Goal: Task Accomplishment & Management: Manage account settings

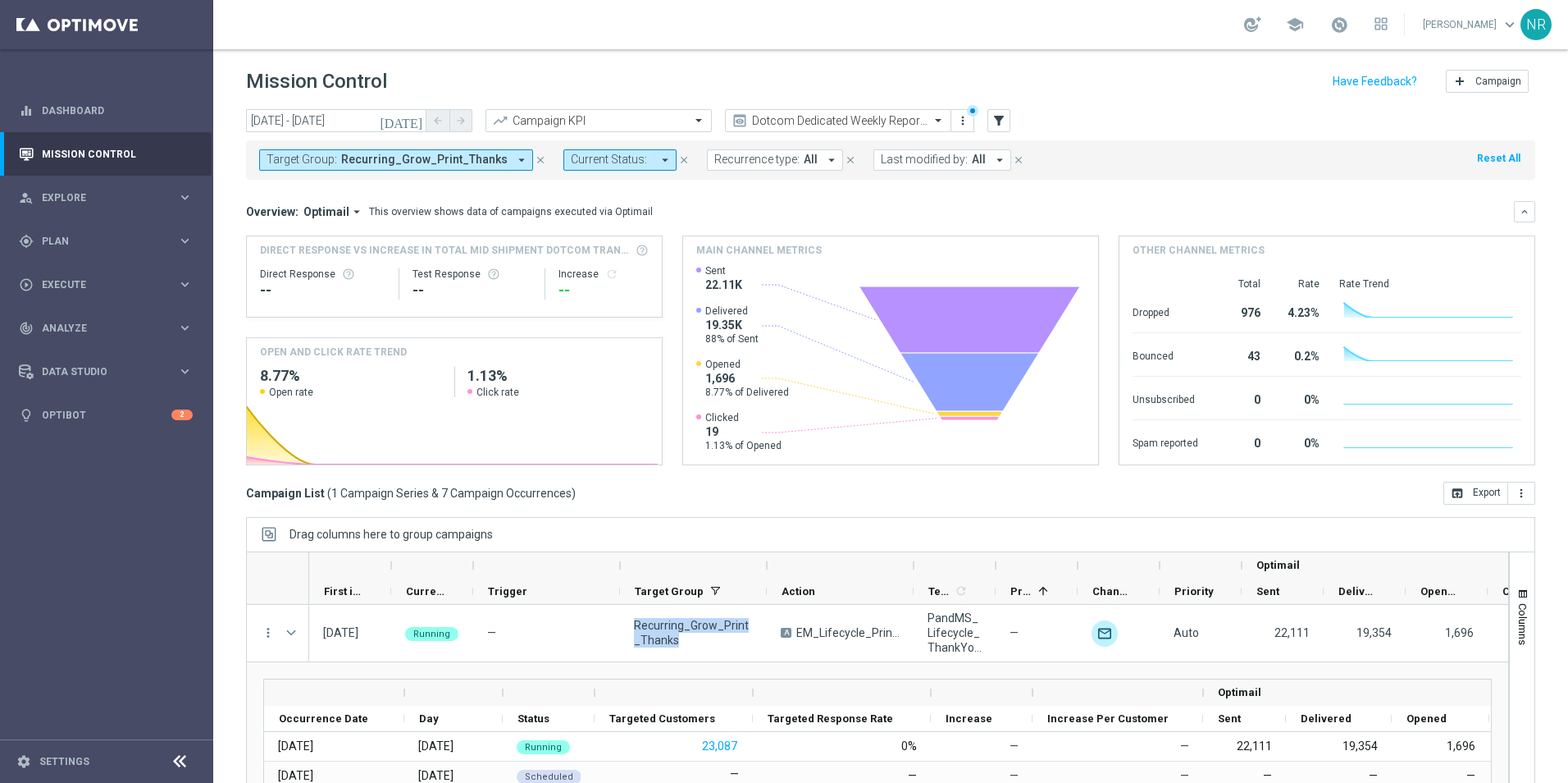
click at [493, 150] on button "Target Group: Recurring_Grow_Print_Thanks arrow_drop_down" at bounding box center [396, 160] width 274 height 21
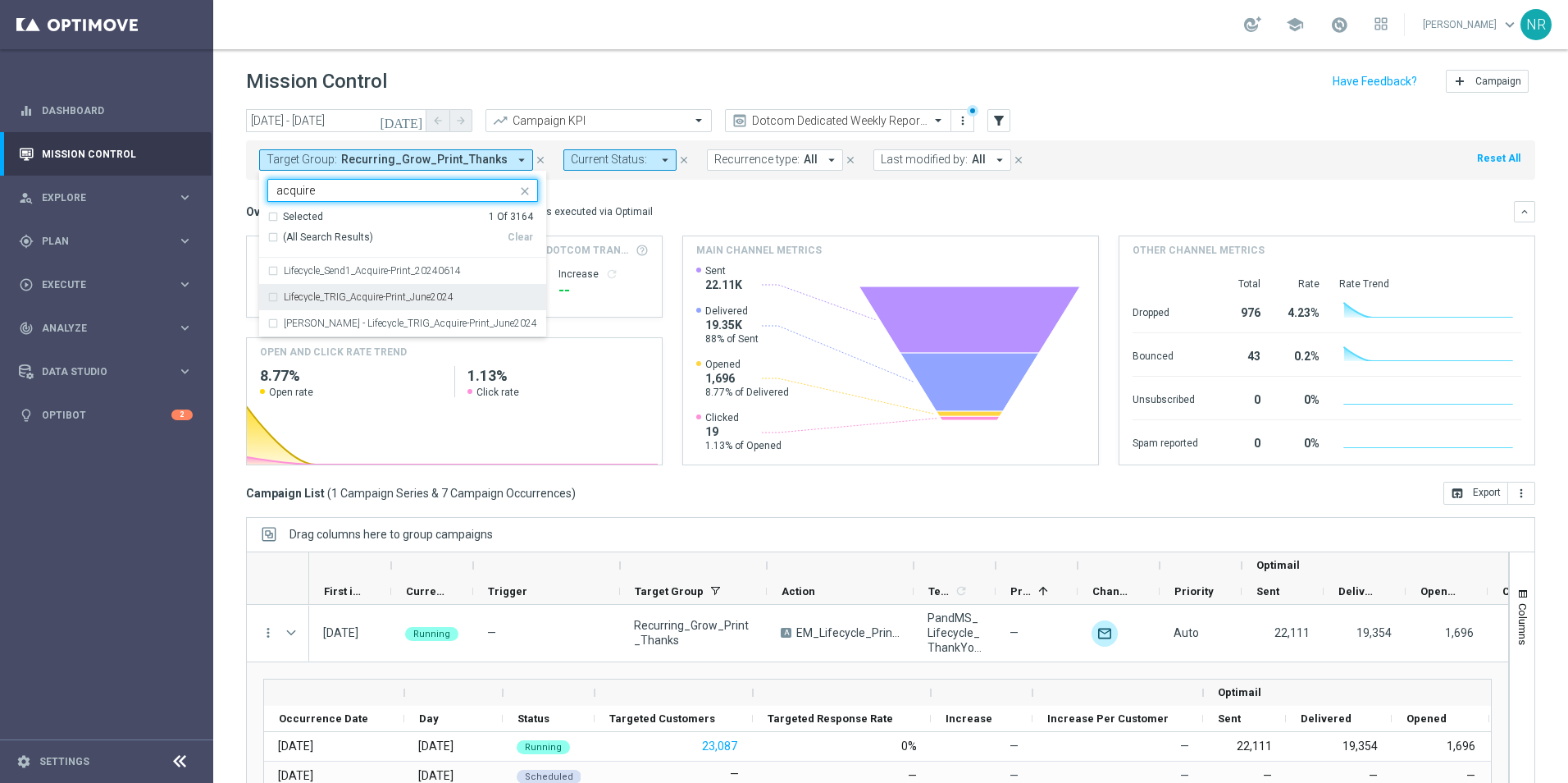
click at [401, 305] on div "Lifecycle_TRIG_Acquire-Print_June2024" at bounding box center [402, 297] width 271 height 27
type input "acquire"
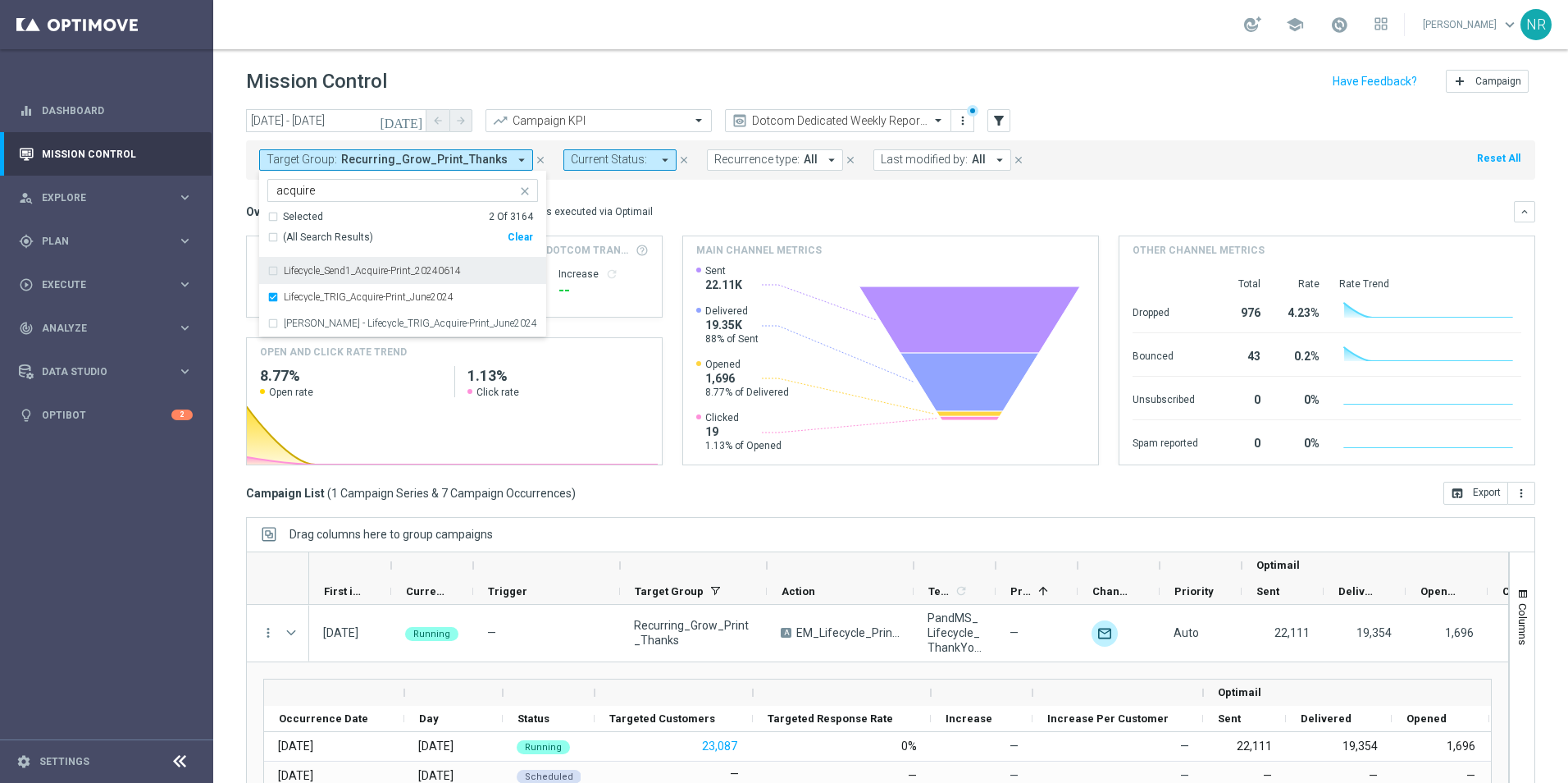
click at [0, 0] on div "Clear" at bounding box center [0, 0] width 0 height 0
click at [422, 185] on input "acquire" at bounding box center [397, 191] width 240 height 14
drag, startPoint x: 422, startPoint y: 185, endPoint x: 246, endPoint y: 190, distance: 176.1
click at [246, 190] on div "today 24 Sep 2025 - 30 Sep 2025 arrow_back arrow_forward Campaign KPI trending_…" at bounding box center [890, 439] width 1355 height 659
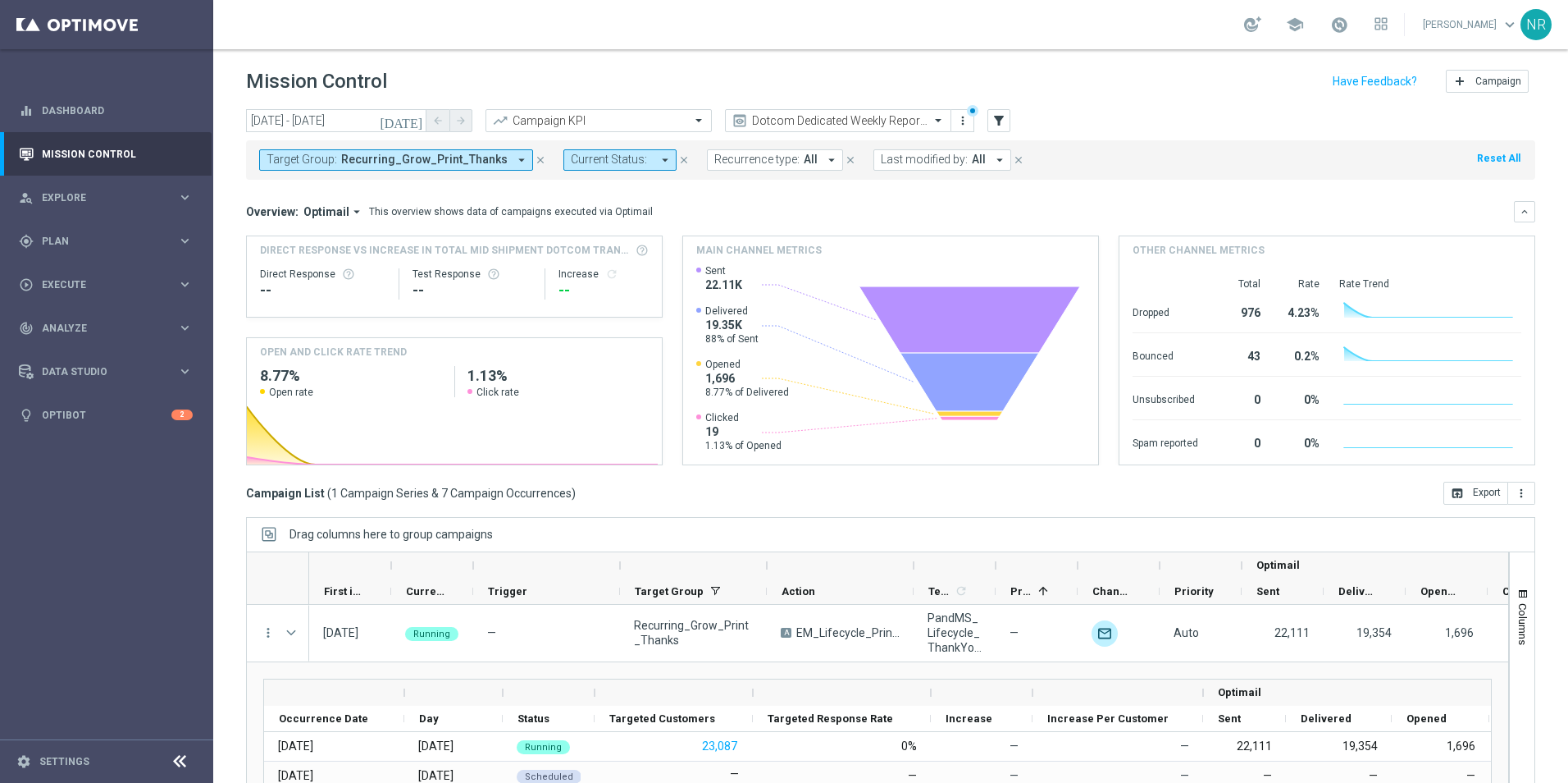
click at [331, 154] on span "Target Group:" at bounding box center [301, 160] width 70 height 14
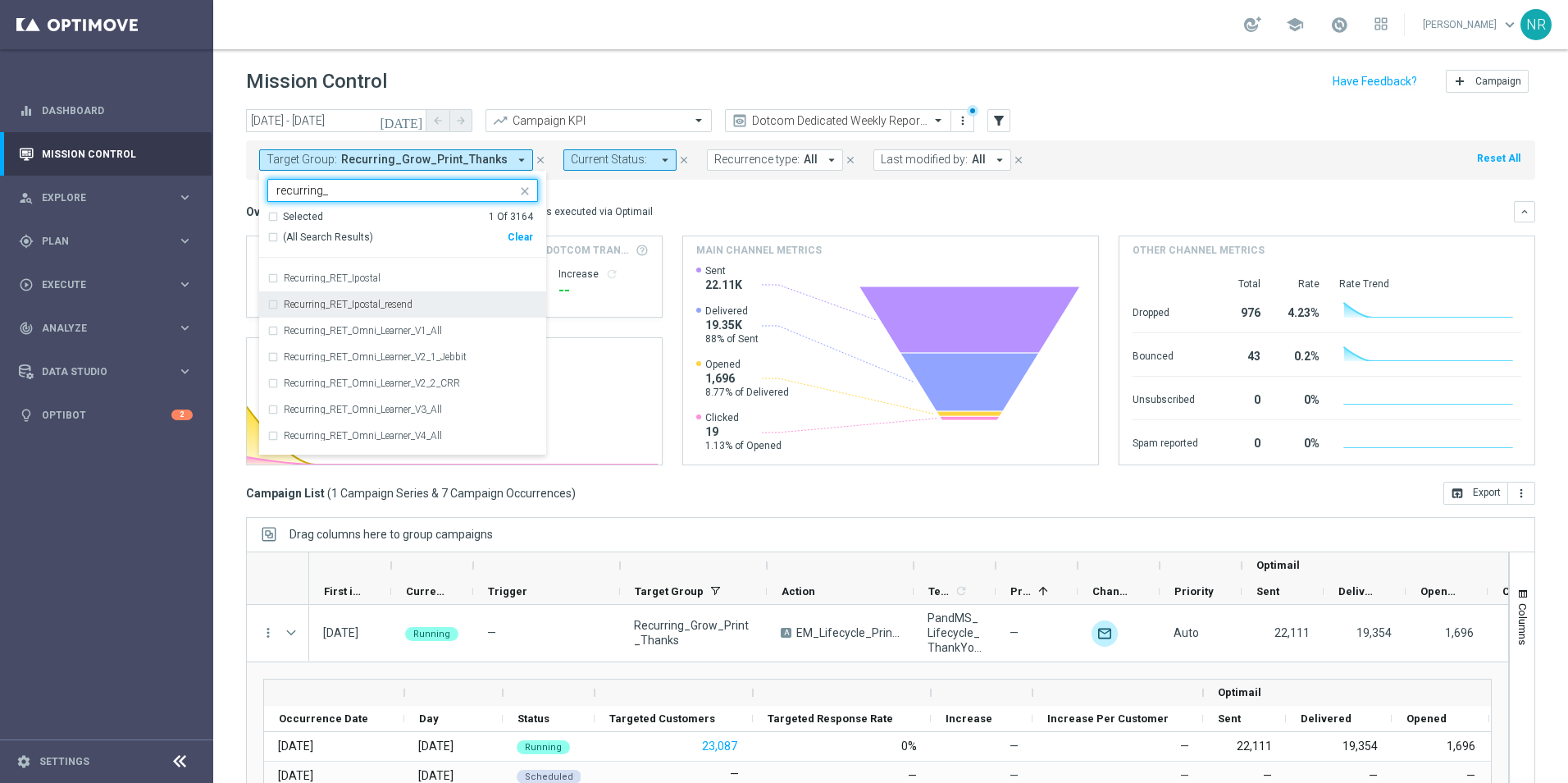
scroll to position [597, 0]
click at [0, 0] on div "Clear" at bounding box center [0, 0] width 0 height 0
drag, startPoint x: 356, startPoint y: 184, endPoint x: 262, endPoint y: 178, distance: 94.2
click at [262, 179] on ng-select "recurring_ Selected 0 Of 3164 (All Search Results) Clear Recurring_Print_Grow_S…" at bounding box center [403, 318] width 288 height 277
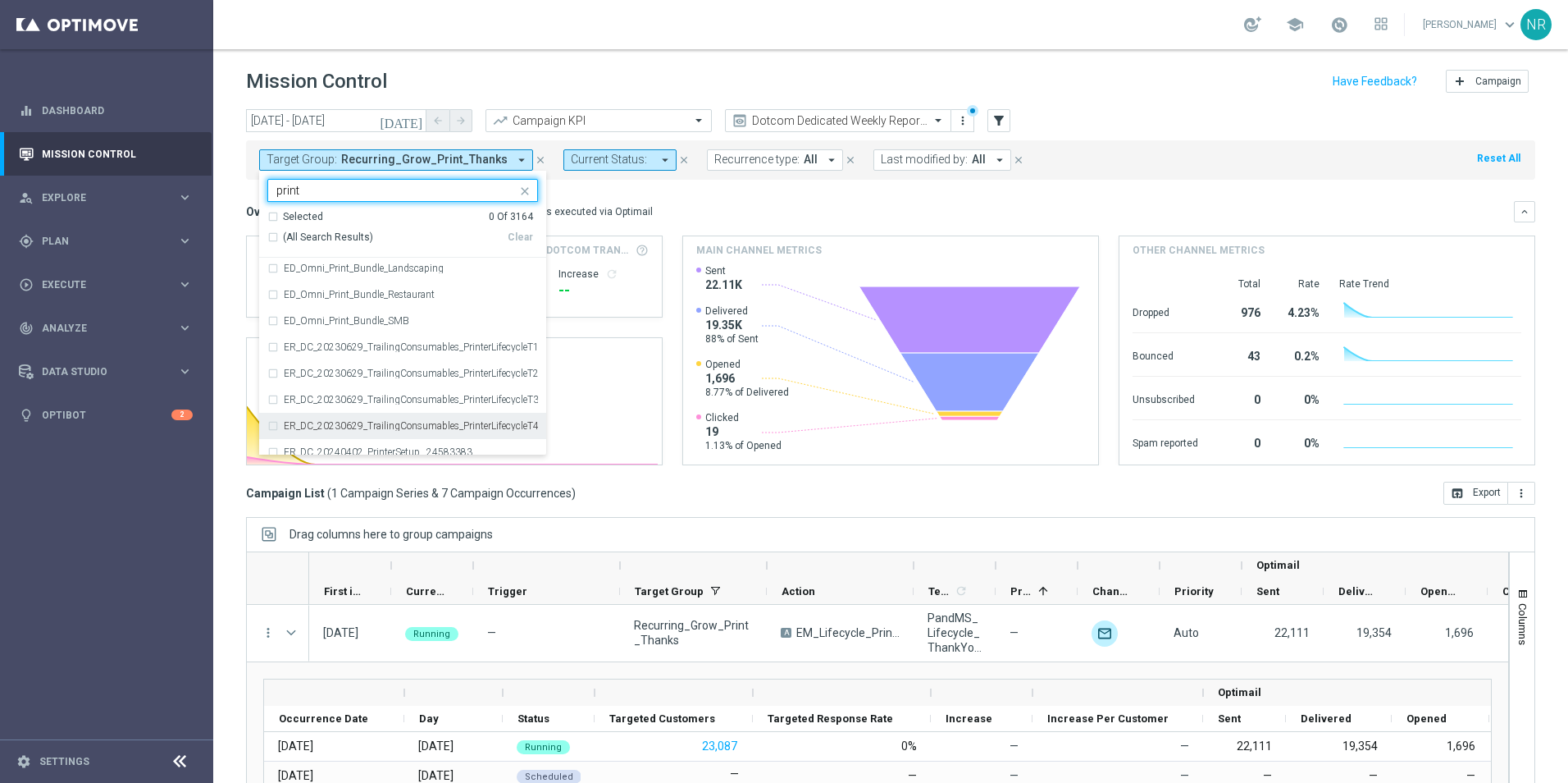
scroll to position [1264, 0]
type input "print"
click at [711, 479] on mini-dashboard "Overview: Optimail arrow_drop_down This overview shows data of campaigns execut…" at bounding box center [890, 330] width 1289 height 302
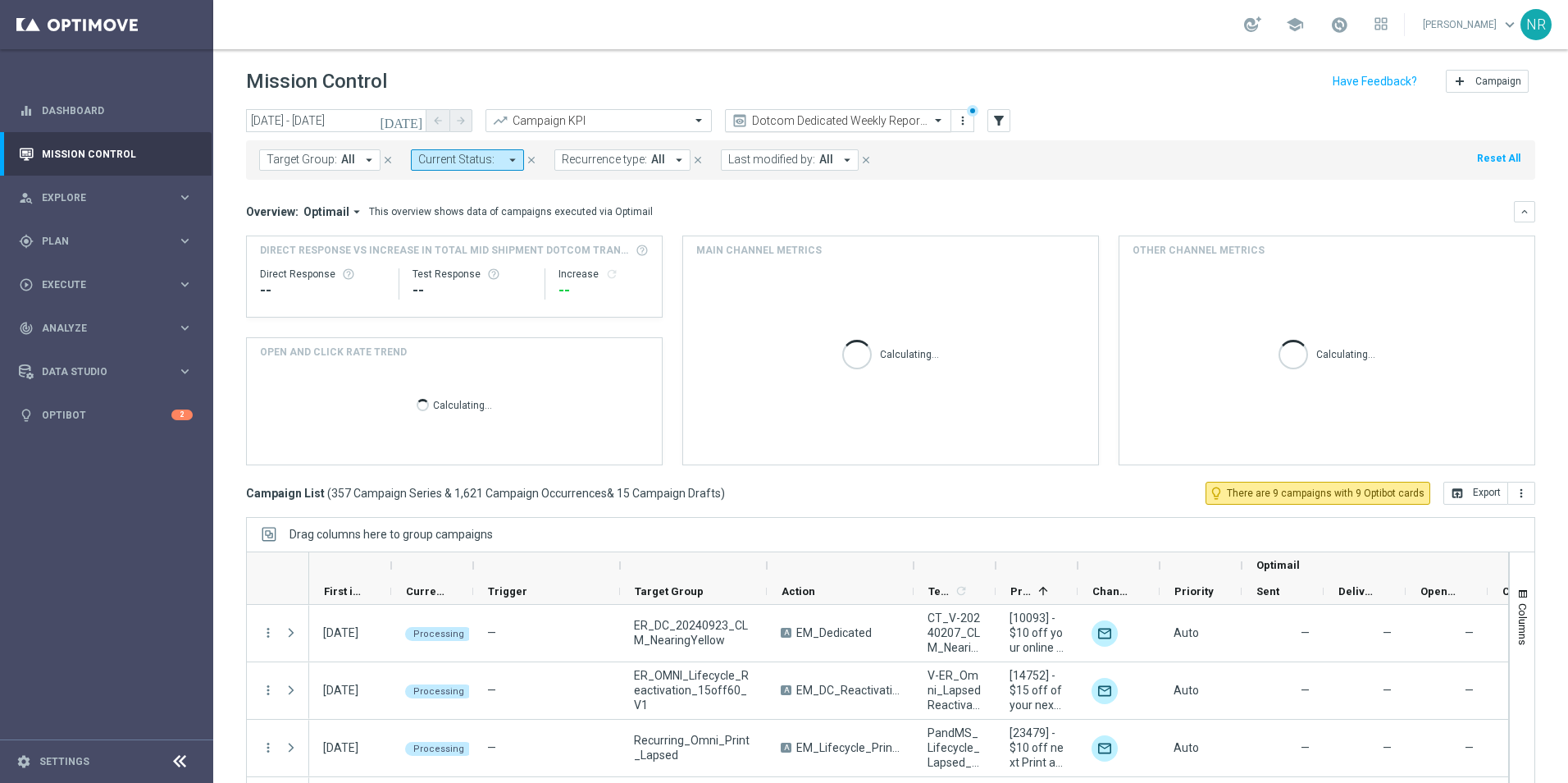
click at [898, 115] on input "text" at bounding box center [822, 121] width 176 height 14
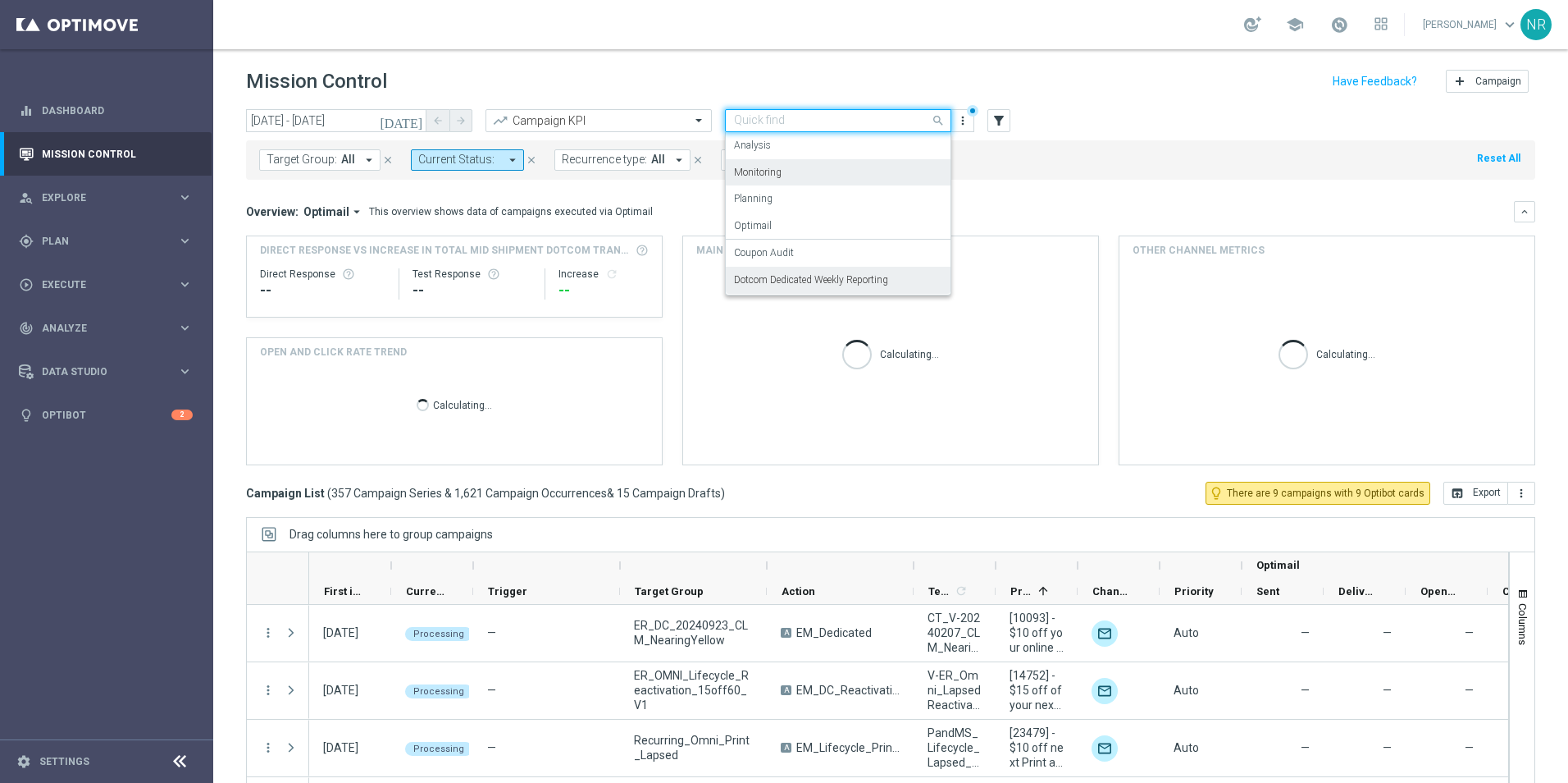
click at [881, 167] on div "Monitoring" at bounding box center [838, 172] width 209 height 28
click at [871, 123] on input "text" at bounding box center [822, 121] width 176 height 14
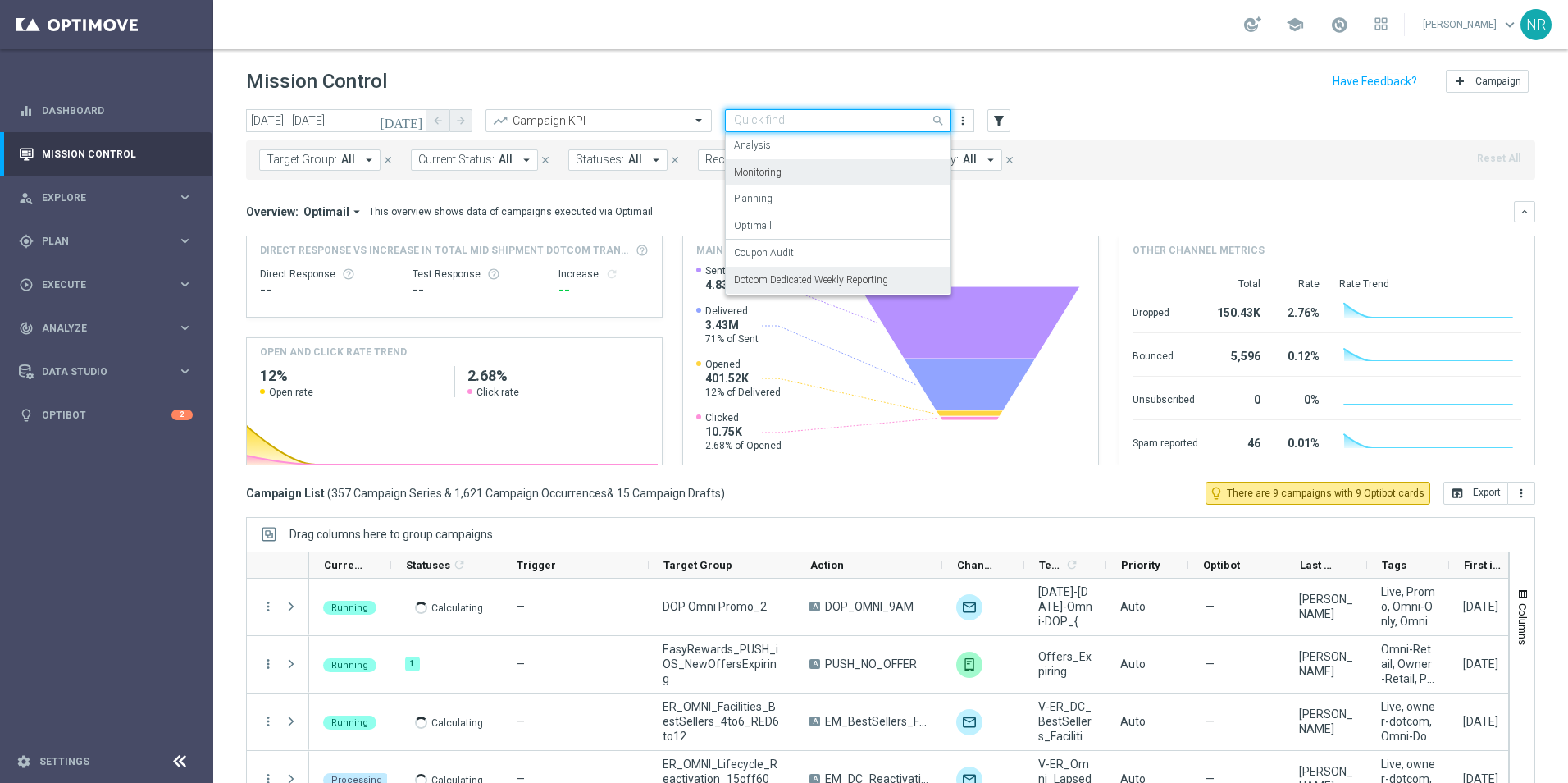
click at [837, 288] on div "Dotcom Dedicated Weekly Reporting" at bounding box center [838, 280] width 209 height 28
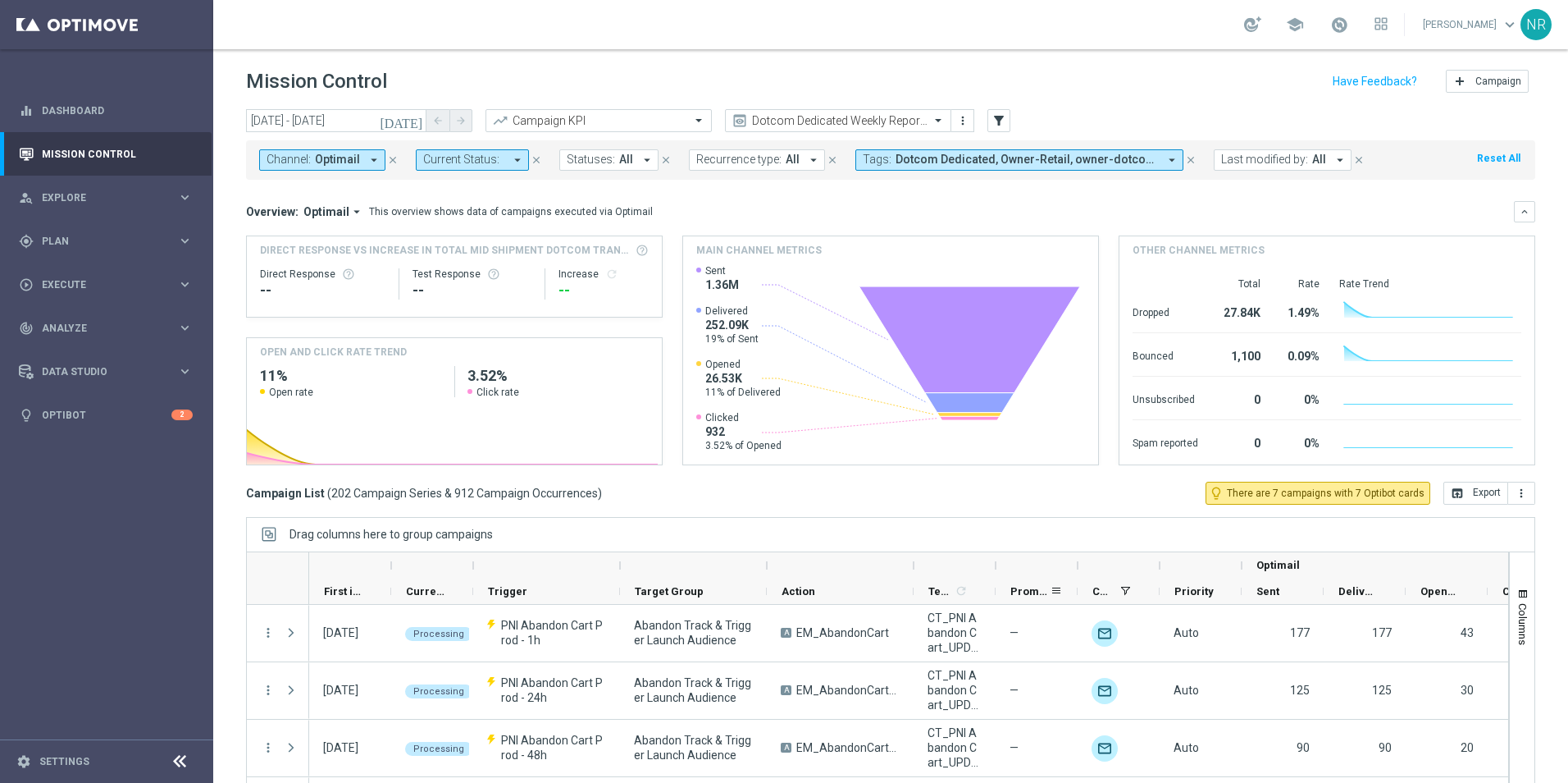
click at [1036, 583] on div "Promotions" at bounding box center [1030, 591] width 39 height 26
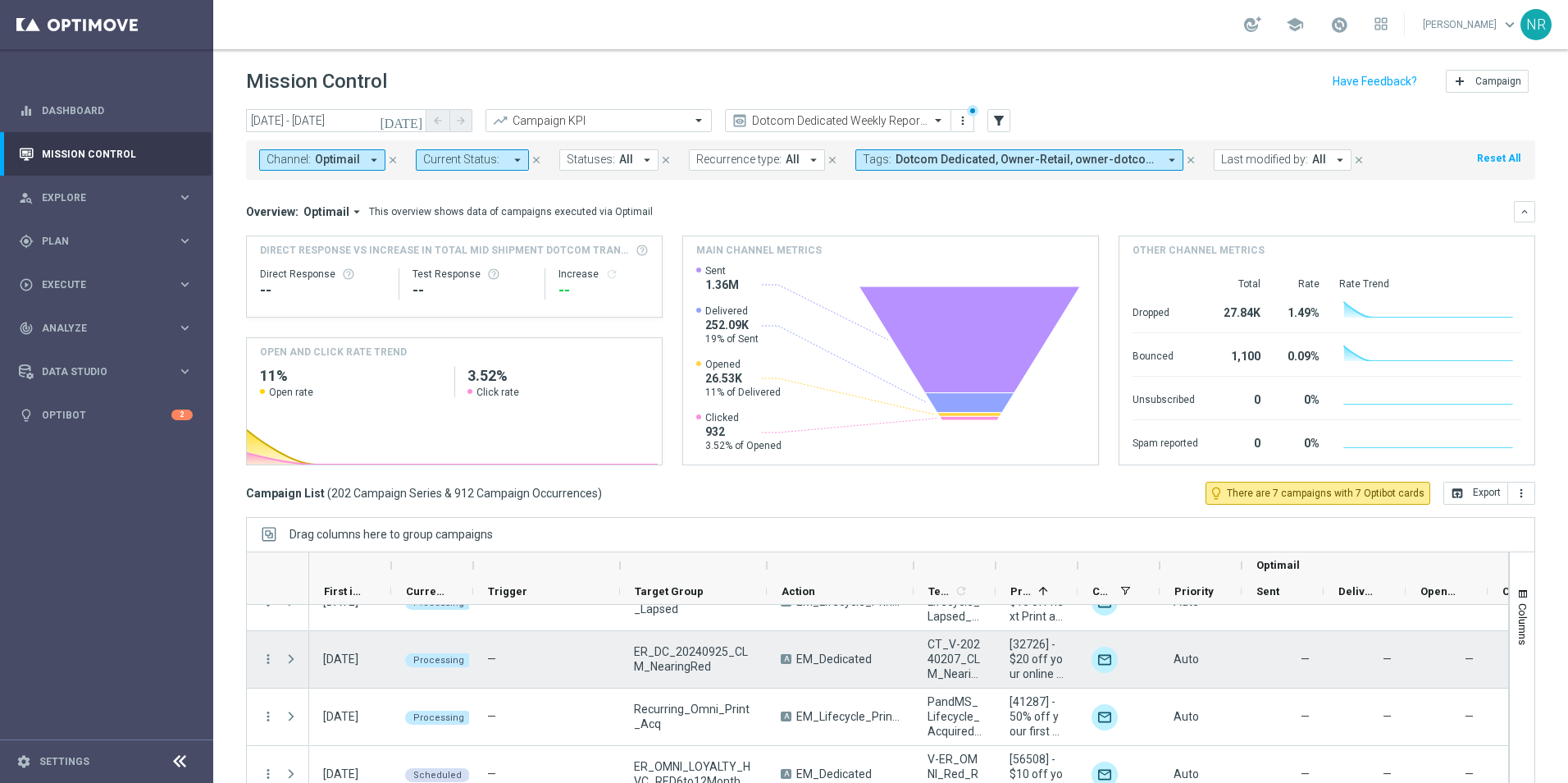
scroll to position [146, 0]
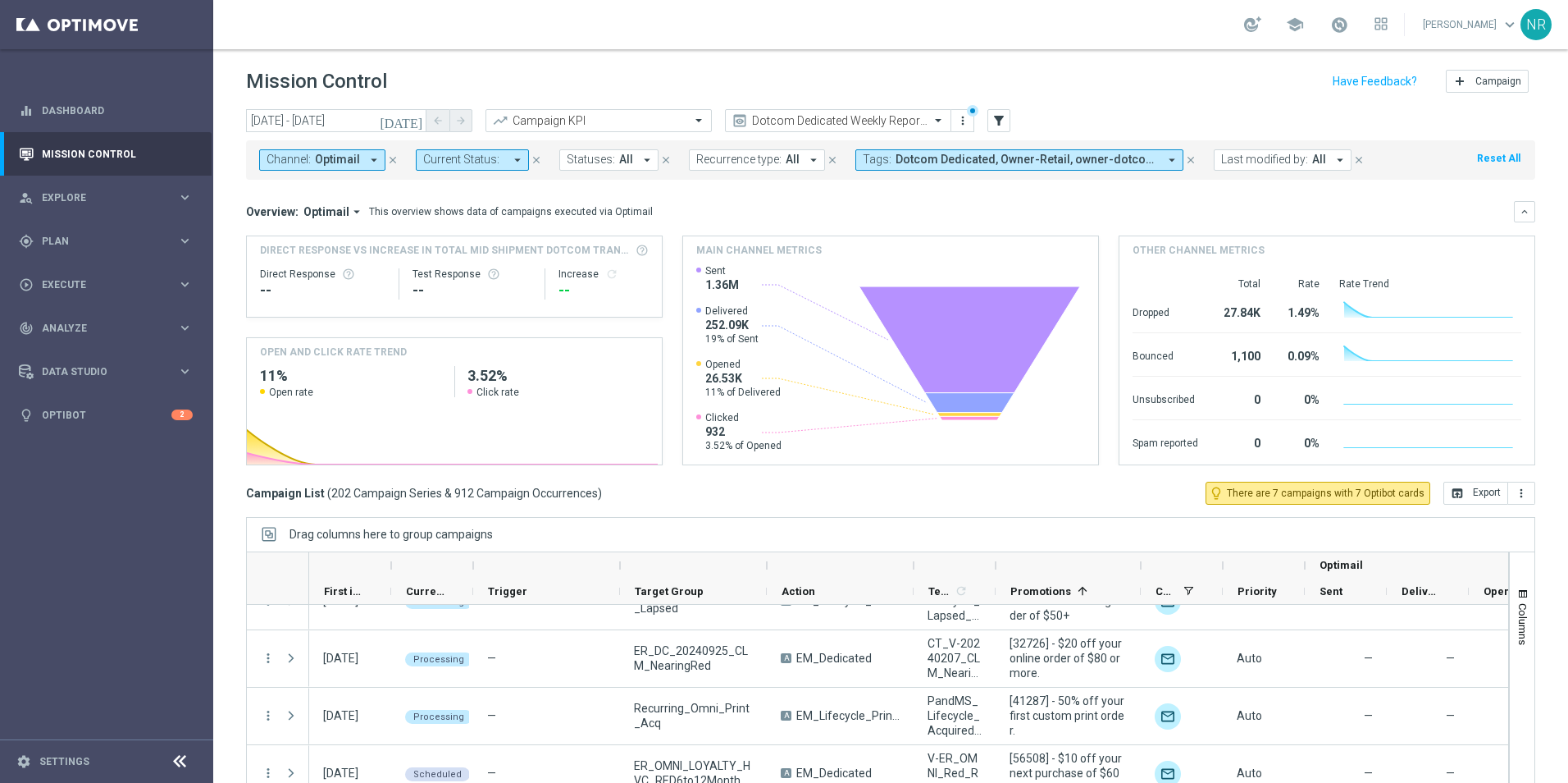
drag, startPoint x: 1079, startPoint y: 570, endPoint x: 1142, endPoint y: 574, distance: 63.1
click at [1142, 574] on div at bounding box center [1140, 566] width 6 height 27
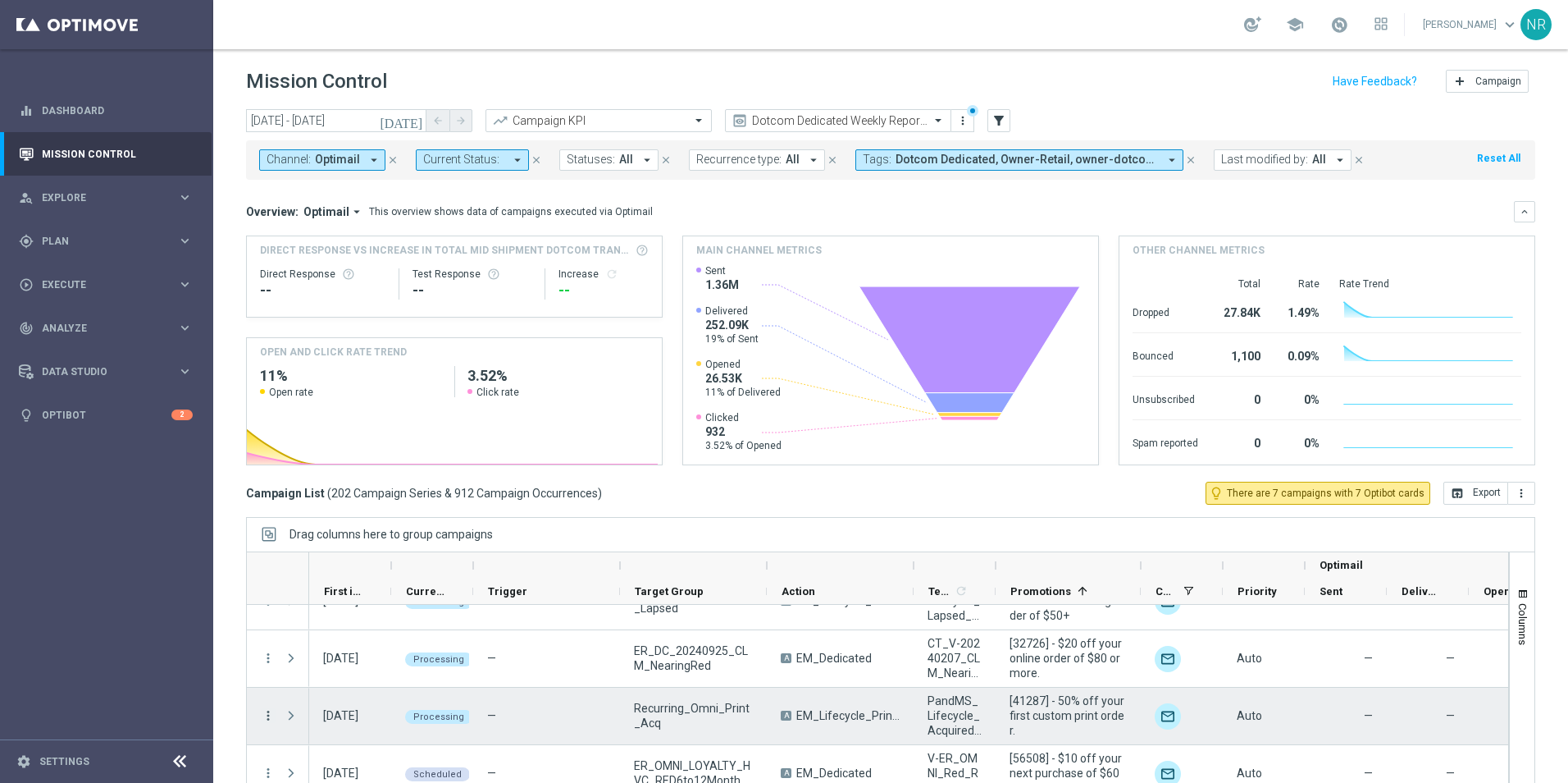
click at [272, 713] on icon "more_vert" at bounding box center [268, 716] width 15 height 15
click at [365, 526] on span "Campaign Details" at bounding box center [341, 521] width 83 height 12
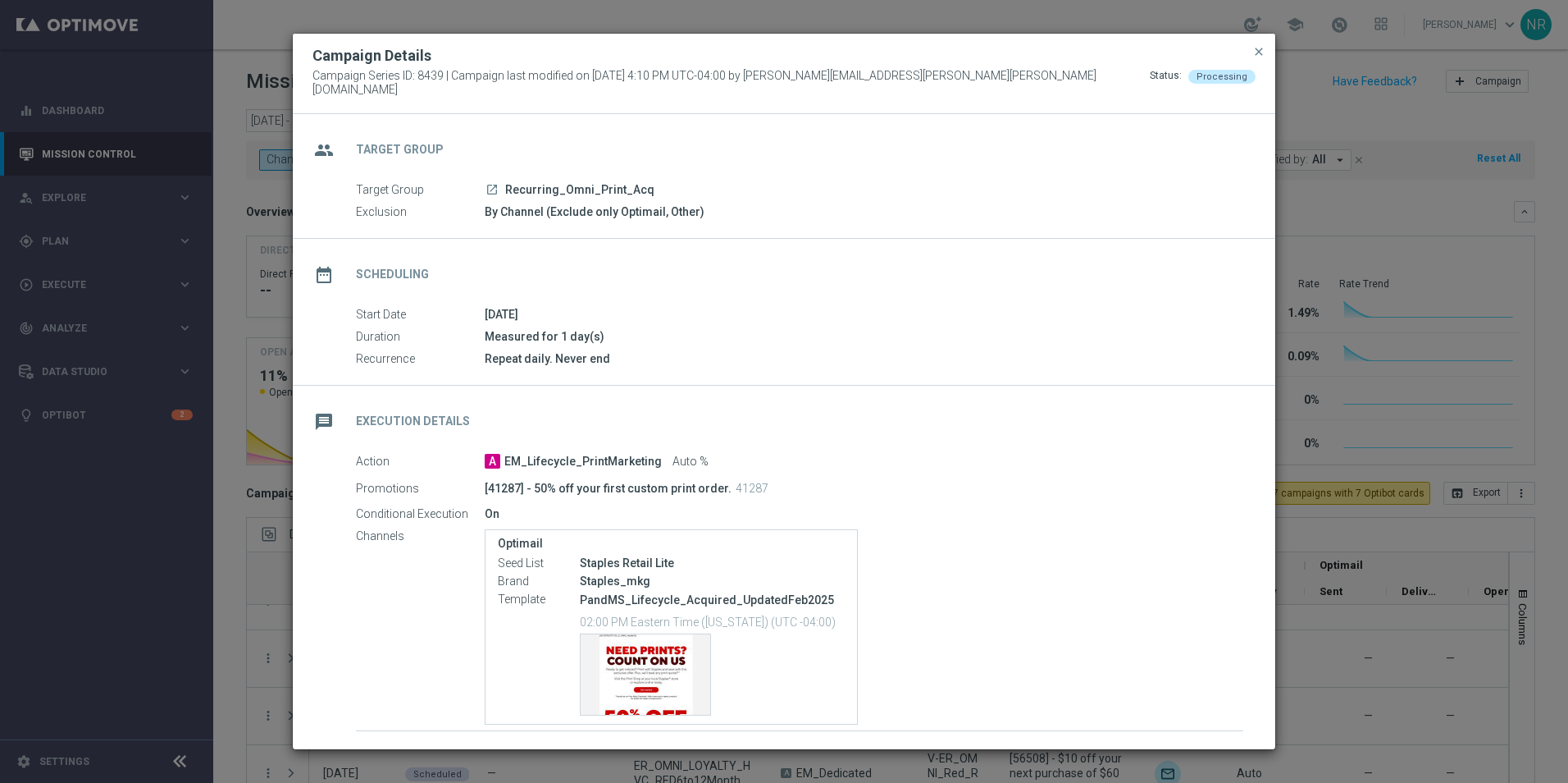
scroll to position [103, 0]
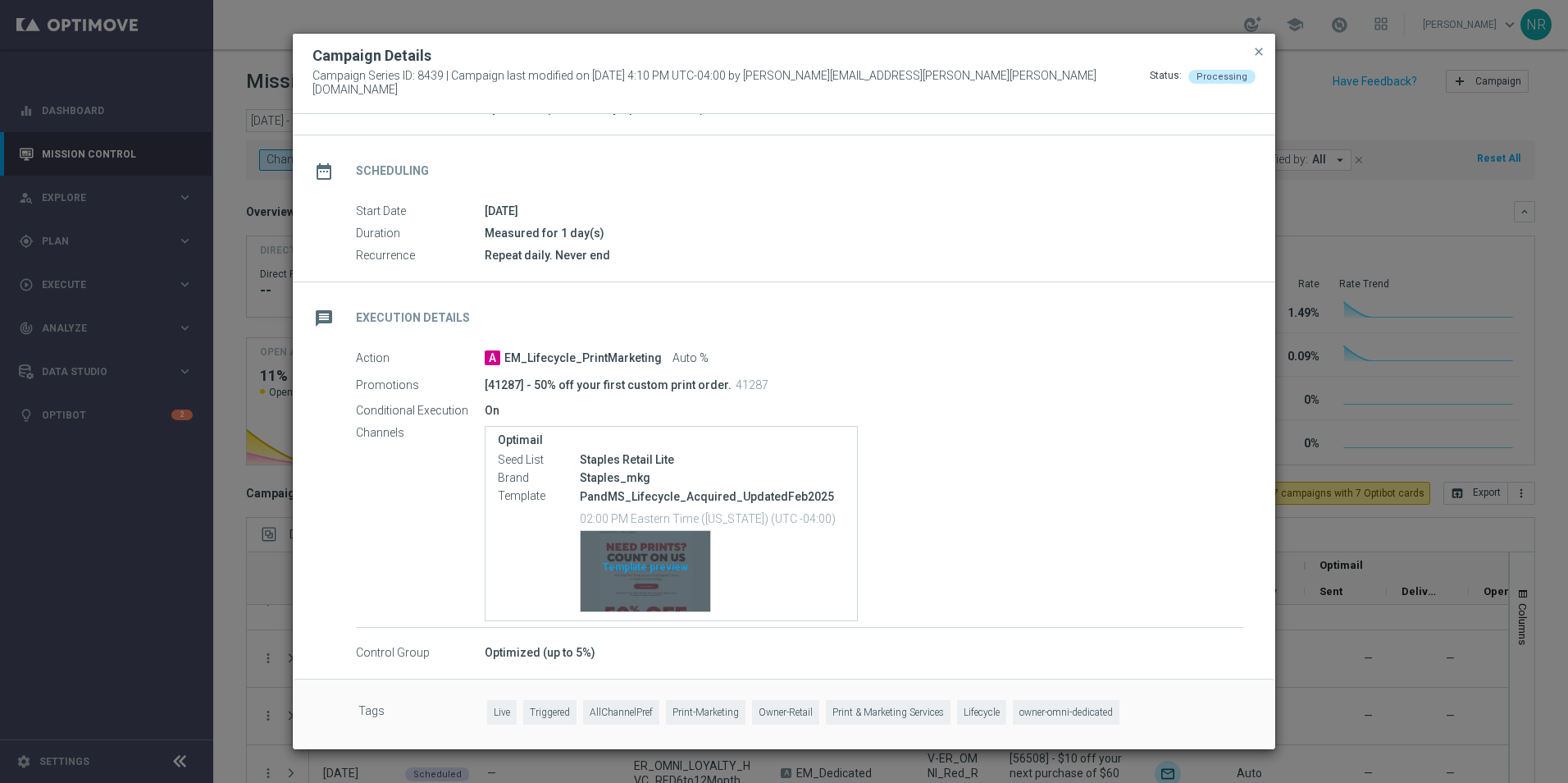
click at [659, 590] on div "Template preview" at bounding box center [645, 571] width 130 height 81
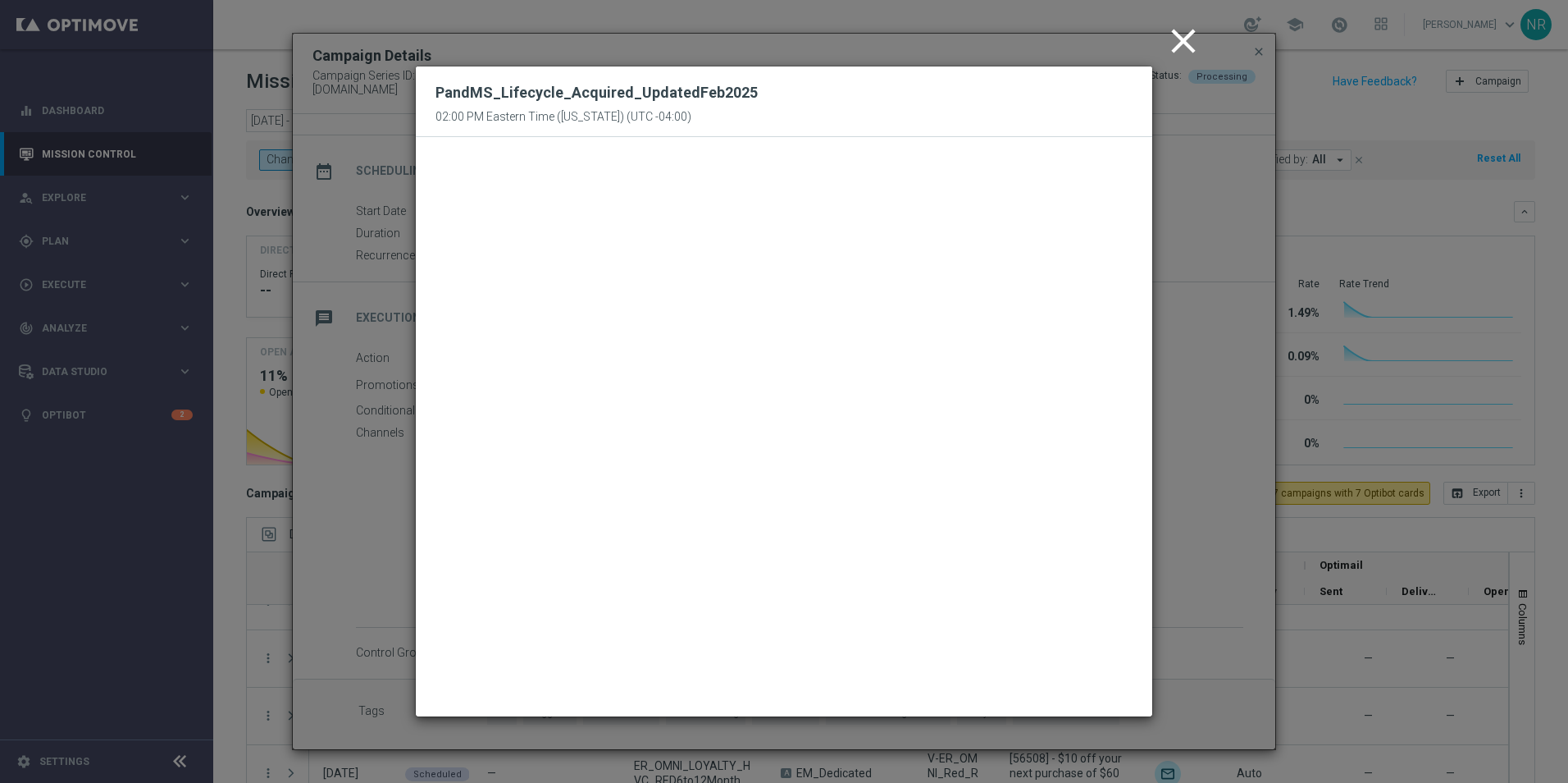
click at [1186, 49] on icon "close" at bounding box center [1184, 41] width 41 height 41
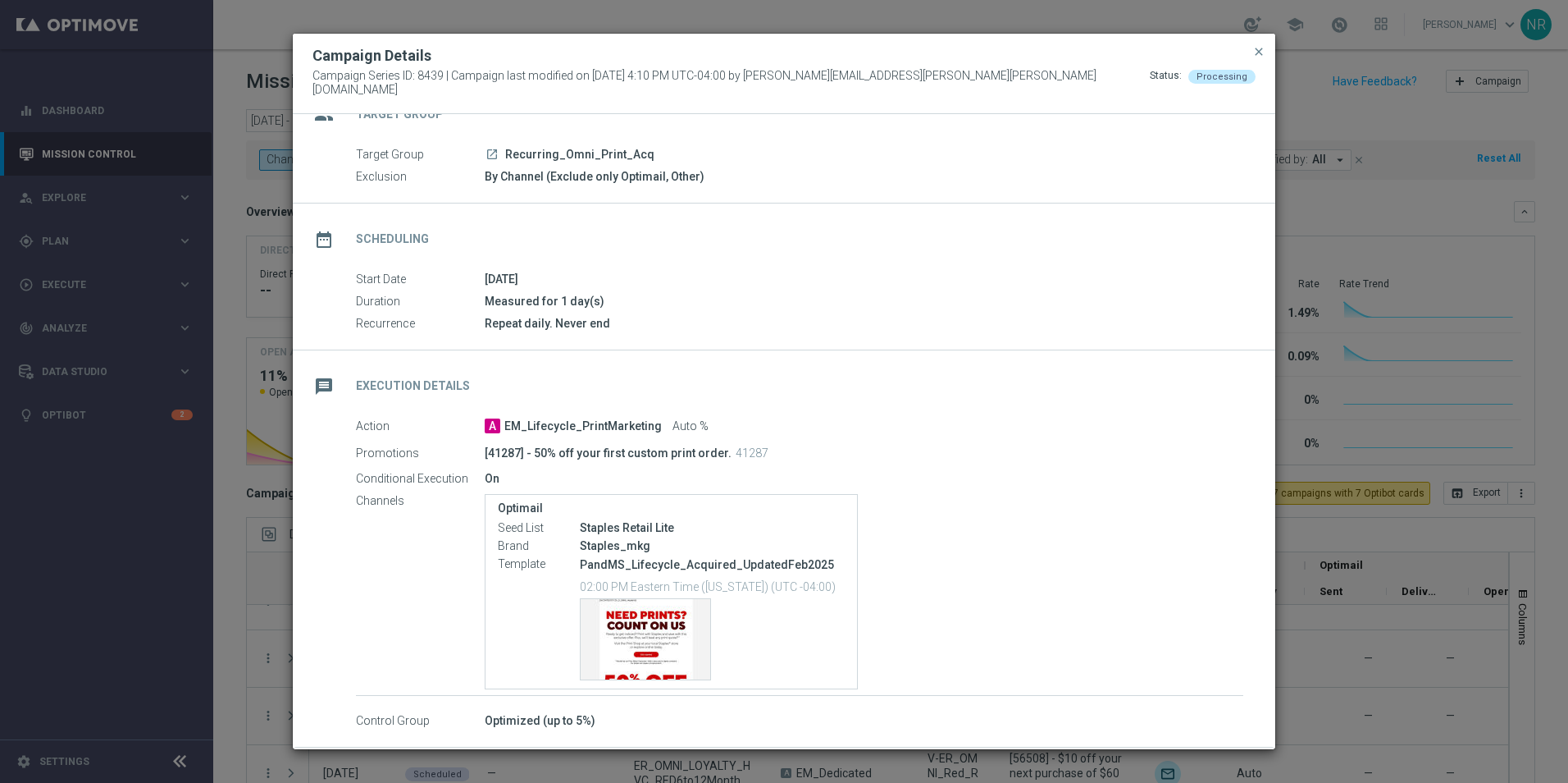
scroll to position [35, 0]
drag, startPoint x: 362, startPoint y: 663, endPoint x: 85, endPoint y: 505, distance: 318.9
click at [85, 505] on modal-container "Campaign Details Campaign Series ID: 8439 | Campaign last modified on 14 Jul 20…" at bounding box center [784, 392] width 1568 height 783
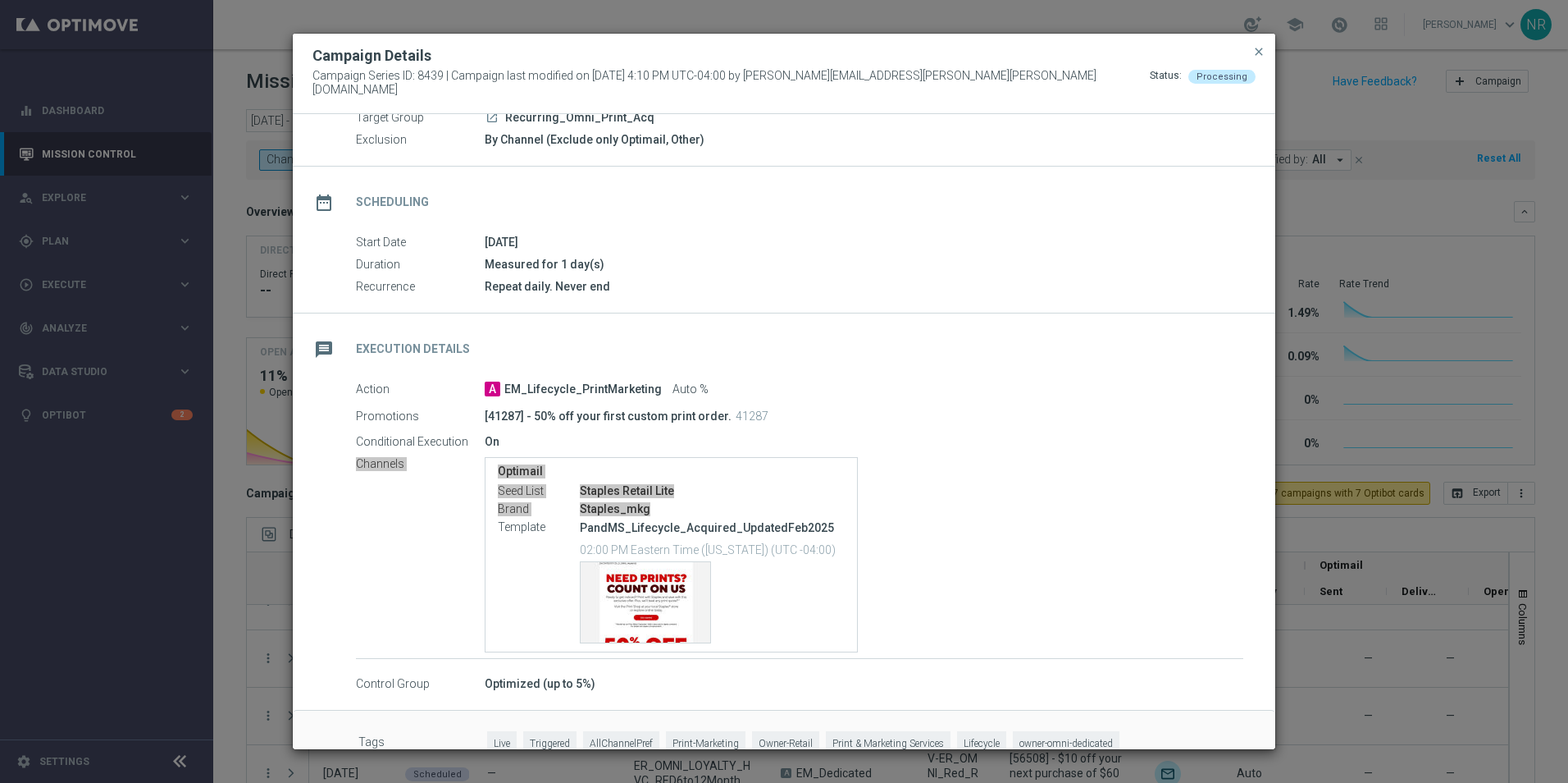
scroll to position [103, 0]
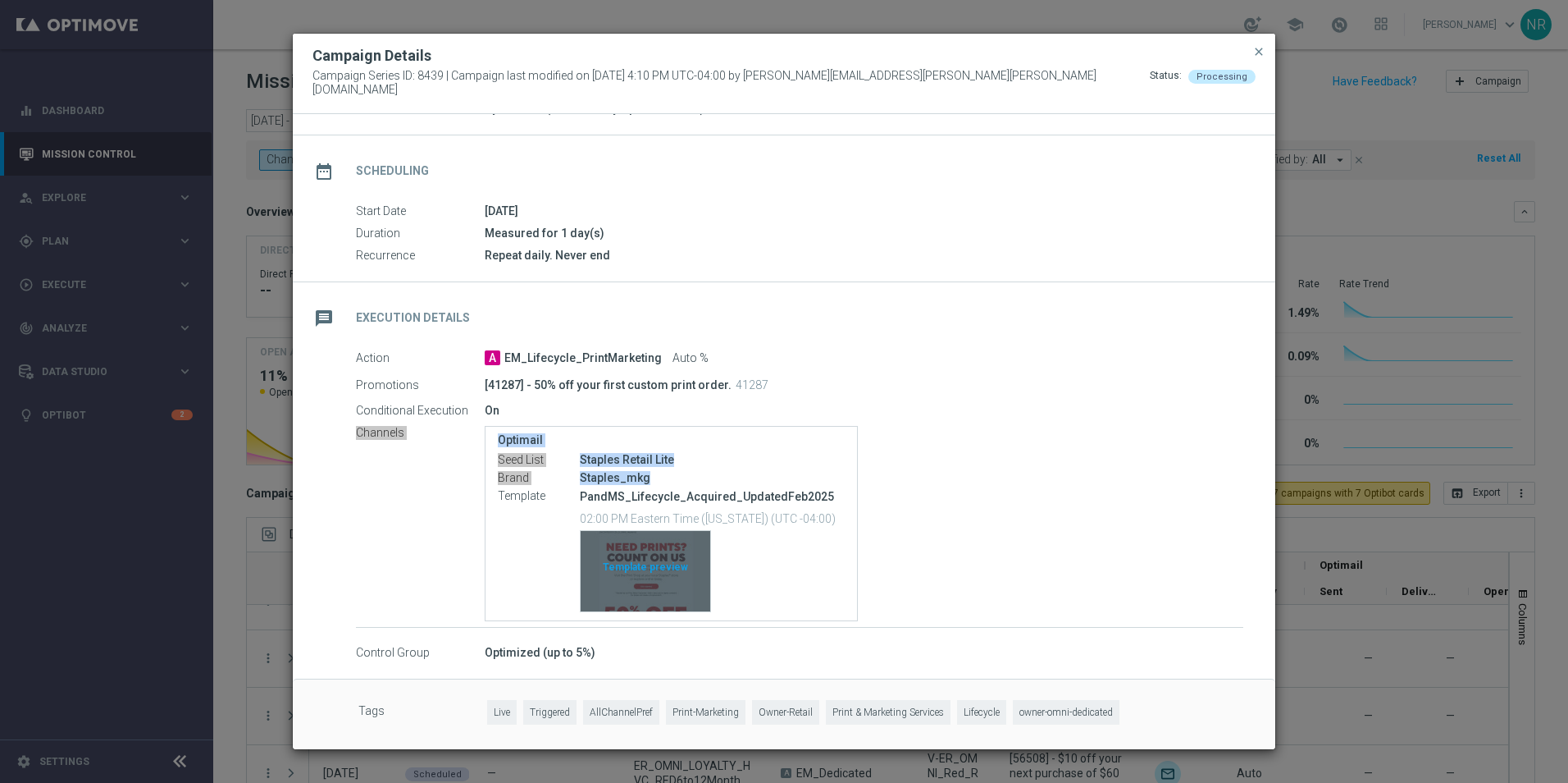
click at [679, 589] on div "Template preview" at bounding box center [645, 571] width 130 height 81
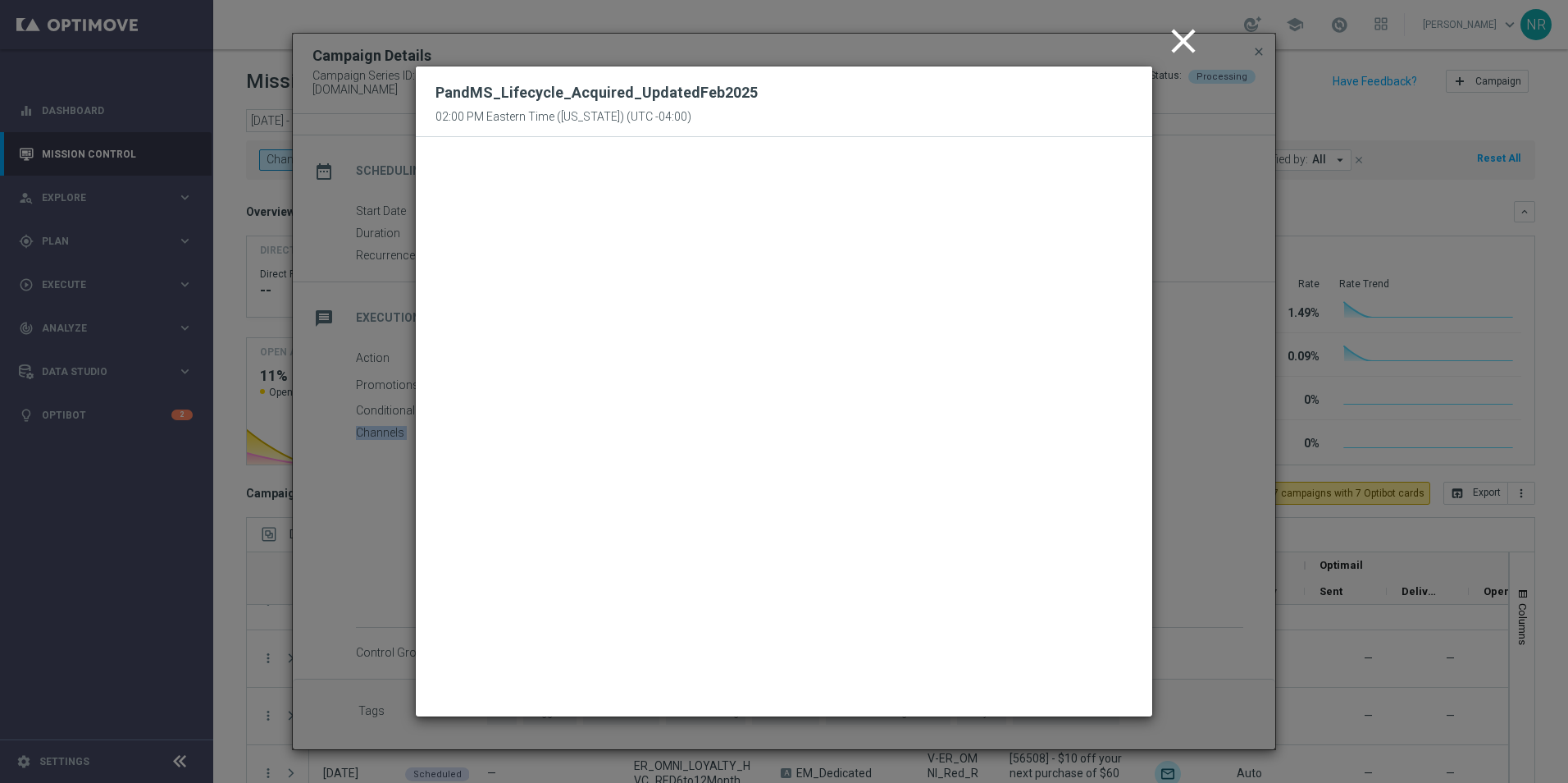
click at [1176, 33] on icon "close" at bounding box center [1184, 41] width 41 height 41
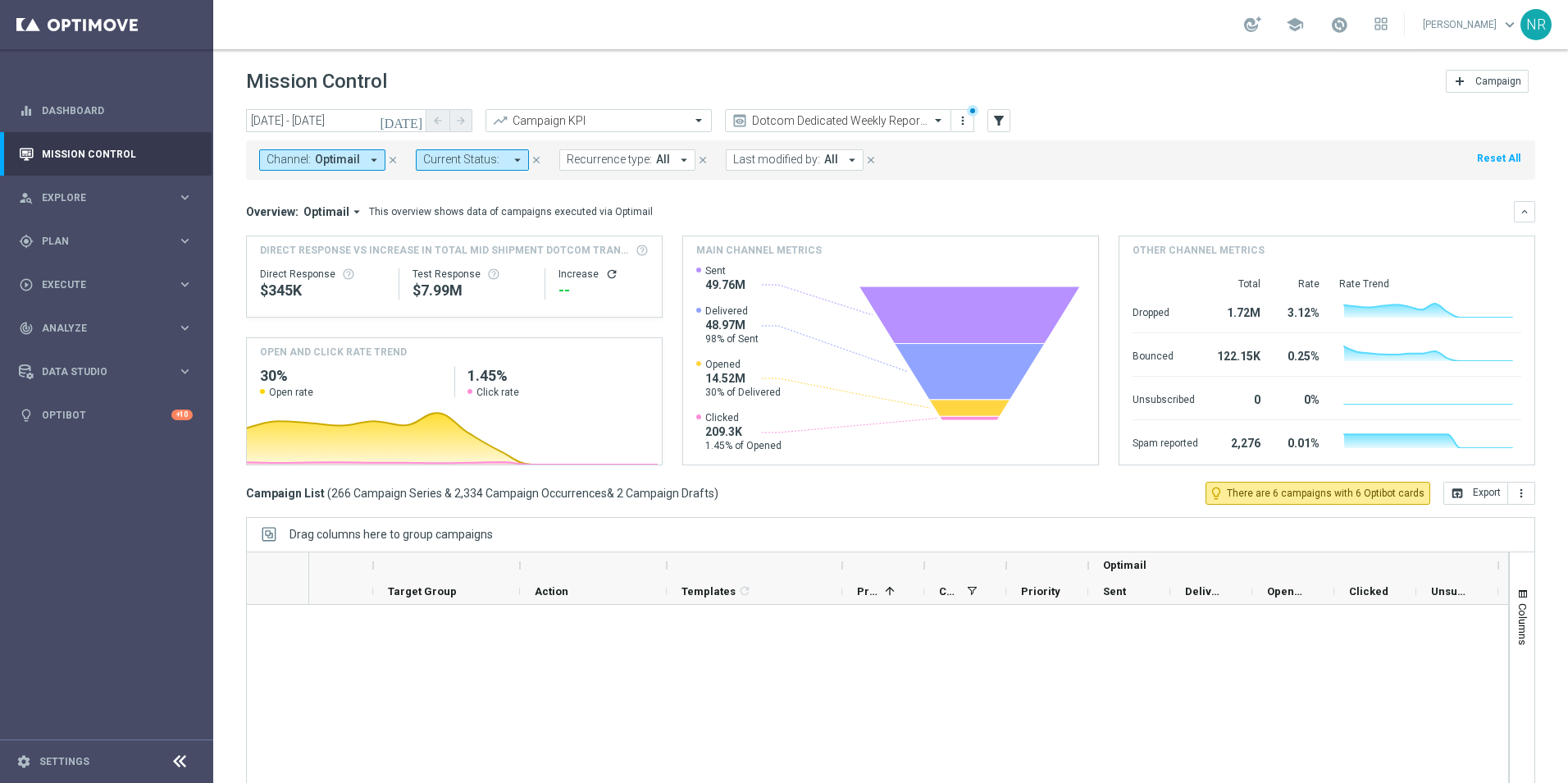
scroll to position [0, 247]
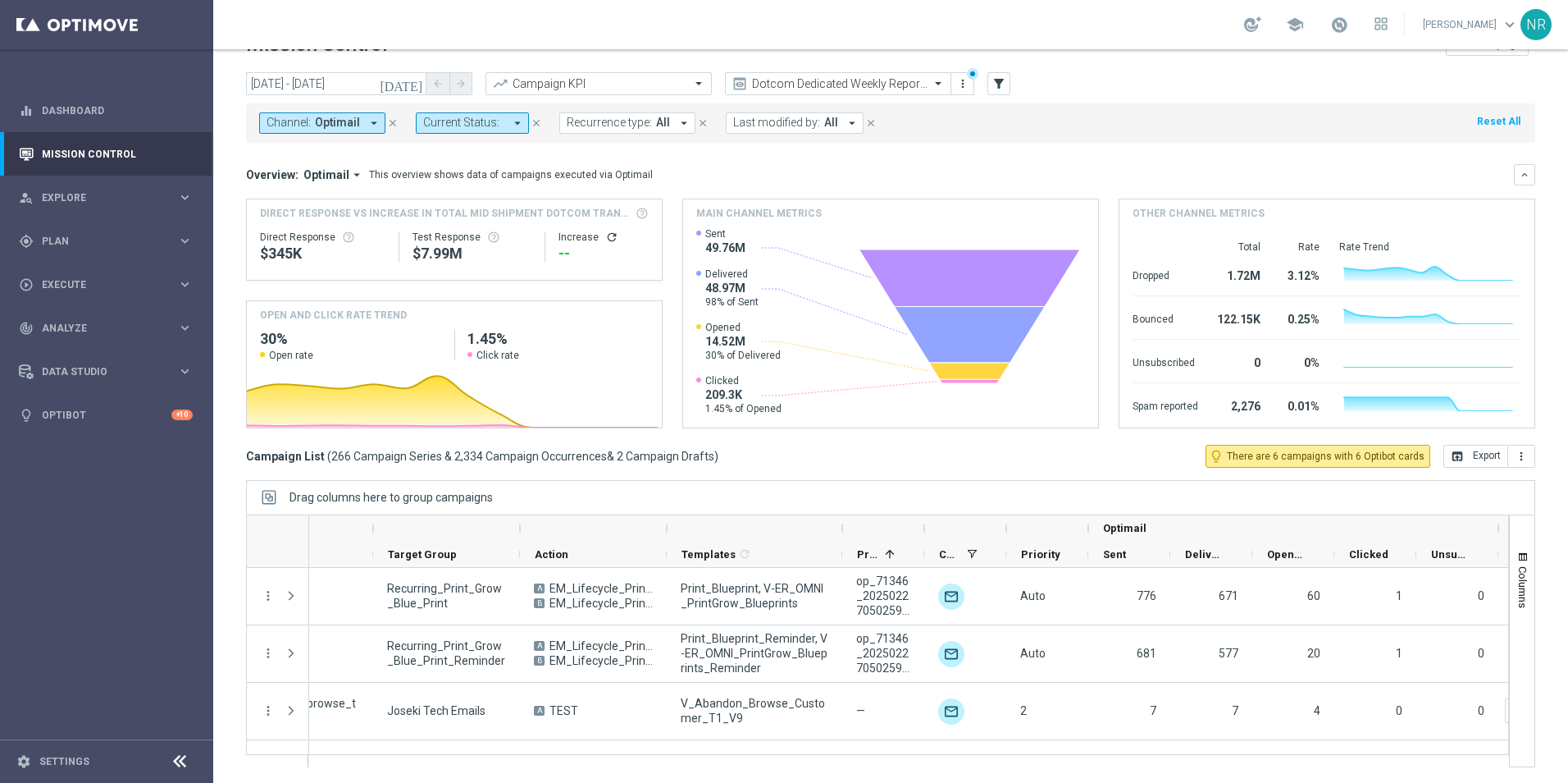
click at [361, 113] on button "Channel: Optimail arrow_drop_down" at bounding box center [322, 123] width 126 height 21
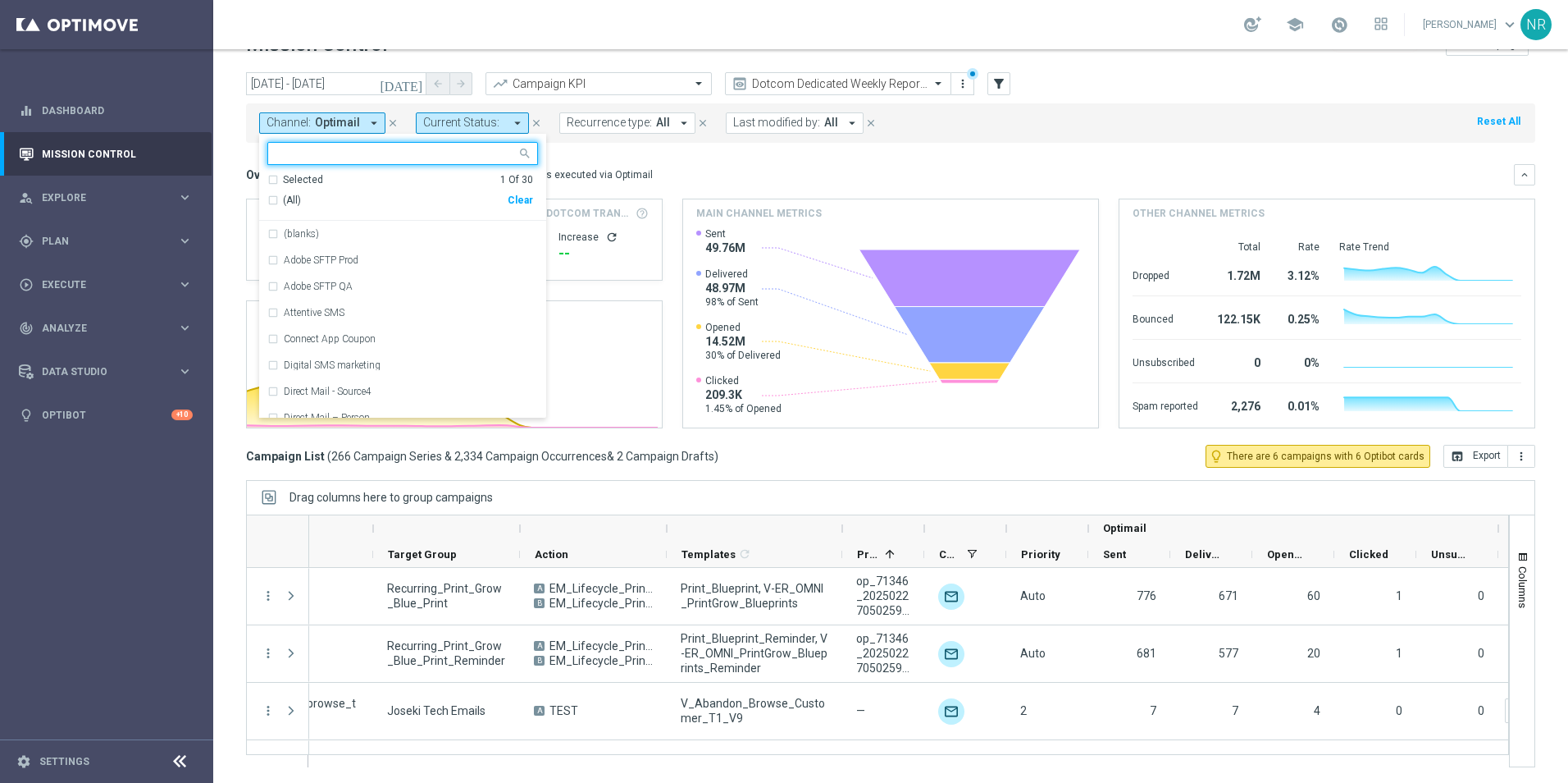
click at [1167, 108] on div "Channel: Optimail arrow_drop_down Optimail Selected 1 Of 30 (All) Clear (blanks…" at bounding box center [890, 123] width 1289 height 39
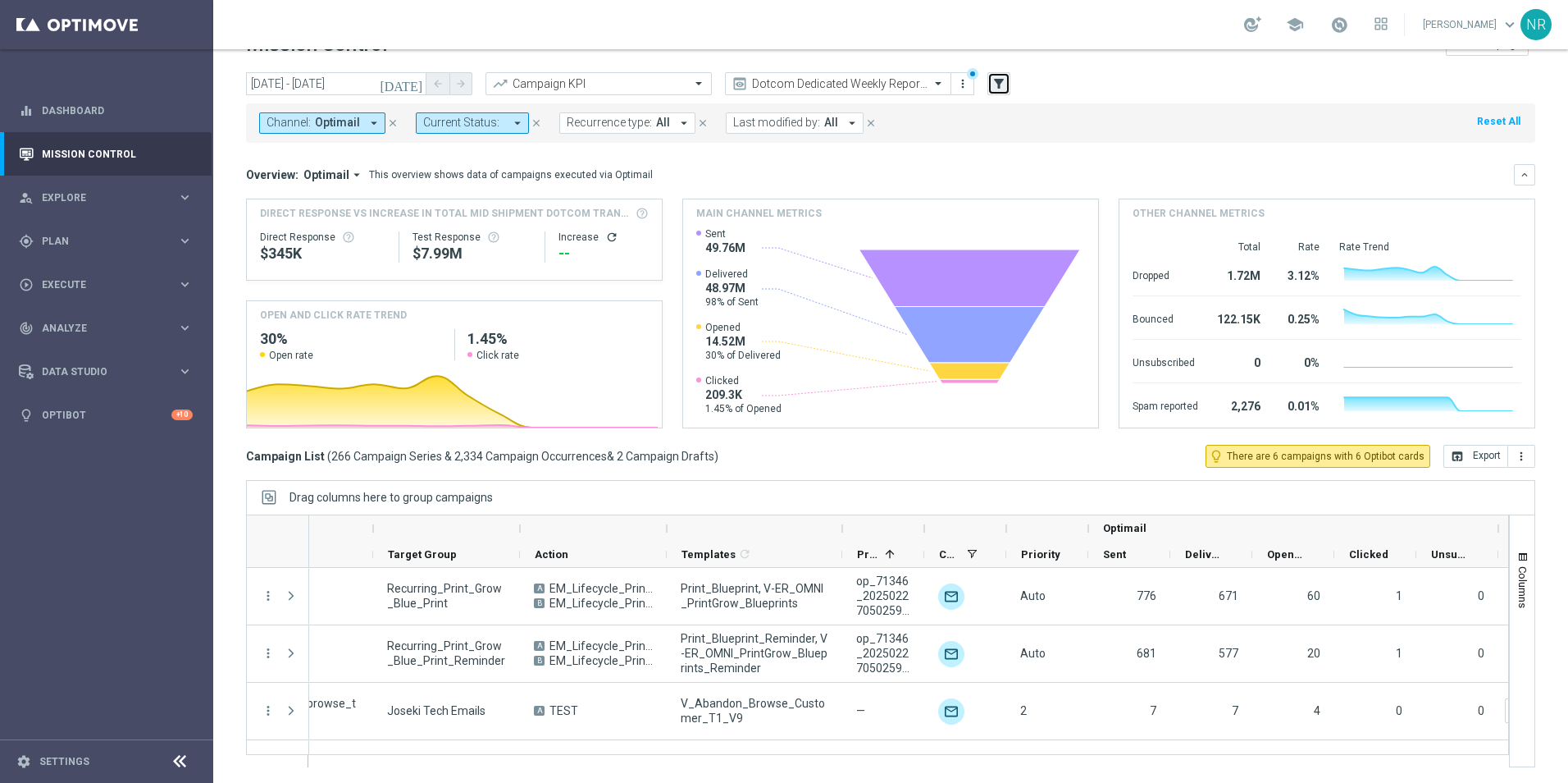
click at [997, 82] on icon "filter_alt" at bounding box center [999, 83] width 15 height 15
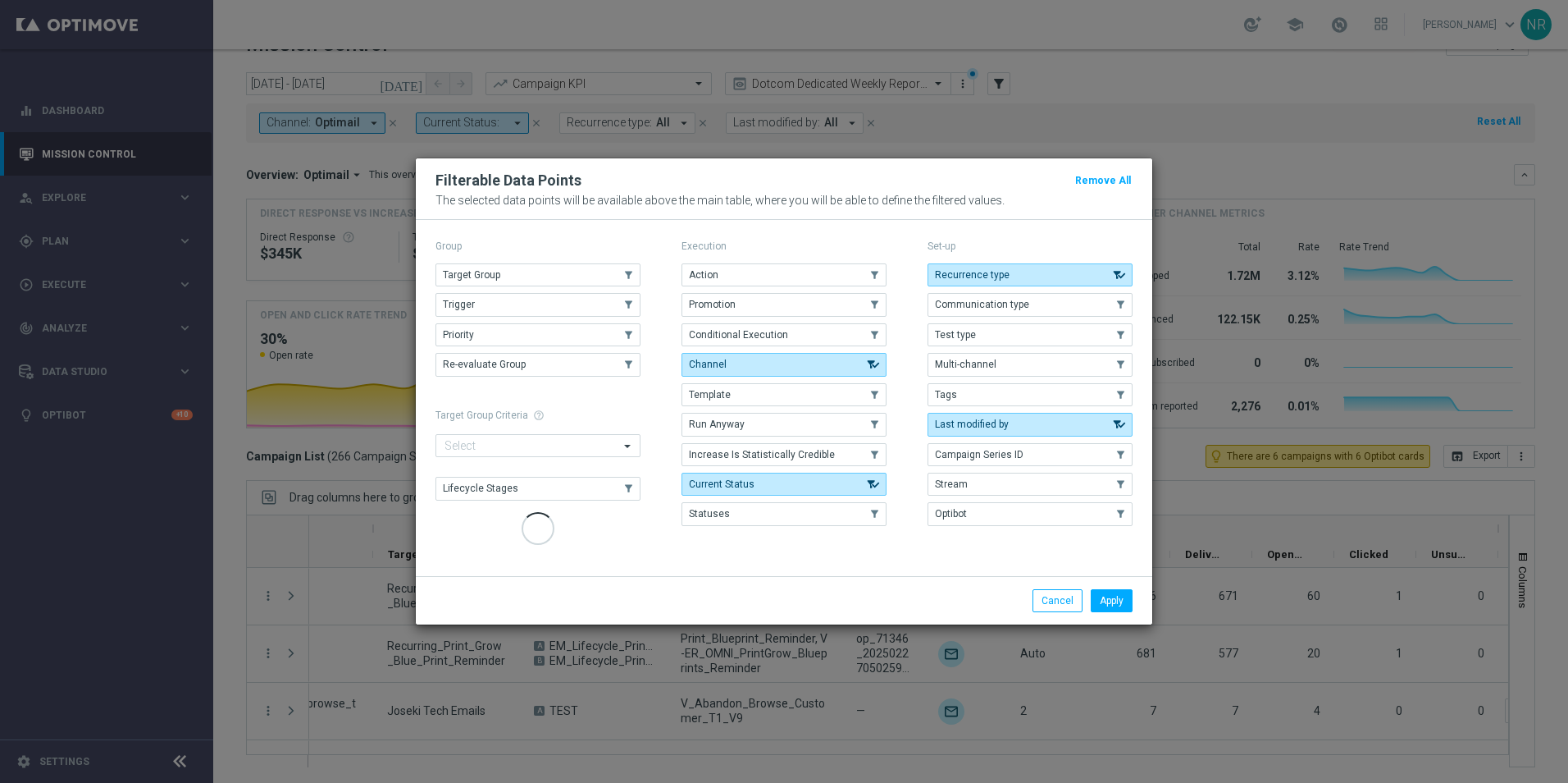
click at [1163, 58] on modal-container "Filterable Data Points Remove All The selected data points will be available ab…" at bounding box center [784, 392] width 1568 height 783
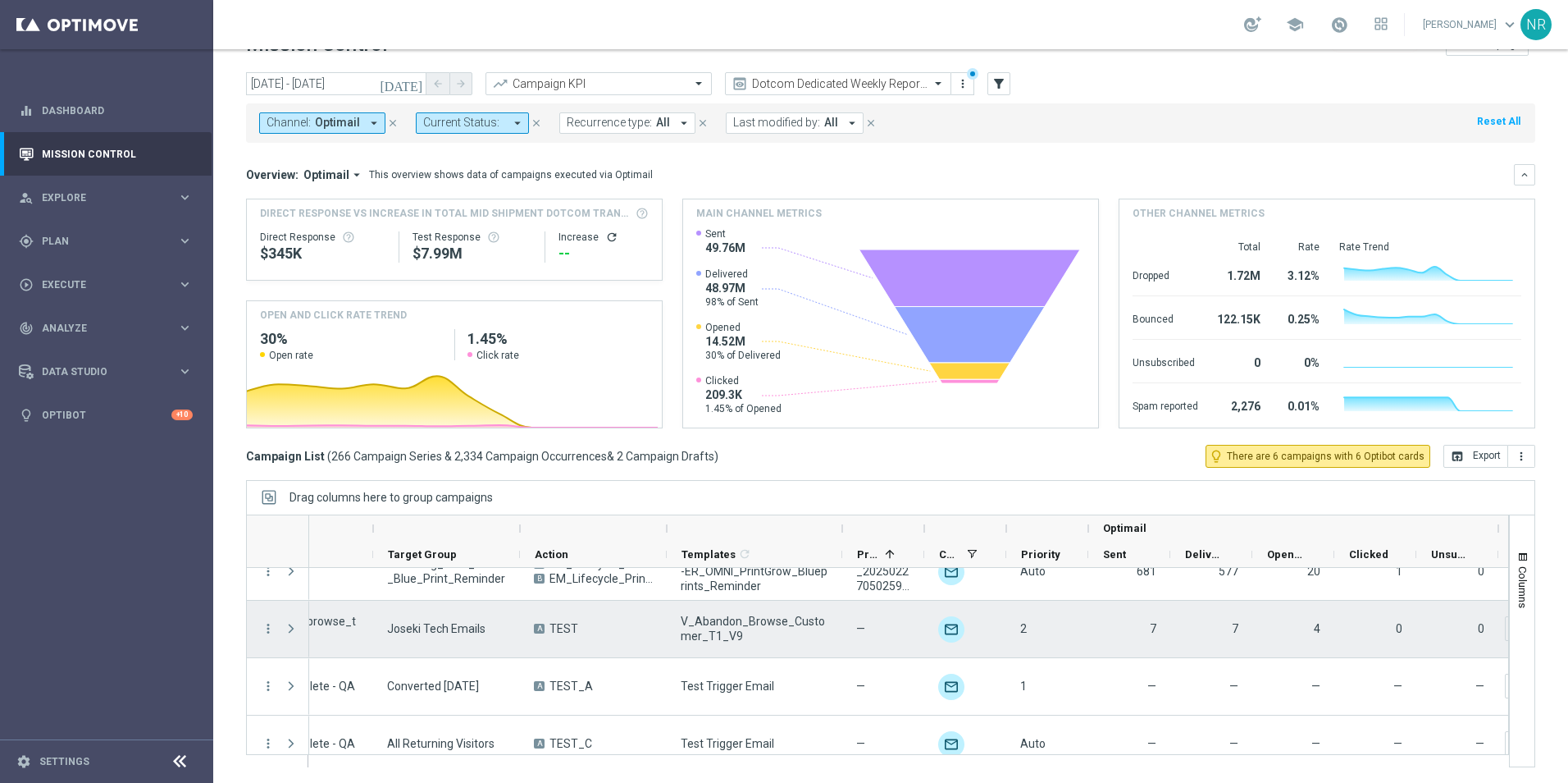
scroll to position [1206, 0]
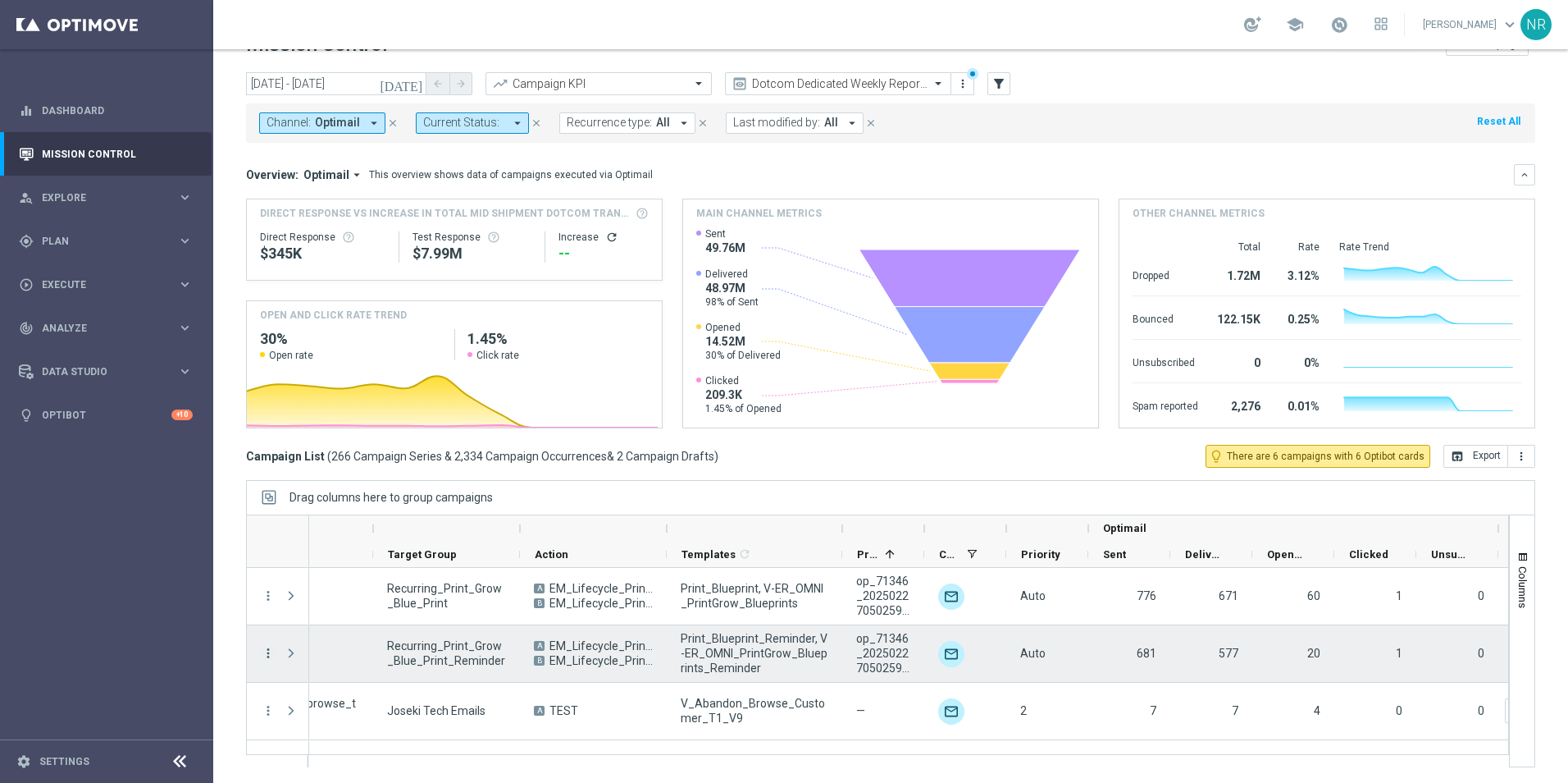
click at [267, 650] on icon "more_vert" at bounding box center [268, 653] width 15 height 15
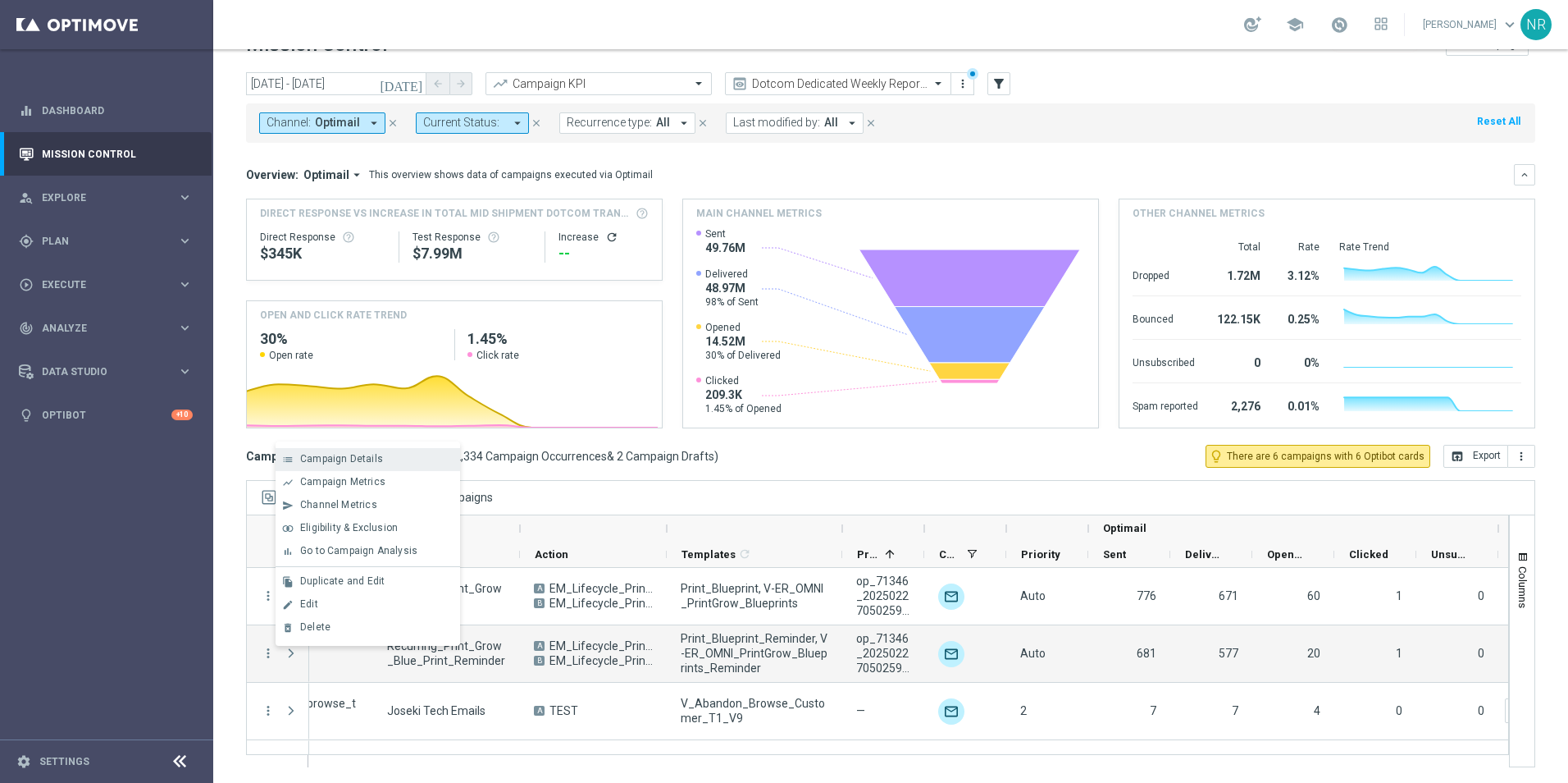
click at [320, 464] on span "Campaign Details" at bounding box center [341, 458] width 83 height 12
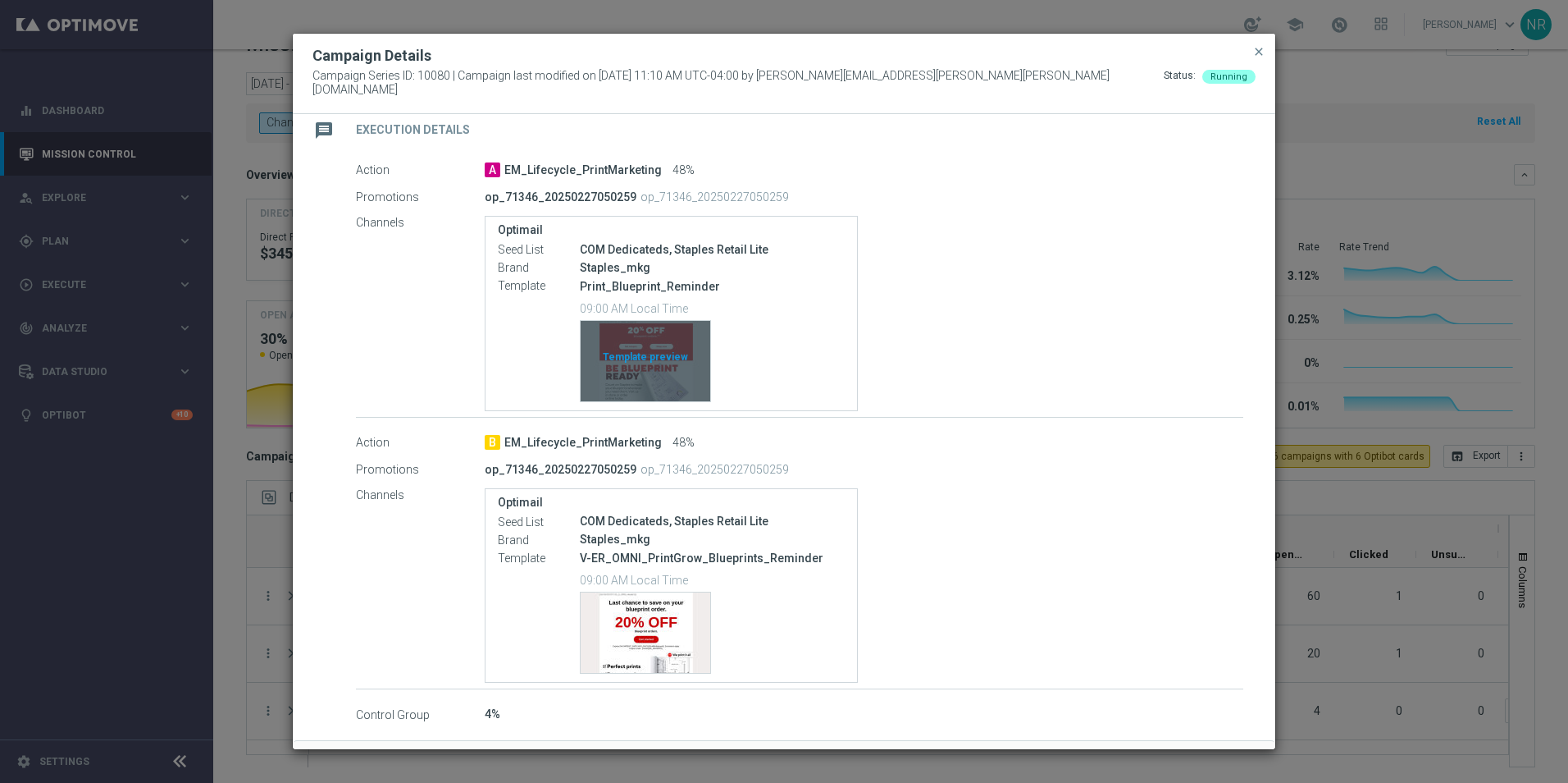
scroll to position [328, 0]
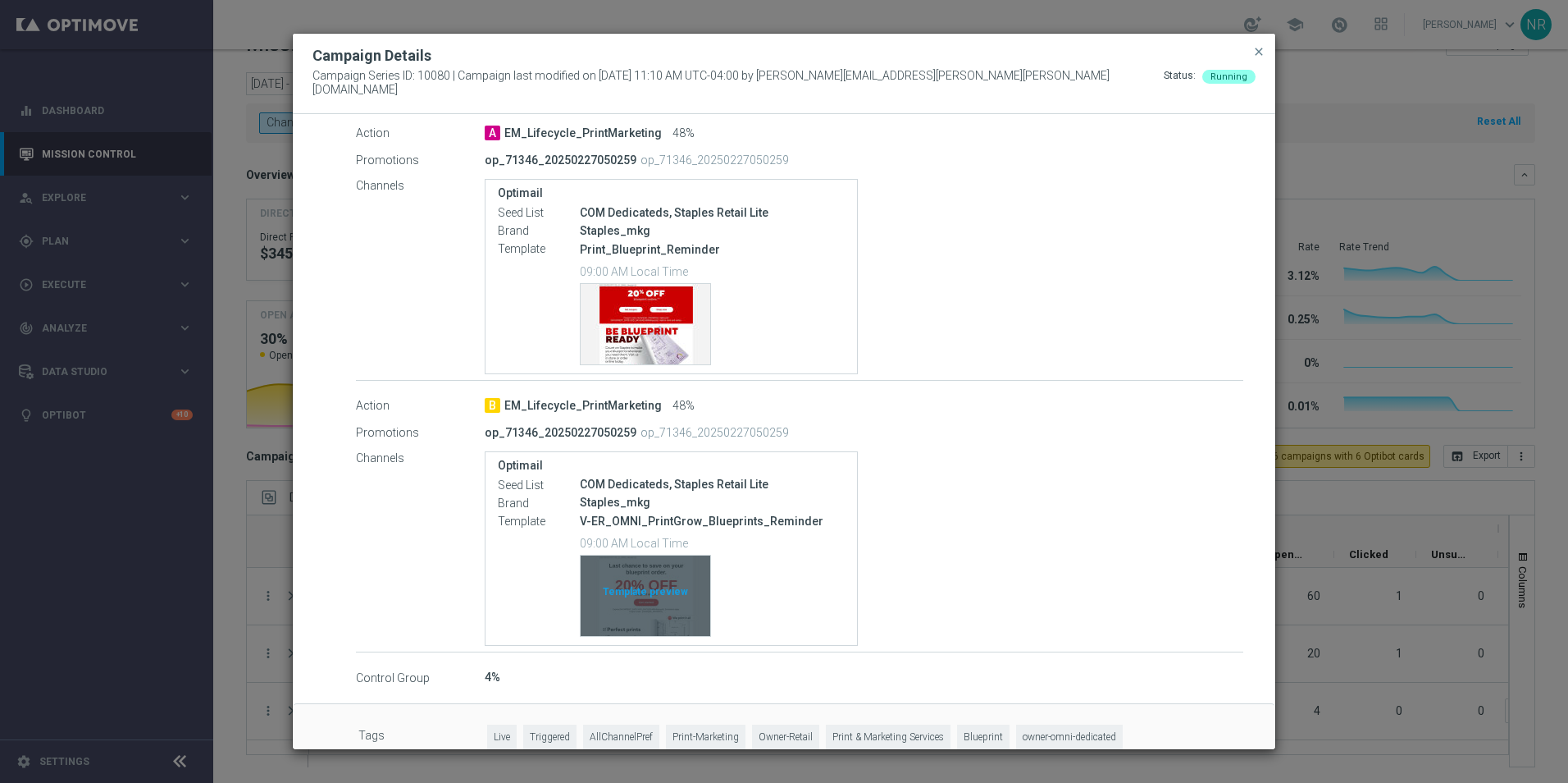
click at [689, 617] on div "Template preview" at bounding box center [645, 596] width 130 height 81
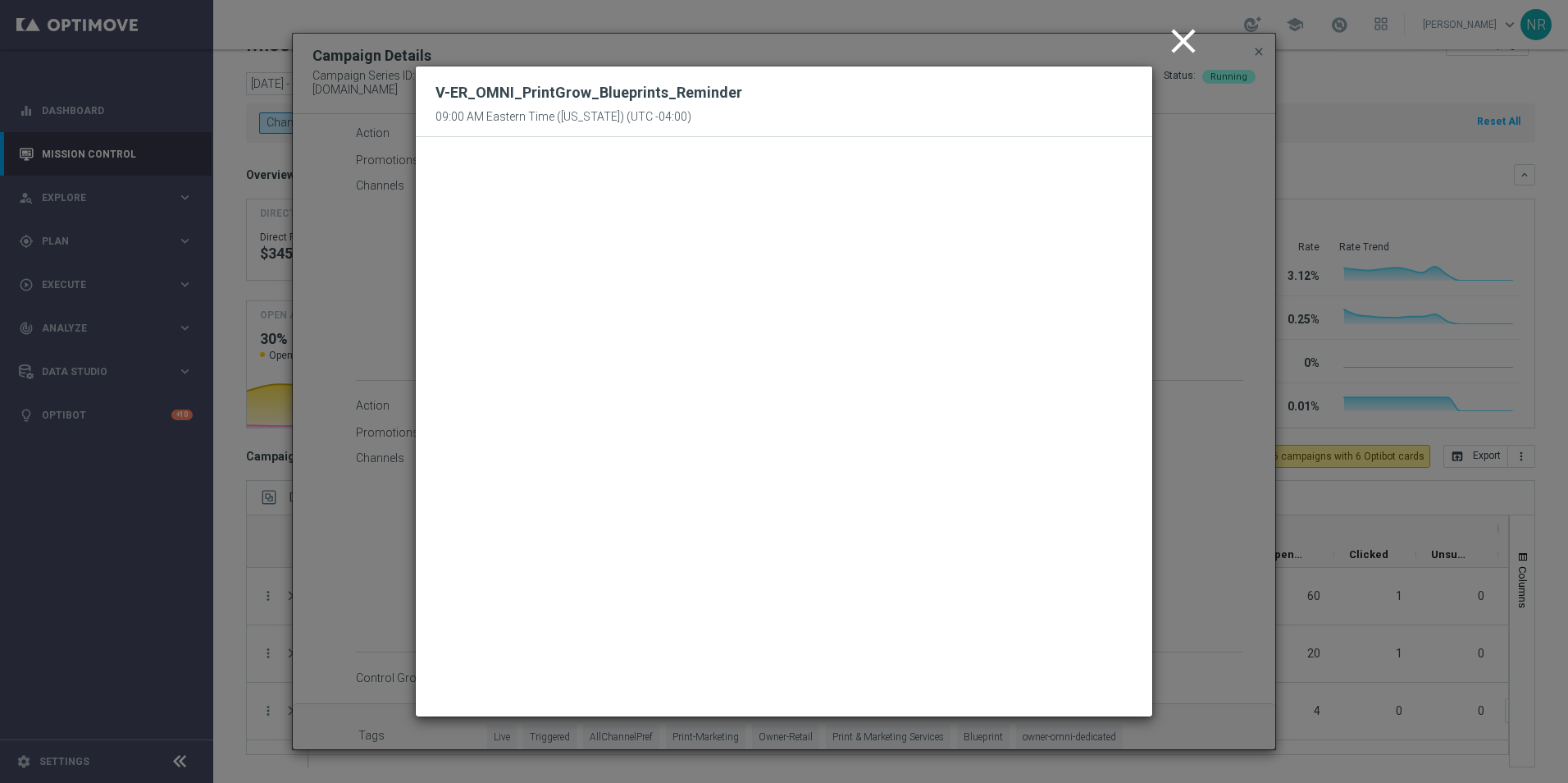
click at [1180, 46] on icon "close" at bounding box center [1184, 41] width 41 height 41
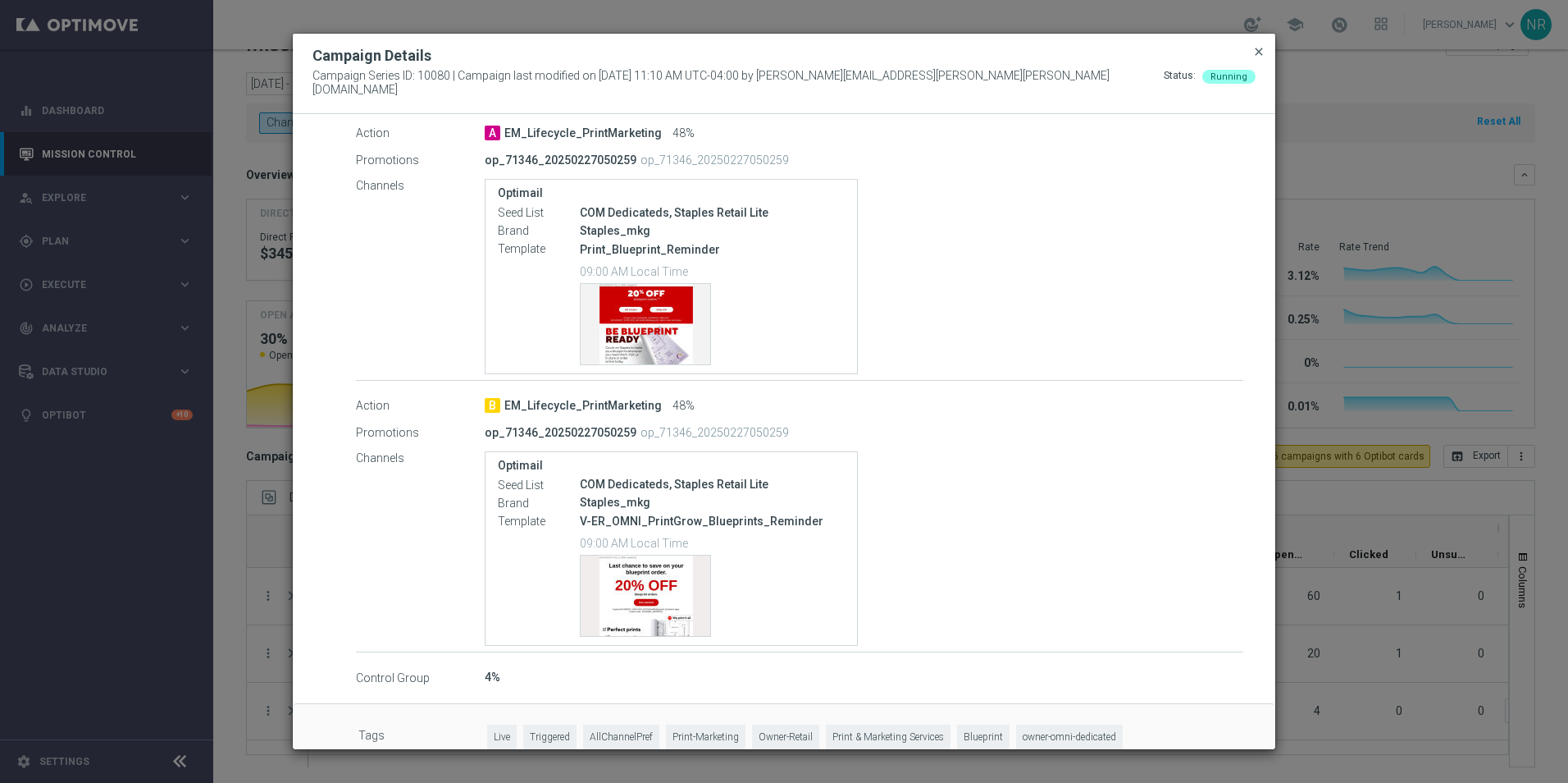
click at [1262, 59] on span "close" at bounding box center [1259, 51] width 13 height 13
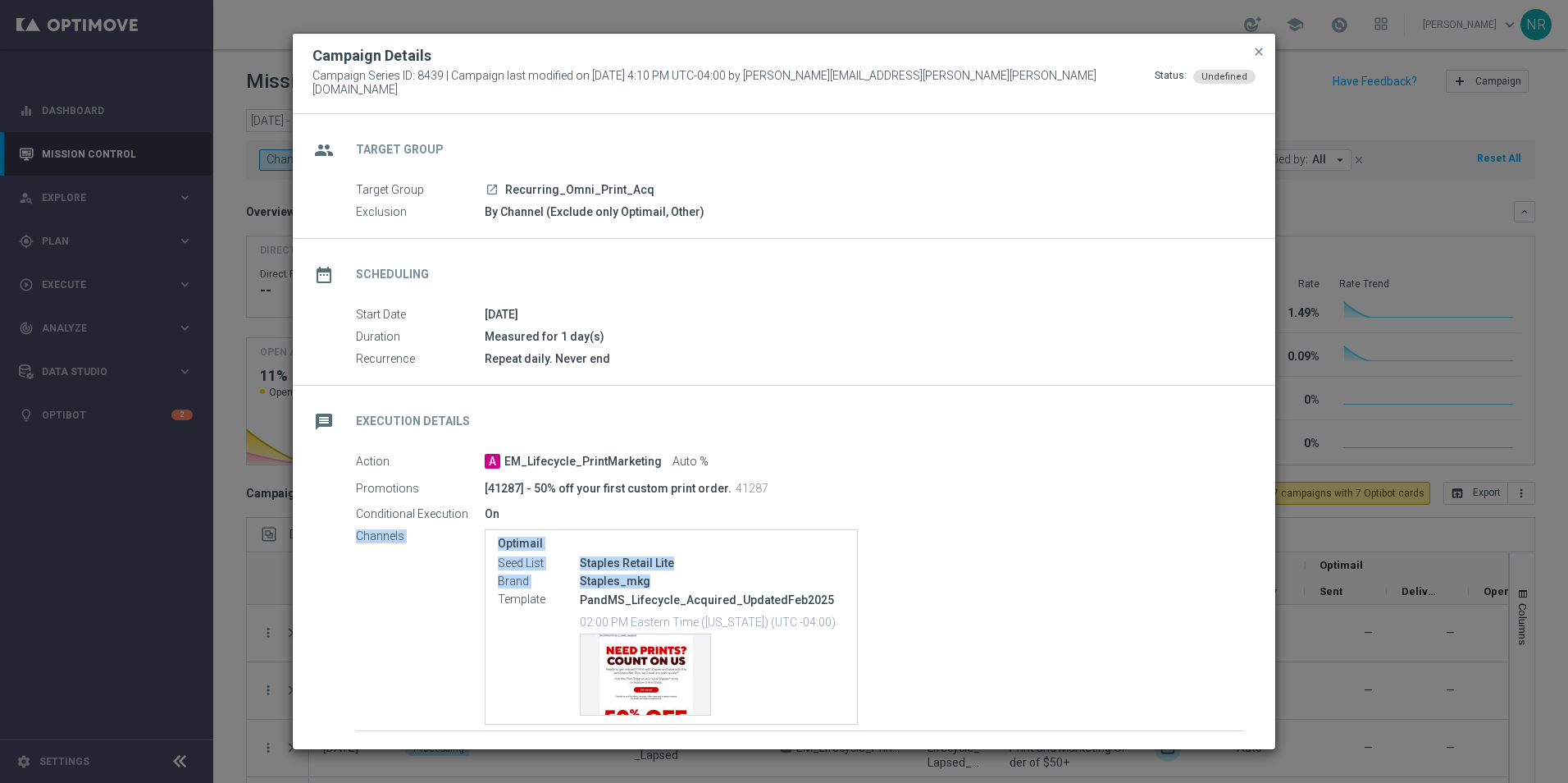
scroll to position [103, 0]
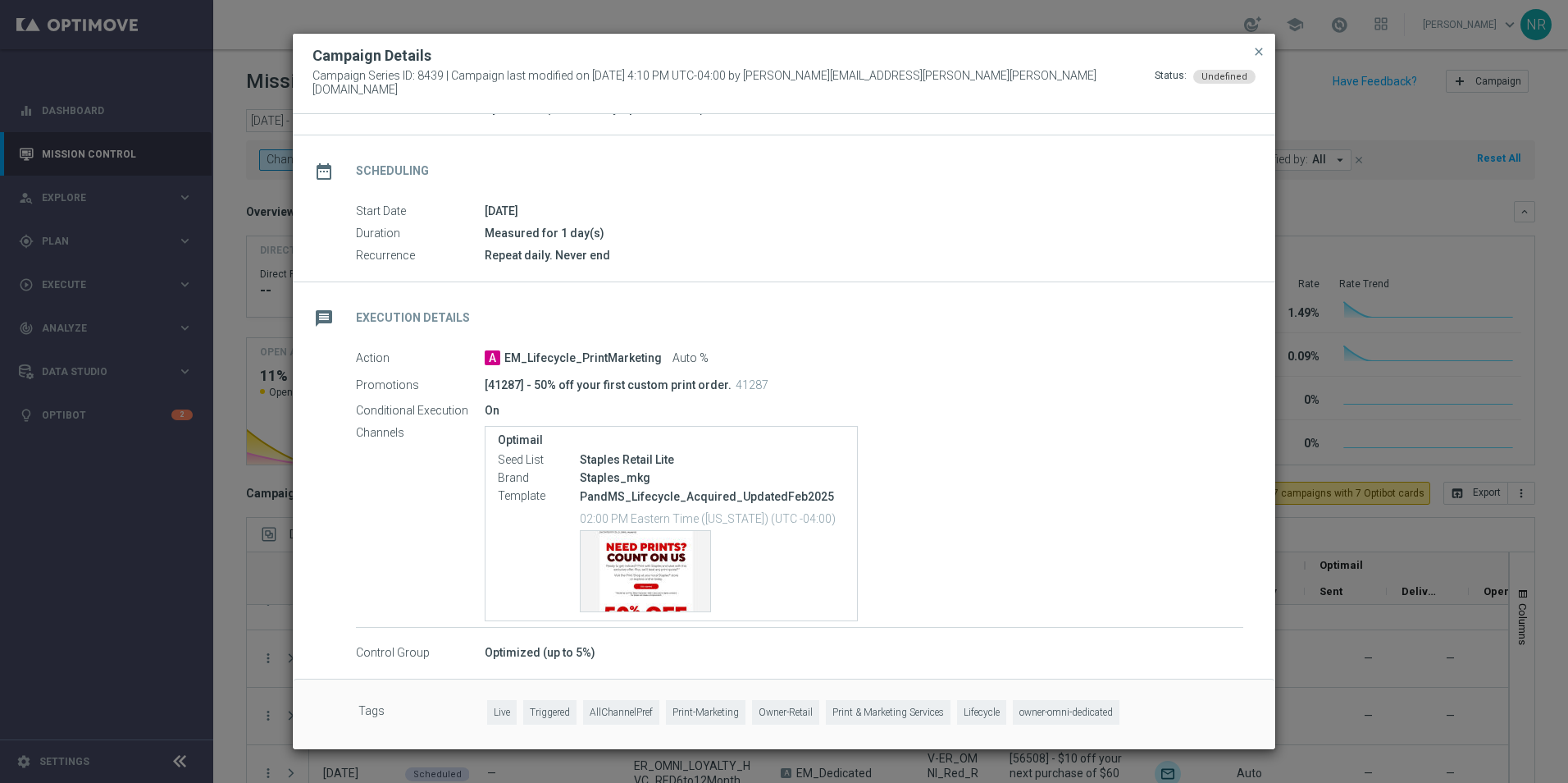
click at [1268, 61] on div "Campaign Details Campaign Series ID: 8439 | Campaign last modified on 14 Jul 20…" at bounding box center [784, 74] width 982 height 81
click at [1265, 59] on span "close" at bounding box center [1259, 51] width 13 height 13
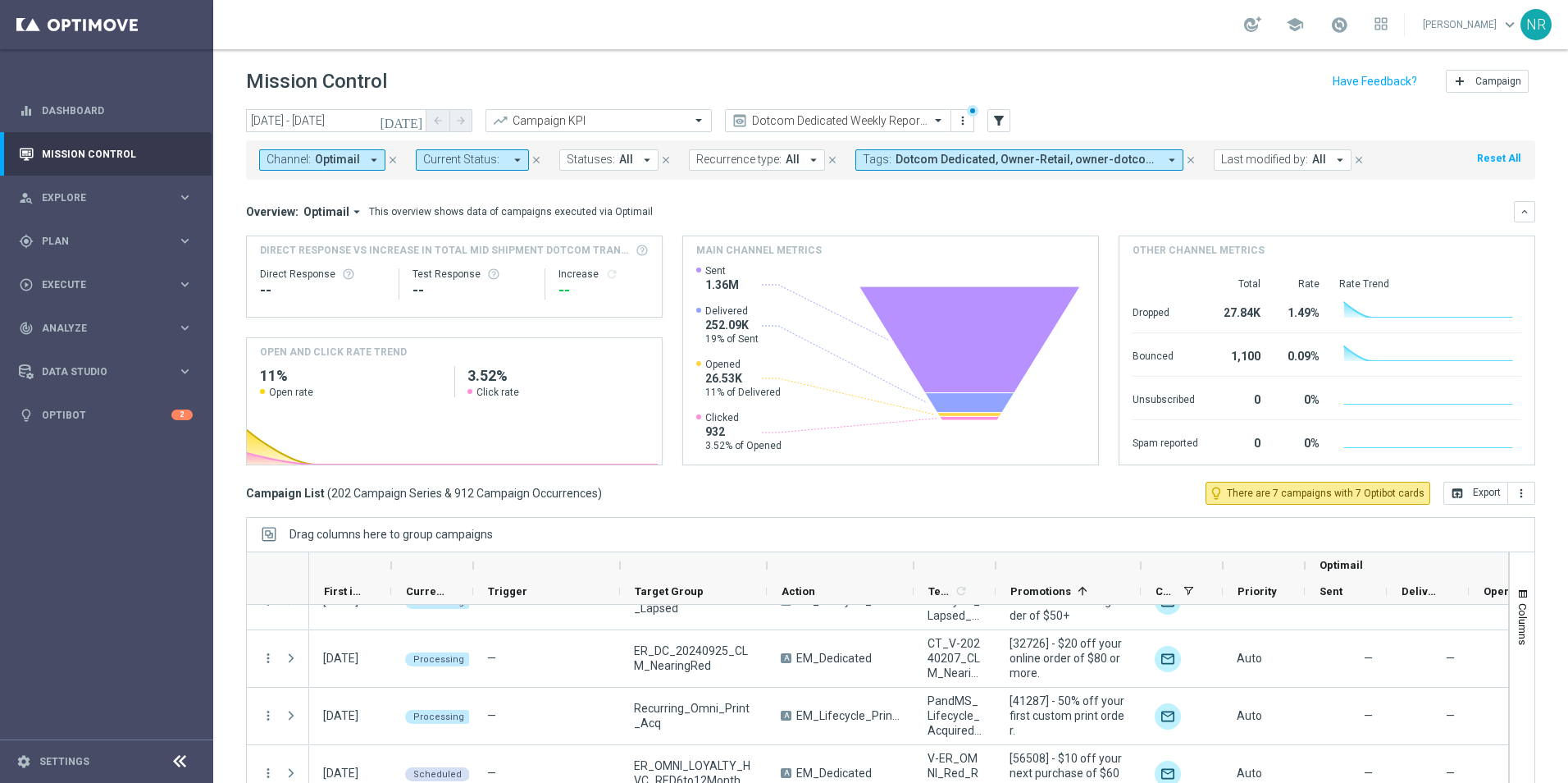
click at [993, 105] on header "Mission Control add Campaign" at bounding box center [890, 78] width 1355 height 59
click at [999, 129] on button "filter_alt" at bounding box center [999, 121] width 23 height 23
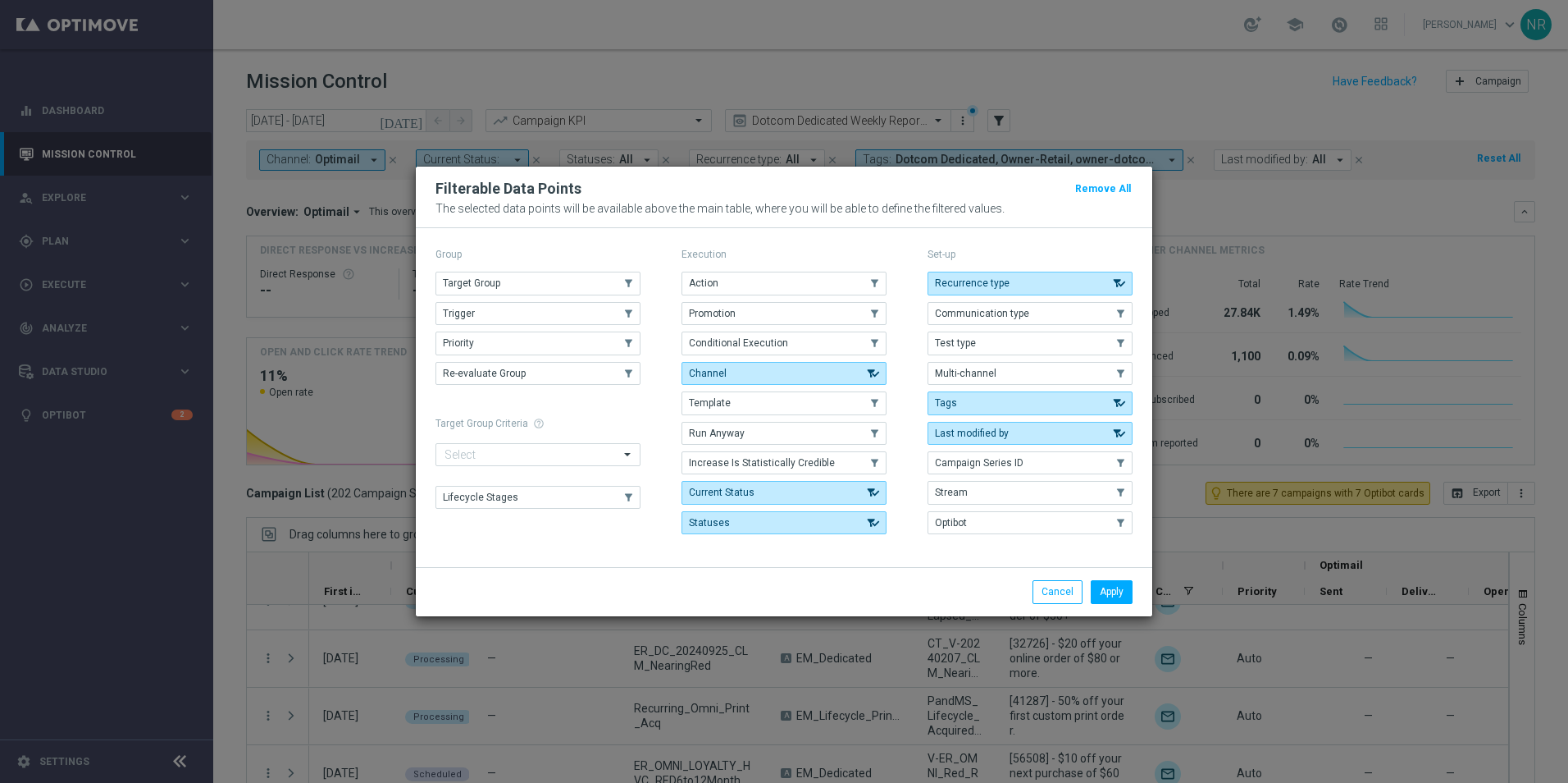
click at [526, 264] on div "Group" at bounding box center [538, 255] width 205 height 21
click at [522, 277] on button "Target Group" at bounding box center [538, 283] width 205 height 23
click at [1112, 594] on button "Apply" at bounding box center [1111, 592] width 42 height 23
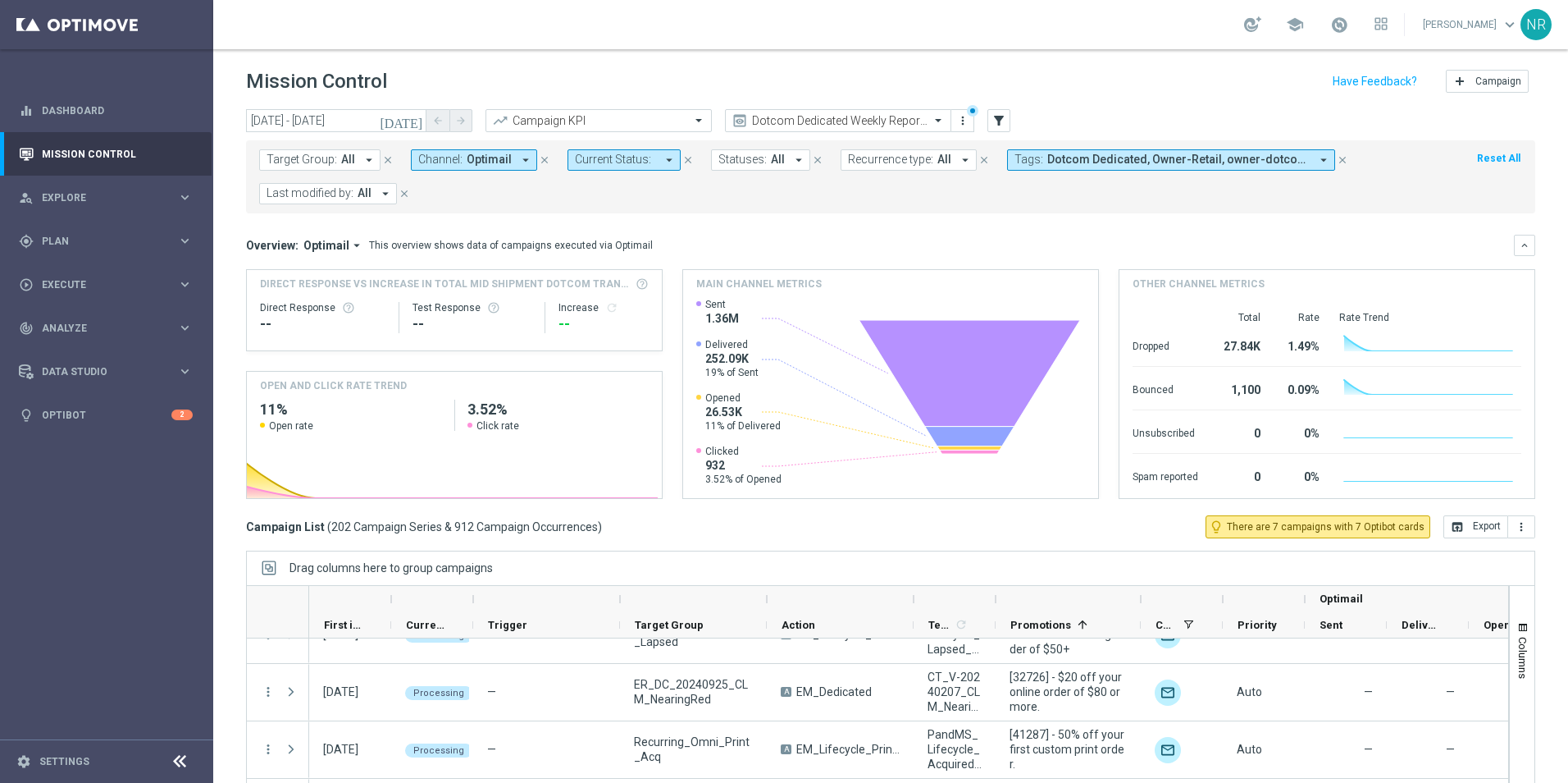
click at [349, 165] on span "All" at bounding box center [349, 160] width 14 height 14
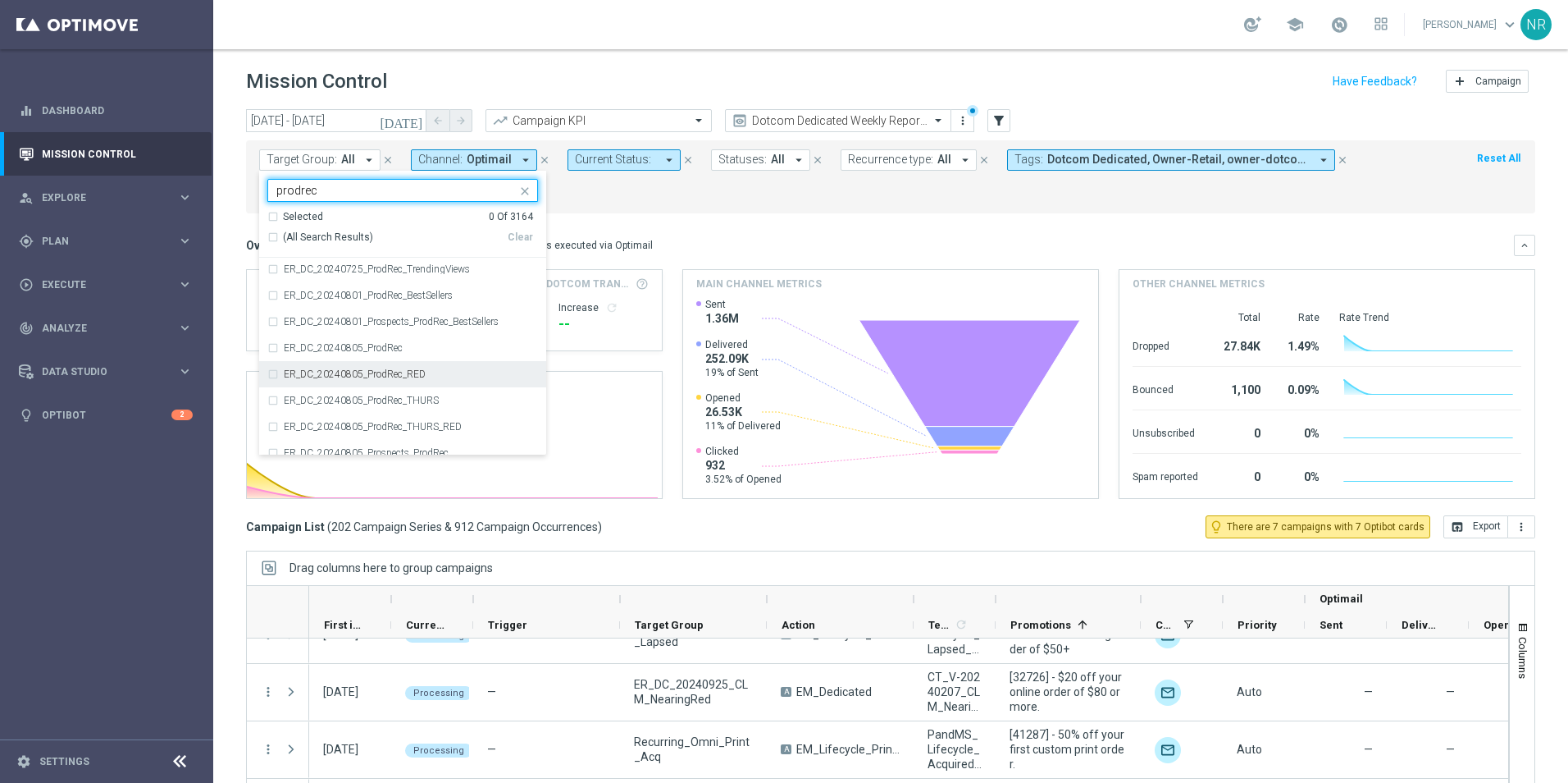
scroll to position [82, 0]
click at [443, 322] on div "ER_DC_20240805_ProdRec" at bounding box center [411, 320] width 255 height 10
type input "prodrec"
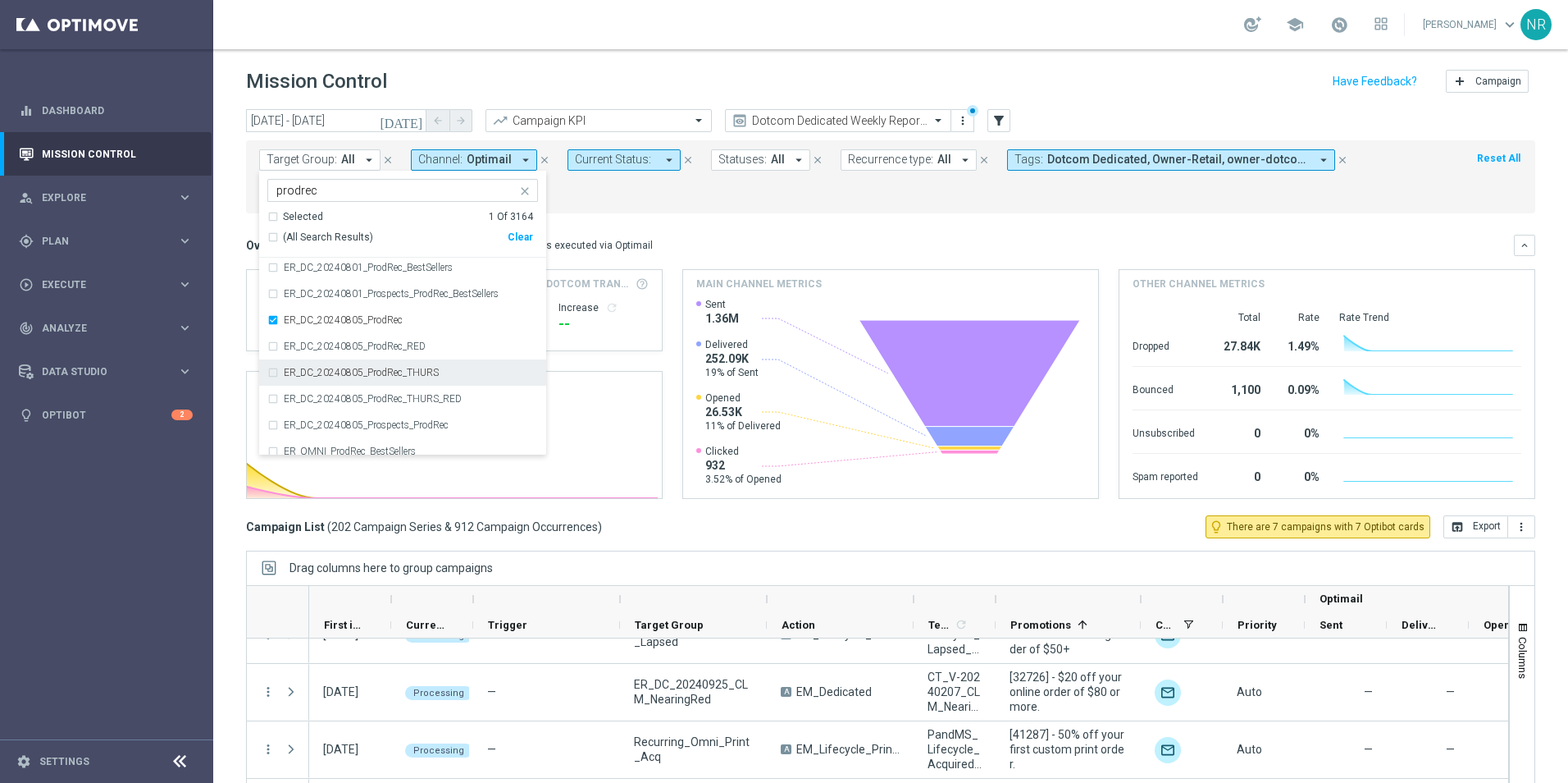
click at [434, 383] on div "ER_DC_20240805_ProdRec_THURS" at bounding box center [402, 373] width 271 height 27
click at [698, 223] on mini-dashboard "Overview: Optimail arrow_drop_down This overview shows data of campaigns execut…" at bounding box center [890, 364] width 1289 height 302
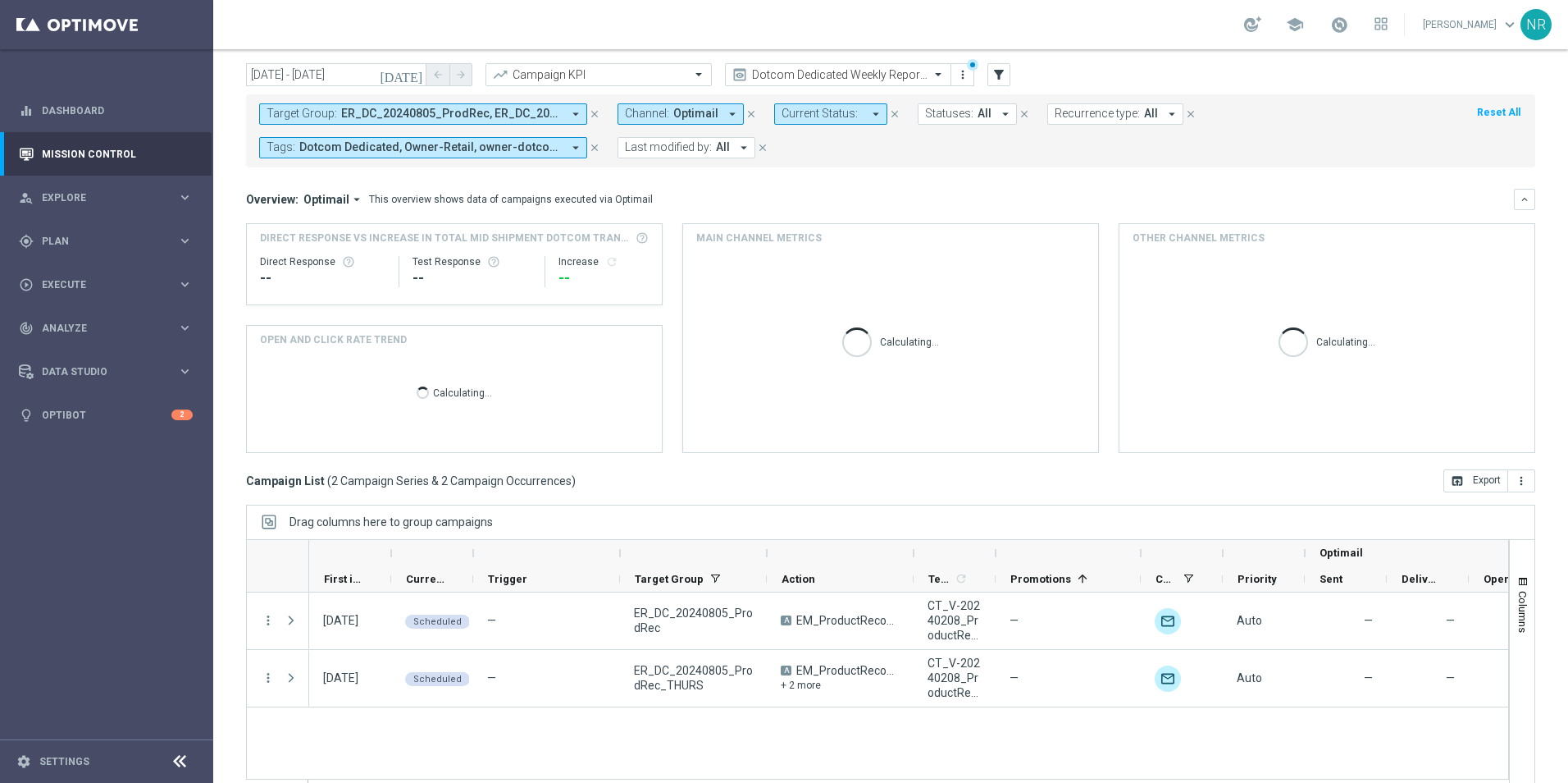
scroll to position [71, 0]
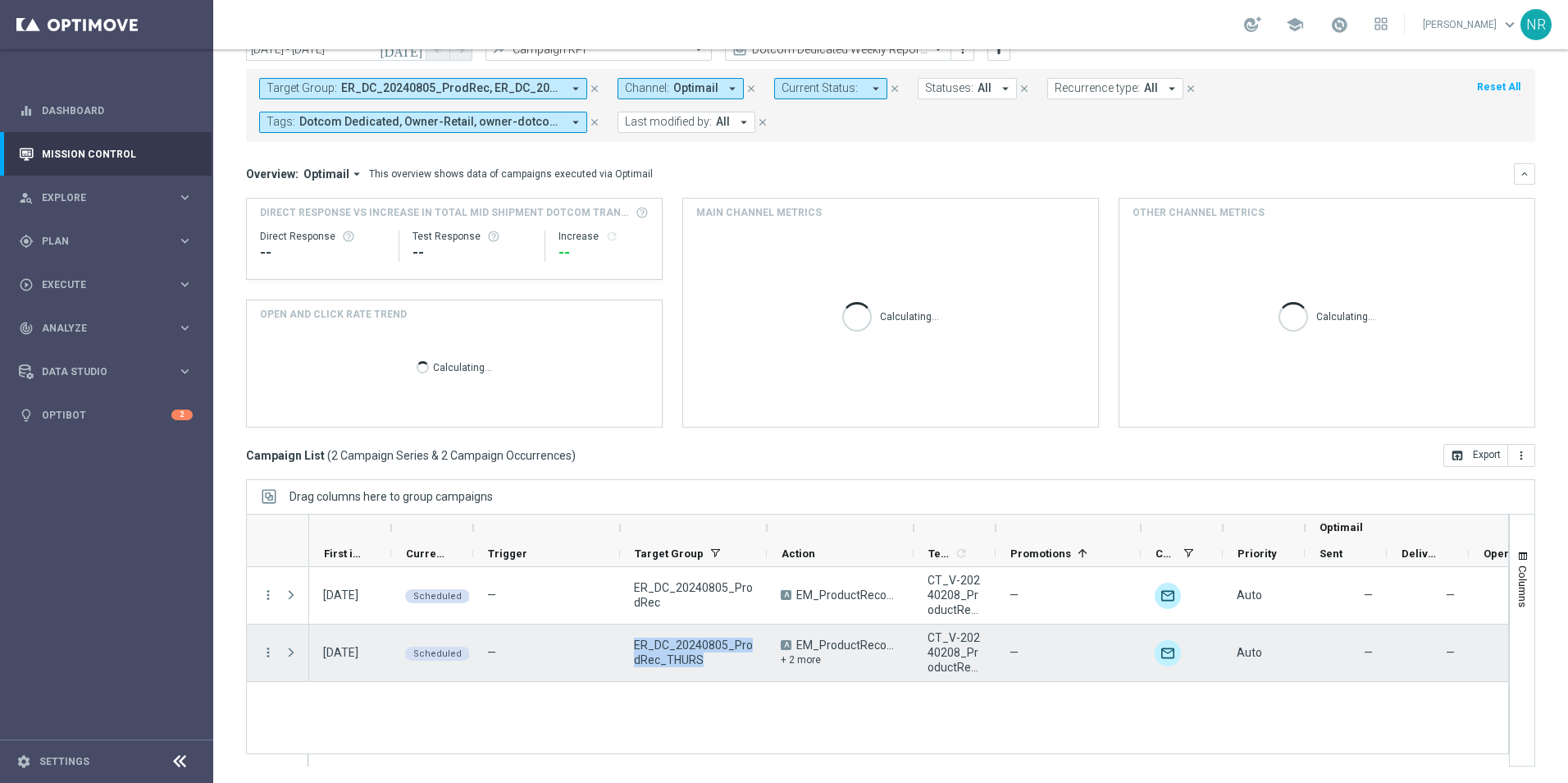
drag, startPoint x: 681, startPoint y: 657, endPoint x: 623, endPoint y: 637, distance: 61.4
click at [623, 637] on div "ER_DC_20240805_ProdRec_THURS" at bounding box center [693, 652] width 146 height 57
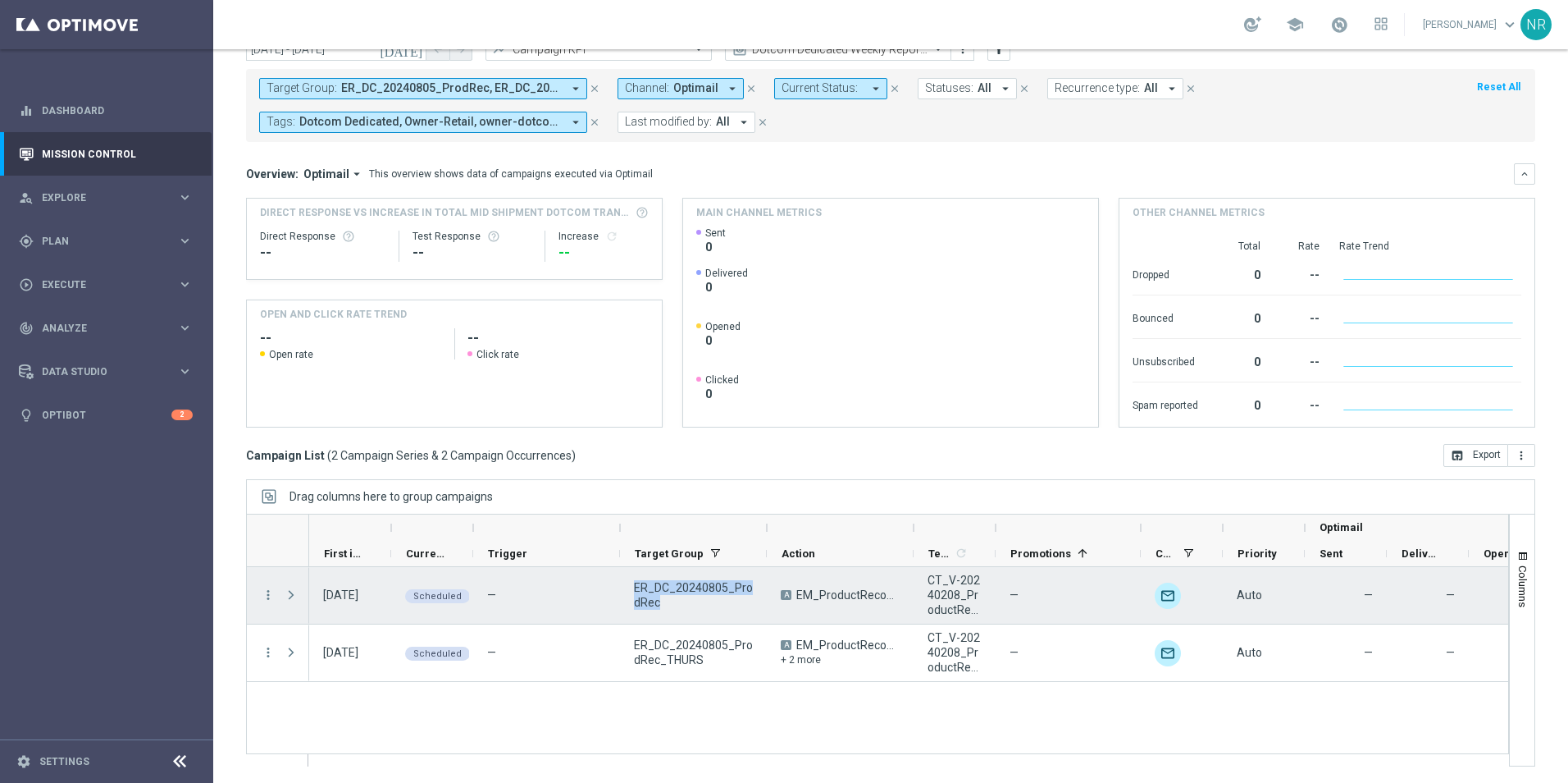
drag, startPoint x: 678, startPoint y: 599, endPoint x: 634, endPoint y: 589, distance: 45.1
click at [634, 589] on span "ER_DC_20240805_ProdRec" at bounding box center [694, 595] width 119 height 29
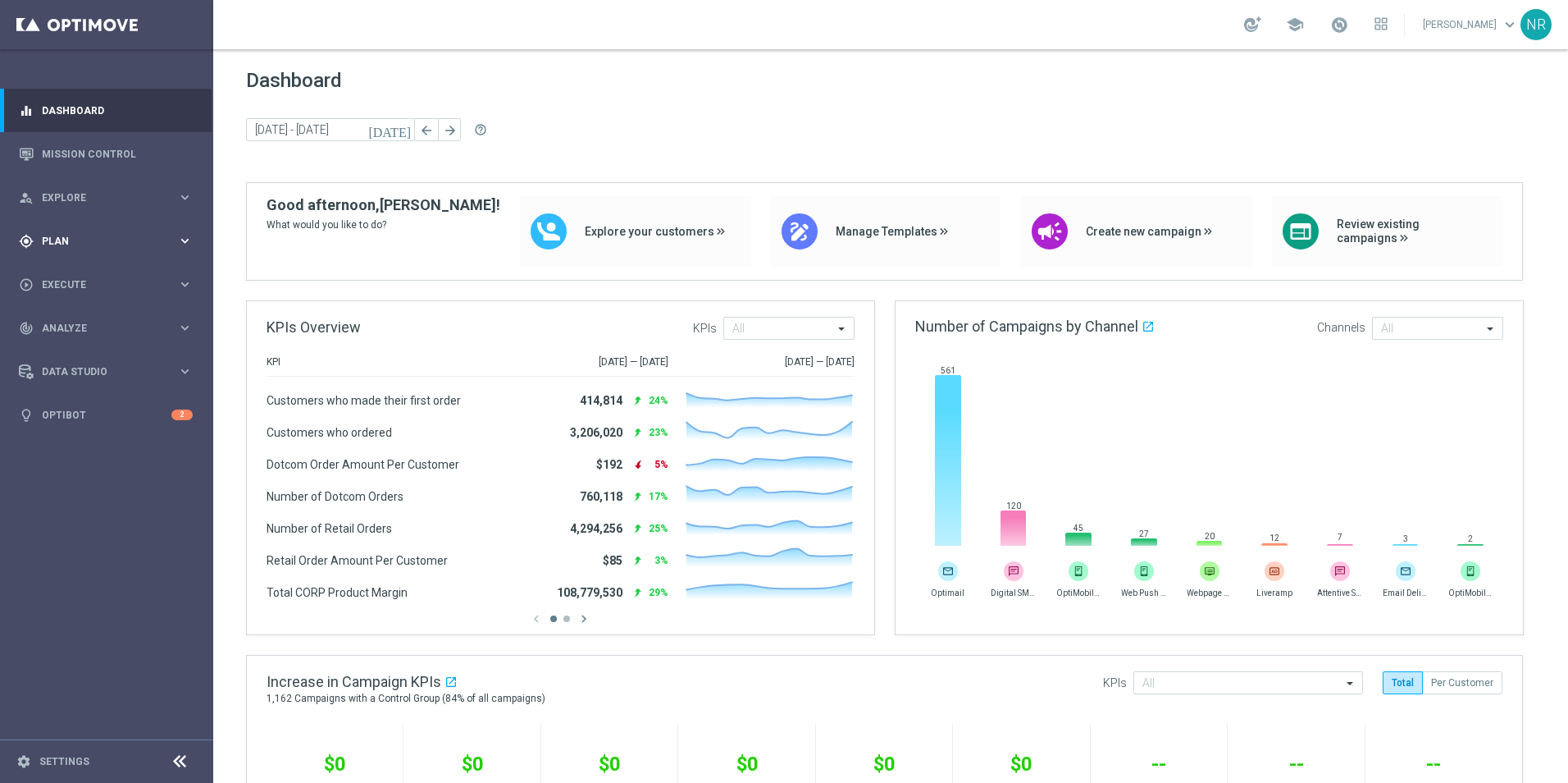
drag, startPoint x: 102, startPoint y: 264, endPoint x: 98, endPoint y: 249, distance: 15.5
click at [102, 264] on div "play_circle_outline Execute keyboard_arrow_right" at bounding box center [106, 284] width 211 height 44
click at [92, 228] on div "gps_fixed Plan keyboard_arrow_right" at bounding box center [106, 241] width 211 height 44
click at [94, 320] on span "Templates" at bounding box center [102, 324] width 117 height 10
click at [82, 354] on link "Optimail" at bounding box center [110, 348] width 120 height 13
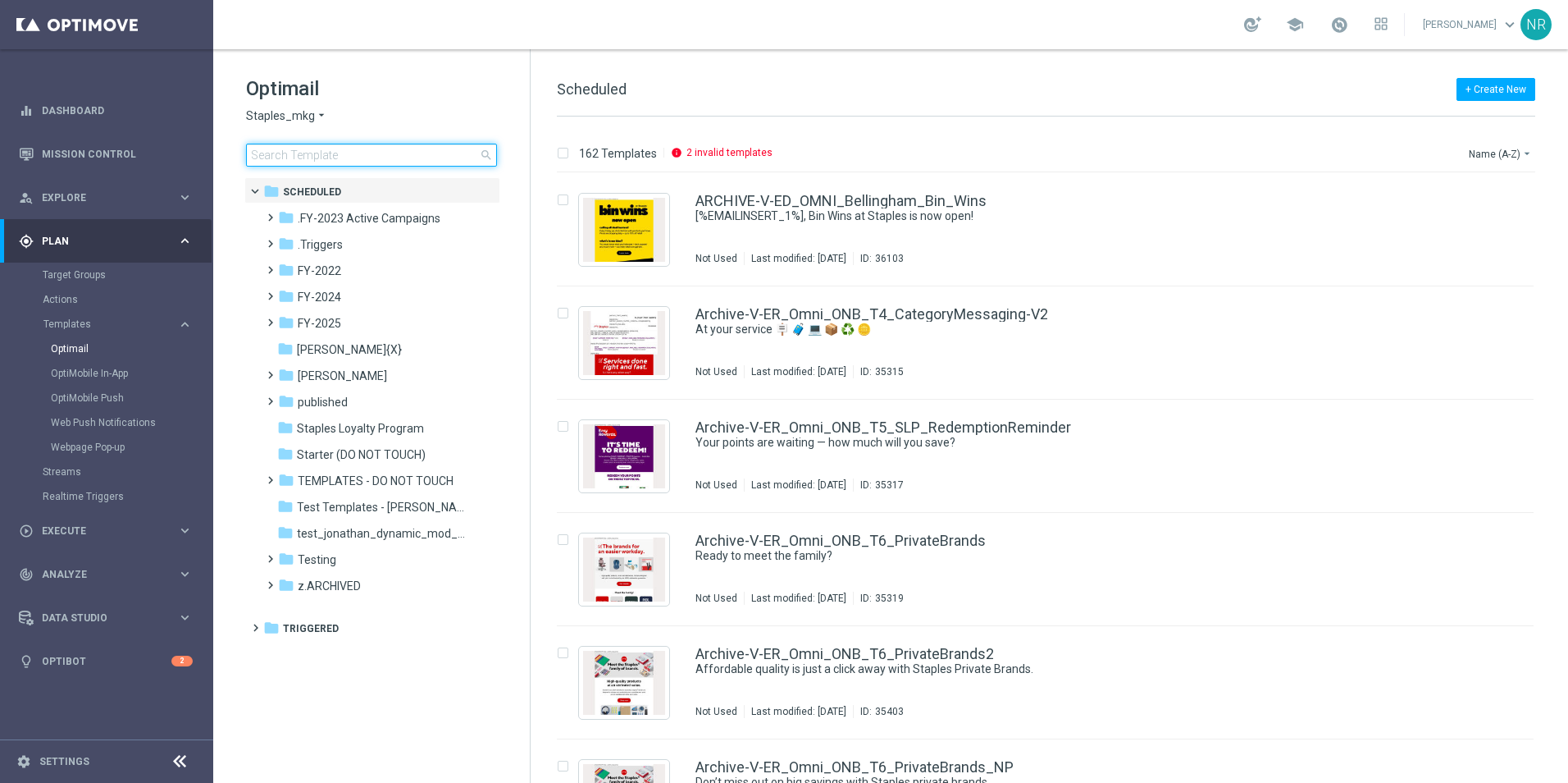
click at [349, 160] on input at bounding box center [371, 155] width 251 height 23
click at [329, 156] on input at bounding box center [371, 155] width 251 height 23
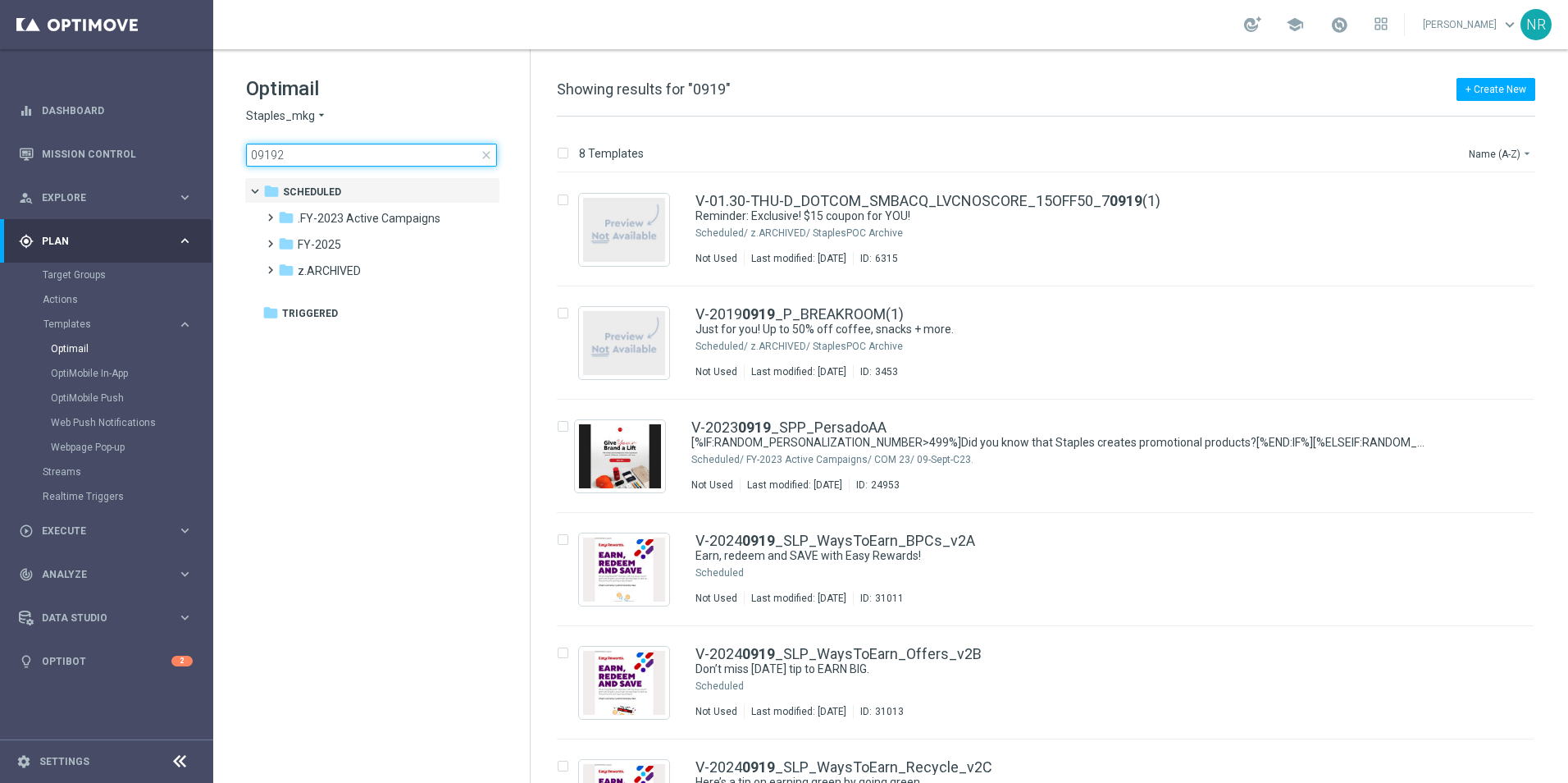
type input "091925"
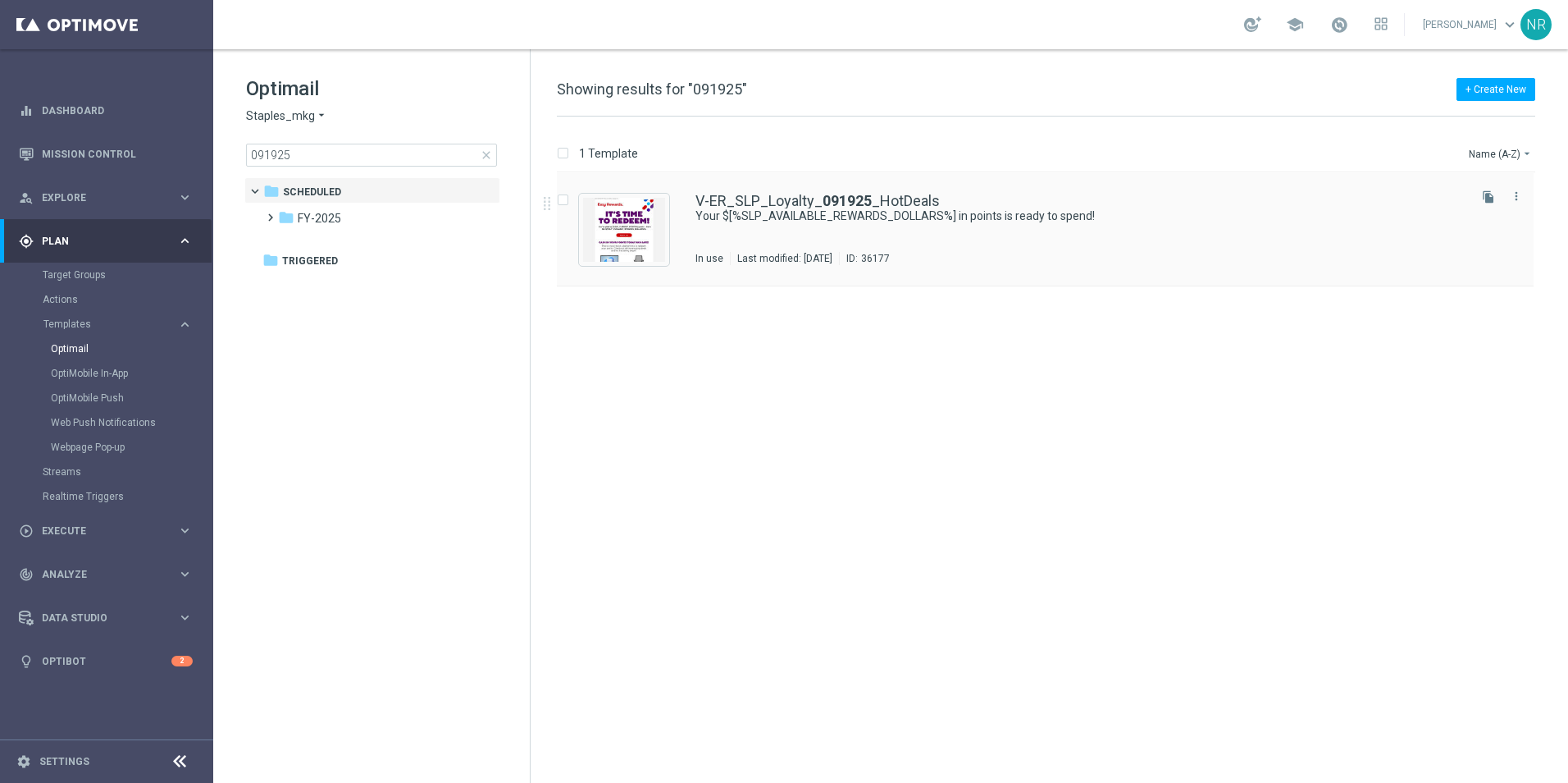
click at [781, 187] on div "V-ER_SLP_Loyalty_ 091925 _HotDeals Your $[%SLP_AVAILABLE_REWARDS_DOLLARS%] in p…" at bounding box center [1045, 230] width 977 height 114
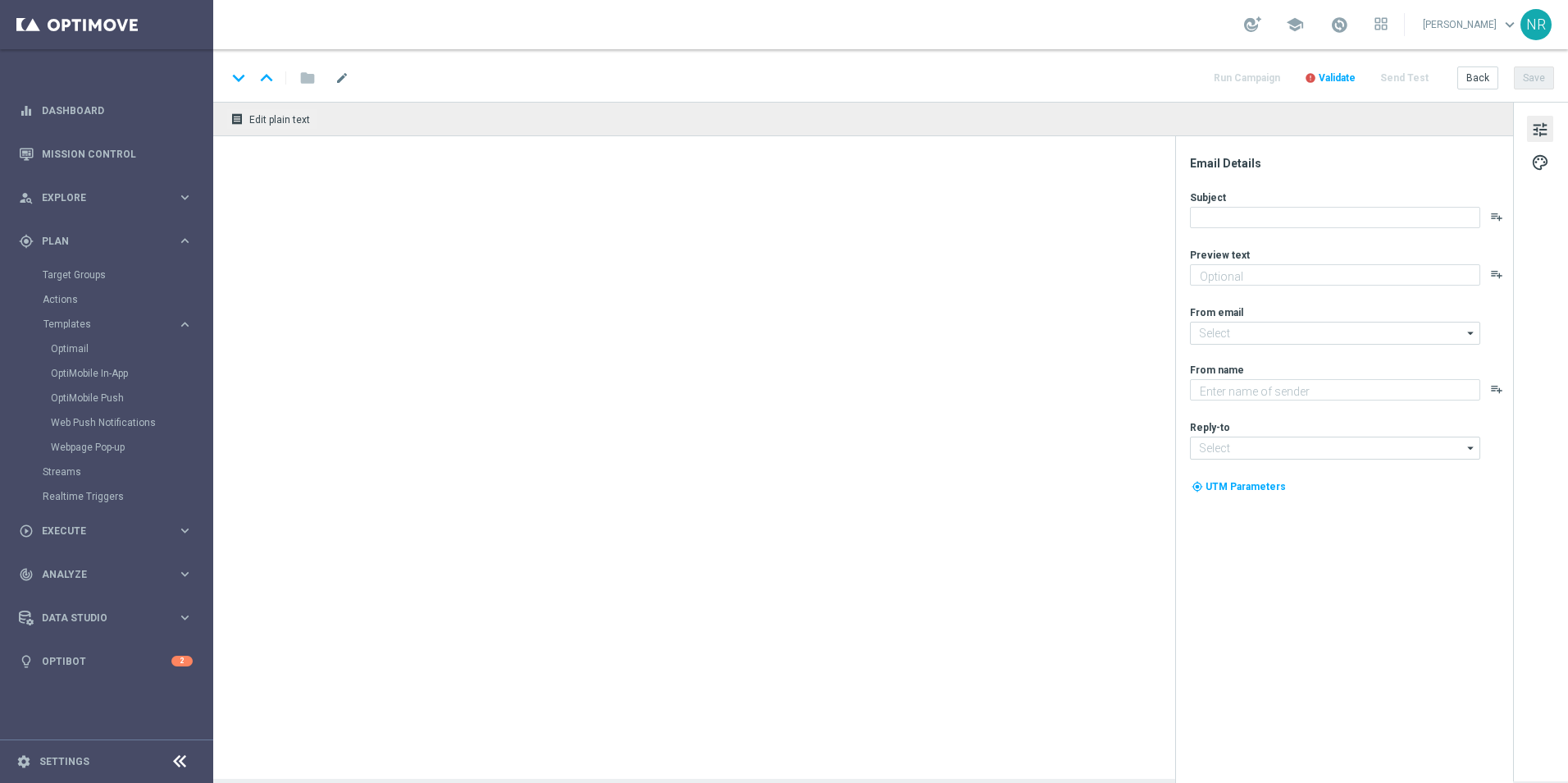
type textarea "Redeem now and save on these top deals."
type input "staples@connected.staples.com"
type textarea "Staples"
type input "info@staples.com"
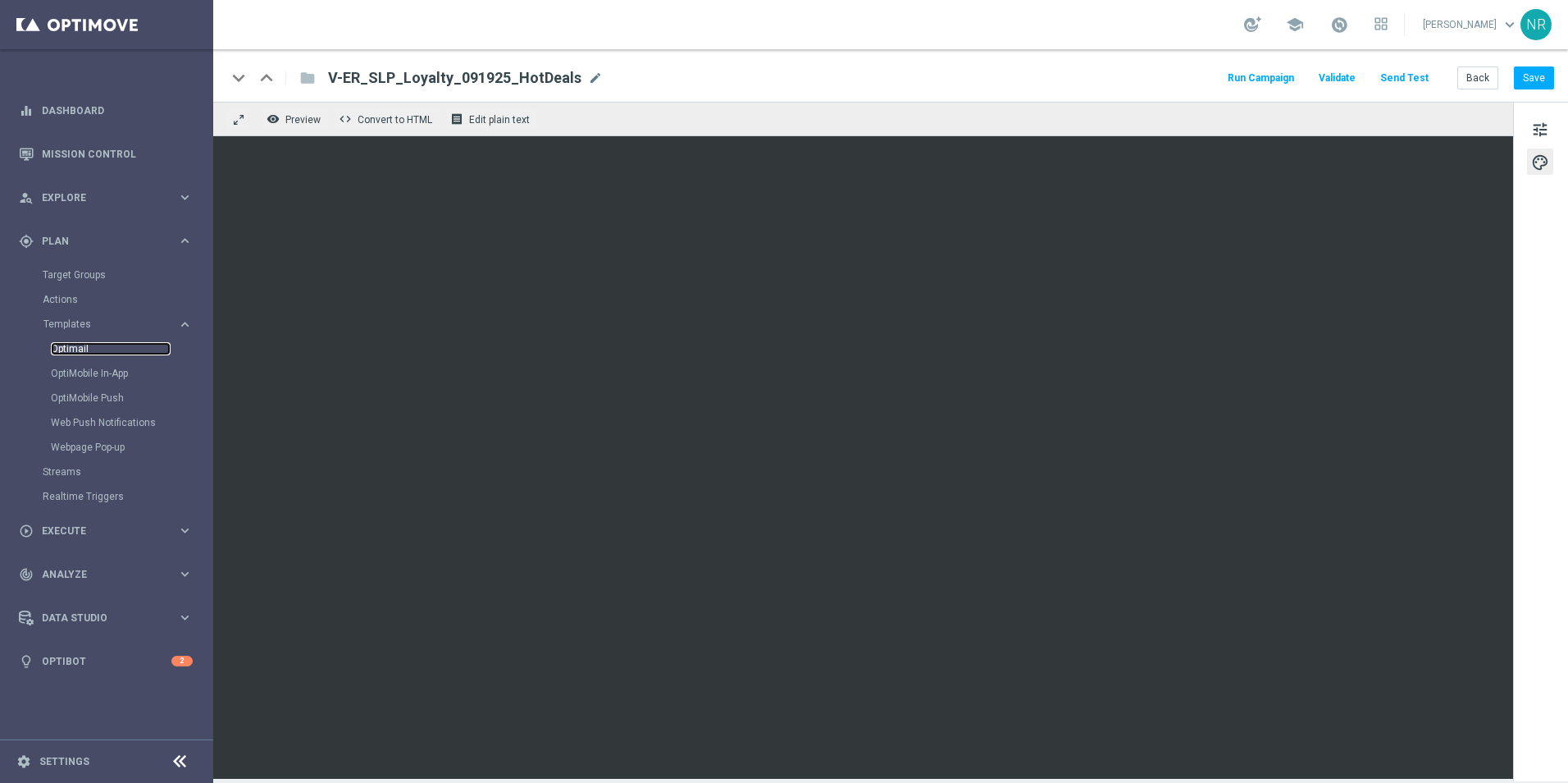
click at [82, 351] on link "Optimail" at bounding box center [110, 348] width 120 height 13
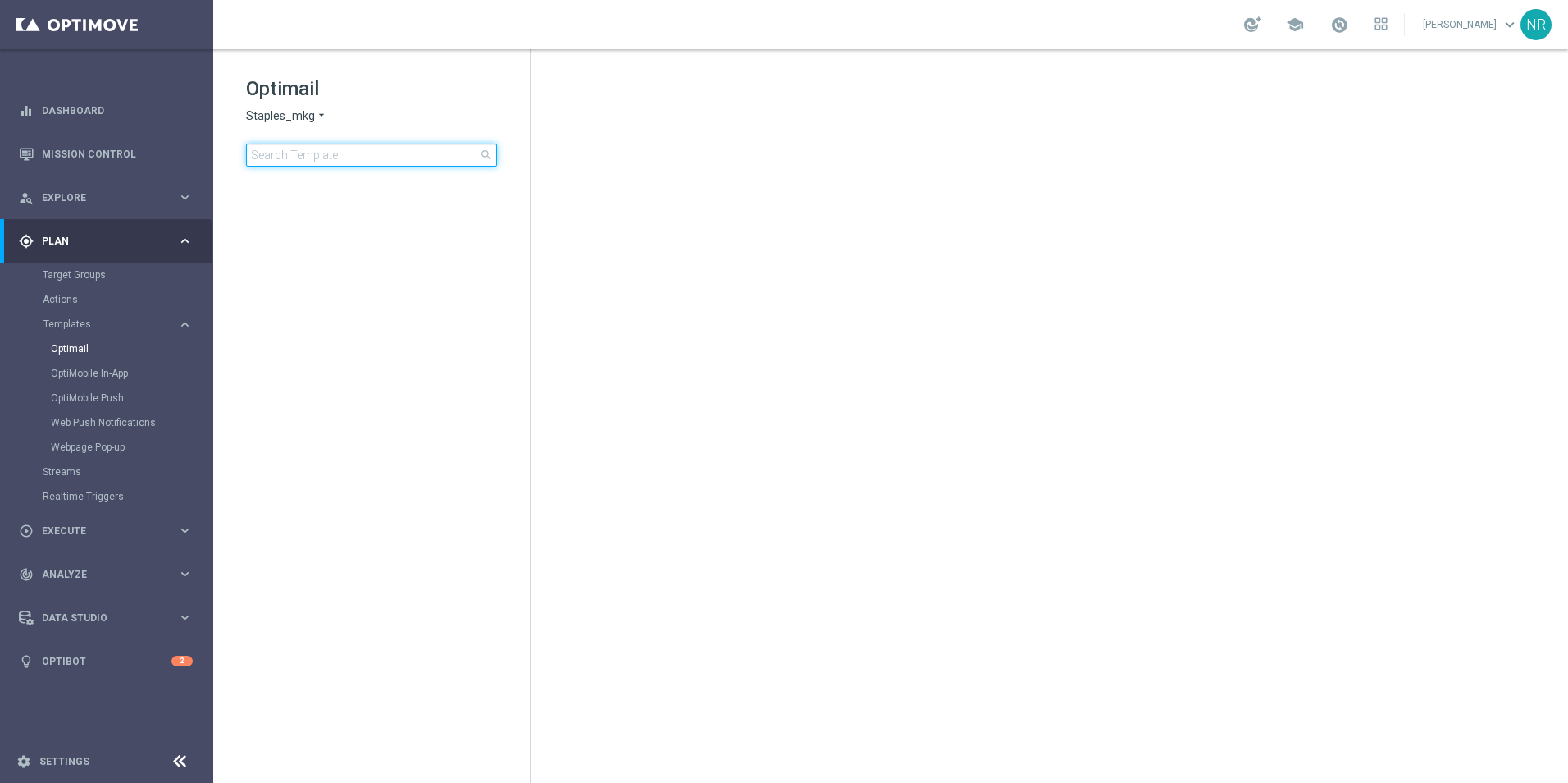
click at [321, 151] on input at bounding box center [371, 155] width 251 height 23
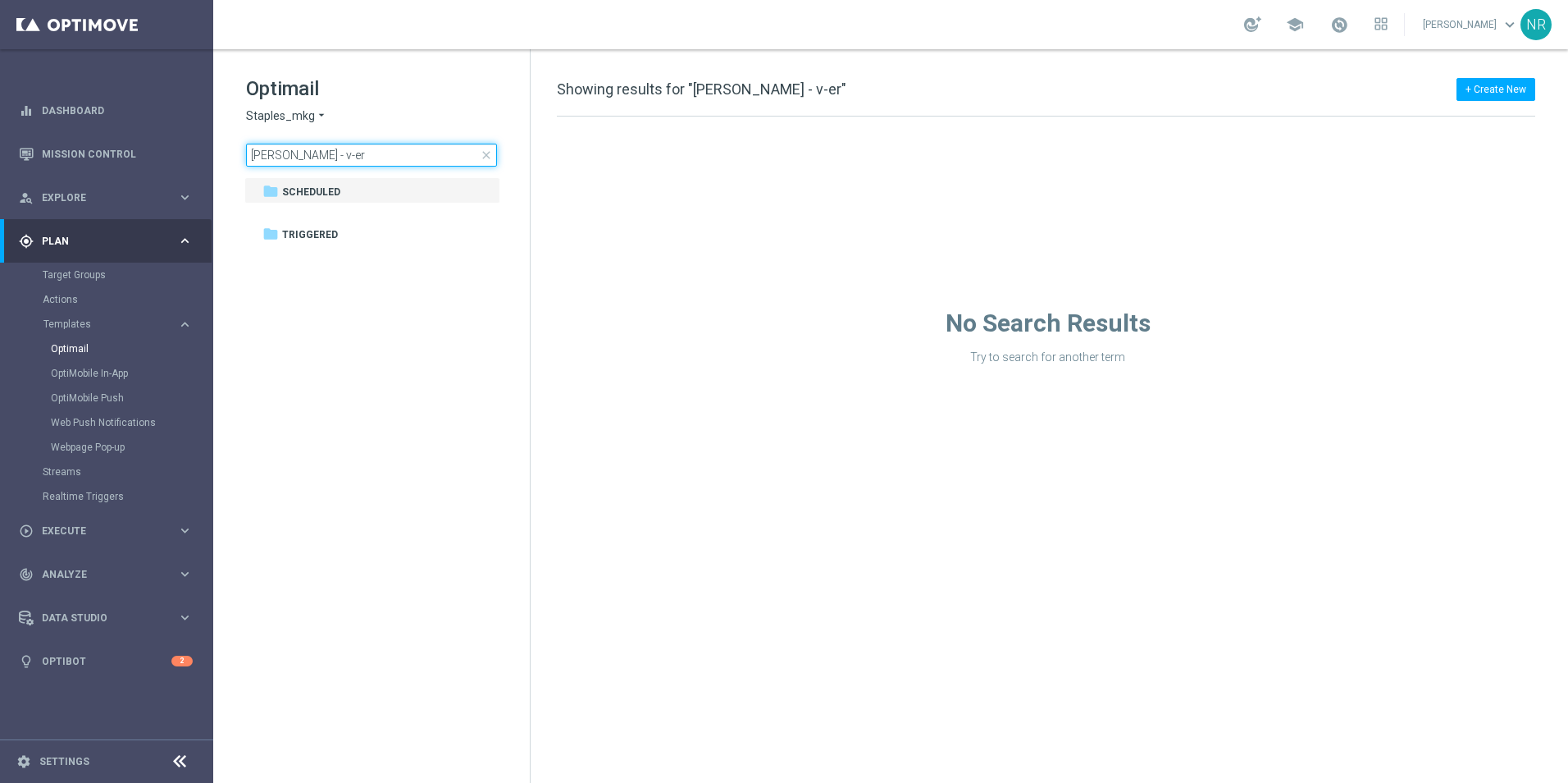
drag, startPoint x: 300, startPoint y: 154, endPoint x: 277, endPoint y: 147, distance: 24.0
click at [277, 147] on input "neil - v-er" at bounding box center [371, 155] width 251 height 23
drag, startPoint x: 278, startPoint y: 155, endPoint x: 206, endPoint y: 155, distance: 72.0
click at [206, 155] on main "equalizer Dashboard Mission Control" at bounding box center [784, 392] width 1568 height 783
click at [383, 157] on input "090925" at bounding box center [371, 155] width 251 height 23
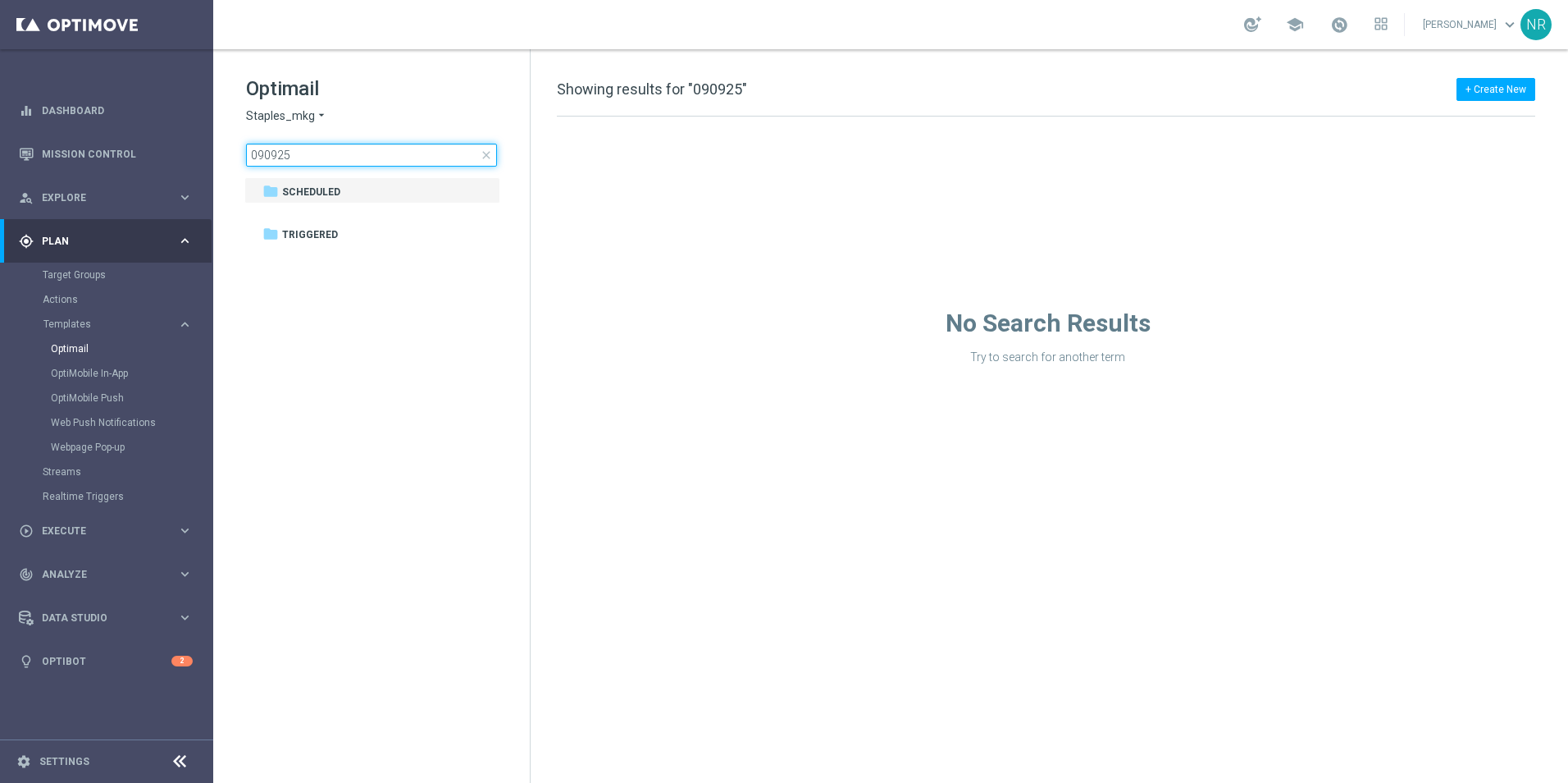
drag, startPoint x: 277, startPoint y: 153, endPoint x: 286, endPoint y: 156, distance: 9.5
click at [278, 153] on input "090925" at bounding box center [371, 155] width 251 height 23
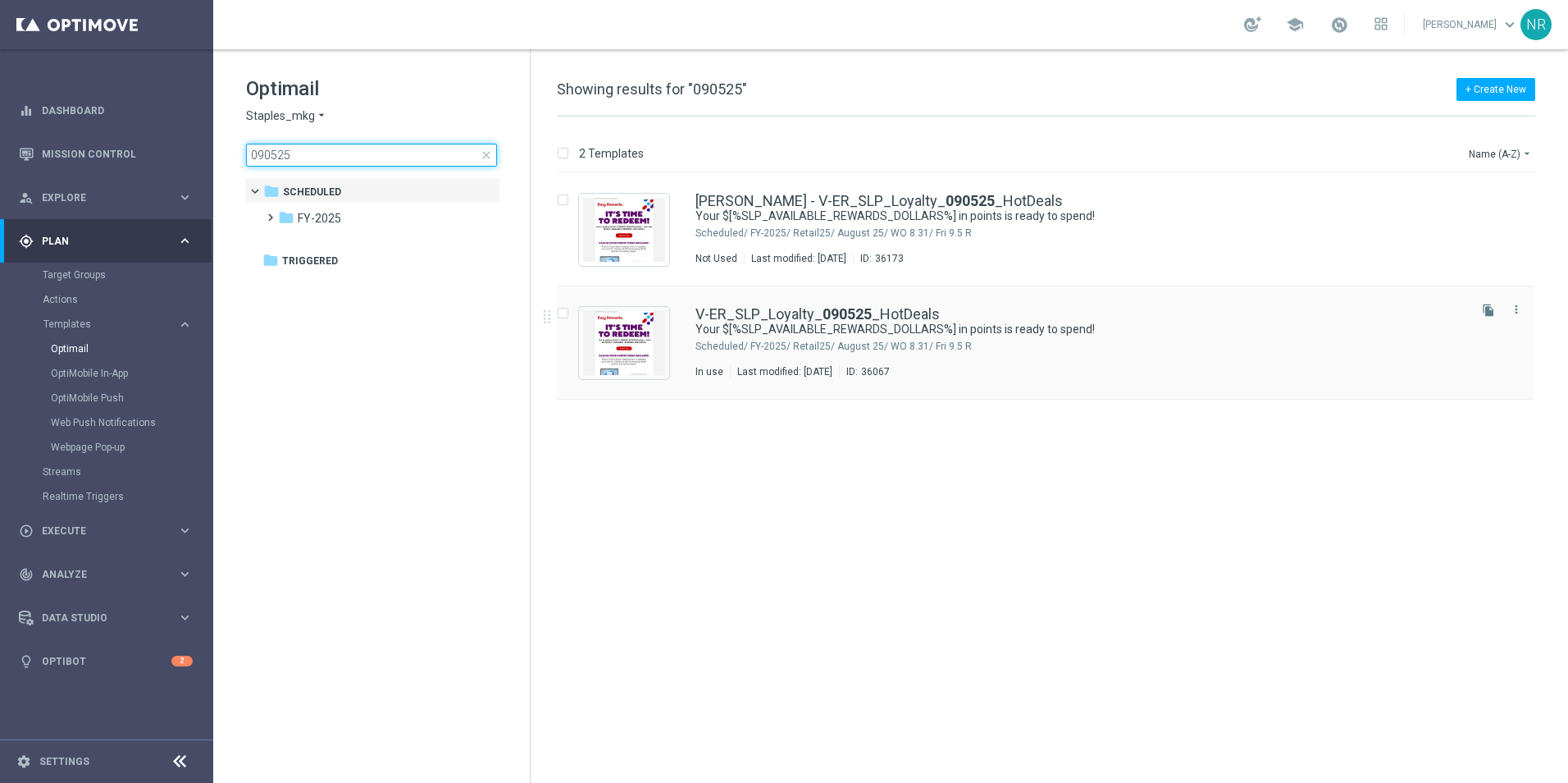
type input "090525"
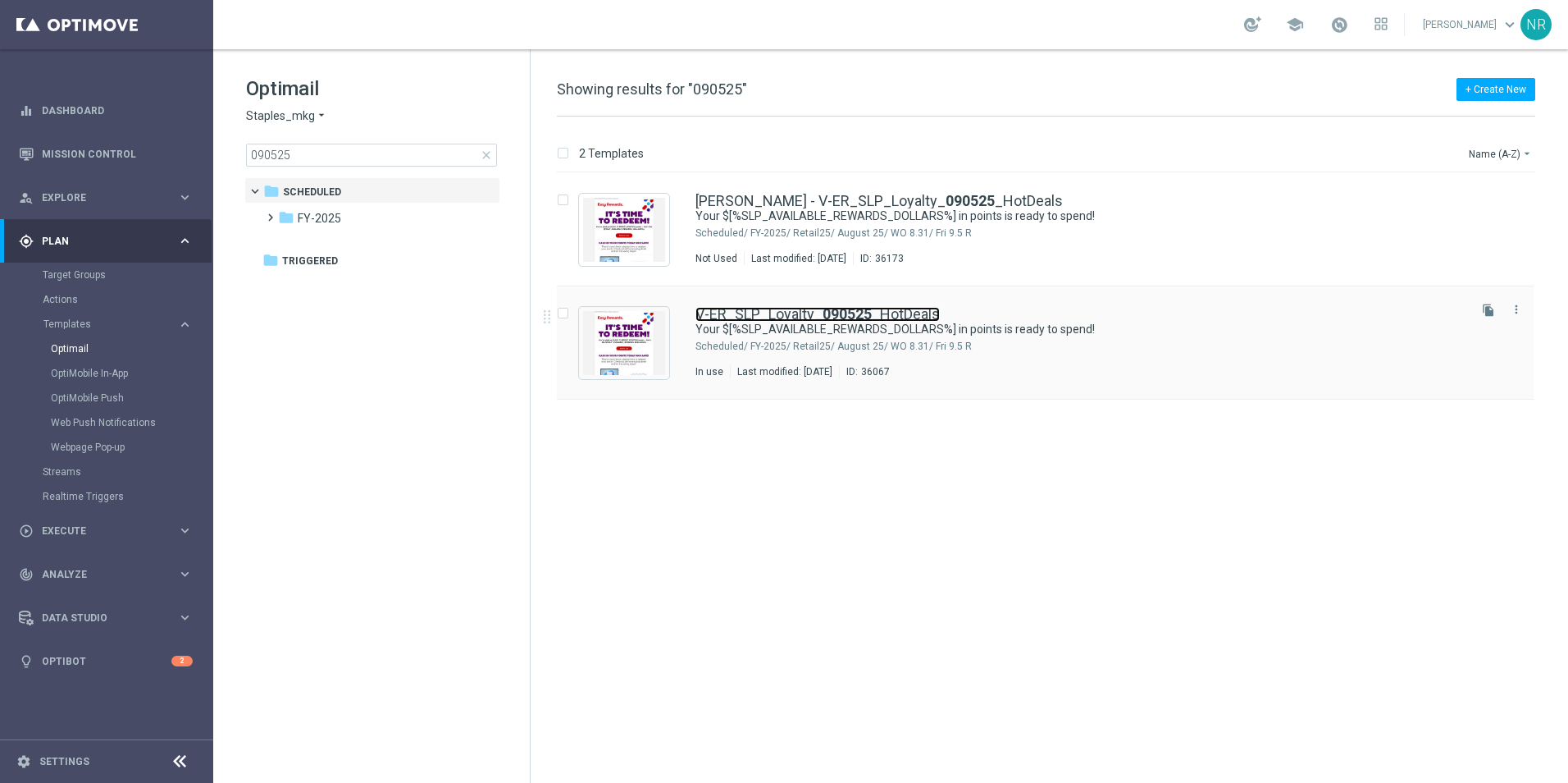
click at [855, 309] on b "090525" at bounding box center [847, 313] width 49 height 17
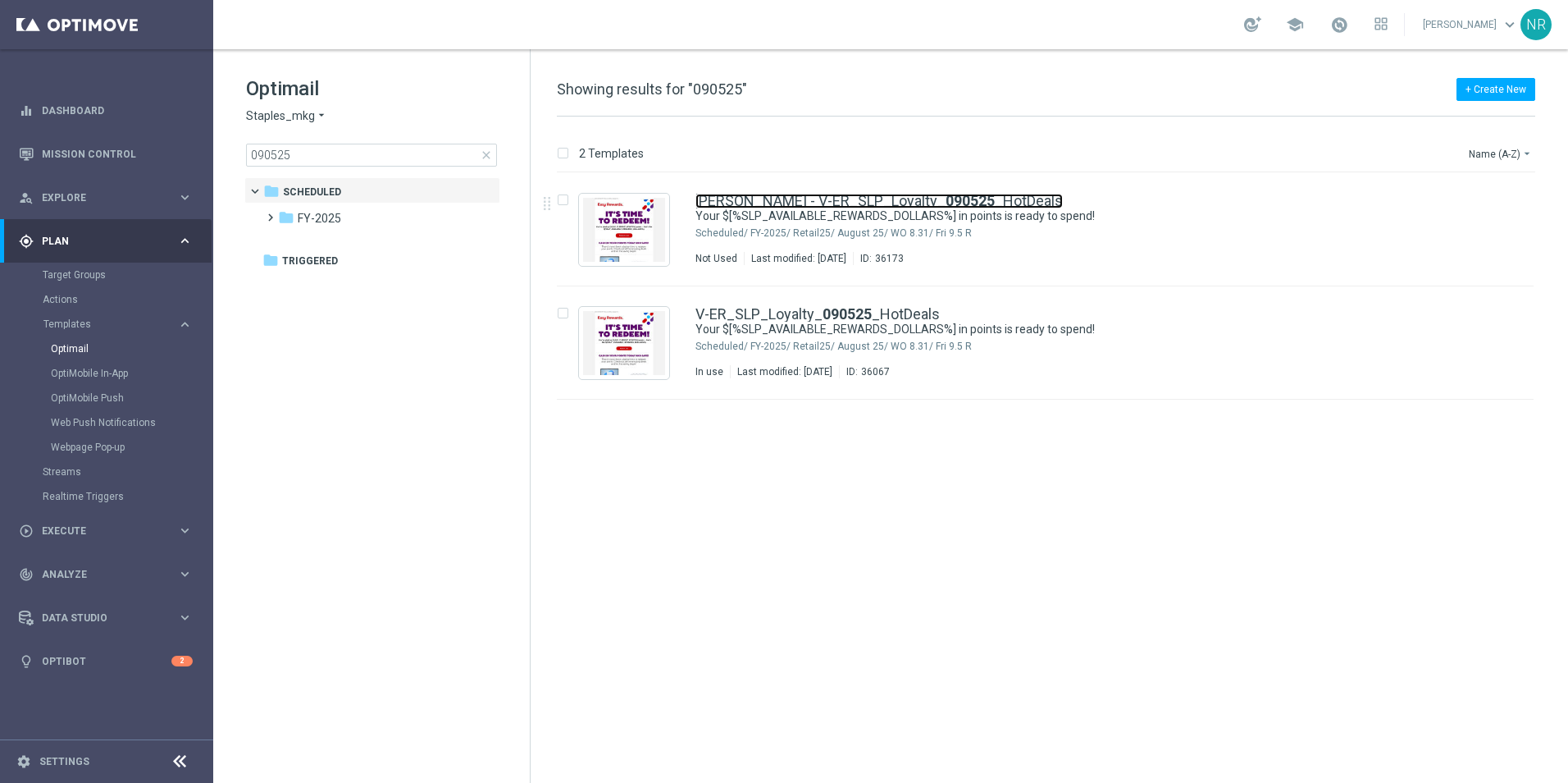
drag, startPoint x: 916, startPoint y: 199, endPoint x: 860, endPoint y: 170, distance: 63.1
click at [916, 199] on link "Mary - V-ER_SLP_Loyalty_ 090525 _HotDeals" at bounding box center [879, 201] width 367 height 15
click at [1485, 190] on icon "file_copy" at bounding box center [1488, 196] width 13 height 13
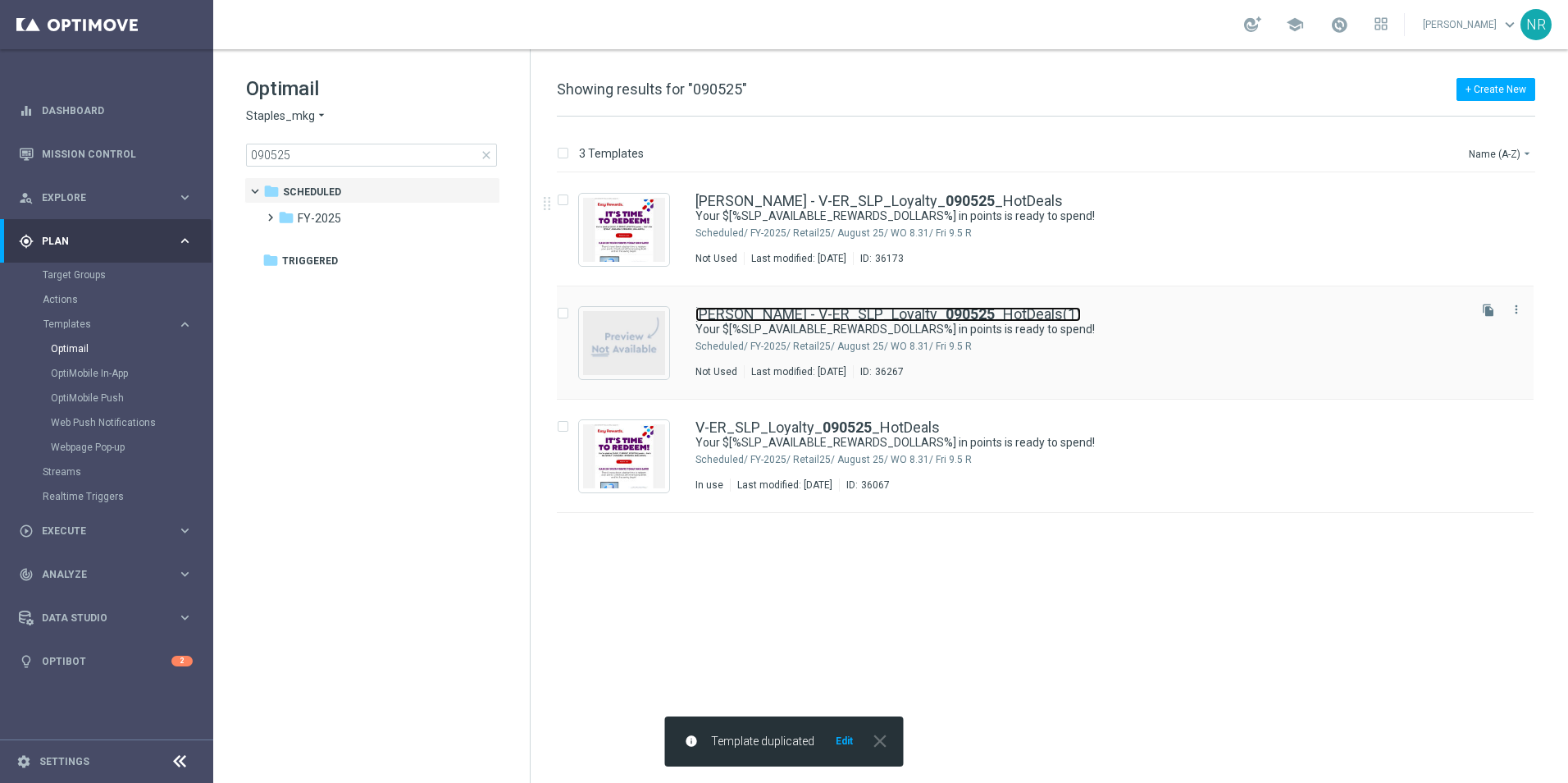
click at [850, 310] on link "Mary - V-ER_SLP_Loyalty_ 090525 _HotDeals(1)" at bounding box center [888, 314] width 385 height 15
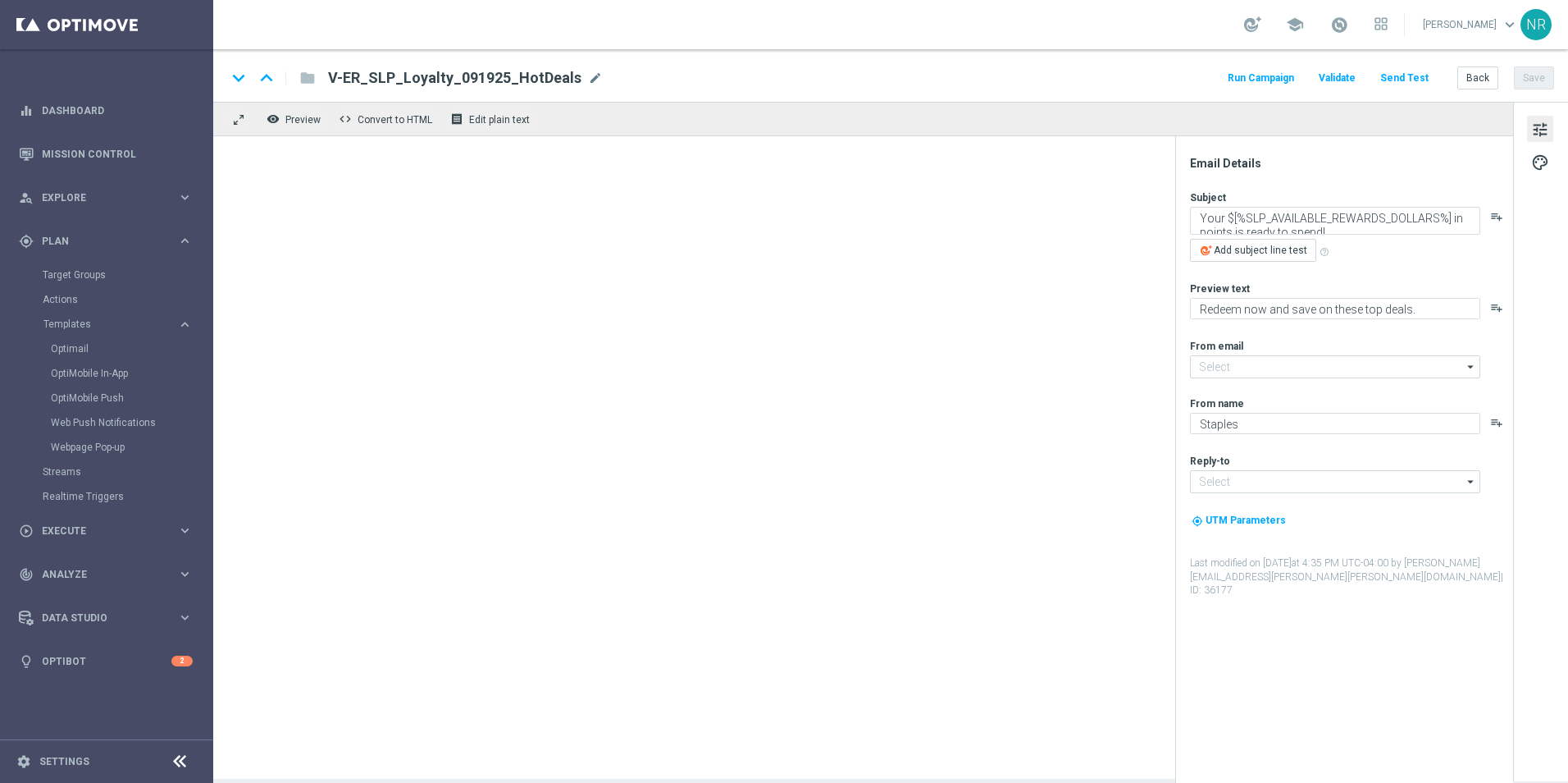
type input "staples@connected.staples.com"
type input "info@staples.com"
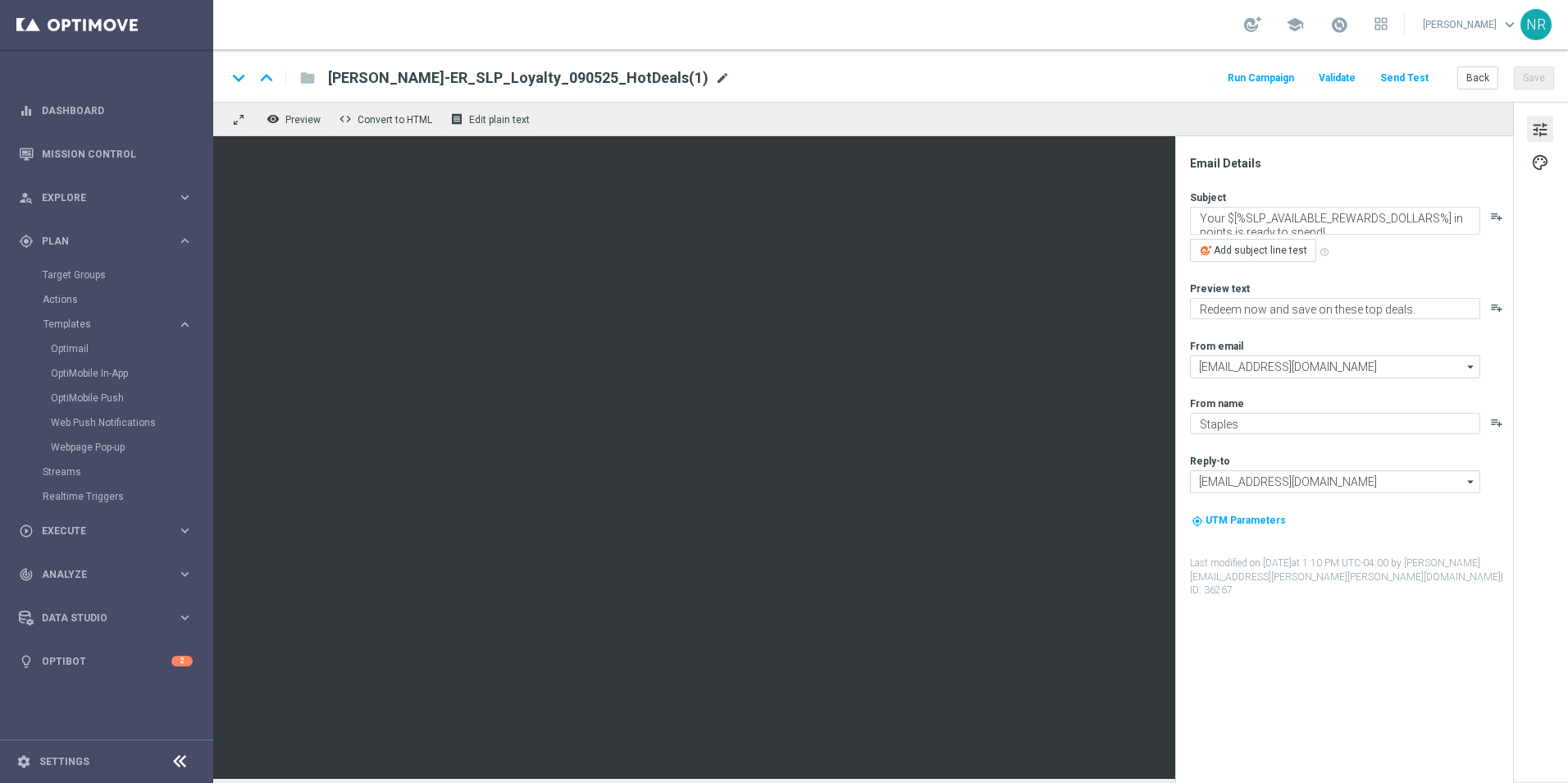
click at [715, 79] on span "mode_edit" at bounding box center [722, 77] width 15 height 15
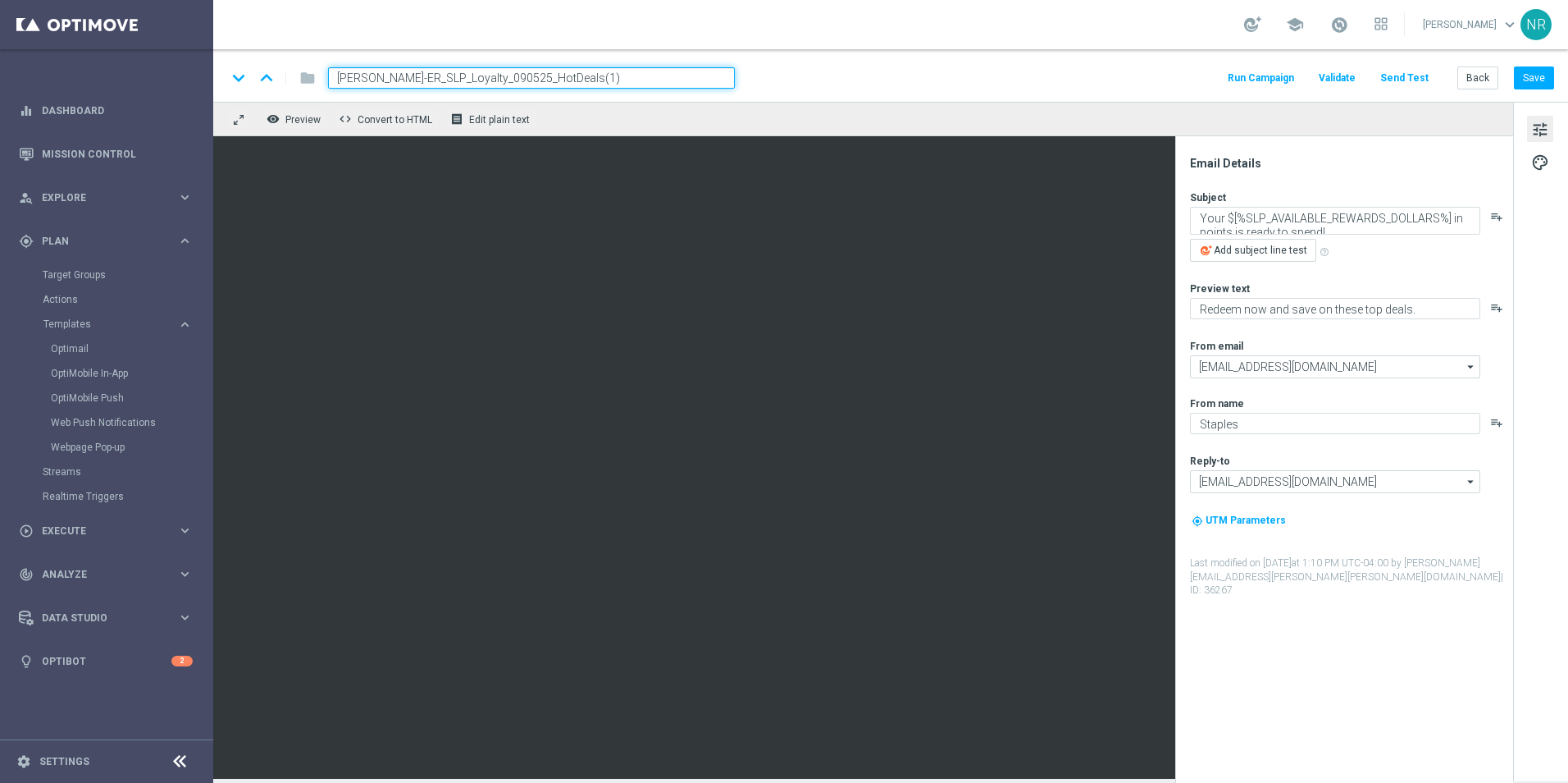
drag, startPoint x: 371, startPoint y: 77, endPoint x: 323, endPoint y: 69, distance: 48.7
click at [326, 70] on div "Mary - V-ER_SLP_Loyalty_090525_HotDeals(1)" at bounding box center [524, 78] width 420 height 21
drag, startPoint x: 595, startPoint y: 82, endPoint x: 521, endPoint y: 79, distance: 74.1
click at [521, 79] on input "V-ER_SLP_Loyalty_090525_HotDeals(1)" at bounding box center [532, 78] width 407 height 21
click at [459, 77] on input "V-ER_SLP_Loyalty_090525_HotDeals" at bounding box center [532, 78] width 407 height 21
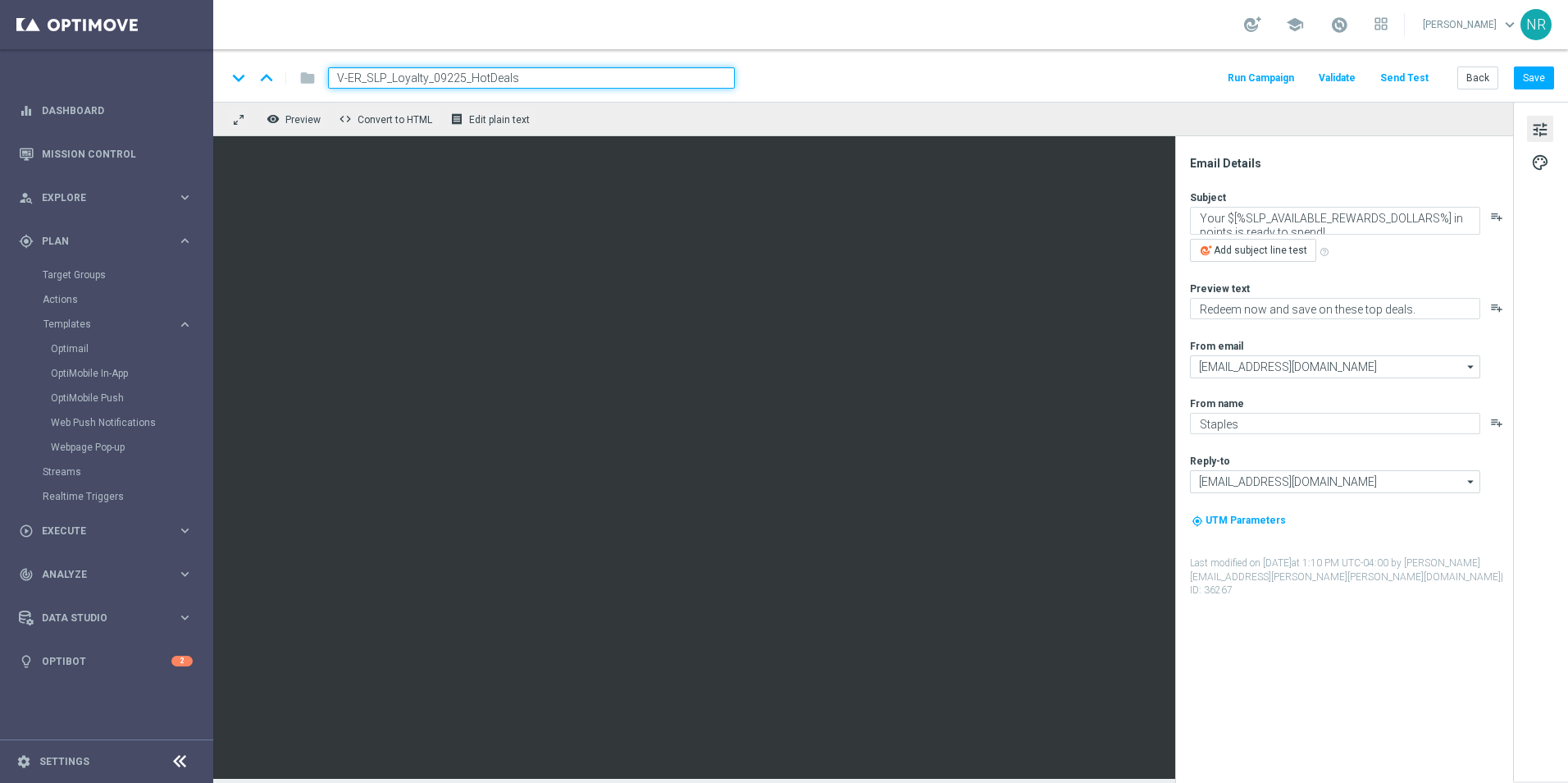
type input "V-ER_SLP_Loyalty_092625_HotDeals"
click at [988, 74] on div "keyboard_arrow_down keyboard_arrow_up folder V-ER_SLP_Loyalty_092625_HotDeals R…" at bounding box center [890, 78] width 1328 height 21
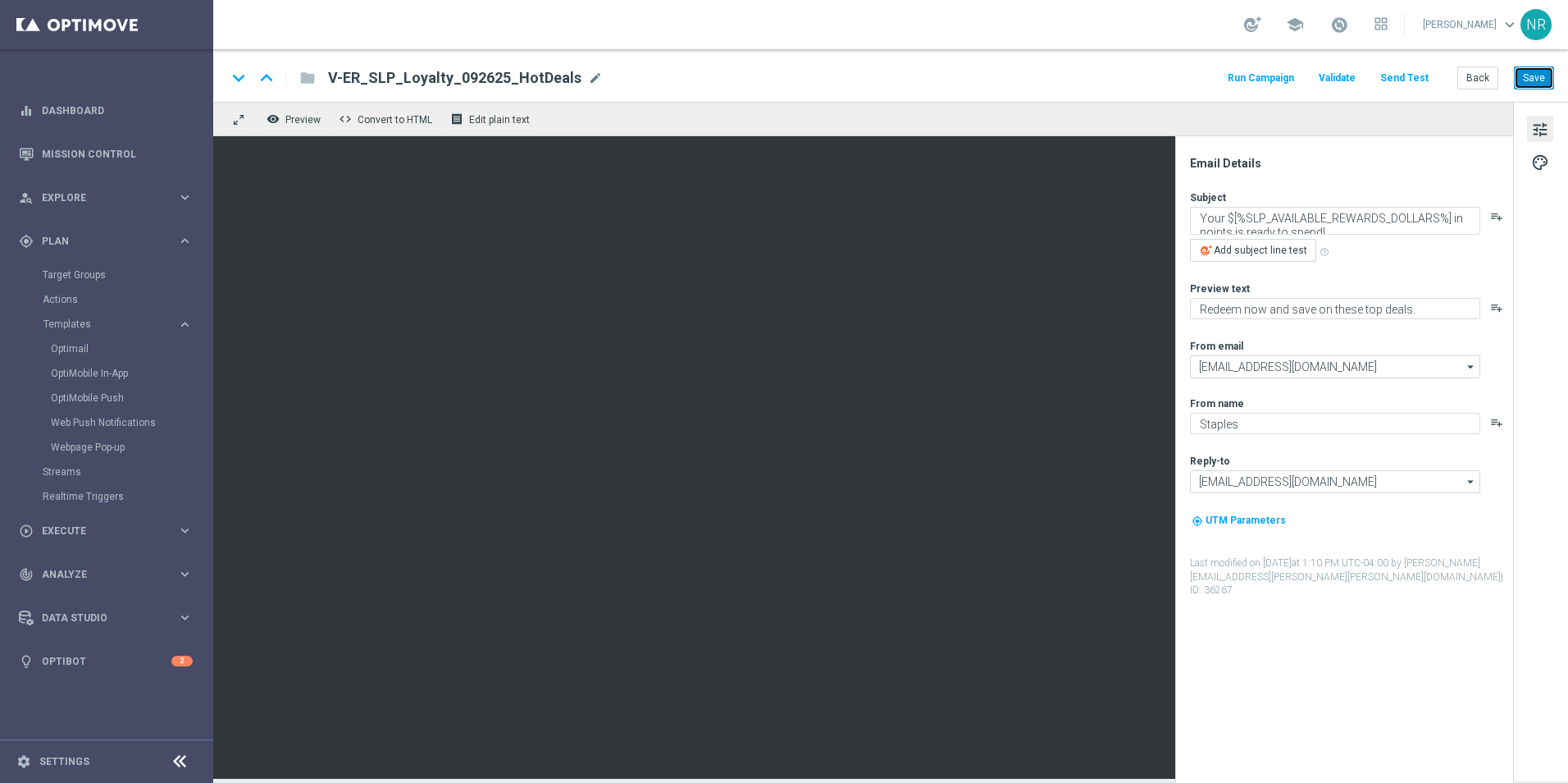
click at [1525, 70] on button "Save" at bounding box center [1533, 78] width 40 height 23
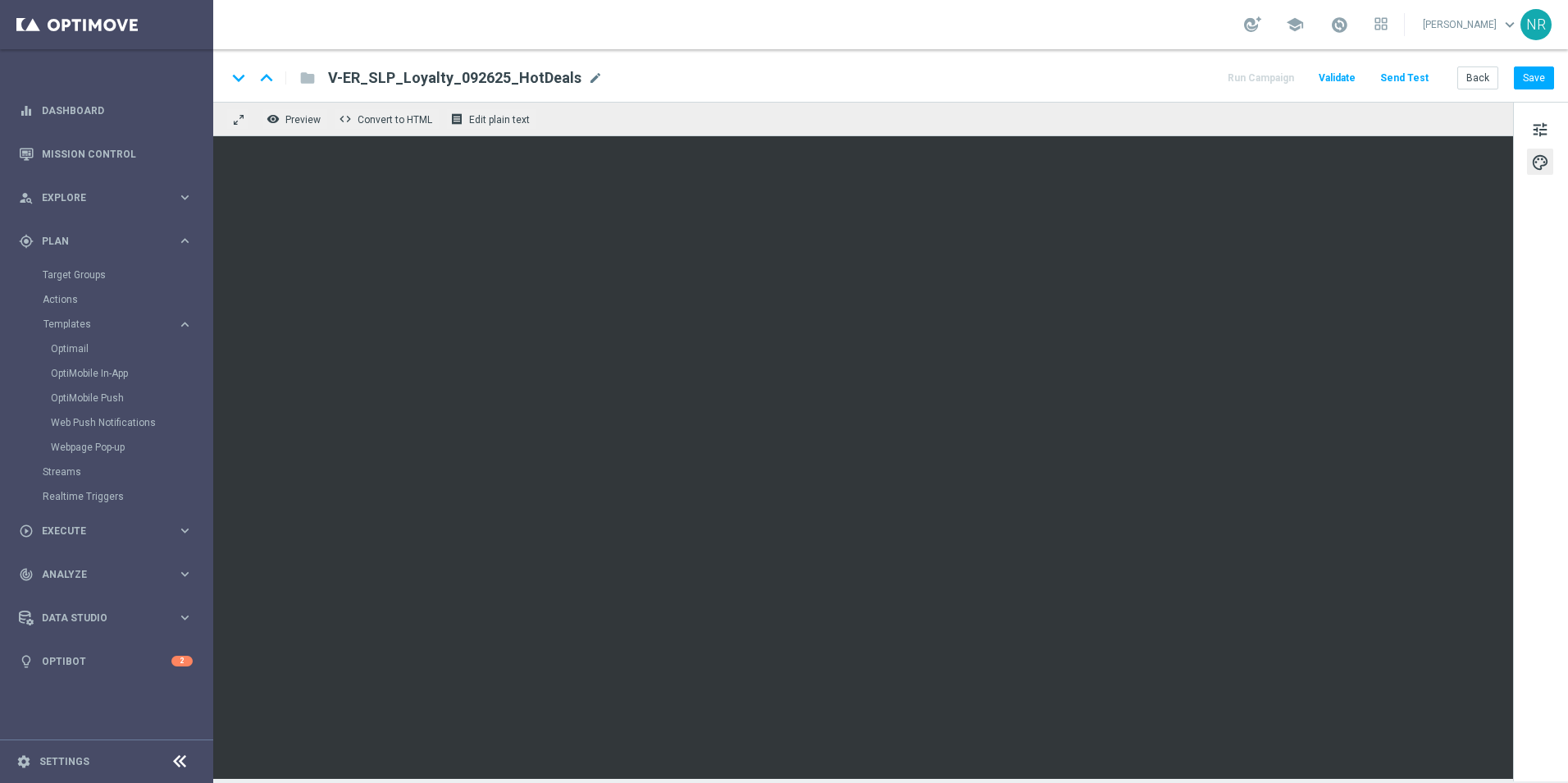
click at [894, 71] on div "keyboard_arrow_down keyboard_arrow_up folder V-ER_SLP_Loyalty_092625_HotDeals V…" at bounding box center [890, 78] width 1328 height 21
click at [1477, 76] on button "Back" at bounding box center [1478, 78] width 41 height 23
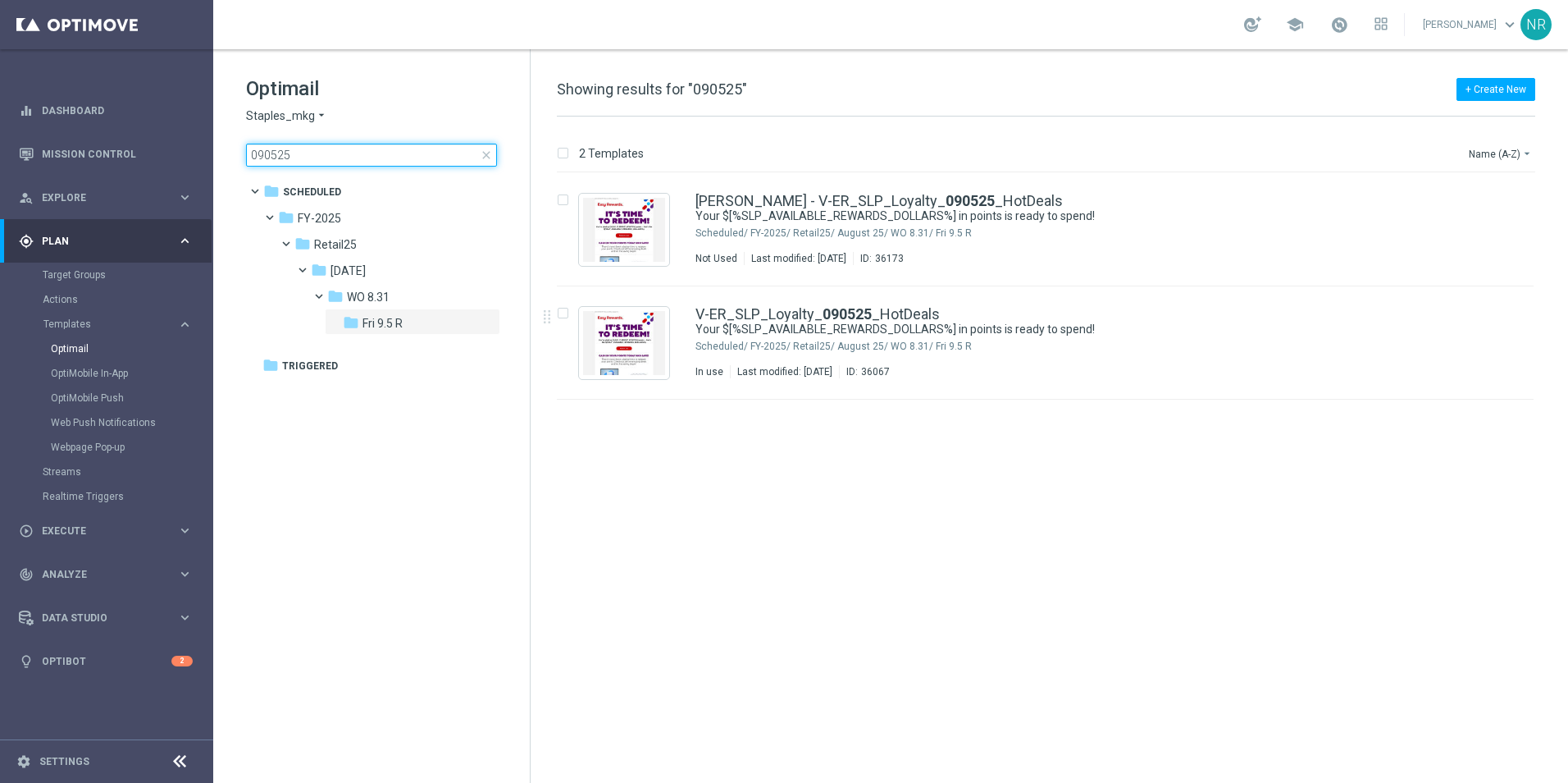
drag, startPoint x: 322, startPoint y: 153, endPoint x: 264, endPoint y: 157, distance: 58.1
click at [264, 157] on input "090525" at bounding box center [371, 155] width 251 height 23
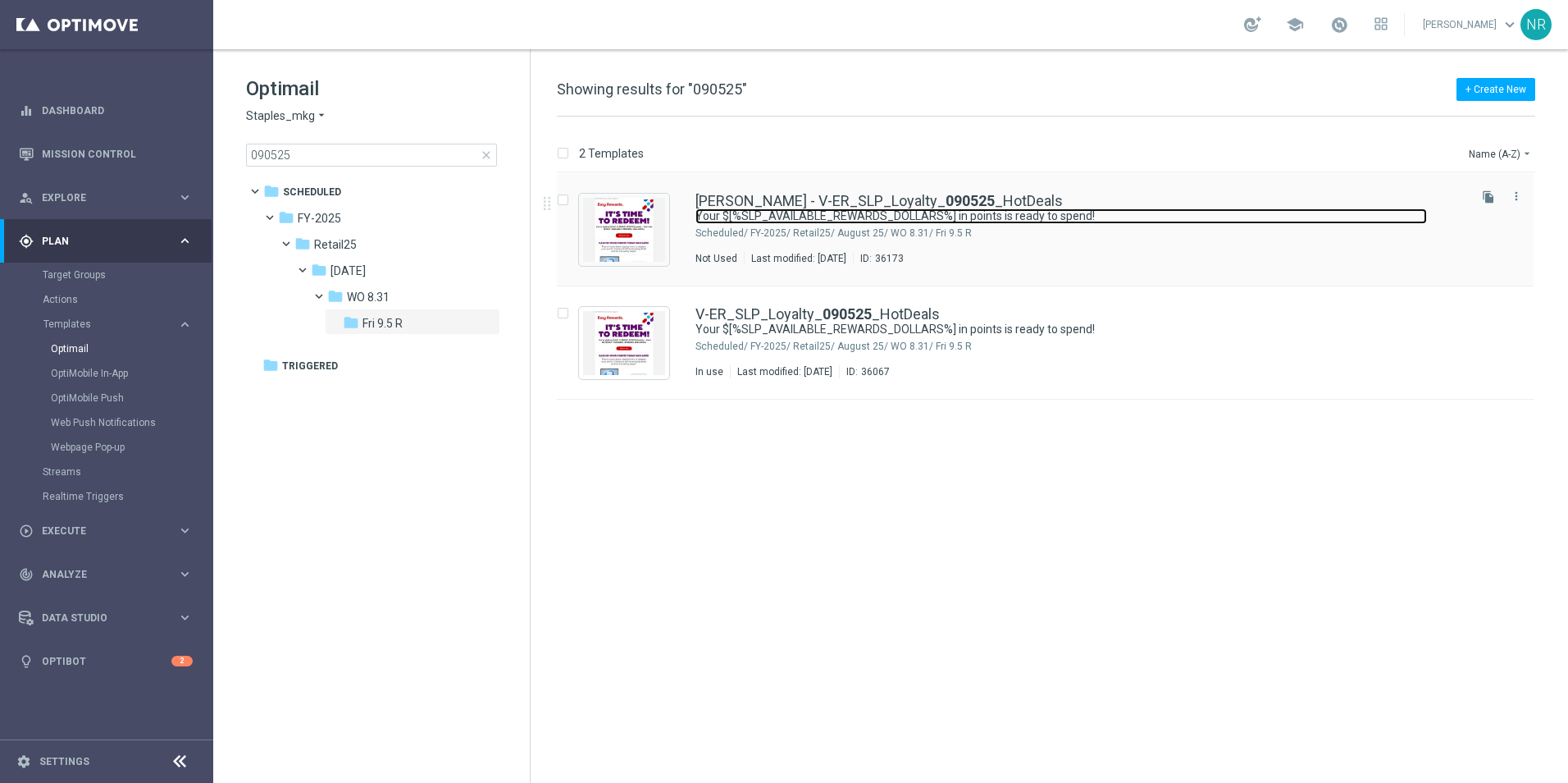
drag, startPoint x: 774, startPoint y: 209, endPoint x: 775, endPoint y: 200, distance: 9.1
click at [774, 209] on link "Your $[%SLP_AVAILABLE_REWARDS_DOLLARS%] in points is ready to spend!" at bounding box center [1061, 217] width 732 height 16
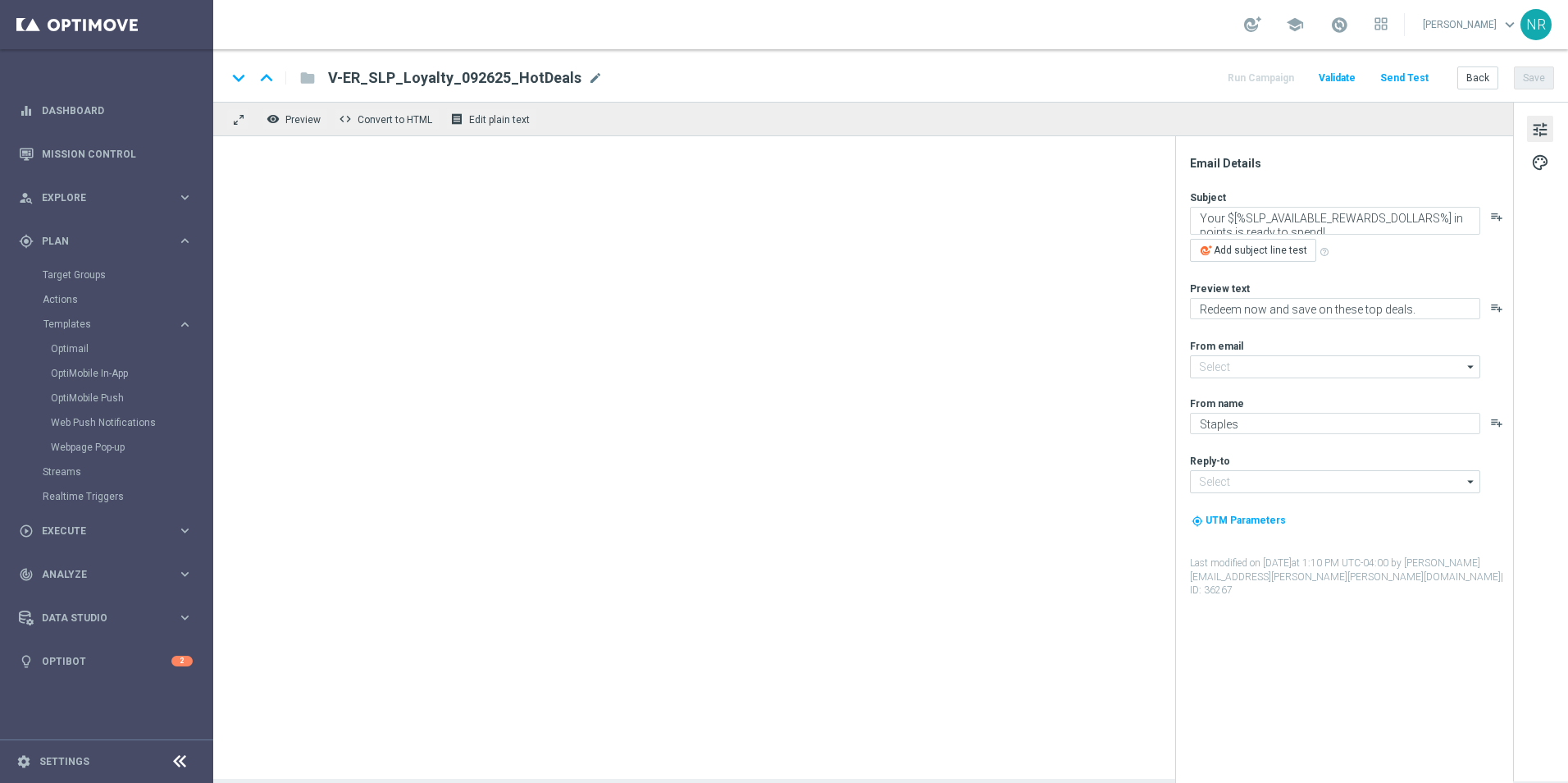
type input "staples@connected.staples.com"
type input "info@staples.com"
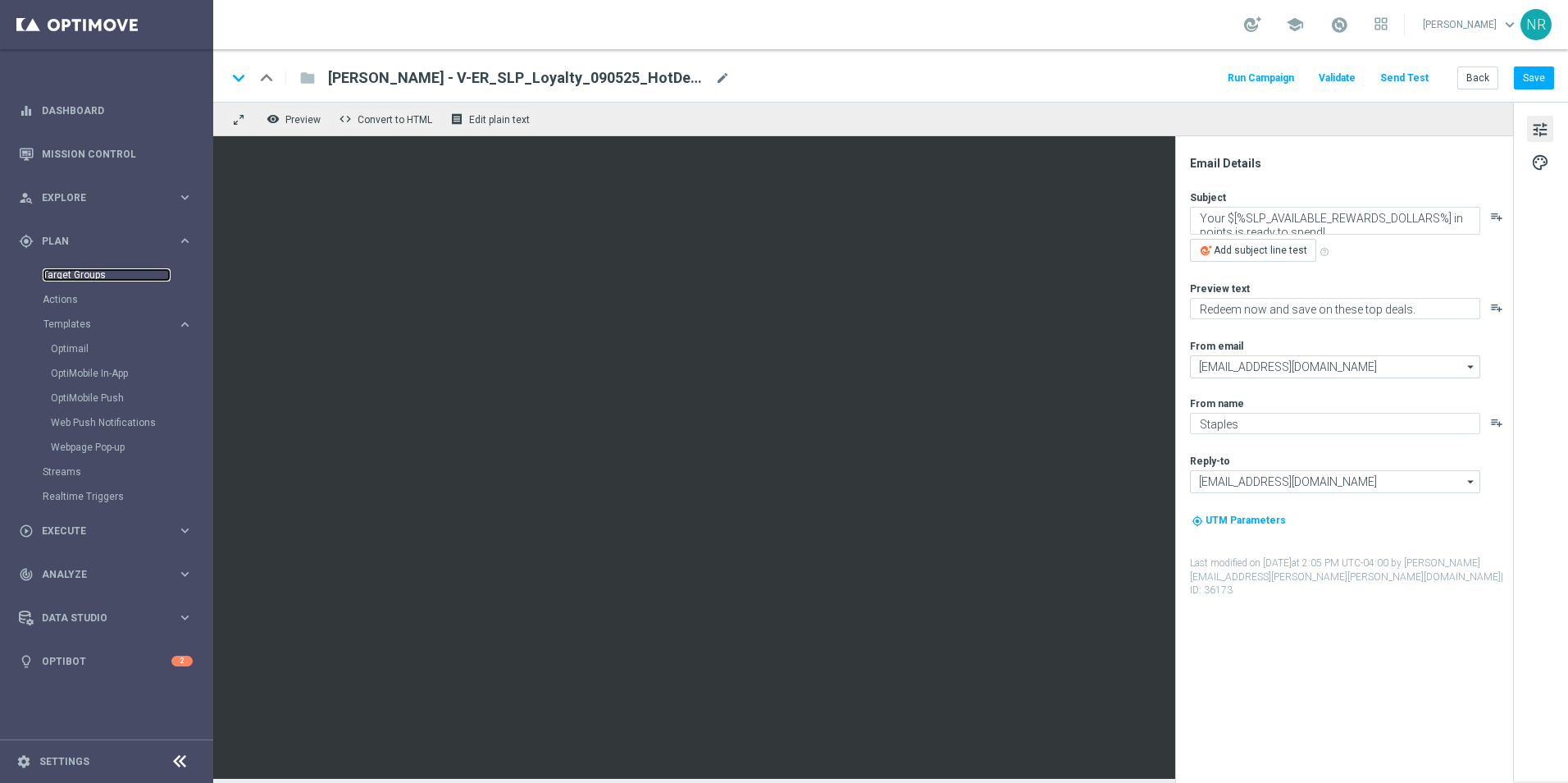
click at [87, 275] on link "Target Groups" at bounding box center [106, 274] width 128 height 13
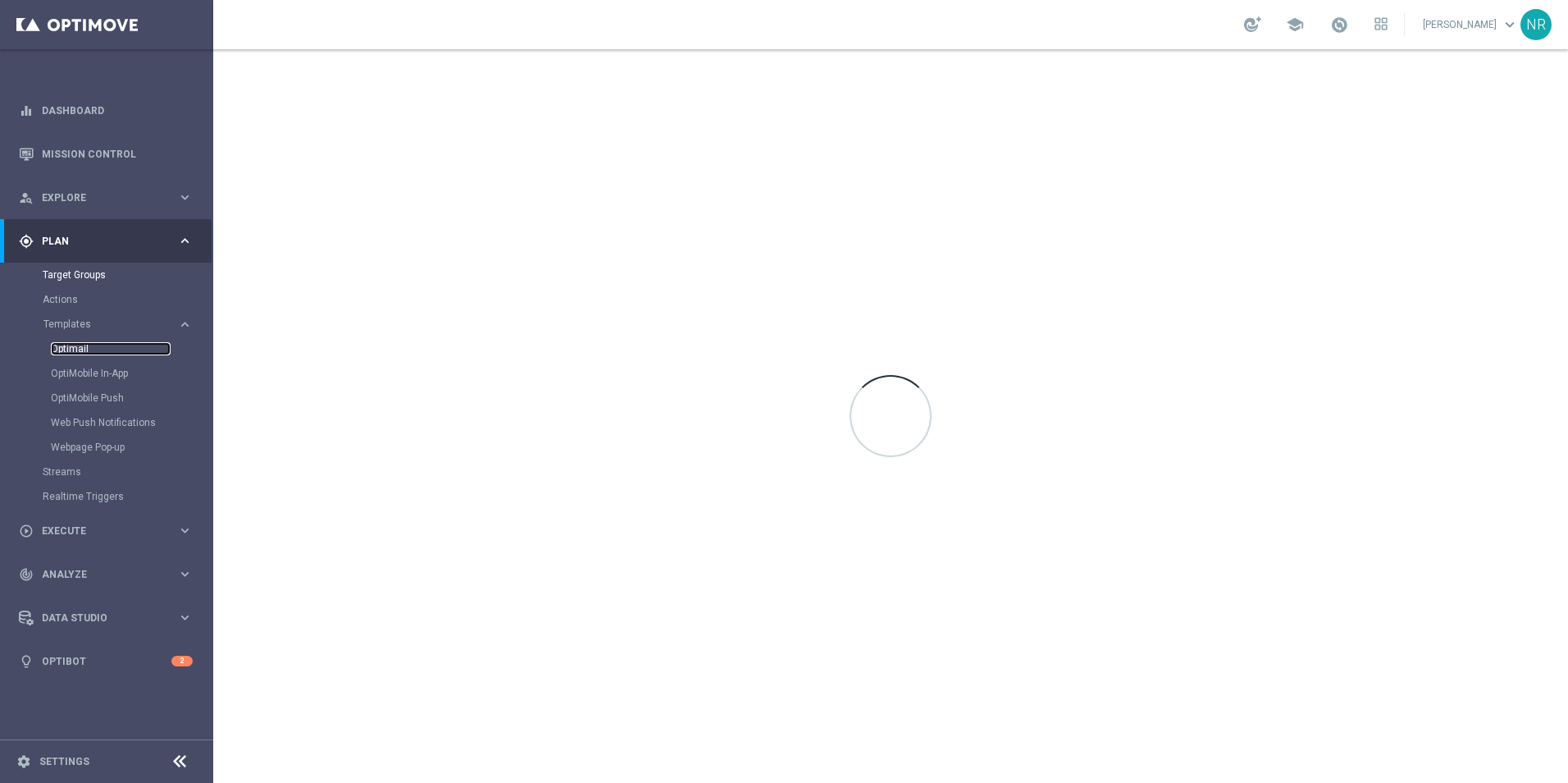
click at [80, 344] on link "Optimail" at bounding box center [110, 348] width 120 height 13
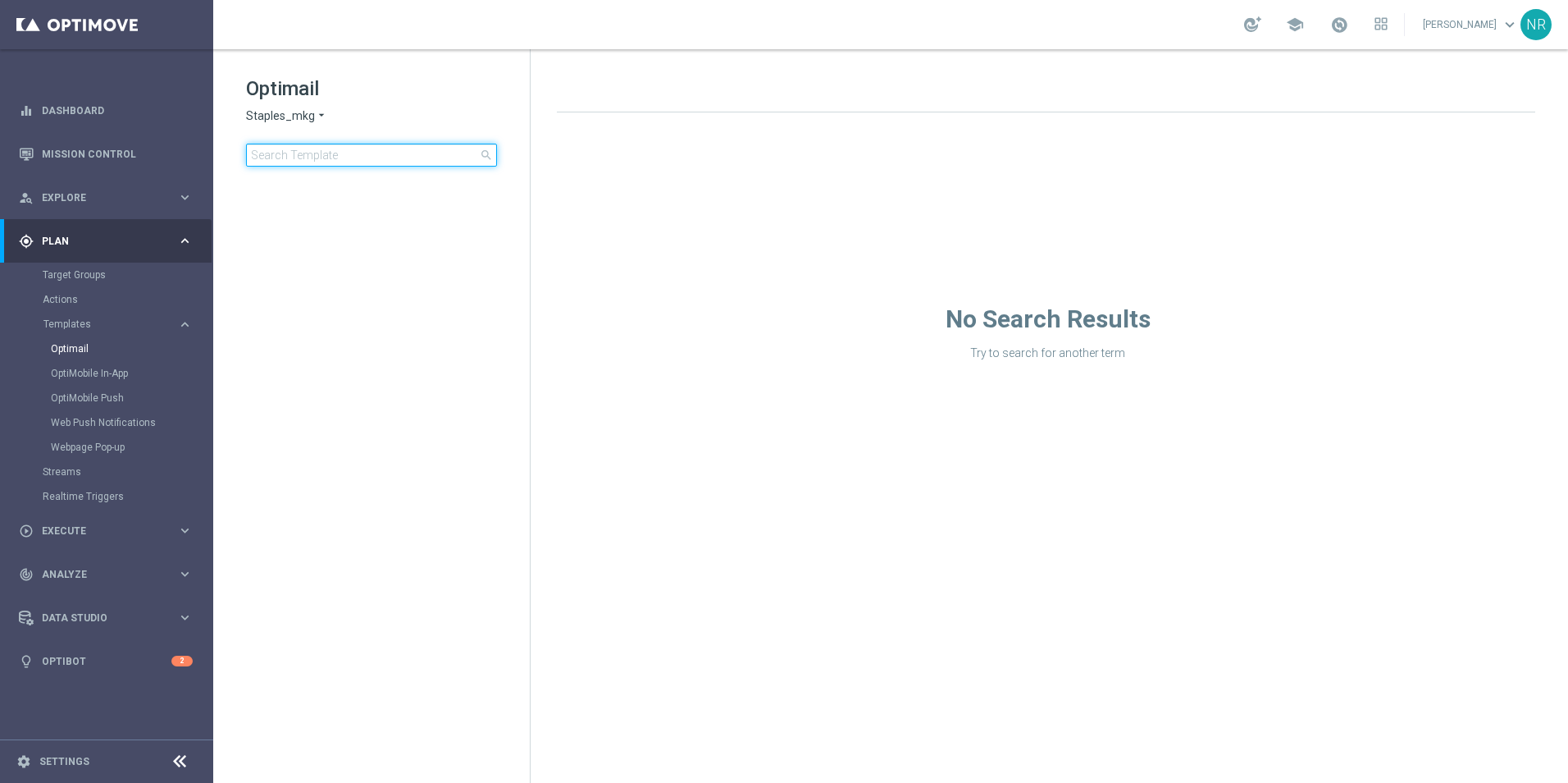
click at [349, 158] on input at bounding box center [371, 155] width 251 height 23
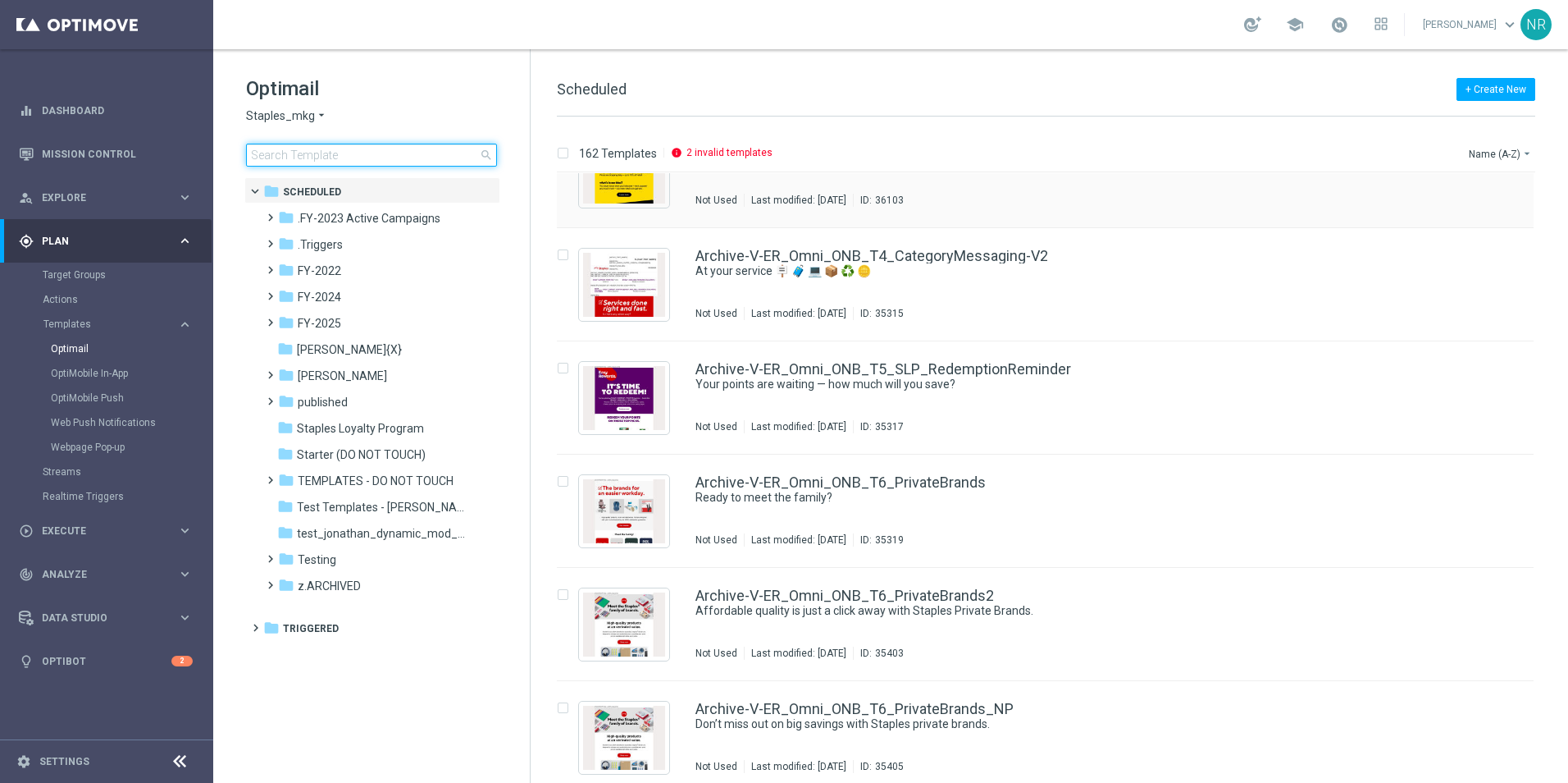
scroll to position [82, 0]
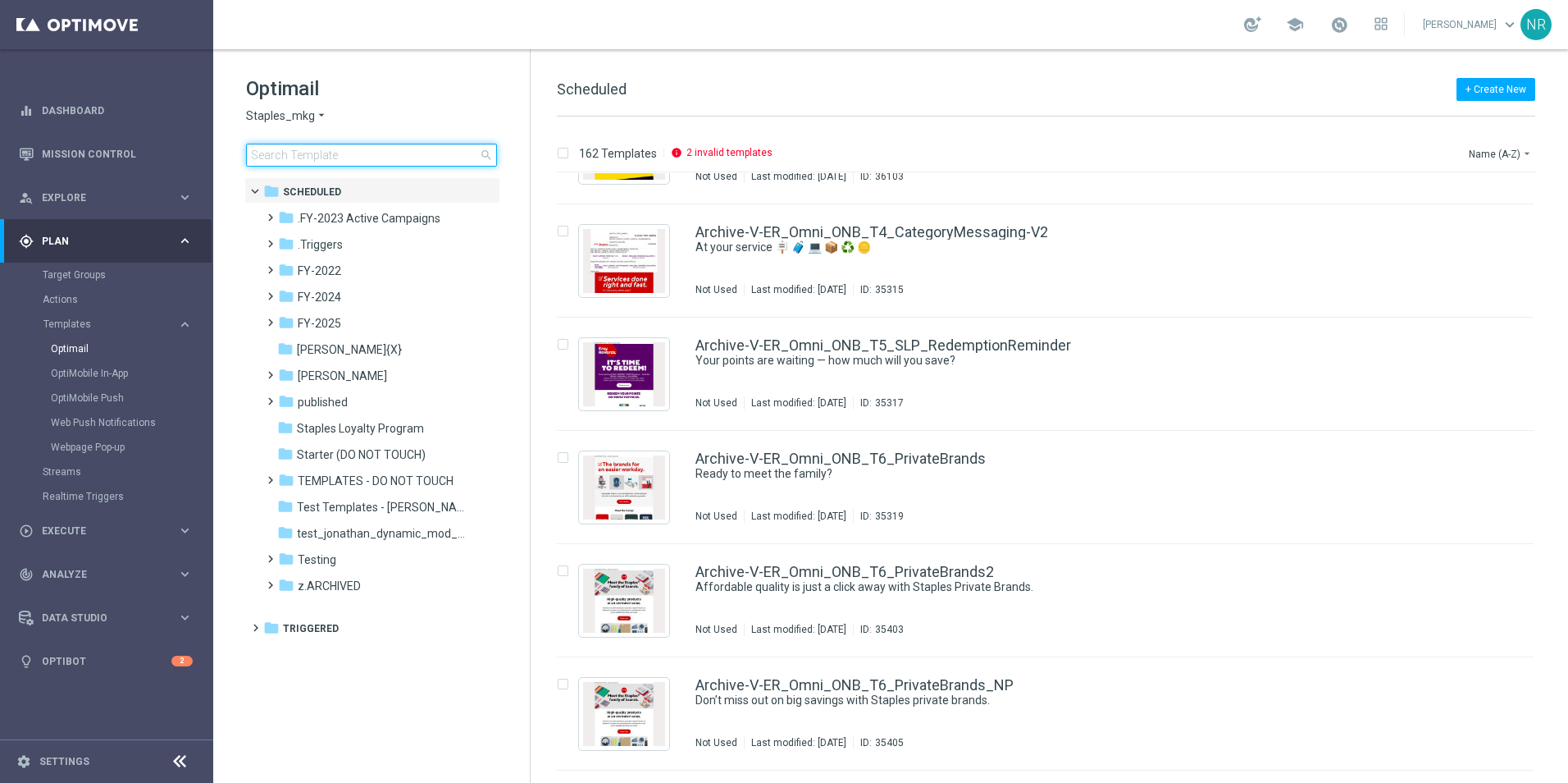
click at [369, 156] on input at bounding box center [371, 155] width 251 height 23
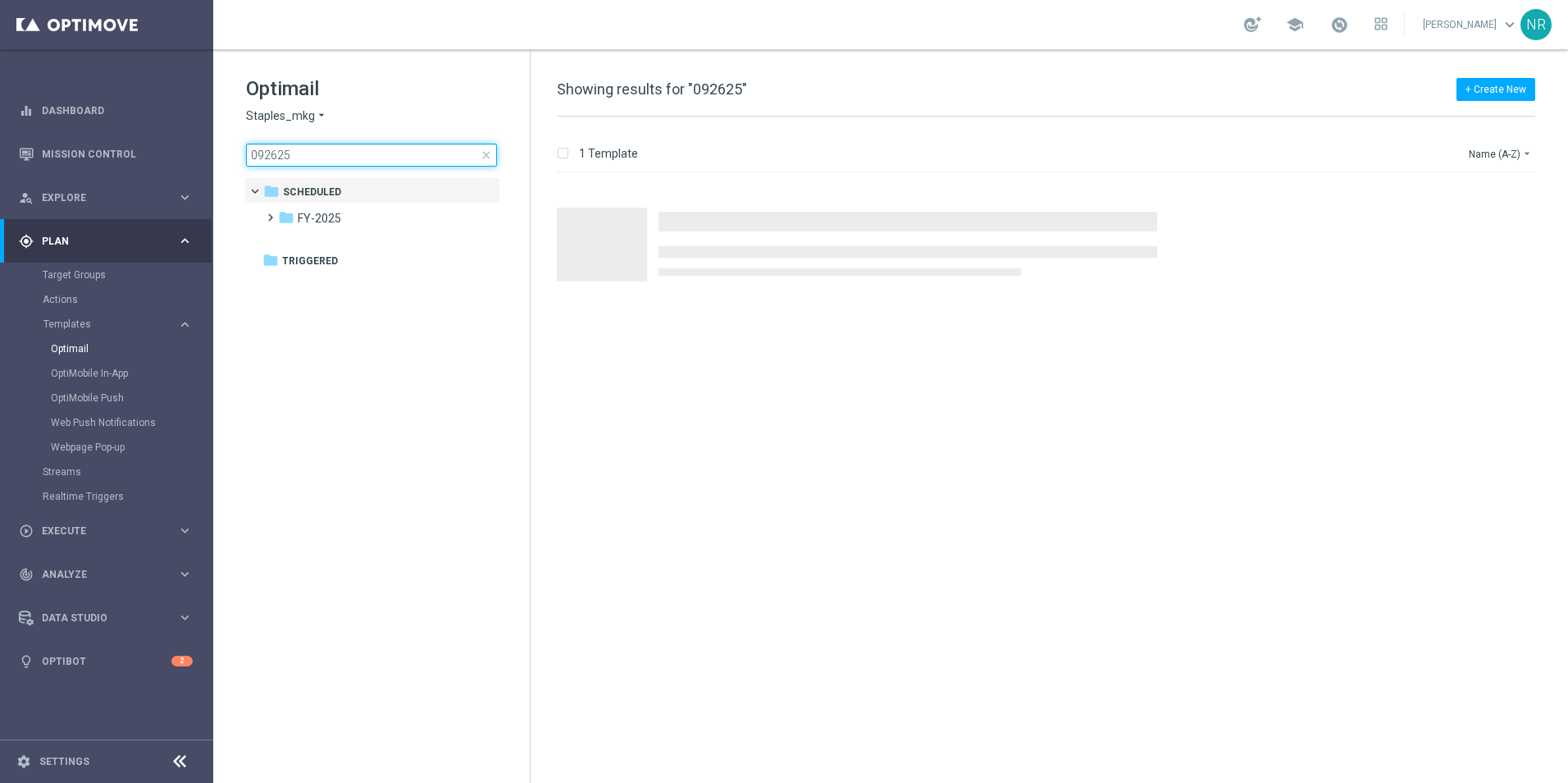
type input "092625"
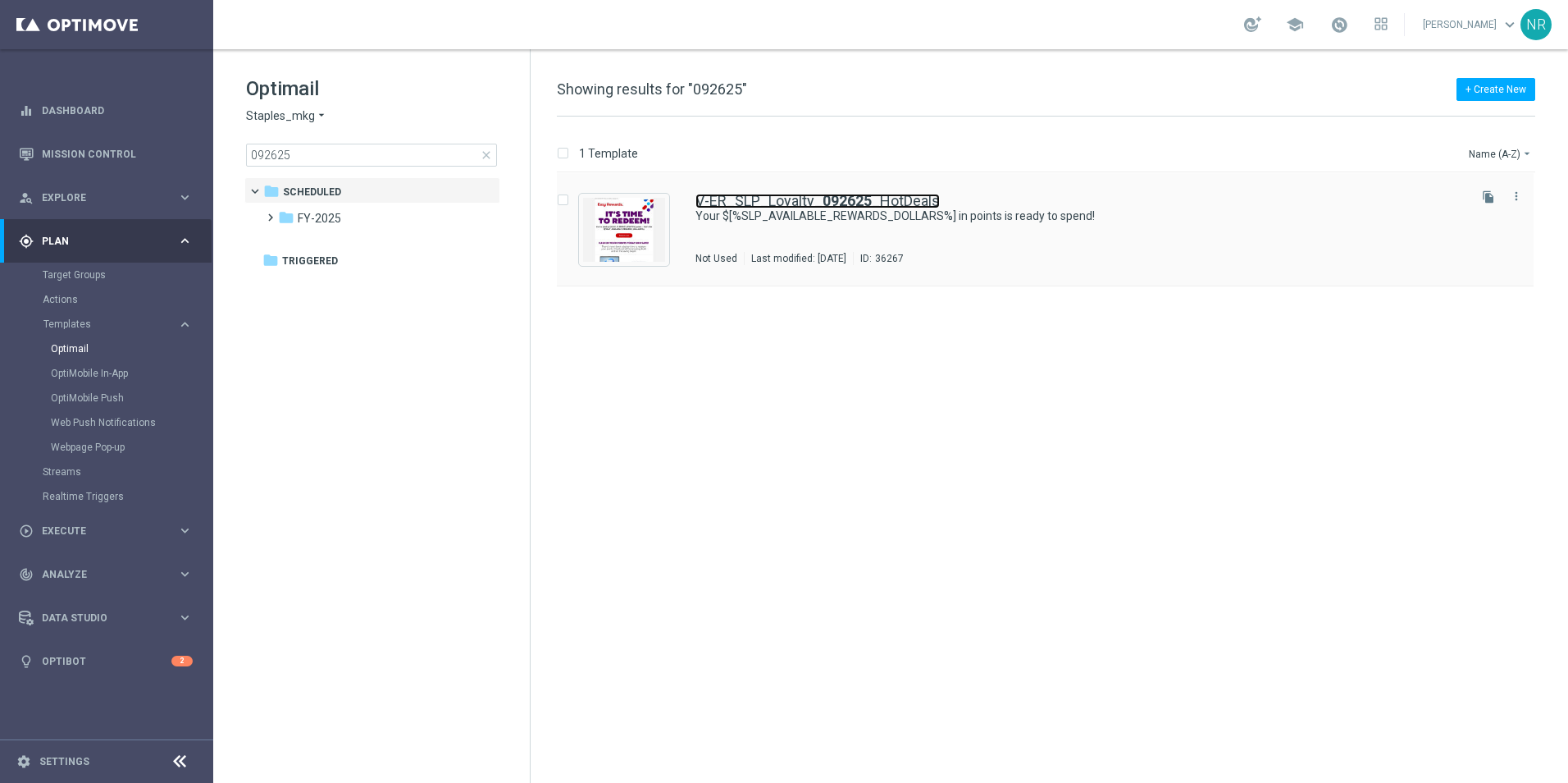
click at [853, 199] on b "092625" at bounding box center [847, 200] width 49 height 17
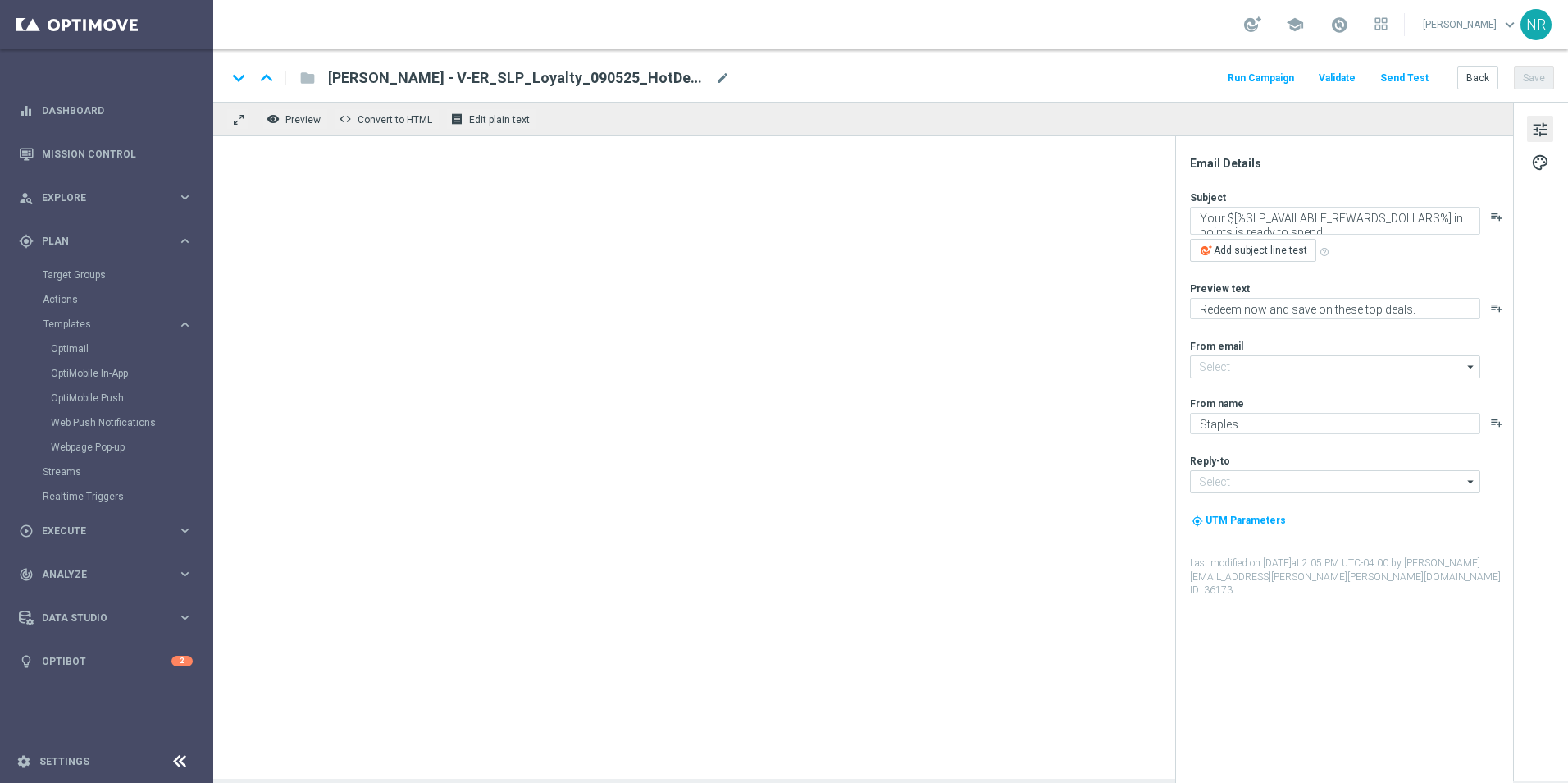
type input "staples@connected.staples.com"
type input "info@staples.com"
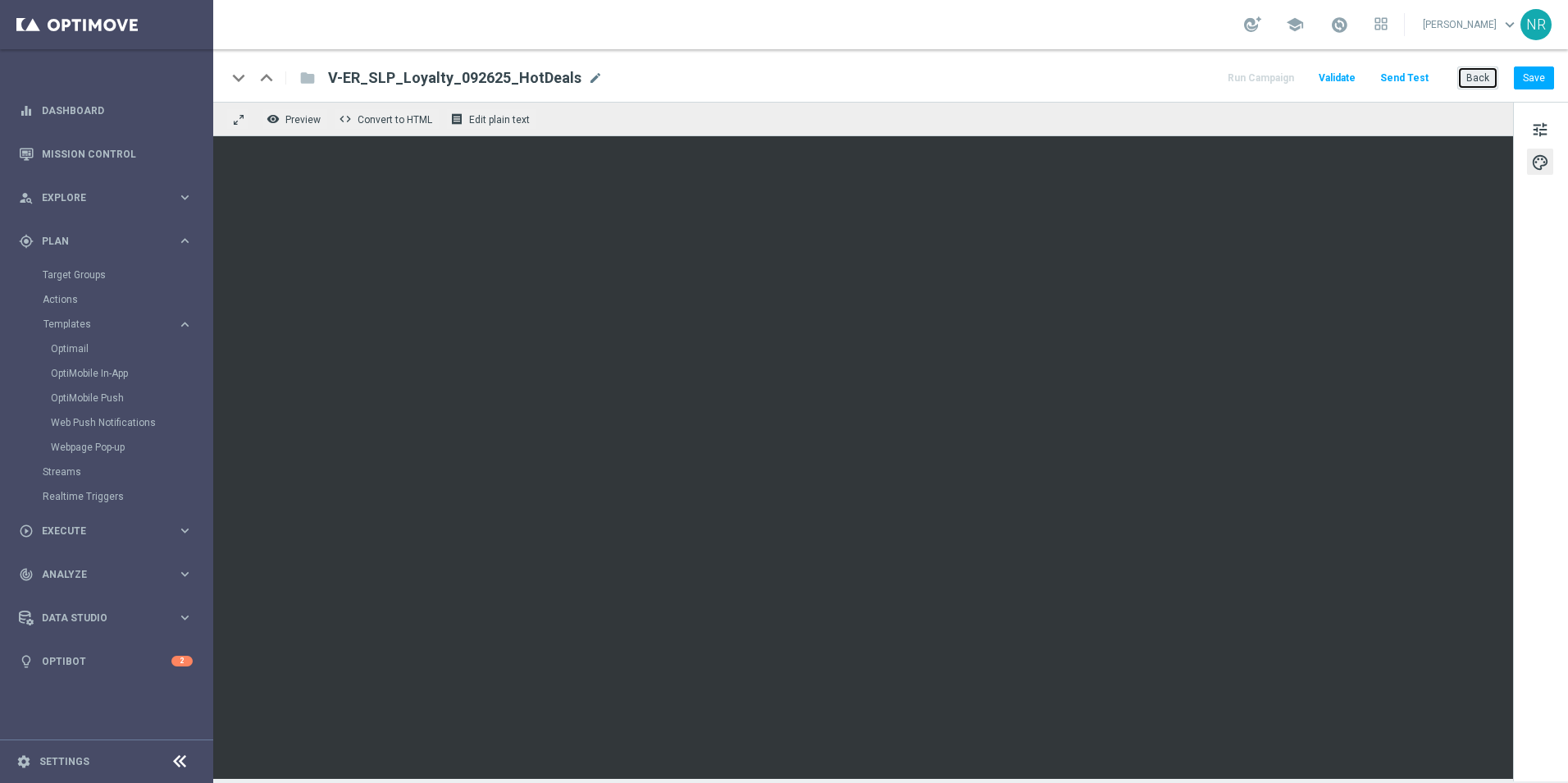
click at [1464, 71] on button "Back" at bounding box center [1478, 78] width 41 height 23
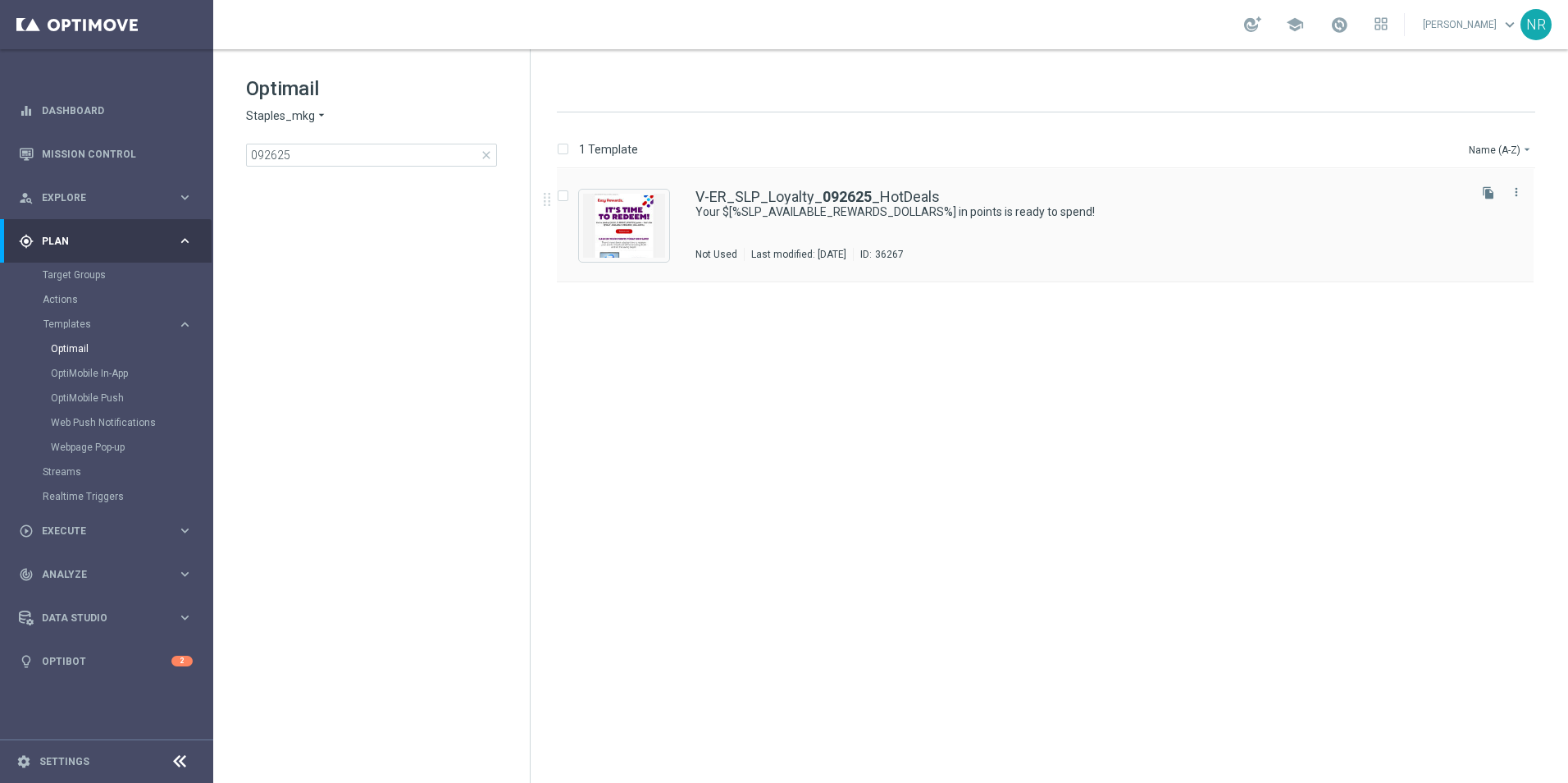
click at [765, 189] on div "V-ER_SLP_Loyalty_ 092625 _HotDeals Your $[%SLP_AVAILABLE_REWARDS_DOLLARS%] in p…" at bounding box center [1045, 225] width 977 height 114
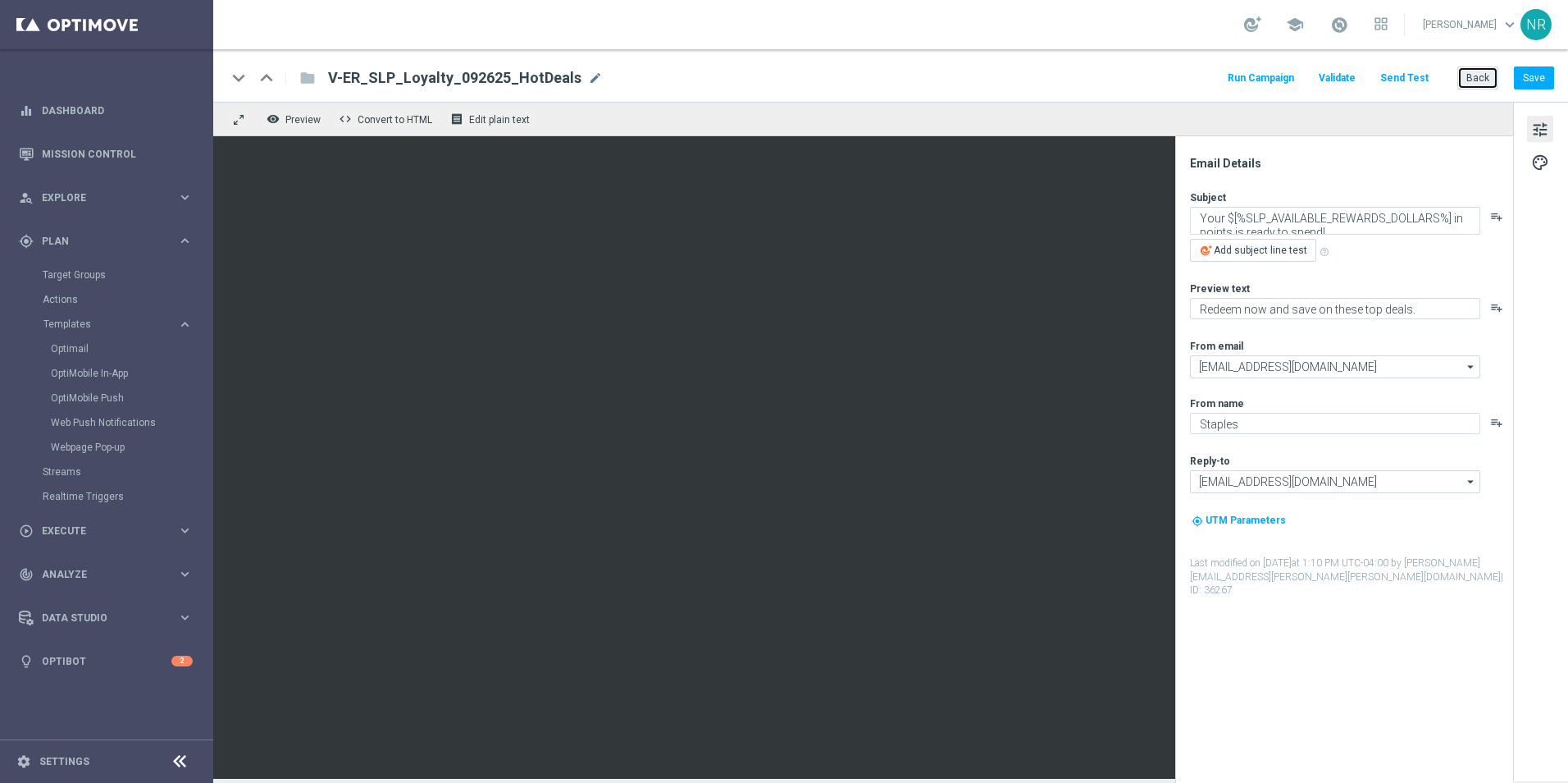
click at [1478, 76] on button "Back" at bounding box center [1478, 78] width 41 height 23
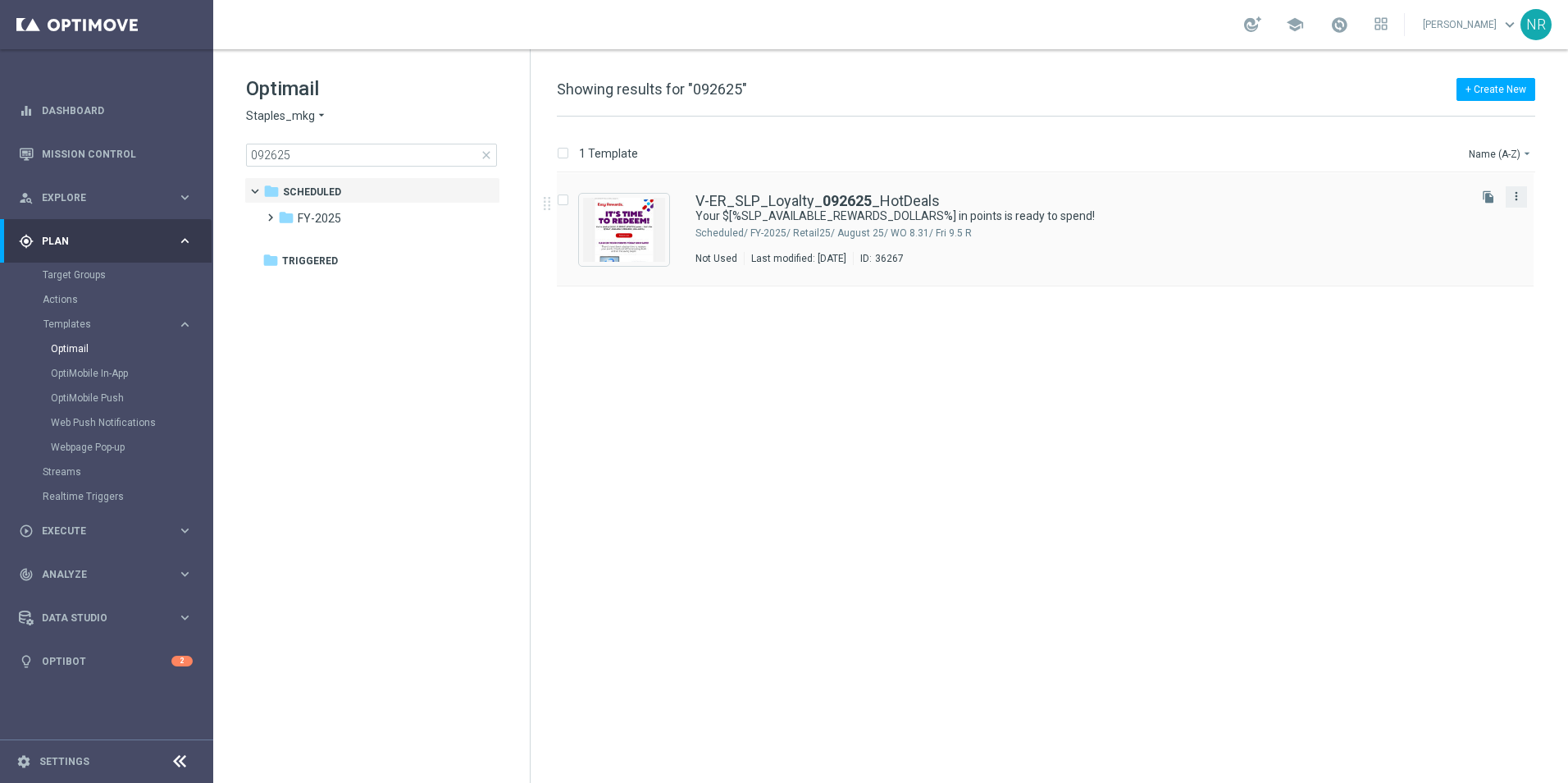
click at [1519, 199] on icon "more_vert" at bounding box center [1517, 196] width 13 height 13
click at [1432, 259] on div "Delete" at bounding box center [1452, 260] width 99 height 12
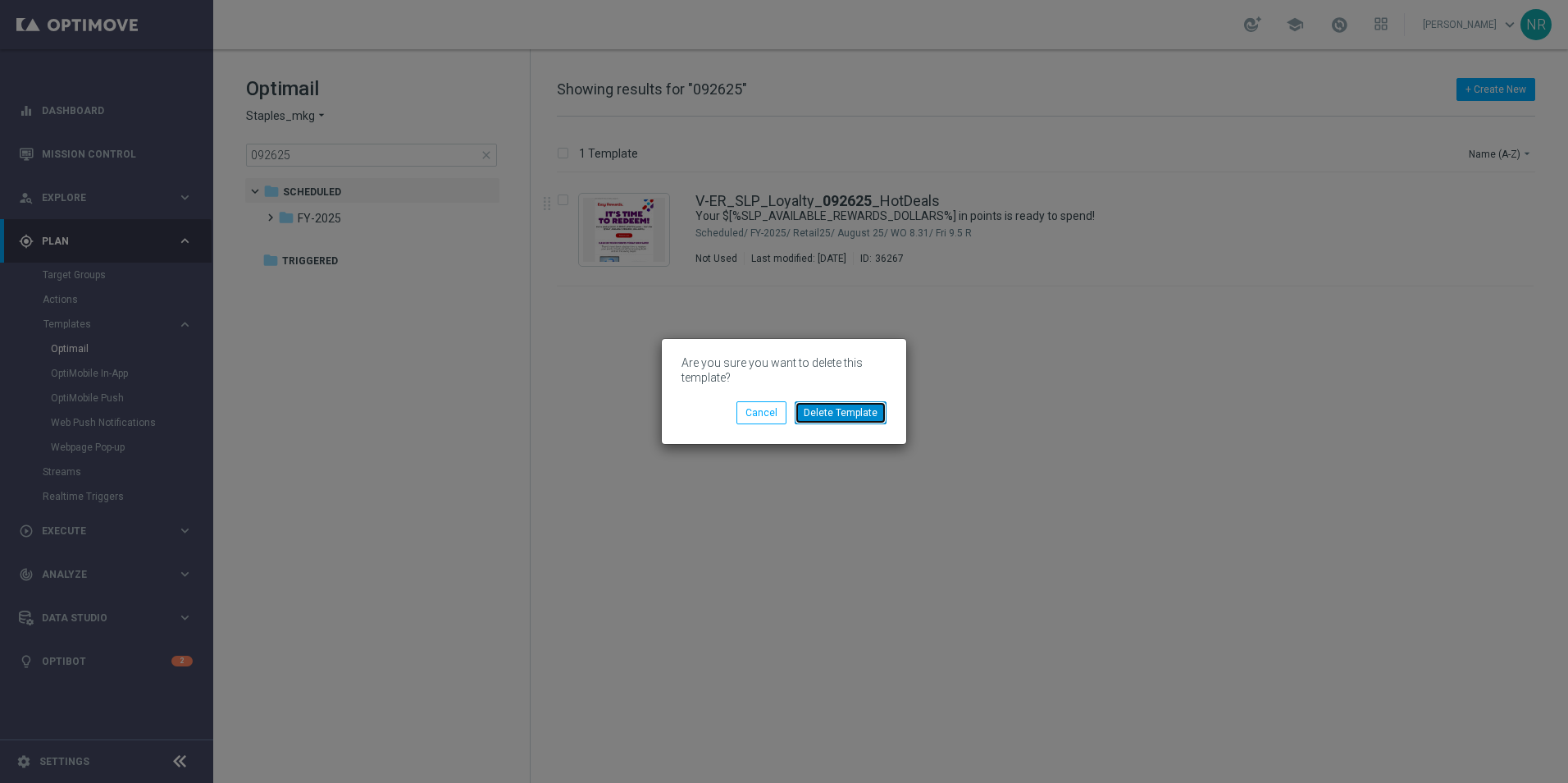
click at [863, 415] on button "Delete Template" at bounding box center [841, 413] width 92 height 23
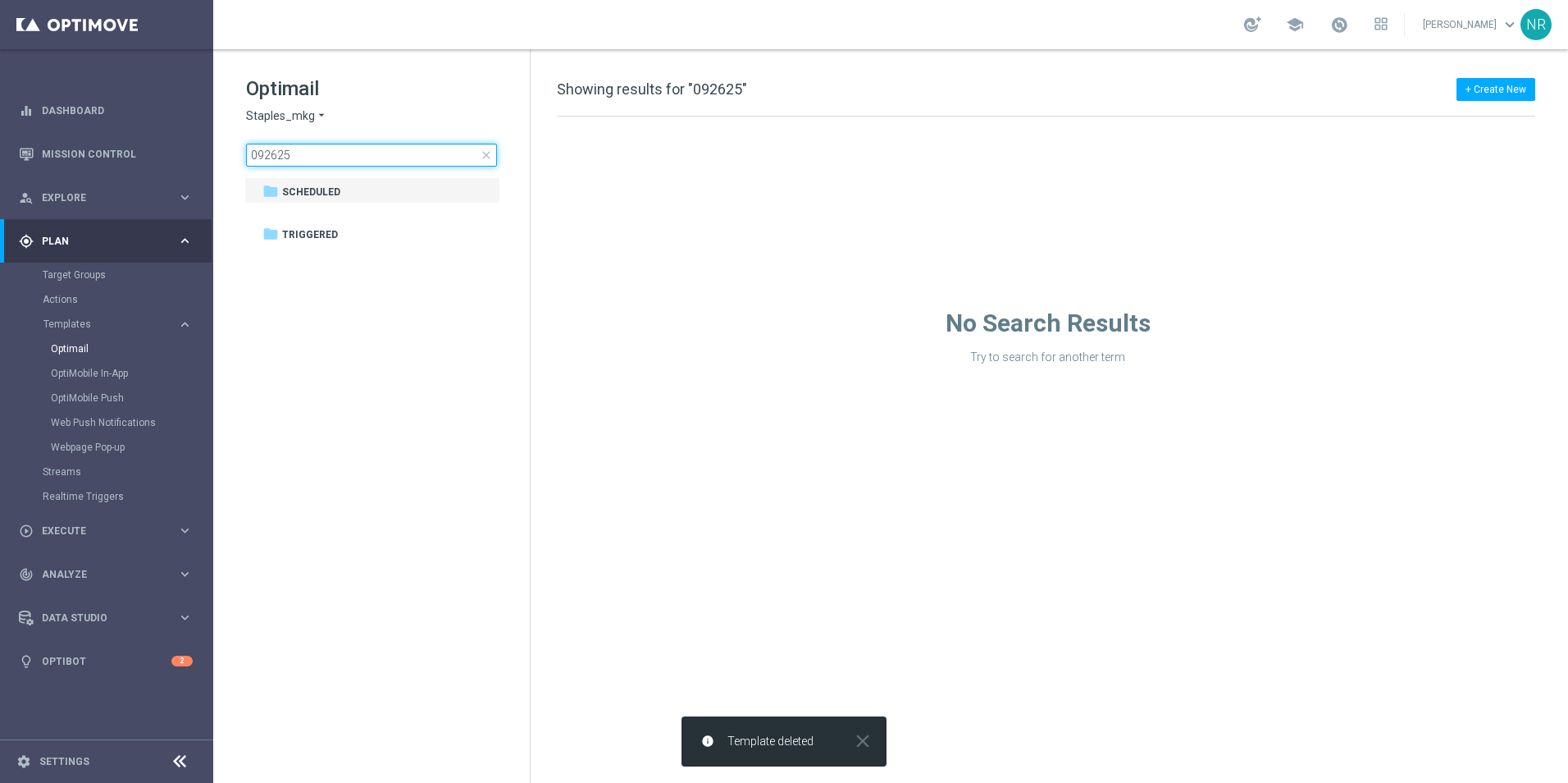
click at [302, 152] on input "092625" at bounding box center [371, 155] width 251 height 23
click at [272, 154] on input "092625" at bounding box center [371, 155] width 251 height 23
click at [276, 154] on input "092625" at bounding box center [371, 155] width 251 height 23
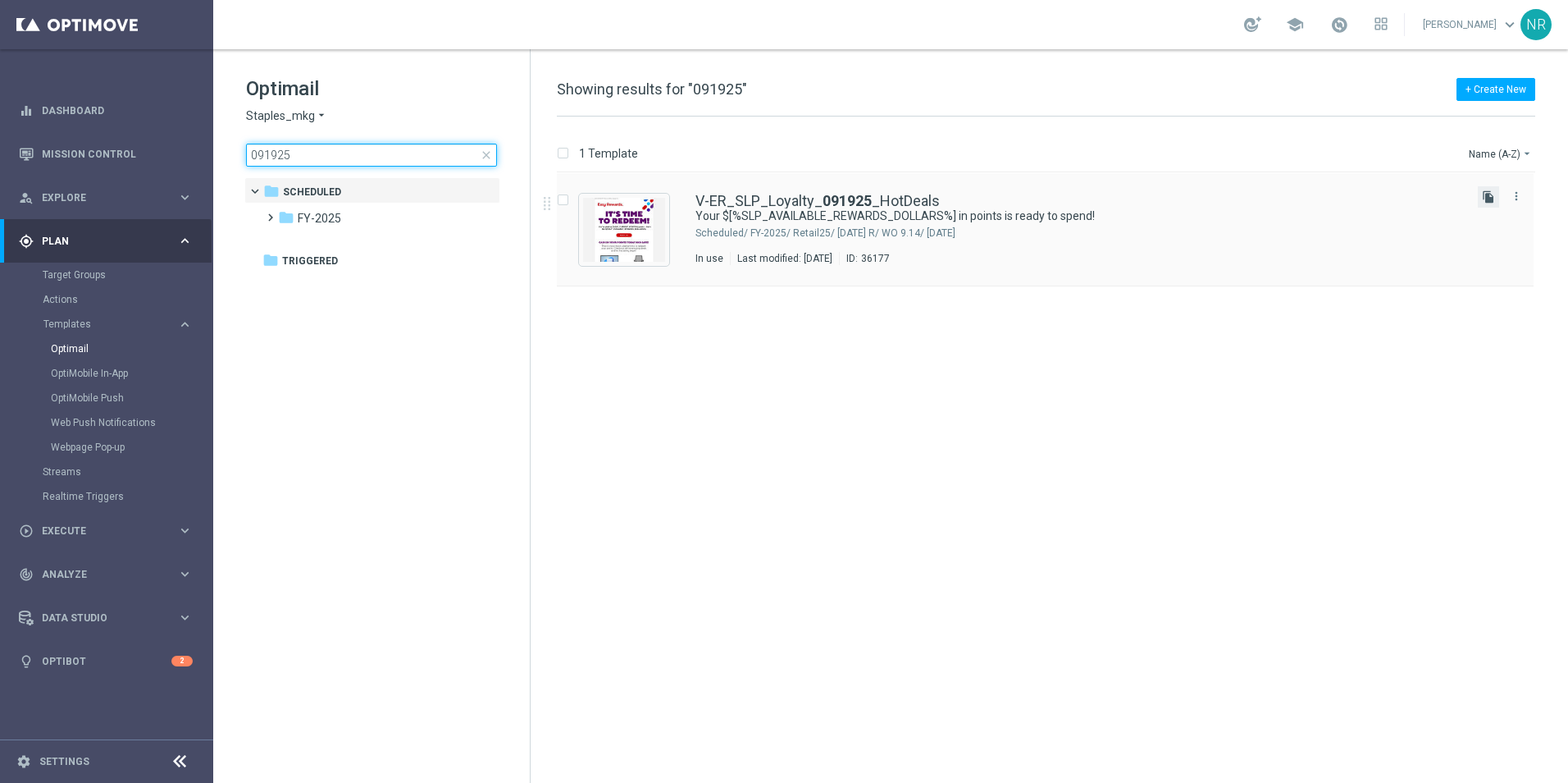
type input "091925"
click at [1493, 201] on icon "file_copy" at bounding box center [1488, 196] width 13 height 13
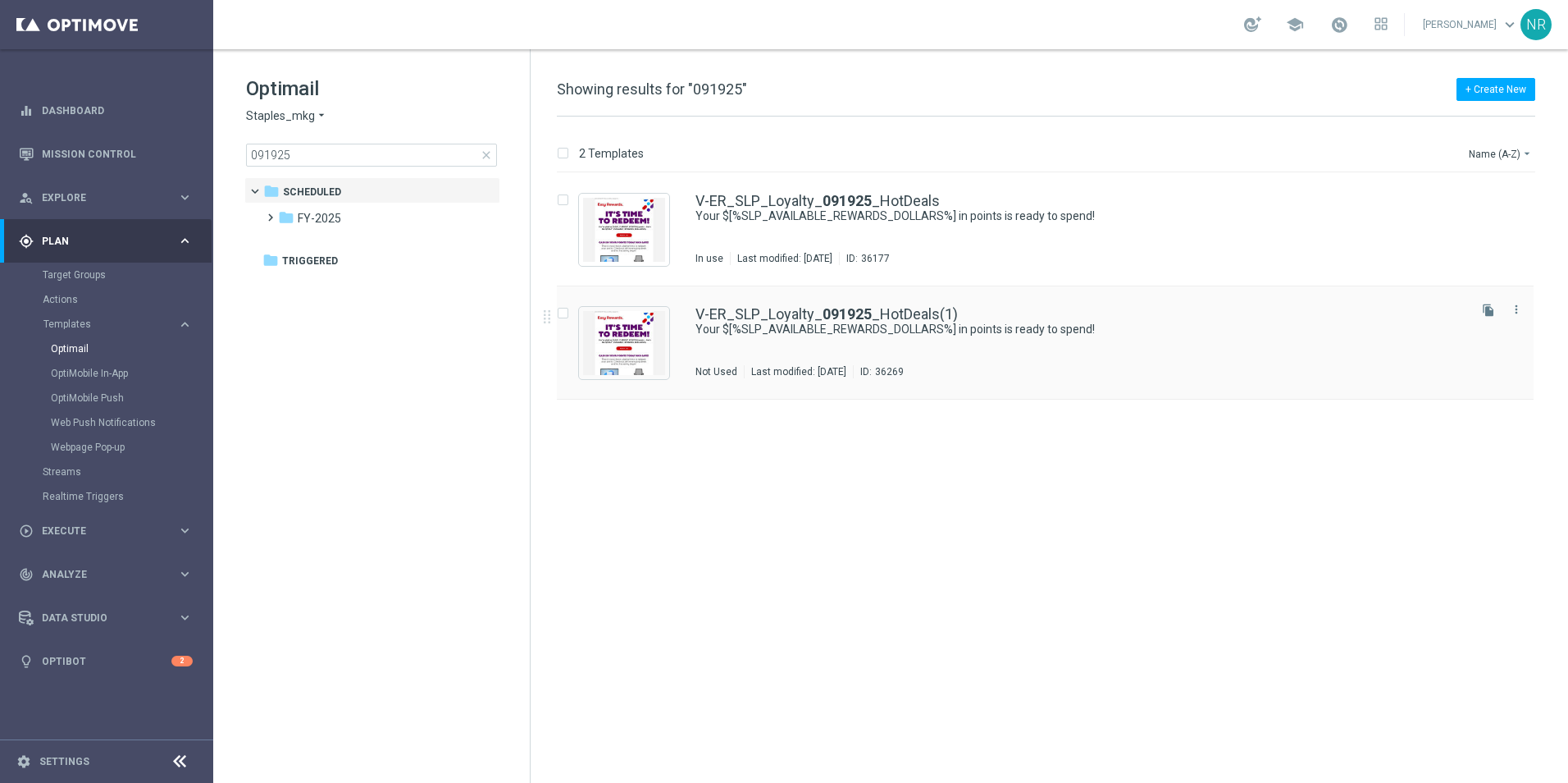
click at [903, 306] on div "V-ER_SLP_Loyalty_ 091925 _HotDeals(1) Your $[%SLP_AVAILABLE_REWARDS_DOLLARS%] i…" at bounding box center [1045, 344] width 977 height 114
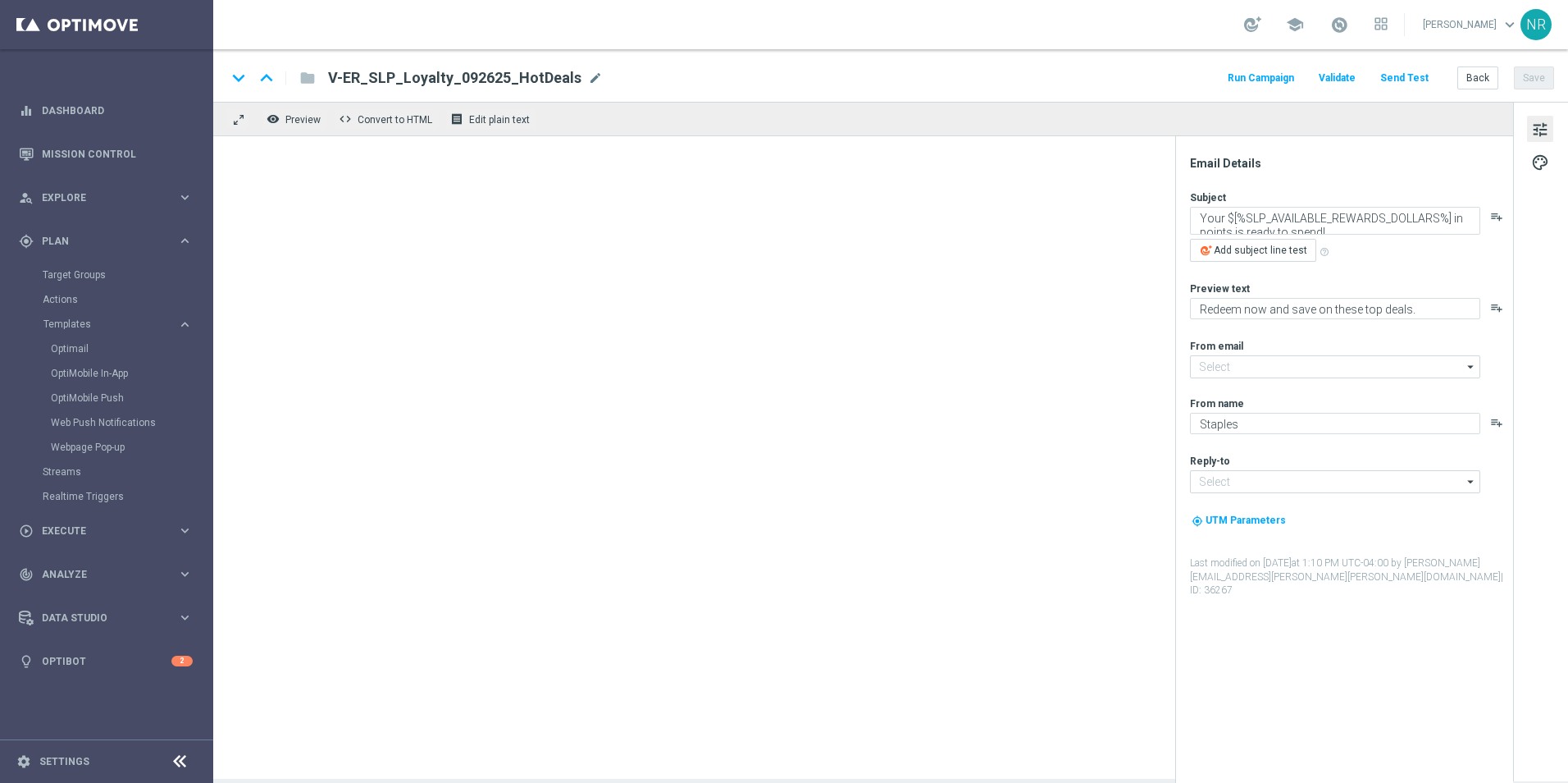
type input "staples@connected.staples.com"
type input "info@staples.com"
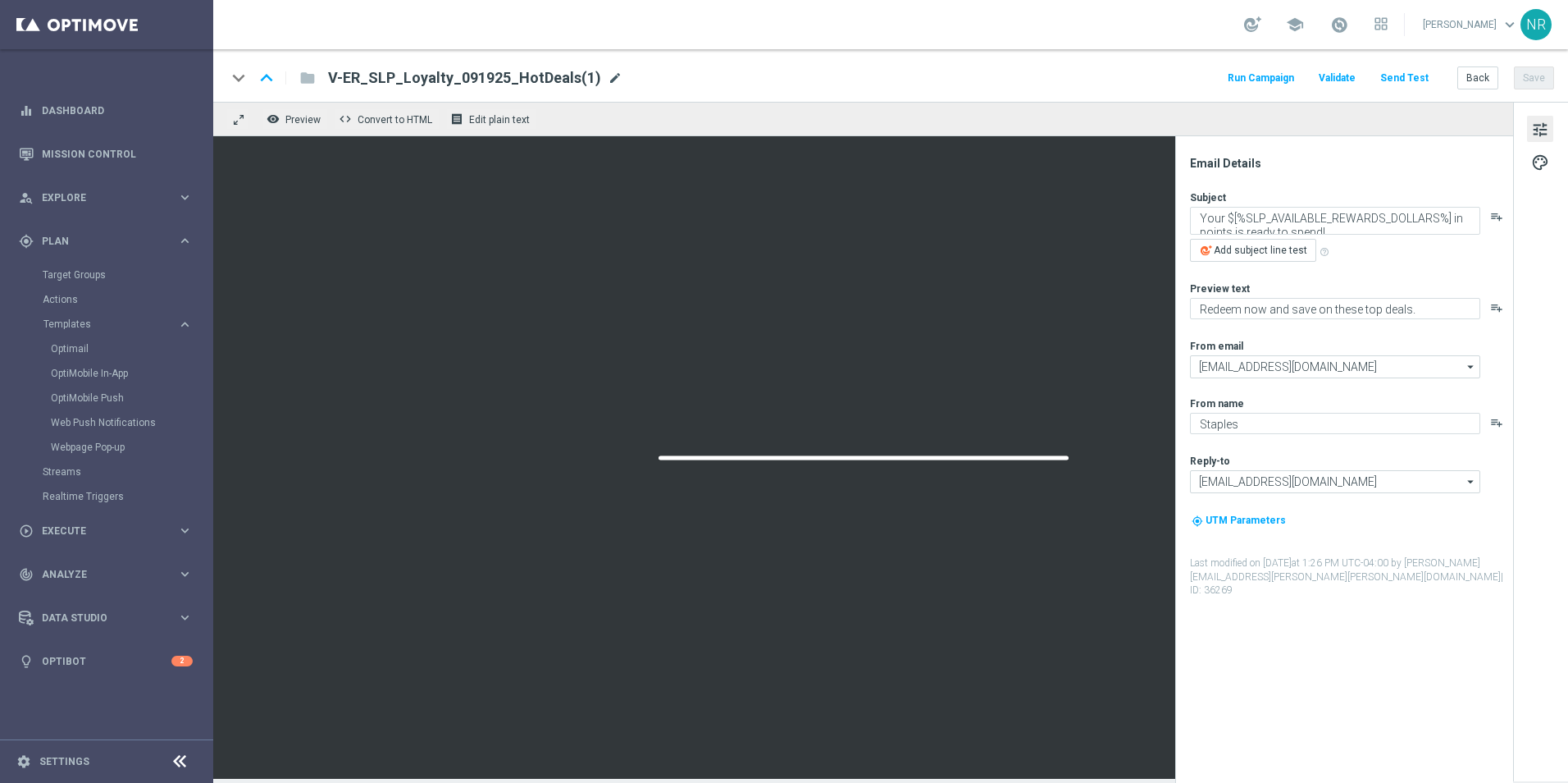
click at [608, 77] on span "mode_edit" at bounding box center [615, 77] width 15 height 15
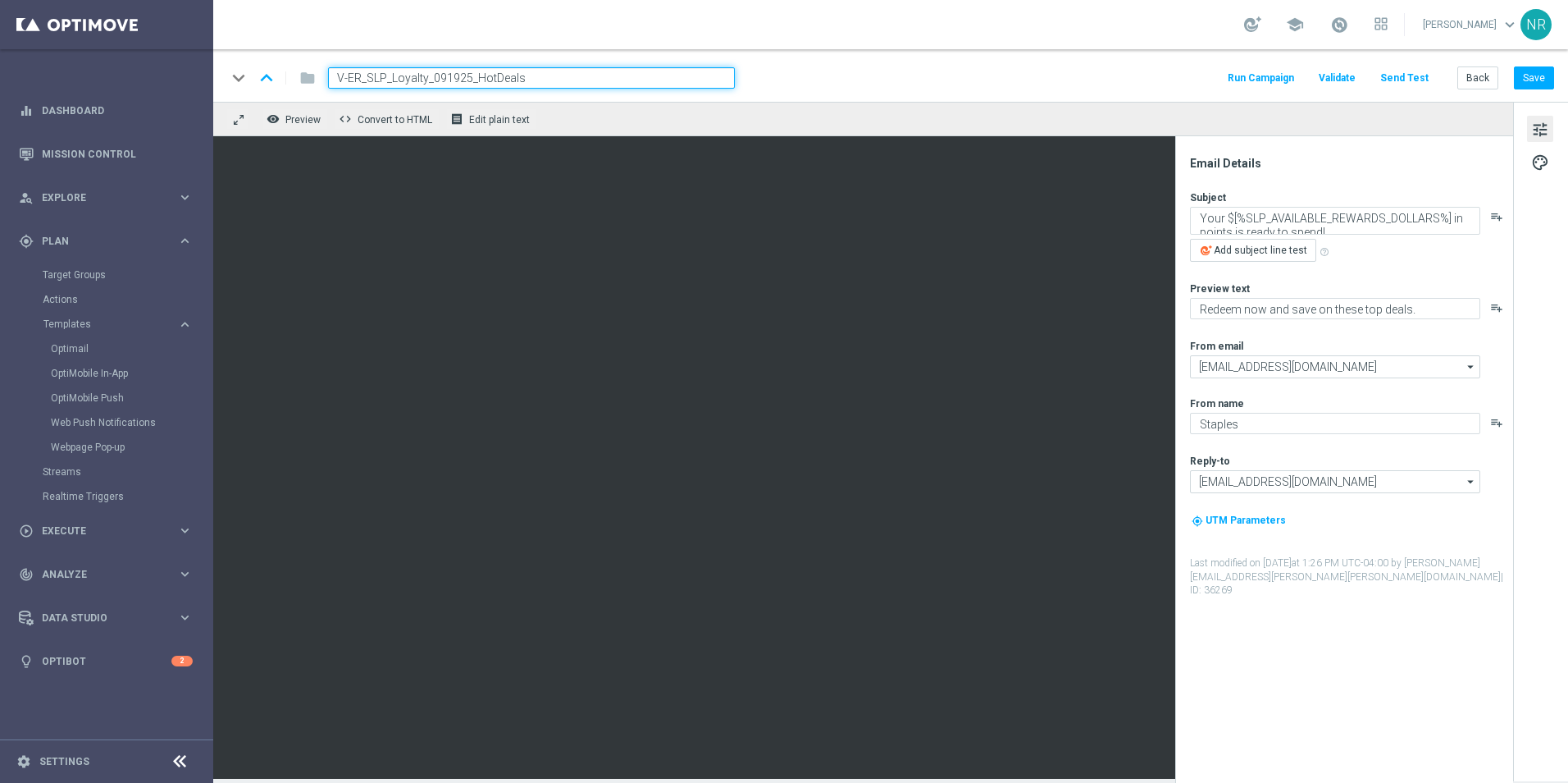
click at [453, 82] on input "V-ER_SLP_Loyalty_091925_HotDeals" at bounding box center [532, 78] width 407 height 21
click at [456, 77] on input "V-ER_SLP_Loyalty_091925_HotDeals" at bounding box center [532, 78] width 407 height 21
type input "V-ER_SLP_Loyalty_092625_HotDeals"
click at [928, 71] on div "keyboard_arrow_down keyboard_arrow_up folder V-ER_SLP_Loyalty_092625_HotDeals R…" at bounding box center [890, 78] width 1328 height 21
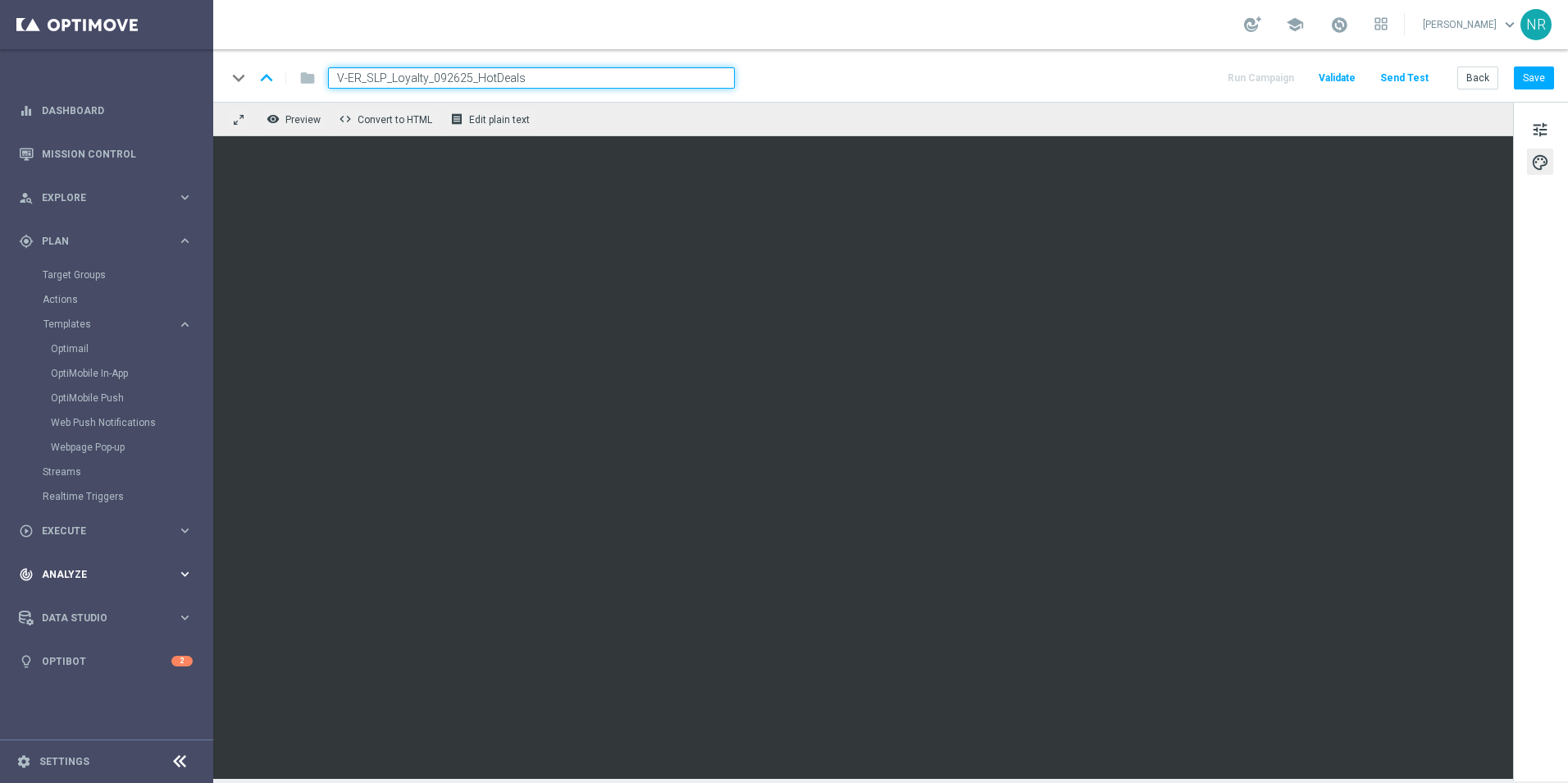
click at [100, 577] on span "Analyze" at bounding box center [109, 574] width 136 height 10
click at [96, 520] on span "Data Studio" at bounding box center [109, 519] width 136 height 10
click at [159, 290] on div "play_circle_outline Execute" at bounding box center [98, 284] width 158 height 15
click at [149, 242] on span "Plan" at bounding box center [109, 241] width 136 height 10
click at [155, 210] on div "person_search Explore keyboard_arrow_right" at bounding box center [106, 197] width 211 height 44
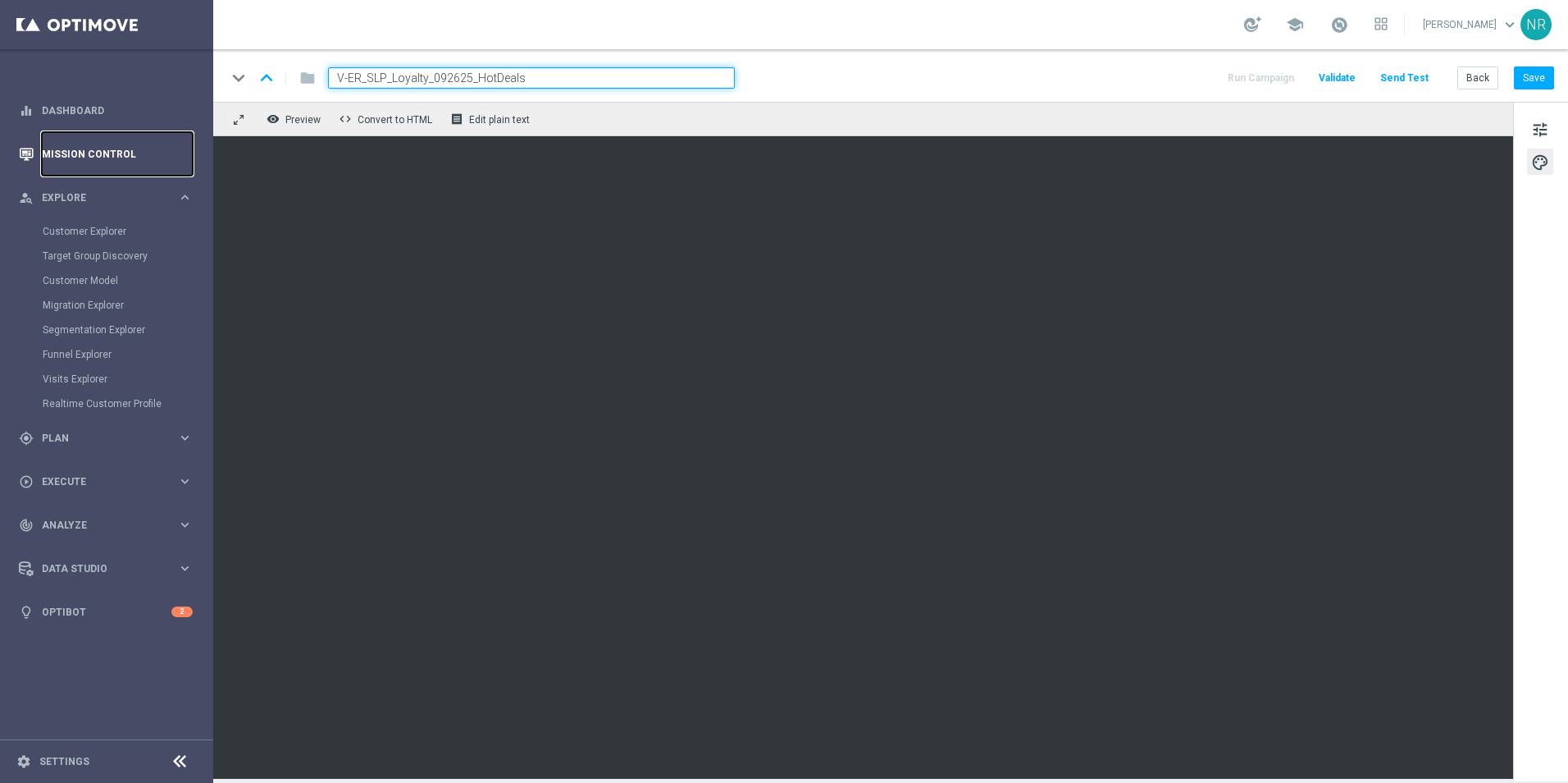
click at [143, 166] on link "Mission Control" at bounding box center [117, 154] width 151 height 44
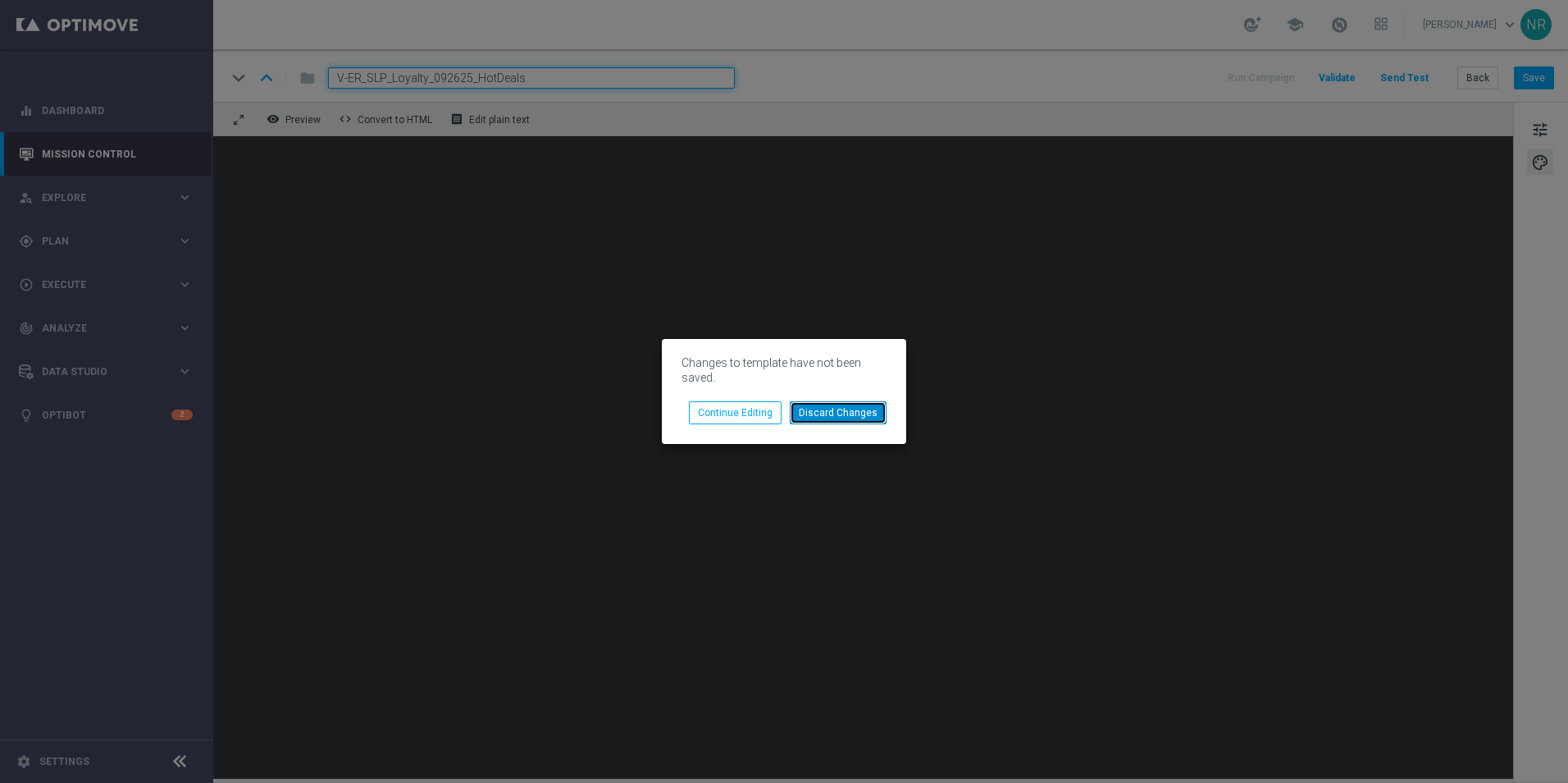
click at [817, 415] on button "Discard Changes" at bounding box center [838, 413] width 97 height 23
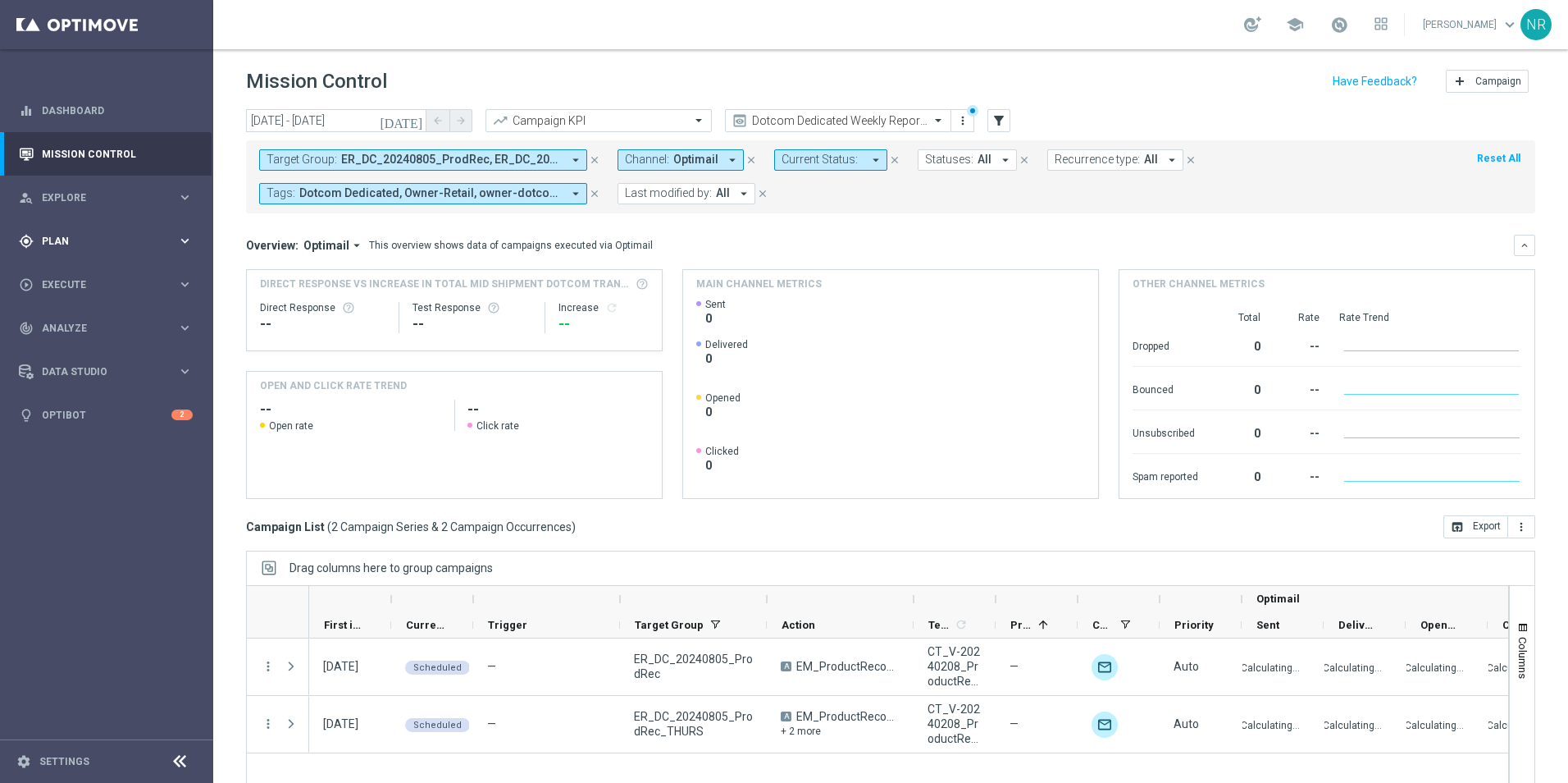
click at [88, 229] on div "gps_fixed Plan keyboard_arrow_right" at bounding box center [106, 241] width 211 height 44
click at [79, 353] on link "Optimail" at bounding box center [110, 348] width 120 height 13
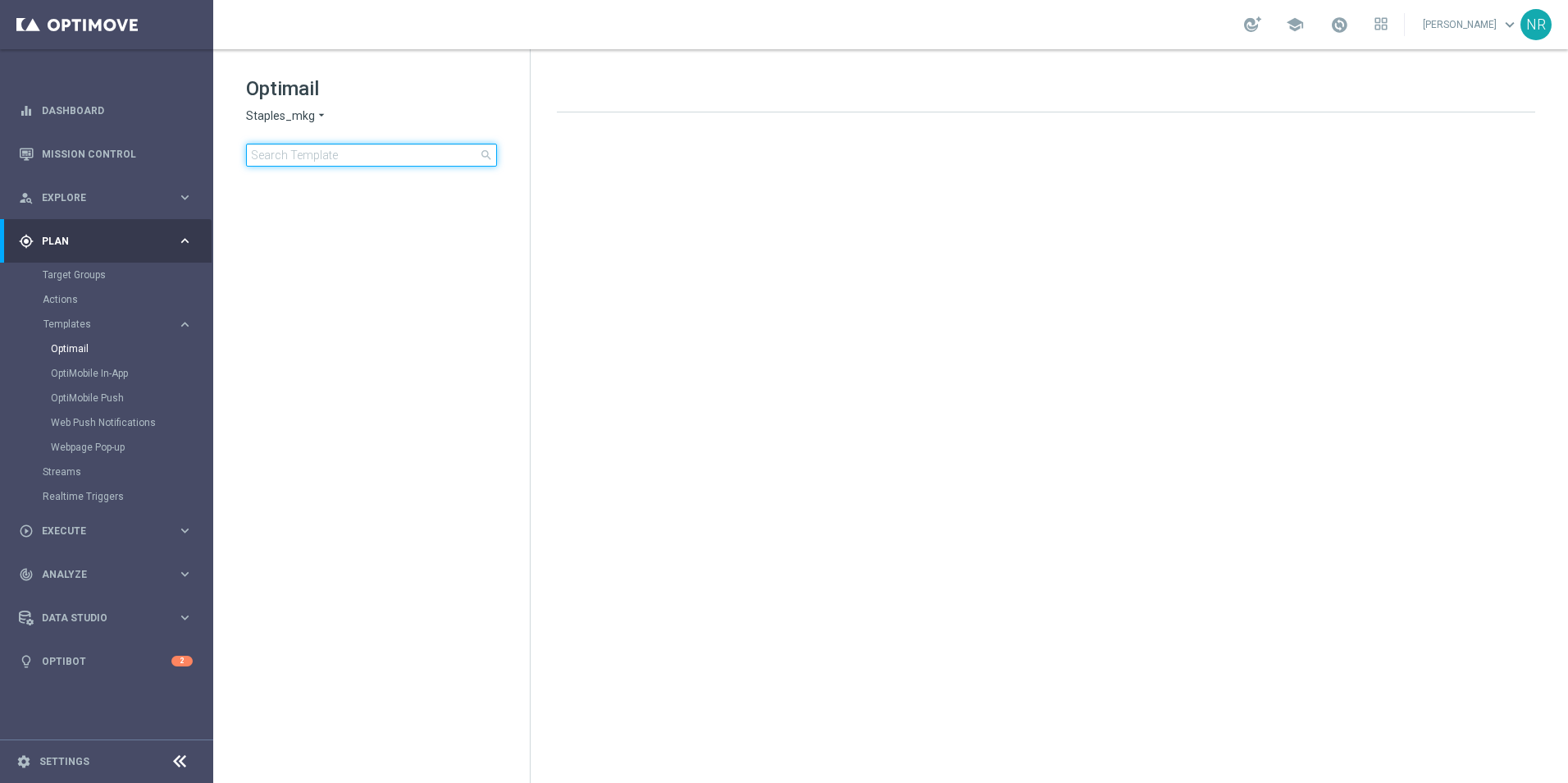
click at [329, 160] on input at bounding box center [371, 155] width 251 height 23
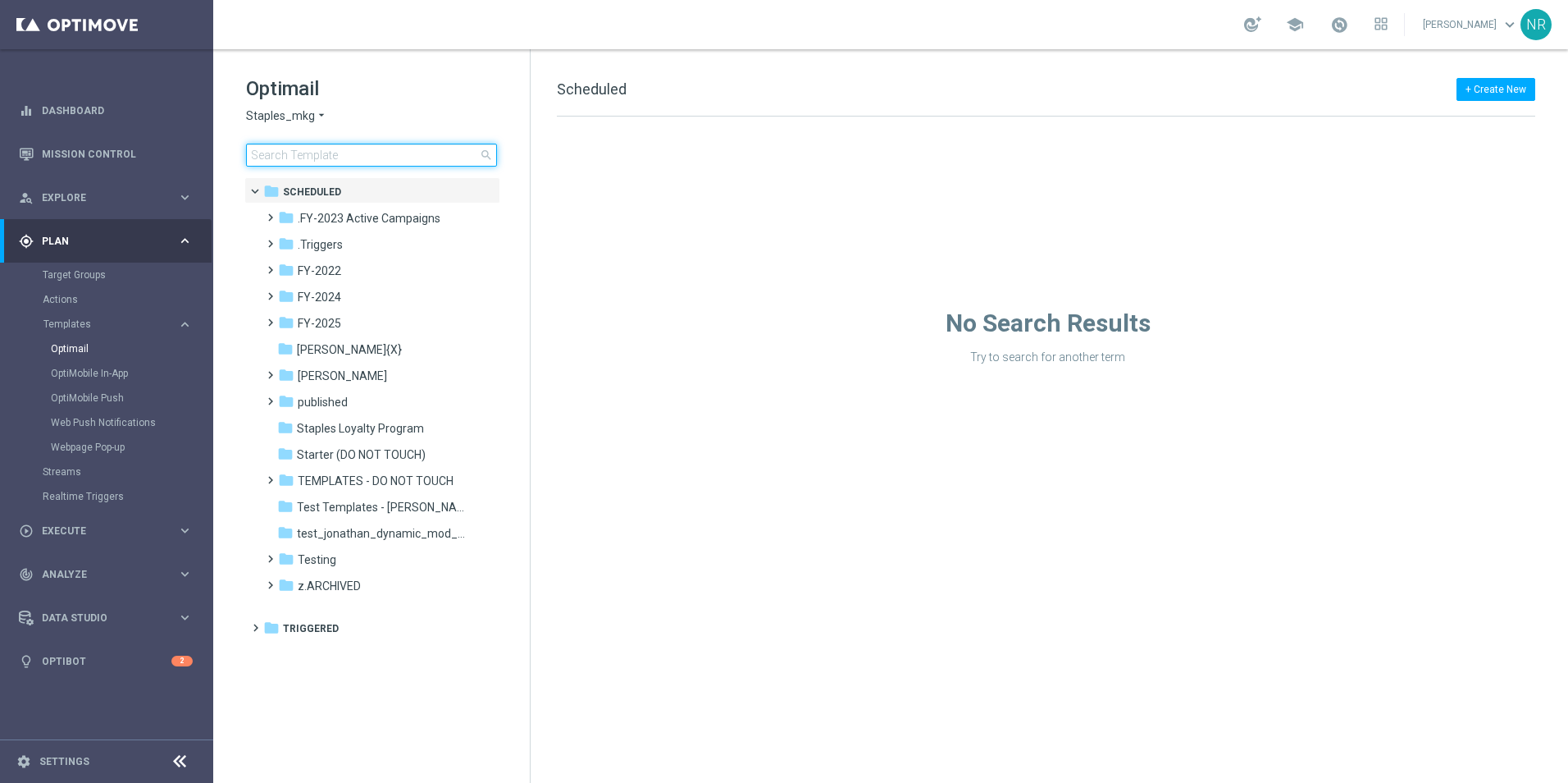
drag, startPoint x: 324, startPoint y: 161, endPoint x: 276, endPoint y: 149, distance: 49.5
click at [276, 149] on input at bounding box center [371, 155] width 251 height 23
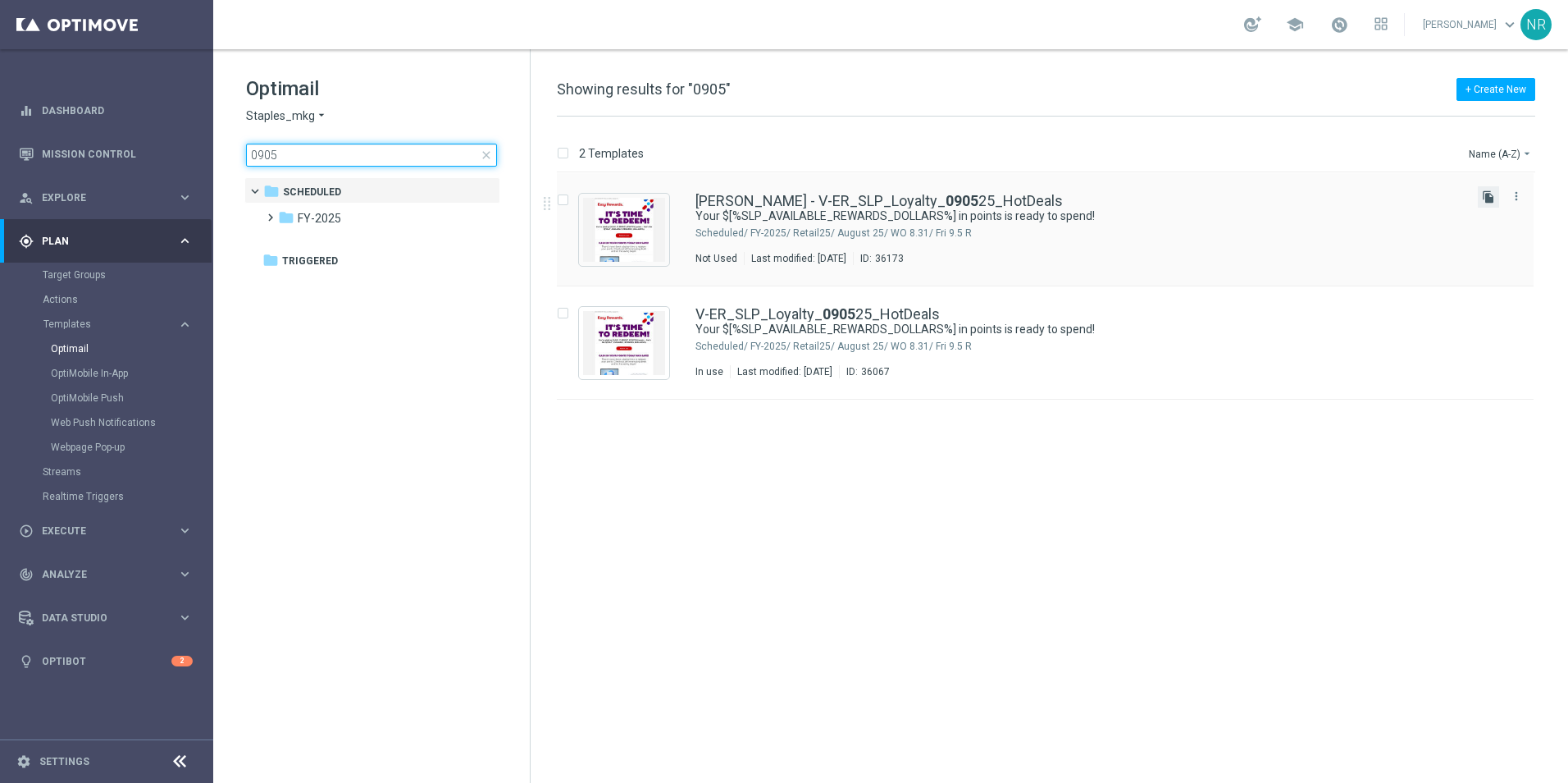
type input "0905"
click at [1493, 195] on icon "file_copy" at bounding box center [1488, 196] width 13 height 13
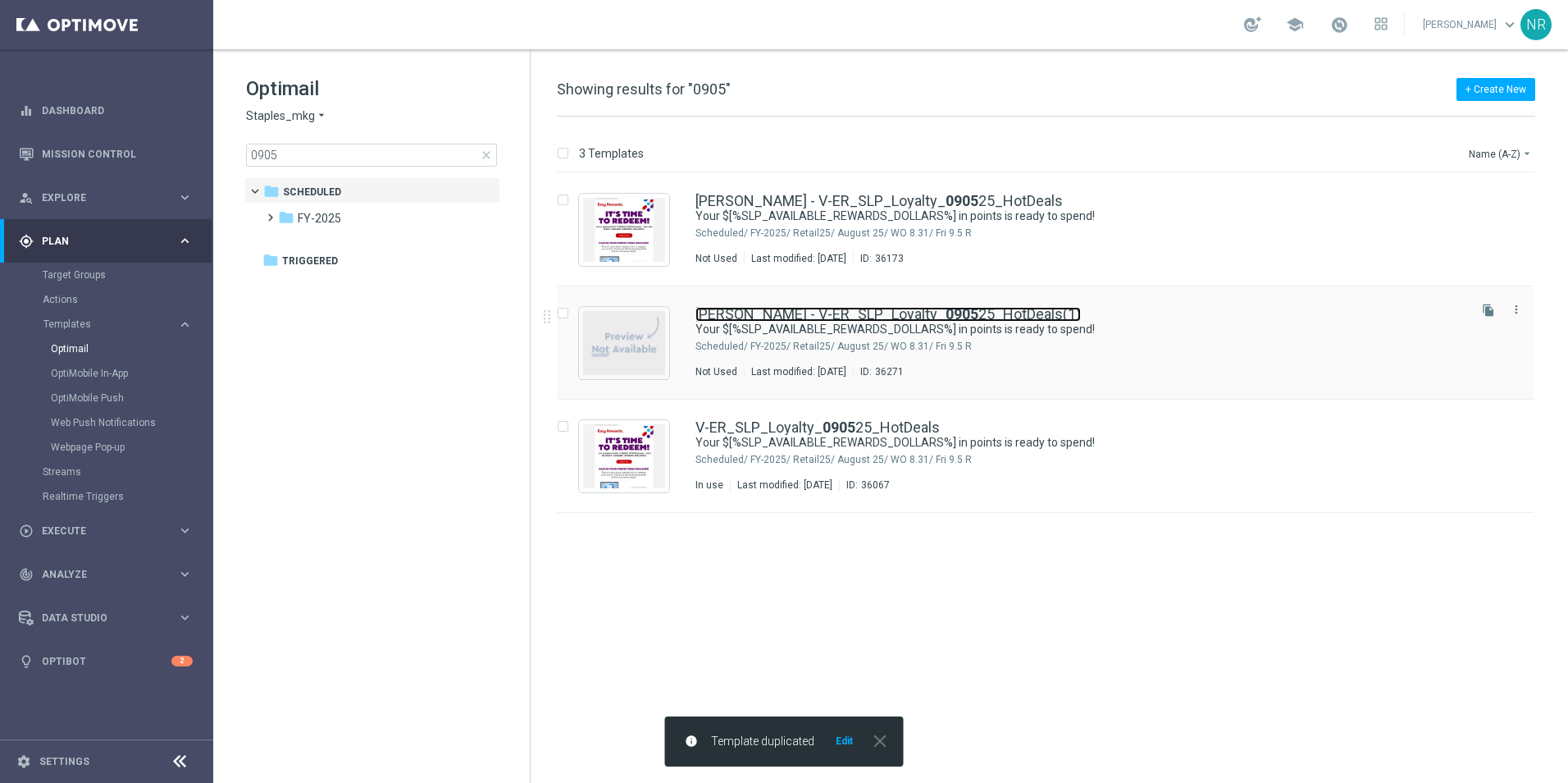
click at [946, 312] on b "0905" at bounding box center [962, 313] width 33 height 17
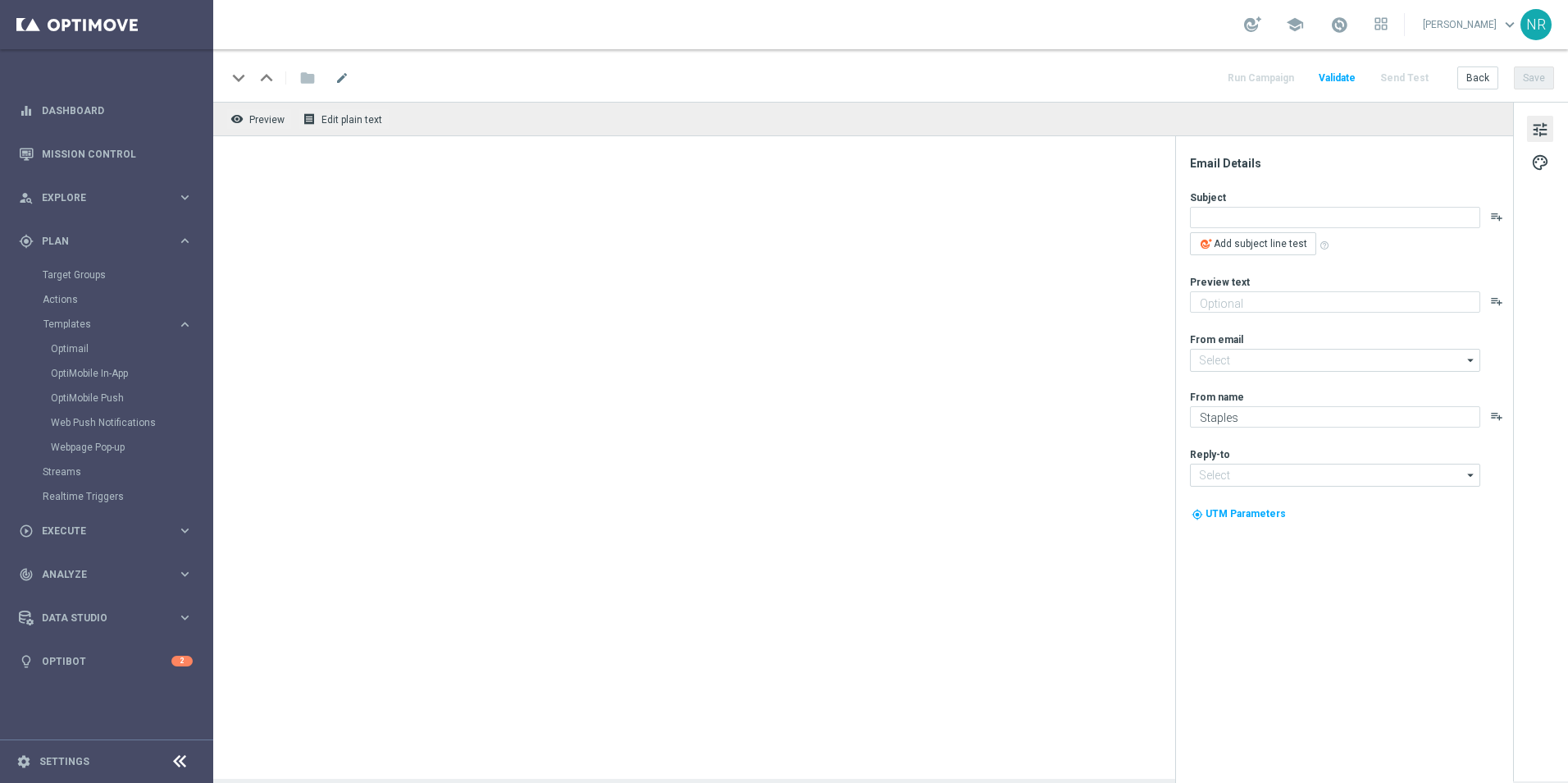
type input "C.Stengler@Staples.com"
type input "info@staples.com"
type textarea "Your $[%SLP_AVAILABLE_REWARDS_DOLLARS%] in points is ready to spend!"
type textarea "Redeem now and save on these top deals."
type input "staples@connected.staples.com"
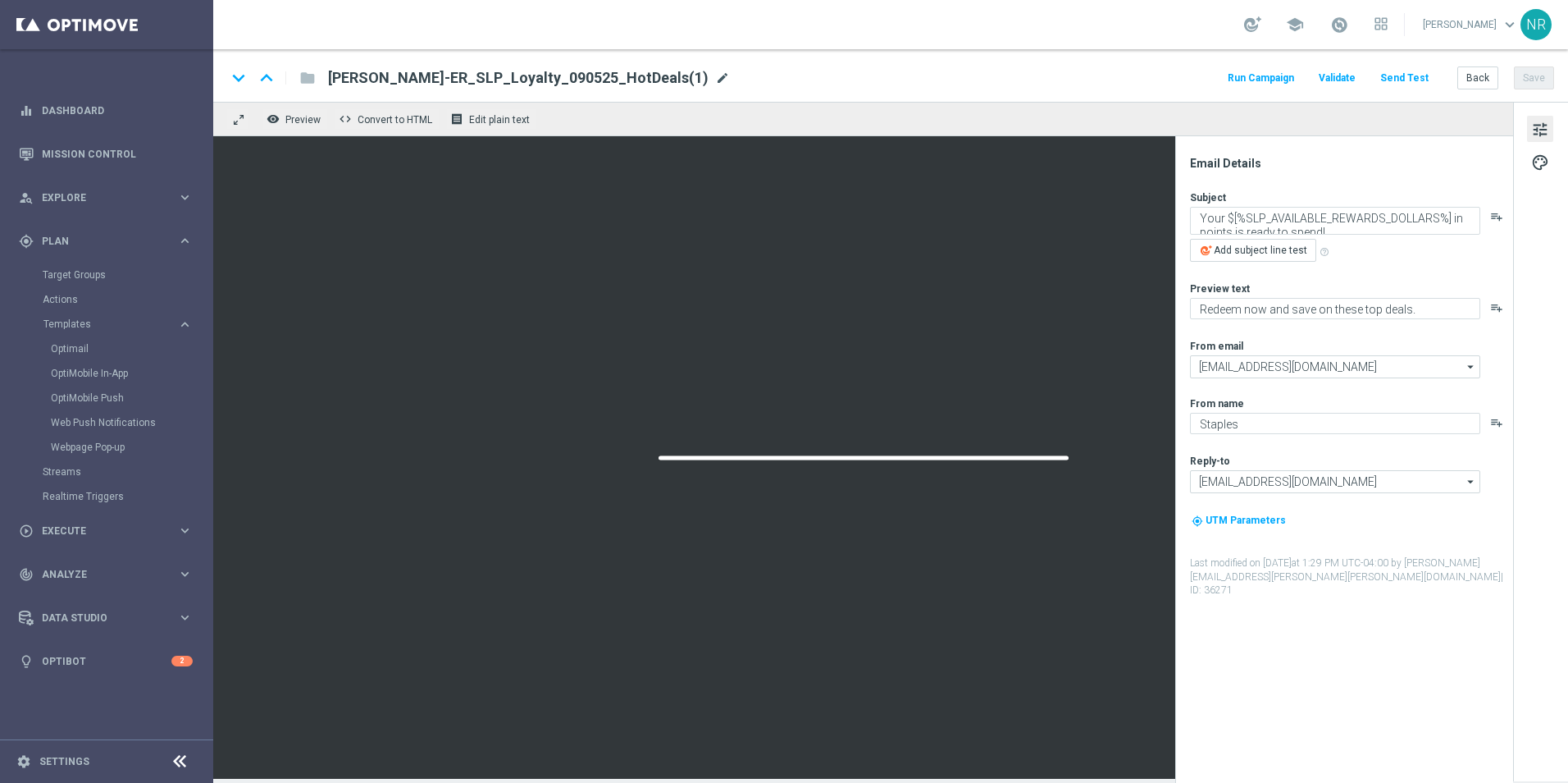
click at [715, 70] on span "mode_edit" at bounding box center [722, 77] width 15 height 15
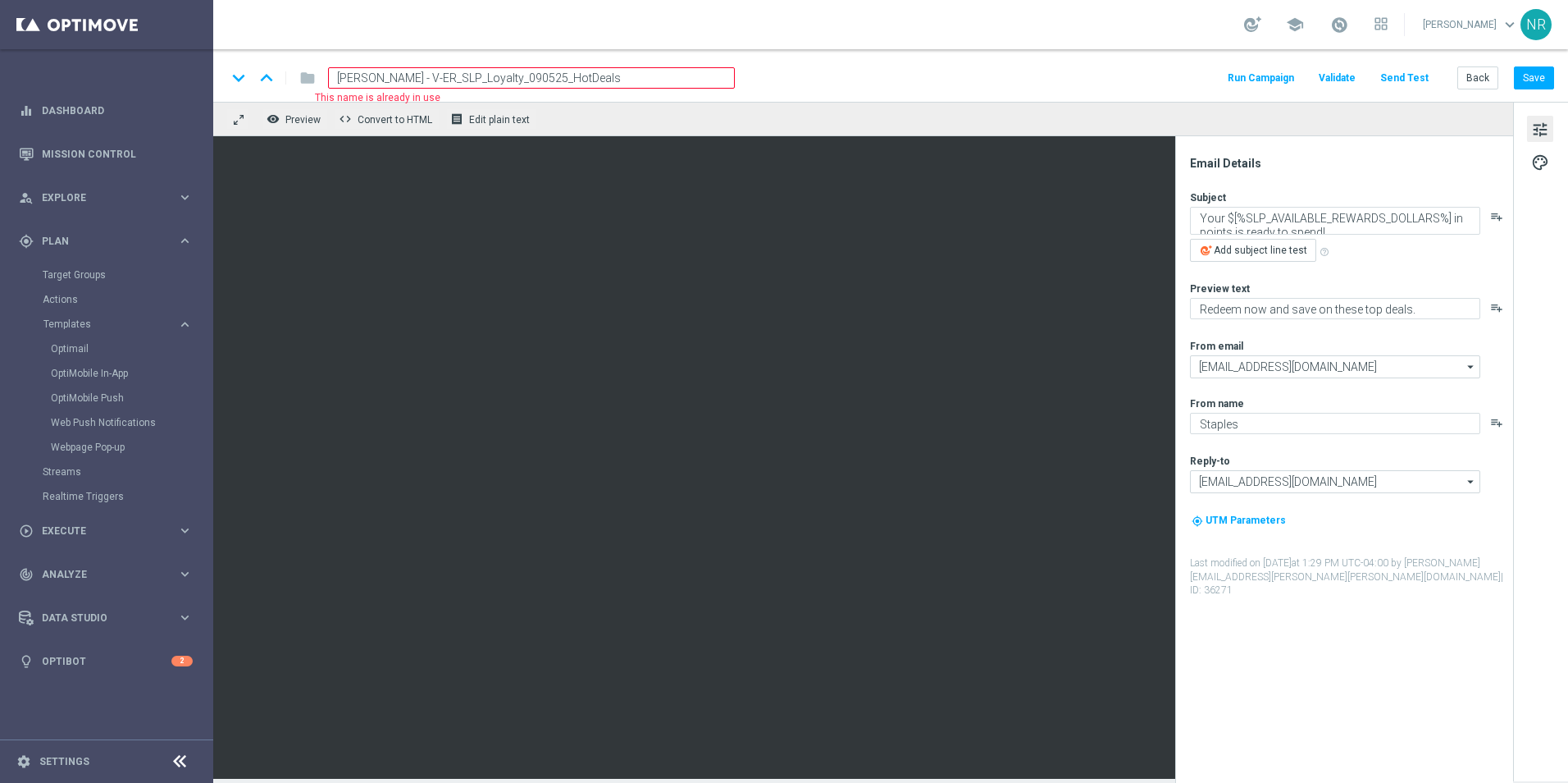
drag, startPoint x: 371, startPoint y: 78, endPoint x: 315, endPoint y: 76, distance: 56.0
click at [315, 76] on div "Mary - V-ER_SLP_Loyalty_090525_HotDeals This name is already in use" at bounding box center [524, 78] width 420 height 21
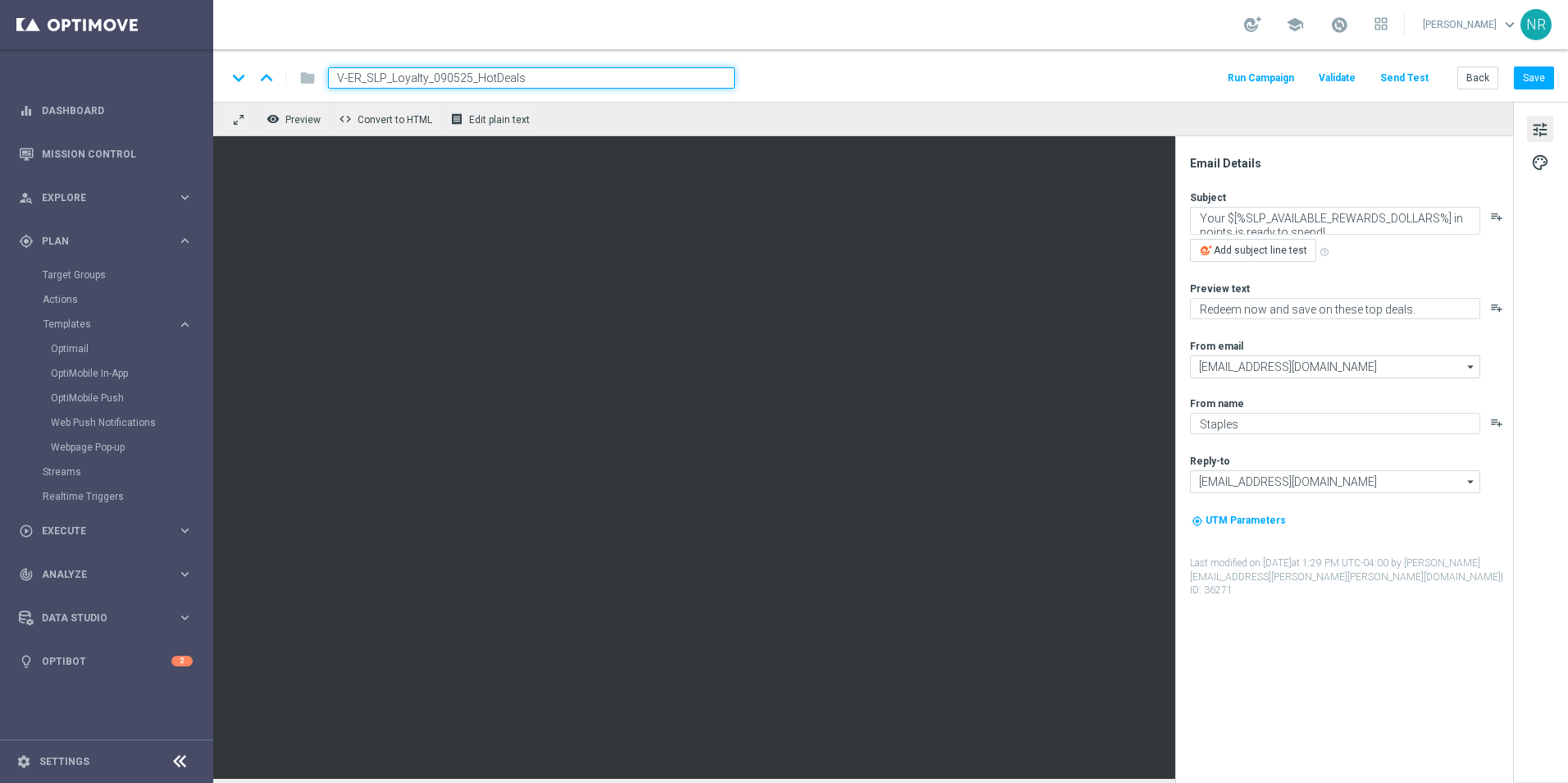
click at [457, 82] on input "V-ER_SLP_Loyalty_090525_HotDeals" at bounding box center [532, 78] width 407 height 21
type input "V-ER_SLP_Loyalty_092625_HotDeals"
click at [902, 94] on div "keyboard_arrow_down keyboard_arrow_up folder V-ER_SLP_Loyalty_092625_HotDeals R…" at bounding box center [890, 75] width 1355 height 52
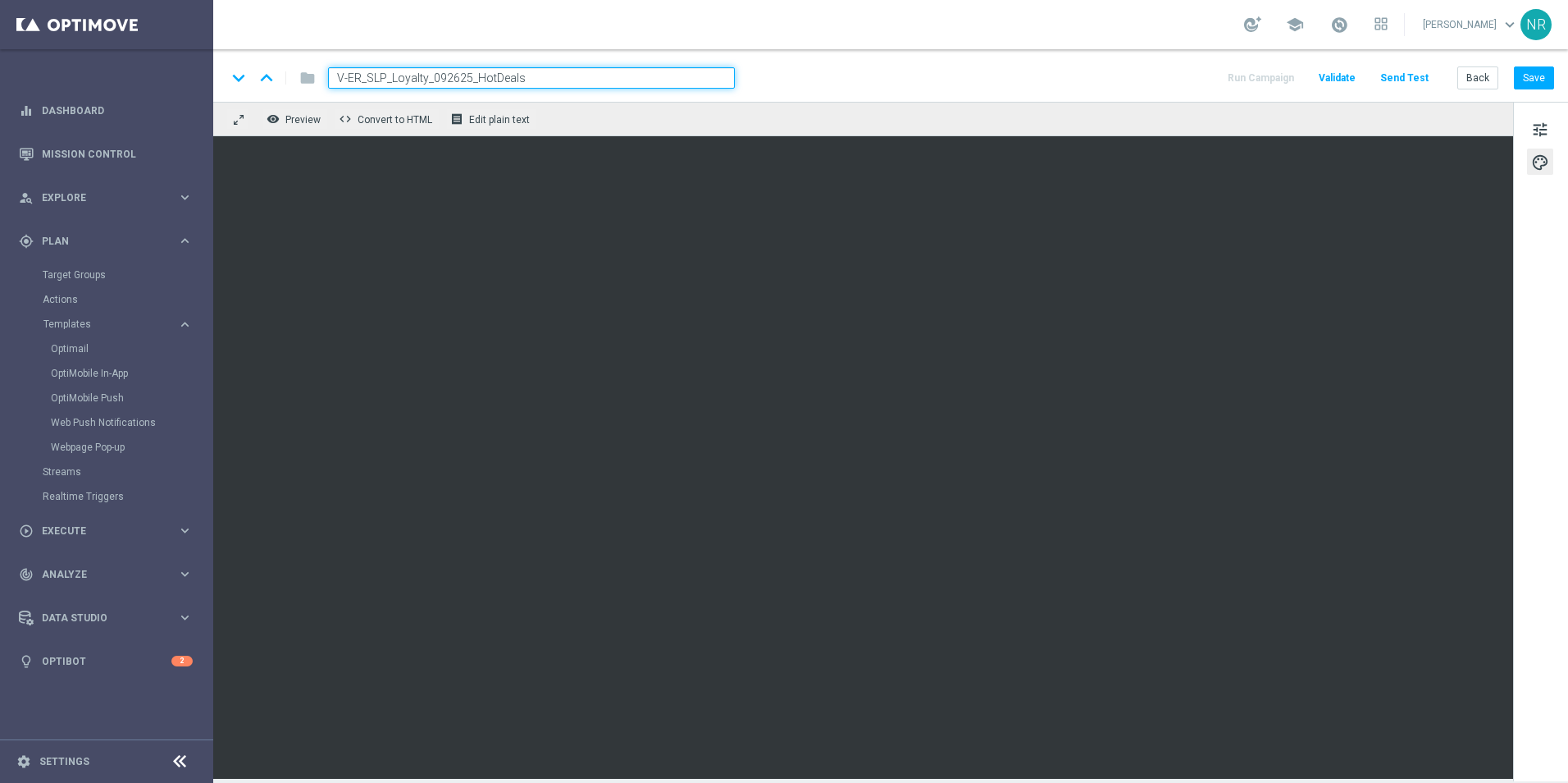
click at [914, 57] on div "keyboard_arrow_down keyboard_arrow_up folder V-ER_SLP_Loyalty_092625_HotDeals R…" at bounding box center [890, 75] width 1355 height 52
click at [1547, 82] on button "Save" at bounding box center [1533, 78] width 40 height 23
click at [1034, 108] on div "remove_red_eye Preview code Convert to HTML receipt Edit plain text" at bounding box center [863, 119] width 1300 height 35
click at [1037, 81] on div "keyboard_arrow_down keyboard_arrow_up folder V-ER_SLP_Loyalty_092625_HotDeals R…" at bounding box center [890, 78] width 1328 height 21
click at [309, 112] on button "remove_red_eye Preview" at bounding box center [295, 119] width 66 height 21
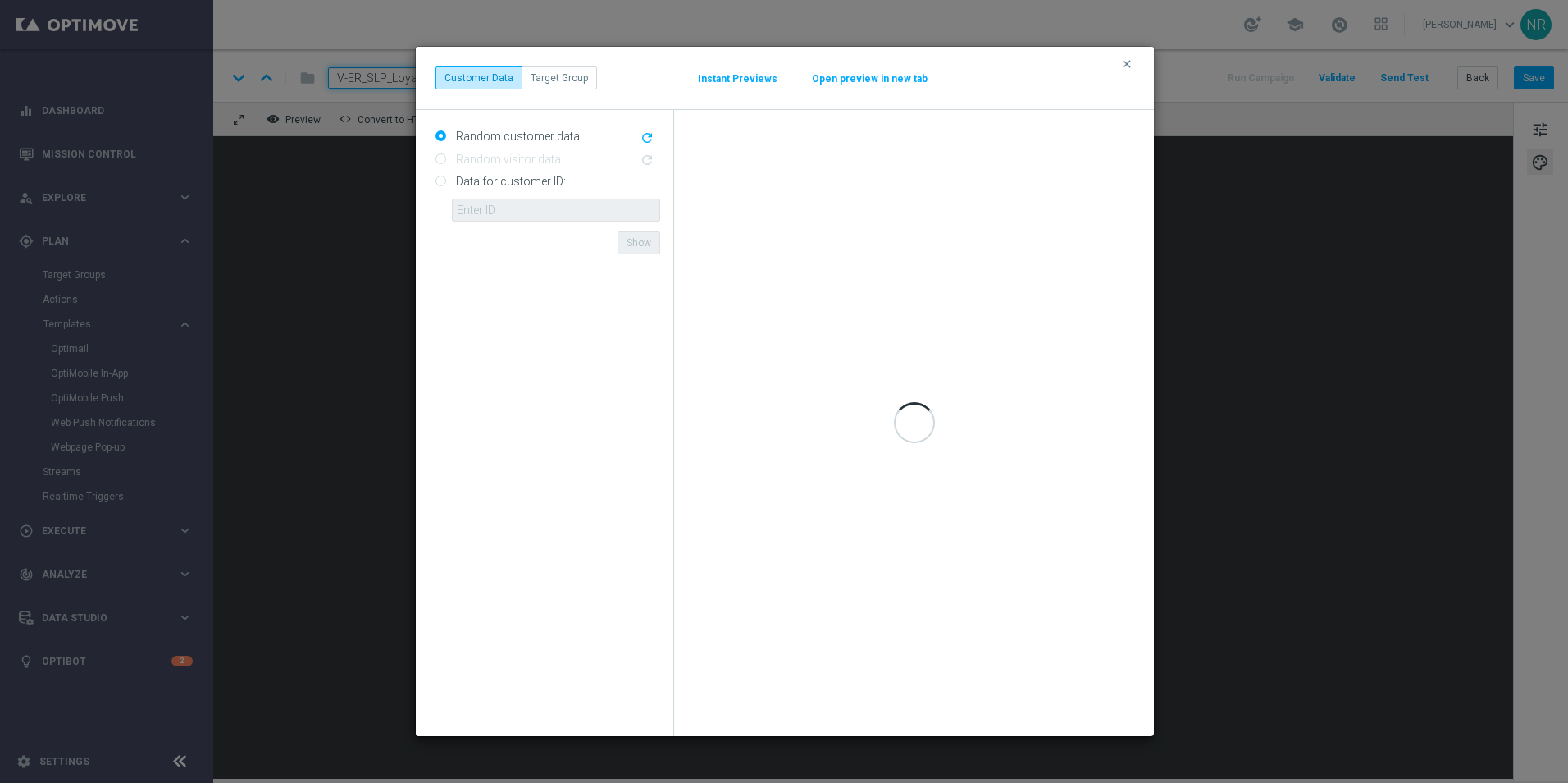
click at [852, 70] on div "clear Customer Data Target Group Instant Previews Open preview in new tab" at bounding box center [785, 78] width 699 height 23
click at [852, 73] on button "Open preview in new tab" at bounding box center [870, 78] width 117 height 13
click at [1121, 66] on icon "clear" at bounding box center [1127, 64] width 13 height 13
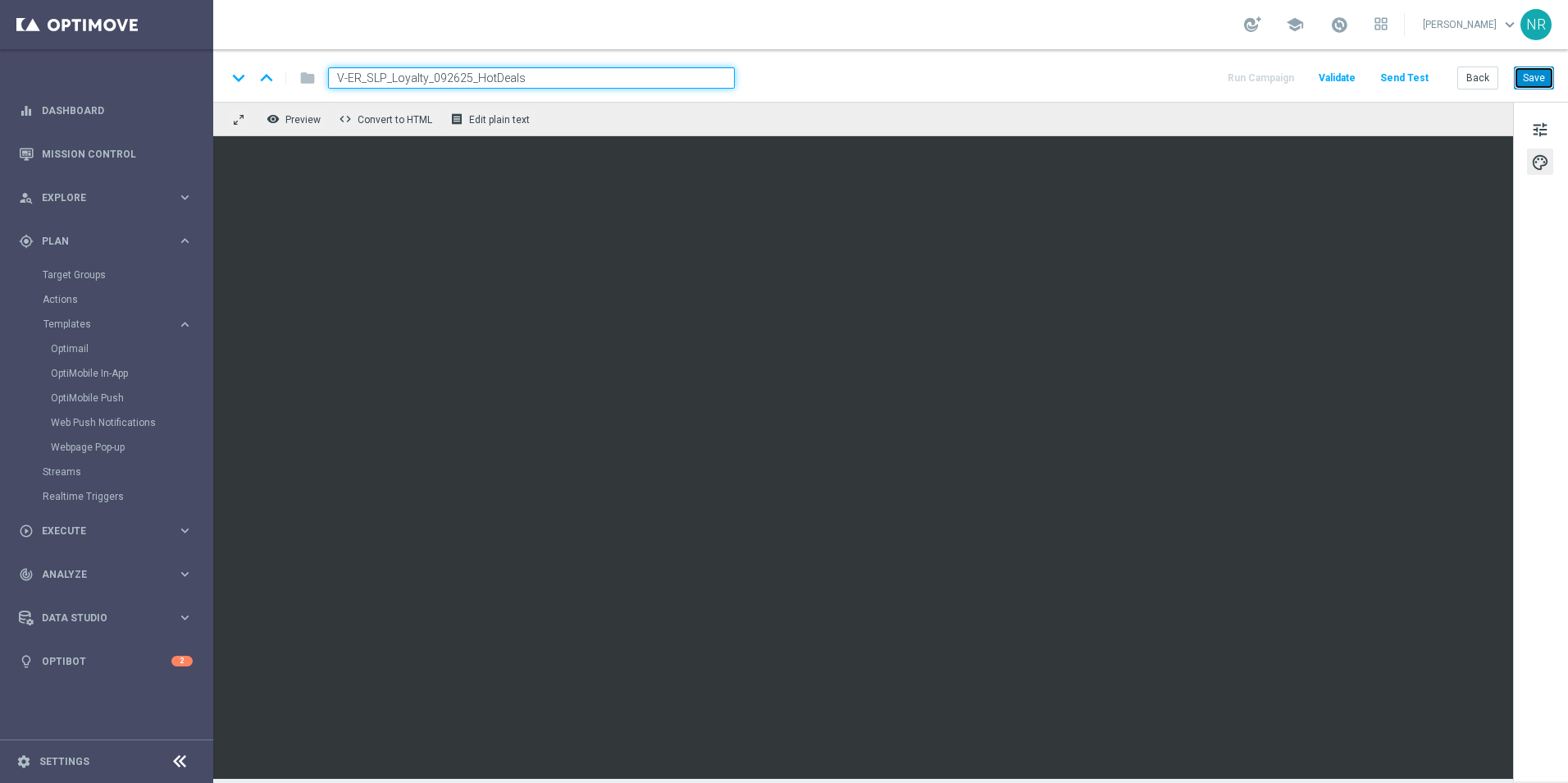
click at [1535, 77] on button "Save" at bounding box center [1533, 78] width 40 height 23
click at [1547, 83] on button "Save" at bounding box center [1533, 78] width 40 height 23
click at [868, 84] on div "keyboard_arrow_down keyboard_arrow_up folder V-ER_SLP_Loyalty_092625_HotDeals R…" at bounding box center [890, 78] width 1328 height 21
click at [1139, 71] on div "keyboard_arrow_down keyboard_arrow_up folder V-ER_SLP_Loyalty_092625_HotDeals R…" at bounding box center [890, 78] width 1328 height 21
click at [1545, 70] on button "Save" at bounding box center [1533, 78] width 40 height 23
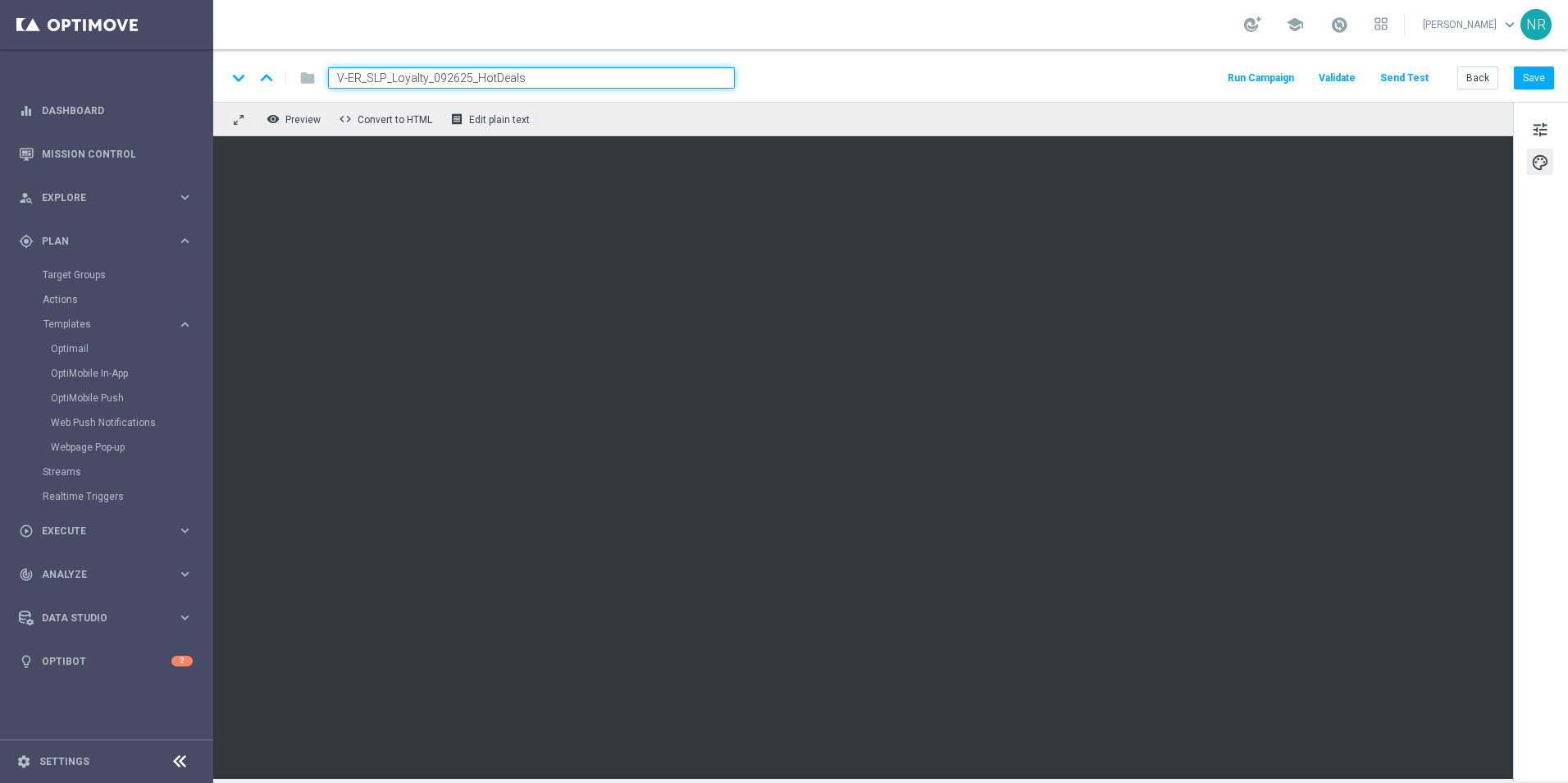
click at [969, 67] on div "keyboard_arrow_down keyboard_arrow_up folder V-ER_SLP_Loyalty_092625_HotDeals R…" at bounding box center [890, 78] width 1328 height 21
click at [1530, 91] on div "keyboard_arrow_down keyboard_arrow_up folder V-ER_SLP_Loyalty_092625_HotDeals R…" at bounding box center [890, 75] width 1355 height 52
click at [1534, 82] on button "Save" at bounding box center [1533, 78] width 40 height 23
click at [1417, 78] on button "Send Test" at bounding box center [1405, 78] width 53 height 22
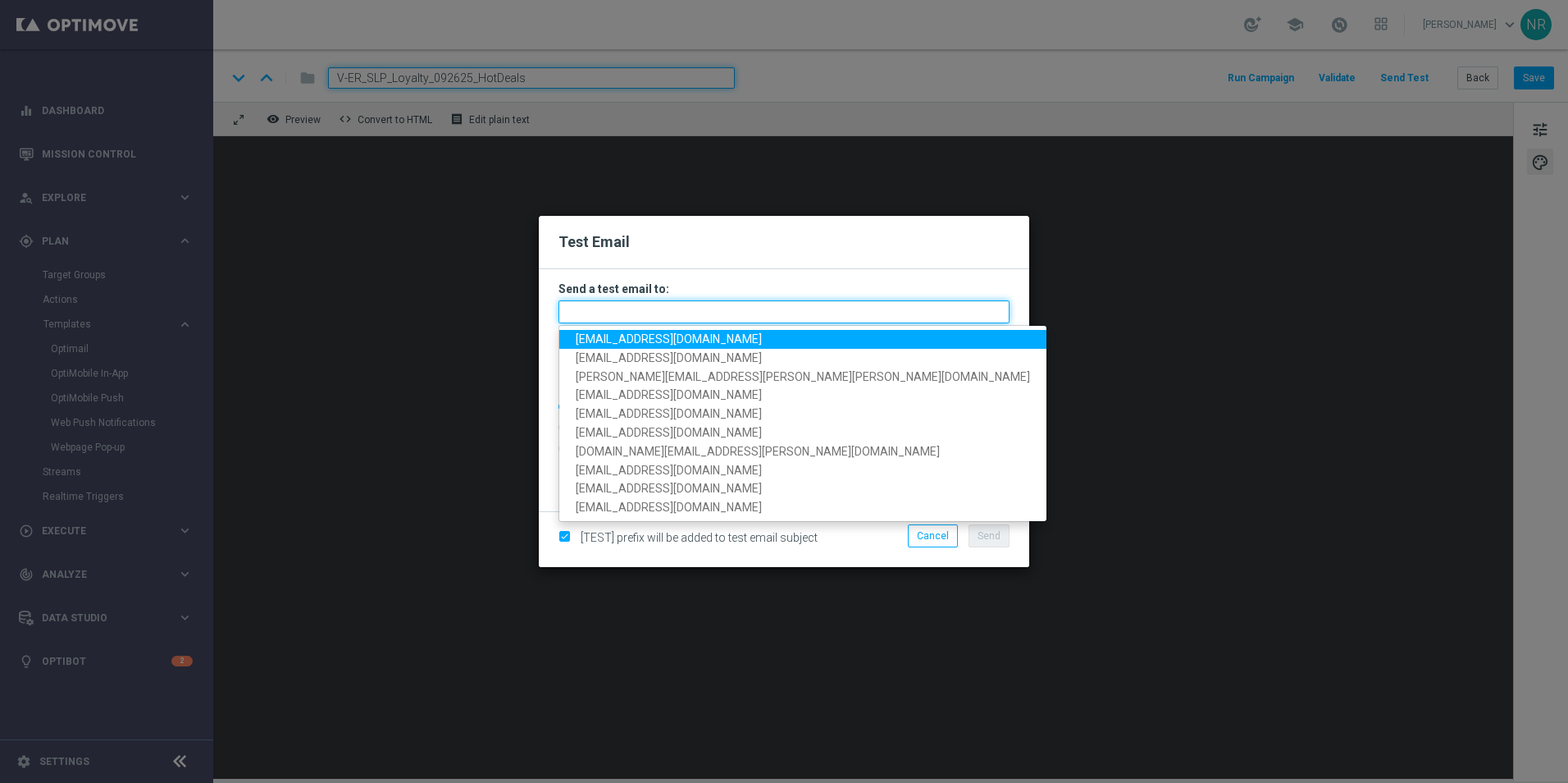
click at [745, 307] on input "text" at bounding box center [784, 312] width 451 height 23
paste input "staples.83f9@litmusemail.com"
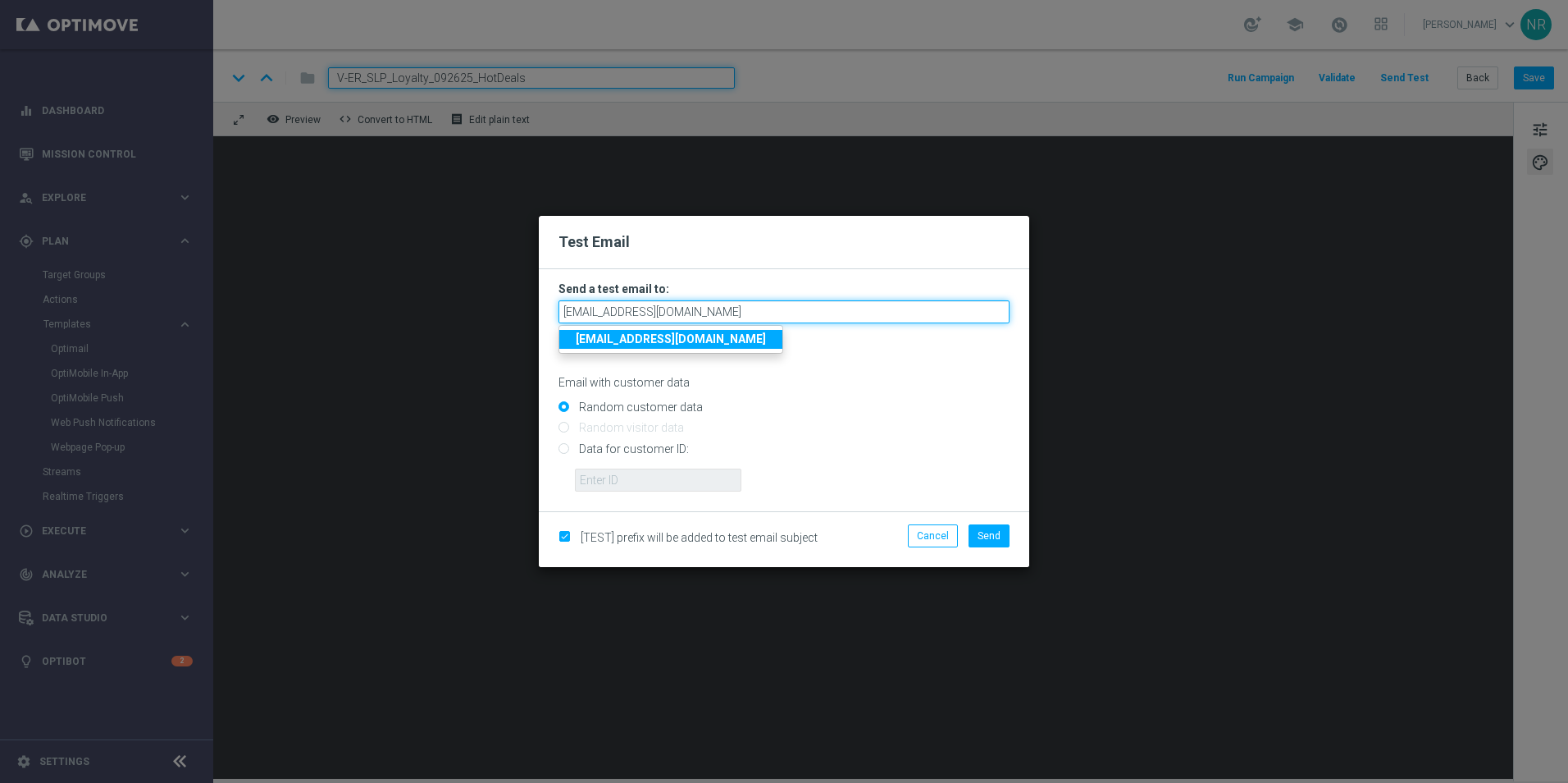
type input "staples.83f9@litmusemail.com"
click at [704, 341] on strong "staples.83f9@litmusemail.com" at bounding box center [671, 338] width 190 height 13
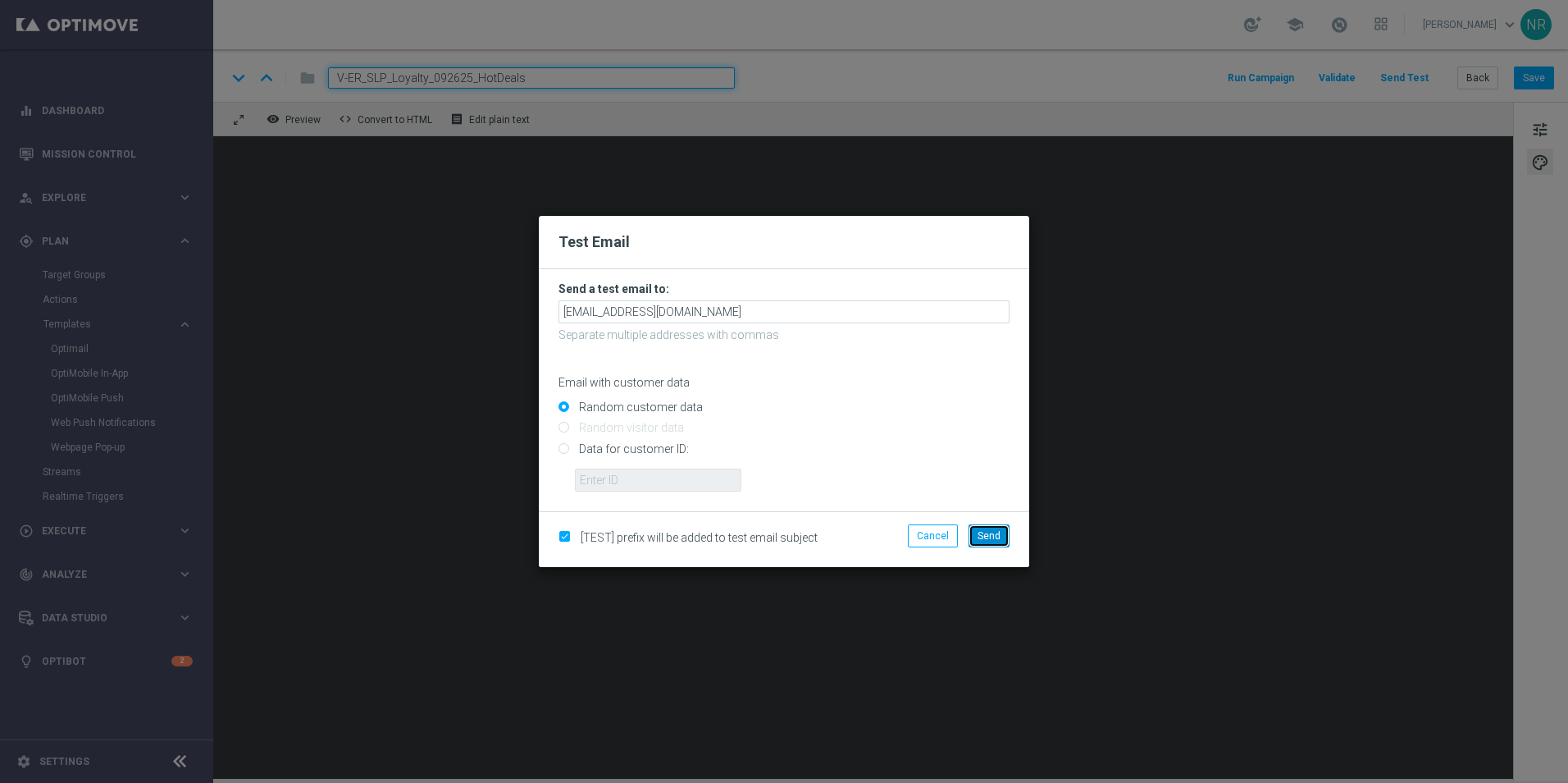
click at [997, 530] on span "Send" at bounding box center [989, 535] width 23 height 12
click at [1102, 309] on modal-container "Test Email Send a test email to: staples.83f9@litmusemail.com Separate multiple…" at bounding box center [784, 392] width 1568 height 783
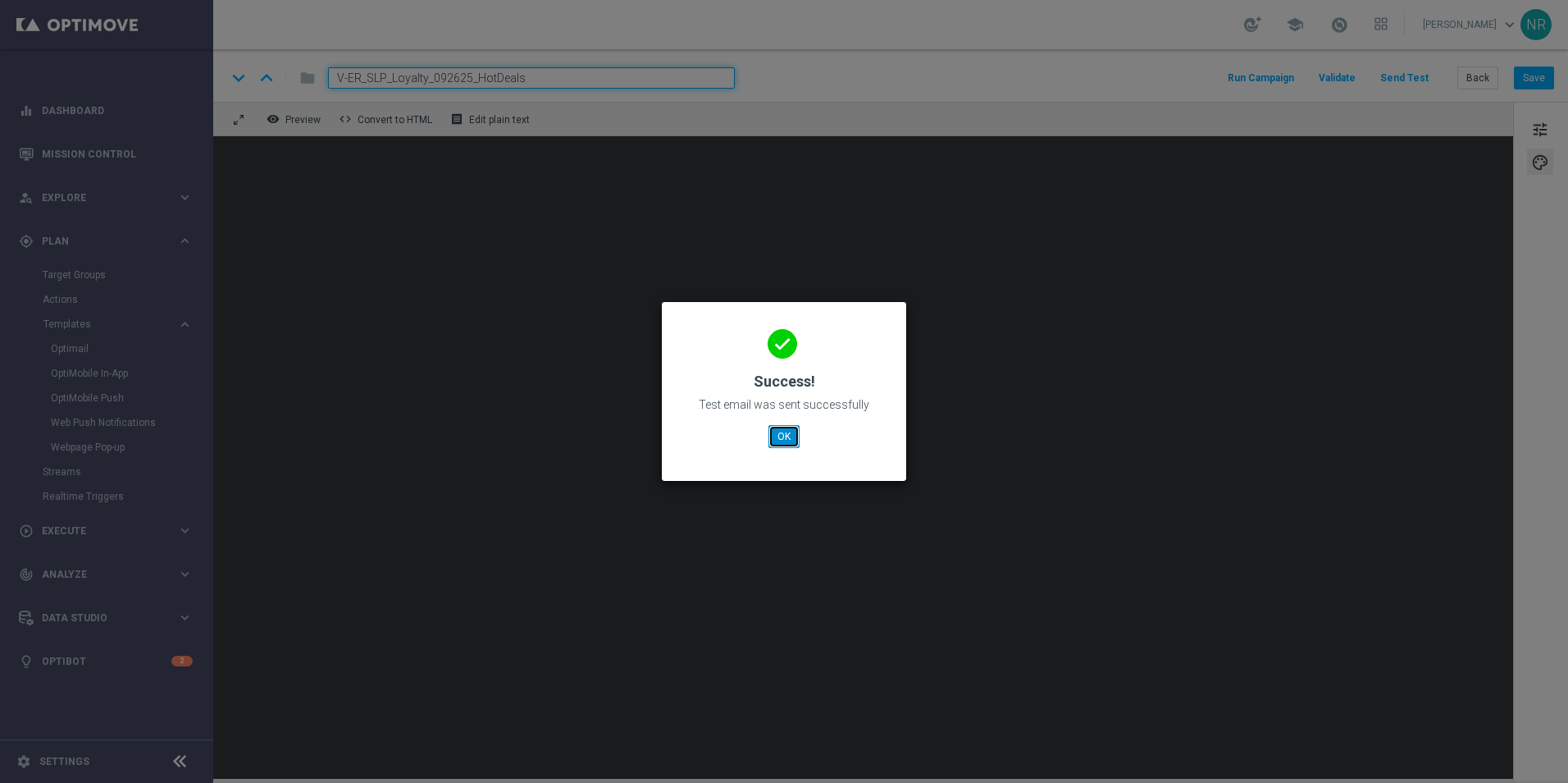
click at [774, 439] on button "OK" at bounding box center [784, 437] width 31 height 23
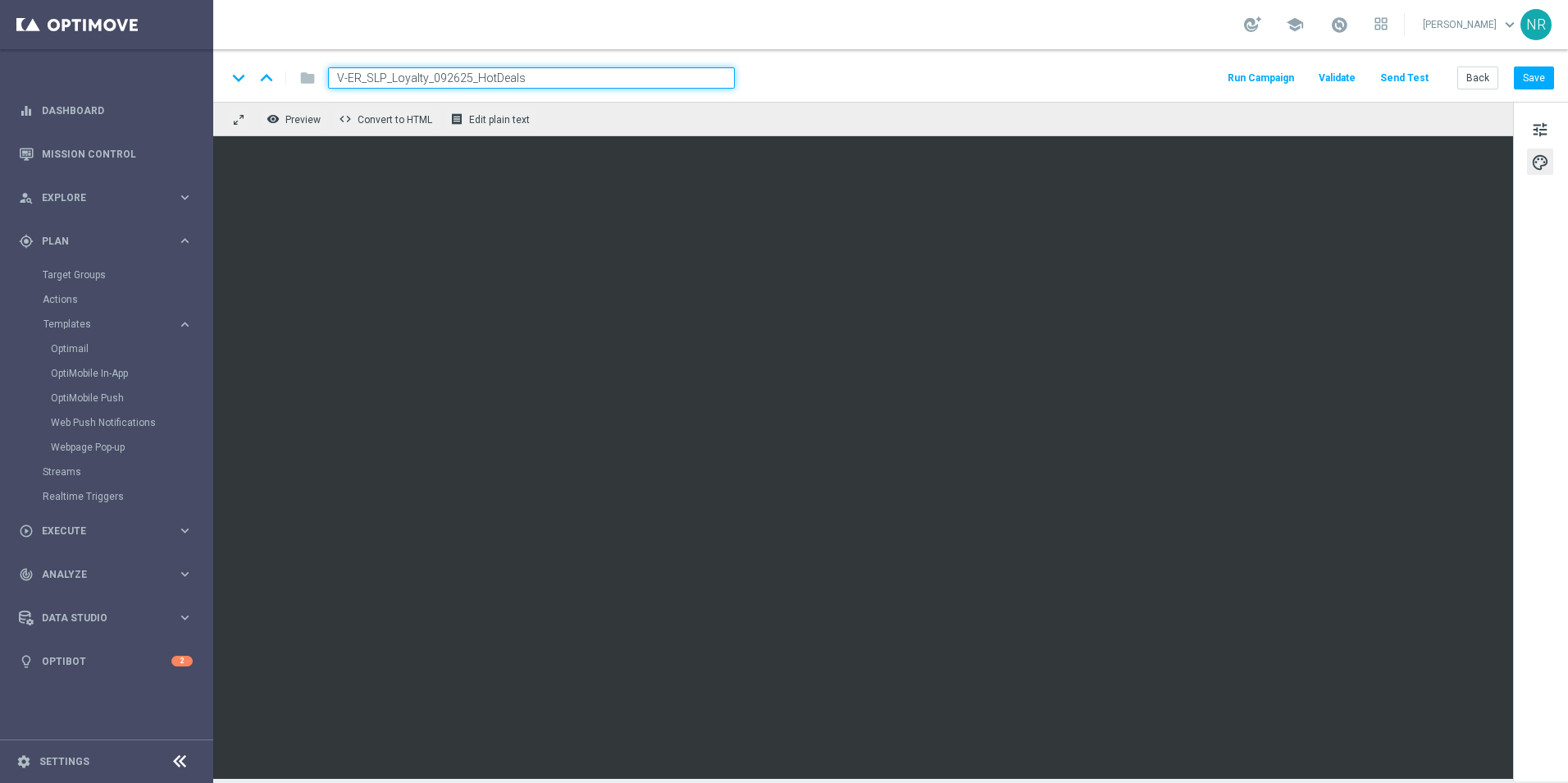
click at [1416, 82] on button "Send Test" at bounding box center [1405, 78] width 53 height 22
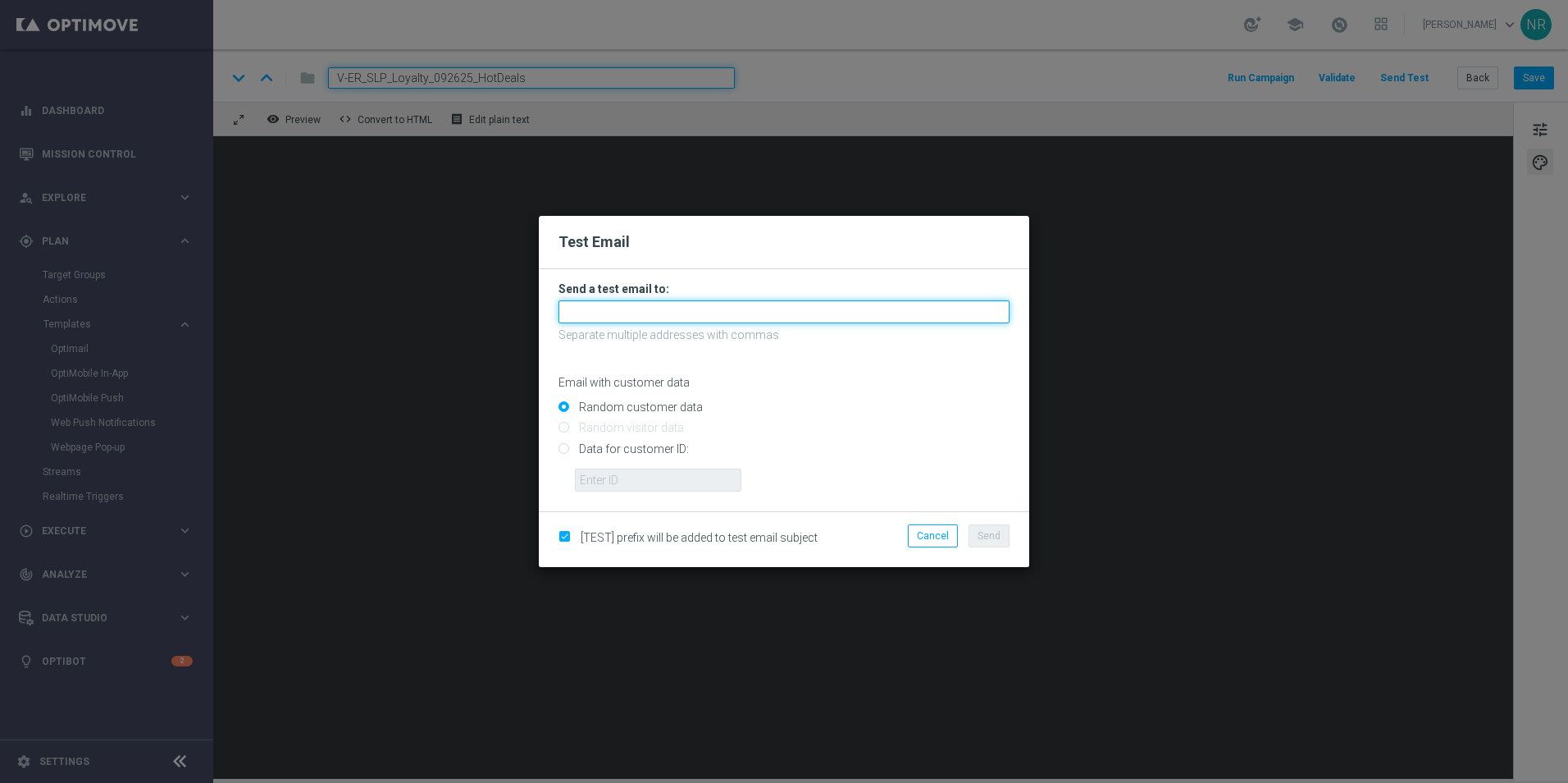
click at [749, 309] on input "text" at bounding box center [784, 312] width 451 height 23
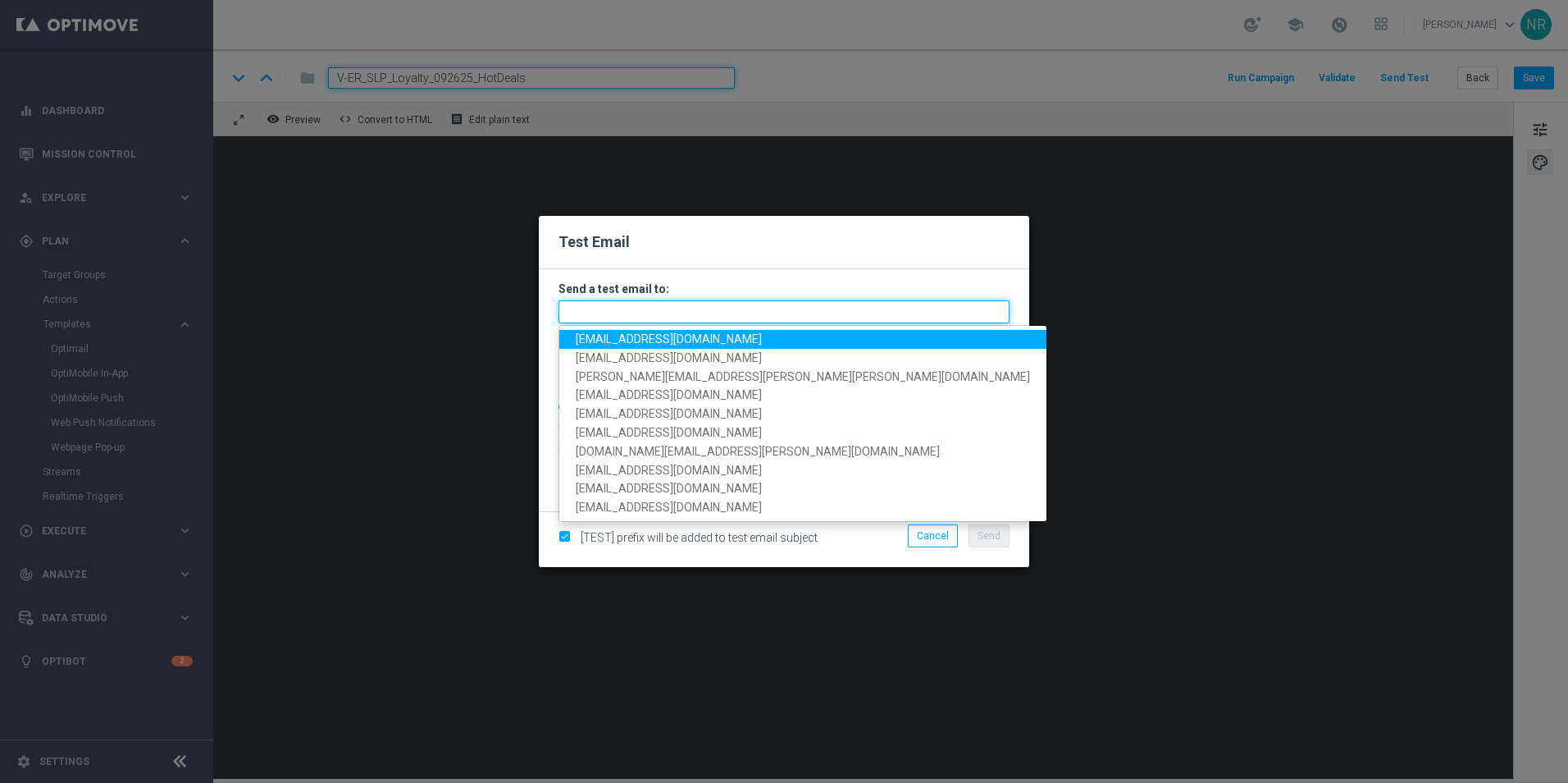
paste input "[EMAIL_ADDRESS][DOMAIN_NAME]"
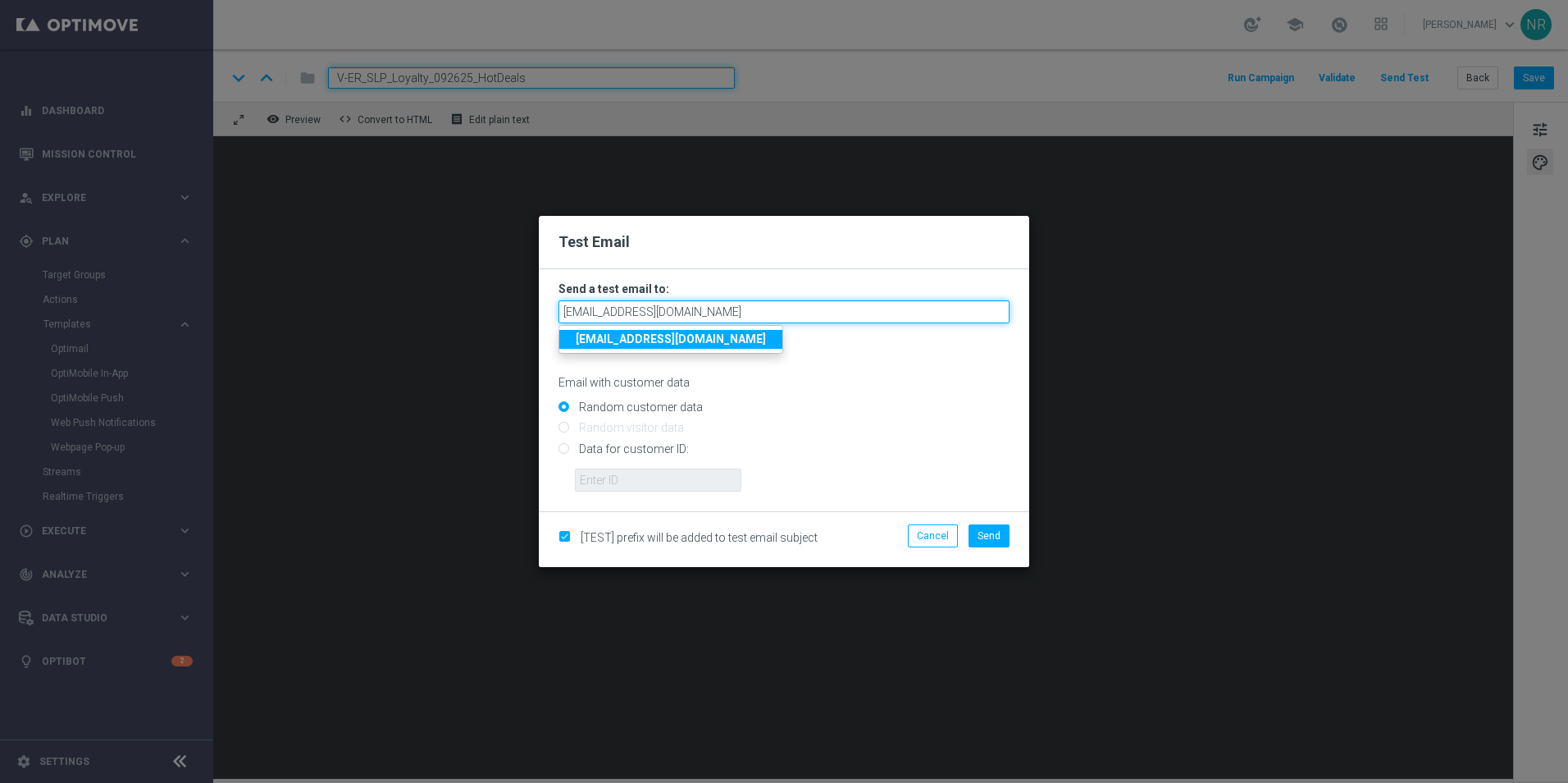
type input "[EMAIL_ADDRESS][DOMAIN_NAME]"
click at [724, 334] on strong "[EMAIL_ADDRESS][DOMAIN_NAME]" at bounding box center [671, 338] width 190 height 13
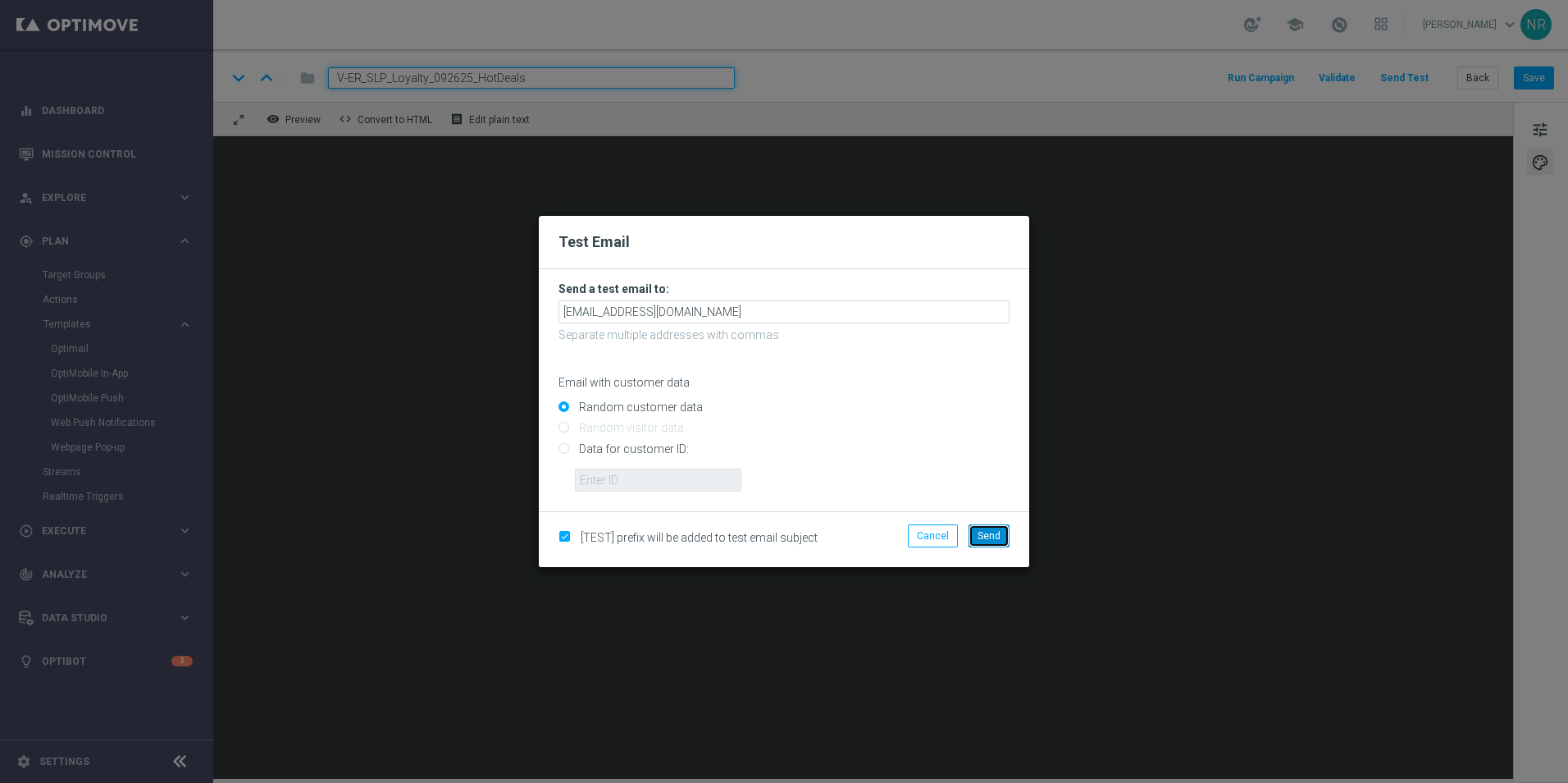
click at [998, 536] on span "Send" at bounding box center [989, 535] width 23 height 12
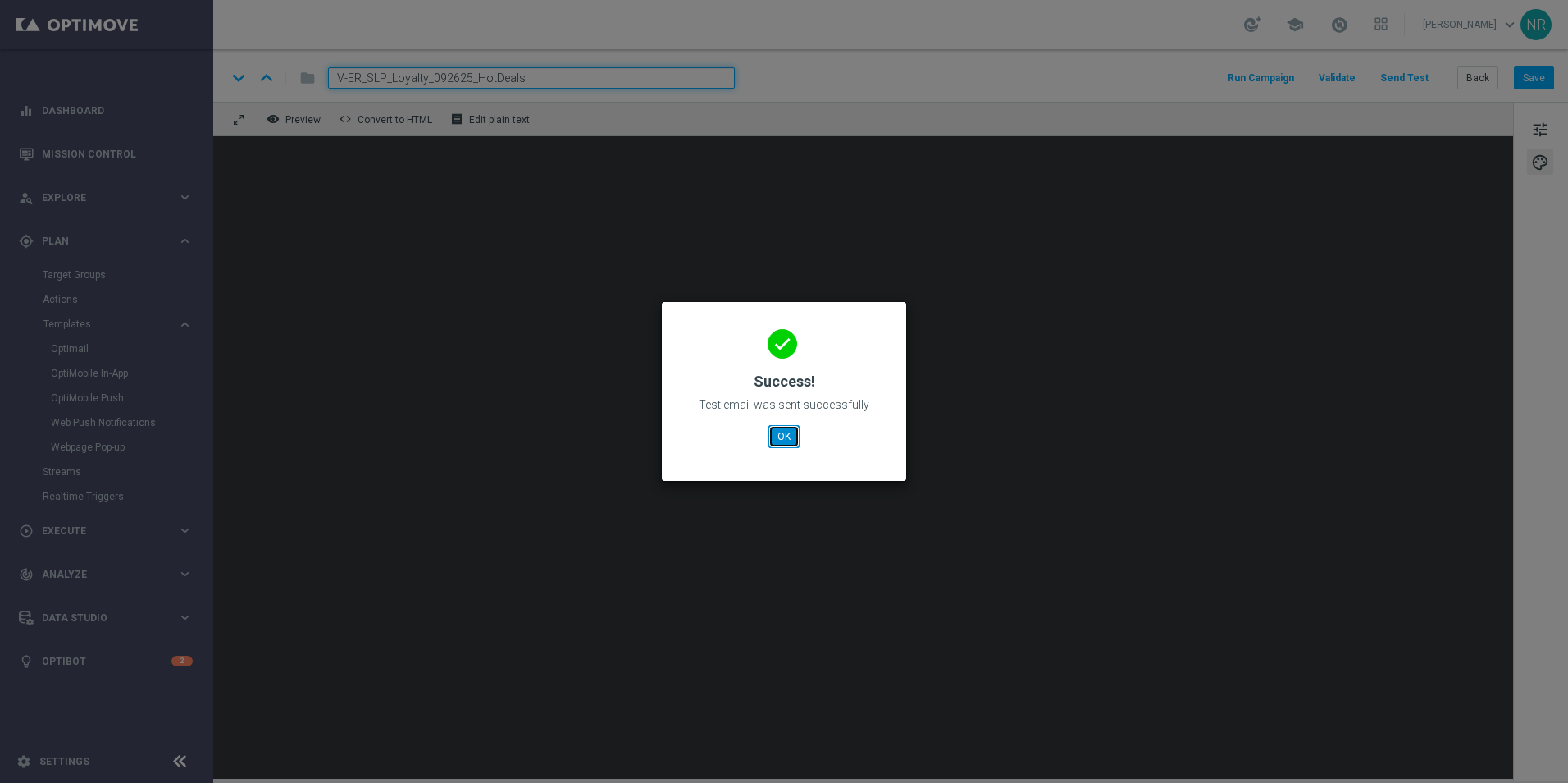
click at [789, 438] on button "OK" at bounding box center [784, 437] width 31 height 23
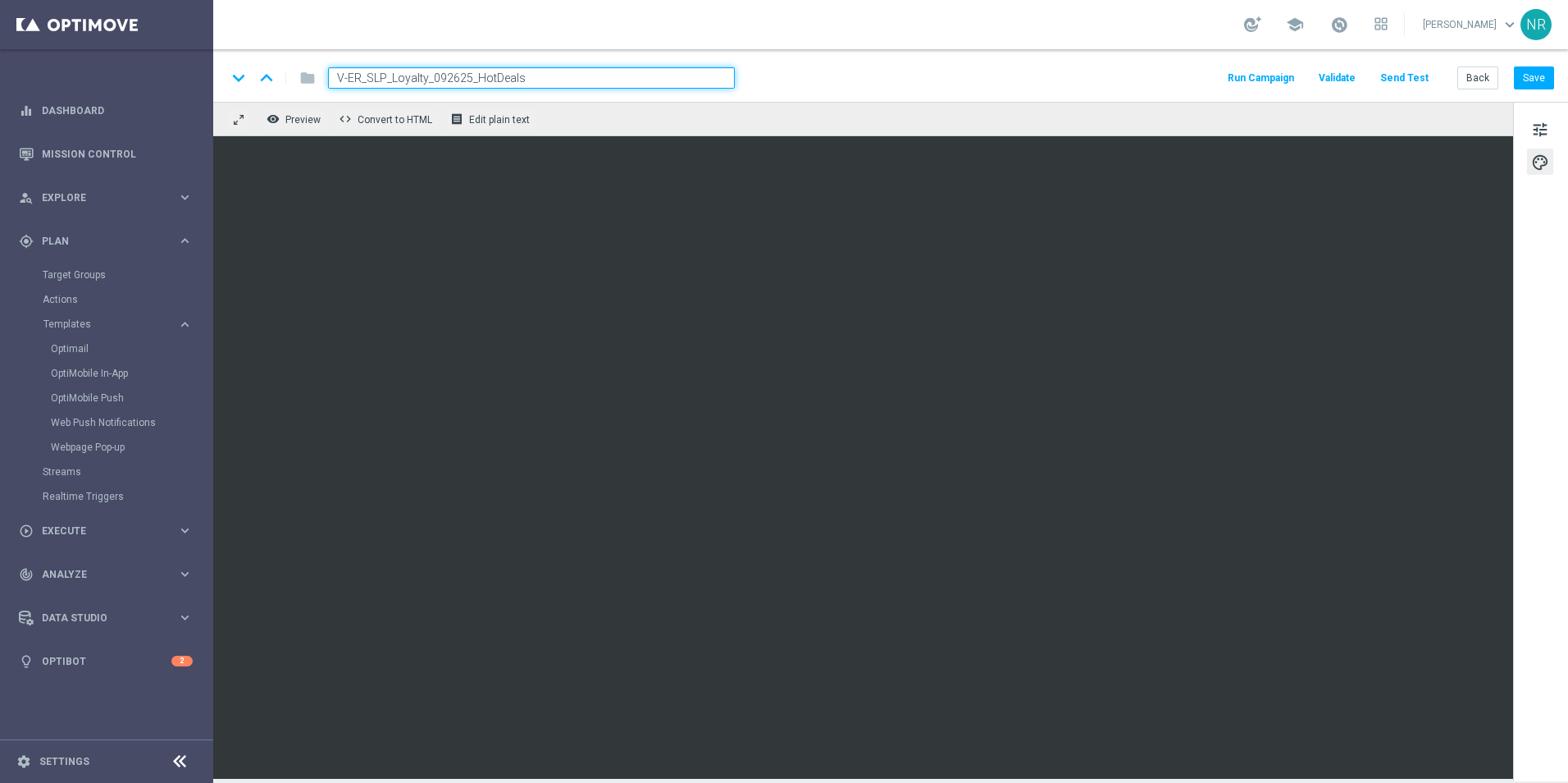
click at [1398, 71] on button "Send Test" at bounding box center [1405, 78] width 53 height 22
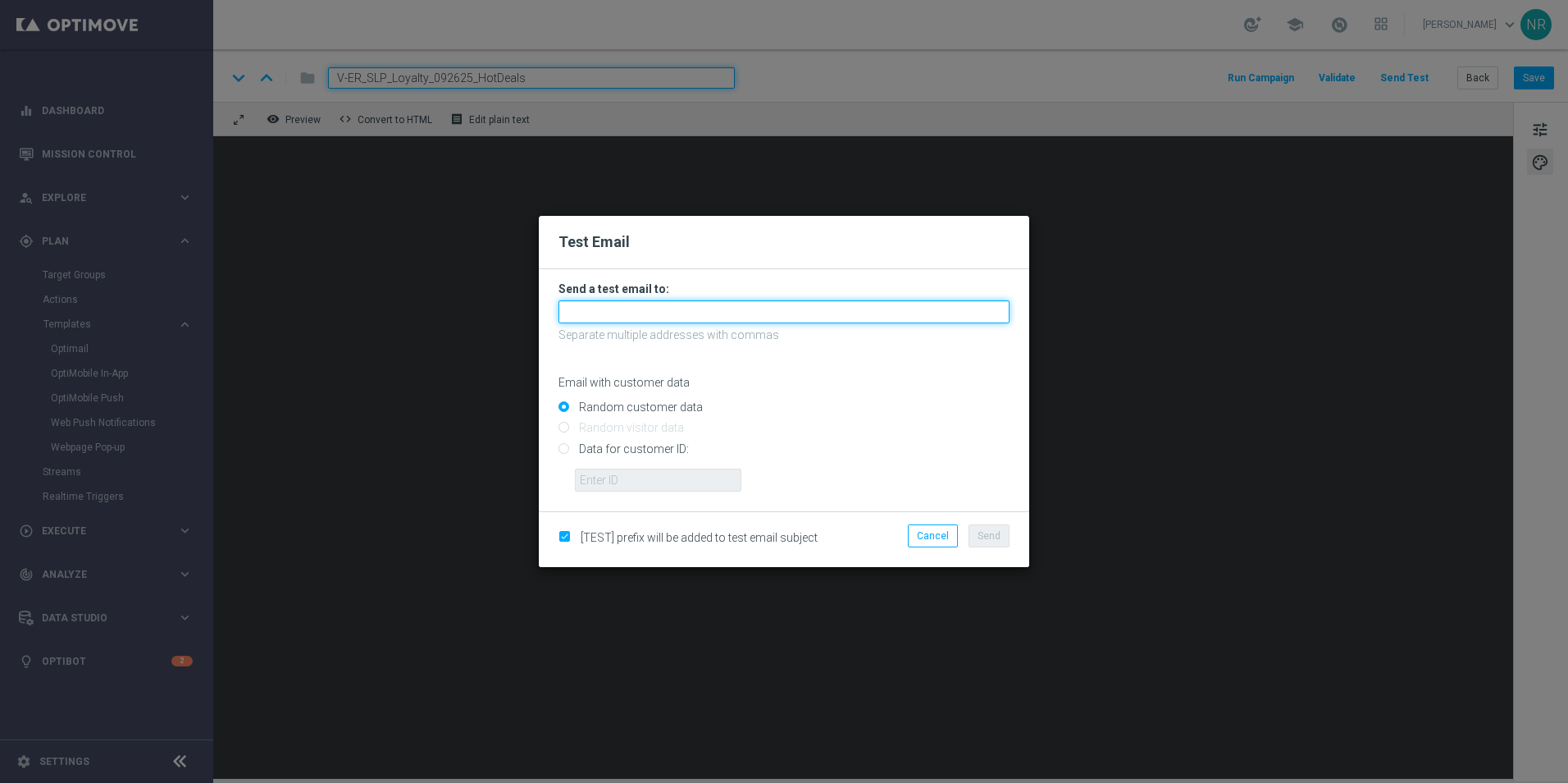
click at [667, 318] on input "text" at bounding box center [784, 312] width 451 height 23
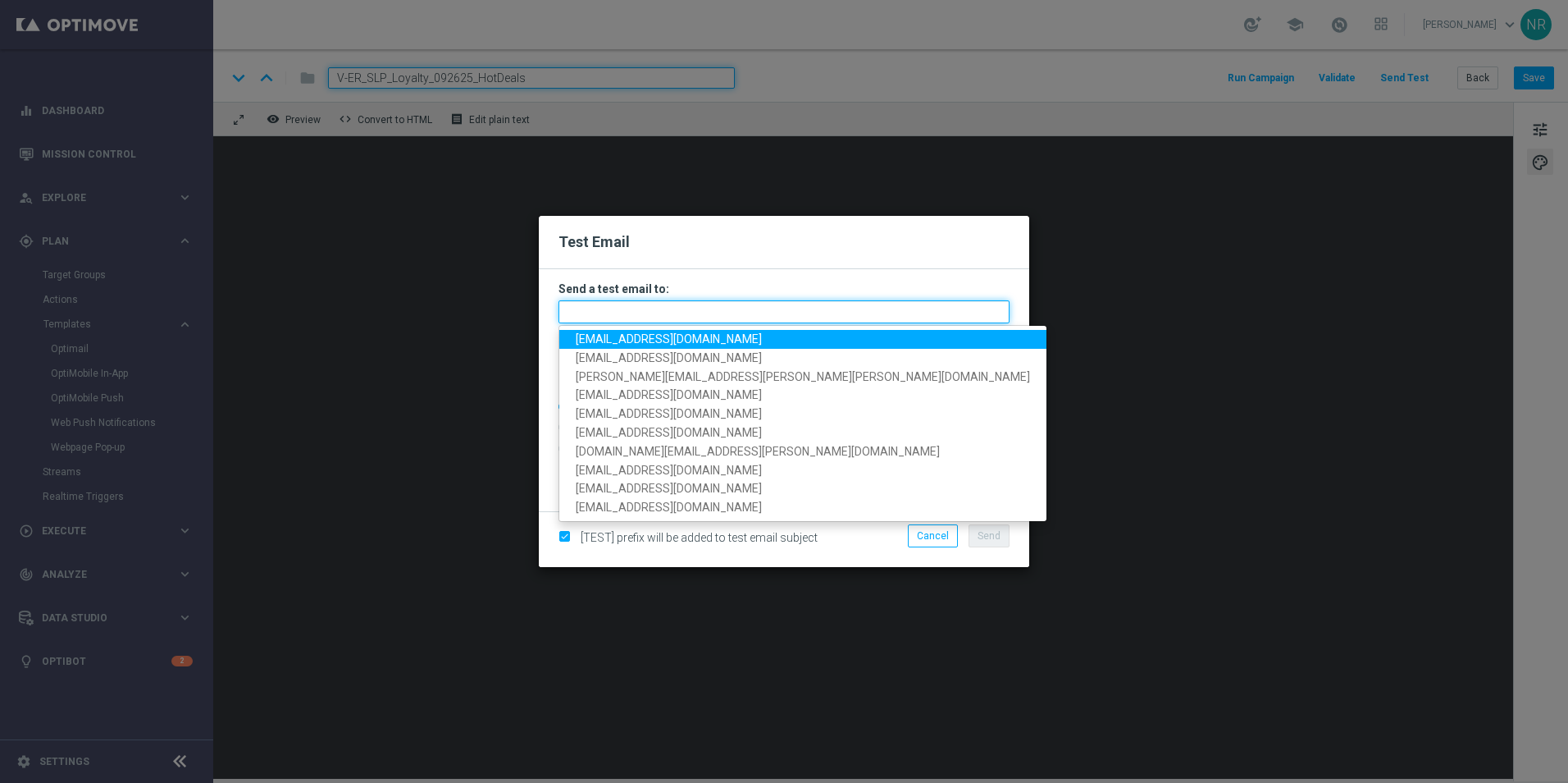
paste input "[EMAIL_ADDRESS][DOMAIN_NAME]"
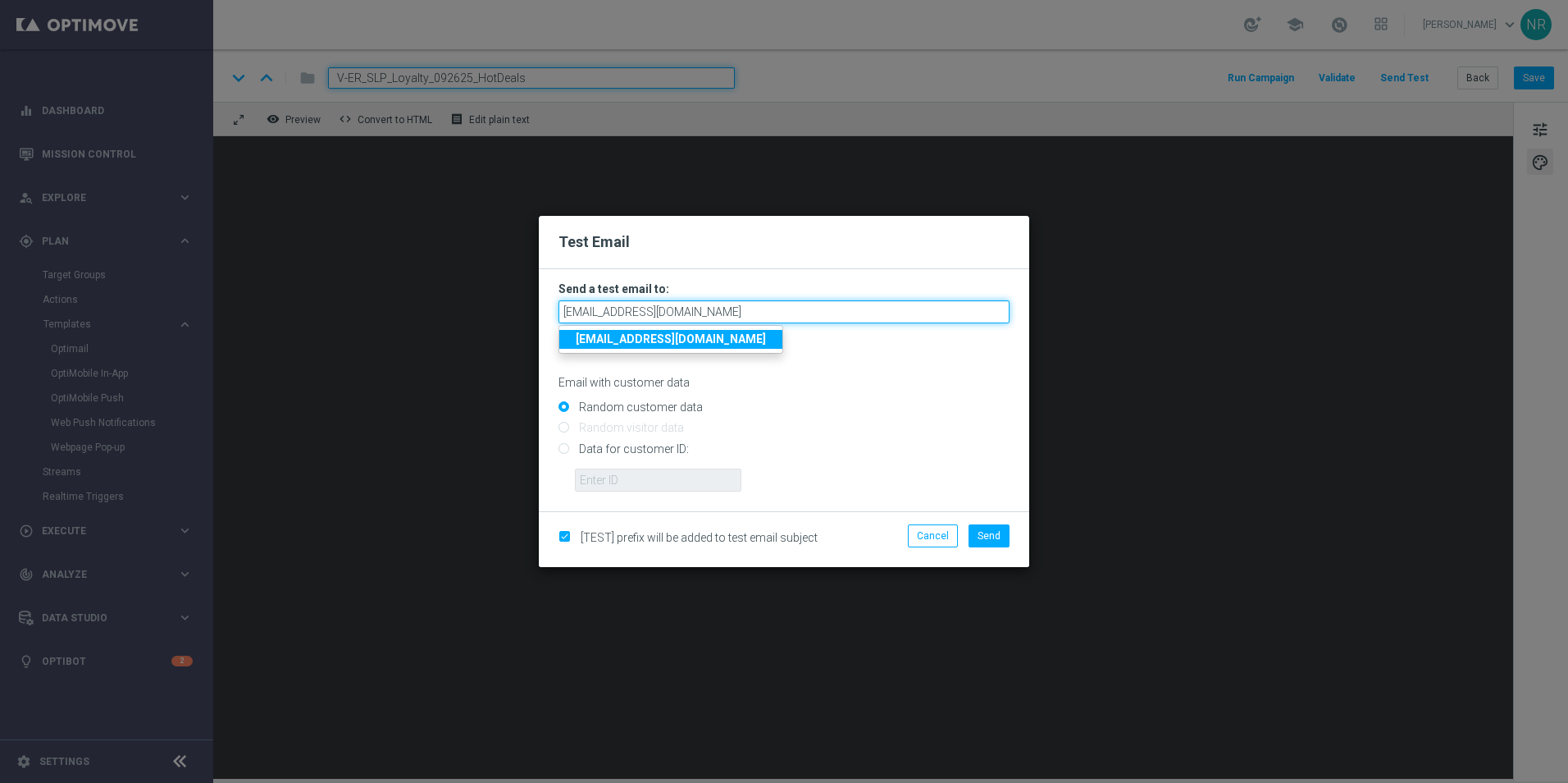
type input "[EMAIL_ADDRESS][DOMAIN_NAME]"
click at [679, 338] on strong "[EMAIL_ADDRESS][DOMAIN_NAME]" at bounding box center [671, 338] width 190 height 13
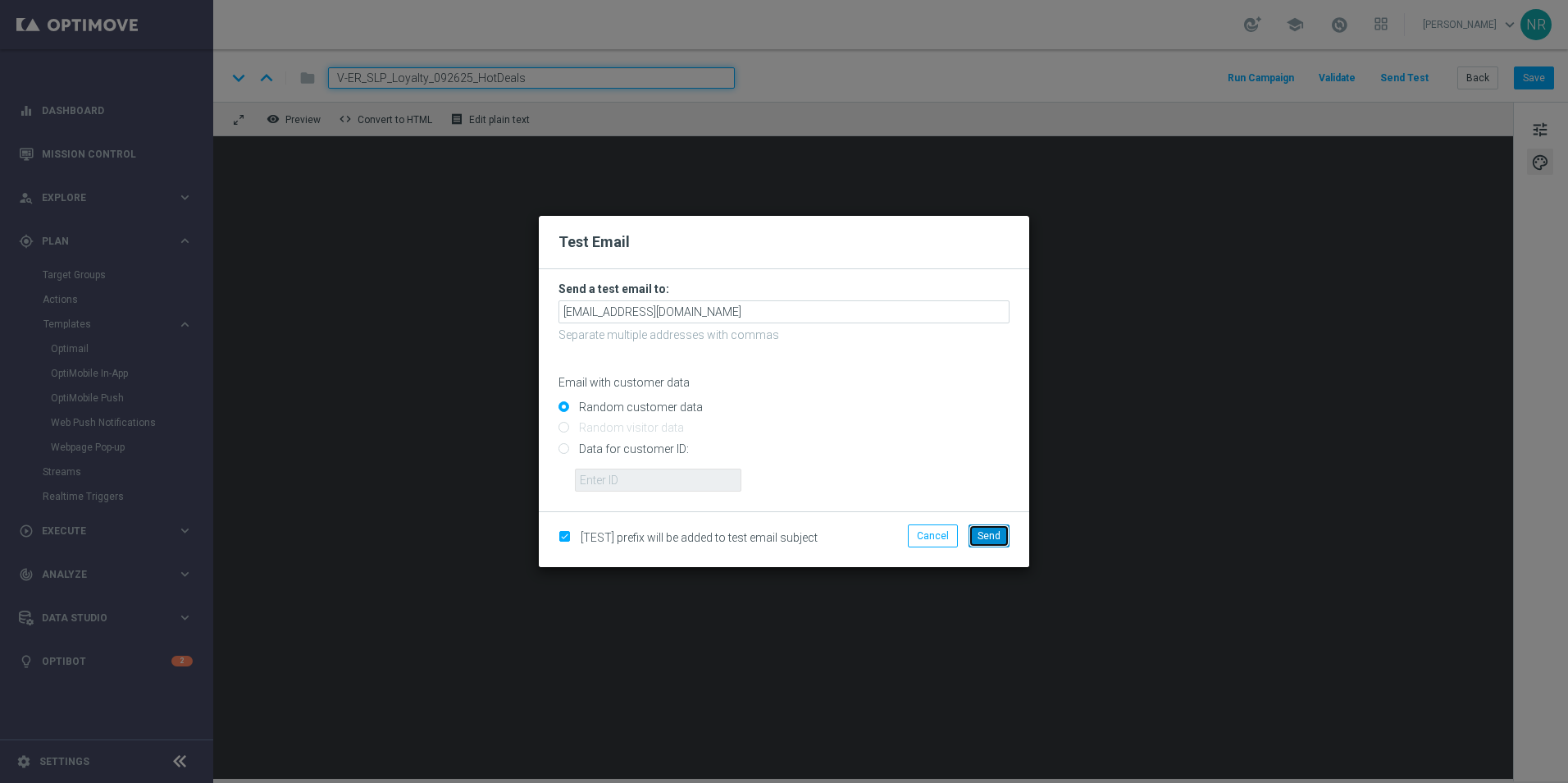
click at [993, 526] on button "Send" at bounding box center [989, 536] width 41 height 23
click at [1088, 233] on modal-container "Test Email Send a test email to: staples.83f9@litmusemail.com Separate multiple…" at bounding box center [784, 392] width 1568 height 783
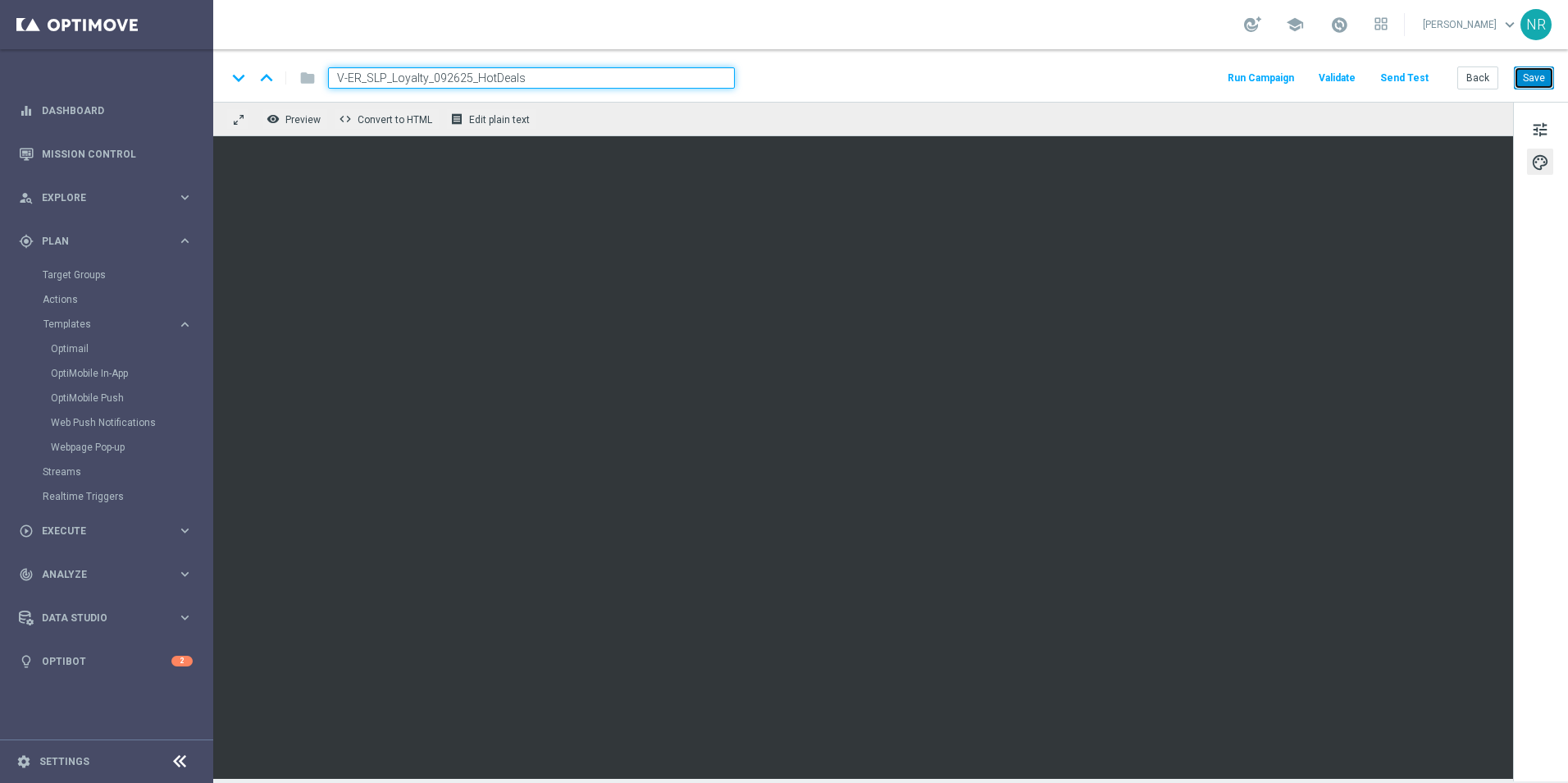
click at [1536, 85] on button "Save" at bounding box center [1533, 78] width 40 height 23
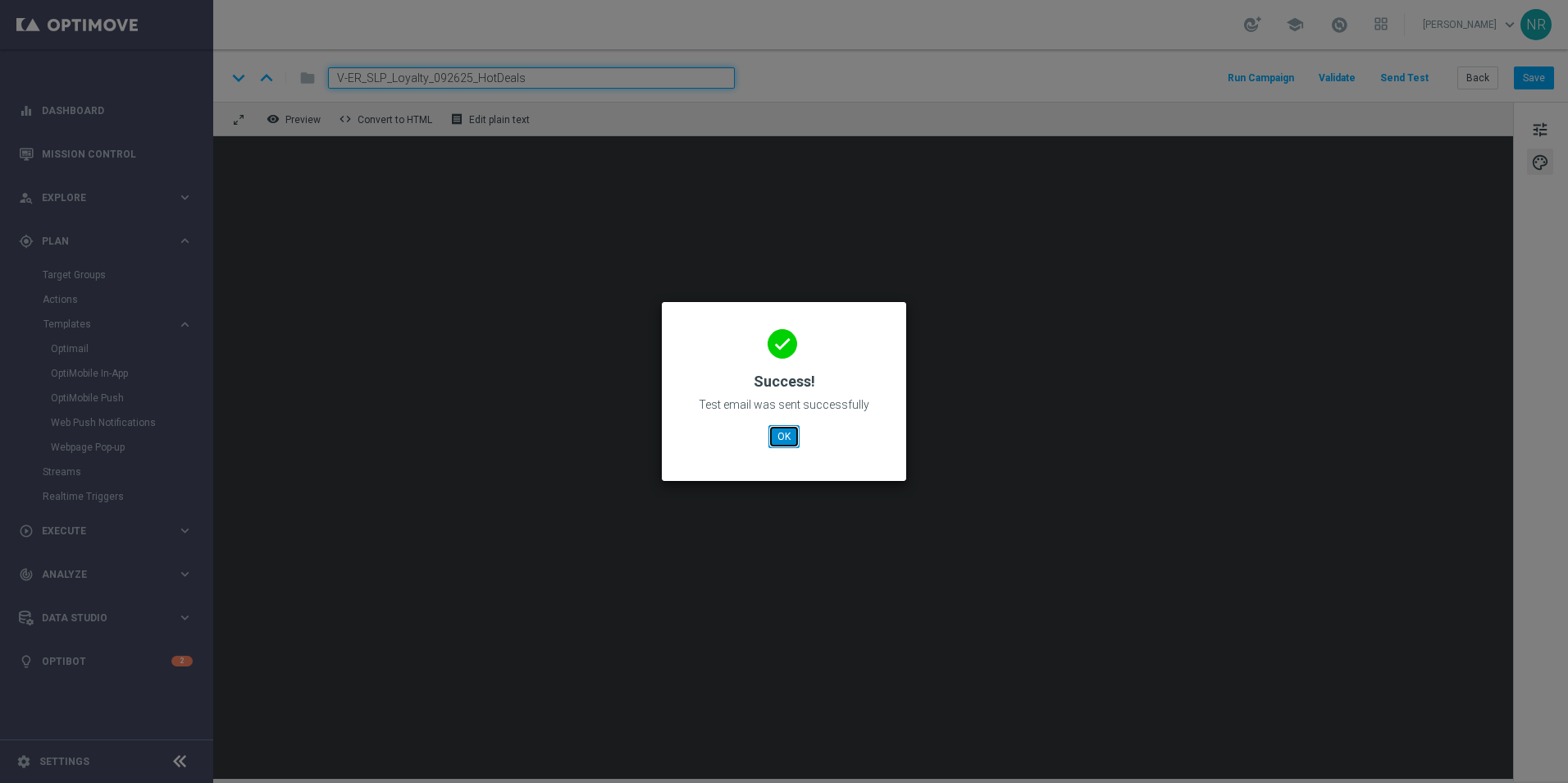
click at [788, 430] on button "OK" at bounding box center [784, 437] width 31 height 23
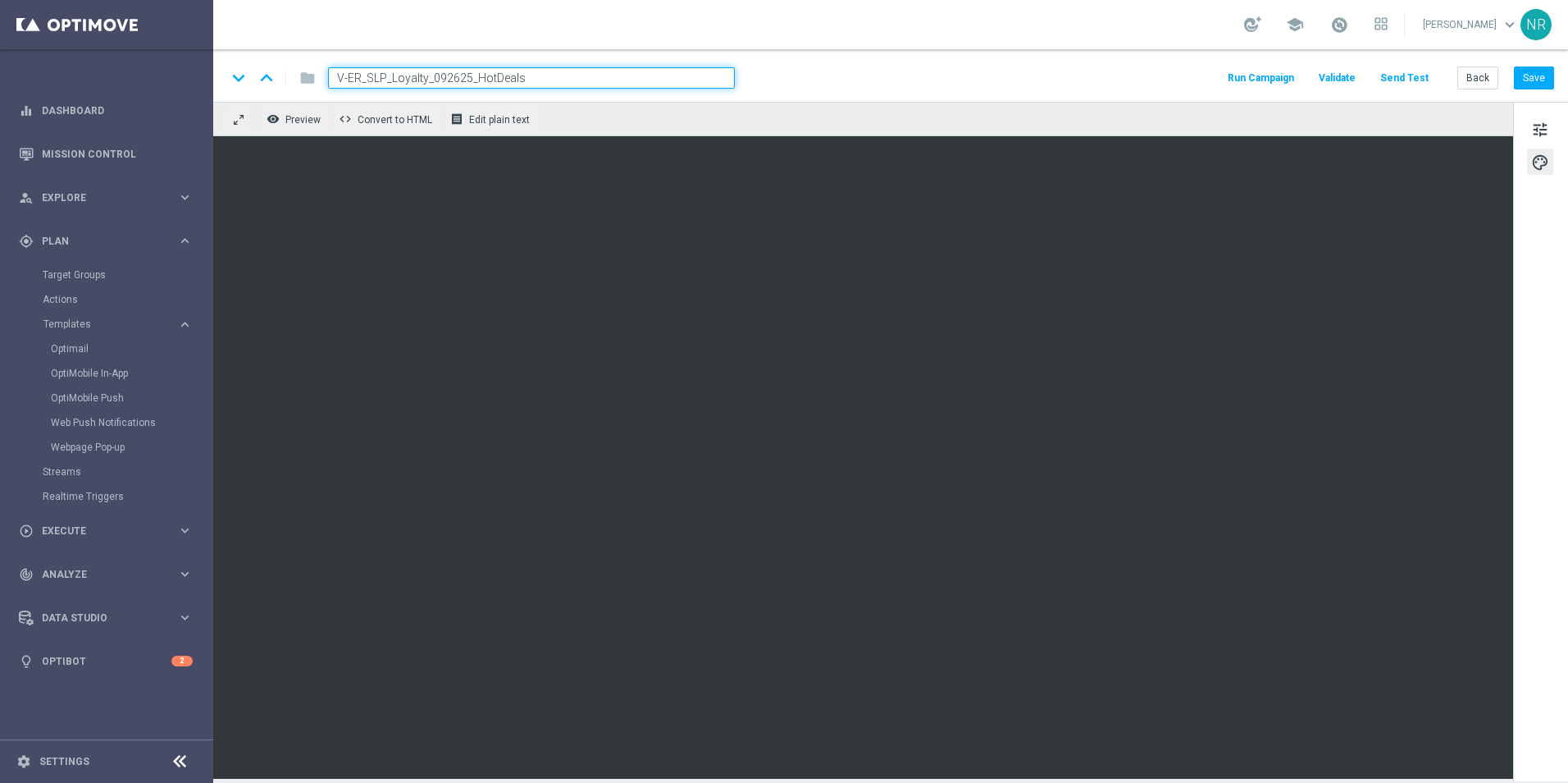
click at [1409, 85] on button "Send Test" at bounding box center [1405, 78] width 53 height 22
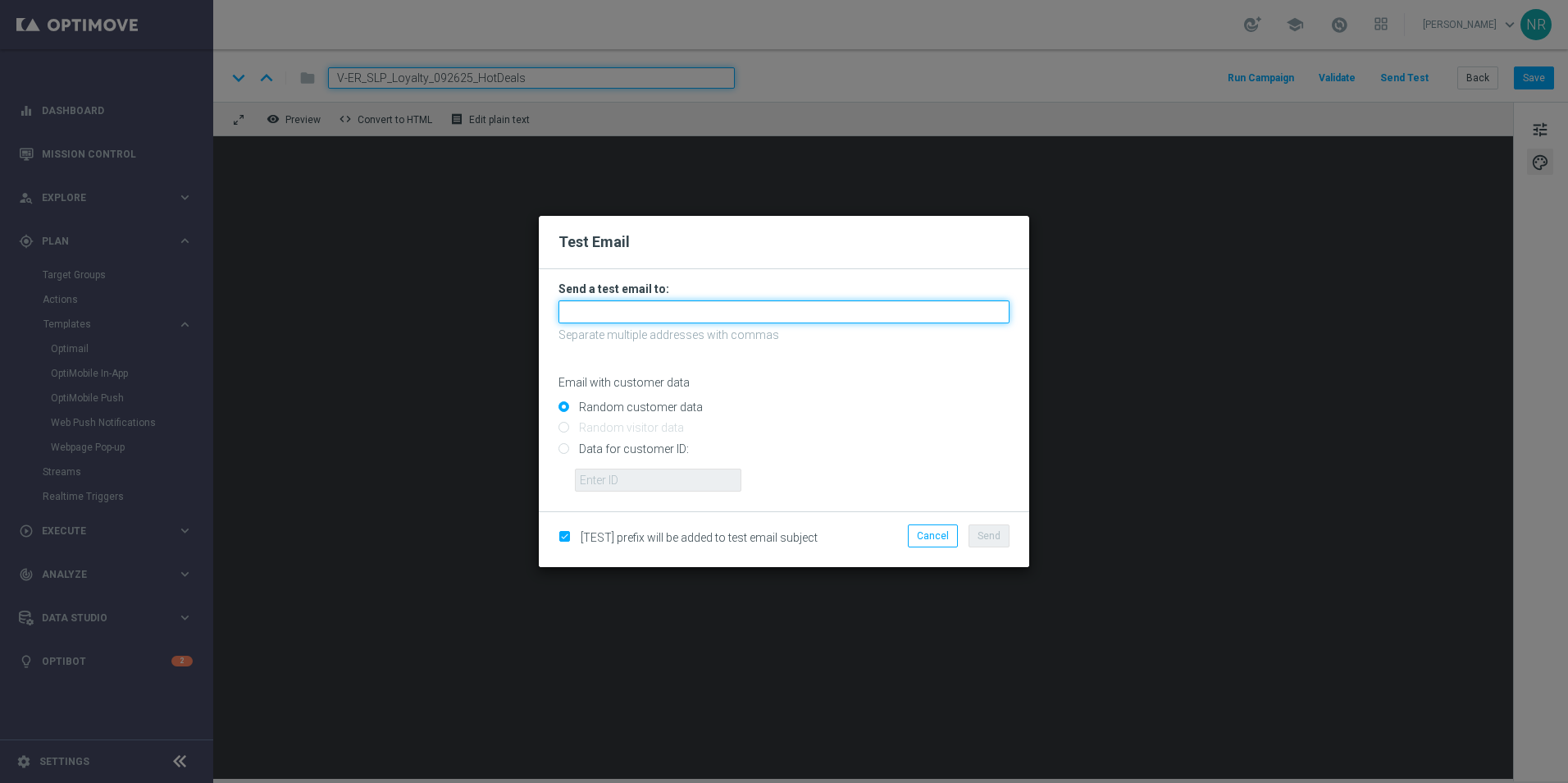
click at [744, 309] on input "text" at bounding box center [784, 312] width 451 height 23
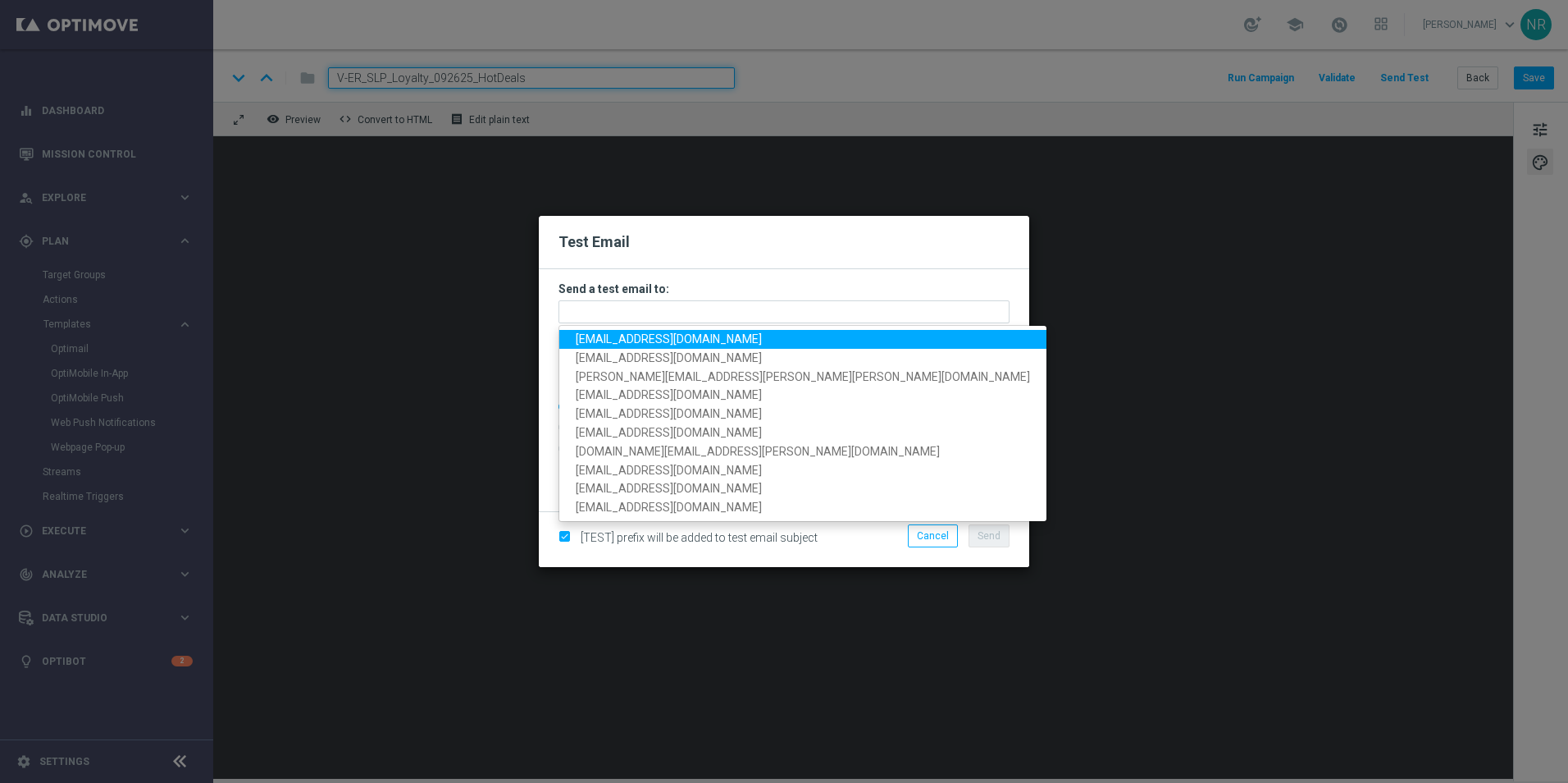
click at [645, 342] on span "[EMAIL_ADDRESS][DOMAIN_NAME]" at bounding box center [669, 338] width 186 height 13
type input "[EMAIL_ADDRESS][DOMAIN_NAME]"
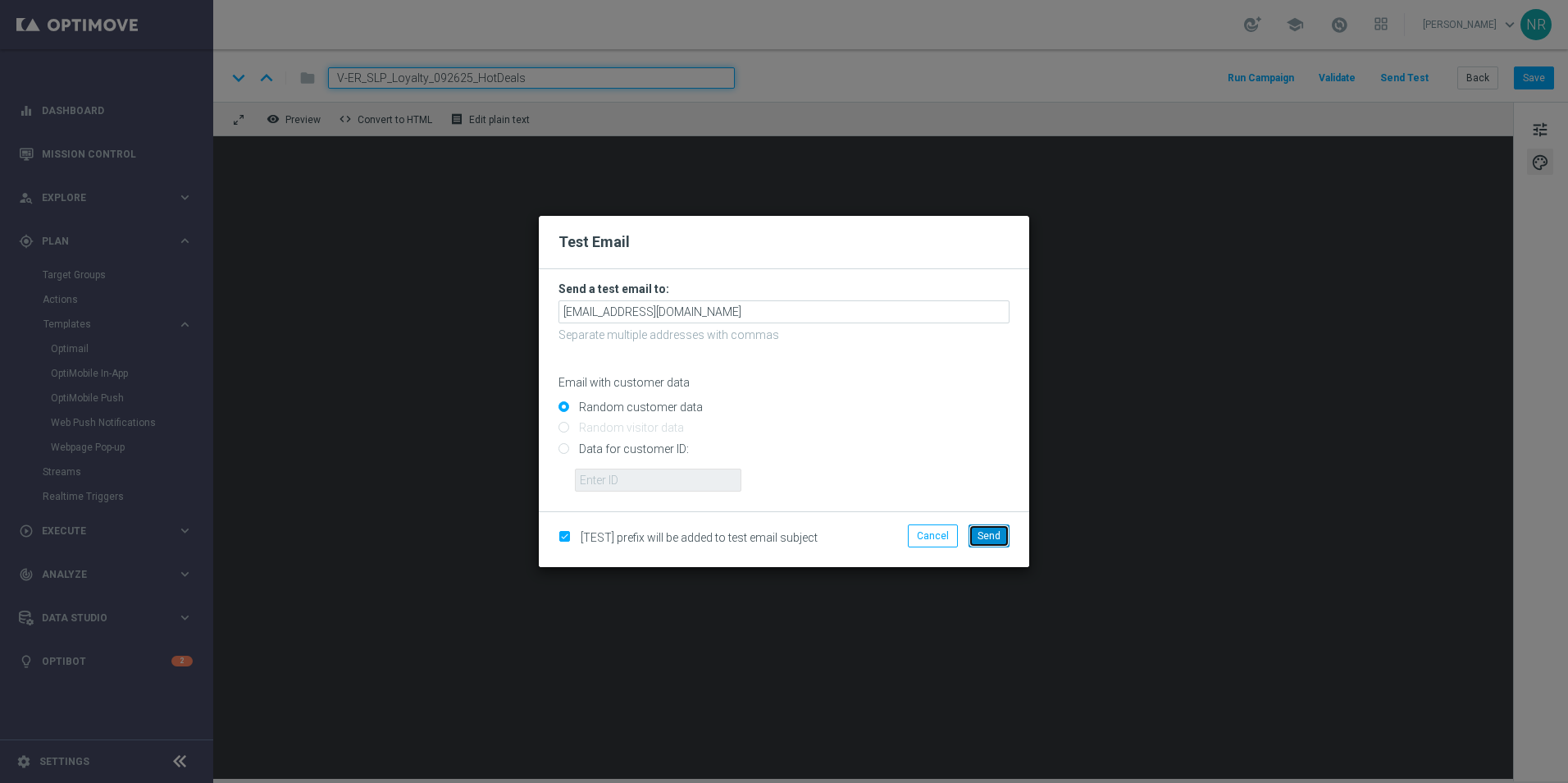
click at [982, 540] on span "Send" at bounding box center [989, 535] width 23 height 12
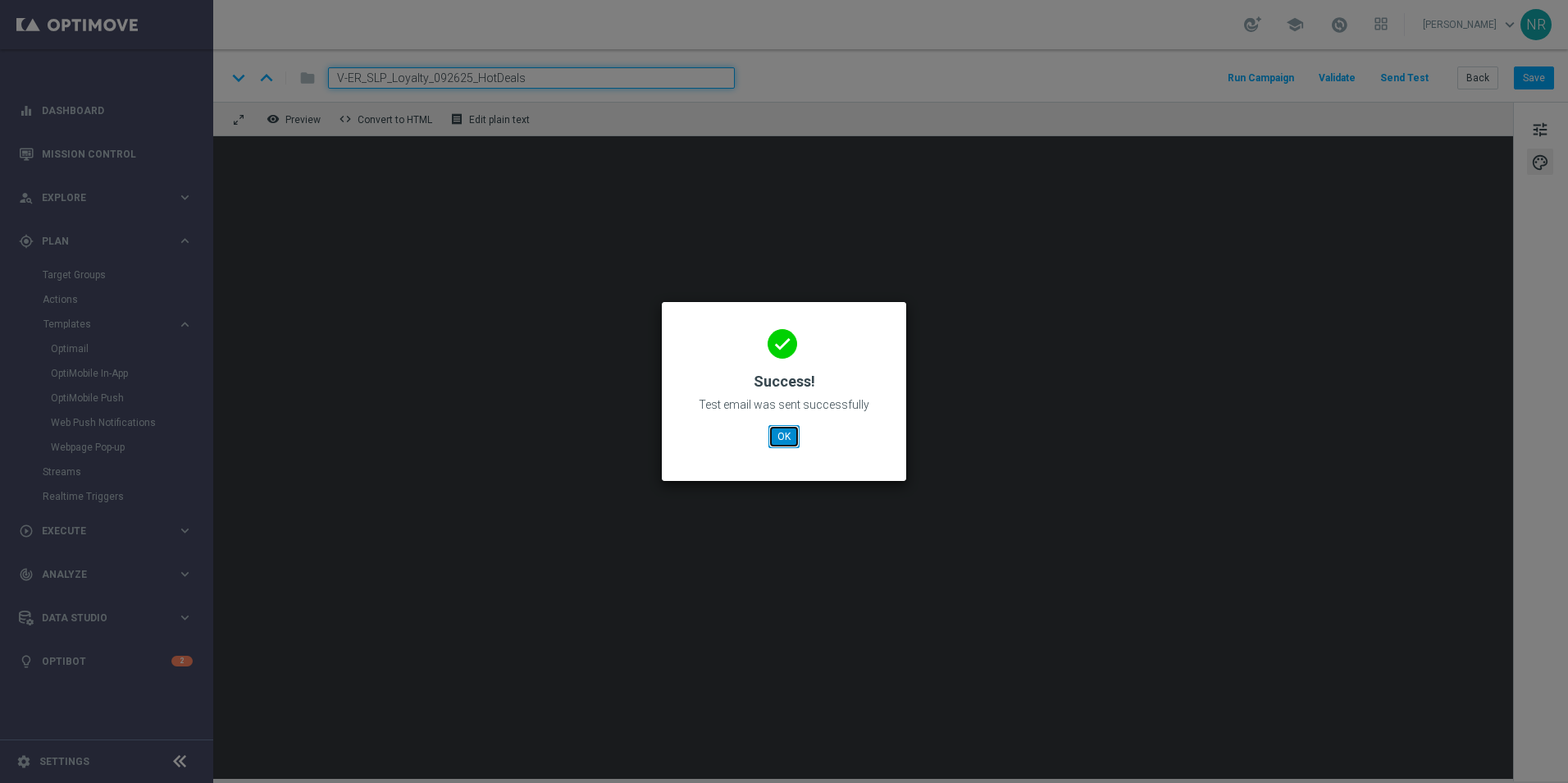
click at [798, 439] on button "OK" at bounding box center [784, 437] width 31 height 23
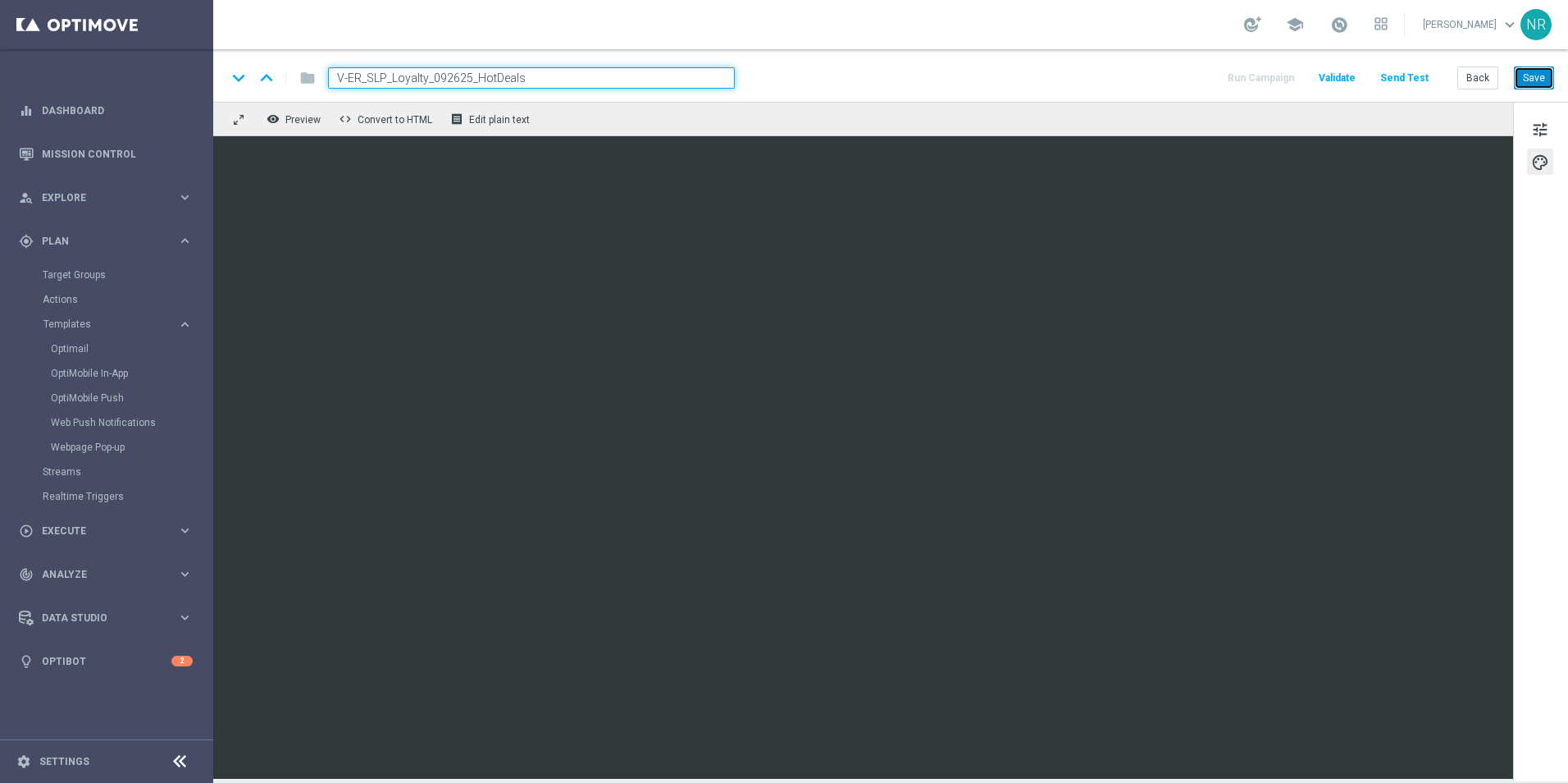
click at [1519, 73] on button "Save" at bounding box center [1533, 78] width 40 height 23
click at [838, 82] on div "keyboard_arrow_down keyboard_arrow_up folder V-ER_SLP_Loyalty_092625_HotDeals R…" at bounding box center [890, 78] width 1328 height 21
drag, startPoint x: 567, startPoint y: 75, endPoint x: 330, endPoint y: 88, distance: 237.4
click at [330, 88] on input "V-ER_SLP_Loyalty_092625_HotDeals" at bounding box center [532, 78] width 407 height 21
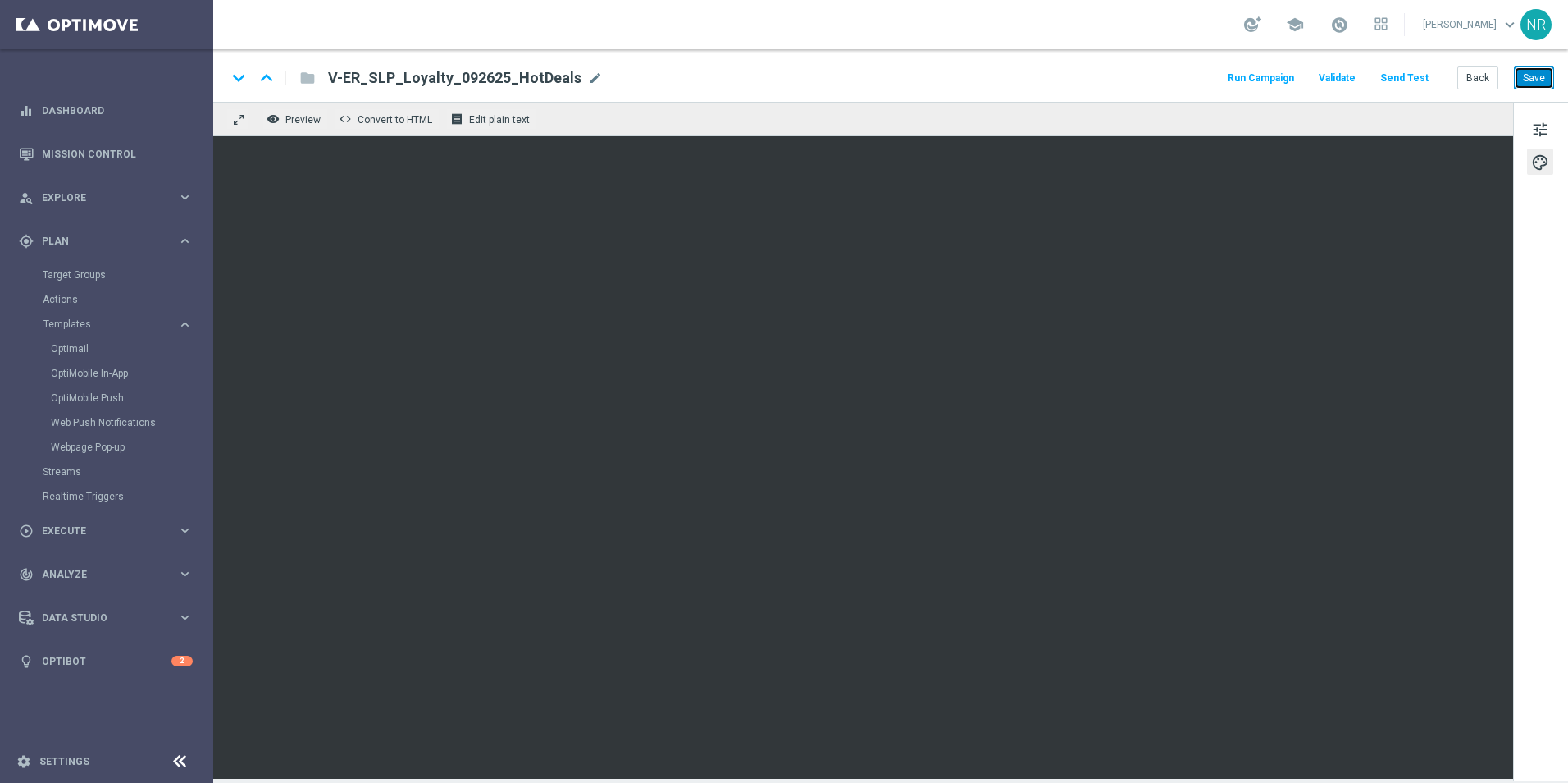
click at [1535, 74] on button "Save" at bounding box center [1533, 78] width 40 height 23
click at [993, 71] on div "keyboard_arrow_down keyboard_arrow_up folder V-ER_SLP_Loyalty_092625_HotDeals V…" at bounding box center [890, 78] width 1328 height 21
click at [291, 125] on span "Preview" at bounding box center [303, 119] width 35 height 12
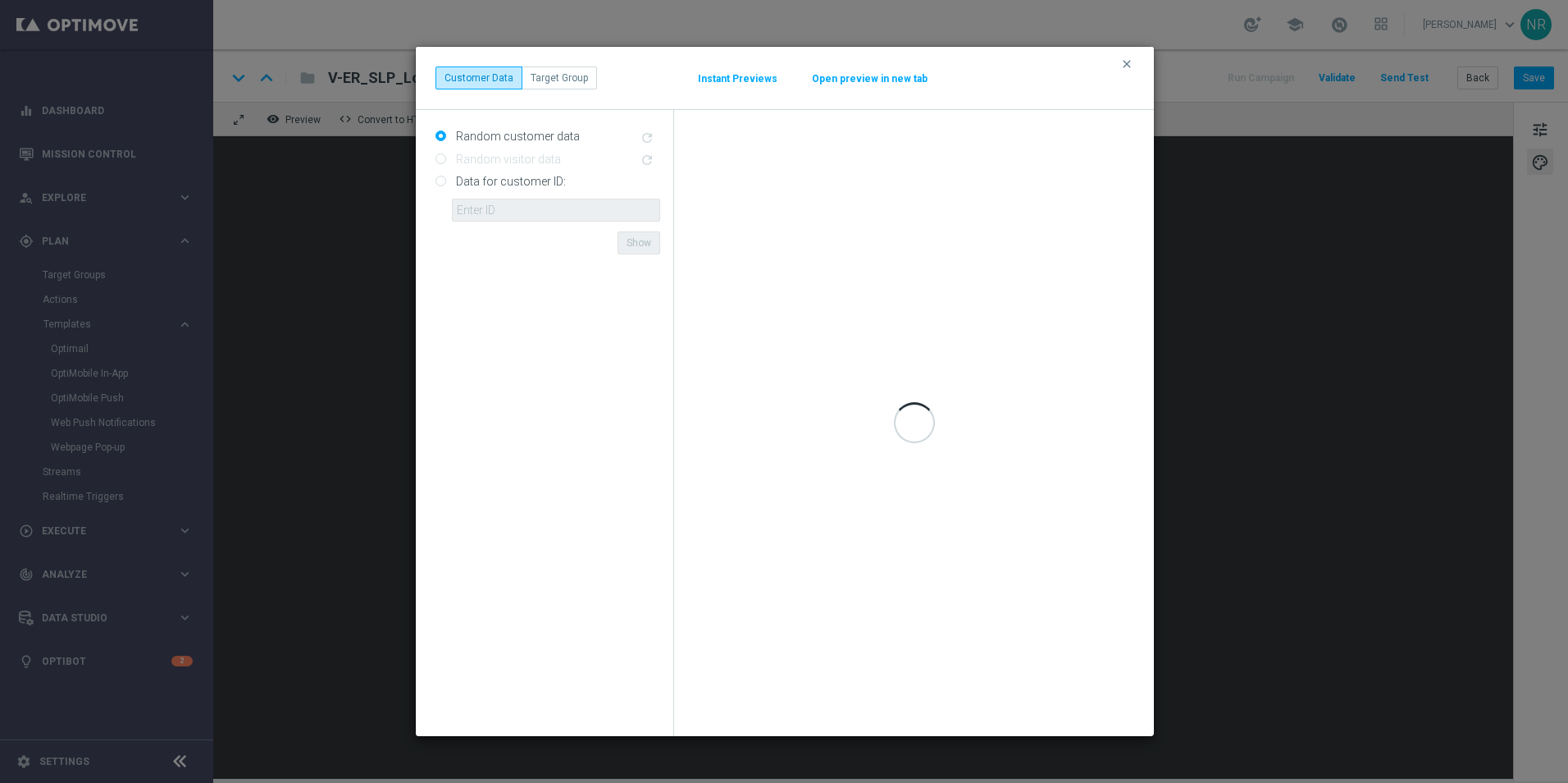
click at [862, 80] on button "Open preview in new tab" at bounding box center [870, 78] width 117 height 13
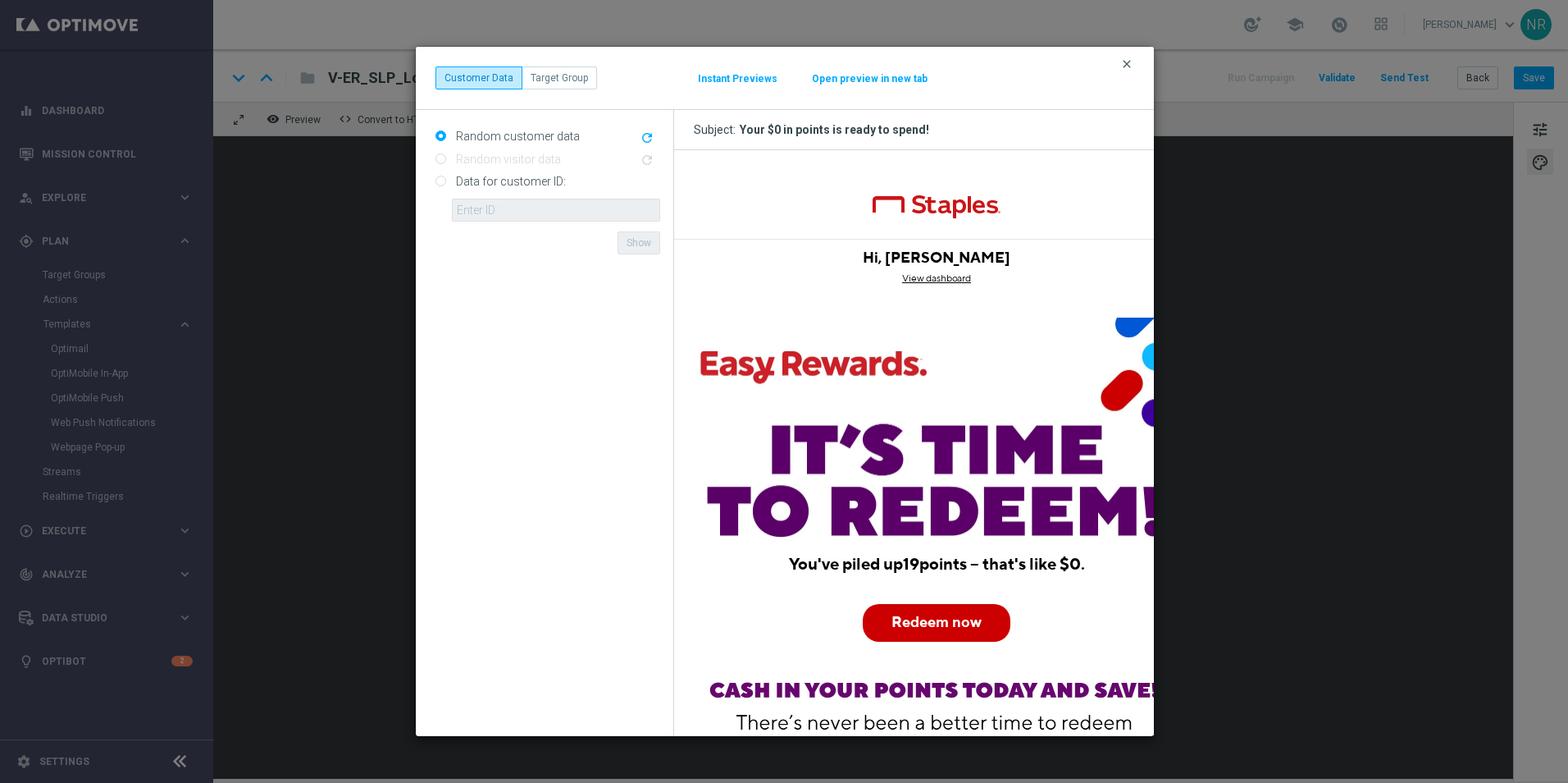
click at [1125, 63] on icon "clear" at bounding box center [1127, 64] width 13 height 13
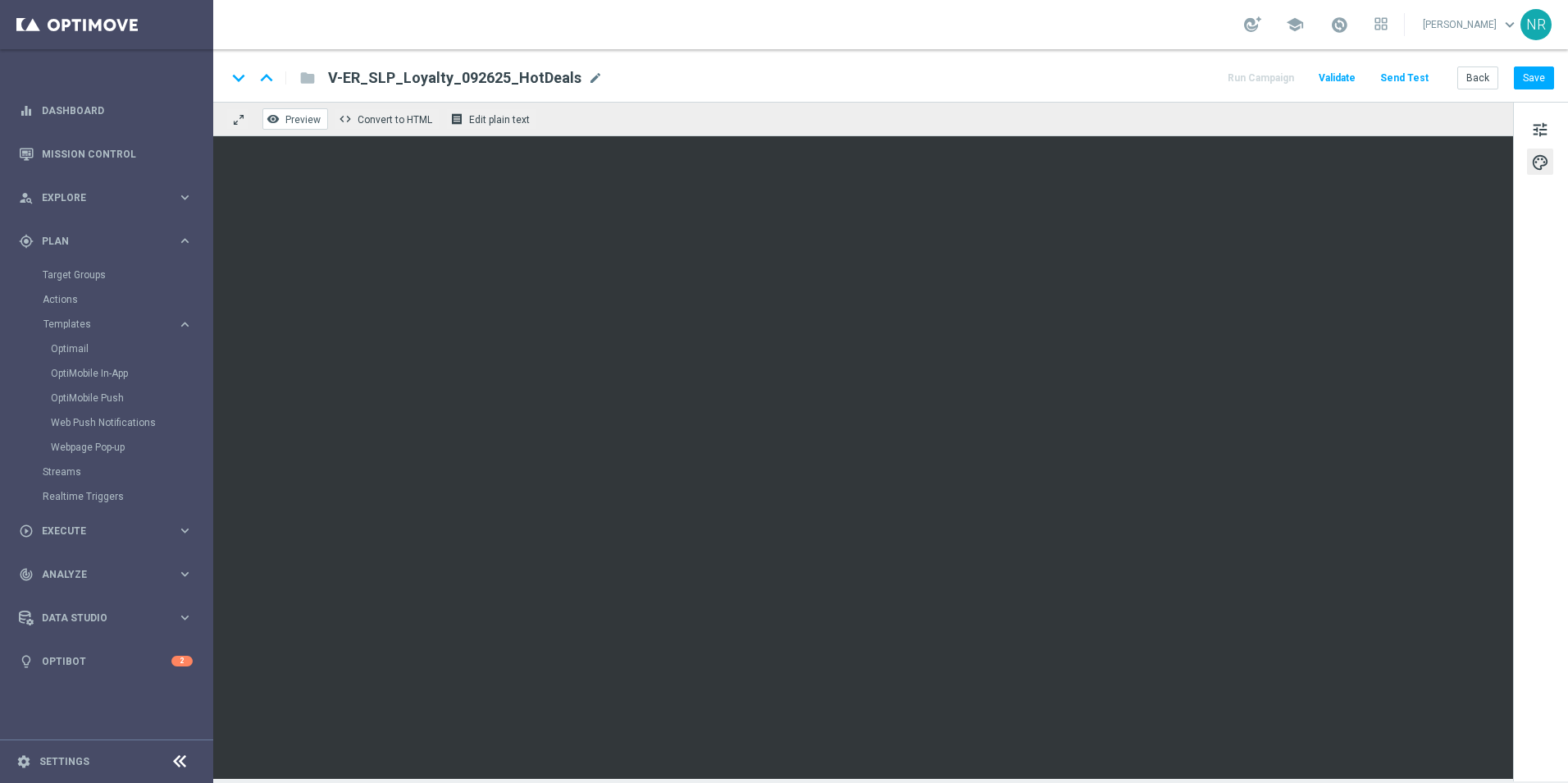
click at [307, 123] on span "Preview" at bounding box center [303, 119] width 35 height 12
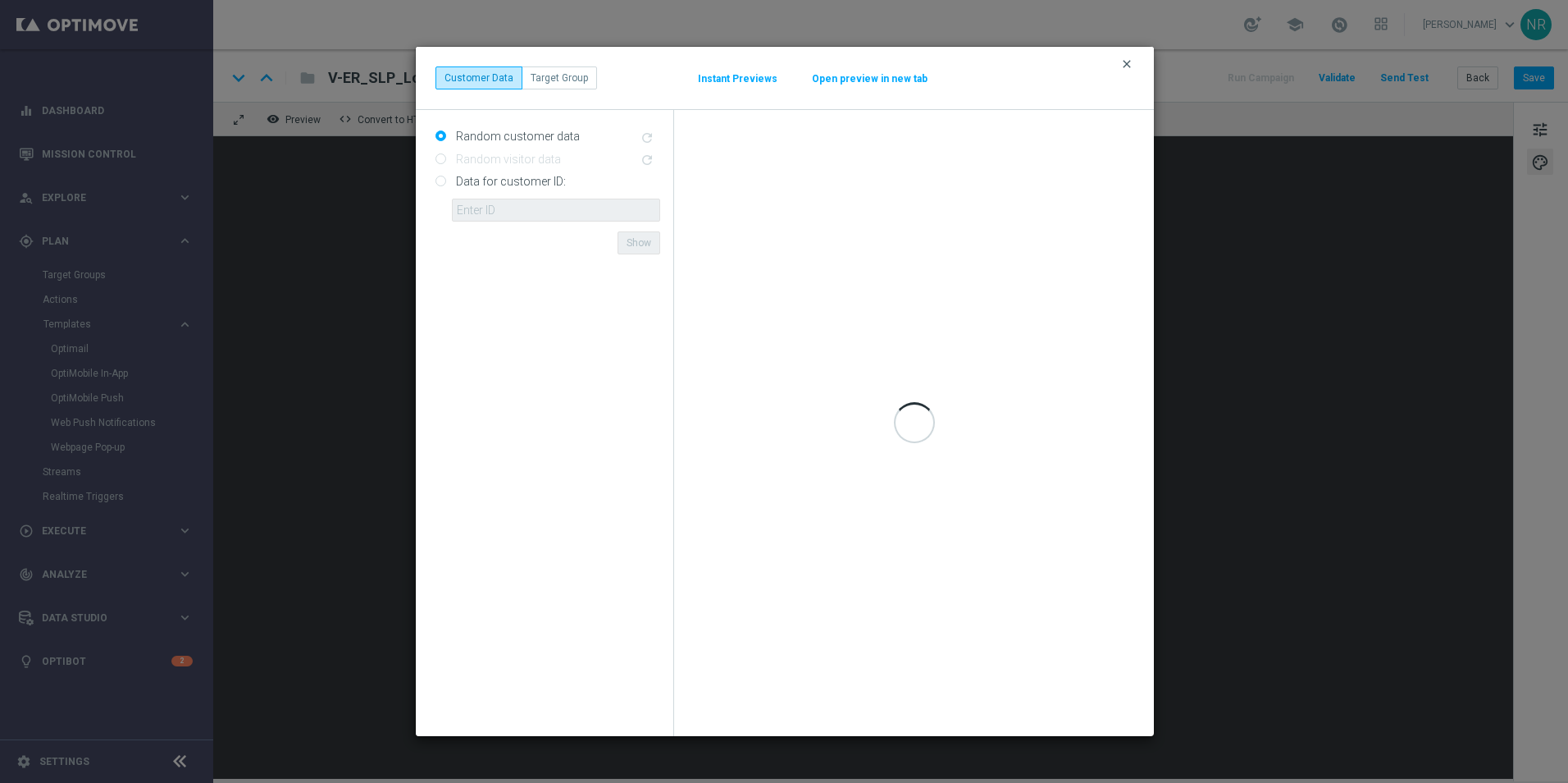
click at [1124, 64] on icon "clear" at bounding box center [1127, 64] width 13 height 13
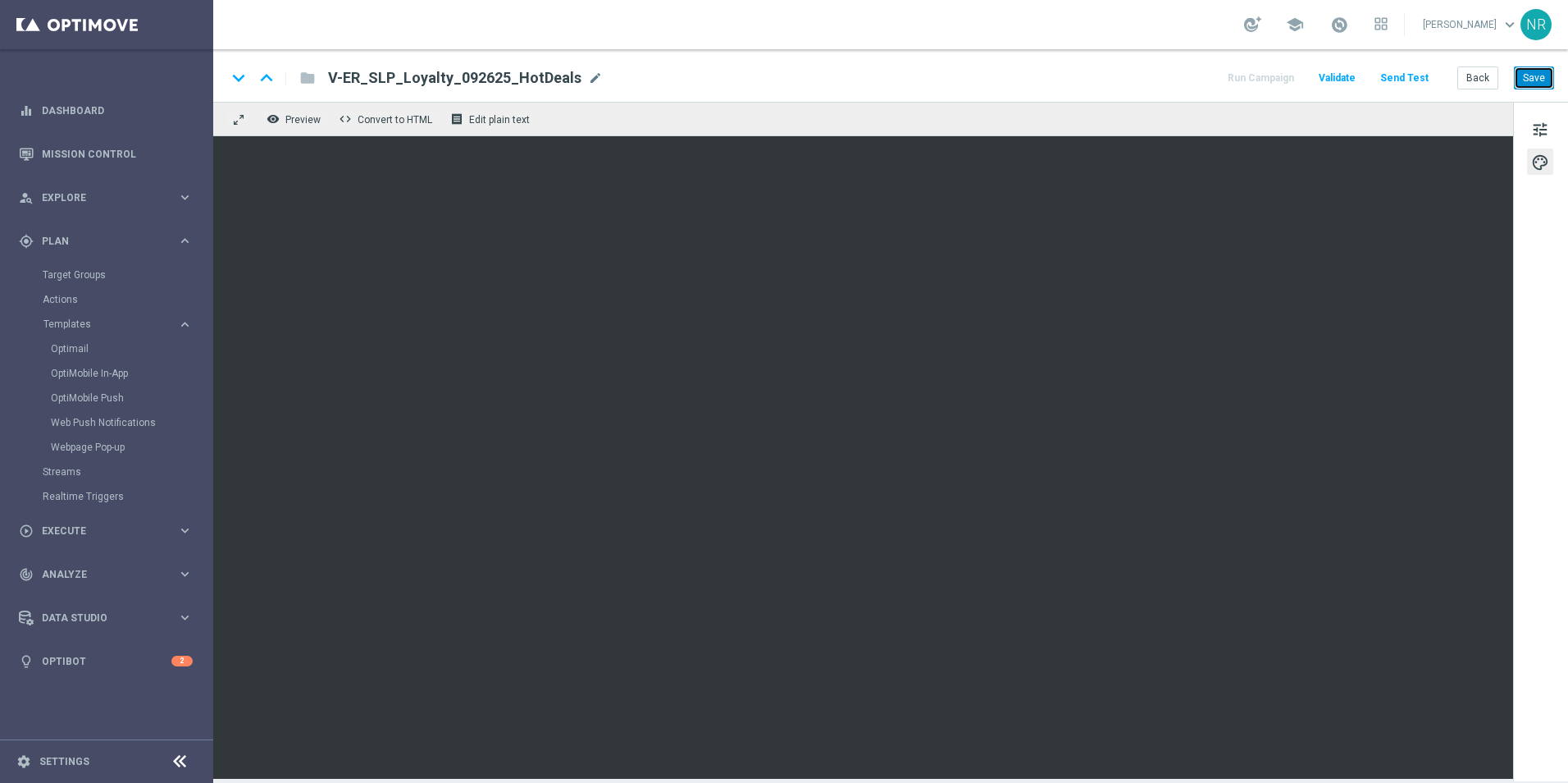
click at [1545, 71] on button "Save" at bounding box center [1533, 78] width 40 height 23
click at [288, 117] on span "Preview" at bounding box center [303, 119] width 35 height 12
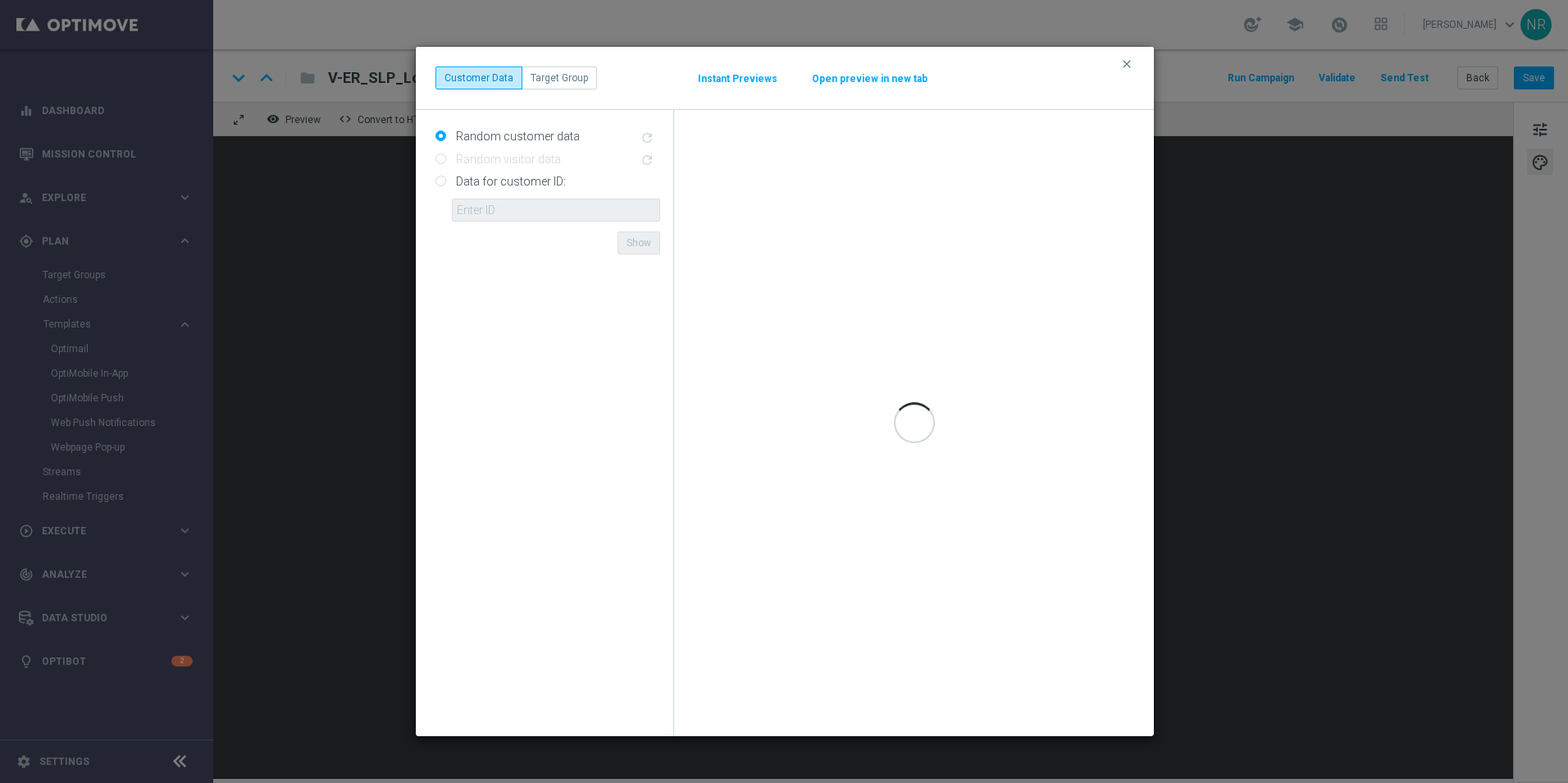
click at [886, 74] on button "Open preview in new tab" at bounding box center [870, 78] width 117 height 13
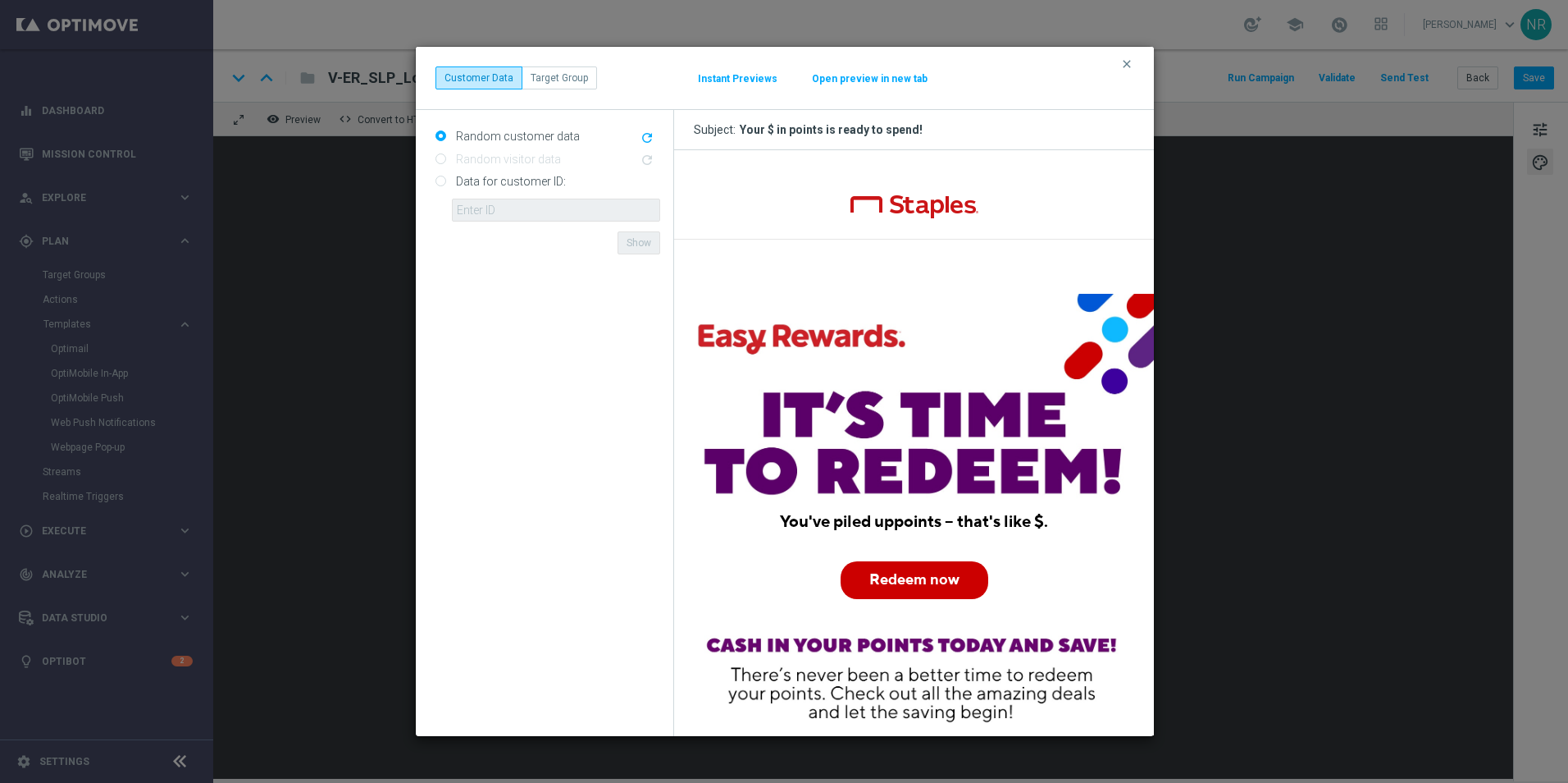
click at [1139, 64] on div "clear Customer Data Target Group Instant Previews Open preview in new tab" at bounding box center [785, 78] width 738 height 63
click at [1134, 64] on button "clear" at bounding box center [1129, 64] width 19 height 15
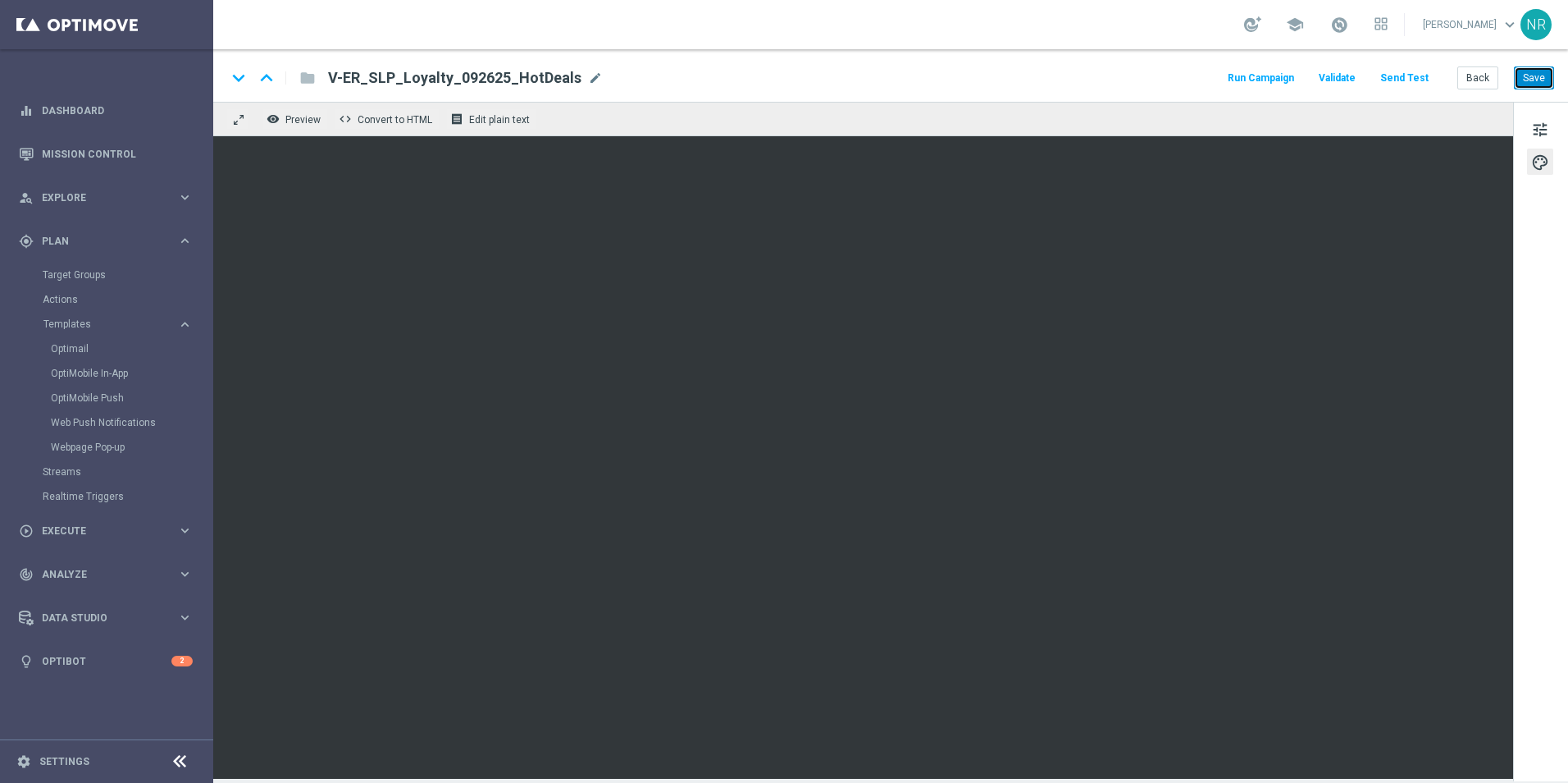
click at [1540, 70] on button "Save" at bounding box center [1533, 78] width 40 height 23
click at [1548, 82] on button "Save" at bounding box center [1533, 78] width 40 height 23
click at [1537, 81] on button "Save" at bounding box center [1533, 78] width 40 height 23
click at [988, 78] on div "keyboard_arrow_down keyboard_arrow_up folder V-ER_SLP_Loyalty_092625_HotDeals V…" at bounding box center [890, 78] width 1328 height 21
click at [1538, 70] on button "Save" at bounding box center [1533, 78] width 40 height 23
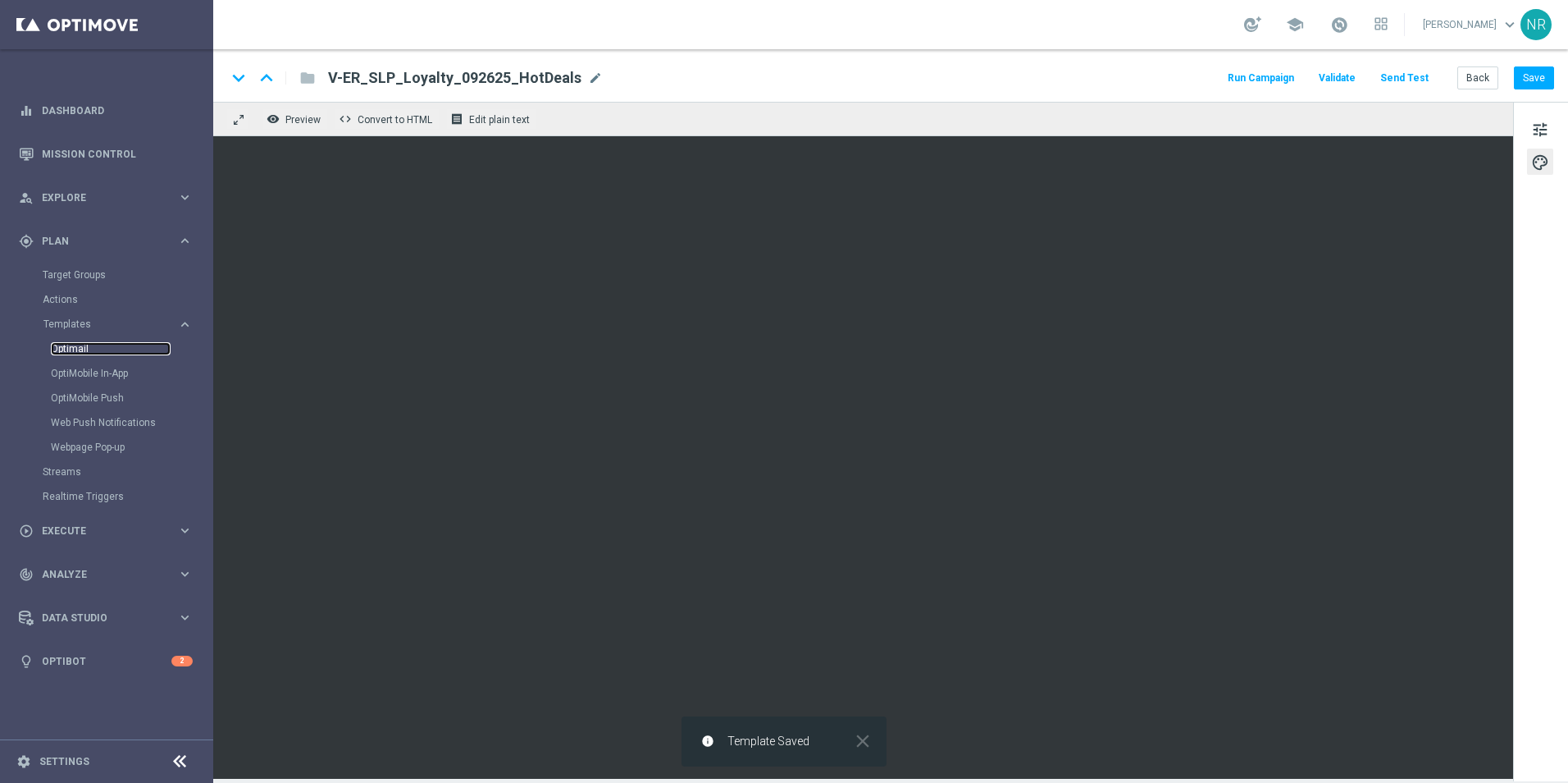
click at [70, 345] on link "Optimail" at bounding box center [110, 348] width 120 height 13
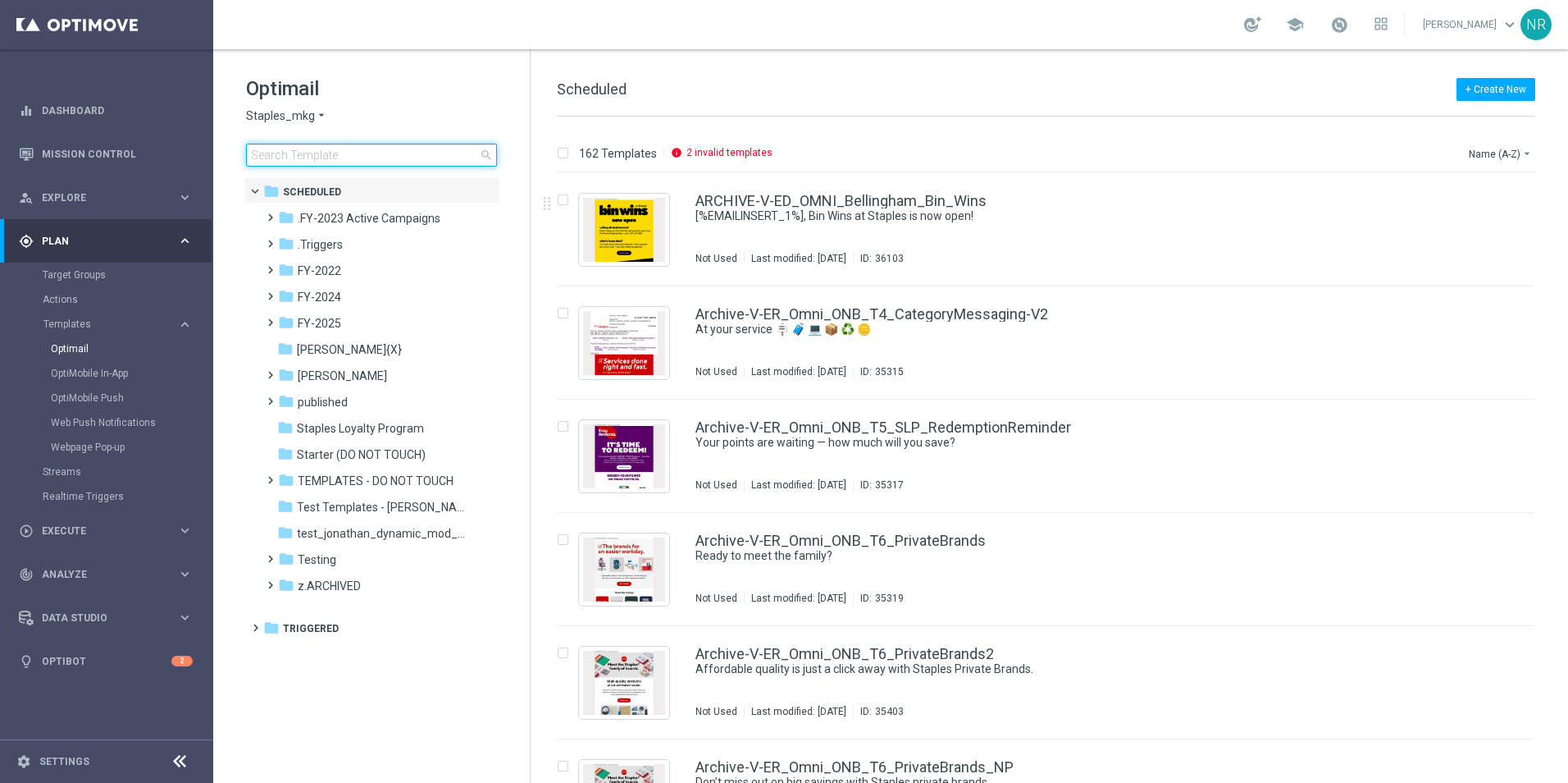
click at [430, 162] on input at bounding box center [371, 155] width 251 height 23
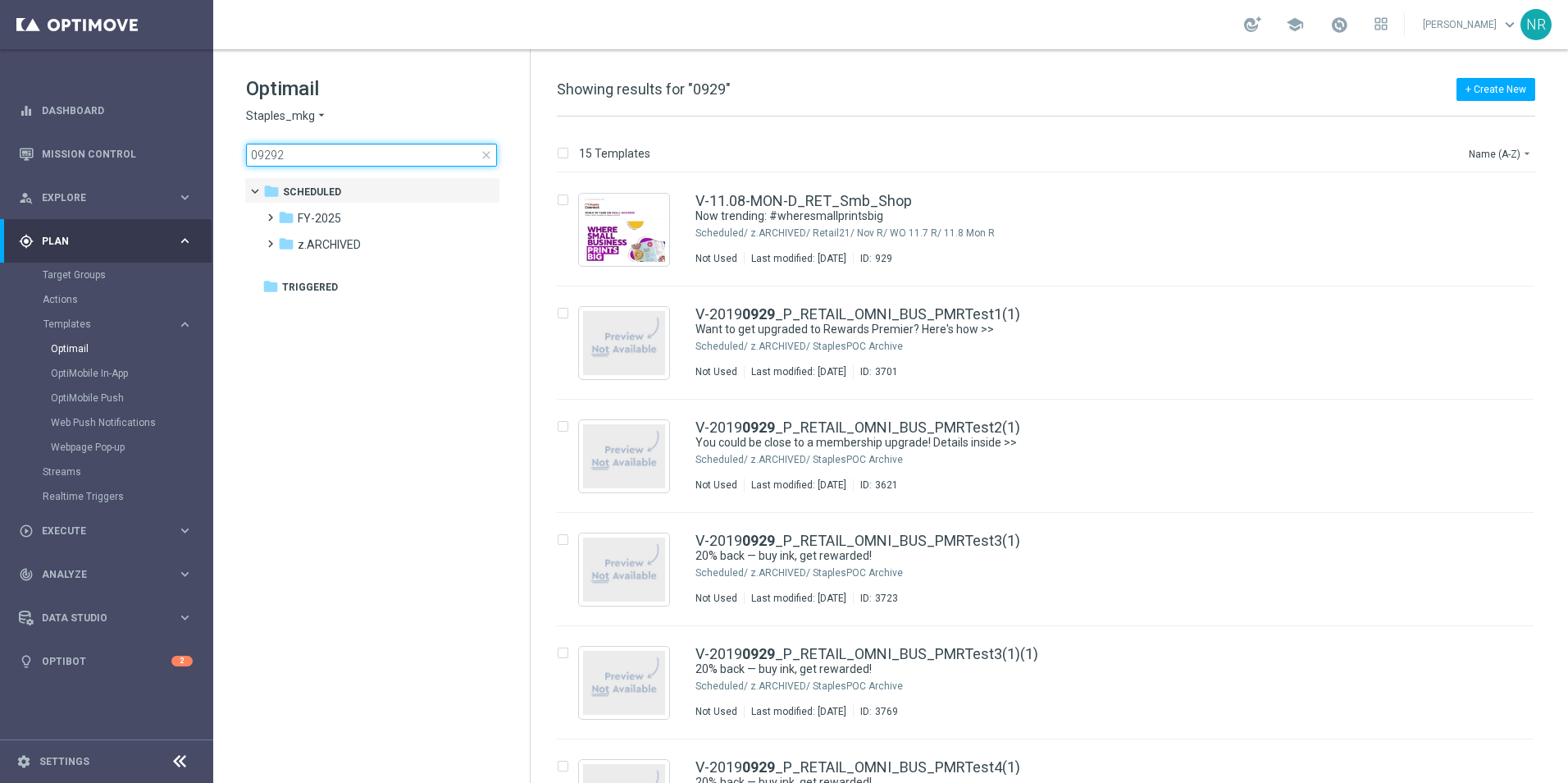
type input "092925"
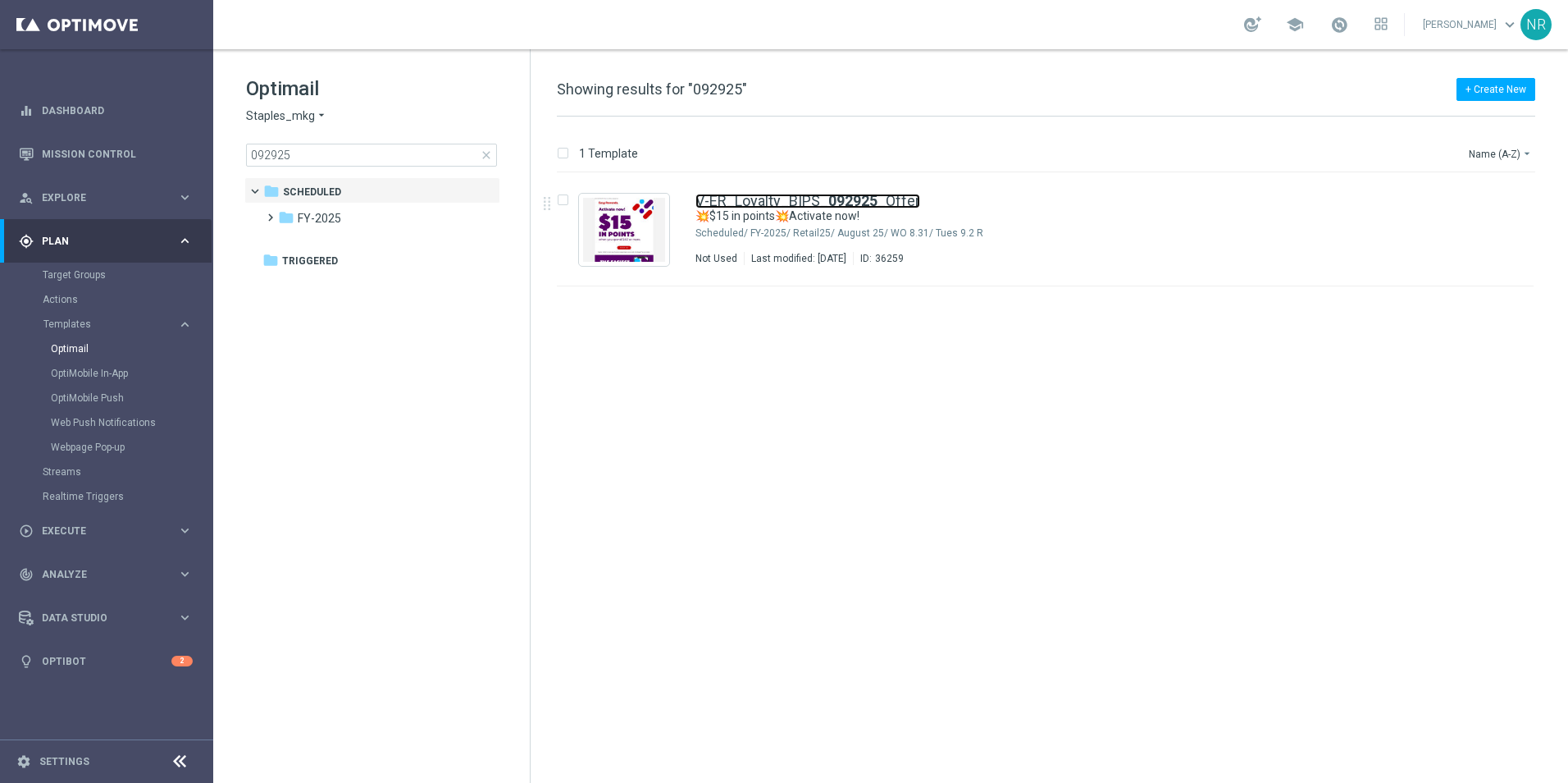
click at [838, 197] on b "092925" at bounding box center [853, 200] width 49 height 17
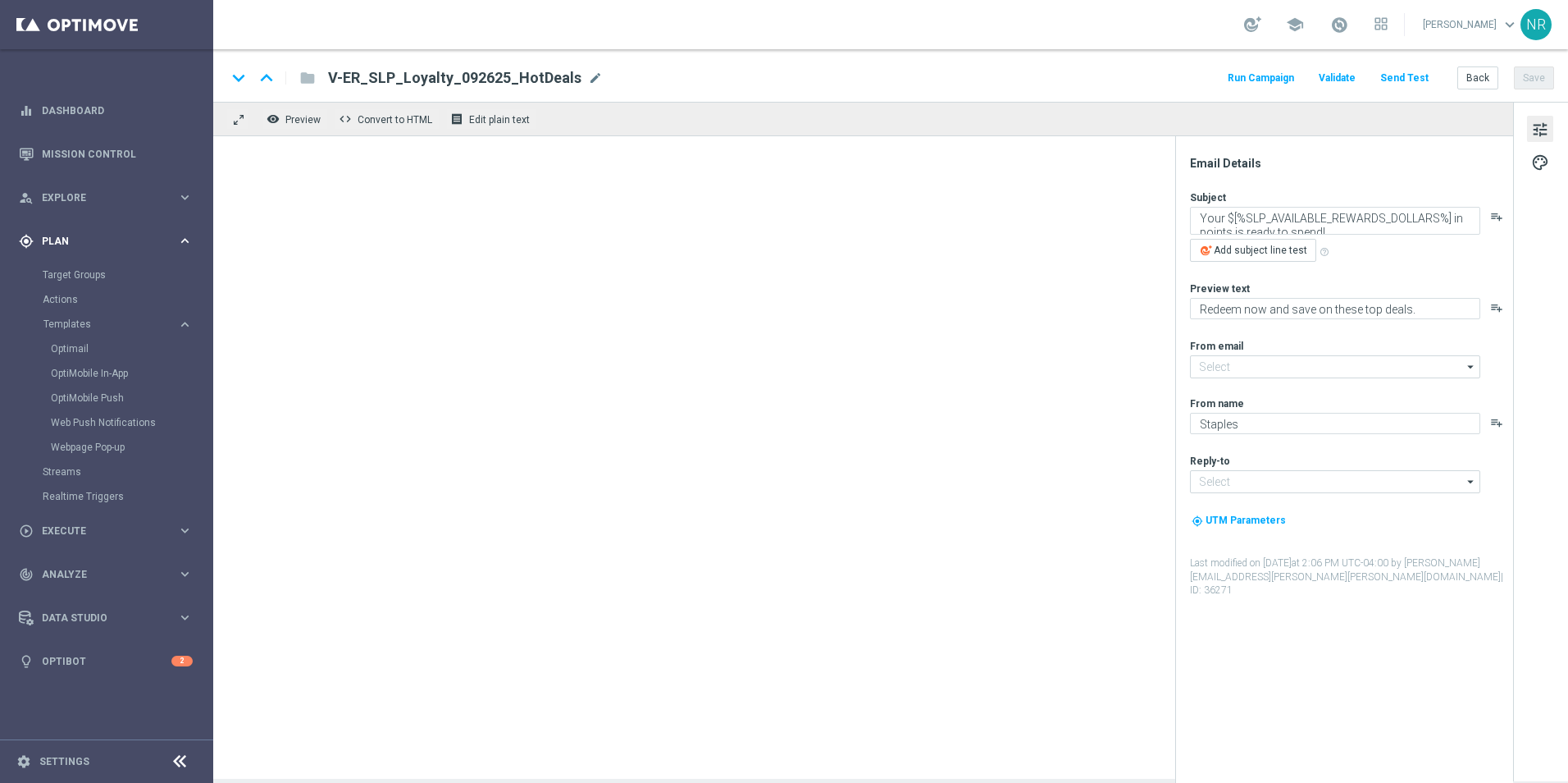
type input "staples@connected.staples.com"
type input "info@staples.com"
type textarea "💥$15 in points💥Activate now!"
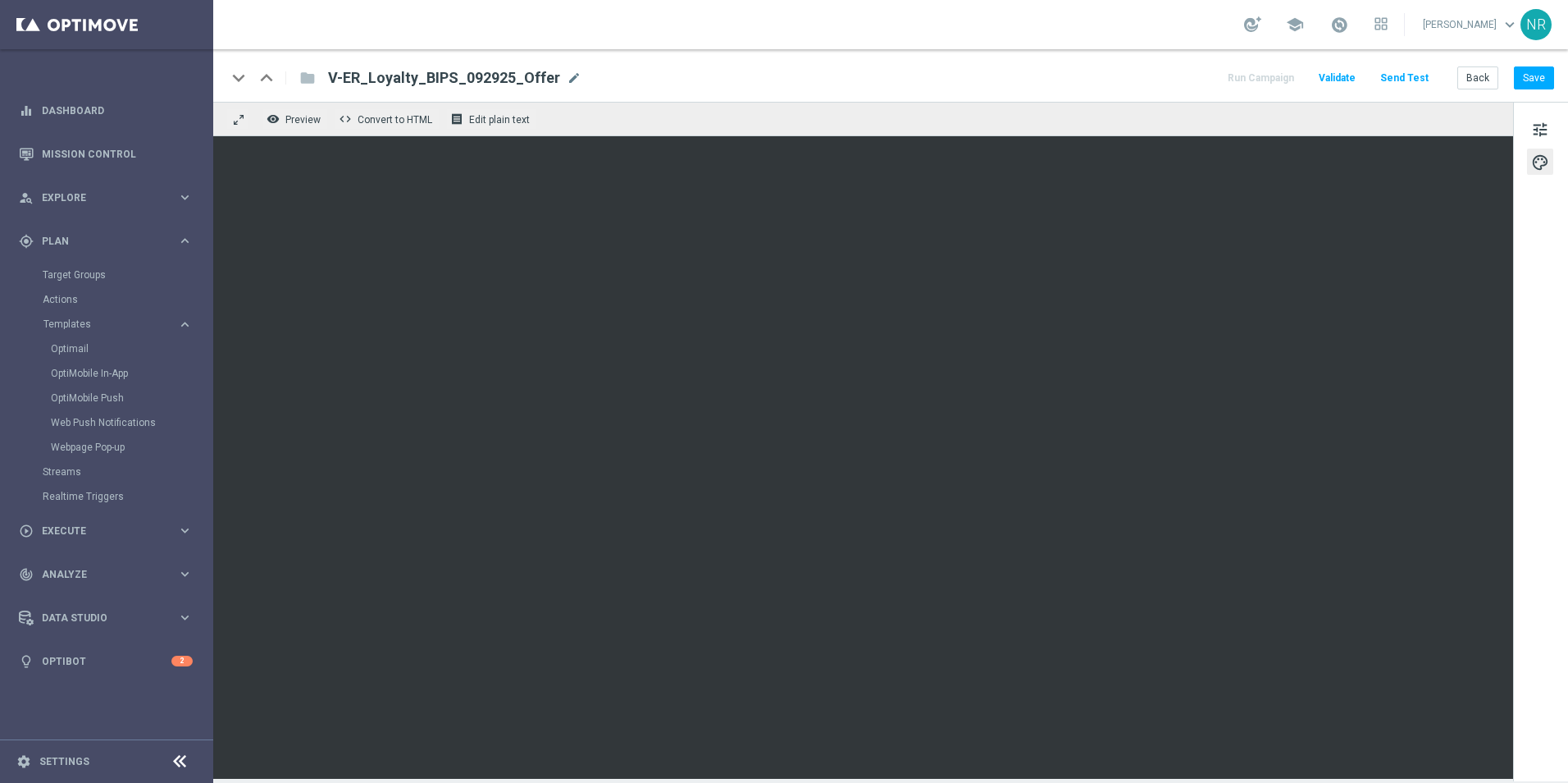
click at [958, 130] on div "remove_red_eye Preview code Convert to HTML receipt Edit plain text" at bounding box center [863, 119] width 1300 height 35
click at [1540, 78] on button "Save" at bounding box center [1533, 78] width 40 height 23
click at [211, 201] on sidenavbar "equalizer Dashboard Mission Control" at bounding box center [106, 392] width 213 height 783
click at [1540, 125] on span "tune" at bounding box center [1540, 130] width 18 height 21
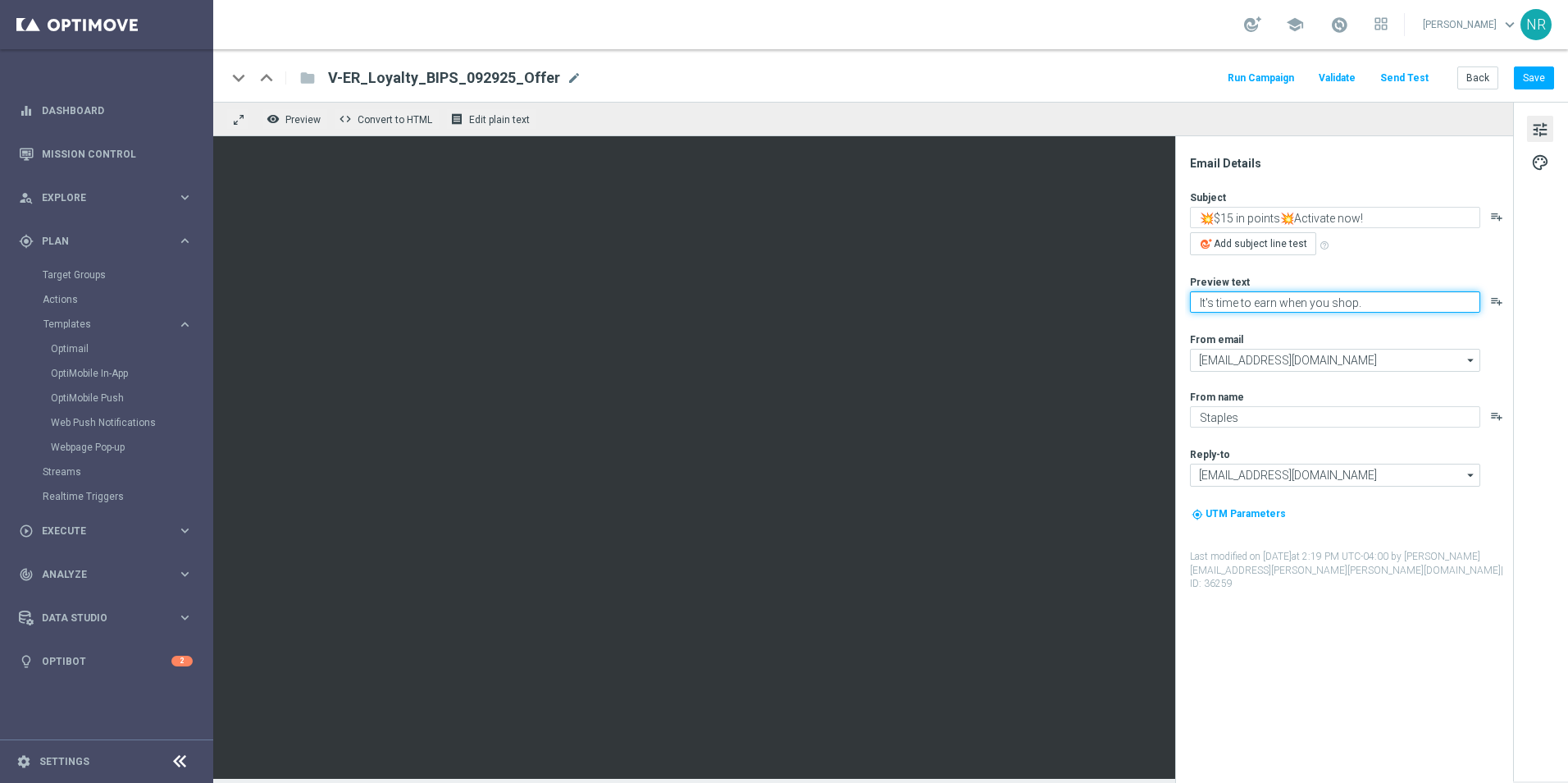
drag, startPoint x: 1388, startPoint y: 298, endPoint x: 1181, endPoint y: 310, distance: 207.3
click at [1181, 310] on div "Email Details Subject 💥$15 in points💥Activate now! playlist_add Add subject lin…" at bounding box center [1344, 459] width 338 height 646
type textarea "100% NOT A TYPO! Activate now >>"
click at [1035, 106] on div "remove_red_eye Preview code Convert to HTML receipt Edit plain text" at bounding box center [863, 119] width 1300 height 35
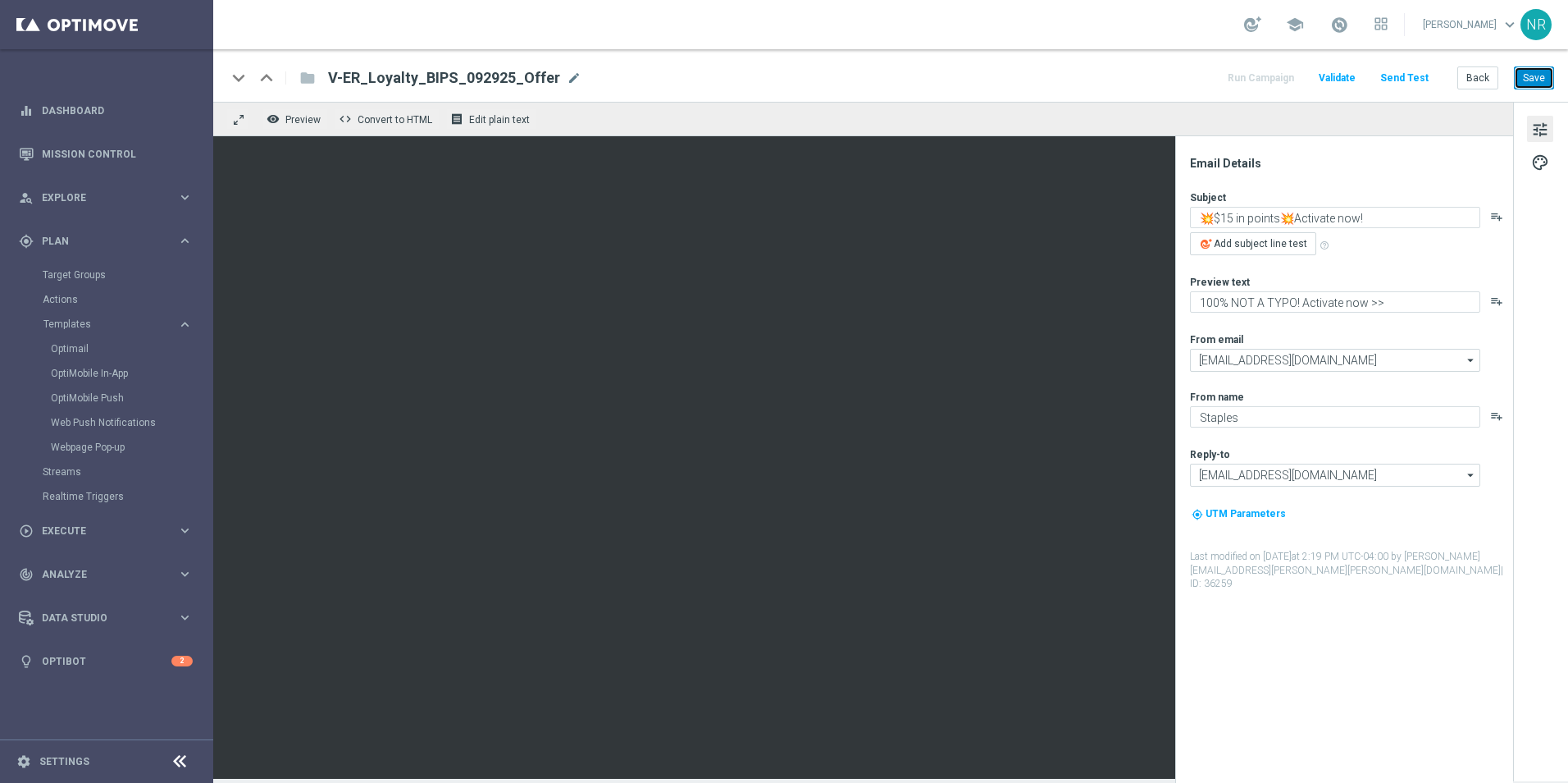
click at [1538, 69] on button "Save" at bounding box center [1533, 78] width 40 height 23
click at [1268, 245] on span "Add subject line test" at bounding box center [1260, 243] width 93 height 12
type textarea "100% in points?"
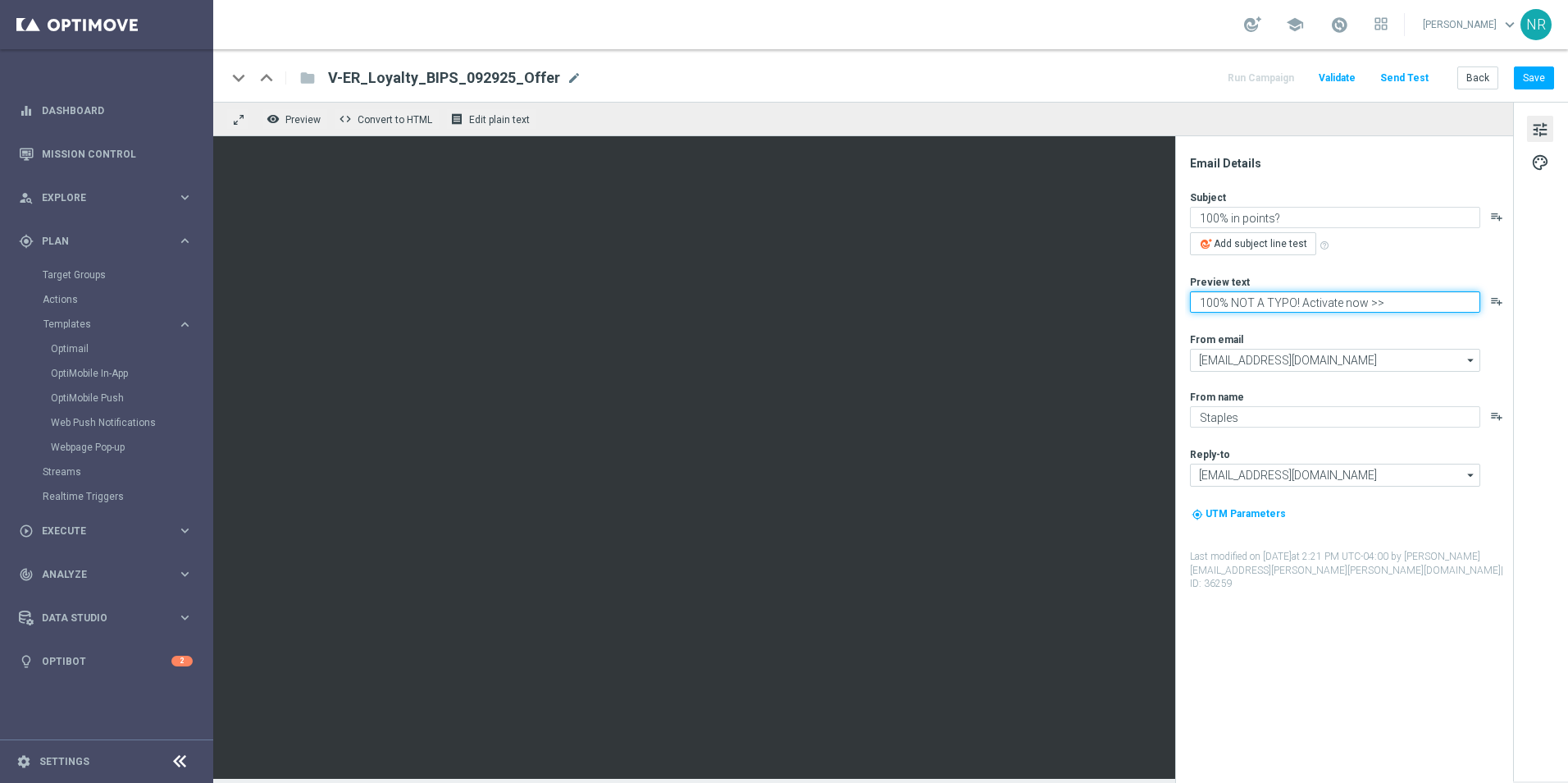
drag, startPoint x: 1293, startPoint y: 302, endPoint x: 1346, endPoint y: 349, distance: 70.8
click at [1293, 302] on textarea "100% NOT A TYPO! Activate now >>" at bounding box center [1335, 302] width 290 height 21
type textarea "100% NOT A TYPO! Activate now >>"
click at [1543, 80] on button "Save" at bounding box center [1533, 78] width 40 height 23
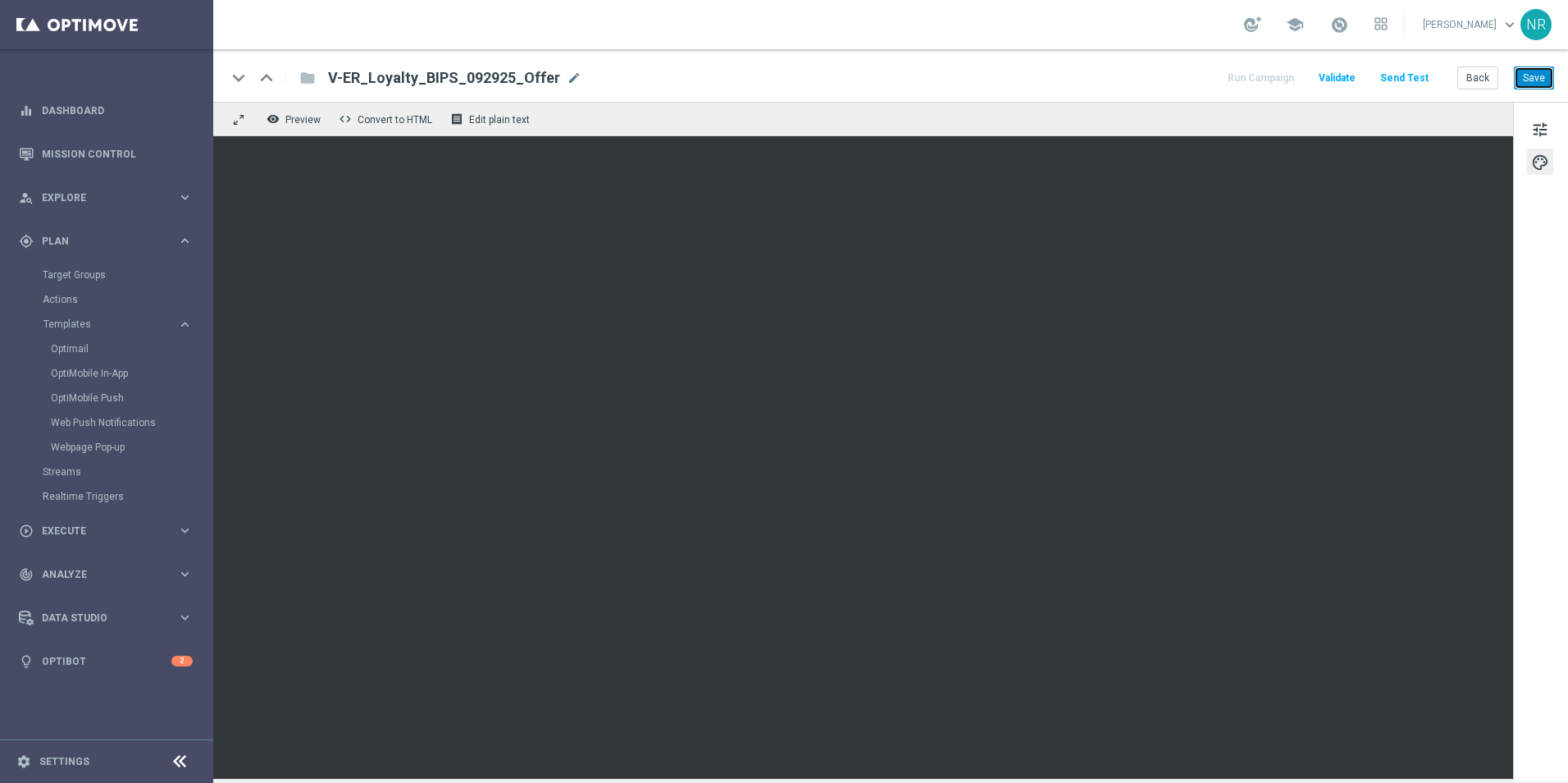
click at [1534, 75] on button "Save" at bounding box center [1533, 78] width 40 height 23
click at [1525, 80] on button "Save" at bounding box center [1533, 78] width 40 height 23
click at [1543, 134] on span "tune" at bounding box center [1540, 130] width 18 height 21
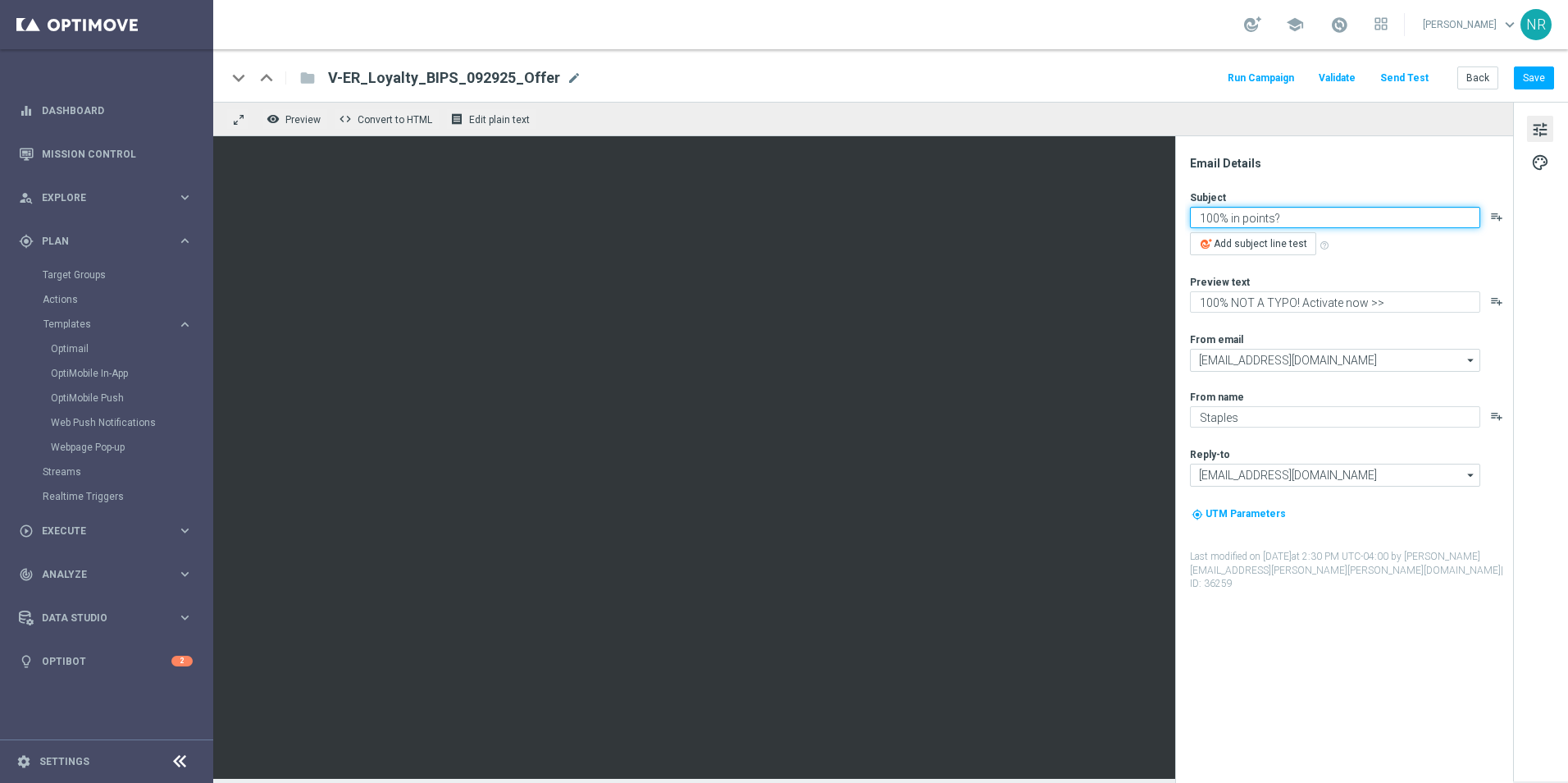
click at [1325, 219] on textarea "100% in points?" at bounding box center [1335, 218] width 290 height 21
paste textarea "🤯"
type textarea "100% in points? 🤯"
click at [1047, 70] on div "keyboard_arrow_down keyboard_arrow_up folder V-ER_Loyalty_BIPS_092925_Offer V-E…" at bounding box center [890, 78] width 1328 height 21
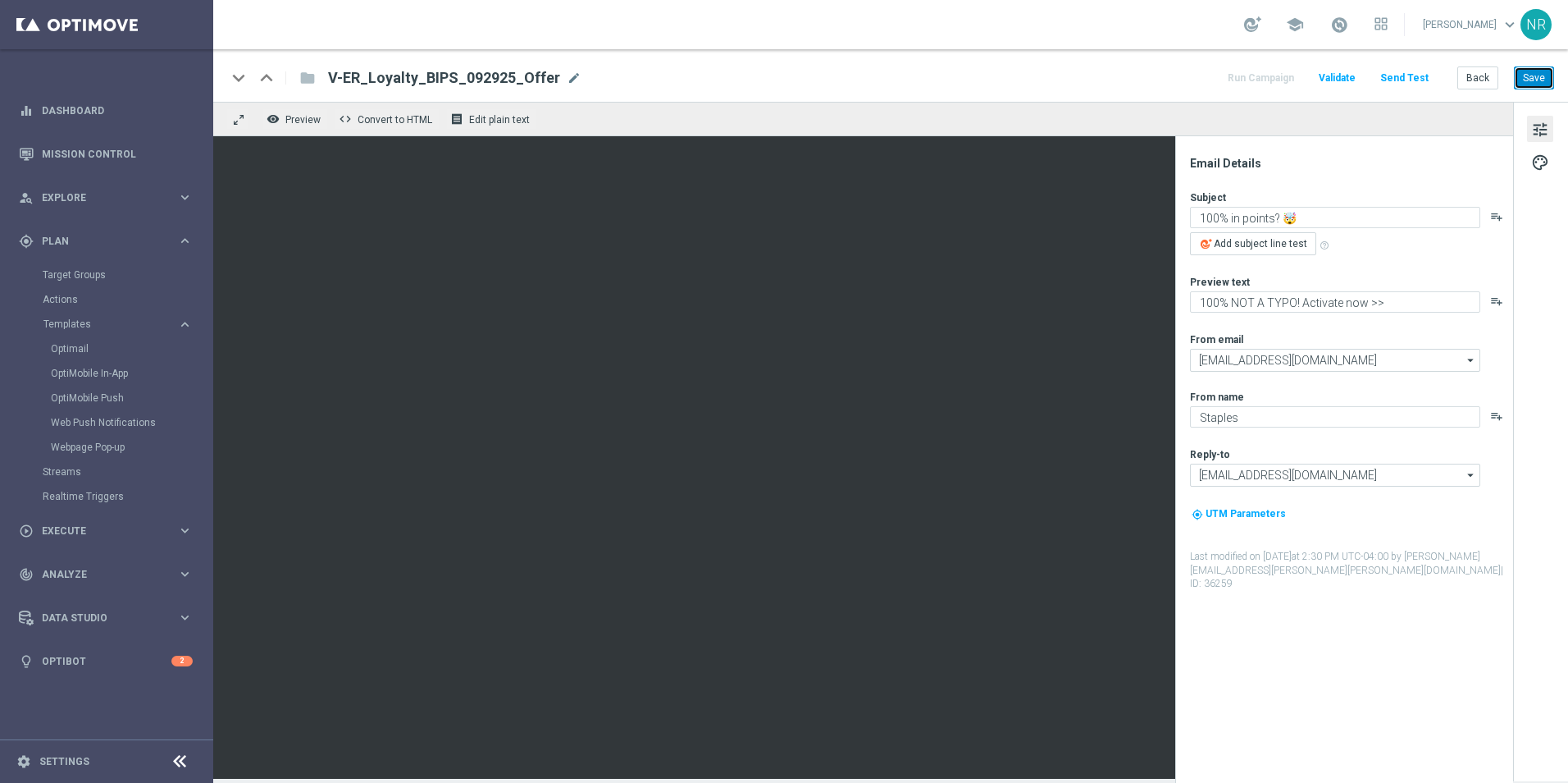
click at [1532, 75] on button "Save" at bounding box center [1533, 78] width 40 height 23
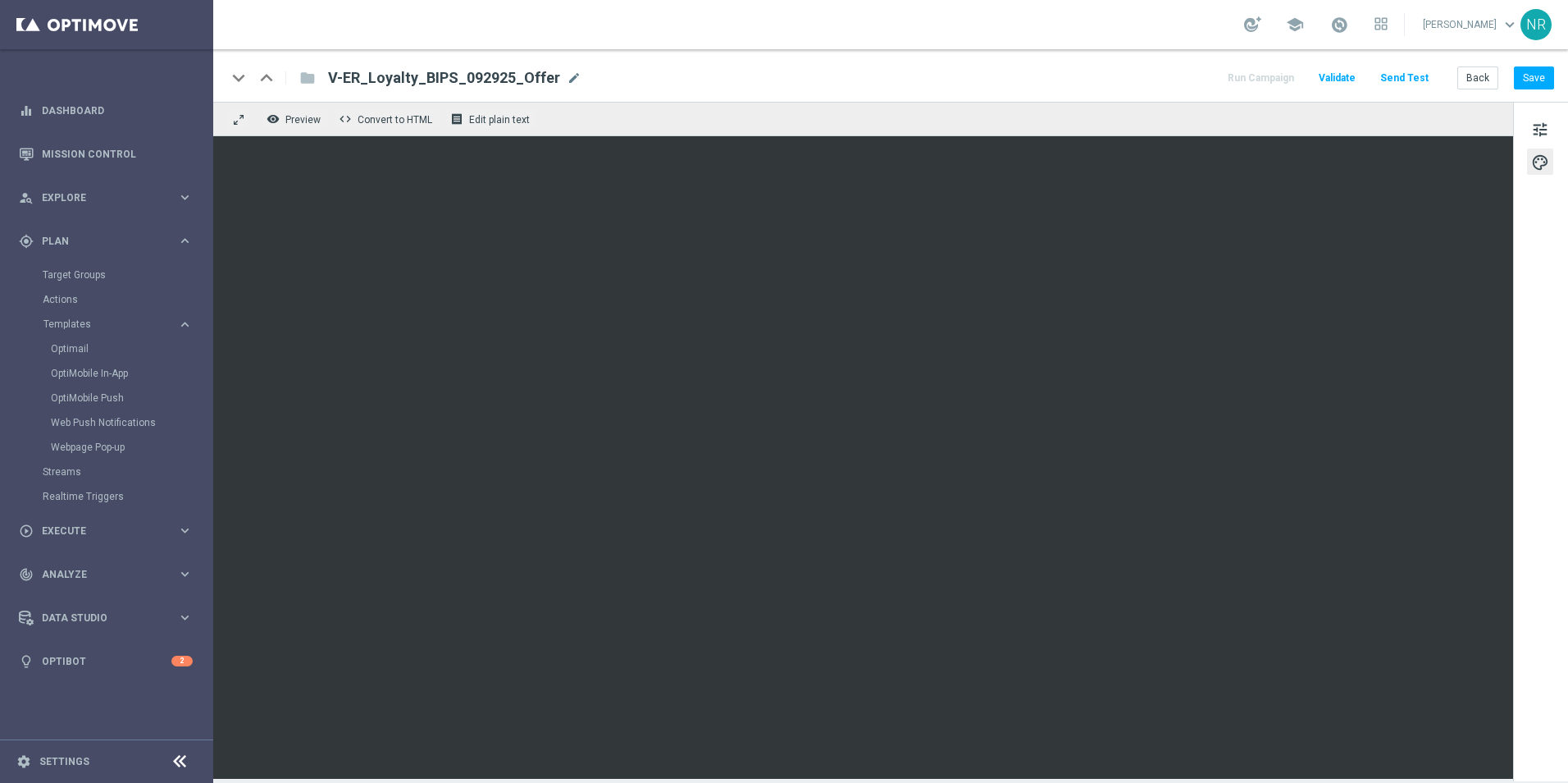
click at [1145, 71] on div "keyboard_arrow_down keyboard_arrow_up folder V-ER_Loyalty_BIPS_092925_Offer V-E…" at bounding box center [890, 78] width 1328 height 21
click at [1554, 74] on button "Save" at bounding box center [1533, 78] width 40 height 23
click at [1531, 70] on button "Save" at bounding box center [1533, 78] width 40 height 23
click at [1525, 75] on button "Save" at bounding box center [1533, 78] width 40 height 23
click at [1413, 77] on button "Send Test" at bounding box center [1405, 78] width 53 height 22
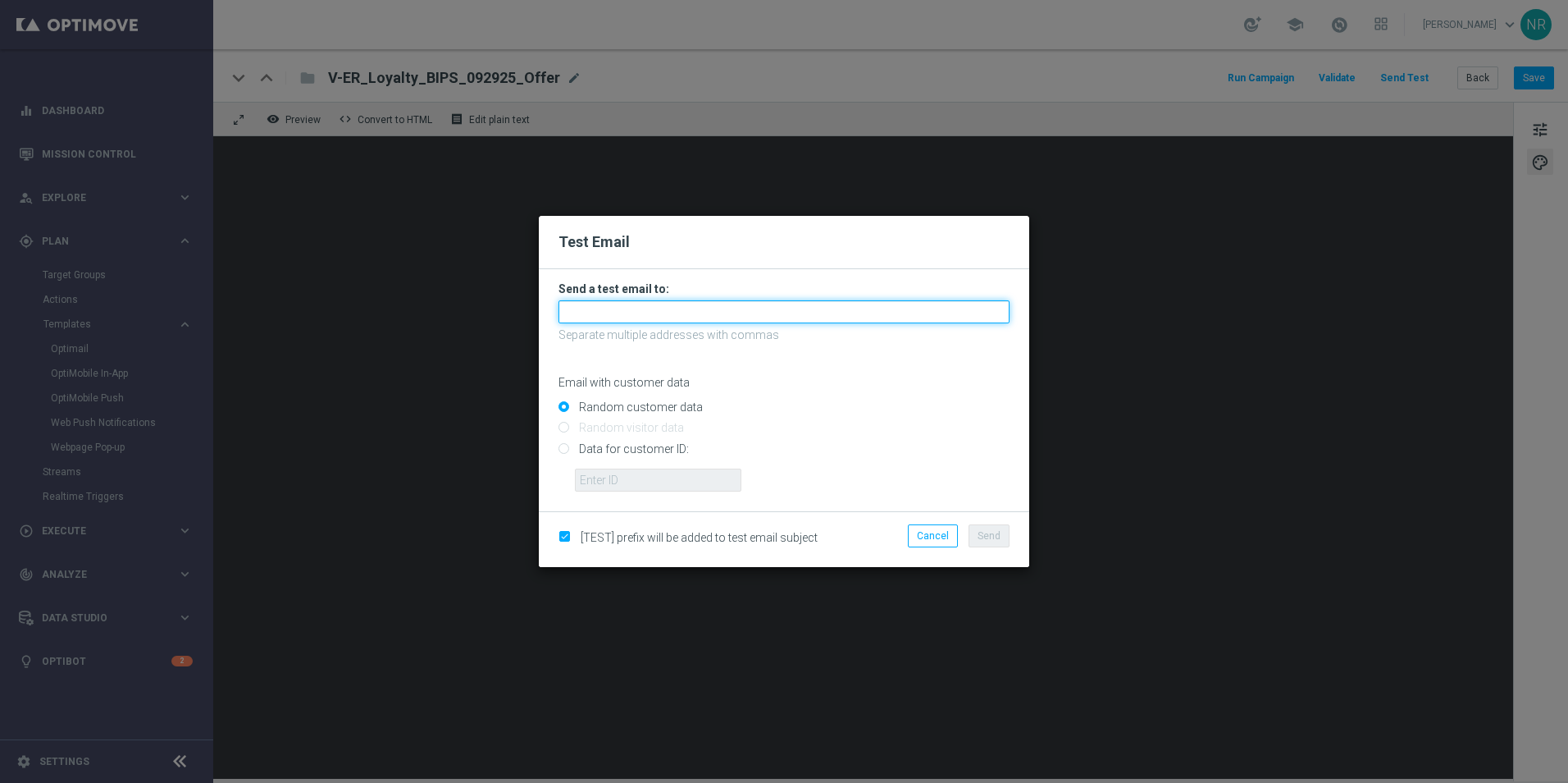
click at [622, 313] on input "text" at bounding box center [784, 312] width 451 height 23
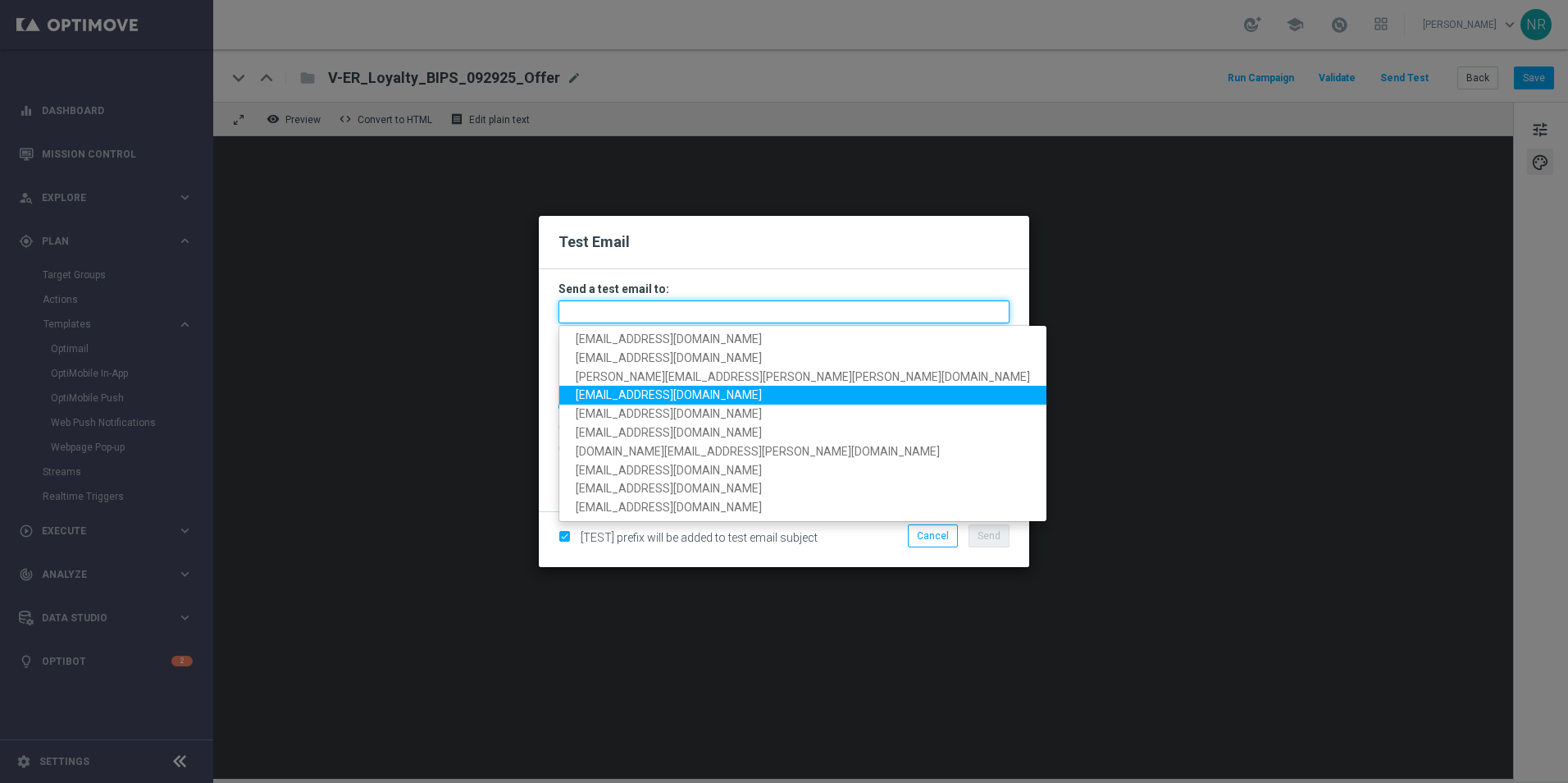
paste input "staples.83f9@litmusemail.com"
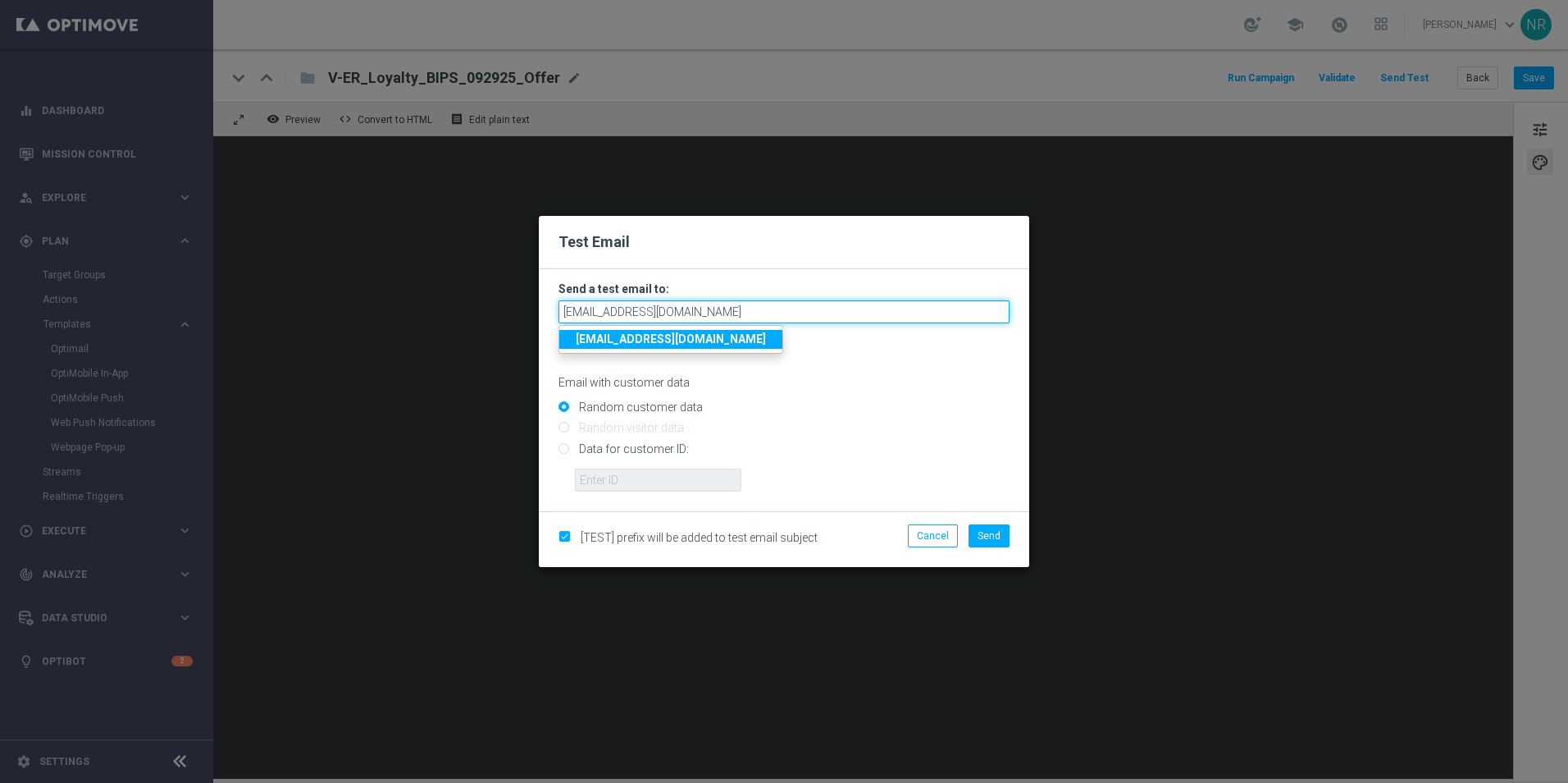
type input "staples.83f9@litmusemail.com"
click at [690, 342] on strong "staples.83f9@litmusemail.com" at bounding box center [671, 338] width 190 height 13
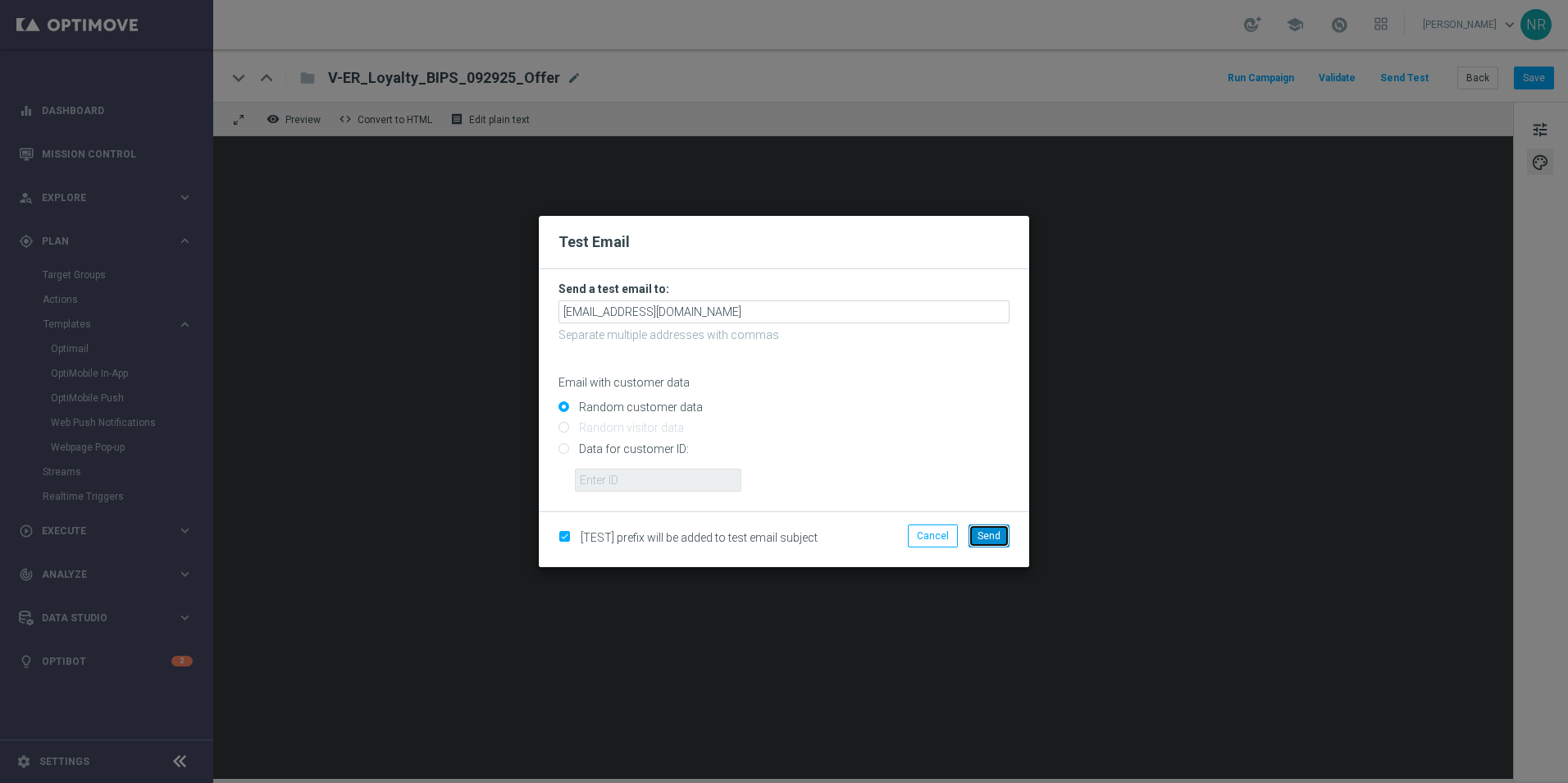
click at [999, 534] on span "Send" at bounding box center [989, 535] width 23 height 12
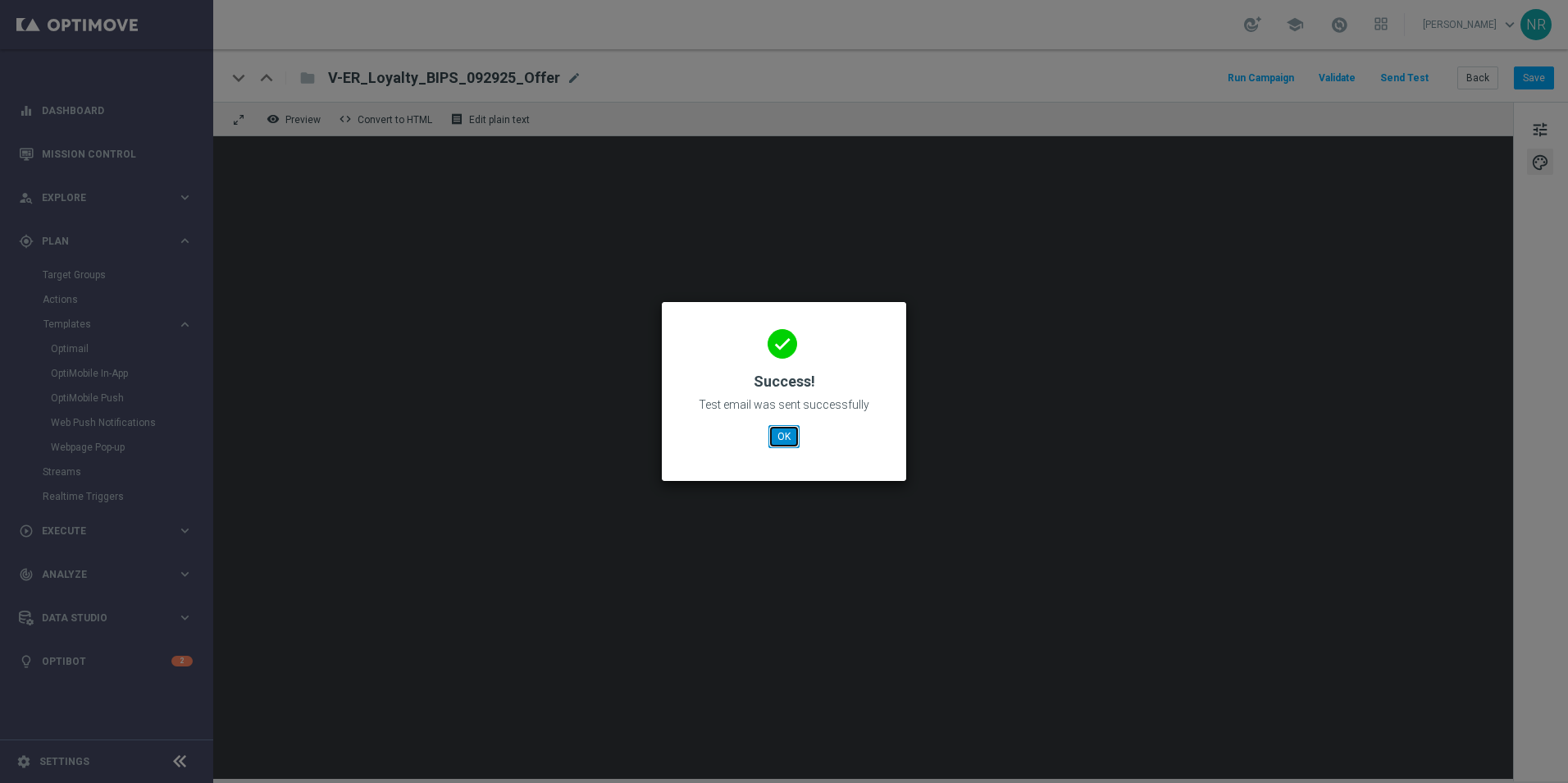
click at [798, 439] on button "OK" at bounding box center [784, 437] width 31 height 23
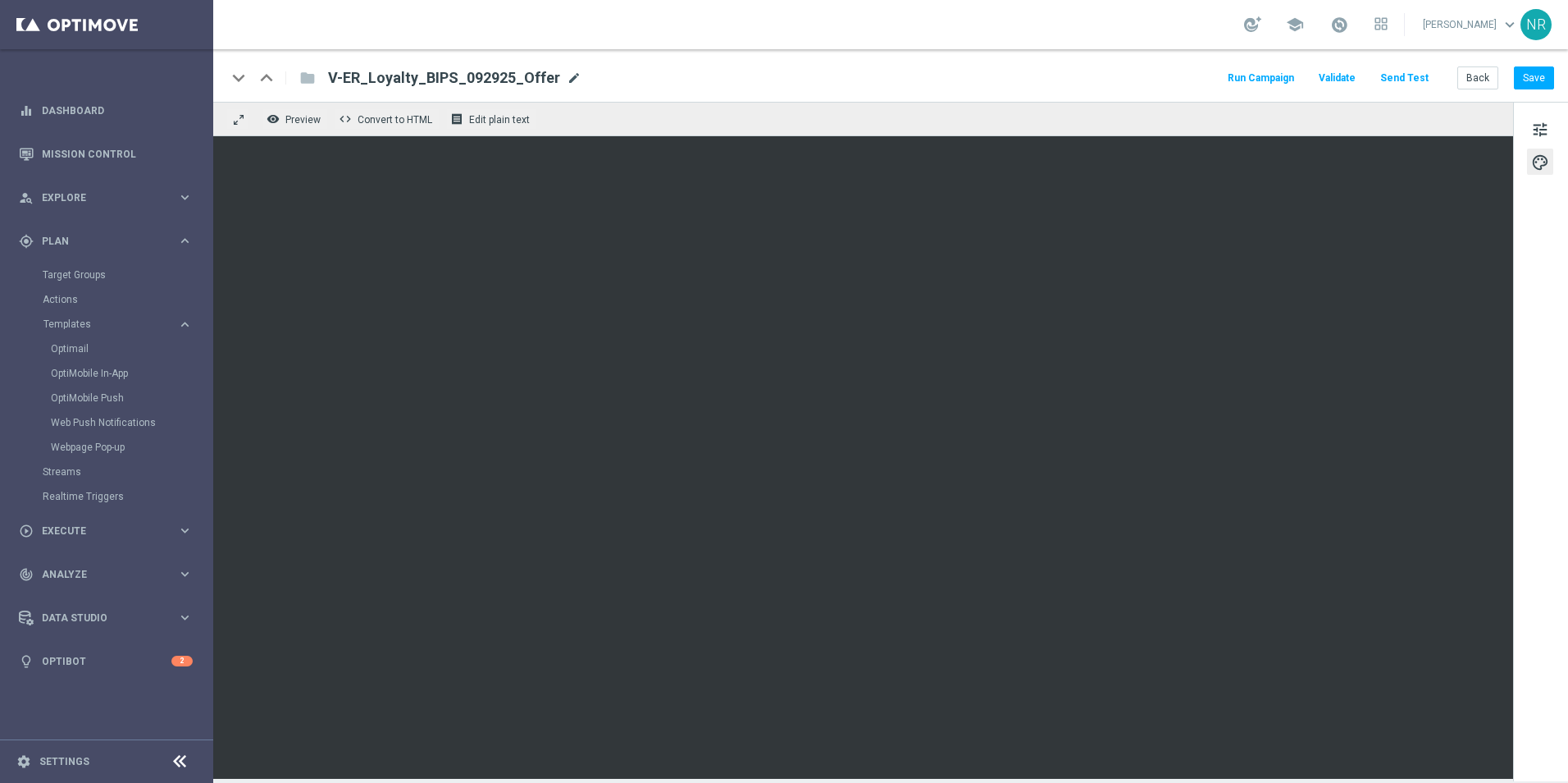
click at [567, 82] on span "mode_edit" at bounding box center [574, 77] width 15 height 15
drag, startPoint x: 539, startPoint y: 73, endPoint x: 336, endPoint y: 73, distance: 203.0
click at [336, 73] on input "V-ER_Loyalty_BIPS_092925_Offer" at bounding box center [532, 78] width 407 height 21
click at [1533, 75] on button "Save" at bounding box center [1533, 78] width 40 height 23
click at [962, 89] on div "keyboard_arrow_down keyboard_arrow_up folder V-ER_Loyalty_BIPS_092925_Offer V-E…" at bounding box center [890, 75] width 1355 height 52
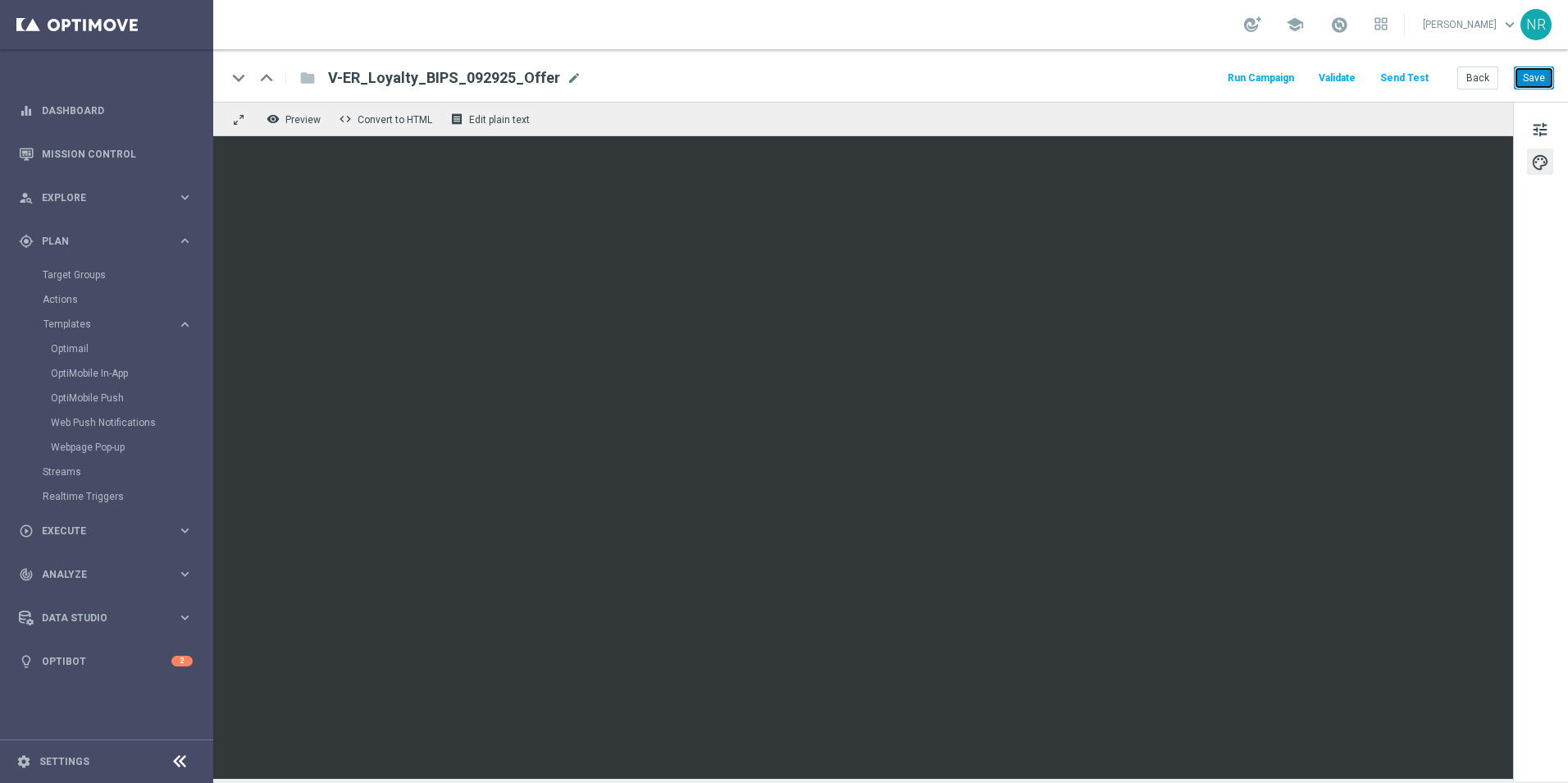
click at [1528, 75] on button "Save" at bounding box center [1533, 78] width 40 height 23
click at [1525, 87] on button "Save" at bounding box center [1533, 78] width 40 height 23
click at [1414, 69] on button "Send Test" at bounding box center [1405, 78] width 53 height 22
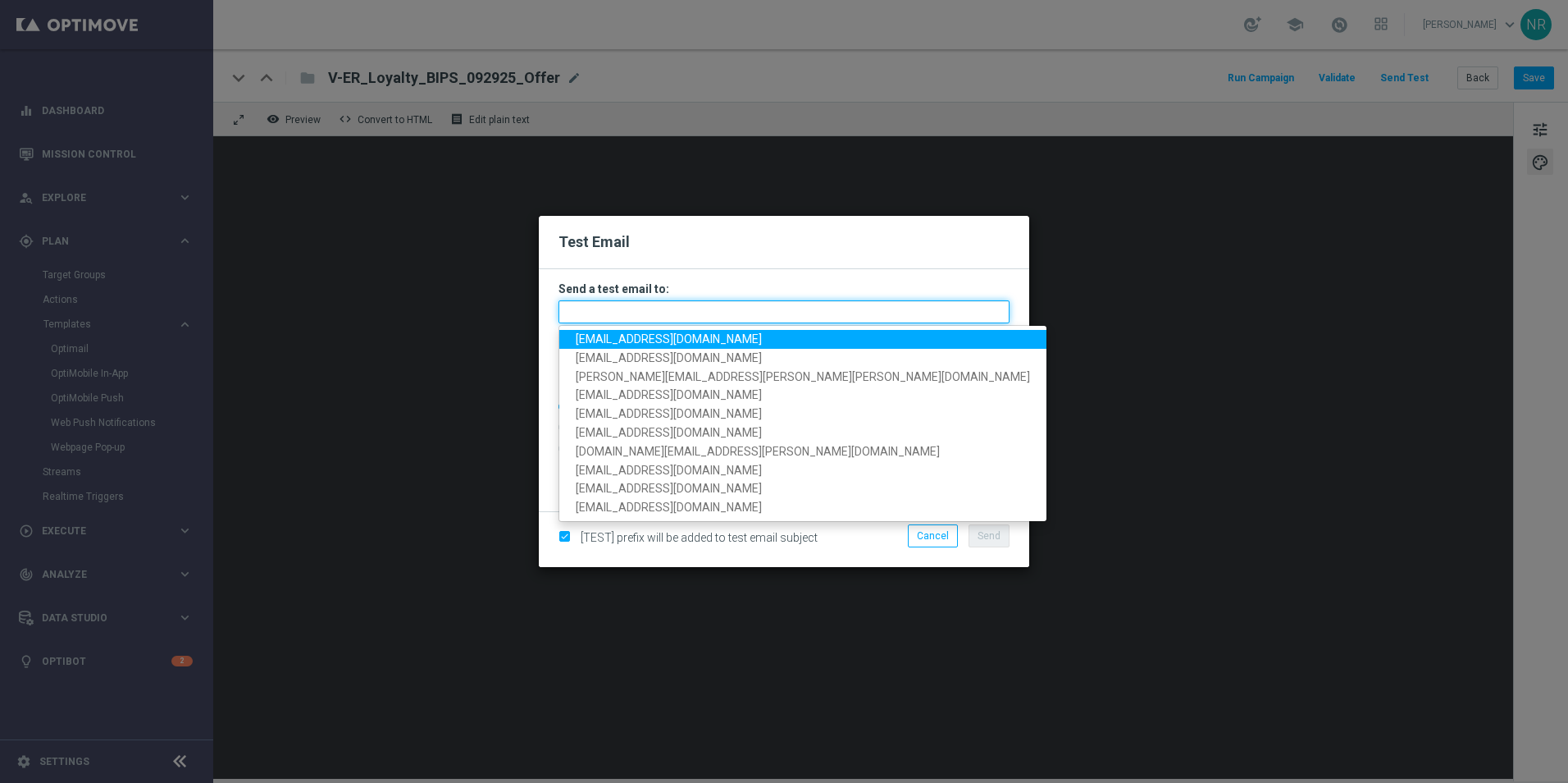
click at [722, 314] on input "text" at bounding box center [784, 312] width 451 height 23
paste input "staples.83f9-bh7s8@litmusemail.com"
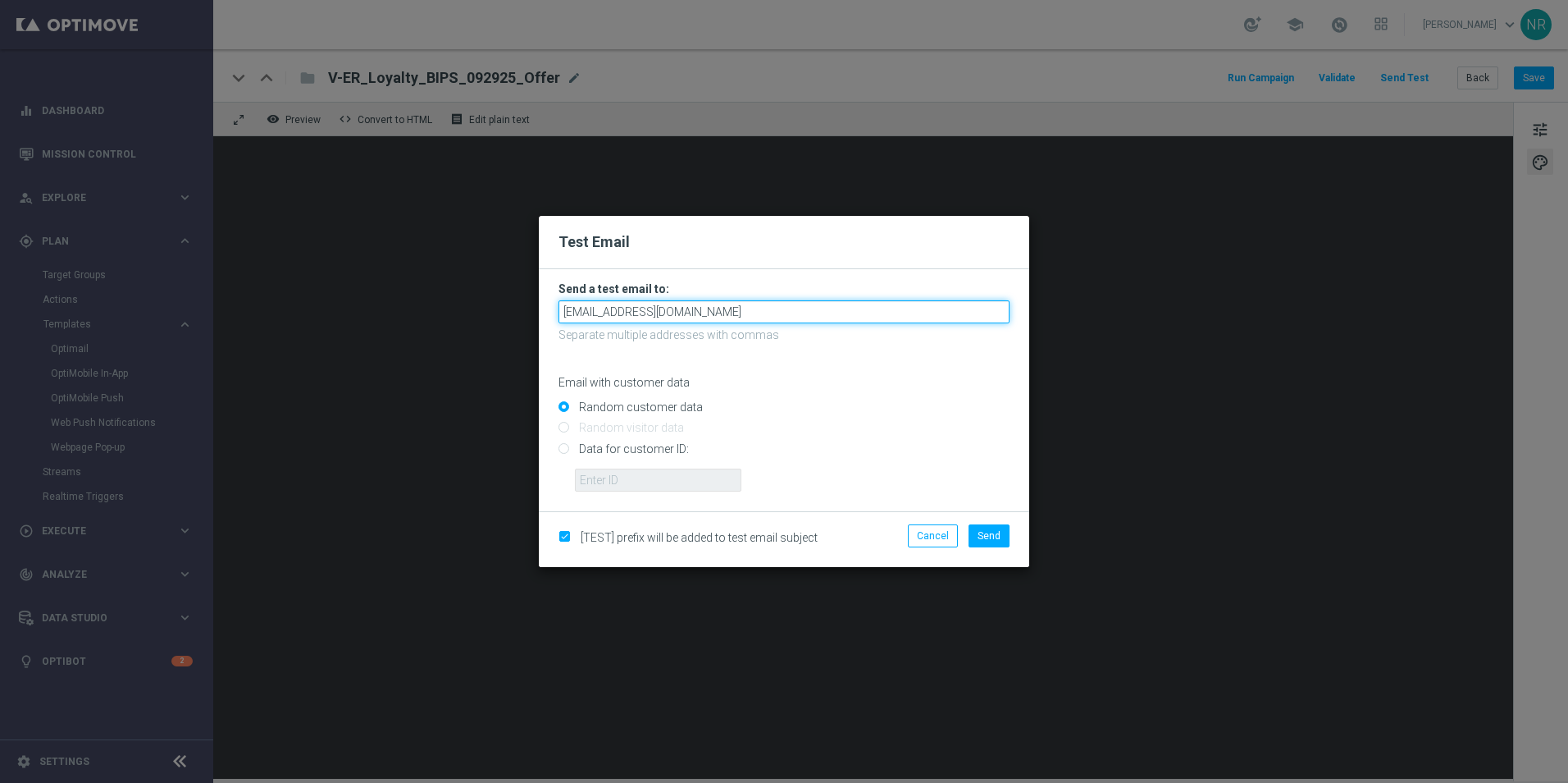
type input "staples.83f9-bh7s8@litmusemail.com"
click at [587, 447] on input "Data for customer ID:" at bounding box center [784, 455] width 451 height 23
radio input "true"
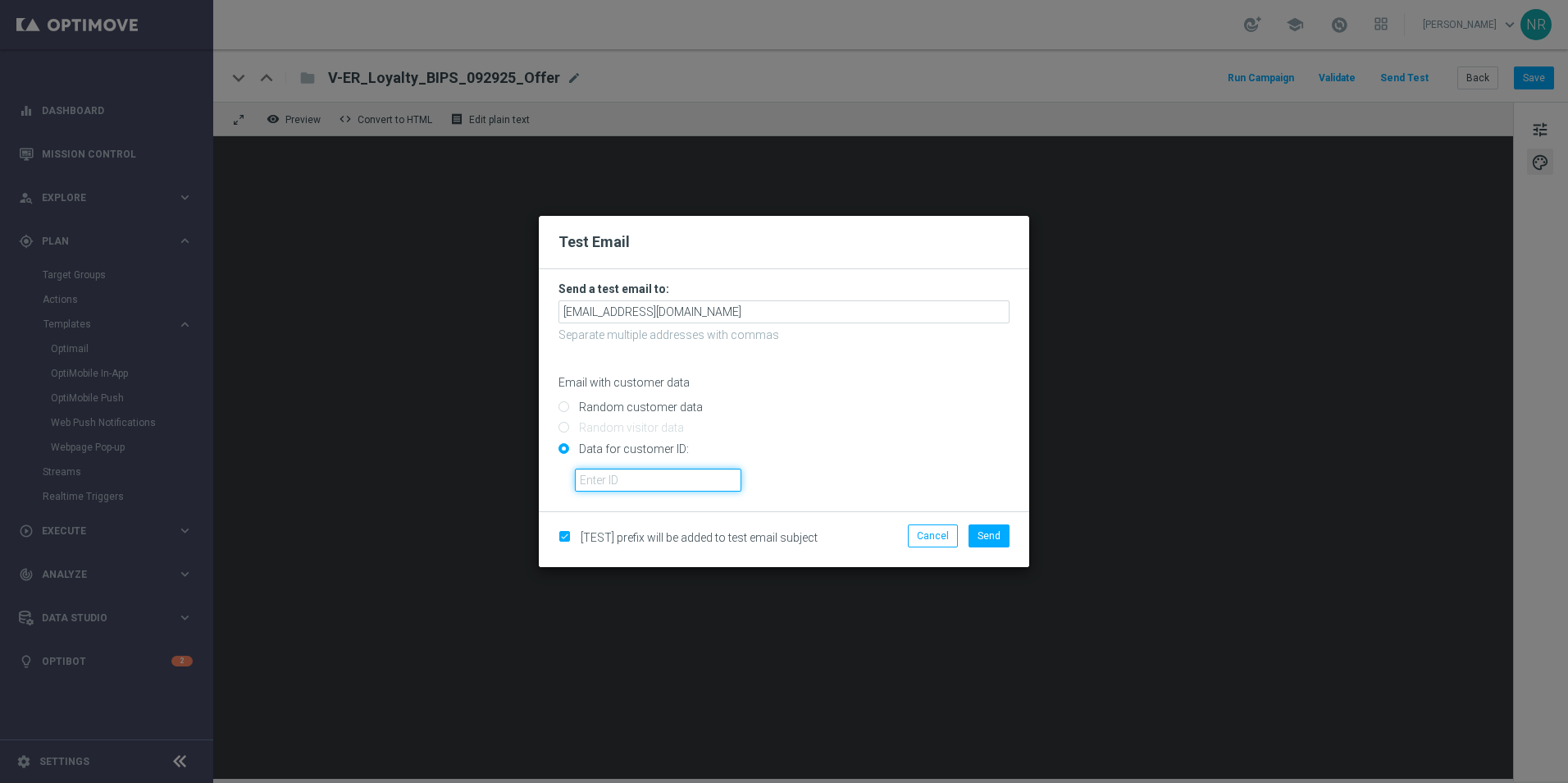
click at [626, 481] on input "text" at bounding box center [658, 480] width 167 height 23
paste input "10000028518"
type input "10000028518"
click at [992, 535] on span "Send" at bounding box center [989, 535] width 23 height 12
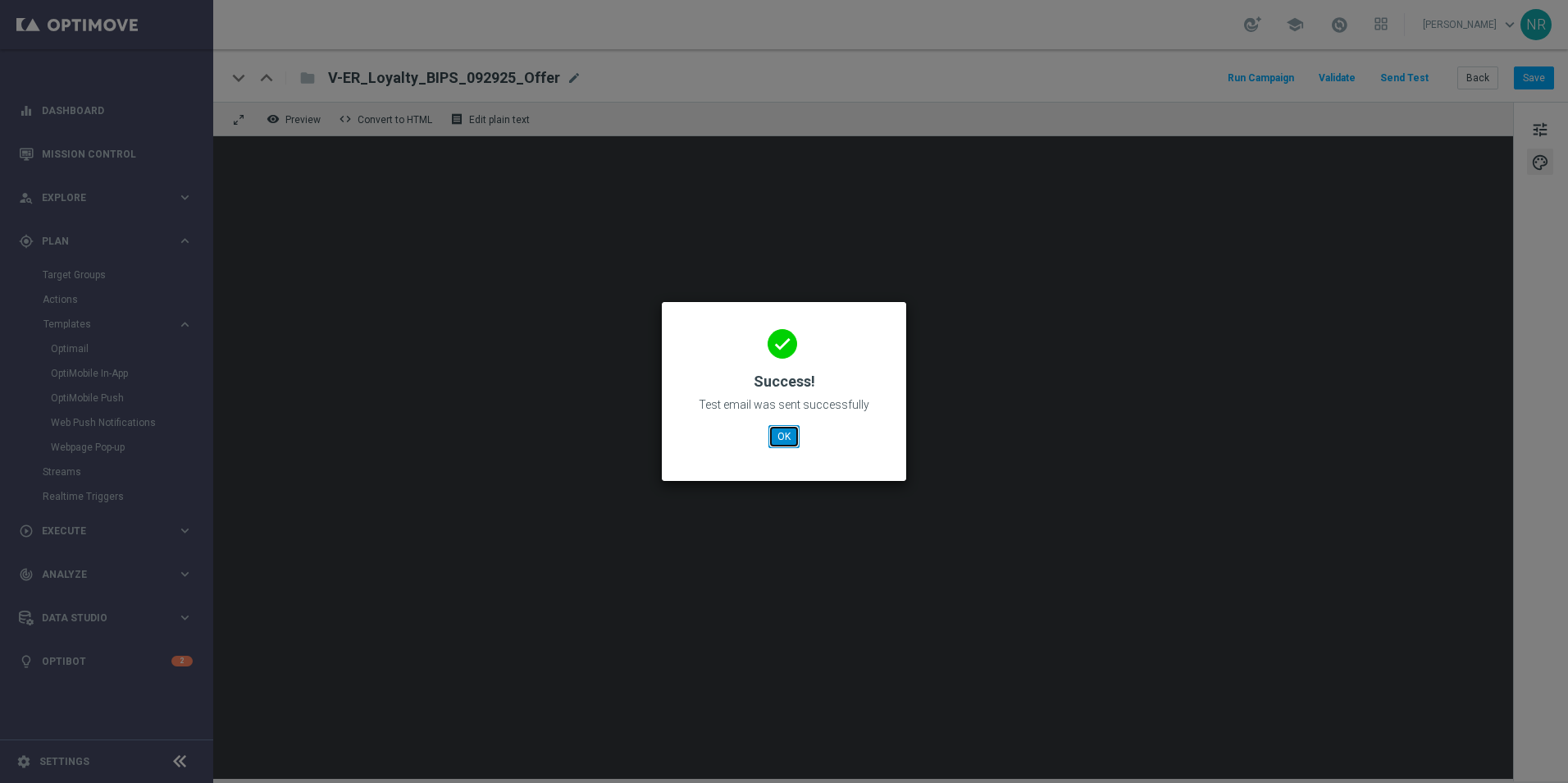
click at [776, 437] on button "OK" at bounding box center [784, 437] width 31 height 23
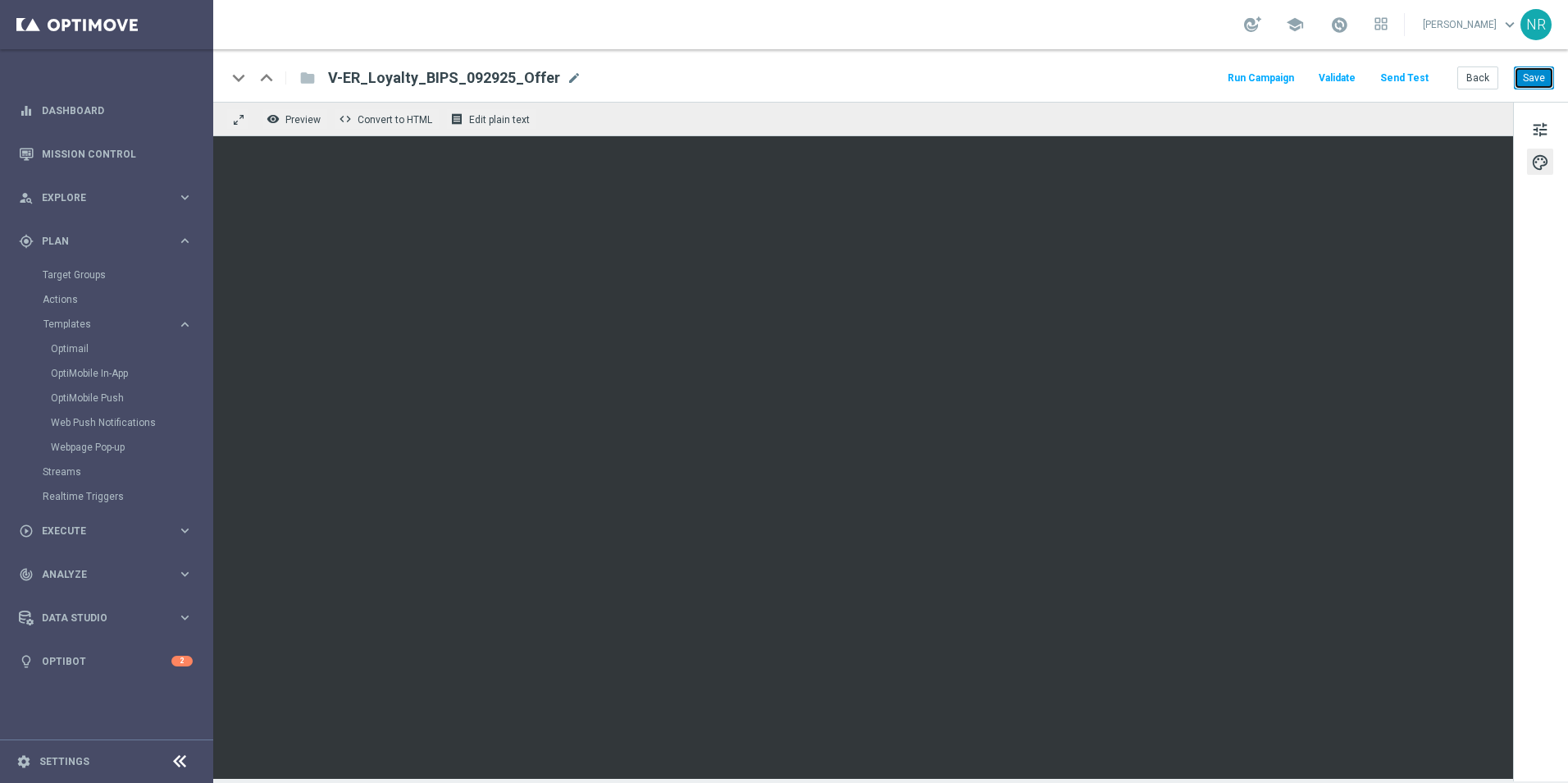
click at [1540, 76] on button "Save" at bounding box center [1533, 78] width 40 height 23
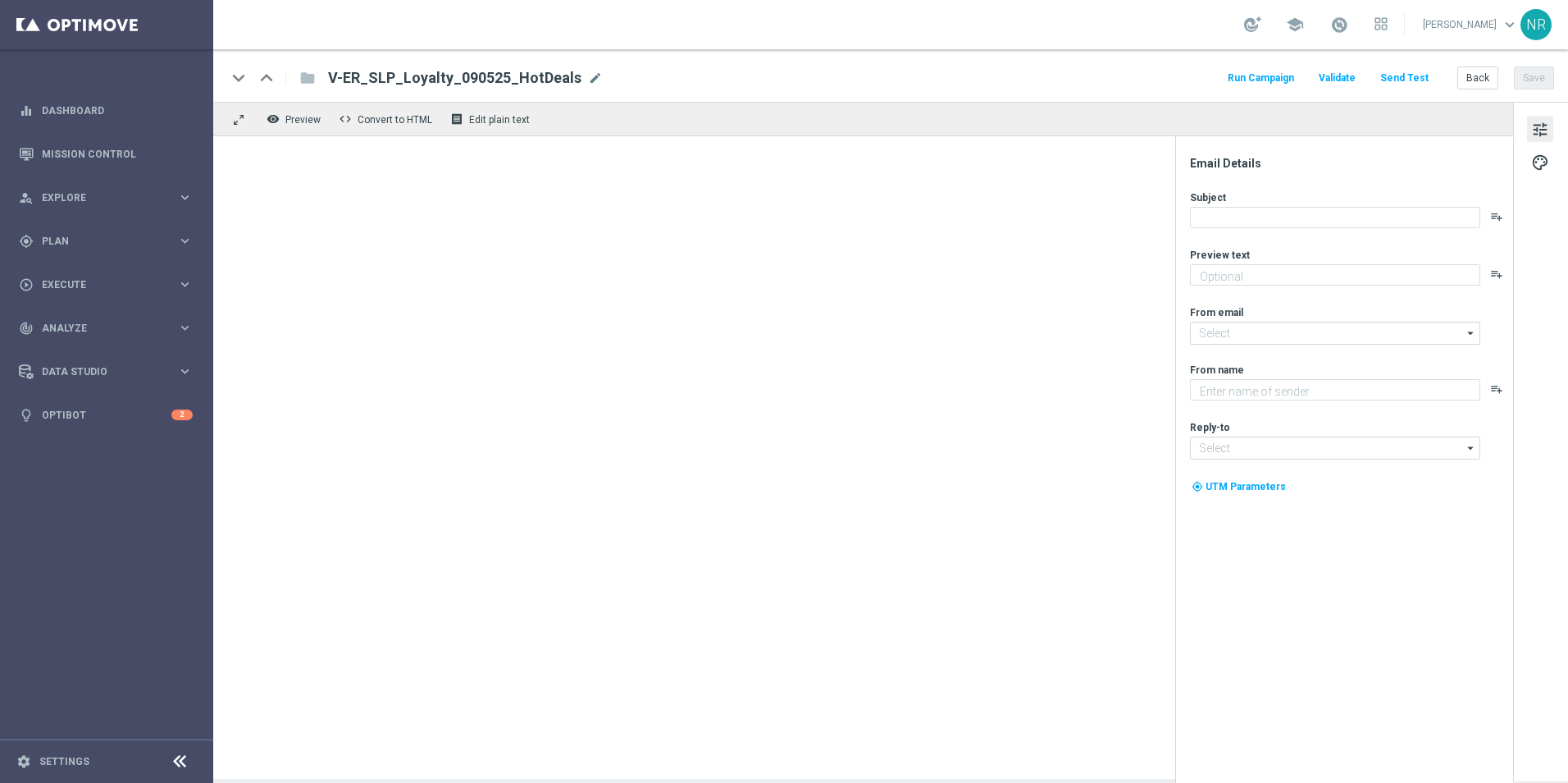
type textarea "Redeem now and save on these top deals."
type textarea "Staples"
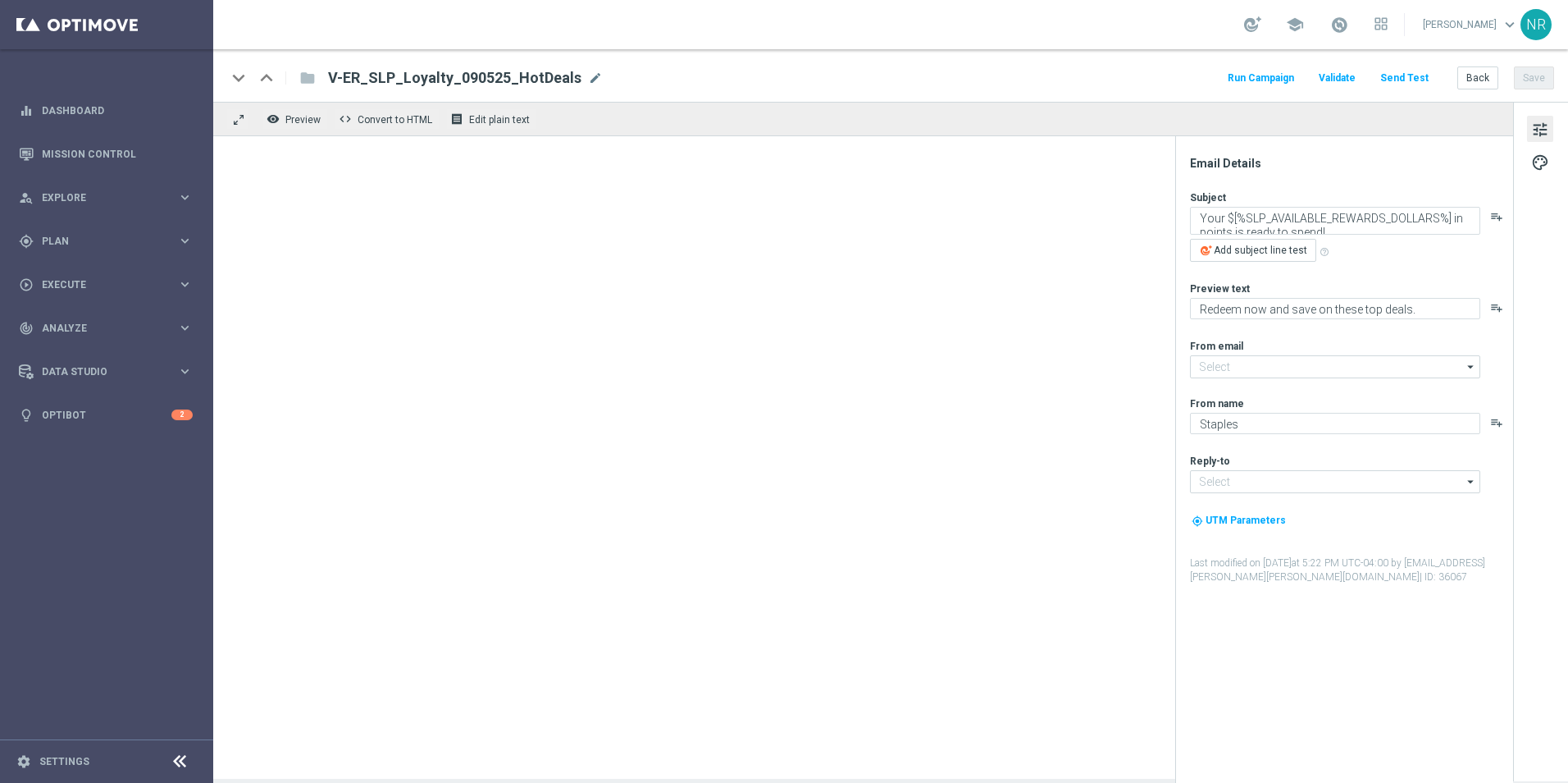
type input "[EMAIL_ADDRESS][DOMAIN_NAME]"
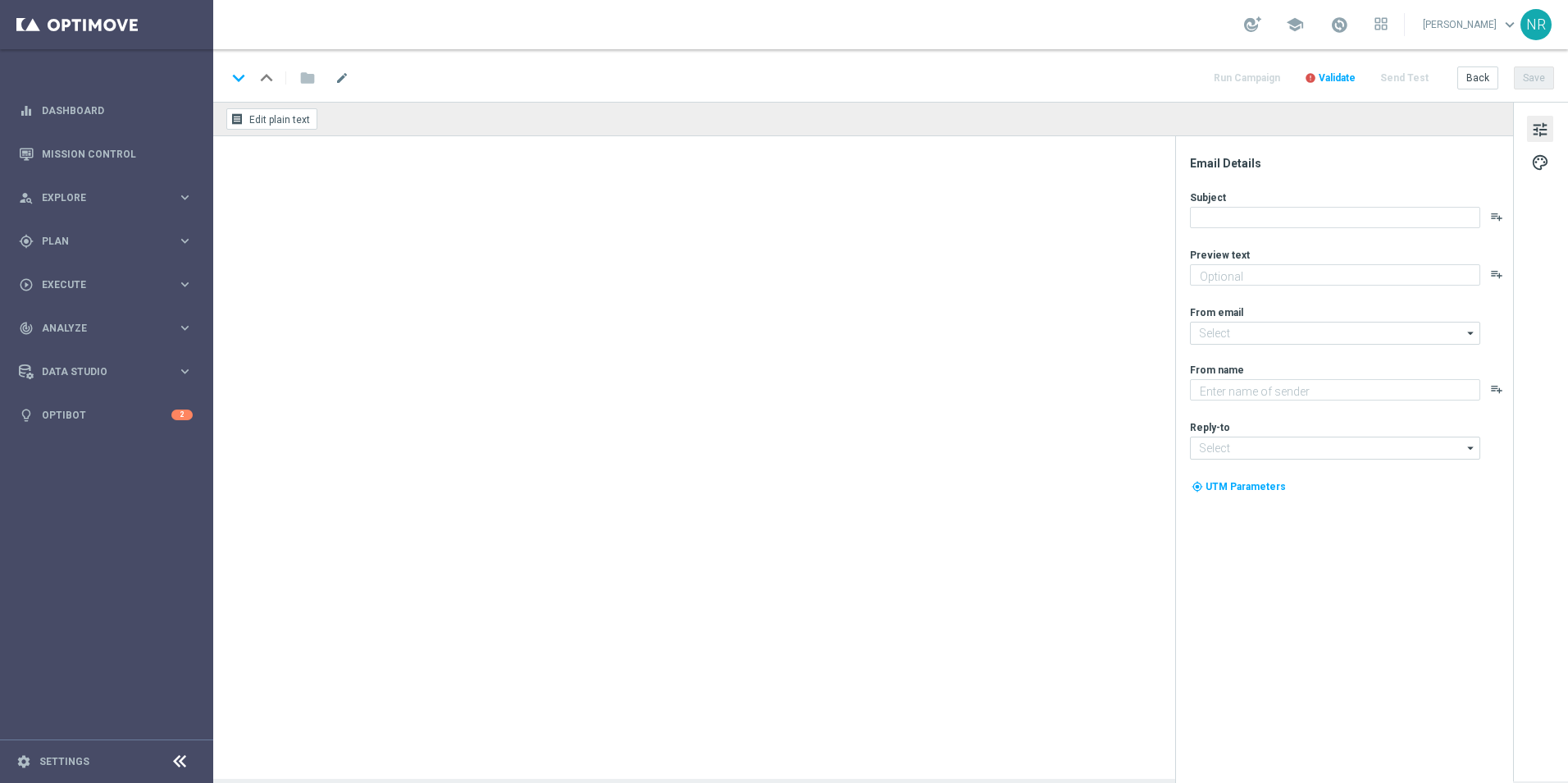
type textarea "Redeem now and save on these top deals."
type input "[EMAIL_ADDRESS][DOMAIN_NAME]"
type textarea "Staples"
type input "[EMAIL_ADDRESS][DOMAIN_NAME]"
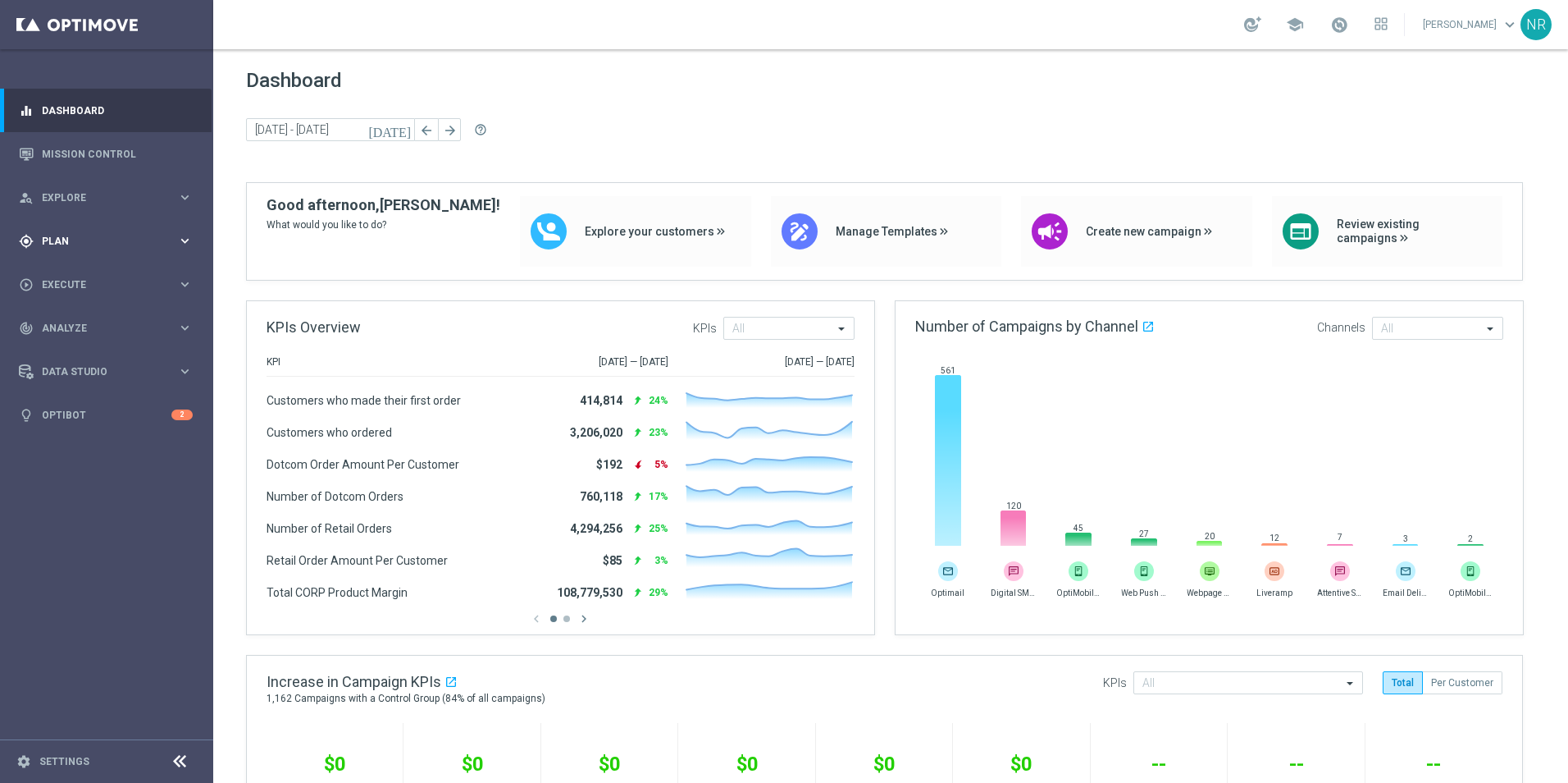
click at [103, 239] on span "Plan" at bounding box center [109, 241] width 136 height 10
click at [97, 323] on span "Templates" at bounding box center [102, 324] width 117 height 10
click at [88, 350] on link "Optimail" at bounding box center [110, 348] width 120 height 13
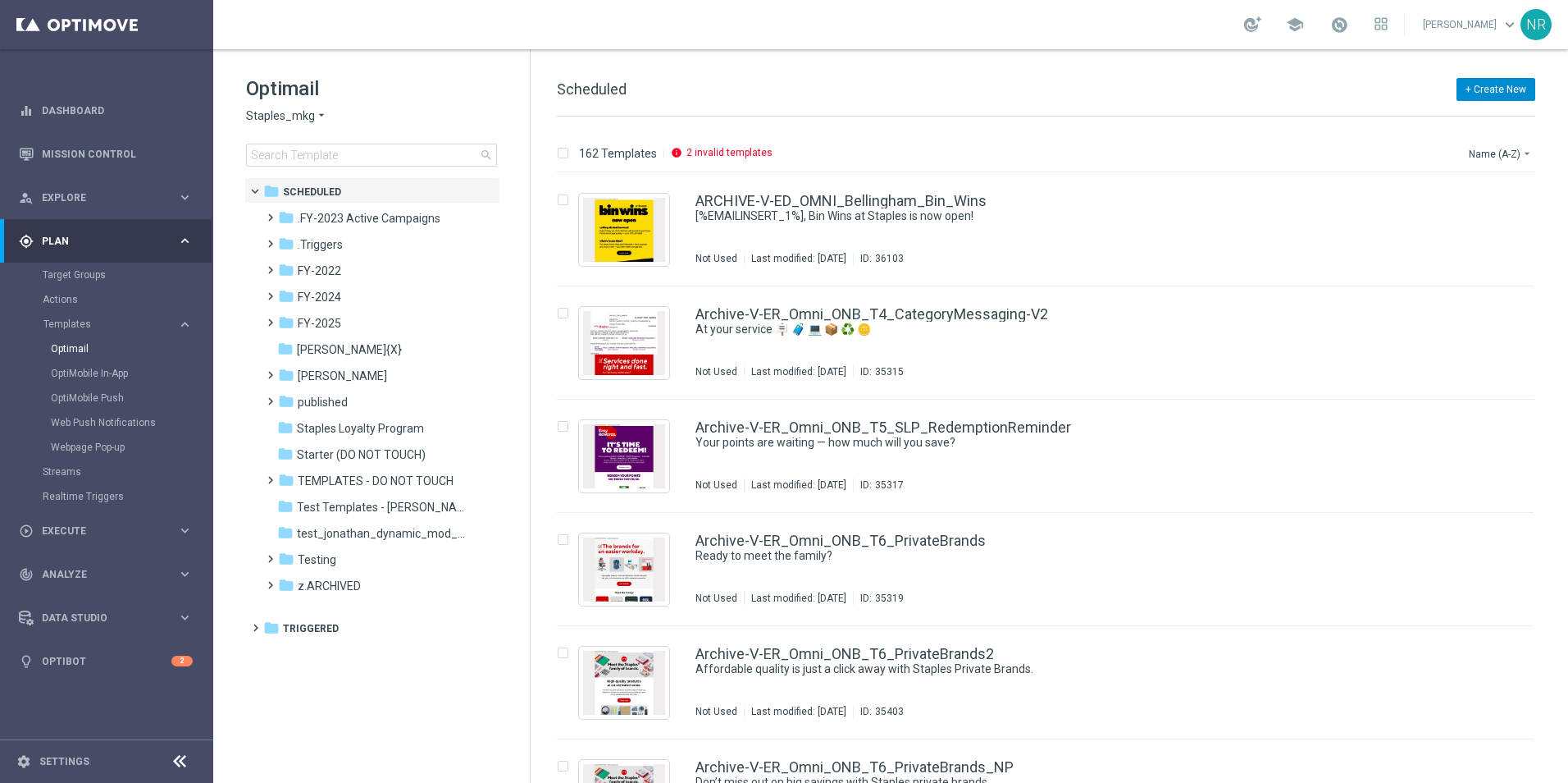
click at [1517, 79] on button "+ Create New" at bounding box center [1496, 90] width 79 height 23
click at [1476, 110] on div "New Template" at bounding box center [1470, 119] width 131 height 23
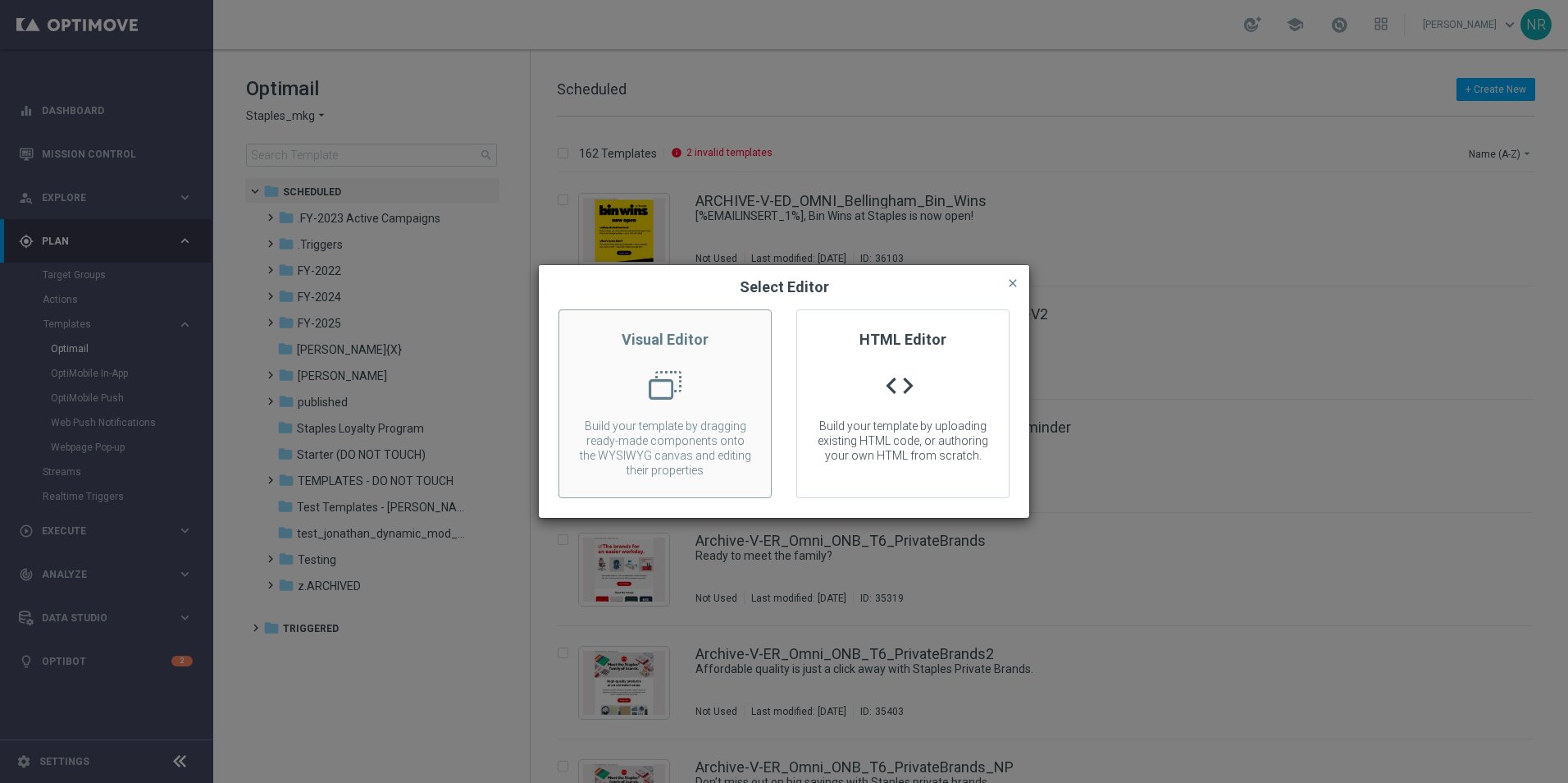
click at [662, 376] on div at bounding box center [665, 392] width 211 height 45
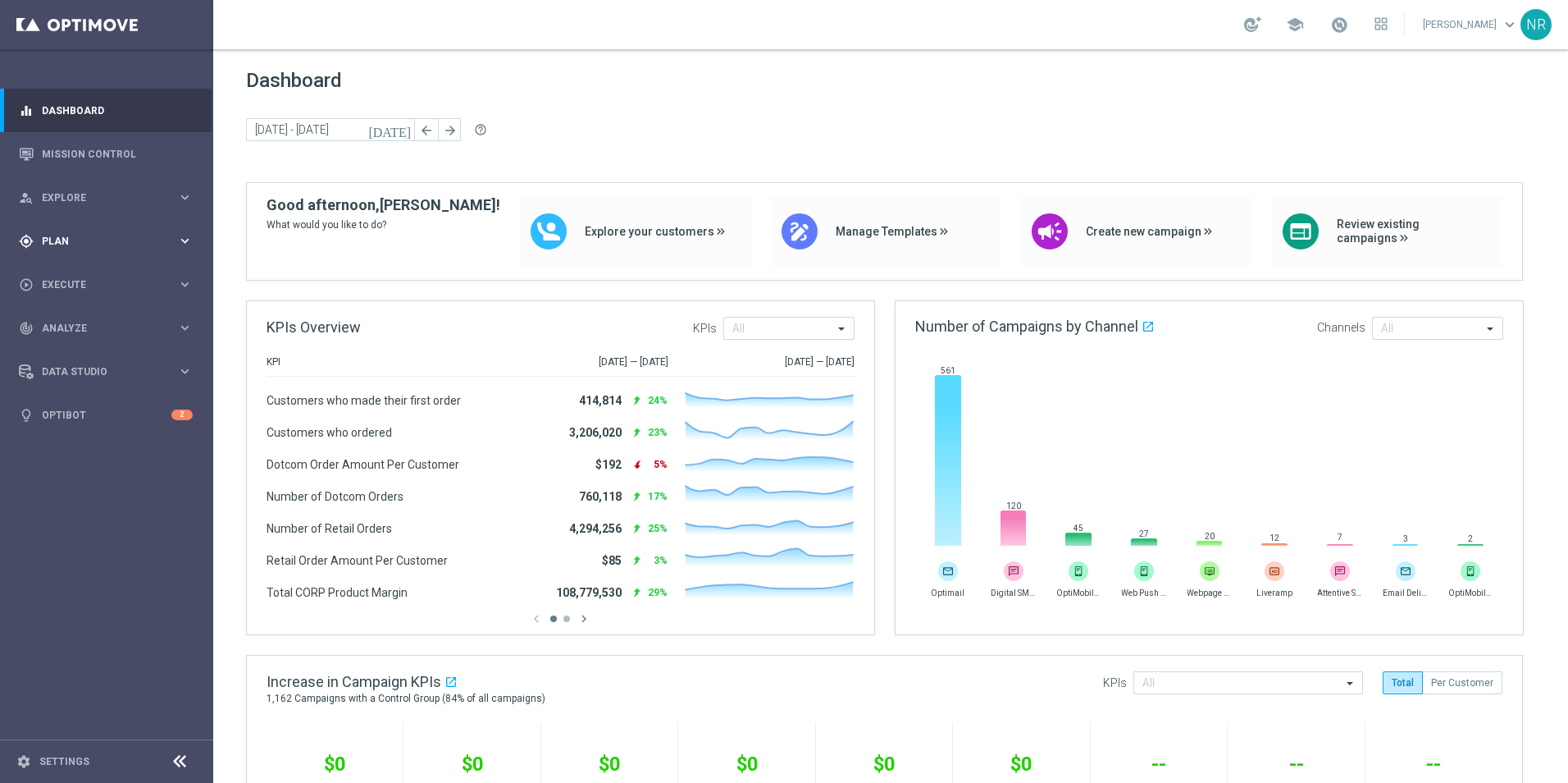
click at [138, 256] on div "gps_fixed Plan keyboard_arrow_right" at bounding box center [106, 241] width 211 height 44
click at [86, 318] on button "Templates keyboard_arrow_right" at bounding box center [118, 324] width 151 height 13
click at [91, 352] on link "Optimail" at bounding box center [110, 348] width 120 height 13
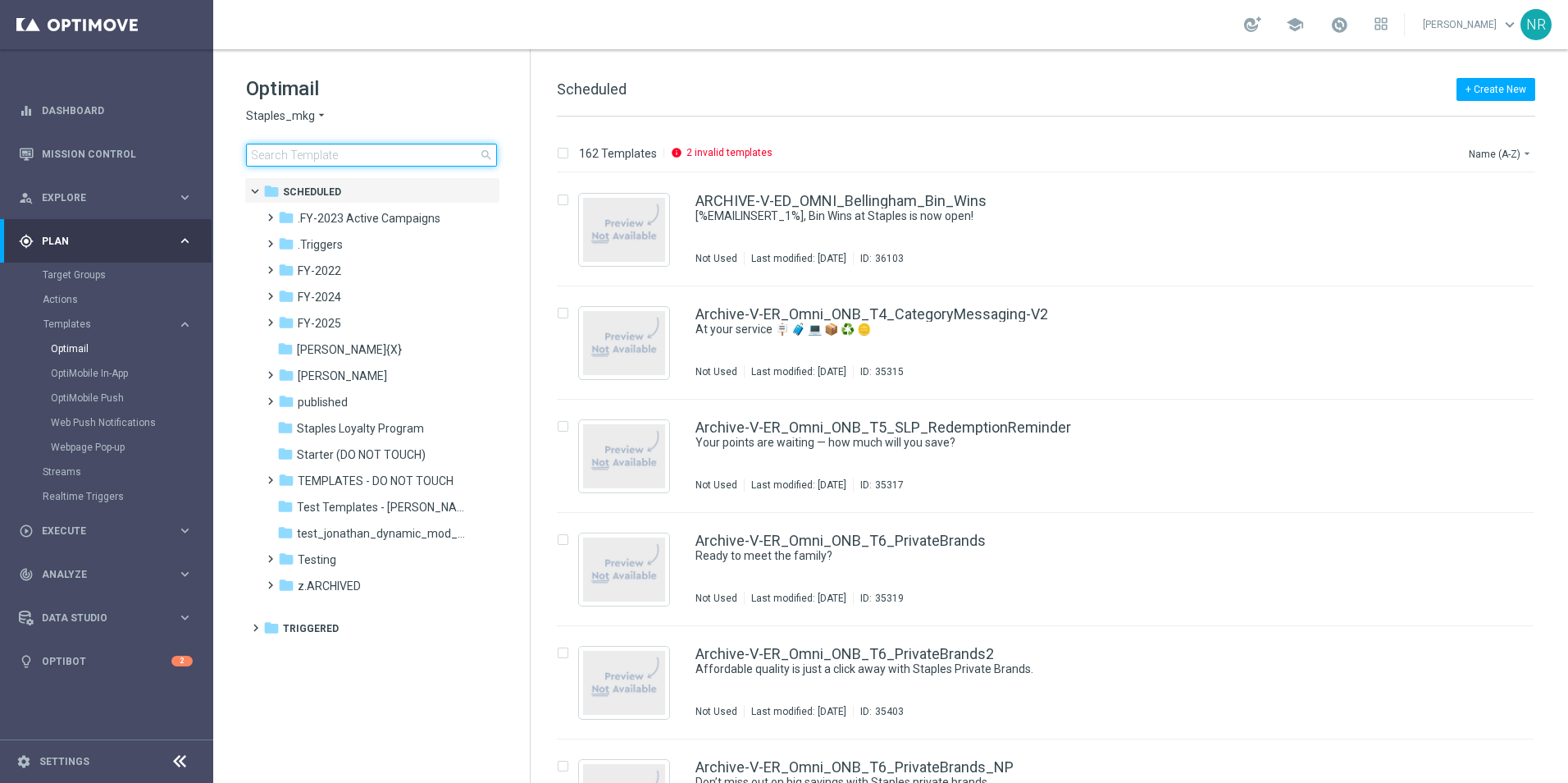
click at [382, 153] on input at bounding box center [371, 155] width 251 height 23
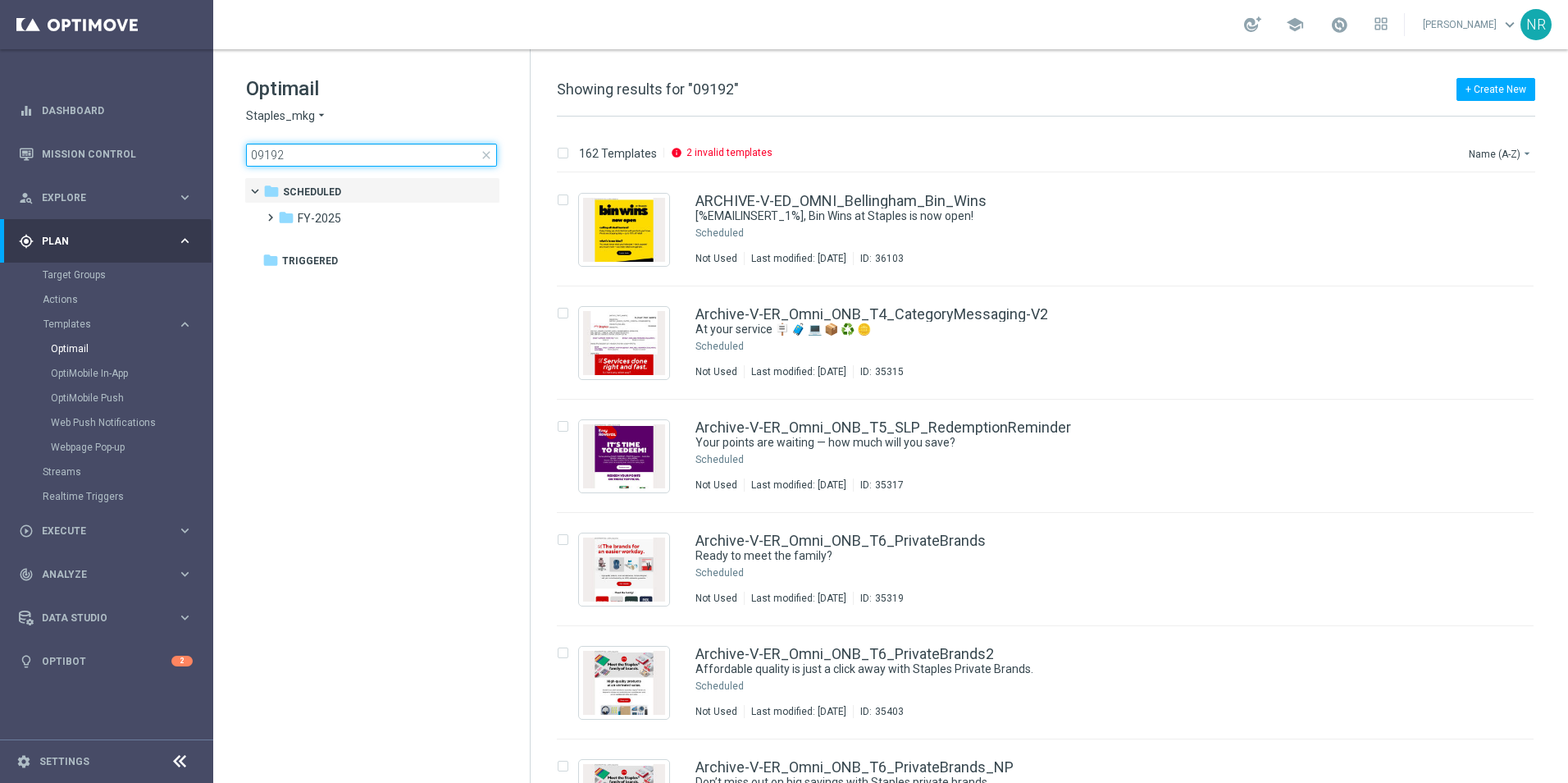
type input "091925"
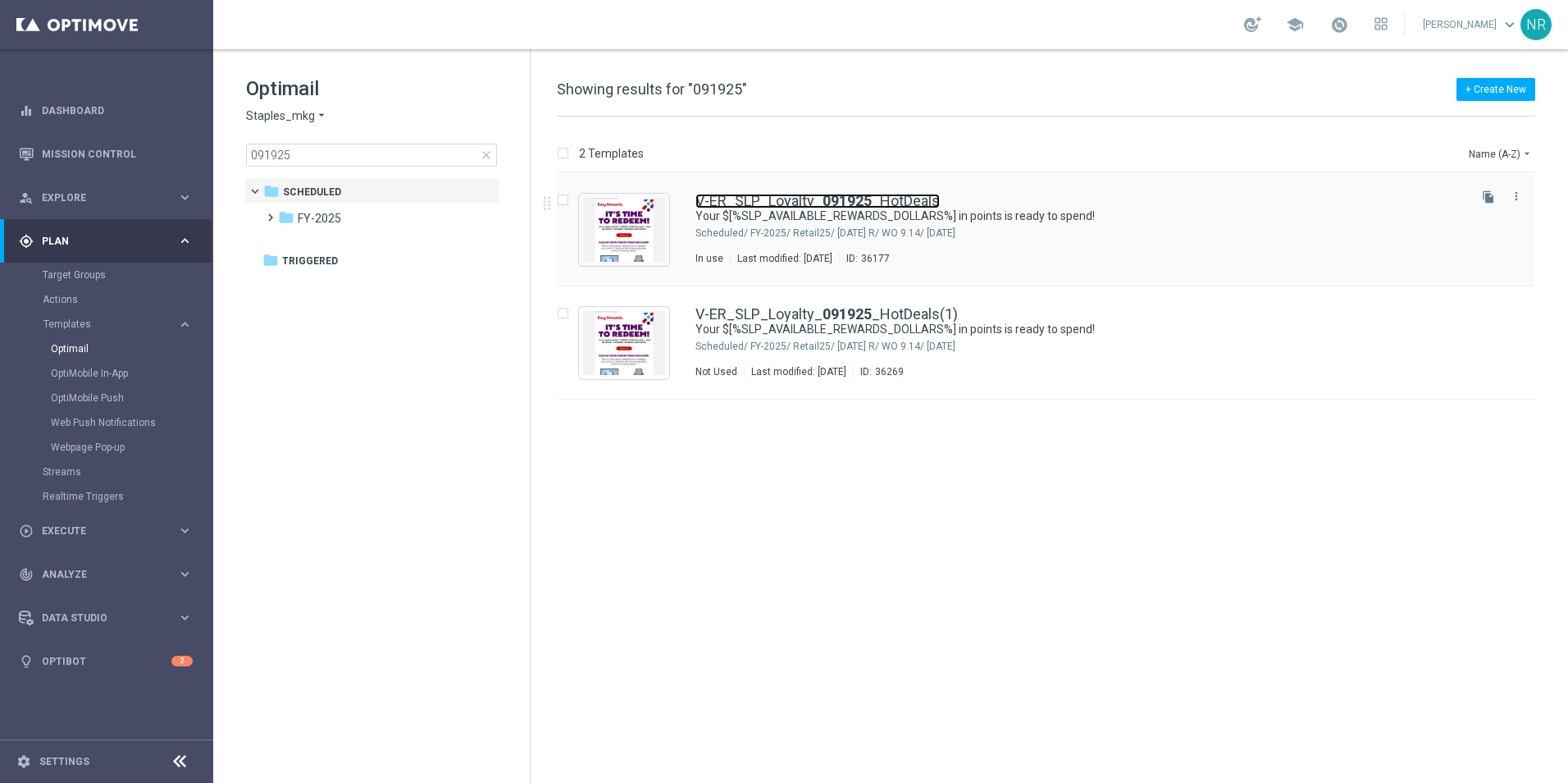
click at [883, 197] on link "V-ER_SLP_Loyalty_ 091925 _HotDeals" at bounding box center [817, 201] width 244 height 15
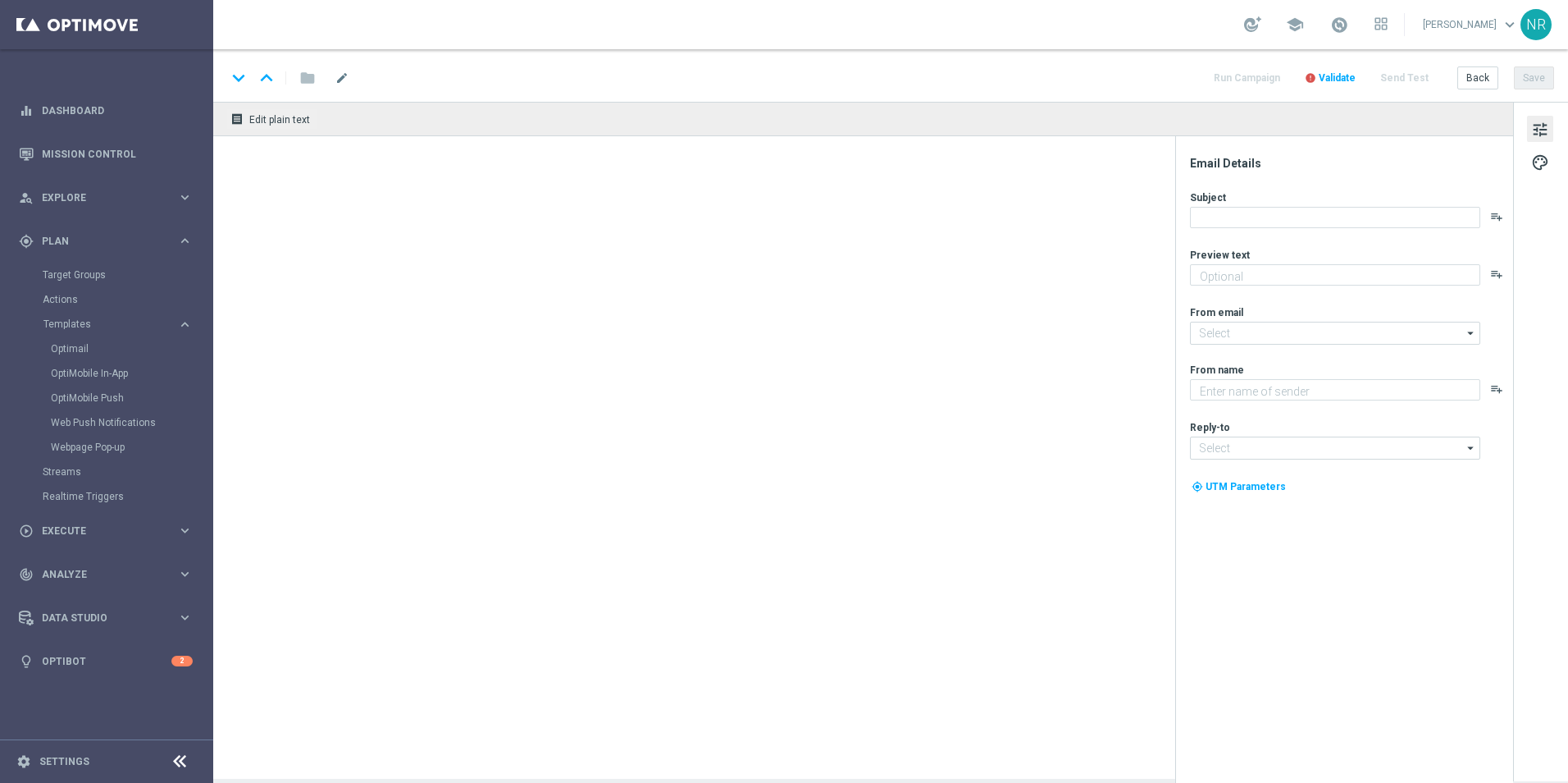
type textarea "Redeem now and save on these top deals."
type input "[EMAIL_ADDRESS][DOMAIN_NAME]"
type textarea "Staples"
type input "[EMAIL_ADDRESS][DOMAIN_NAME]"
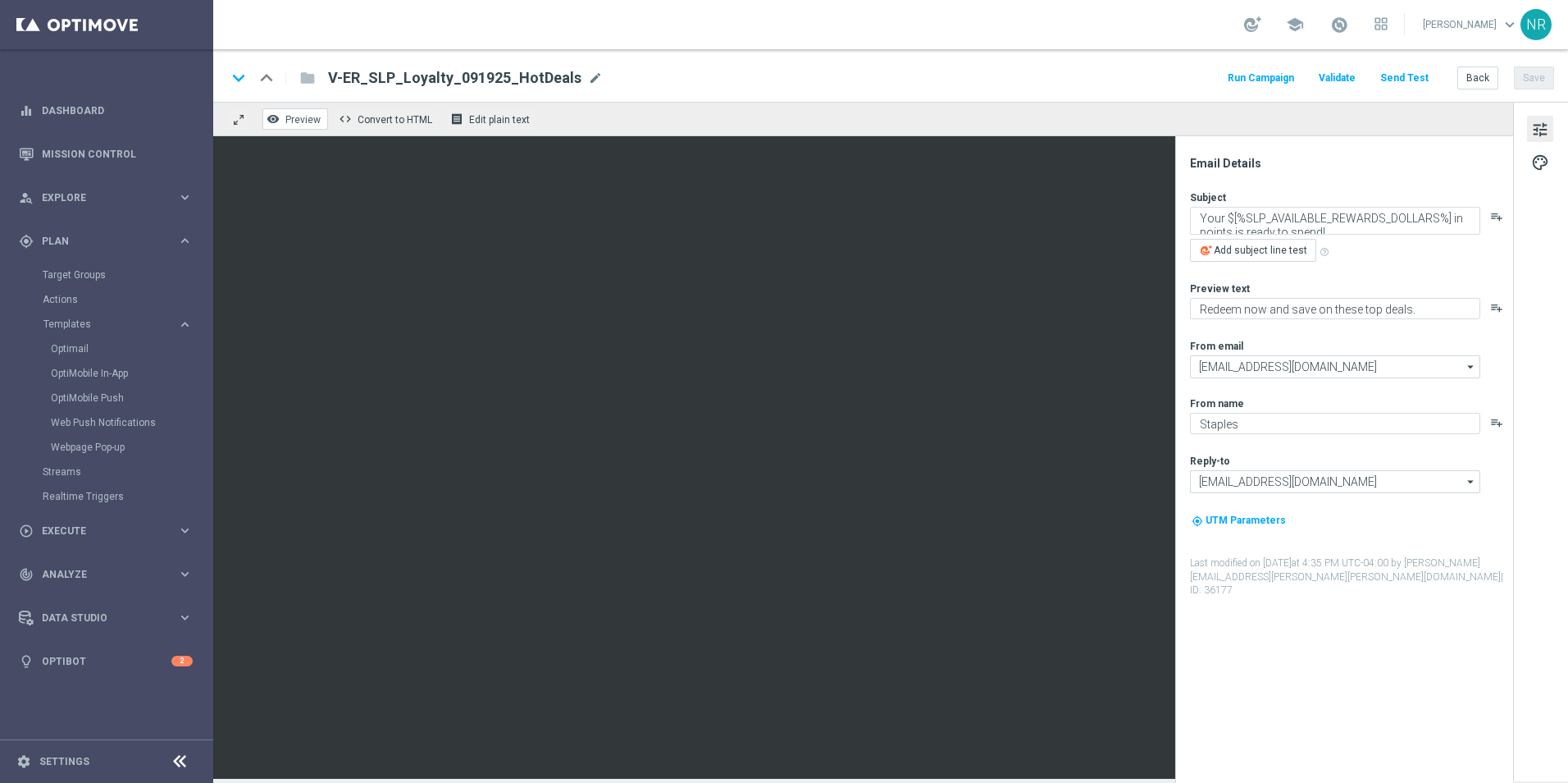
click at [303, 110] on button "remove_red_eye Preview" at bounding box center [295, 119] width 66 height 21
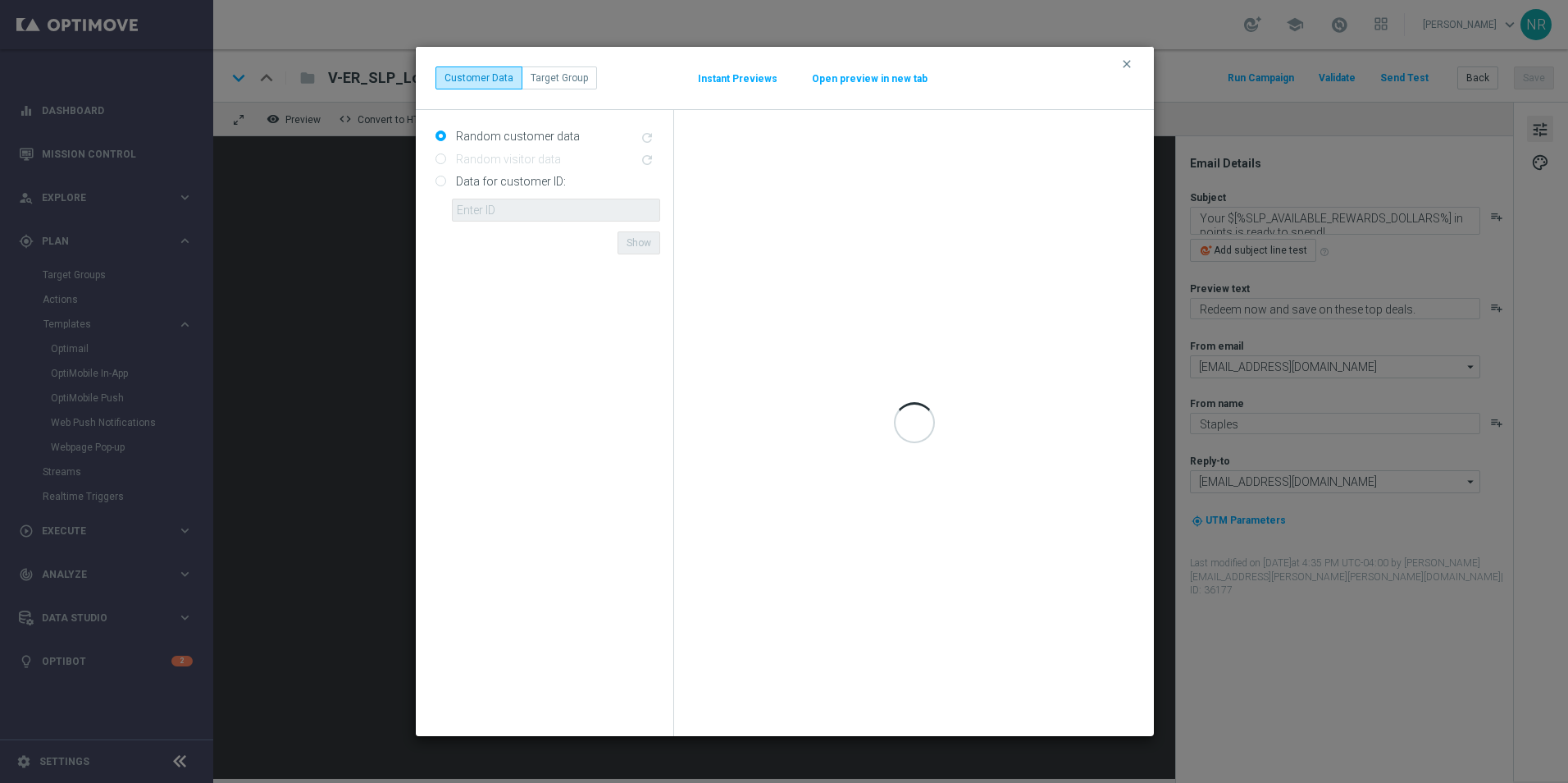
click at [870, 85] on div "Open preview in new tab" at bounding box center [852, 78] width 82 height 15
click at [871, 84] on button "Open preview in new tab" at bounding box center [870, 78] width 117 height 13
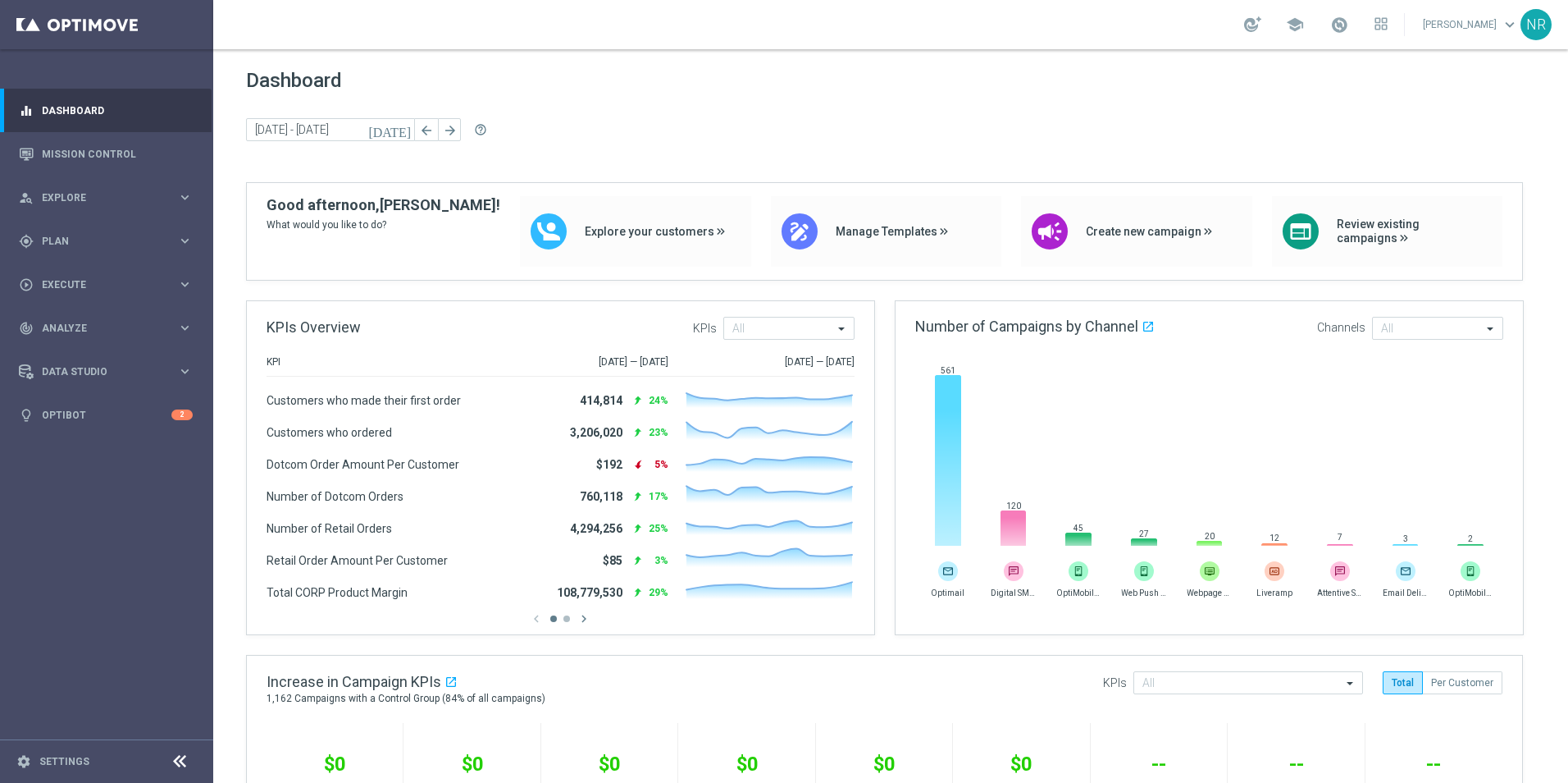
click at [76, 247] on div "gps_fixed Plan" at bounding box center [98, 241] width 158 height 15
click at [723, 114] on div "Dashboard [DATE] [DATE] - [DATE] arrow_back arrow_forward help_outline" at bounding box center [890, 126] width 1289 height 114
click at [107, 282] on div "Target Groups" at bounding box center [127, 275] width 169 height 25
click at [106, 277] on link "Target Groups" at bounding box center [106, 274] width 128 height 13
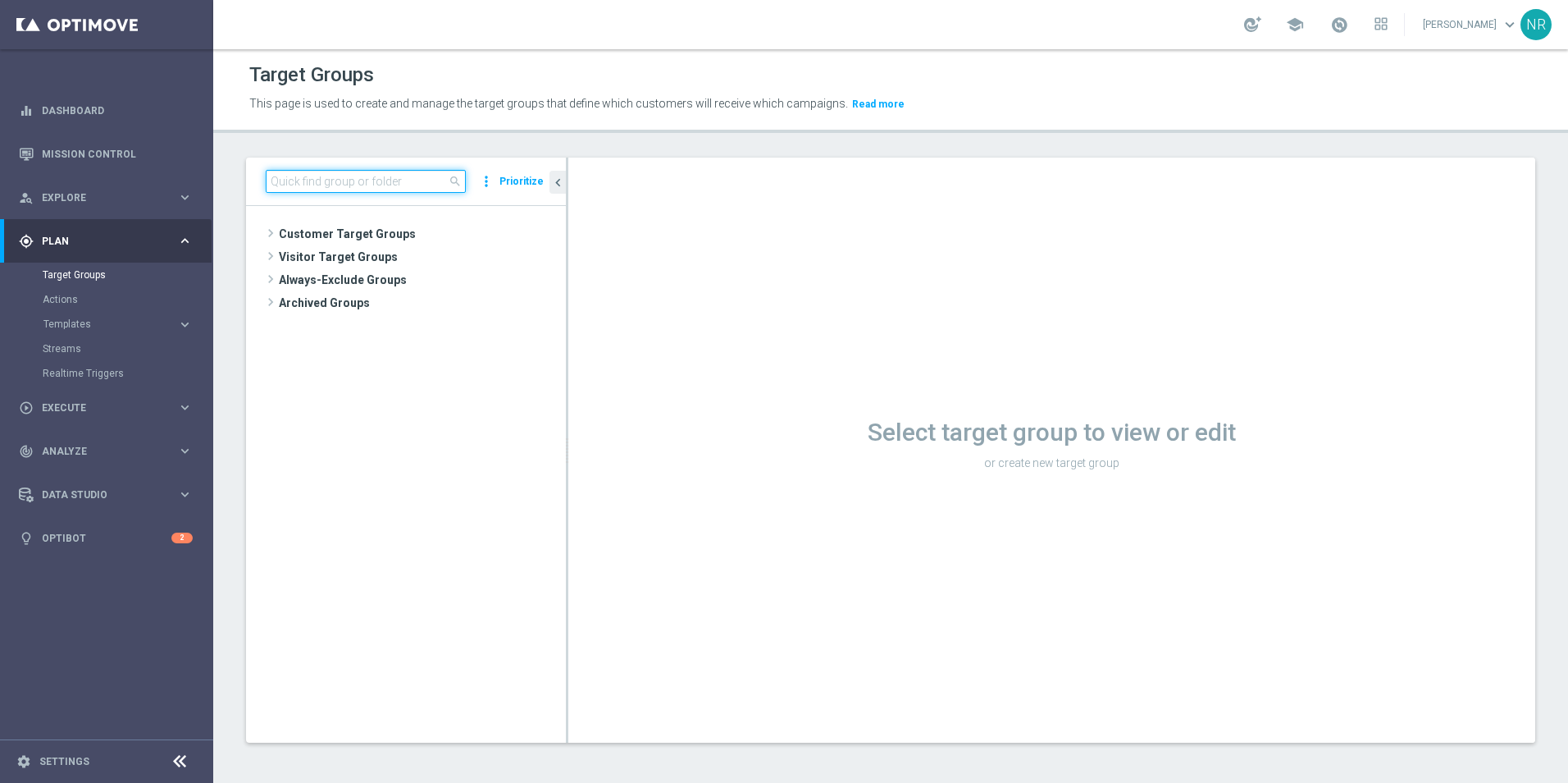
click at [320, 179] on input at bounding box center [366, 181] width 201 height 23
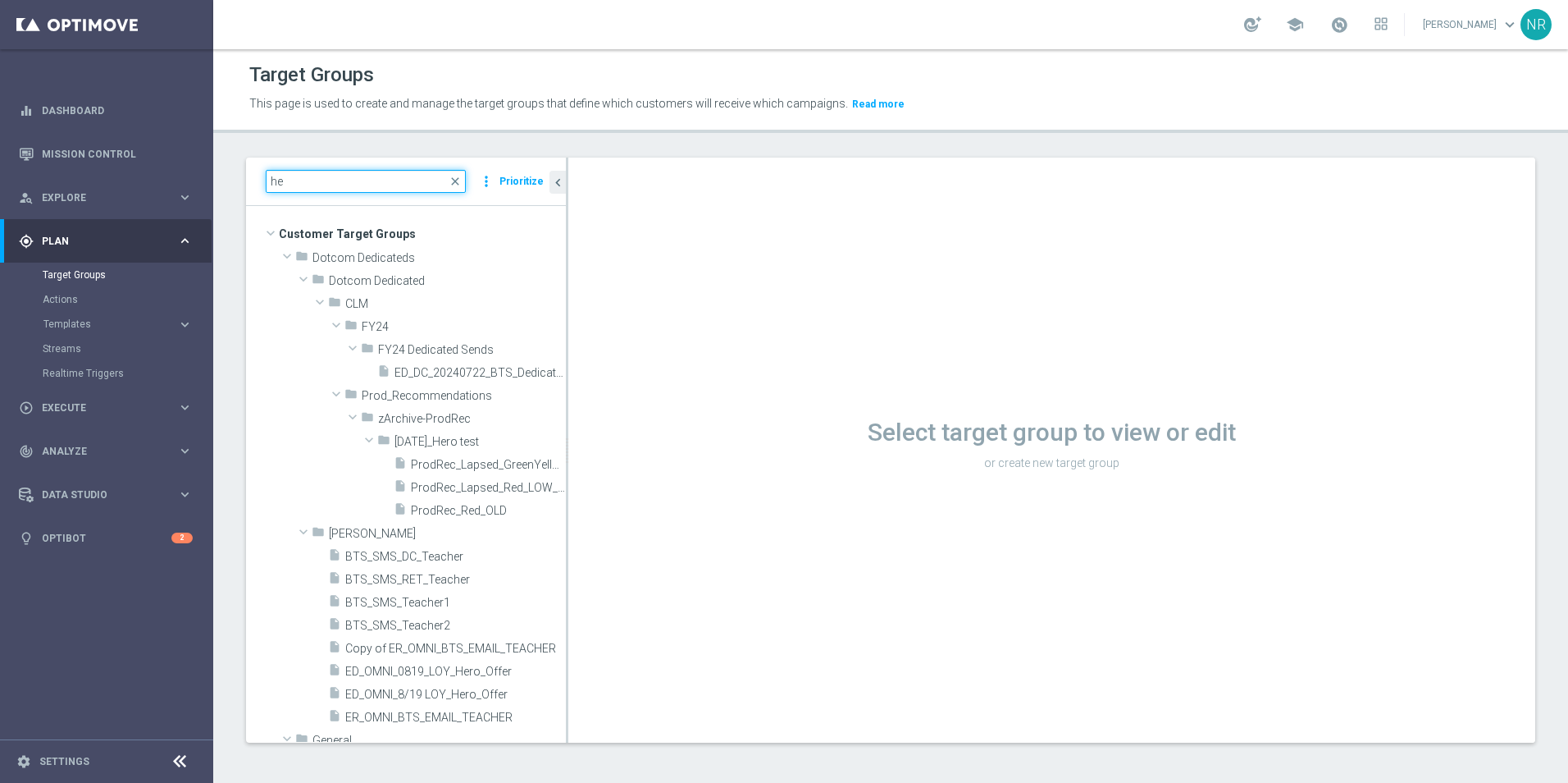
type input "h"
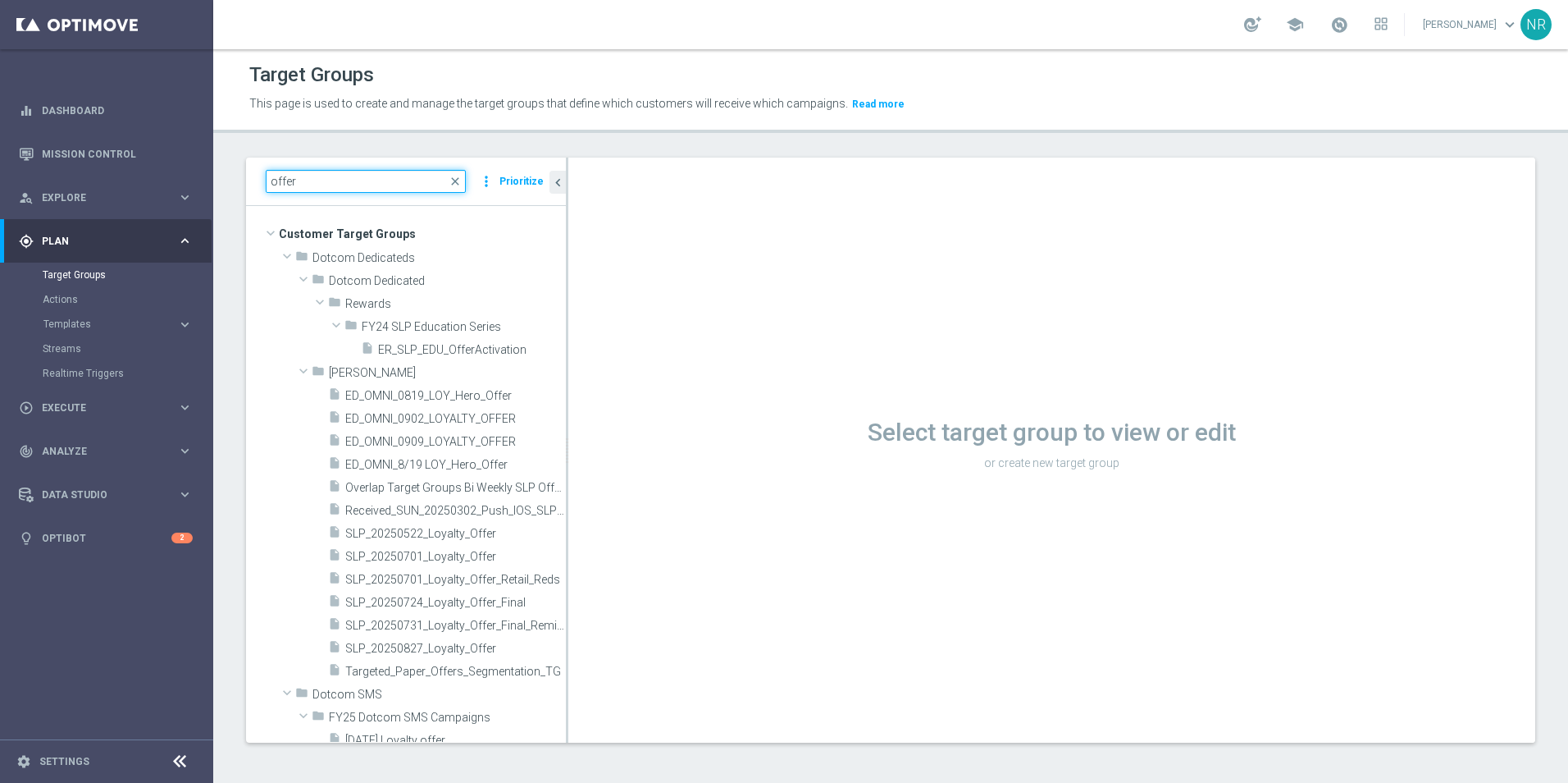
type input "offer"
click at [857, 153] on div "Target Groups This page is used to create and manage the target groups that def…" at bounding box center [890, 415] width 1355 height 733
click at [85, 331] on accordion "Templates keyboard_arrow_right Optimail OptiMobile In-App OptiMobile Push Web P…" at bounding box center [127, 324] width 169 height 25
click at [85, 330] on button "Templates keyboard_arrow_right" at bounding box center [118, 324] width 151 height 13
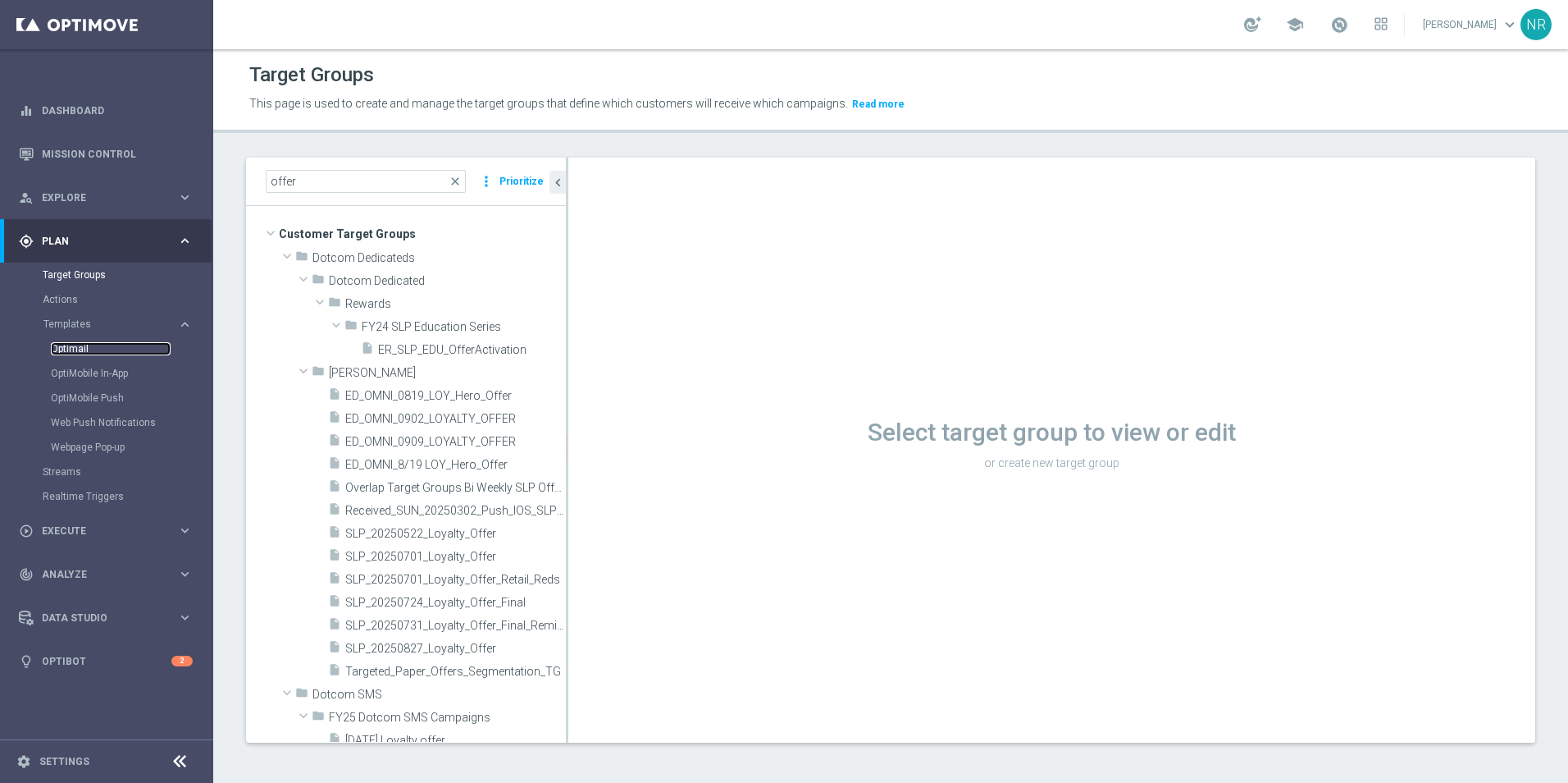
click at [79, 344] on link "Optimail" at bounding box center [110, 348] width 120 height 13
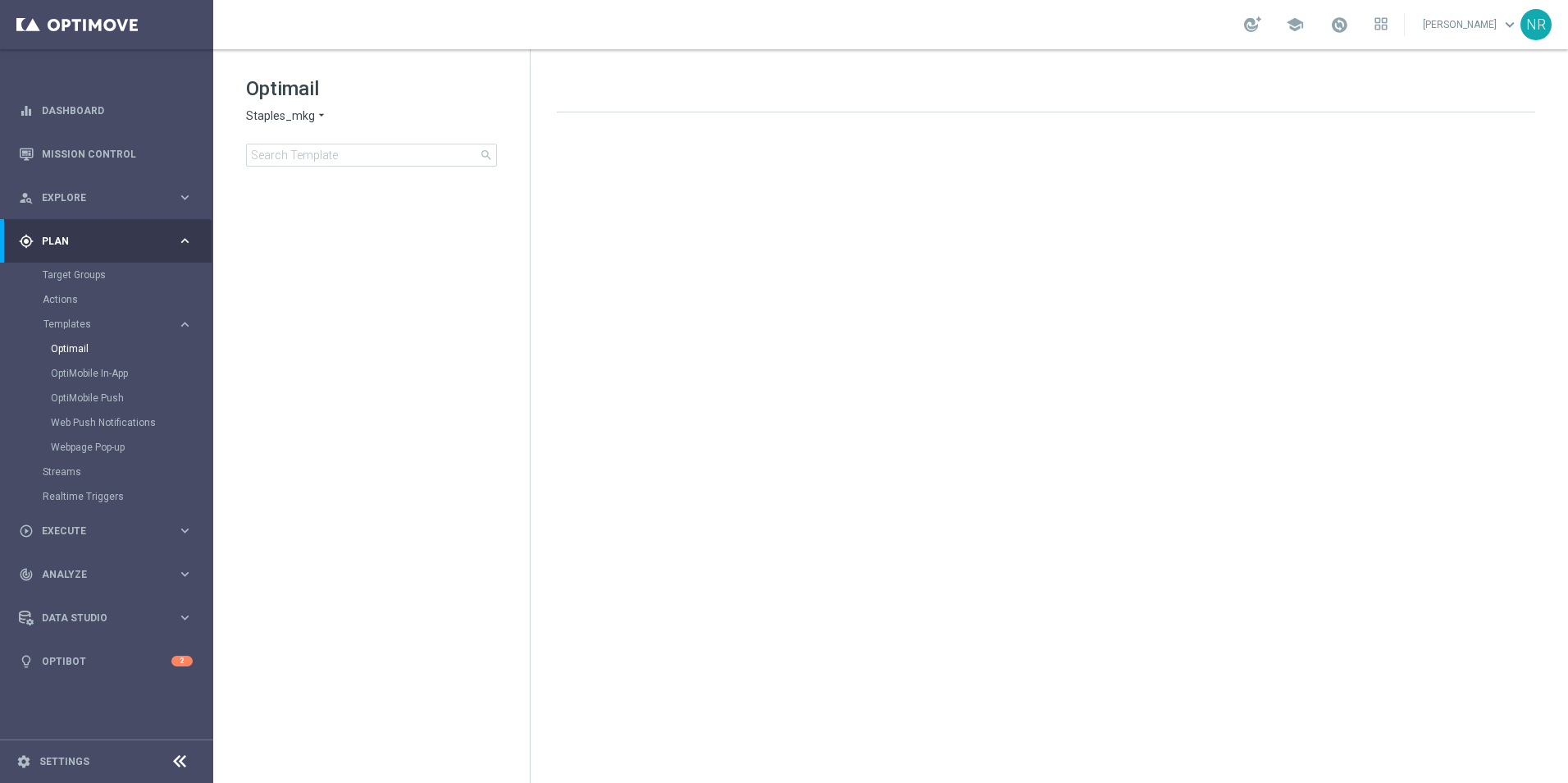
click at [343, 133] on div "Optimail Staples_mkg arrow_drop_down × Staples_mkg search" at bounding box center [388, 121] width 284 height 91
click at [363, 153] on input at bounding box center [371, 155] width 251 height 23
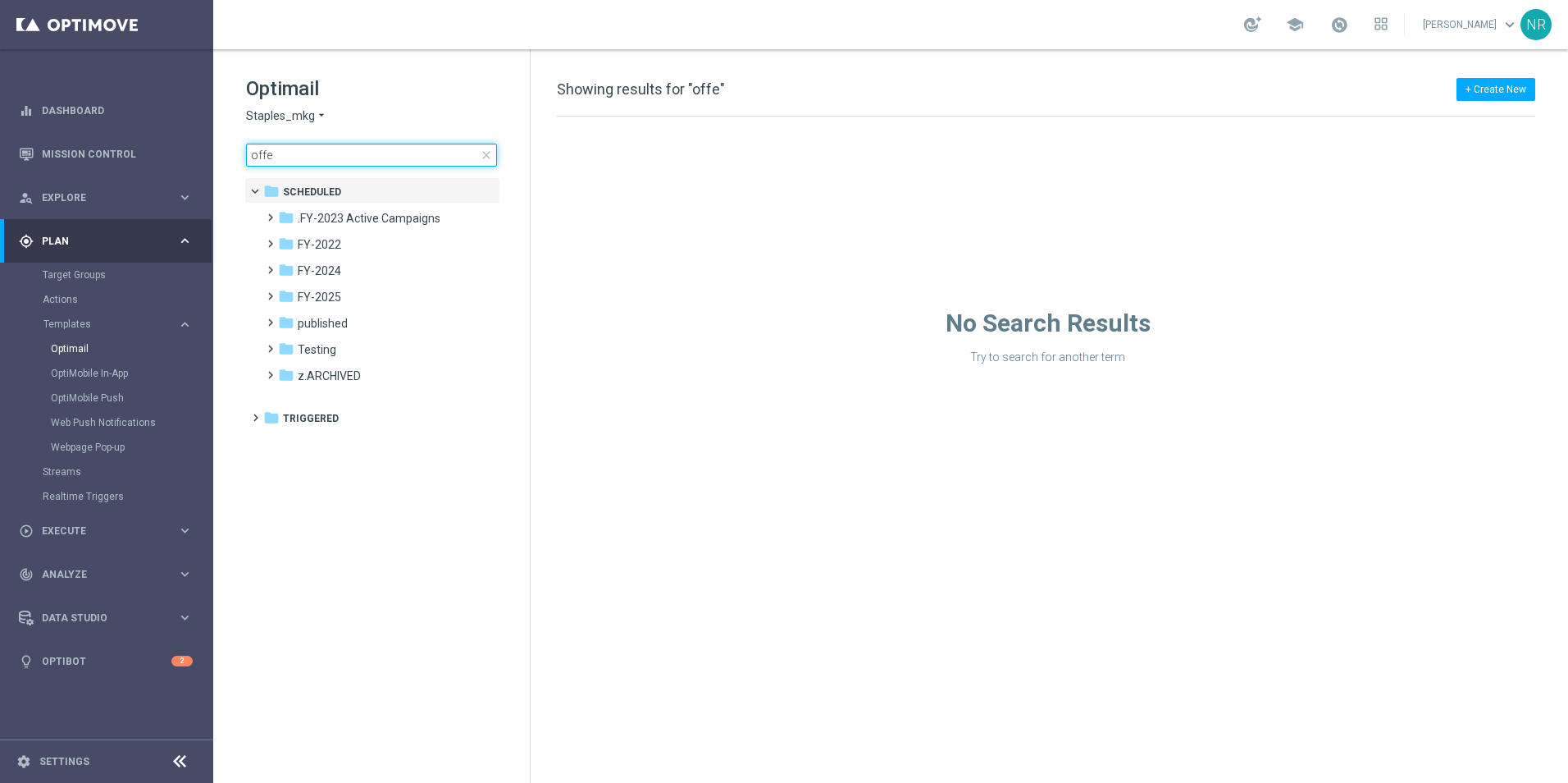
type input "offe"
click at [425, 100] on h1 "Optimail" at bounding box center [371, 89] width 251 height 27
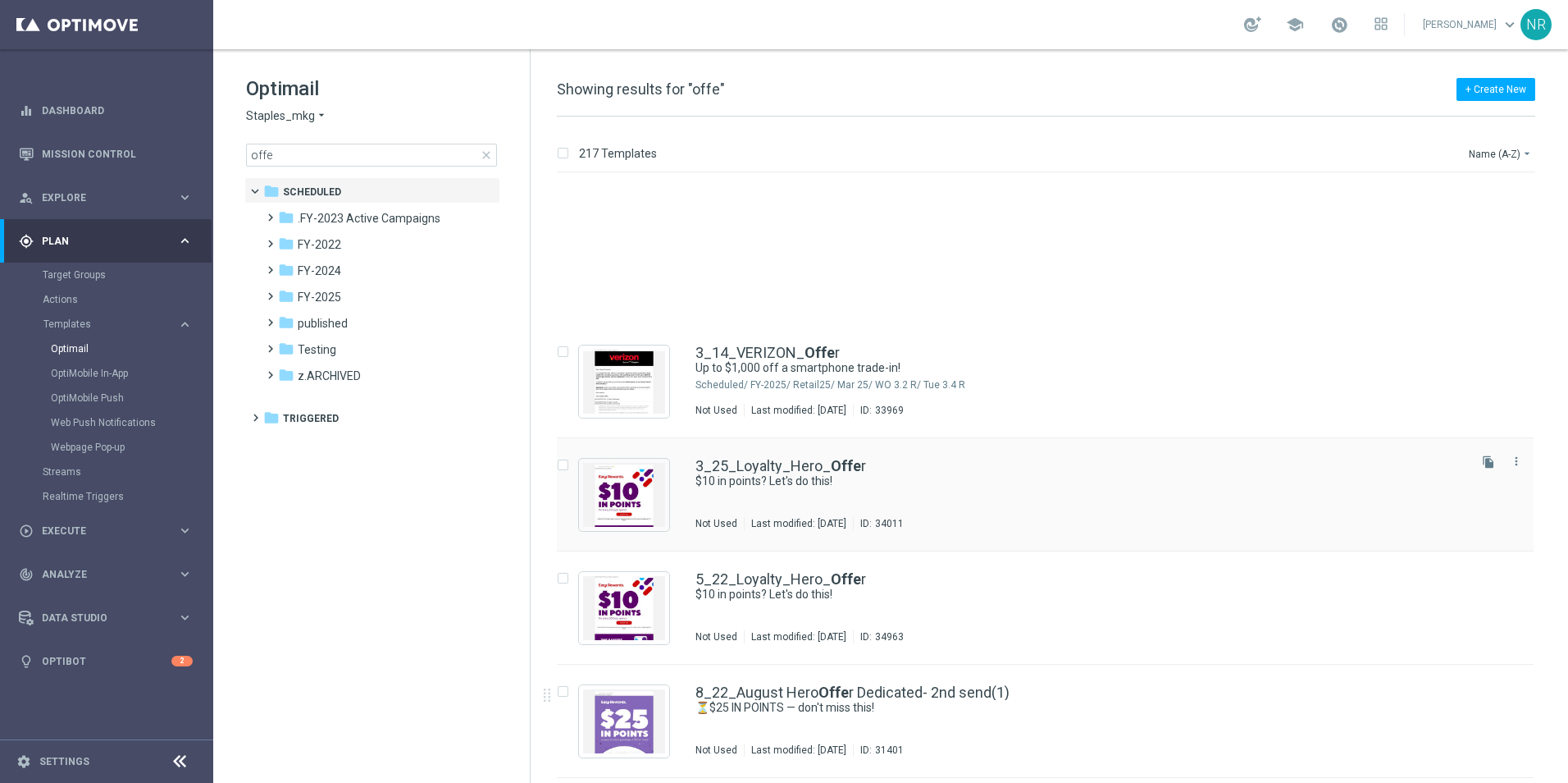
scroll to position [3492, 0]
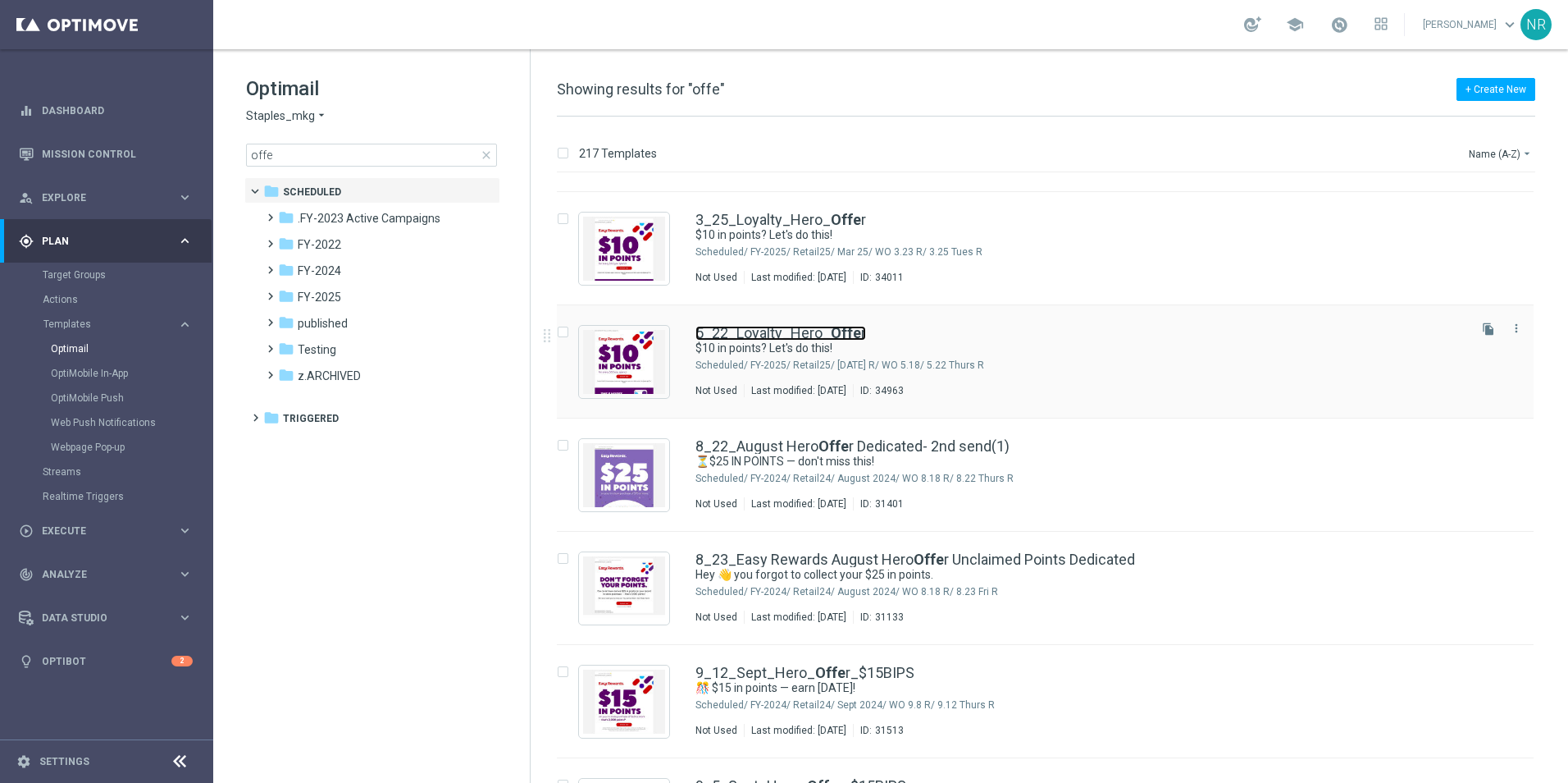
click at [780, 327] on link "5_22_Loyalty_Hero_ Offe r" at bounding box center [781, 333] width 170 height 15
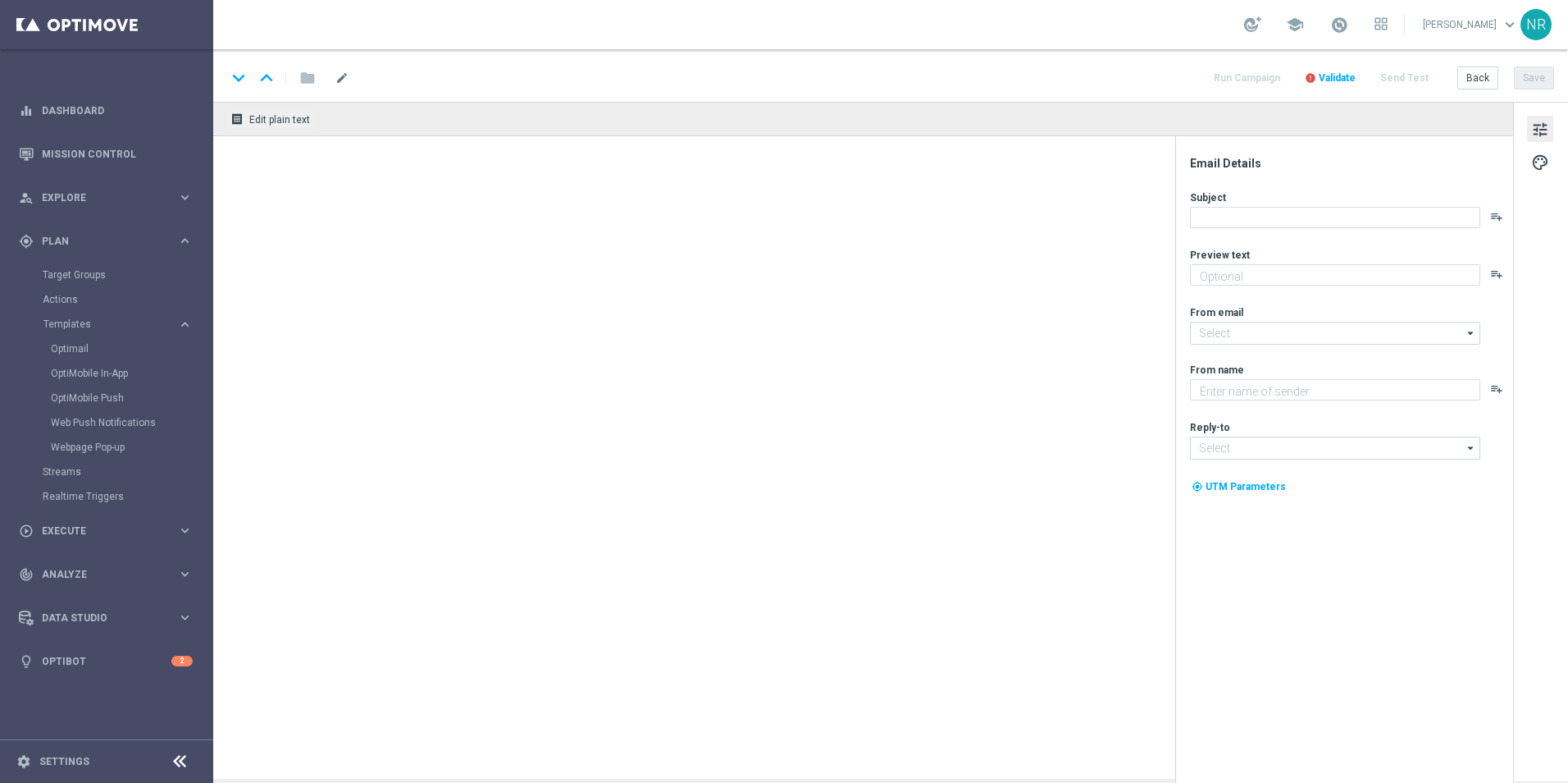
type textarea "Hit the app to activate your offer 👉"
type input "[EMAIL_ADDRESS][DOMAIN_NAME]"
type textarea "Staples"
type input "[EMAIL_ADDRESS][DOMAIN_NAME]"
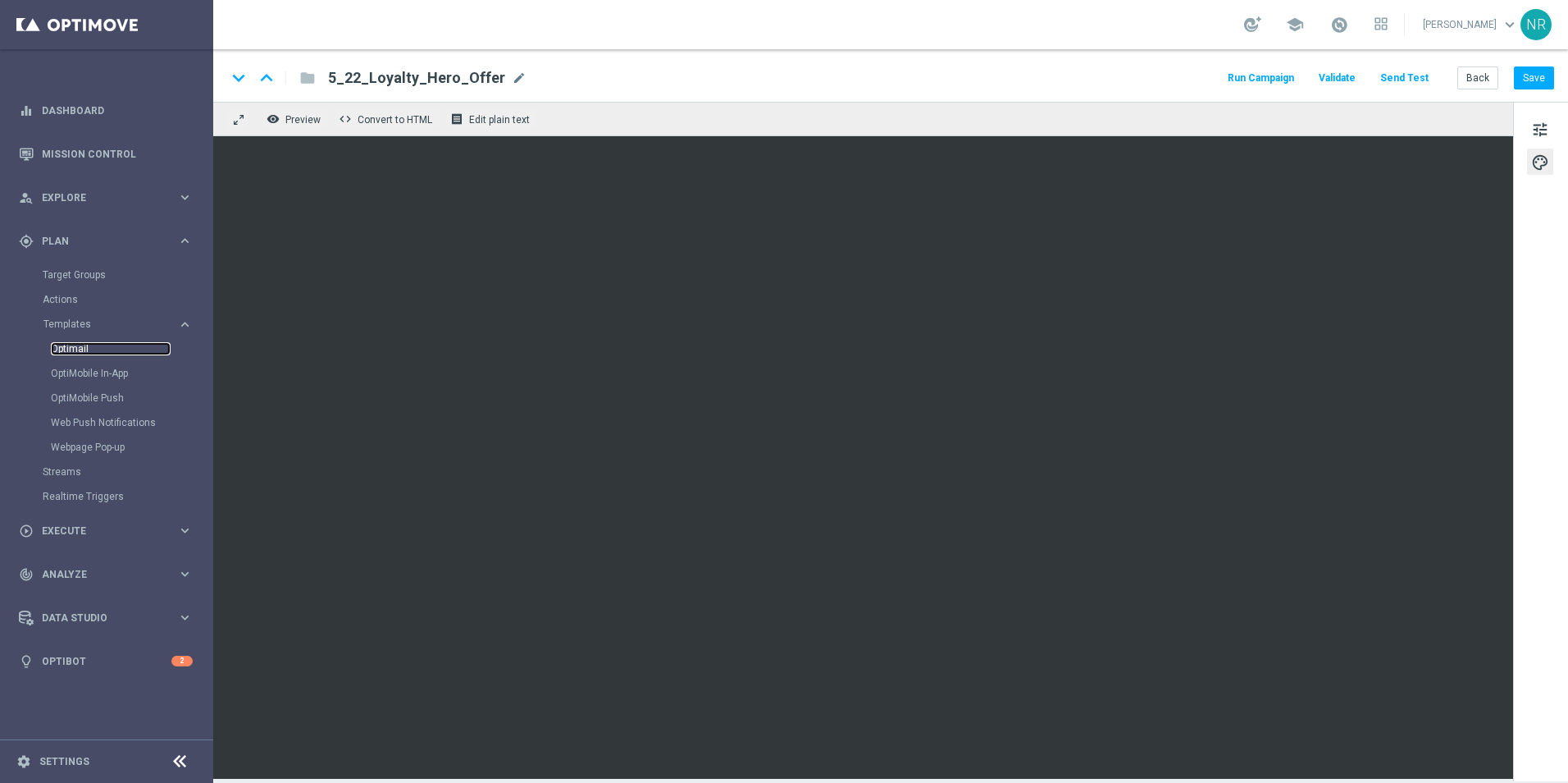
click at [70, 342] on link "Optimail" at bounding box center [110, 348] width 120 height 13
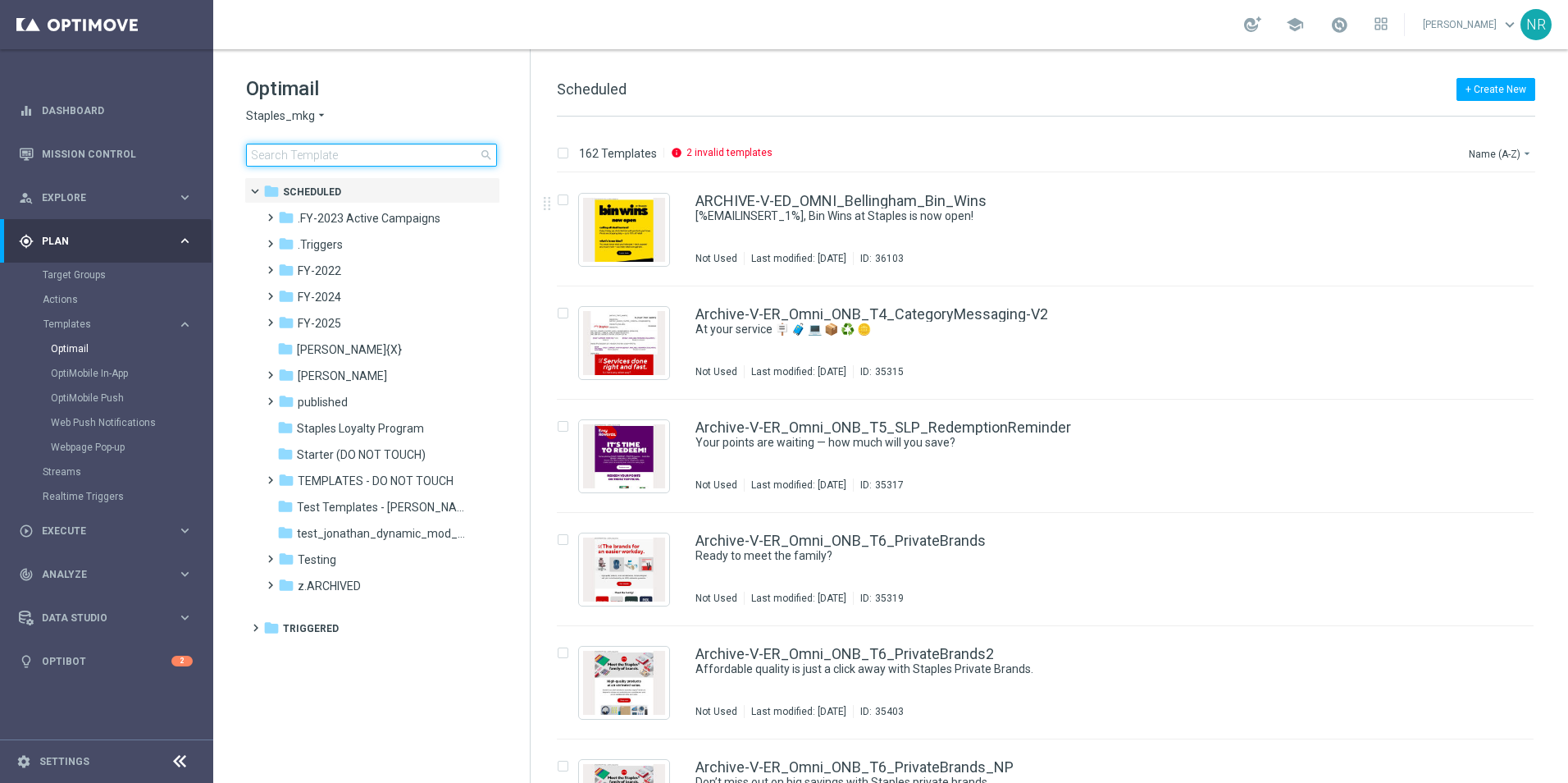
click at [396, 154] on input at bounding box center [371, 155] width 251 height 23
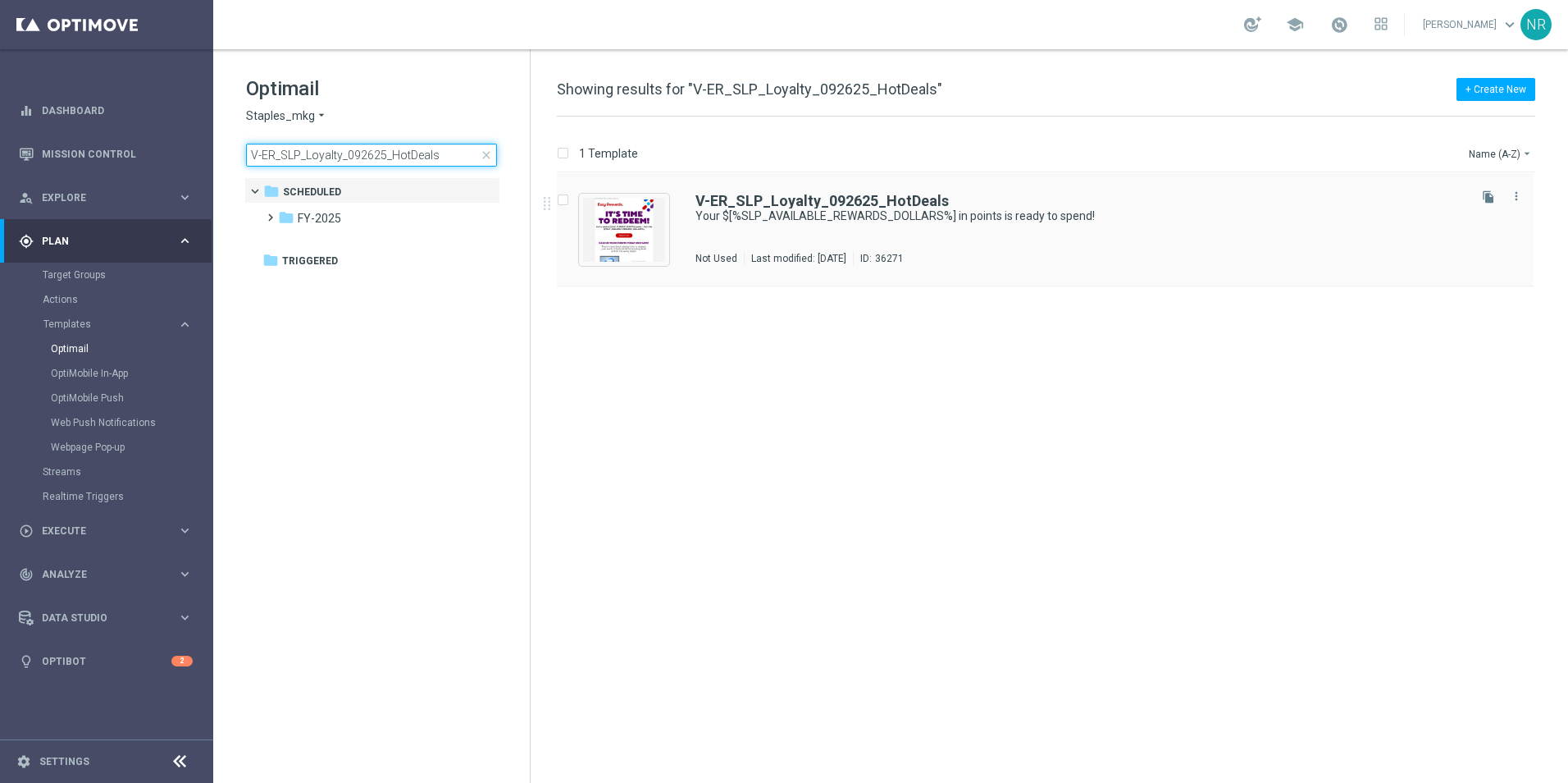
type input "V-ER_SLP_Loyalty_092625_HotDeals"
click at [854, 191] on div "V-ER_SLP_Loyalty_092625_HotDeals Your $[%SLP_AVAILABLE_REWARDS_DOLLARS%] in poi…" at bounding box center [1045, 230] width 977 height 114
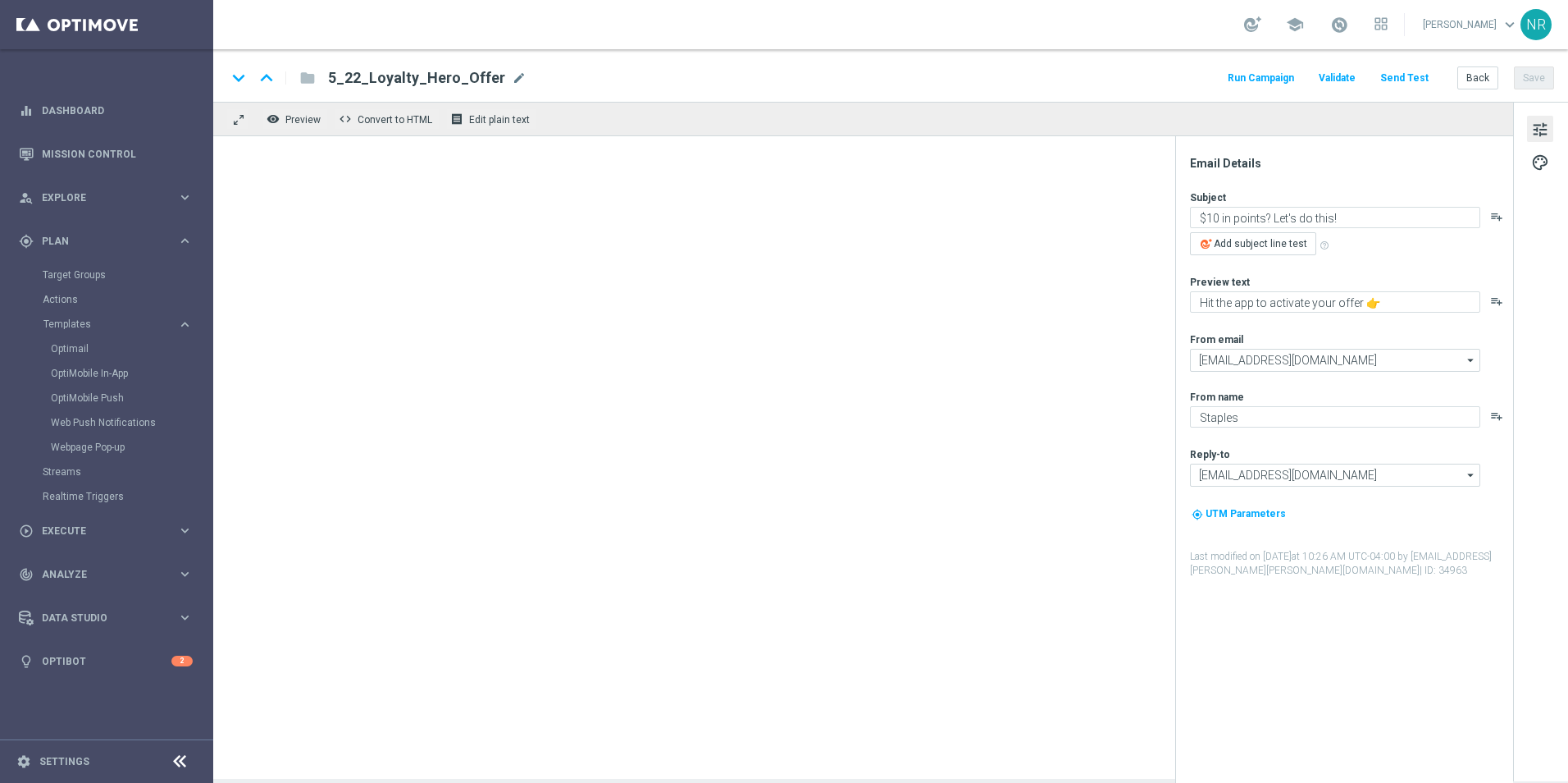
type textarea "Your $[%SLP_AVAILABLE_REWARDS_DOLLARS%] in points is ready to spend!"
type textarea "Redeem now and save on these top deals."
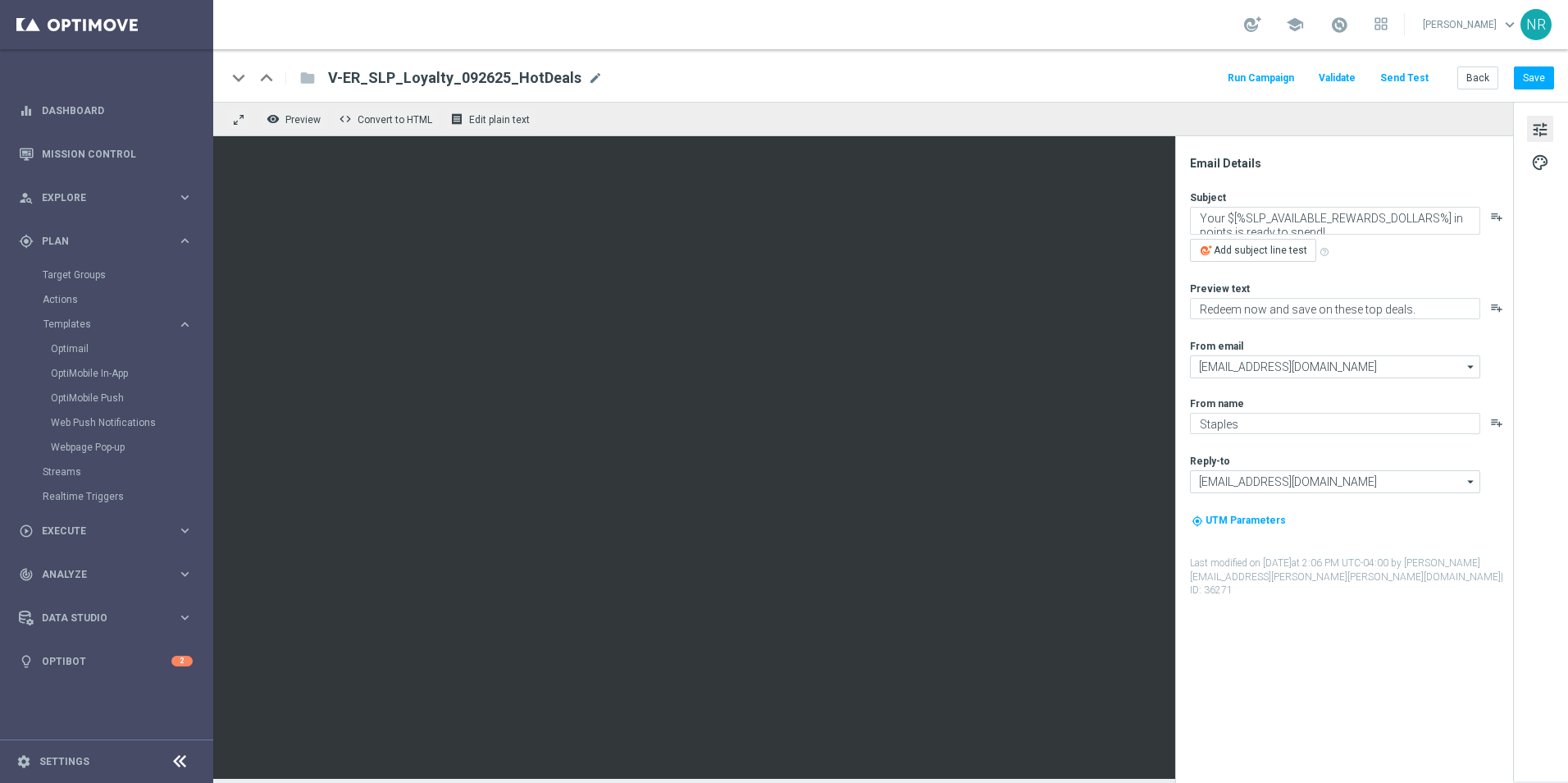
click at [1407, 81] on button "Send Test" at bounding box center [1405, 78] width 53 height 22
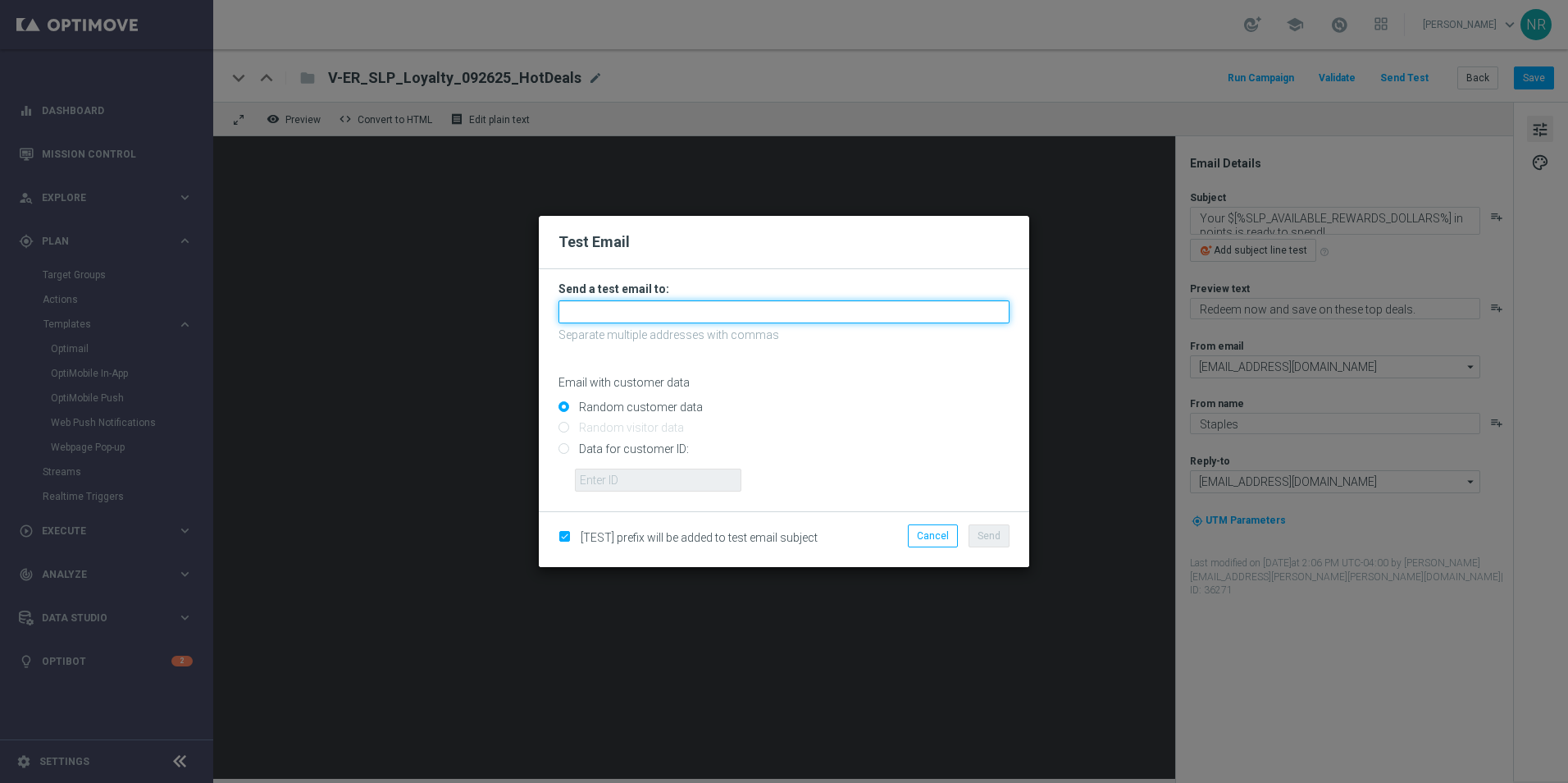
click at [714, 309] on input "text" at bounding box center [784, 312] width 451 height 23
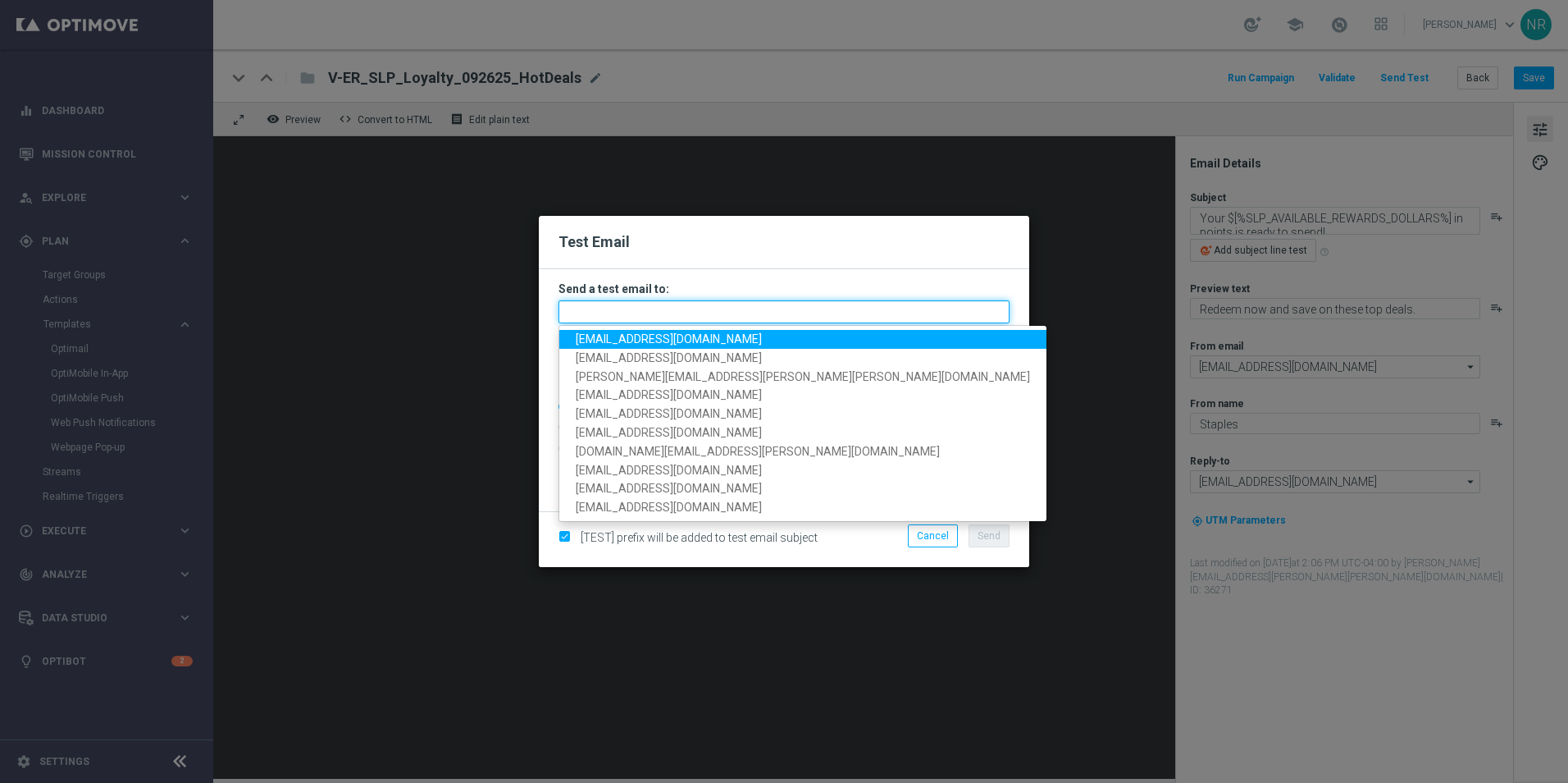
paste input "V-ER_SLP_Loyalty_092625_HotDeals"
type input "V-ER_SLP_Loyalty_092625_HotDeals"
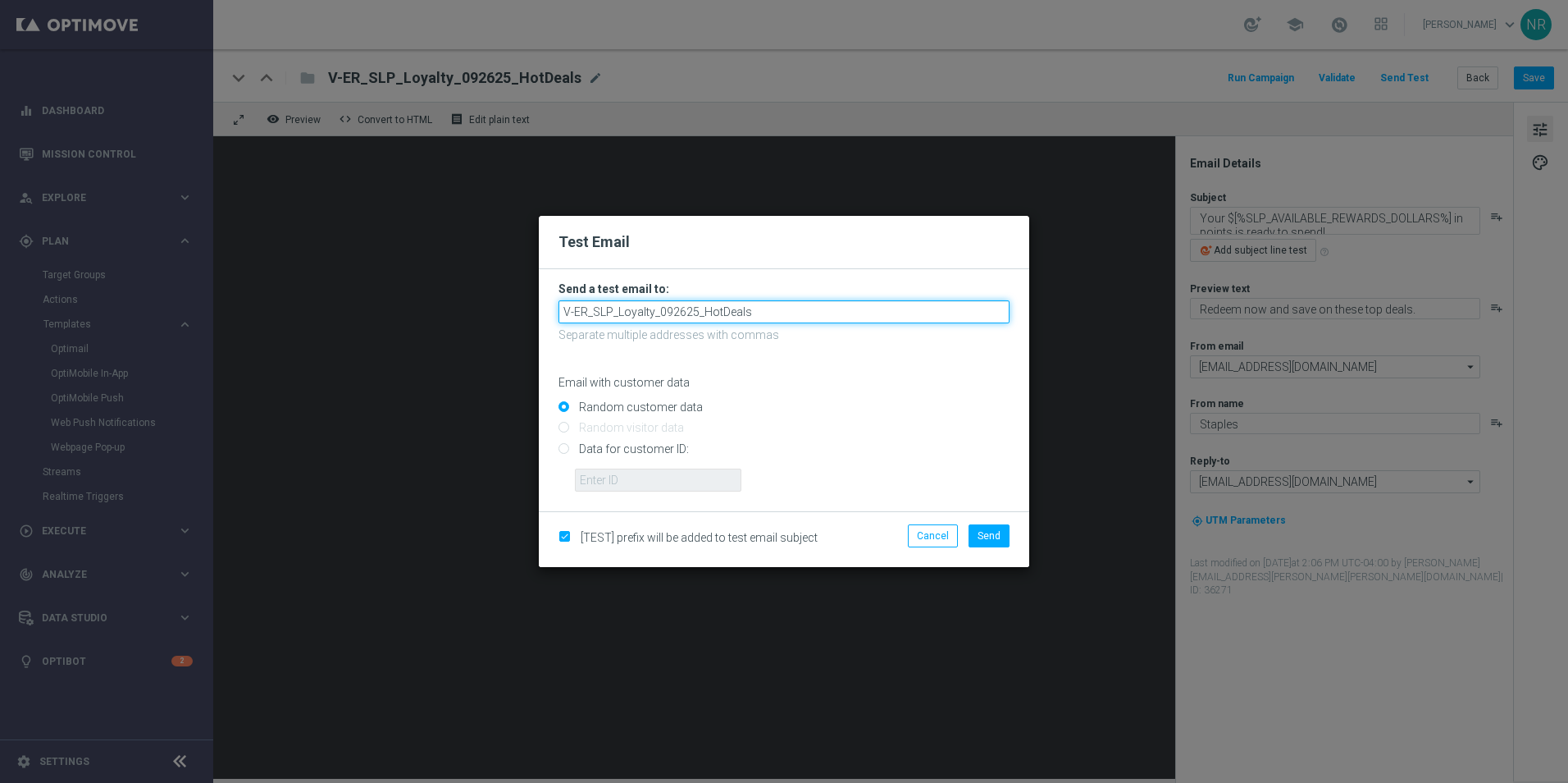
drag, startPoint x: 772, startPoint y: 312, endPoint x: 561, endPoint y: 325, distance: 211.4
click at [561, 325] on form "Send a test email to: V-ER_SLP_Loyalty_092625_HotDeals Separate multiple addres…" at bounding box center [784, 386] width 451 height 210
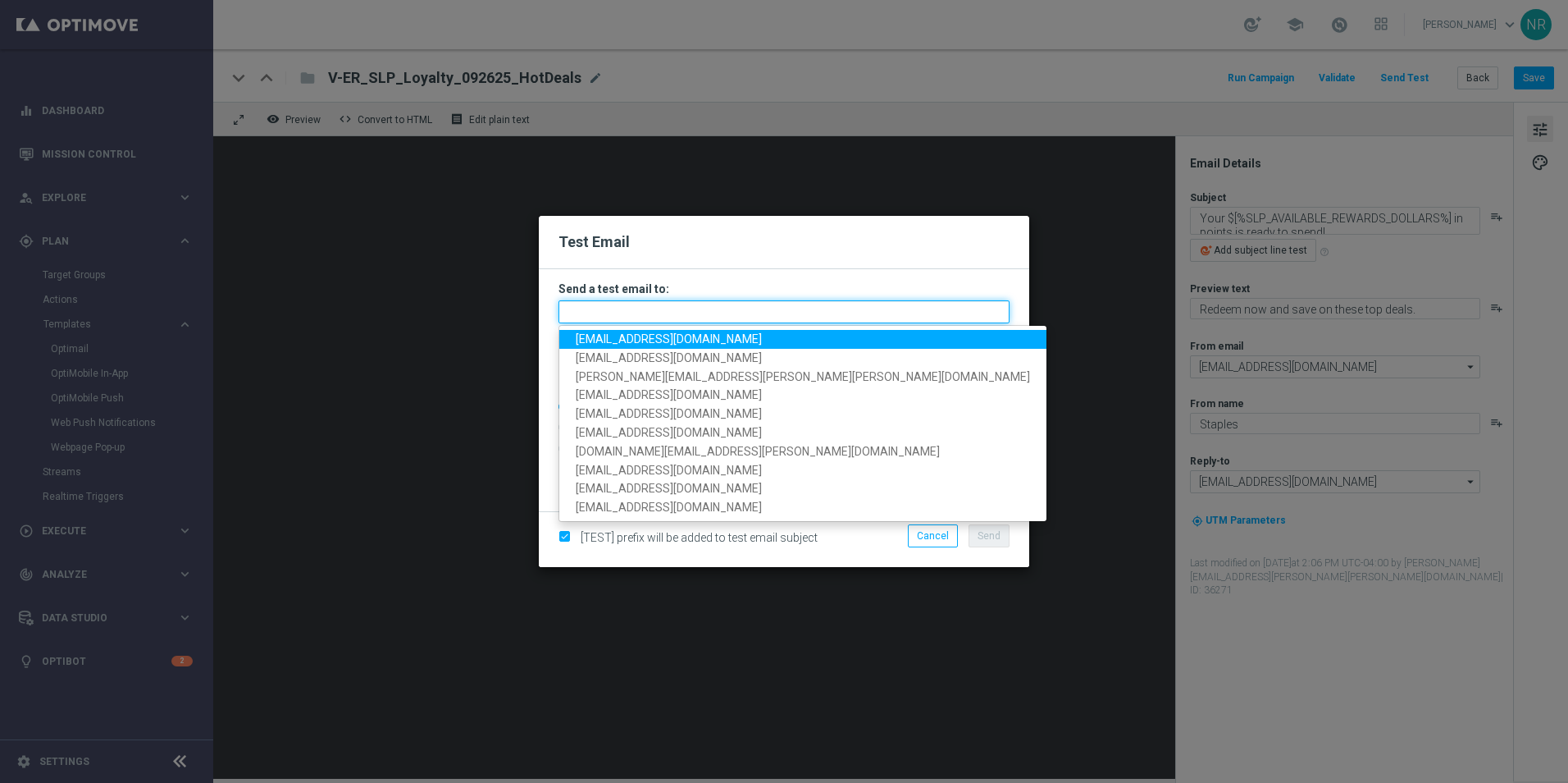
click at [691, 310] on input "text" at bounding box center [784, 312] width 451 height 23
paste input "[EMAIL_ADDRESS][DOMAIN_NAME]"
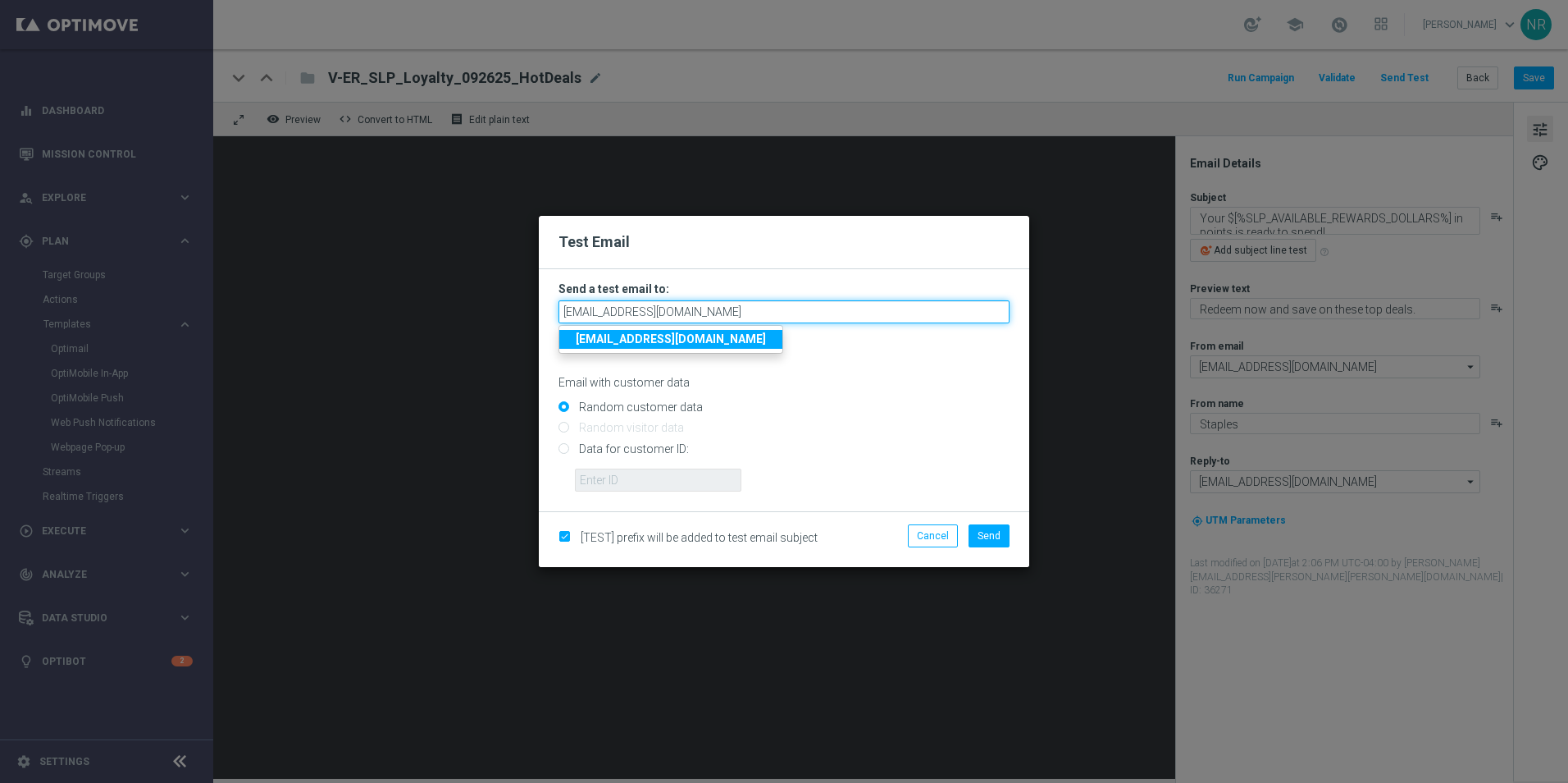
type input "[EMAIL_ADDRESS][DOMAIN_NAME]"
click at [682, 334] on strong "[EMAIL_ADDRESS][DOMAIN_NAME]" at bounding box center [671, 338] width 190 height 13
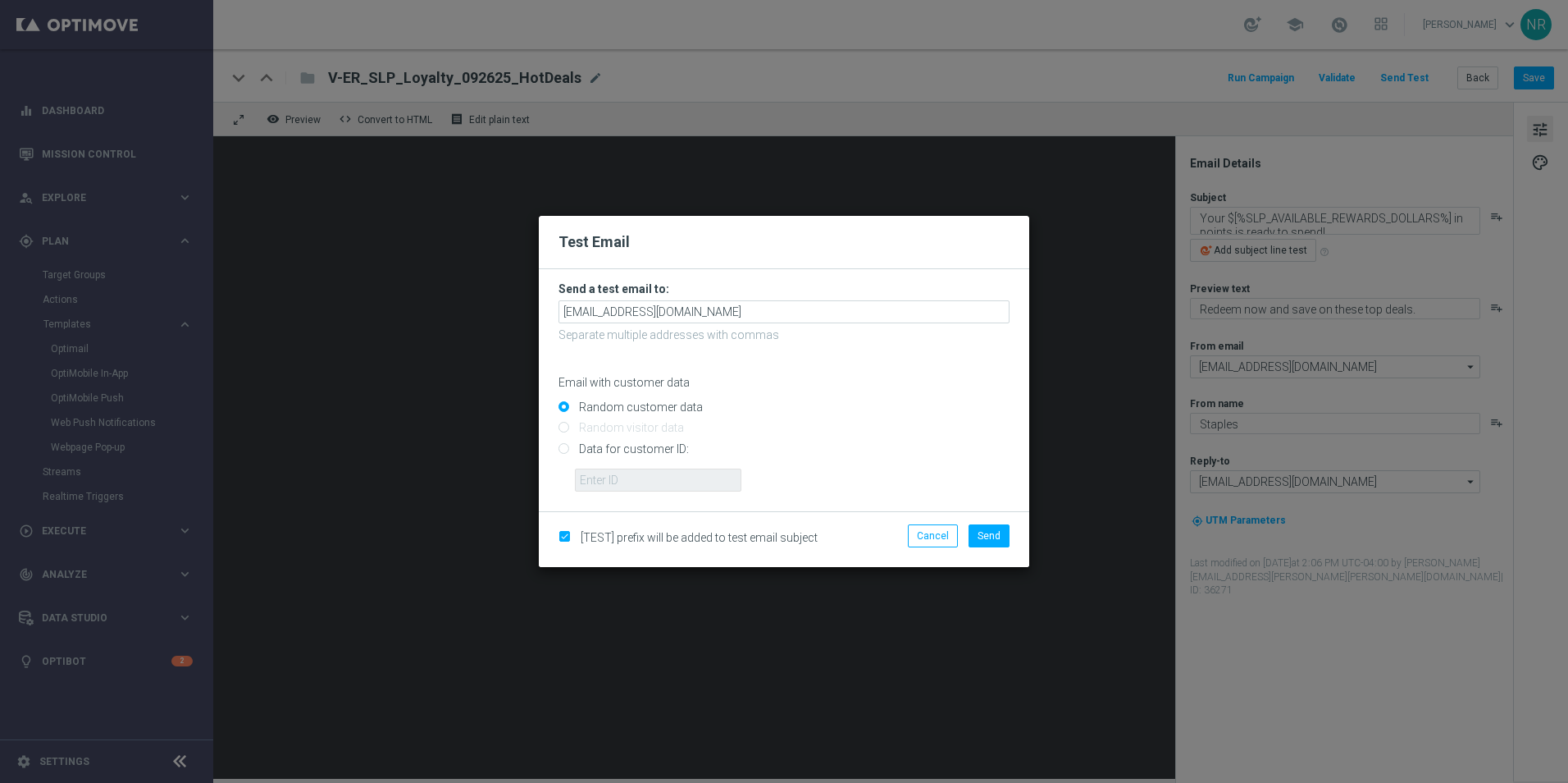
click at [850, 342] on p "Separate multiple addresses with commas" at bounding box center [784, 335] width 451 height 15
click at [1005, 526] on button "Send" at bounding box center [989, 536] width 41 height 23
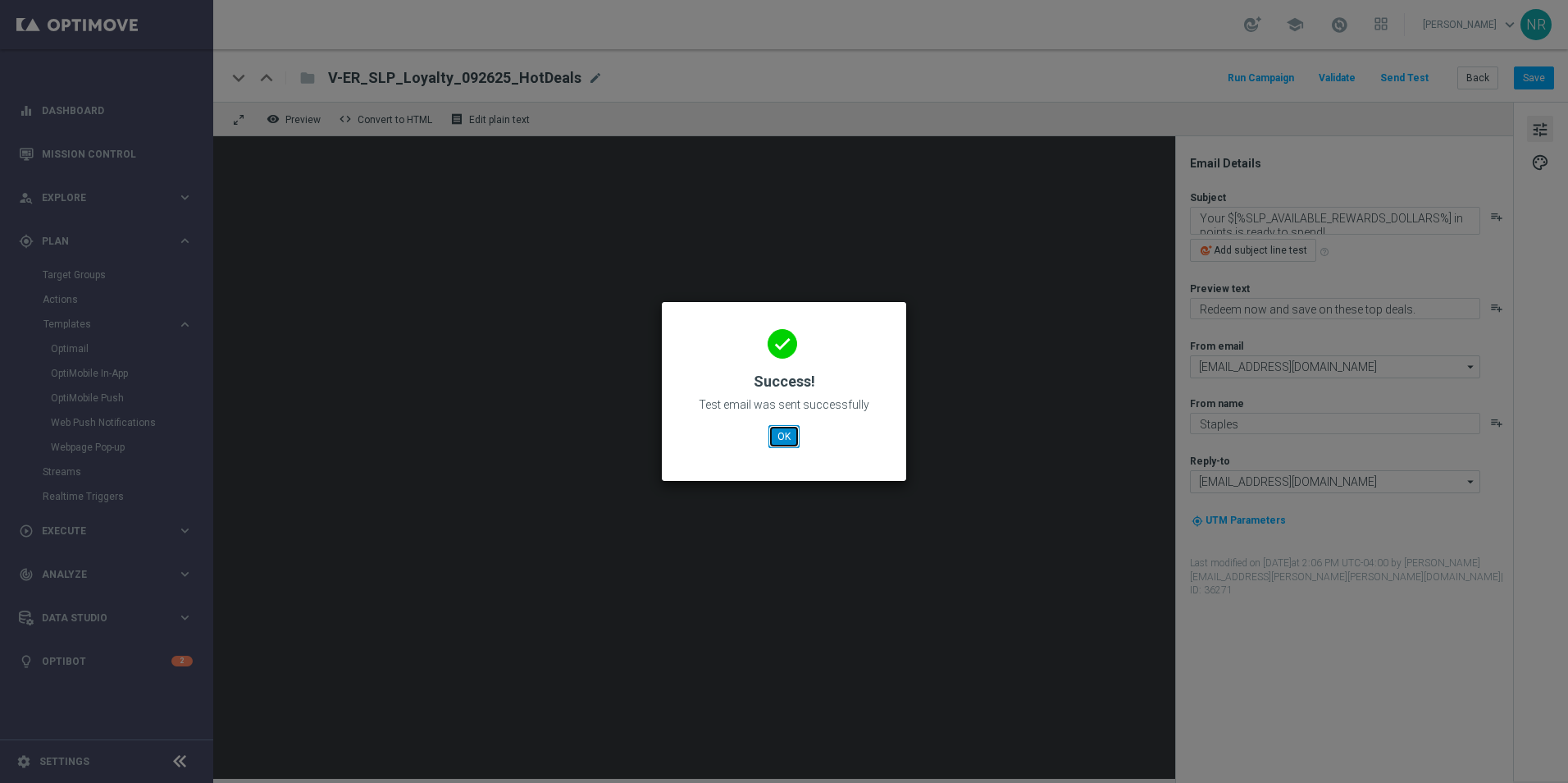
click at [776, 438] on button "OK" at bounding box center [784, 437] width 31 height 23
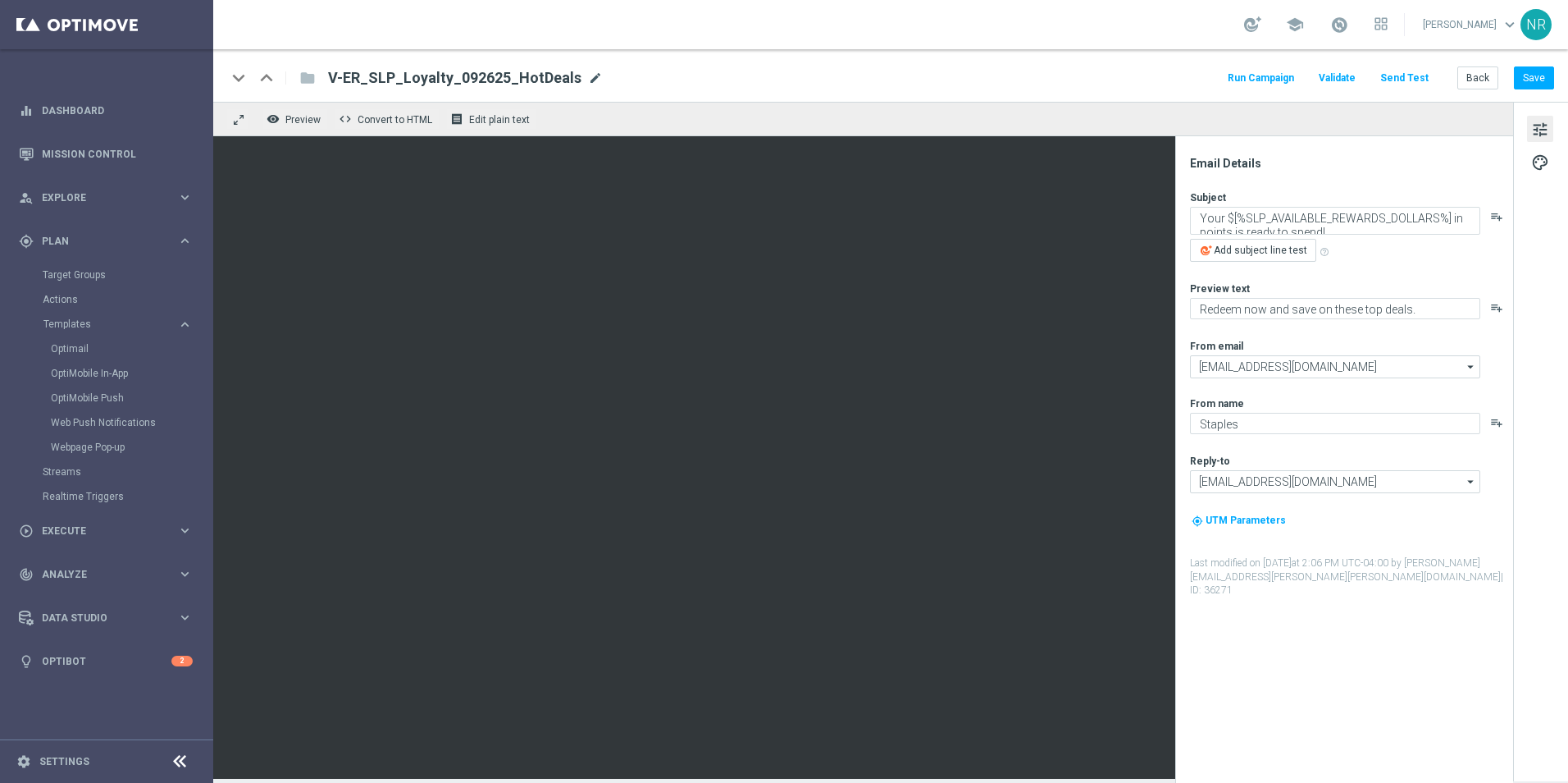
click at [588, 75] on span "mode_edit" at bounding box center [595, 77] width 15 height 15
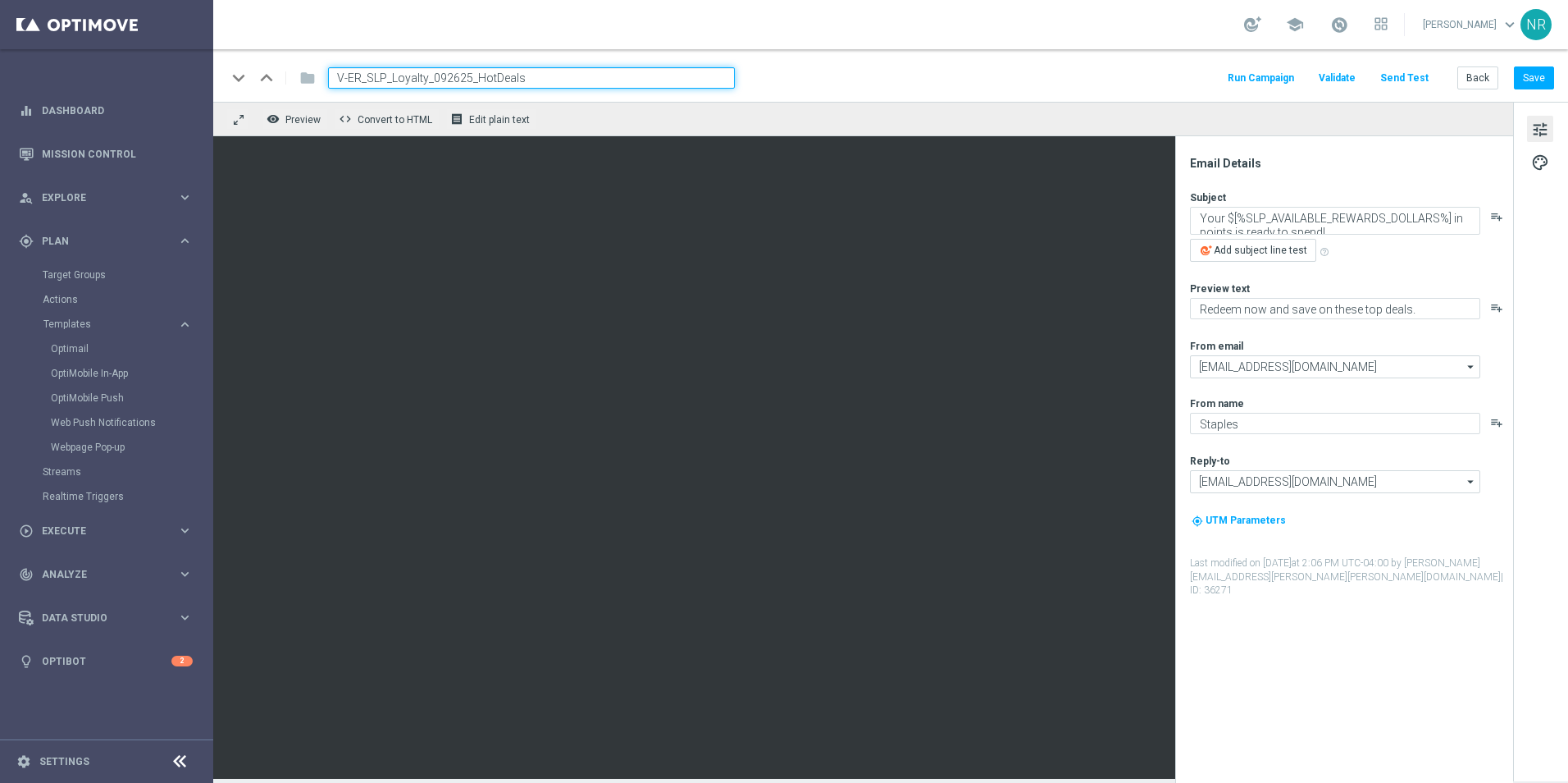
drag, startPoint x: 583, startPoint y: 75, endPoint x: 324, endPoint y: 83, distance: 259.1
click at [324, 83] on div "V-ER_SLP_Loyalty_092625_HotDeals" at bounding box center [524, 78] width 420 height 21
click at [981, 82] on div "keyboard_arrow_down keyboard_arrow_up folder V-ER_SLP_Loyalty_092625_HotDeals R…" at bounding box center [890, 78] width 1328 height 21
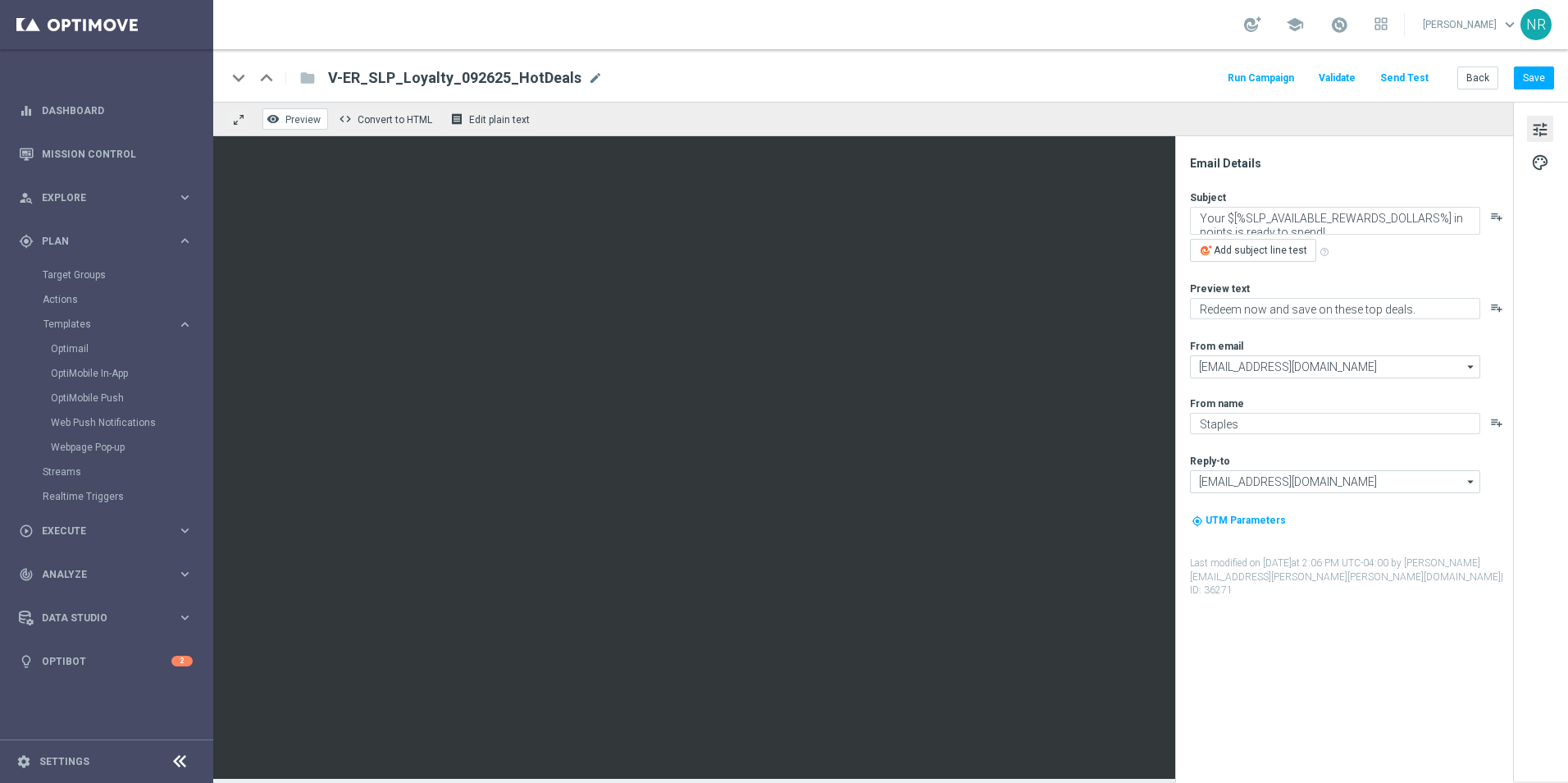
click at [310, 127] on button "remove_red_eye Preview" at bounding box center [295, 119] width 66 height 21
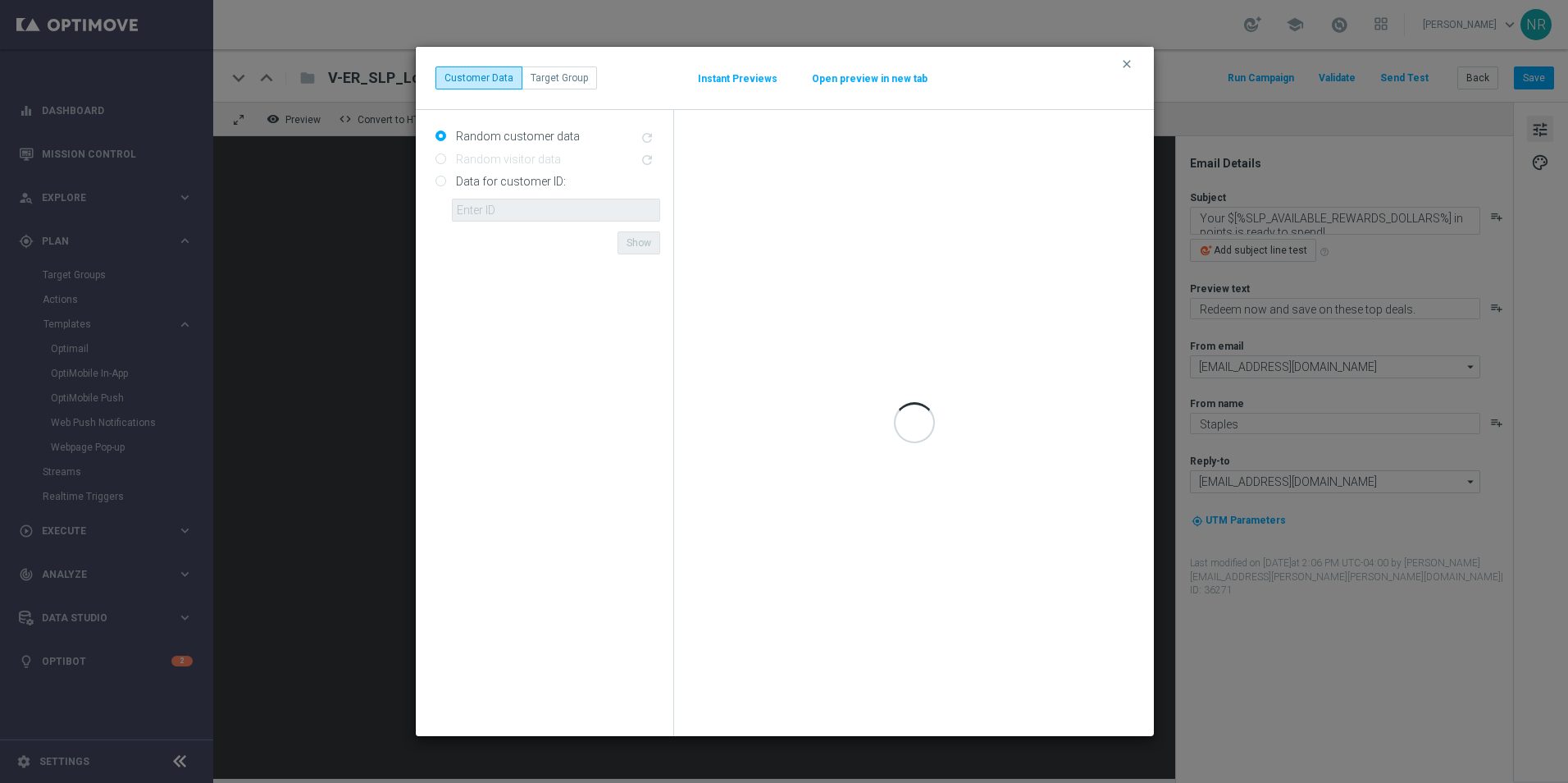
drag, startPoint x: 1054, startPoint y: 68, endPoint x: 1217, endPoint y: 65, distance: 163.0
click at [1217, 65] on modal-container "clear Customer Data Target Group Instant Previews Open preview in new tab Rando…" at bounding box center [784, 392] width 1568 height 783
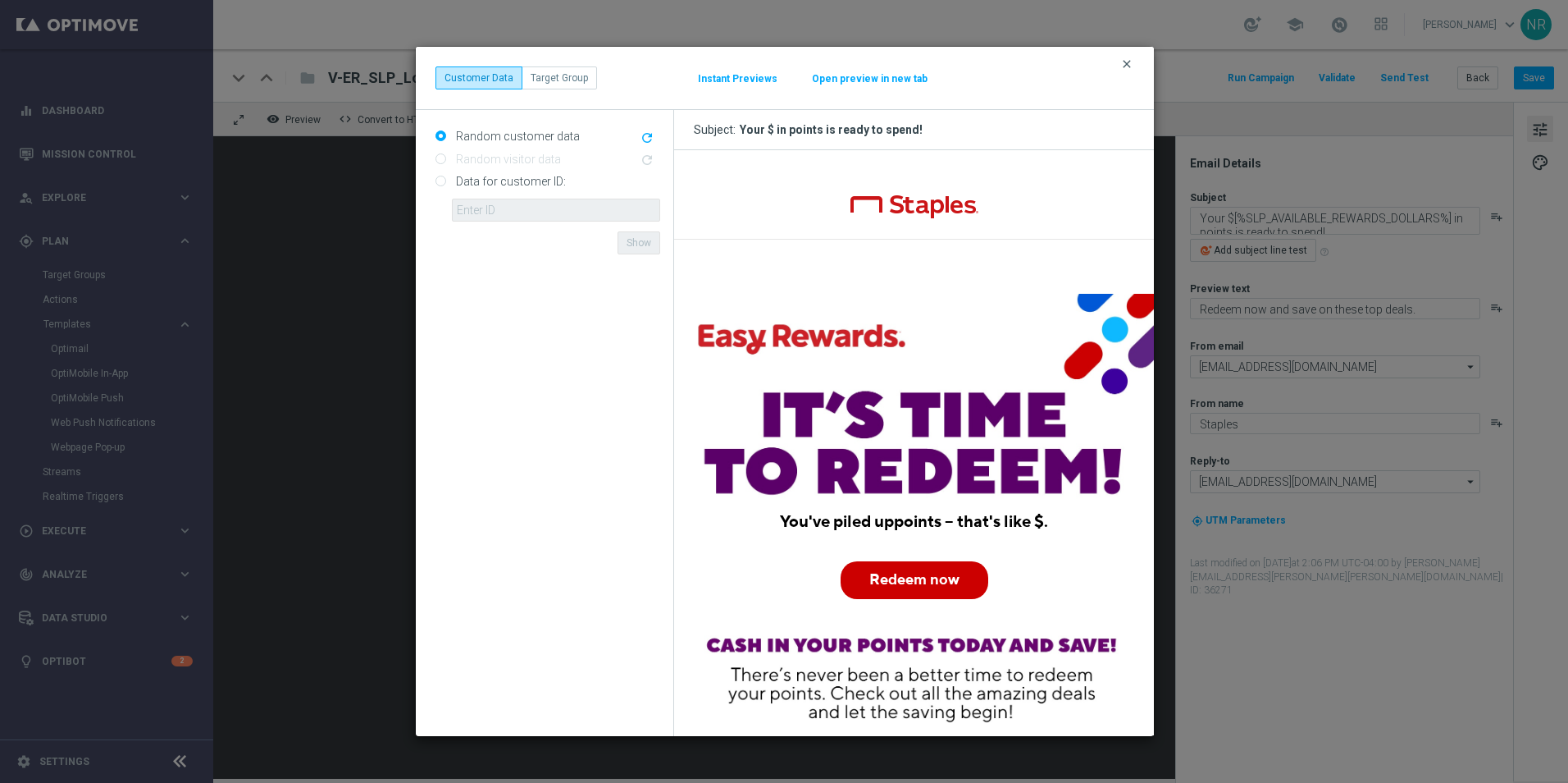
click at [1126, 67] on icon "clear" at bounding box center [1127, 64] width 13 height 13
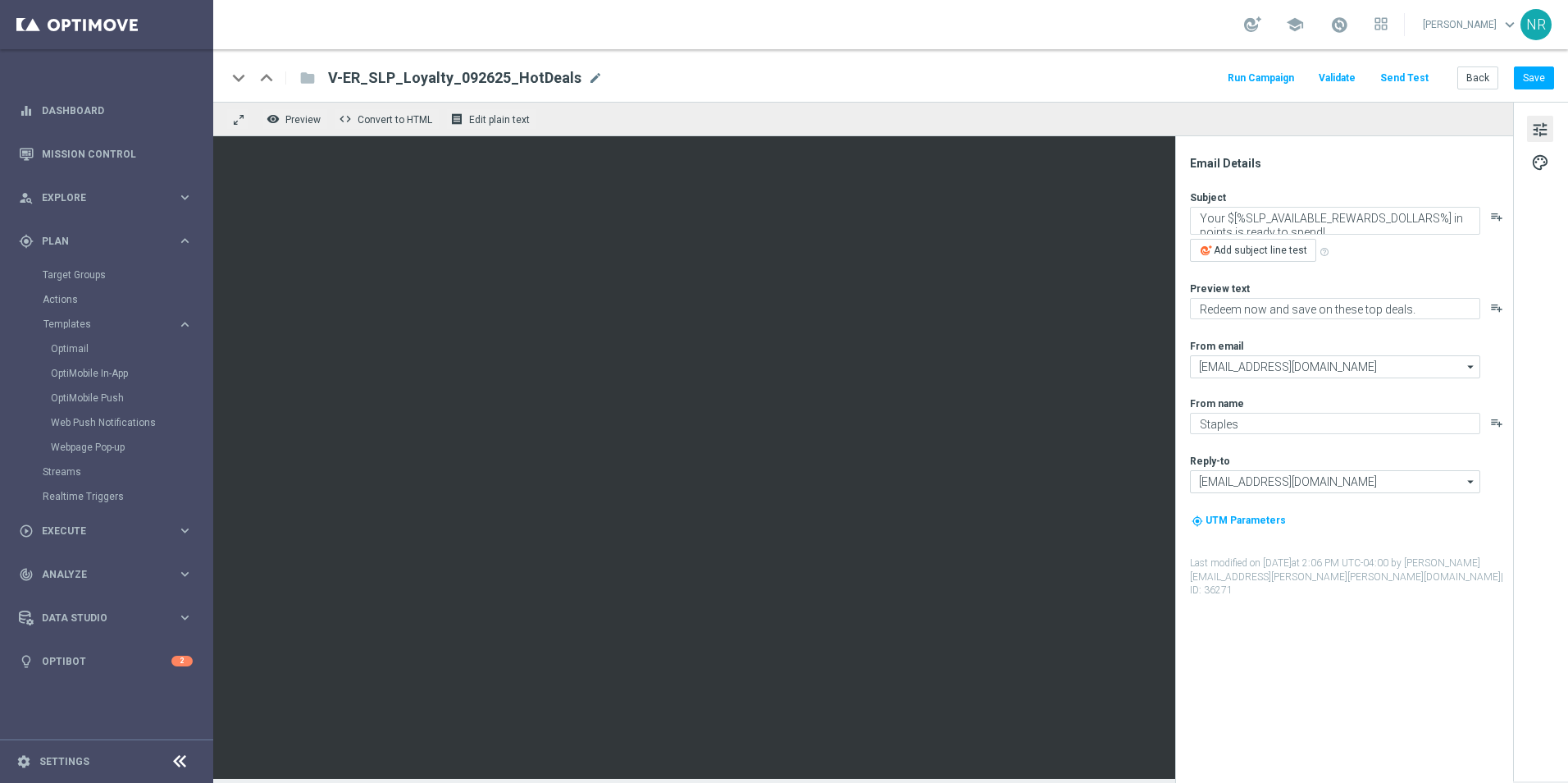
click at [1409, 83] on button "Send Test" at bounding box center [1405, 78] width 53 height 22
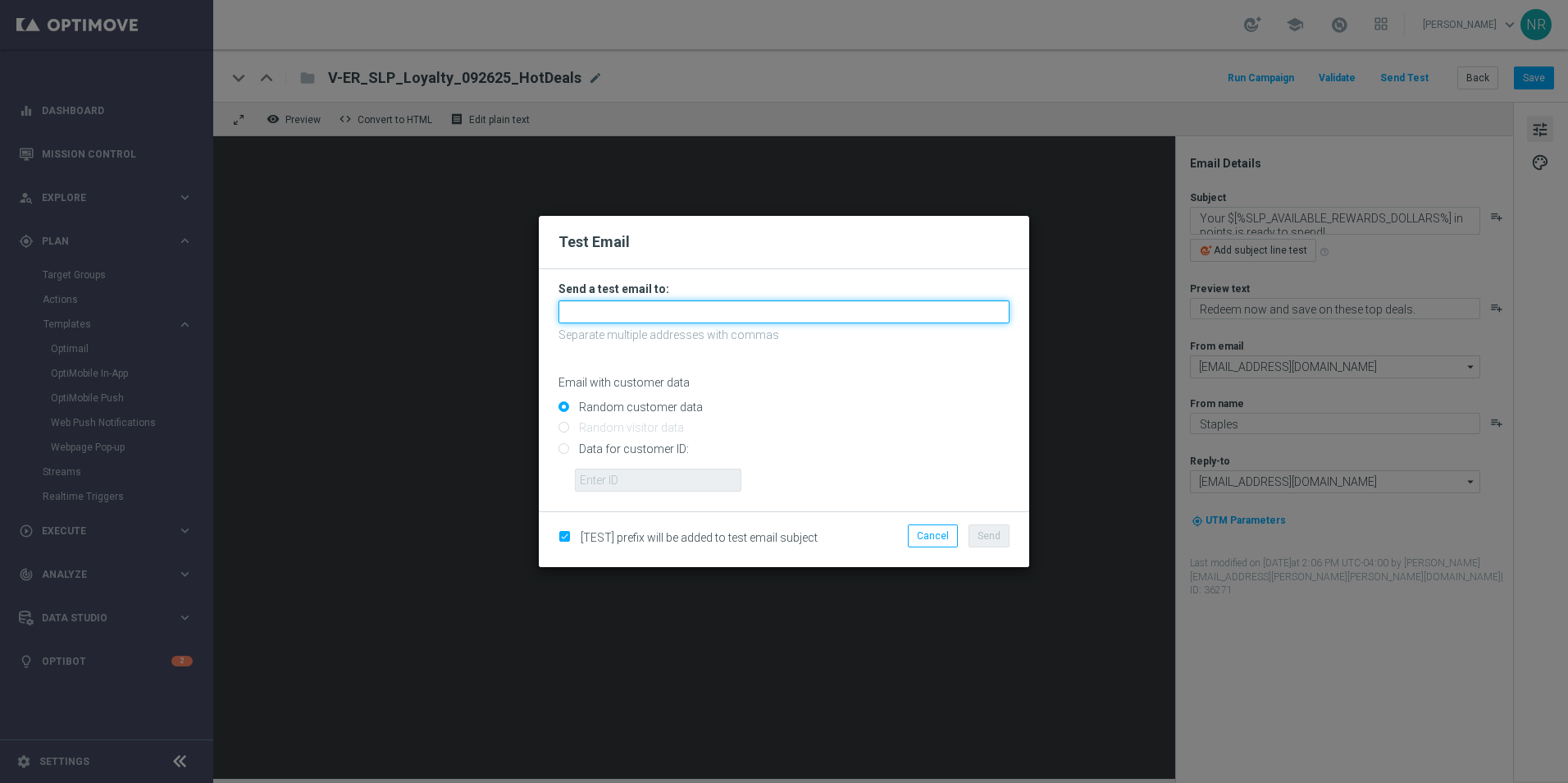
click at [751, 314] on input "text" at bounding box center [784, 312] width 451 height 23
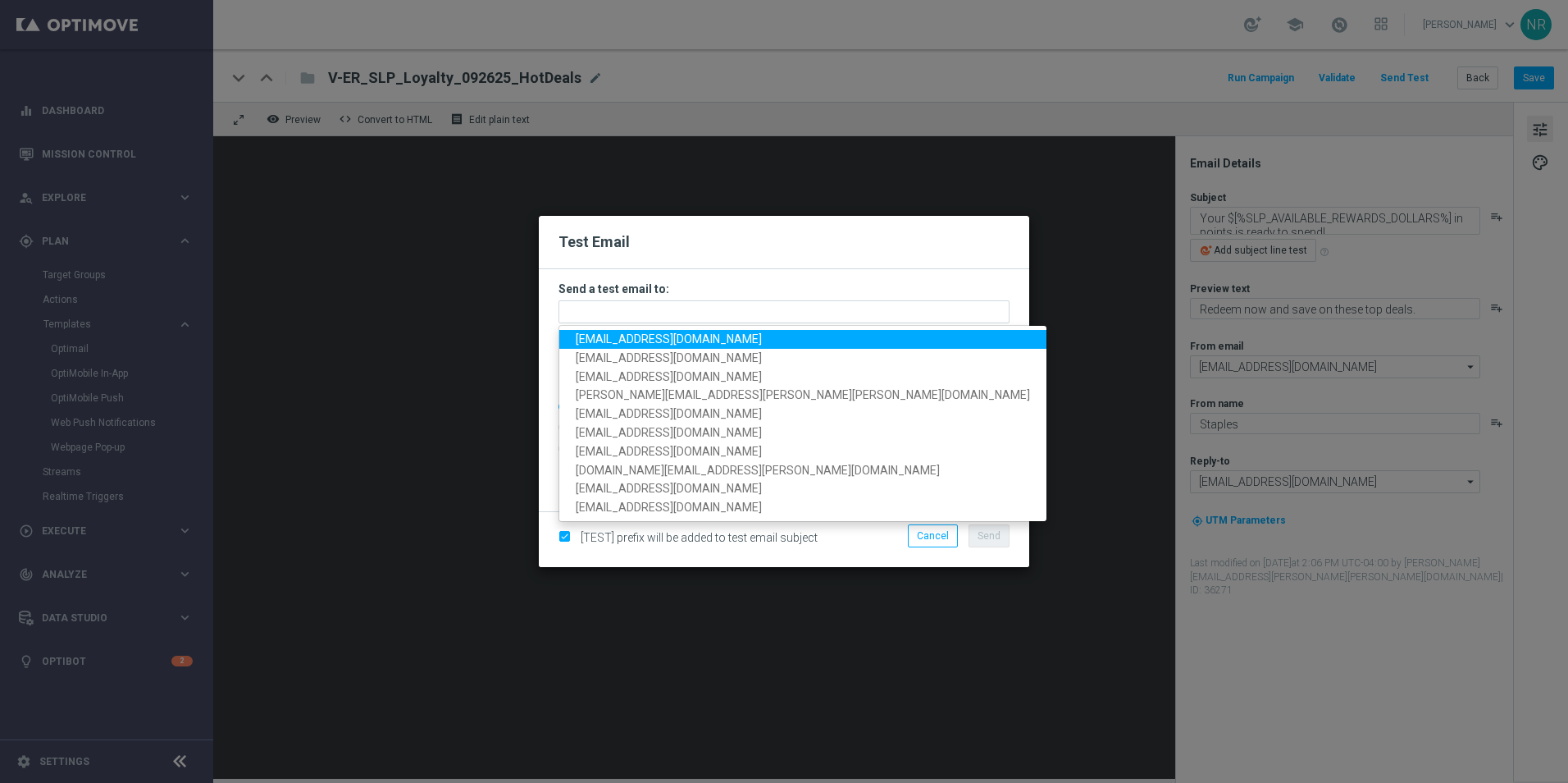
click at [686, 337] on span "[EMAIL_ADDRESS][DOMAIN_NAME]" at bounding box center [669, 338] width 186 height 13
type input "[EMAIL_ADDRESS][DOMAIN_NAME]"
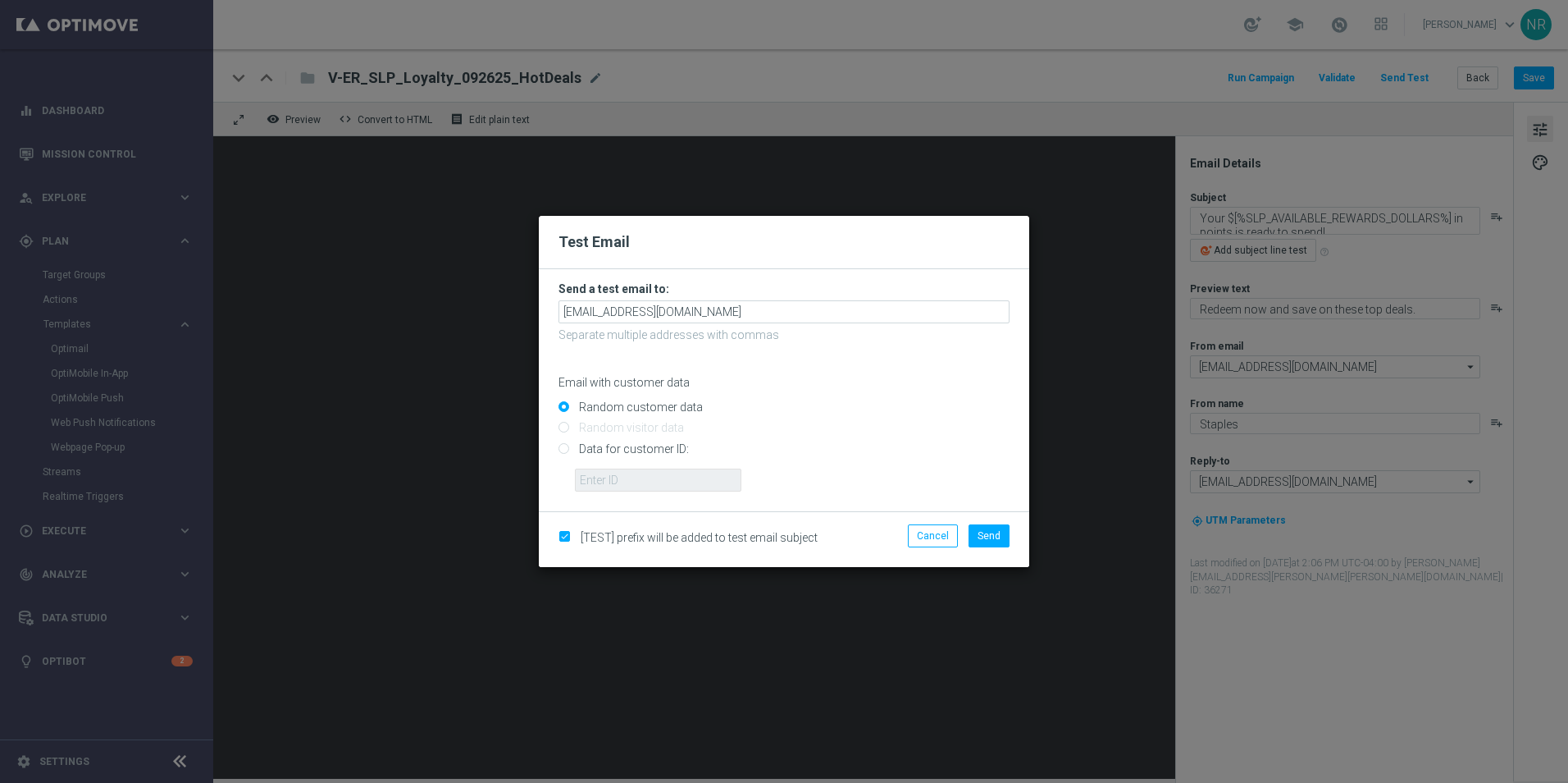
click at [601, 448] on input "Data for customer ID:" at bounding box center [784, 455] width 451 height 23
radio input "true"
click at [609, 478] on input "text" at bounding box center [658, 480] width 167 height 23
paste input "10000028518"
type input "10000028518"
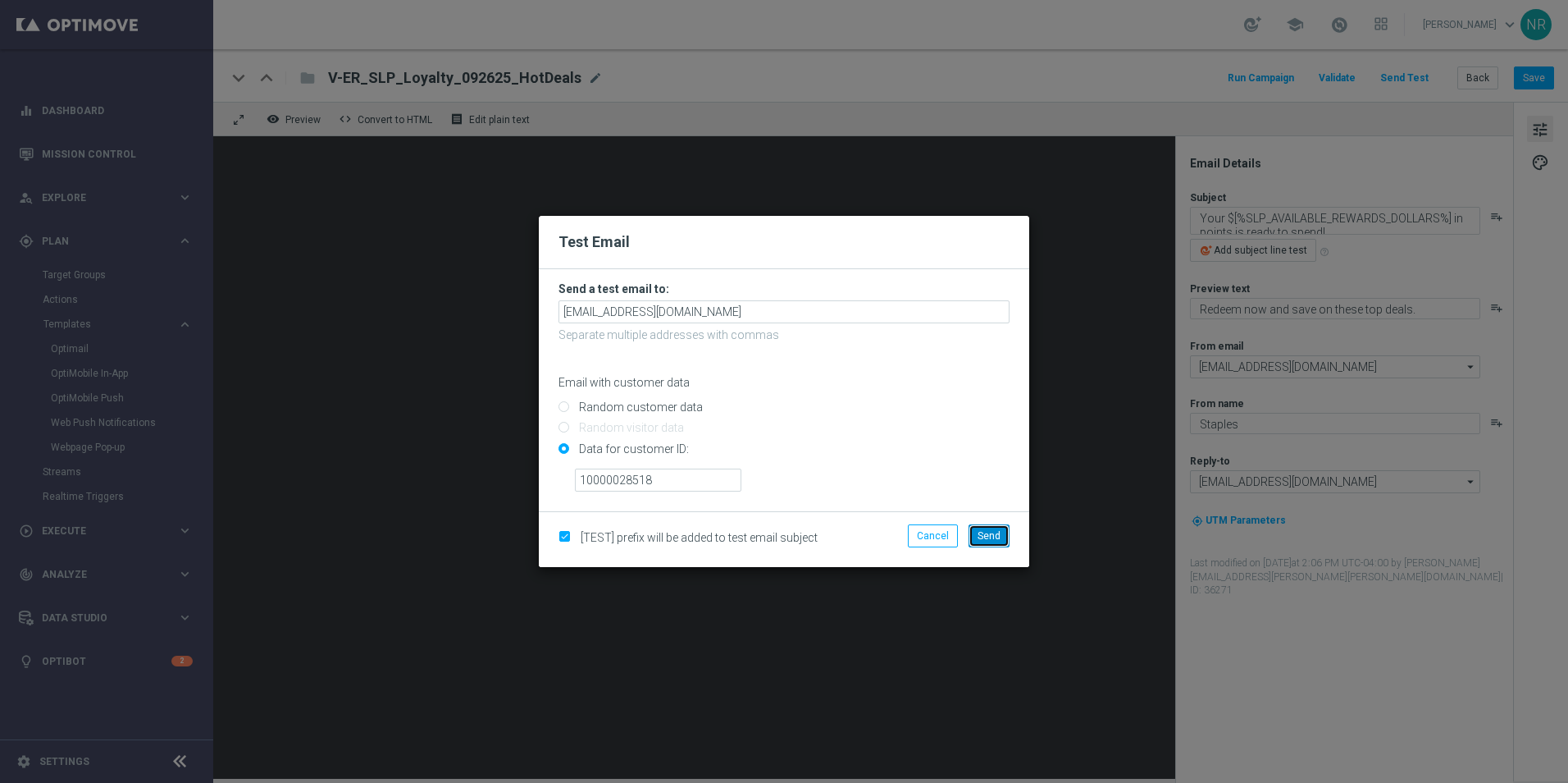
click at [990, 546] on button "Send" at bounding box center [989, 536] width 41 height 23
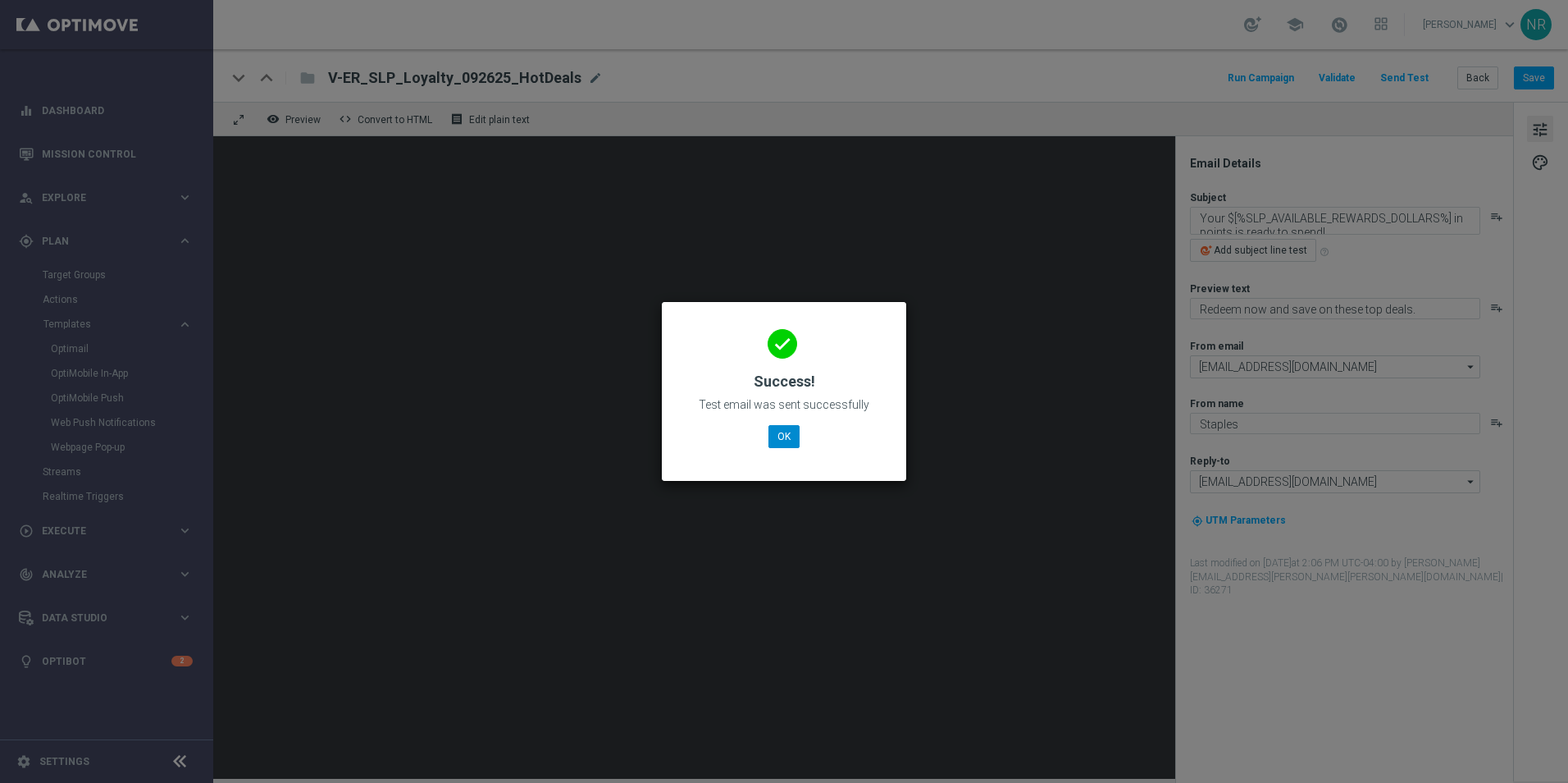
click at [783, 425] on div "done Success! Test email was sent successfully OK" at bounding box center [784, 389] width 205 height 143
click at [783, 428] on button "OK" at bounding box center [784, 437] width 31 height 23
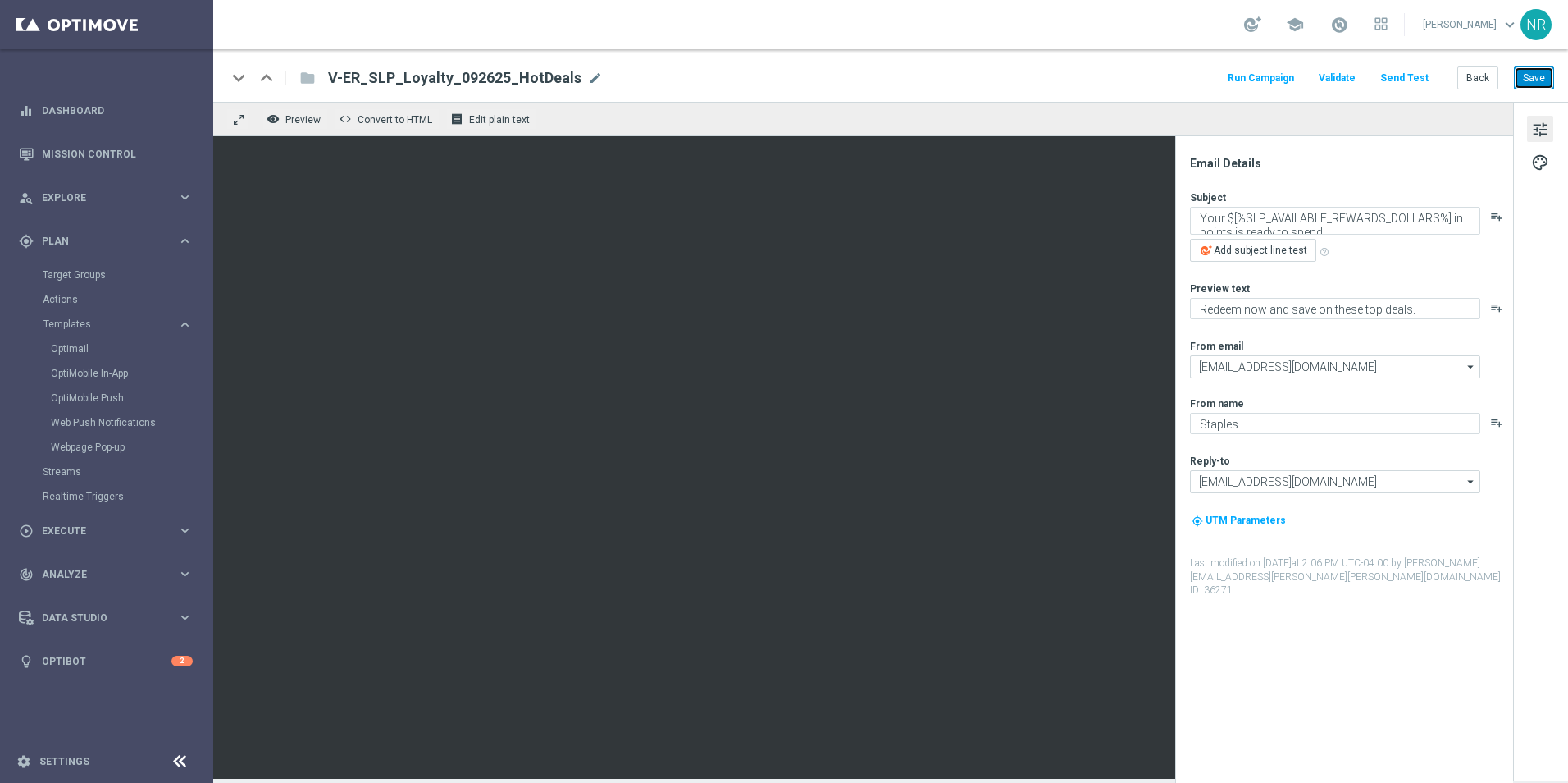
click at [1546, 71] on button "Save" at bounding box center [1533, 78] width 40 height 23
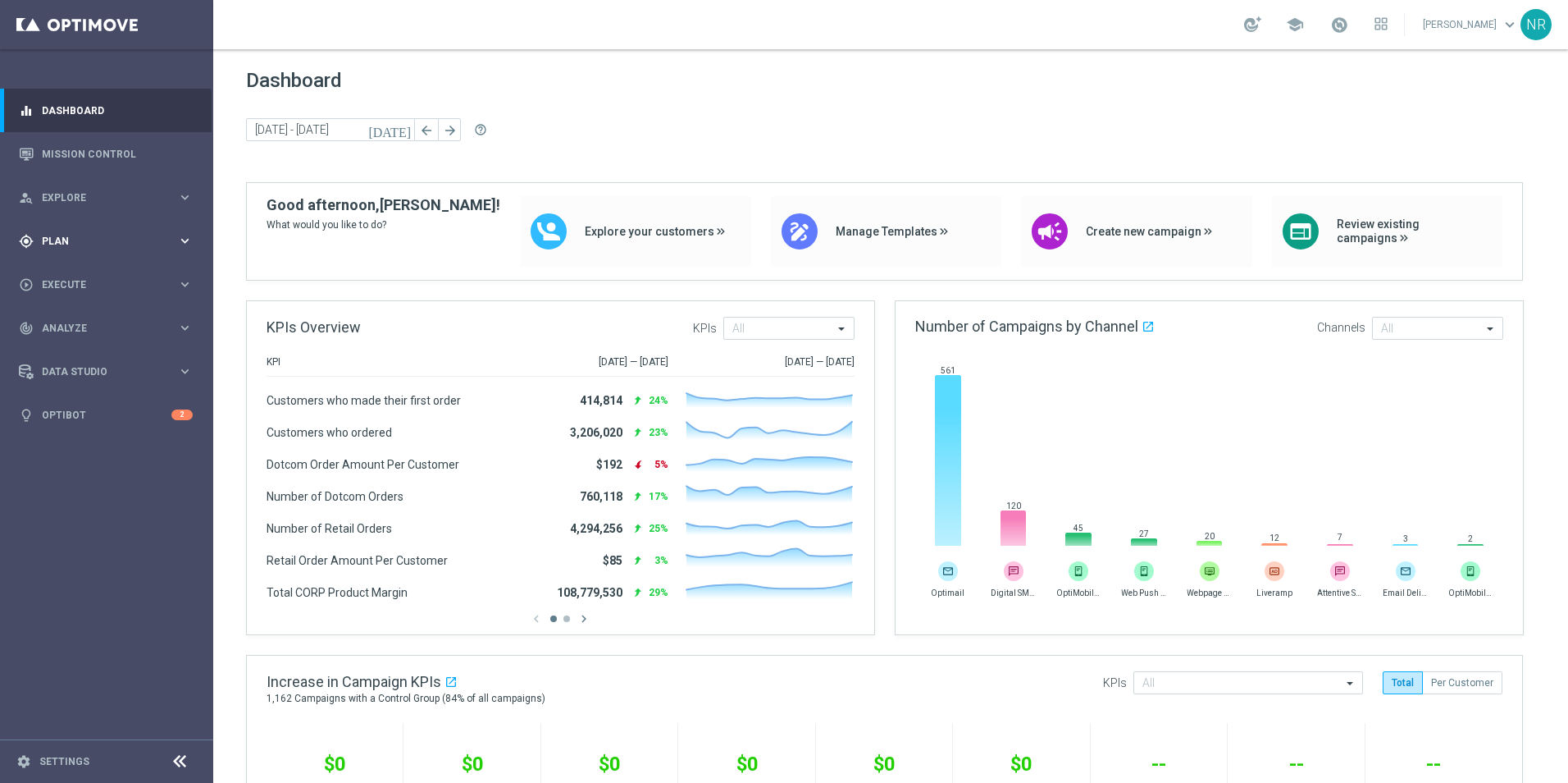
click at [86, 255] on div "gps_fixed Plan keyboard_arrow_right" at bounding box center [106, 241] width 211 height 44
click at [98, 268] on link "Target Groups" at bounding box center [106, 274] width 128 height 13
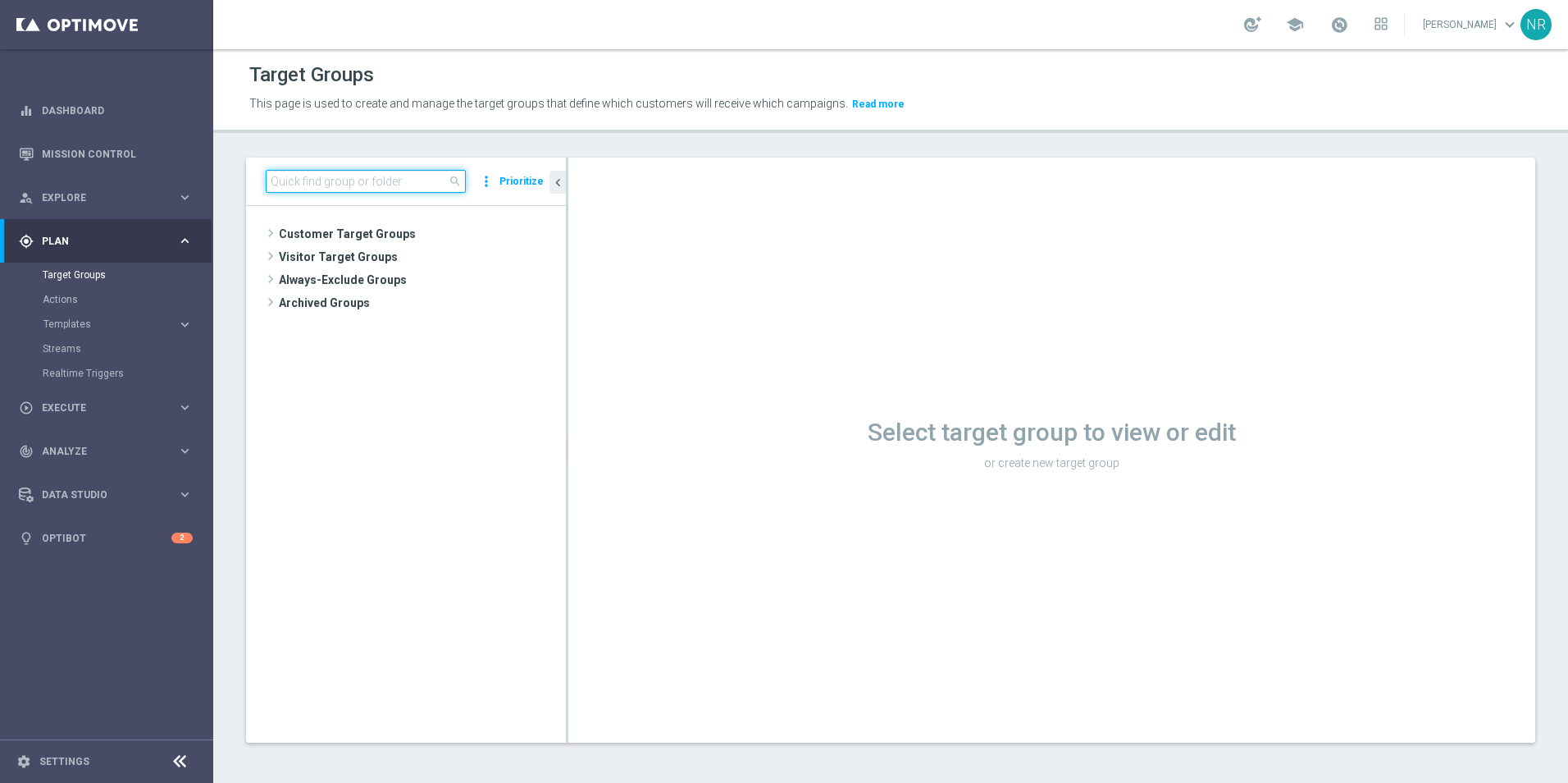
click at [321, 188] on input at bounding box center [366, 181] width 201 height 23
paste input "V-ER_SLP_Loyalty_092625_HotDeals"
type input "V-ER_SLP_Loyalty_092625_HotDeals"
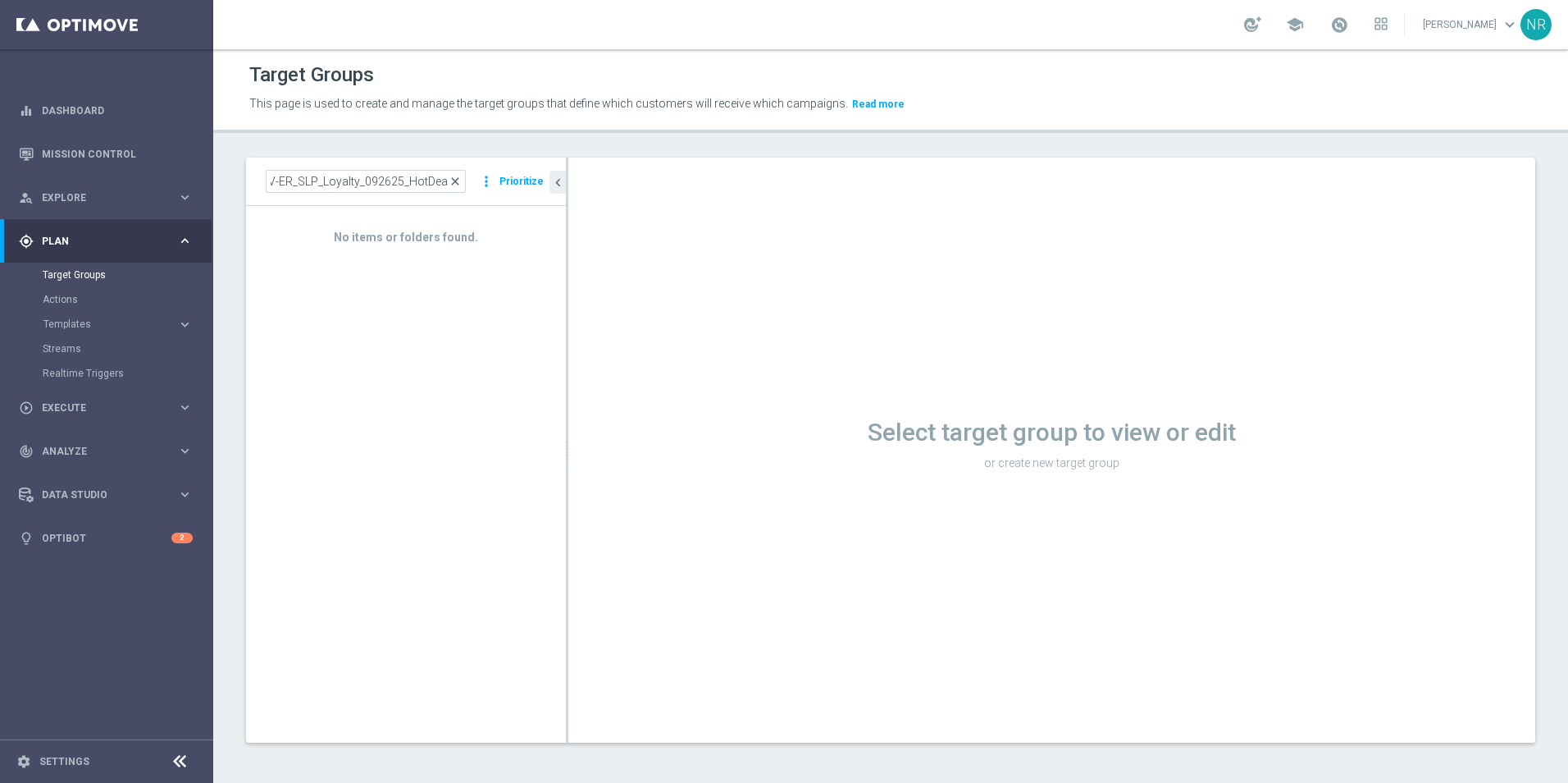
click at [455, 179] on span "close" at bounding box center [455, 181] width 13 height 13
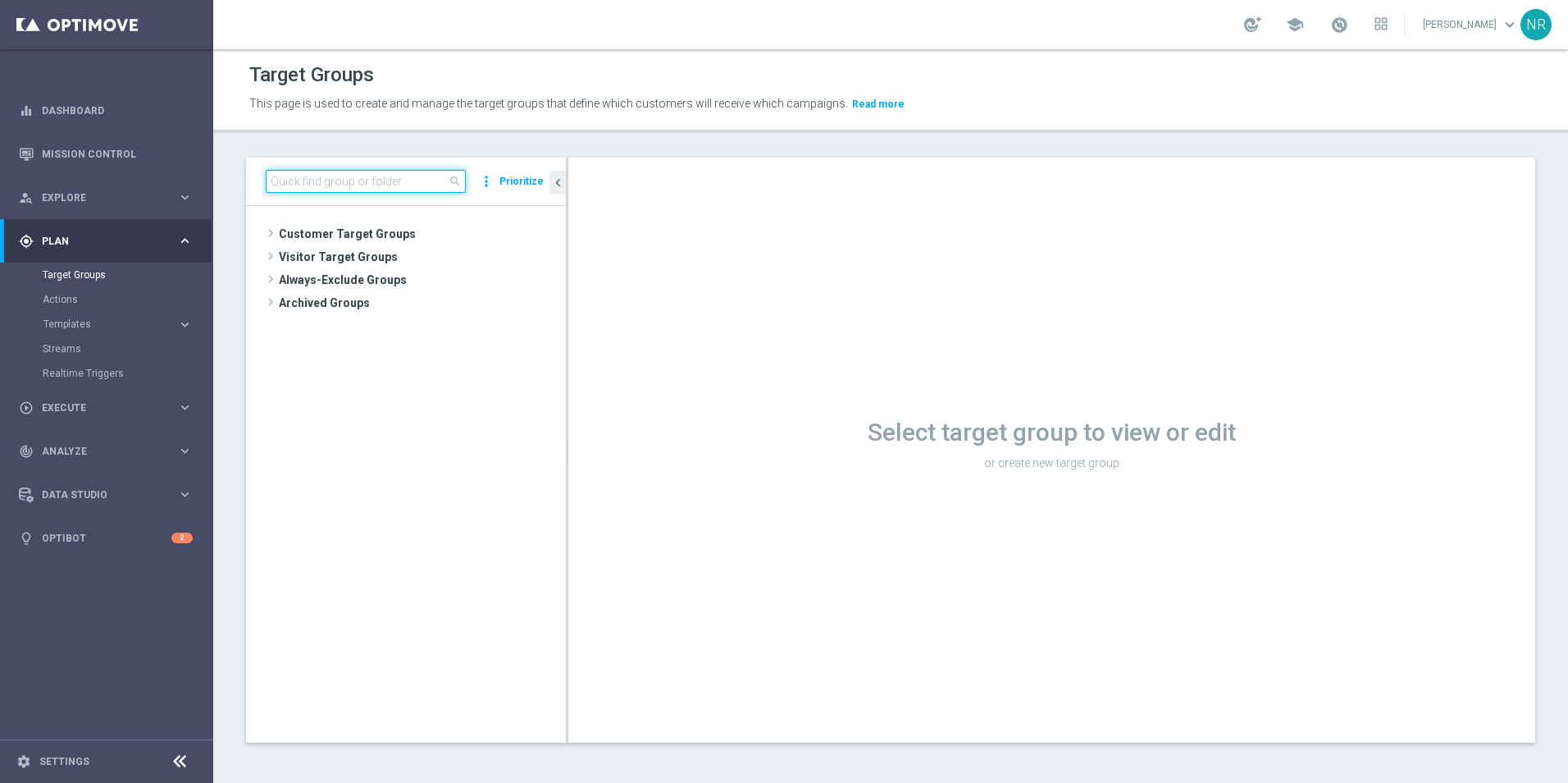
click at [428, 182] on input at bounding box center [366, 181] width 201 height 23
click at [292, 177] on input "hot deals" at bounding box center [366, 181] width 201 height 23
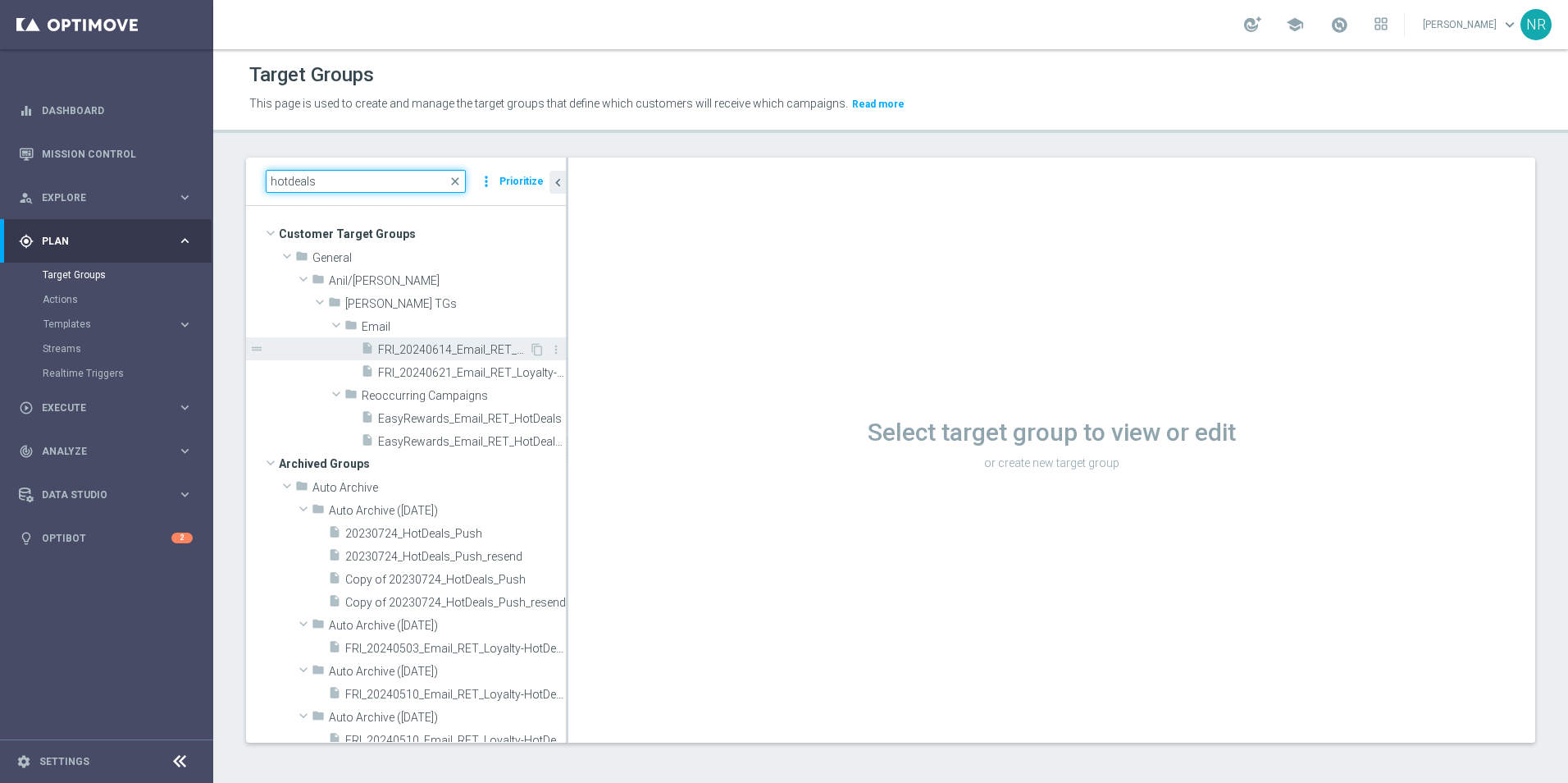
type input "hotdeals"
click at [462, 352] on span "FRI_20240614_Email_RET_Loyalty-HotDeals-V2" at bounding box center [453, 350] width 151 height 14
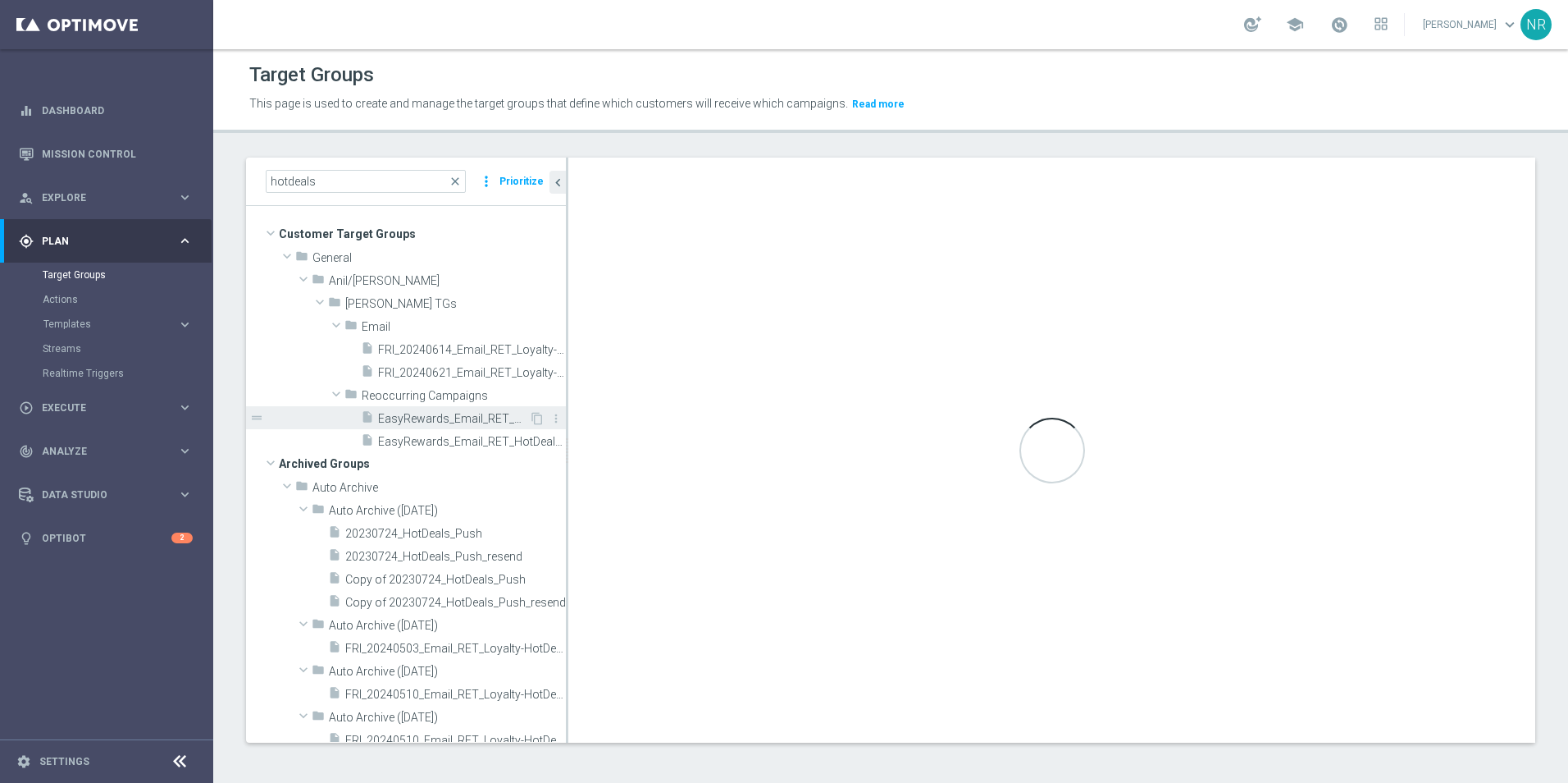
click at [445, 415] on span "EasyRewards_Email_RET_HotDeals" at bounding box center [453, 419] width 151 height 14
click at [462, 422] on span "EasyRewards_Email_RET_HotDeals" at bounding box center [453, 419] width 151 height 14
click at [477, 415] on span "EasyRewards_Email_RET_HotDeals" at bounding box center [453, 419] width 151 height 14
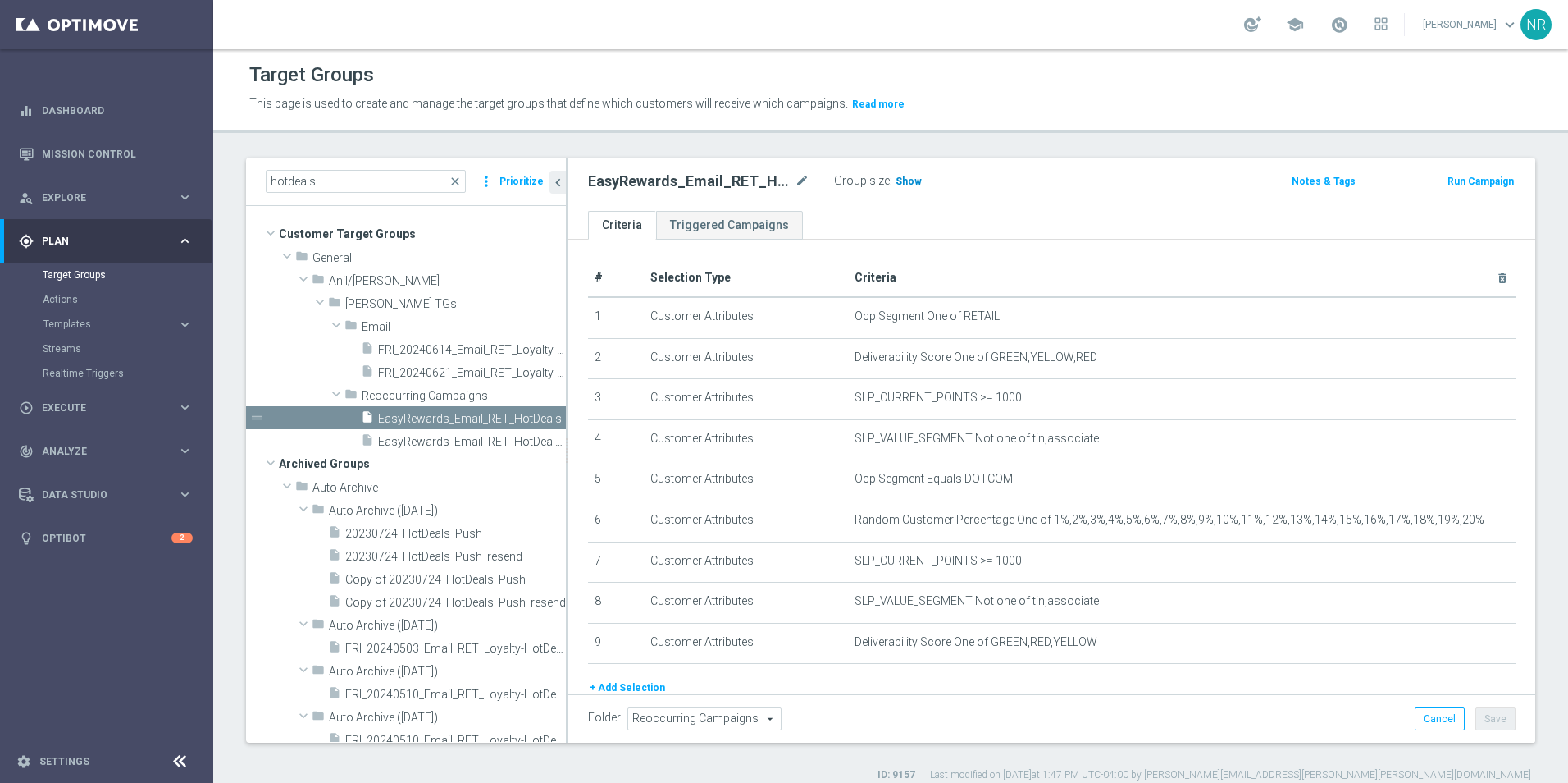
click at [908, 182] on span "Show" at bounding box center [909, 181] width 27 height 12
click at [918, 182] on span "1,082,282" at bounding box center [920, 184] width 49 height 16
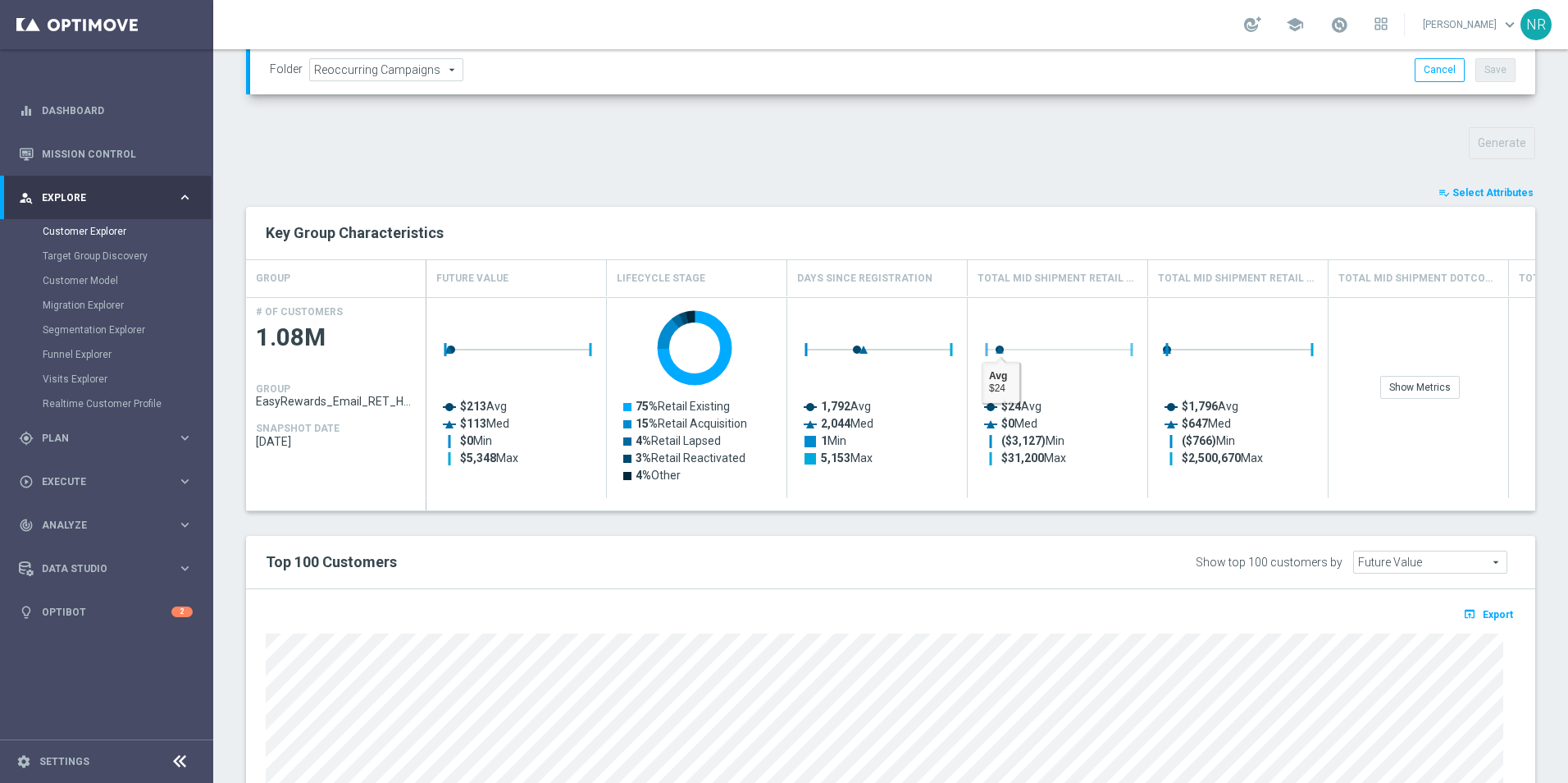
scroll to position [764, 0]
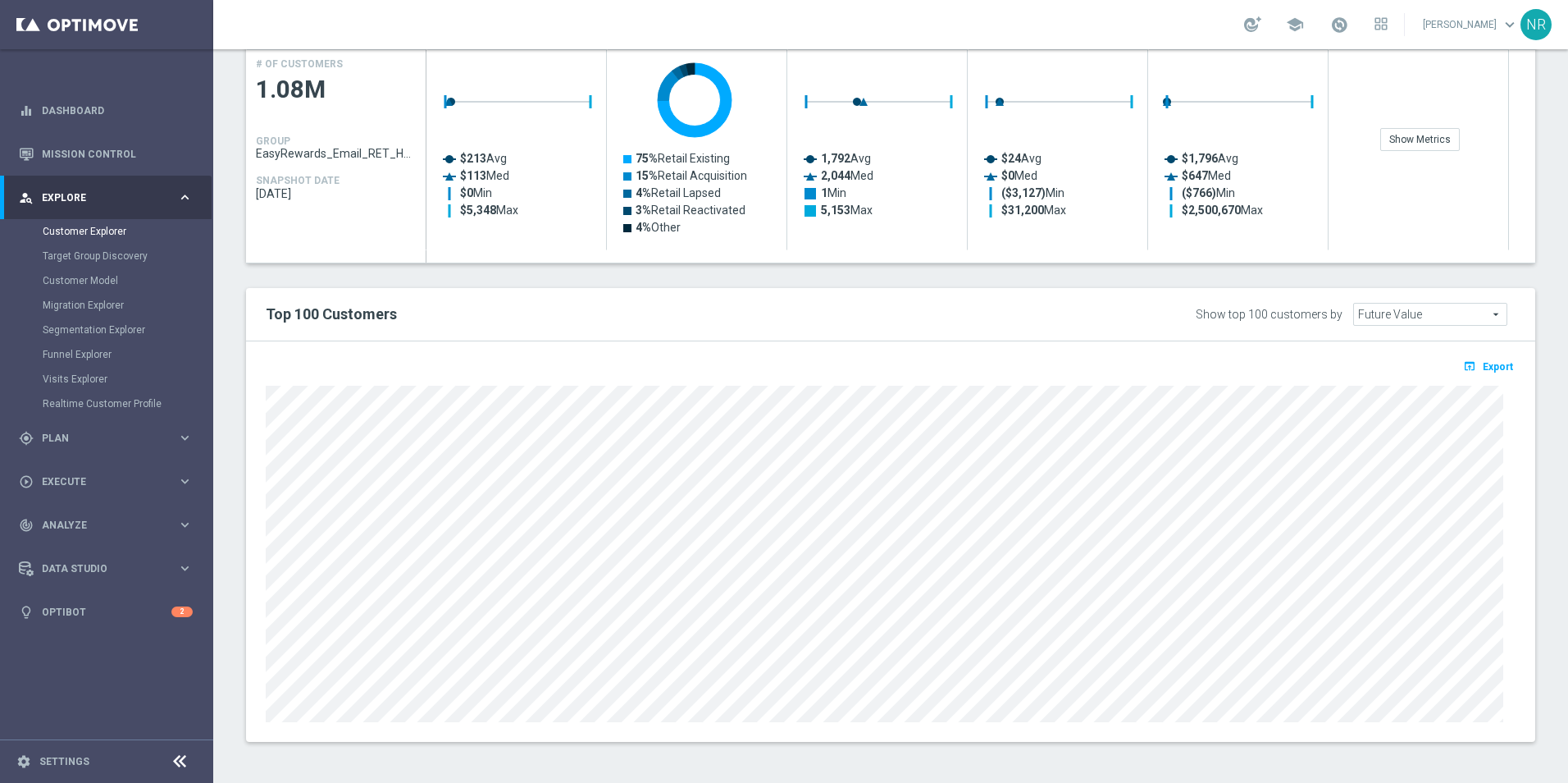
drag, startPoint x: 502, startPoint y: 383, endPoint x: 254, endPoint y: 440, distance: 254.5
click at [254, 440] on div at bounding box center [891, 552] width 1275 height 341
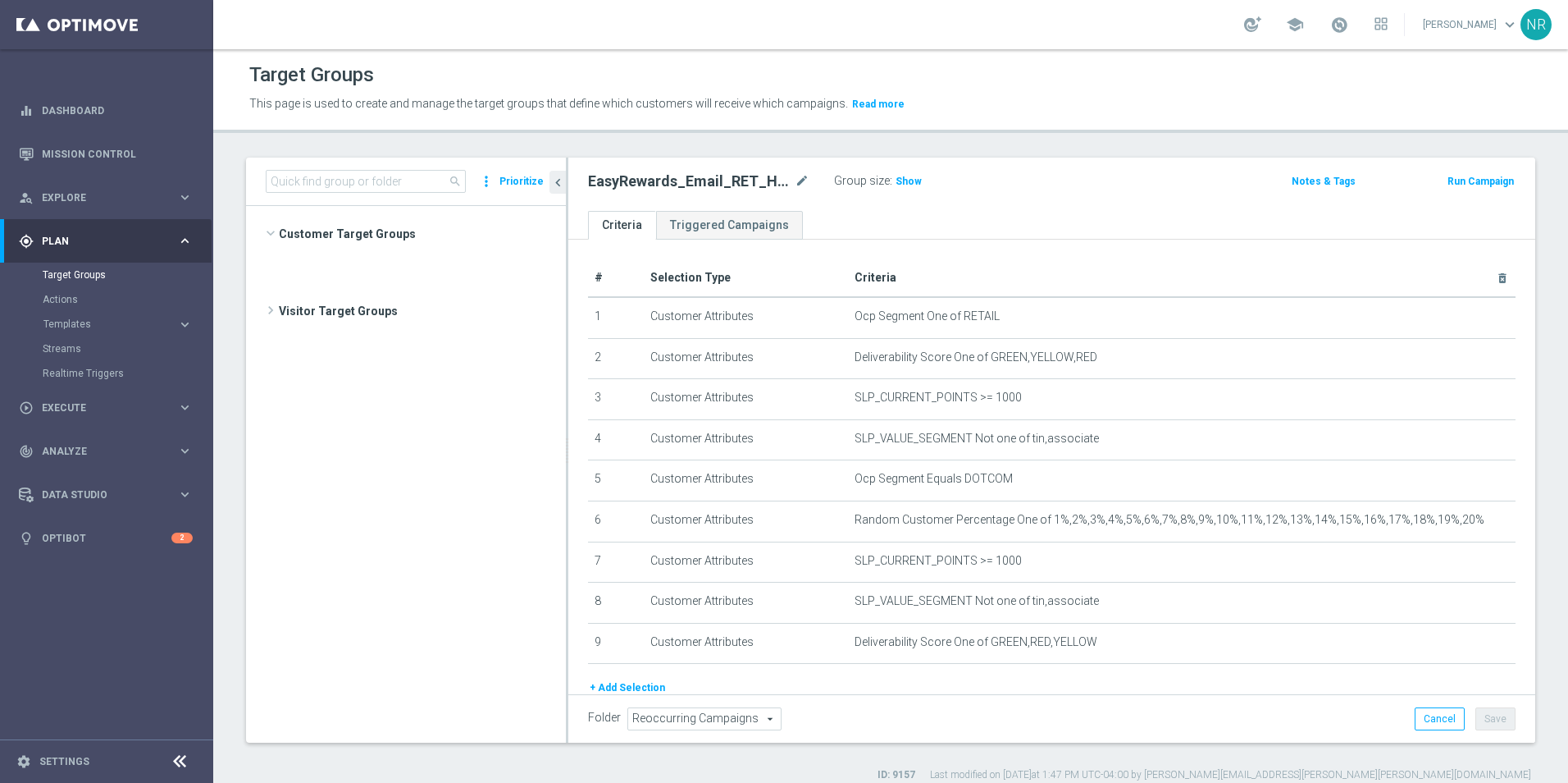
scroll to position [458, 0]
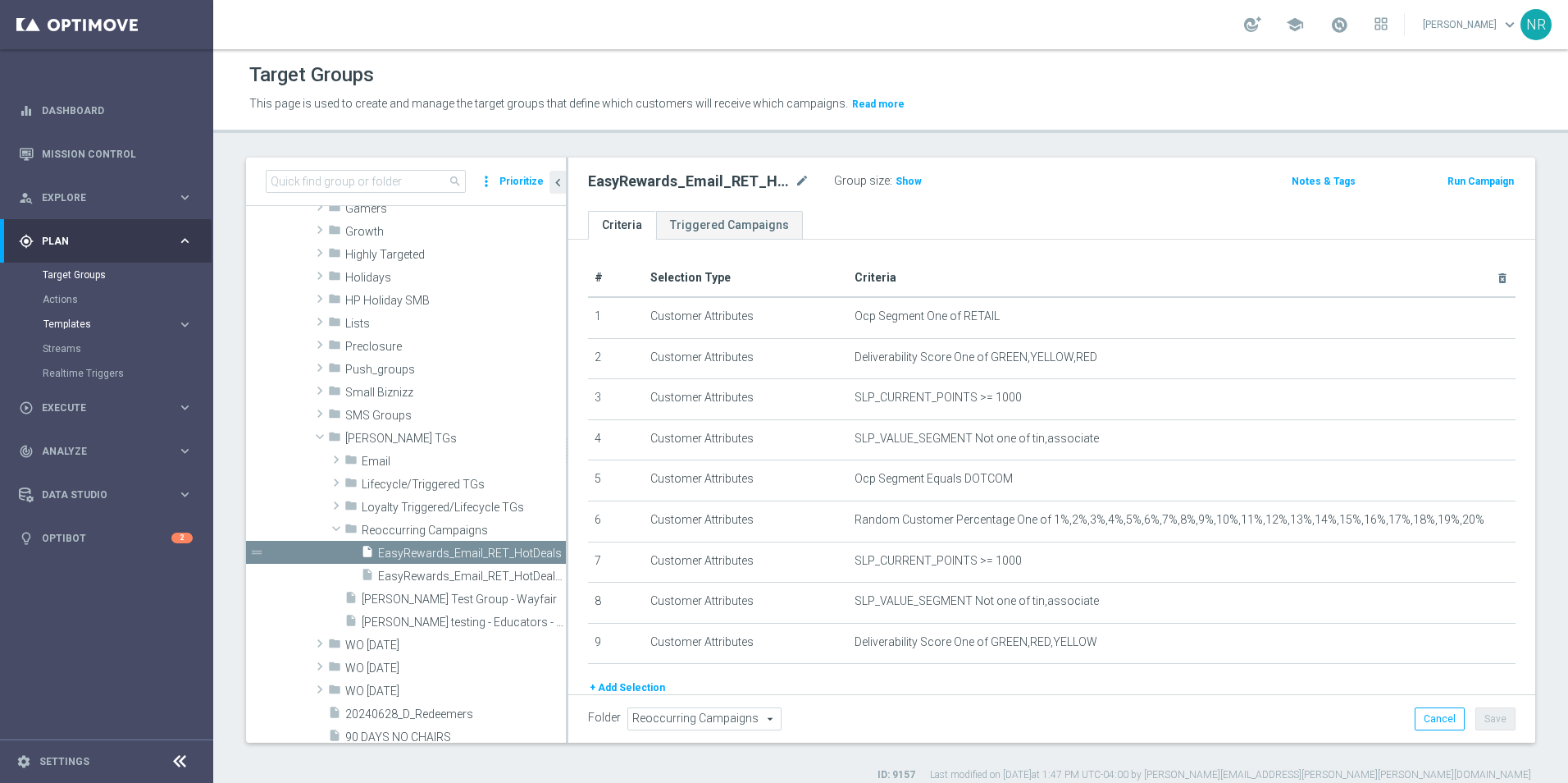
click at [96, 321] on span "Templates" at bounding box center [102, 324] width 117 height 10
click at [81, 350] on link "Optimail" at bounding box center [110, 348] width 120 height 13
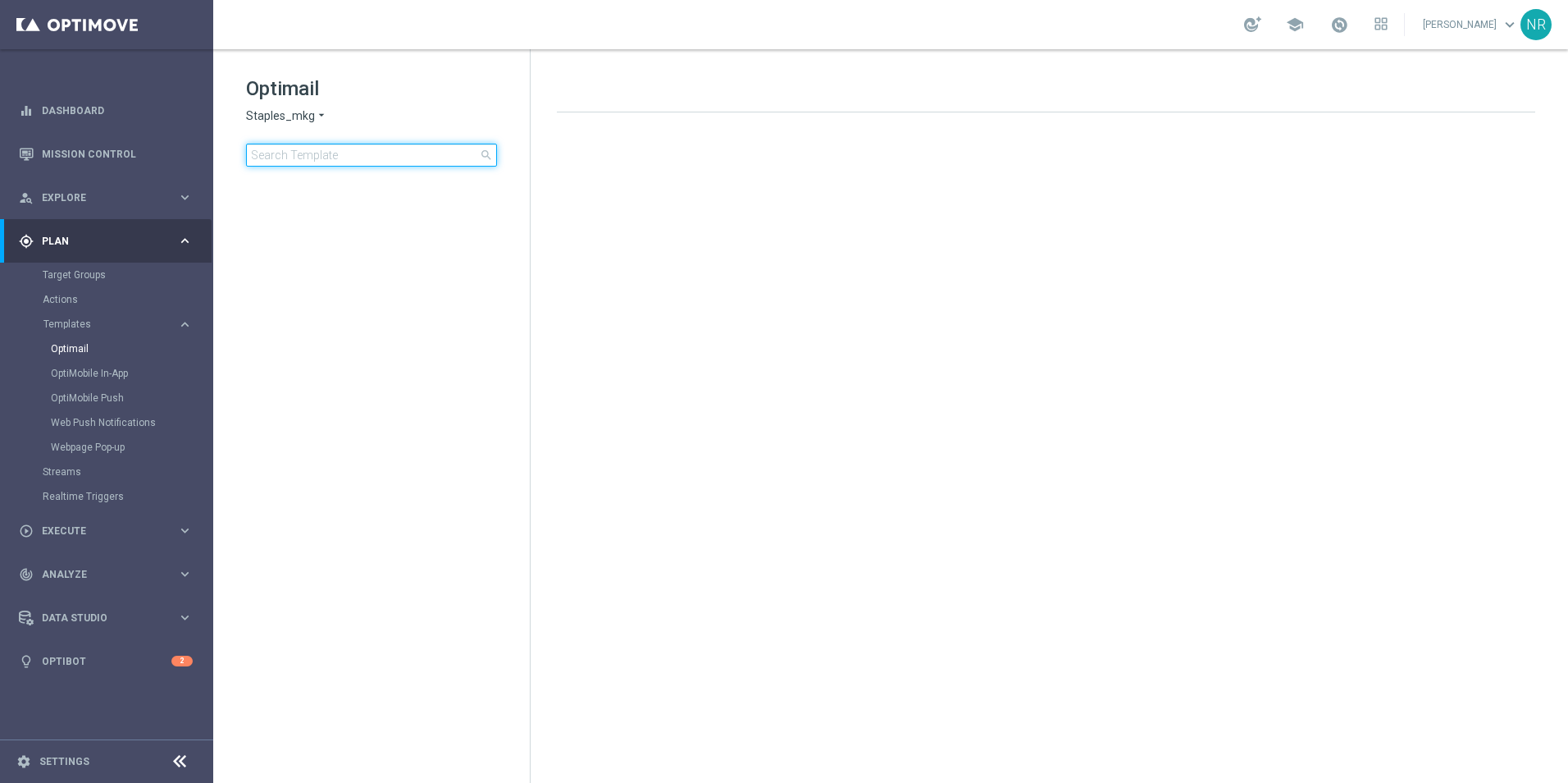
click at [347, 153] on input at bounding box center [371, 155] width 251 height 23
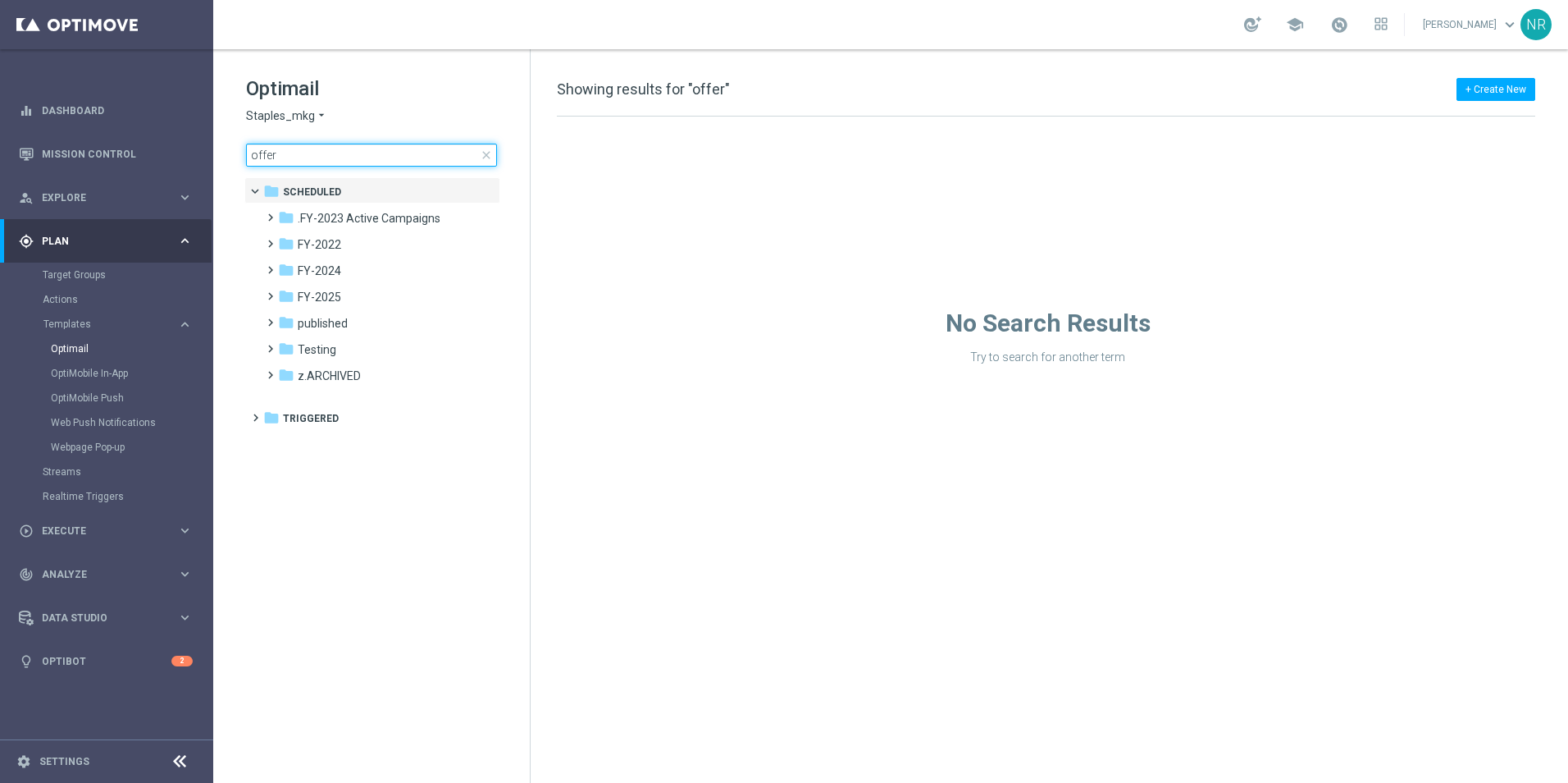
type input "offer"
click at [90, 371] on link "OptiMobile In-App" at bounding box center [110, 373] width 120 height 13
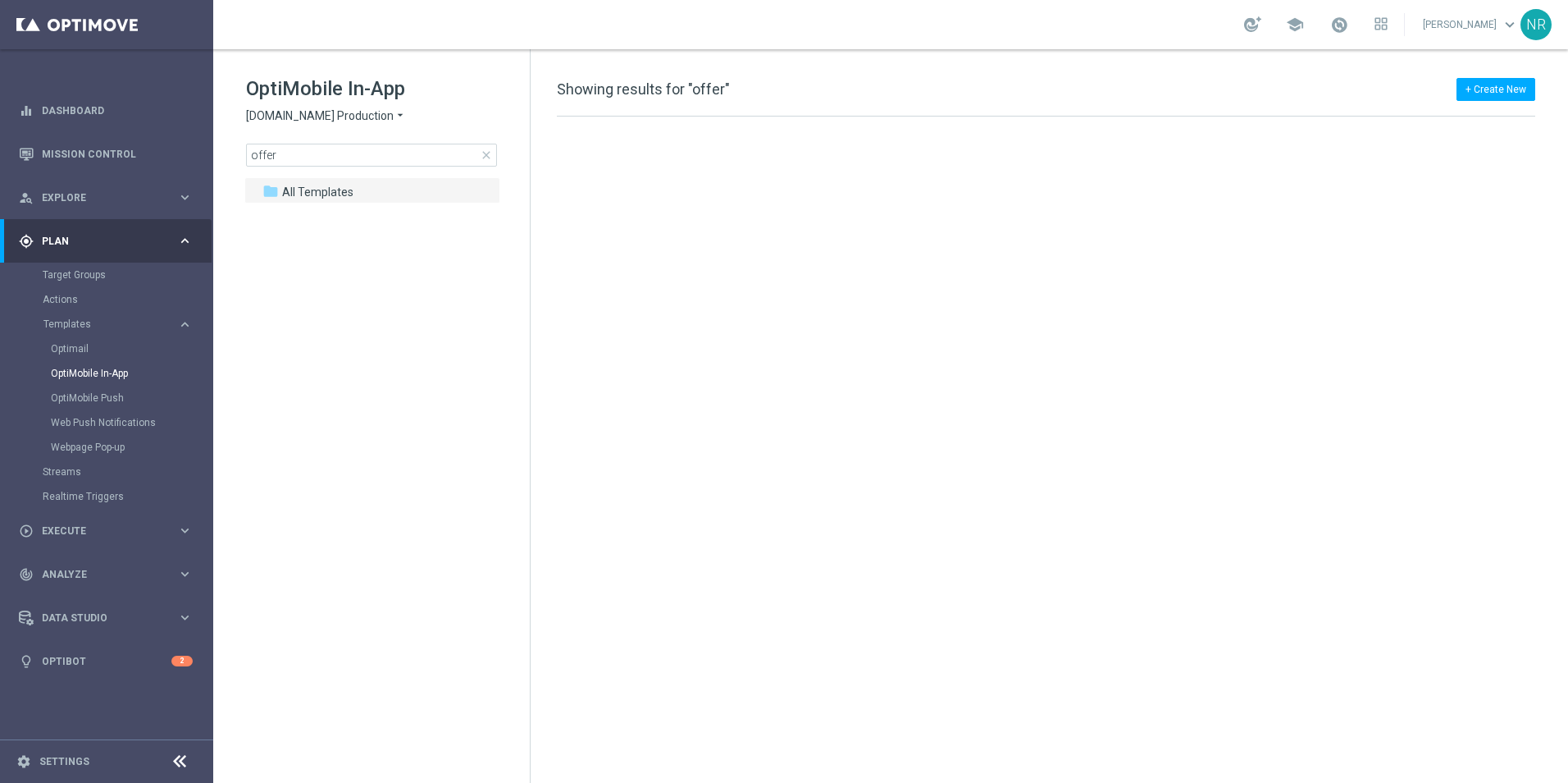
click at [74, 355] on div "Optimail" at bounding box center [130, 349] width 161 height 25
click at [74, 351] on link "Optimail" at bounding box center [110, 348] width 120 height 13
click at [487, 156] on span "close" at bounding box center [486, 154] width 13 height 13
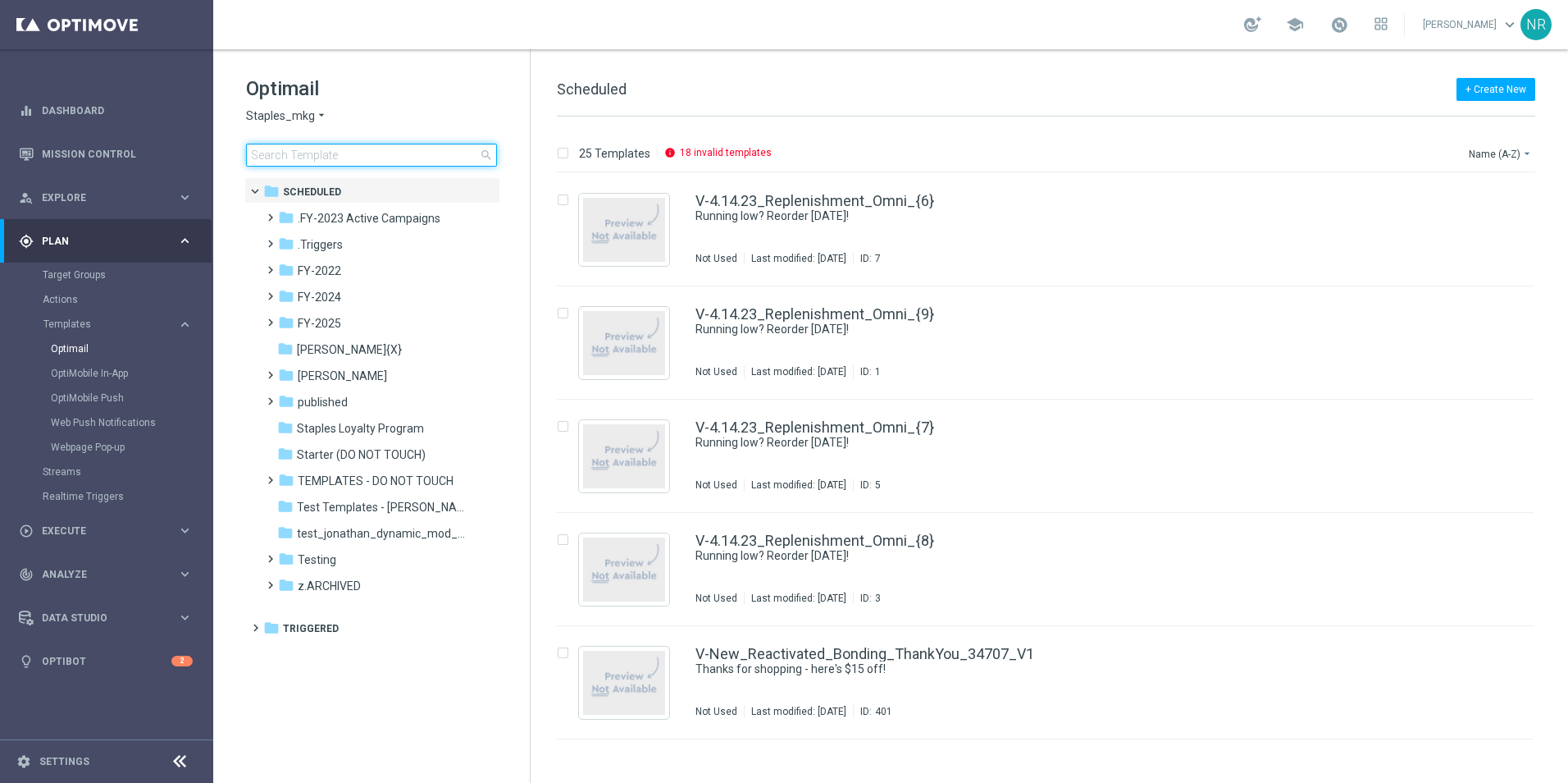
click at [418, 160] on input at bounding box center [371, 155] width 251 height 23
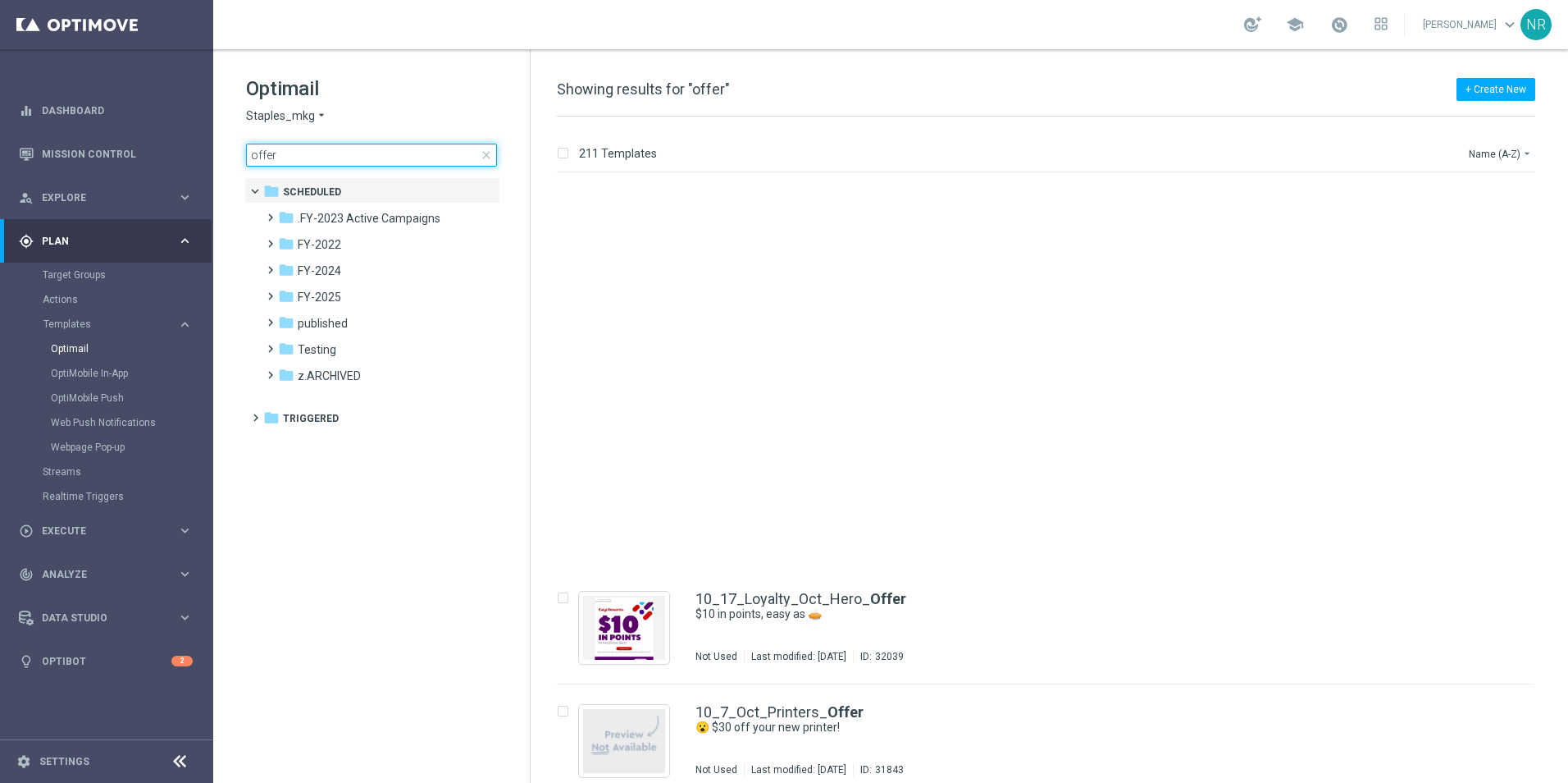
scroll to position [1768, 0]
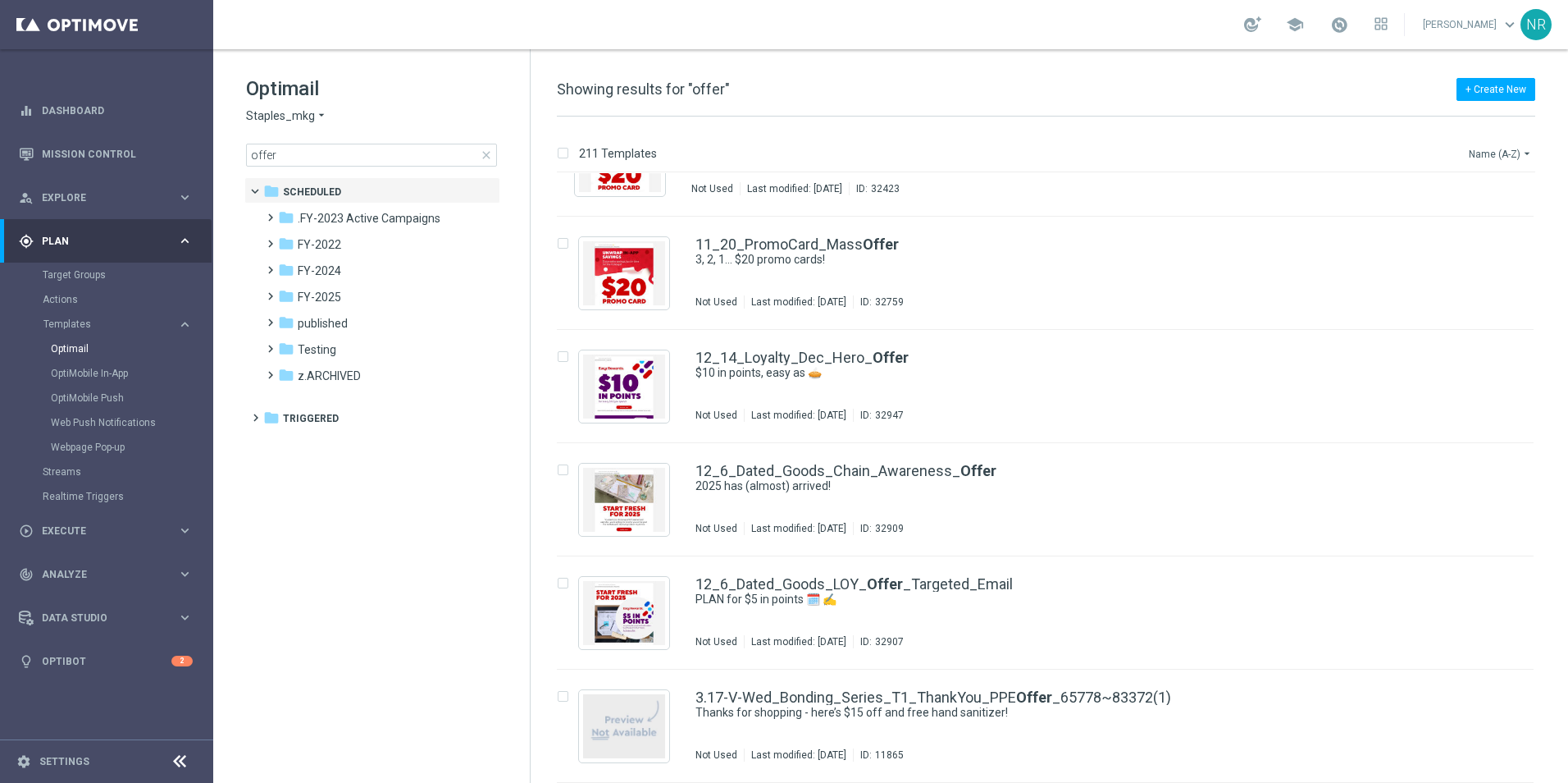
click at [1521, 153] on icon "arrow_drop_down" at bounding box center [1527, 153] width 13 height 13
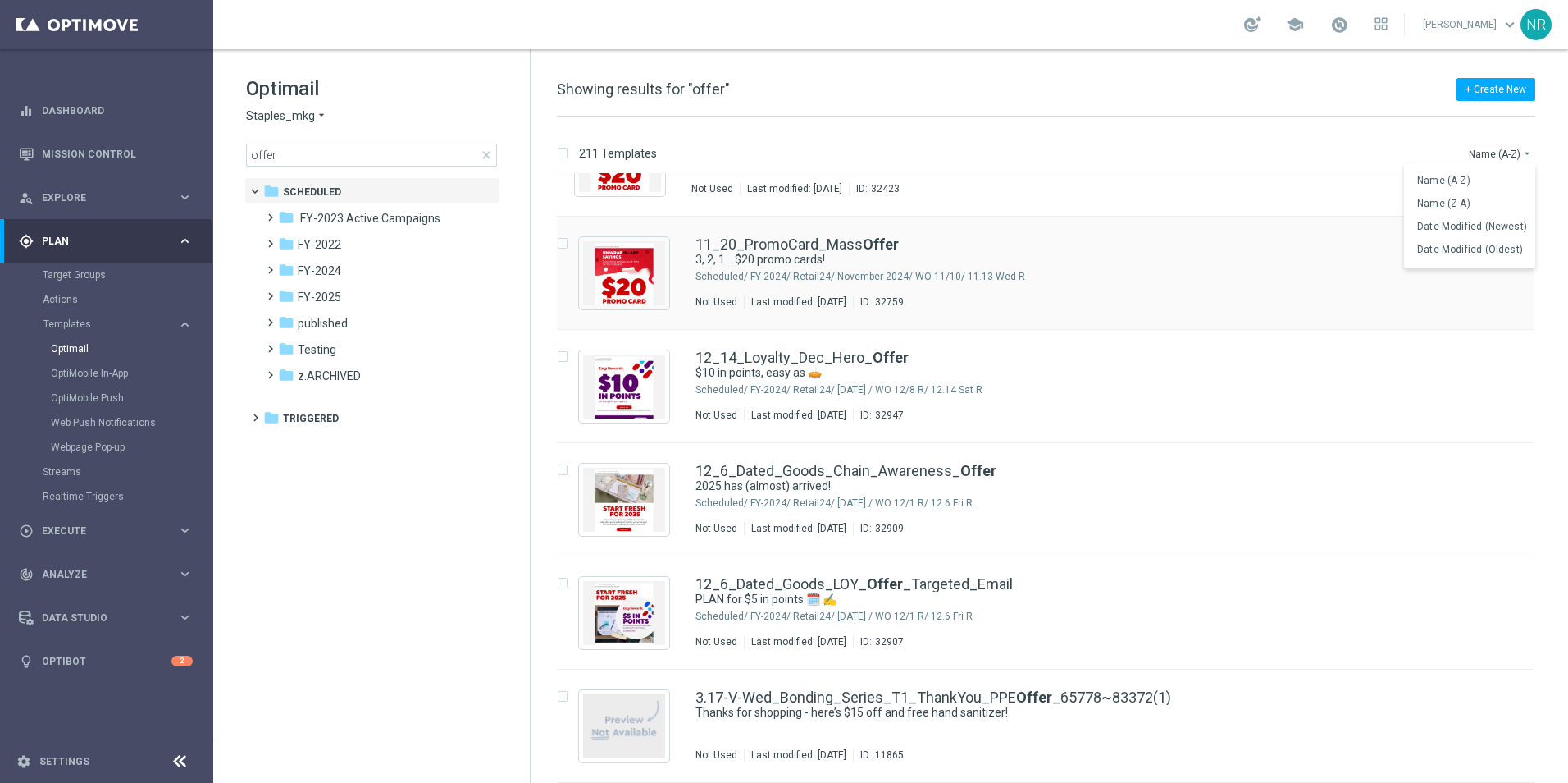
click at [1485, 227] on span "Date Modified (Newest)" at bounding box center [1472, 226] width 110 height 12
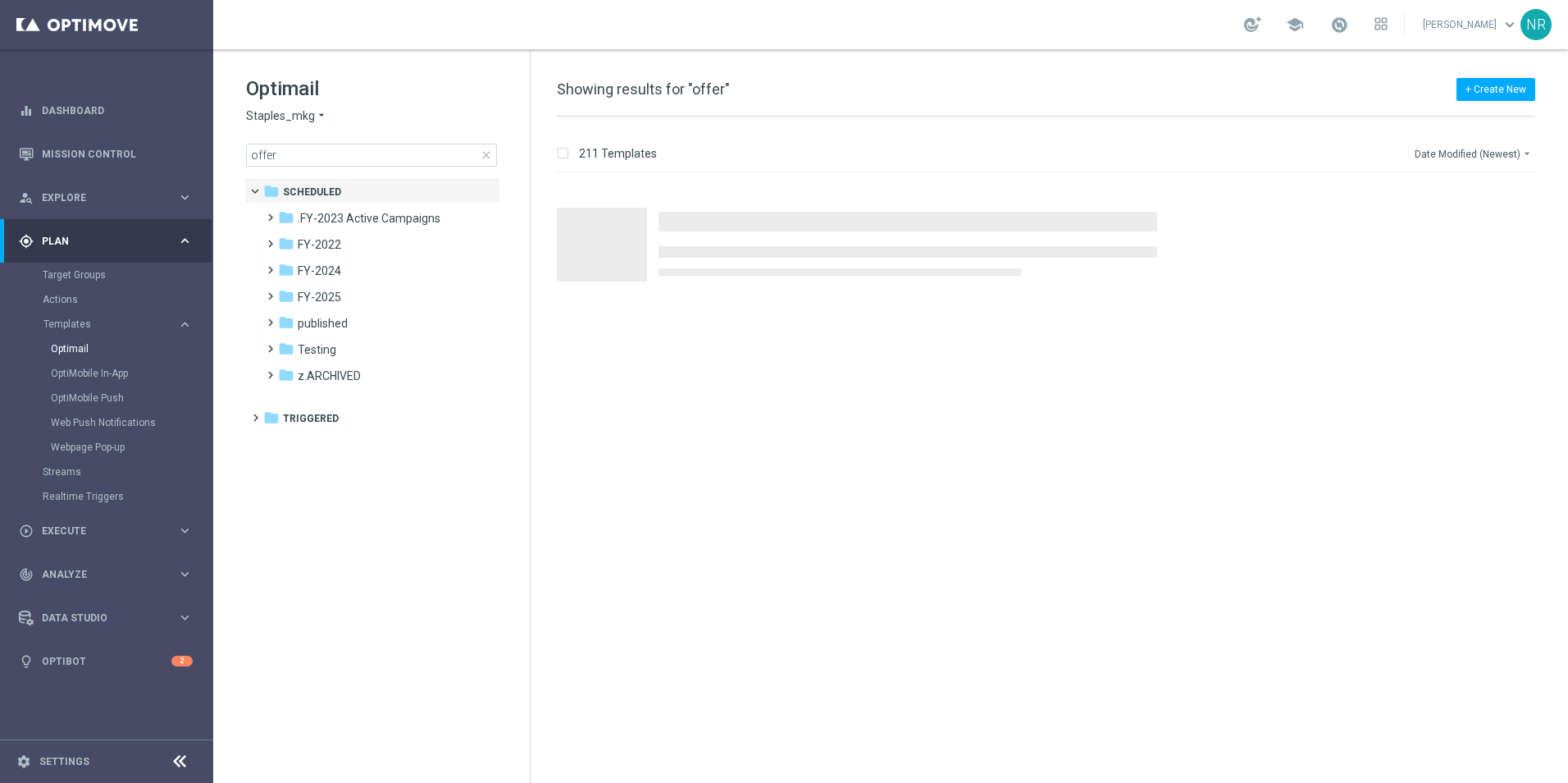
scroll to position [0, 0]
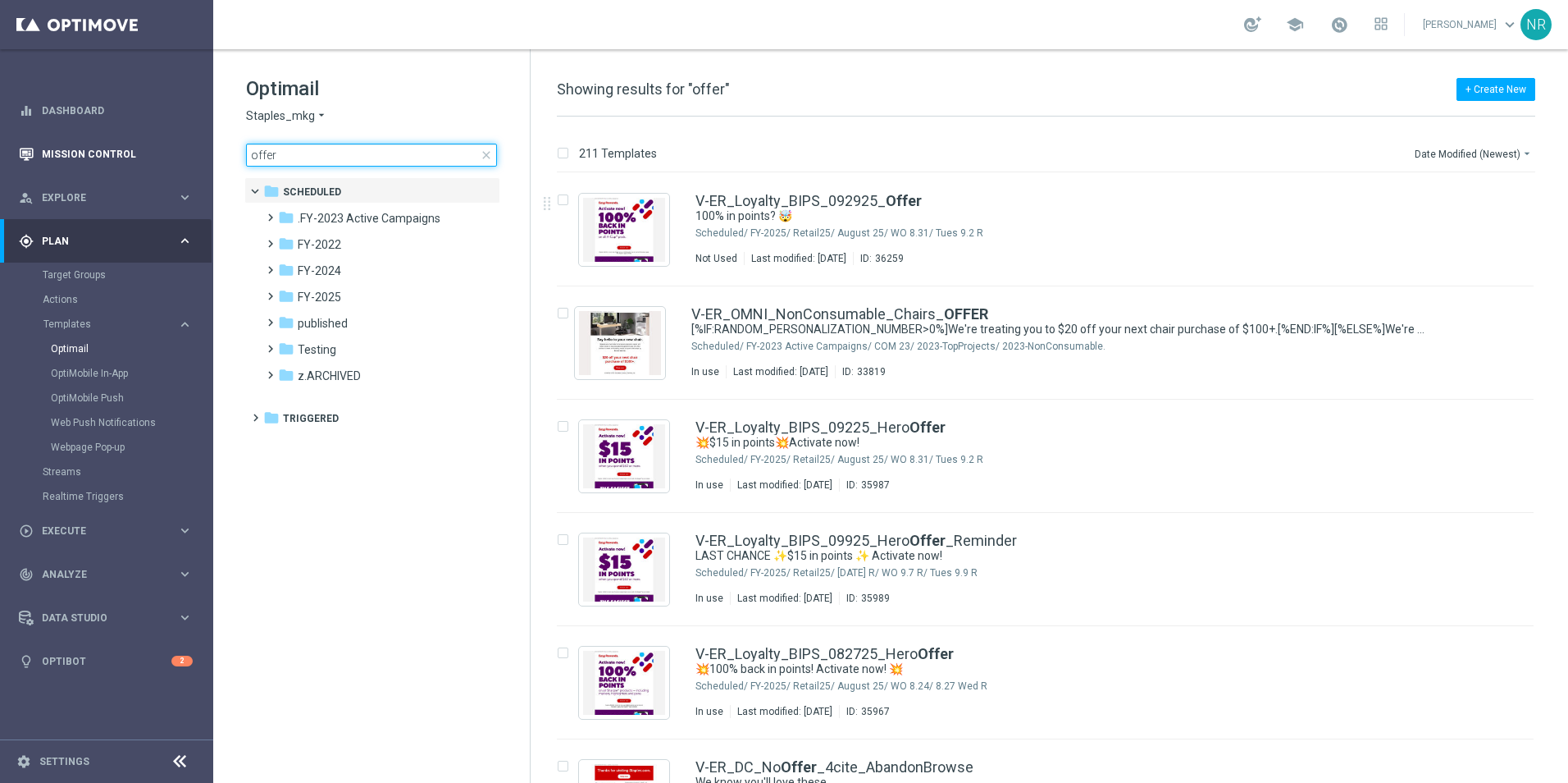
click at [210, 151] on main "equalizer Dashboard Mission Control" at bounding box center [784, 392] width 1568 height 783
type input "hotdeal"
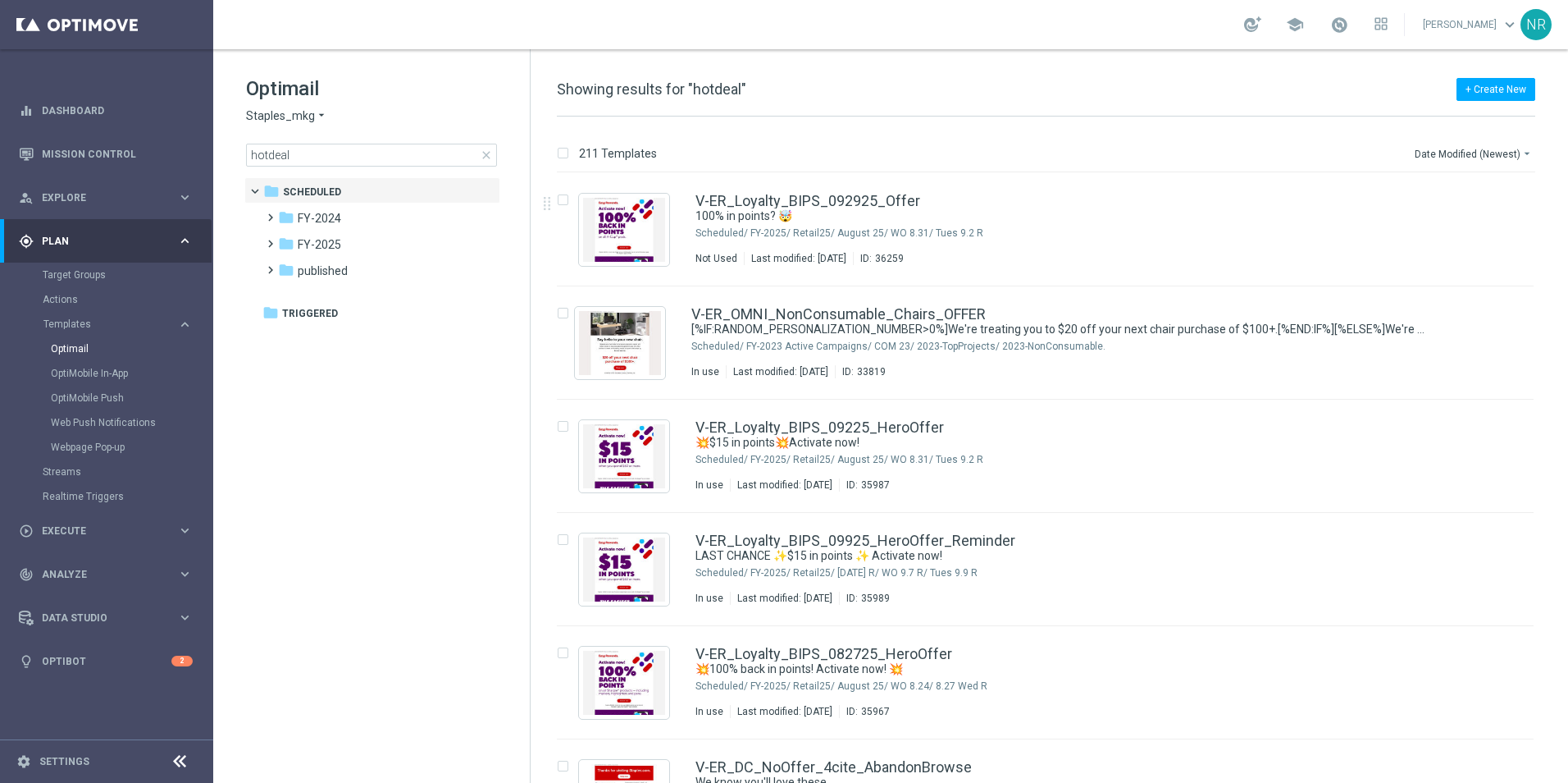
click at [354, 168] on div "Optimail Staples_mkg arrow_drop_down × Staples_mkg hotdeal close folder 1 Folde…" at bounding box center [371, 162] width 317 height 225
click at [318, 158] on input "hotdeal" at bounding box center [371, 155] width 251 height 23
click at [486, 157] on span "close" at bounding box center [486, 154] width 13 height 13
click at [487, 153] on span "close" at bounding box center [486, 154] width 13 height 13
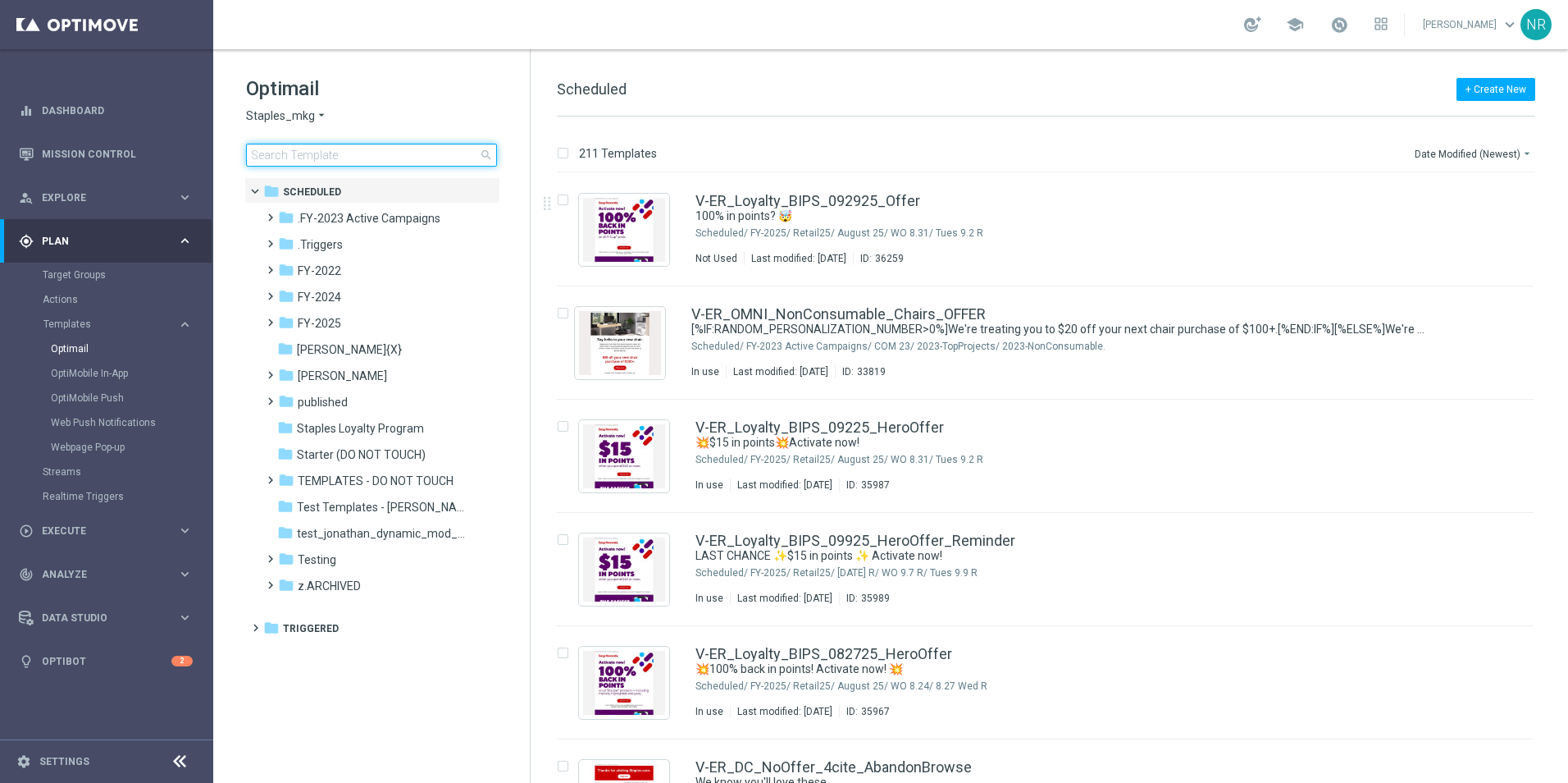
click at [390, 152] on input at bounding box center [371, 155] width 251 height 23
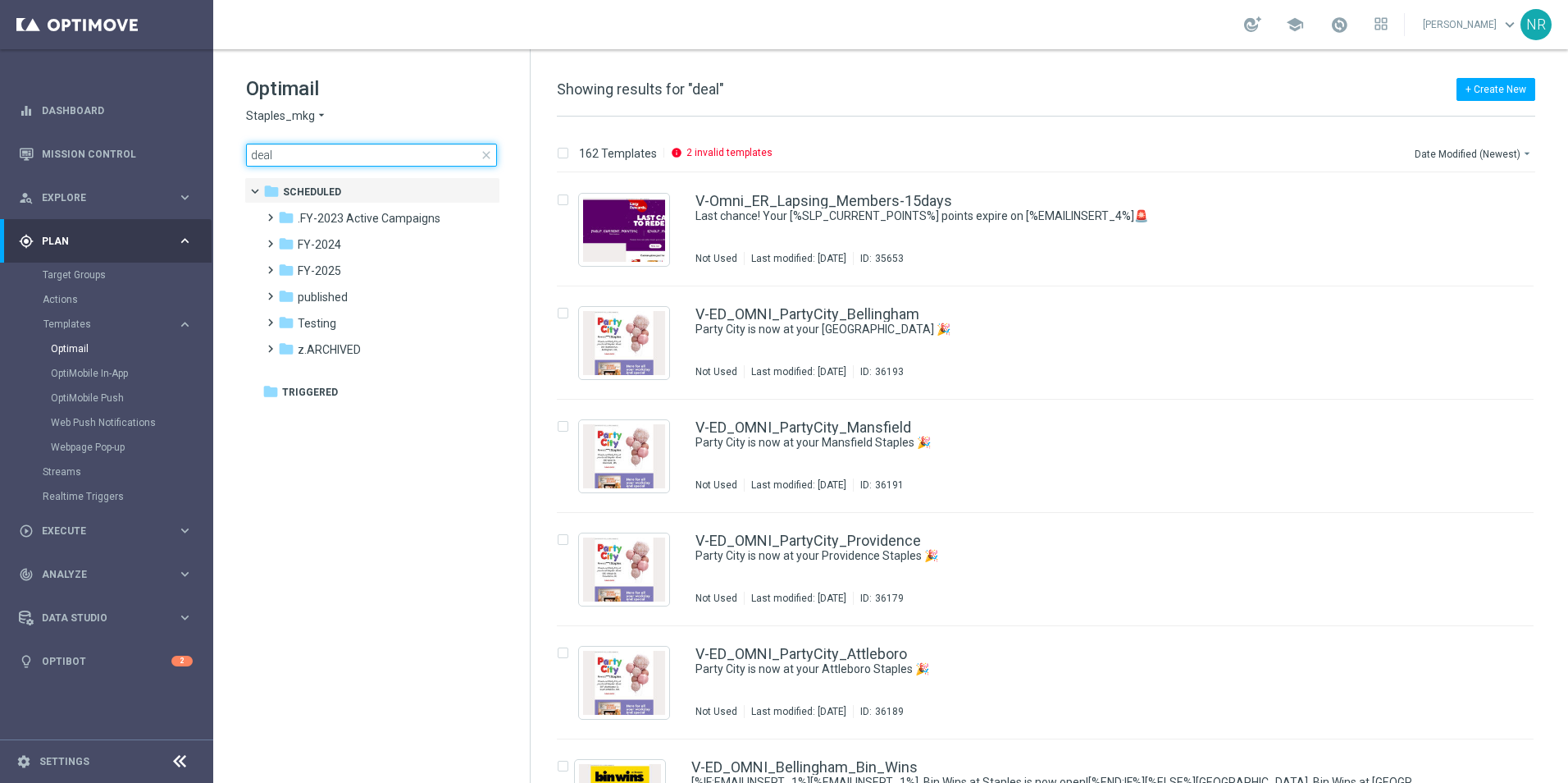
type input "deals"
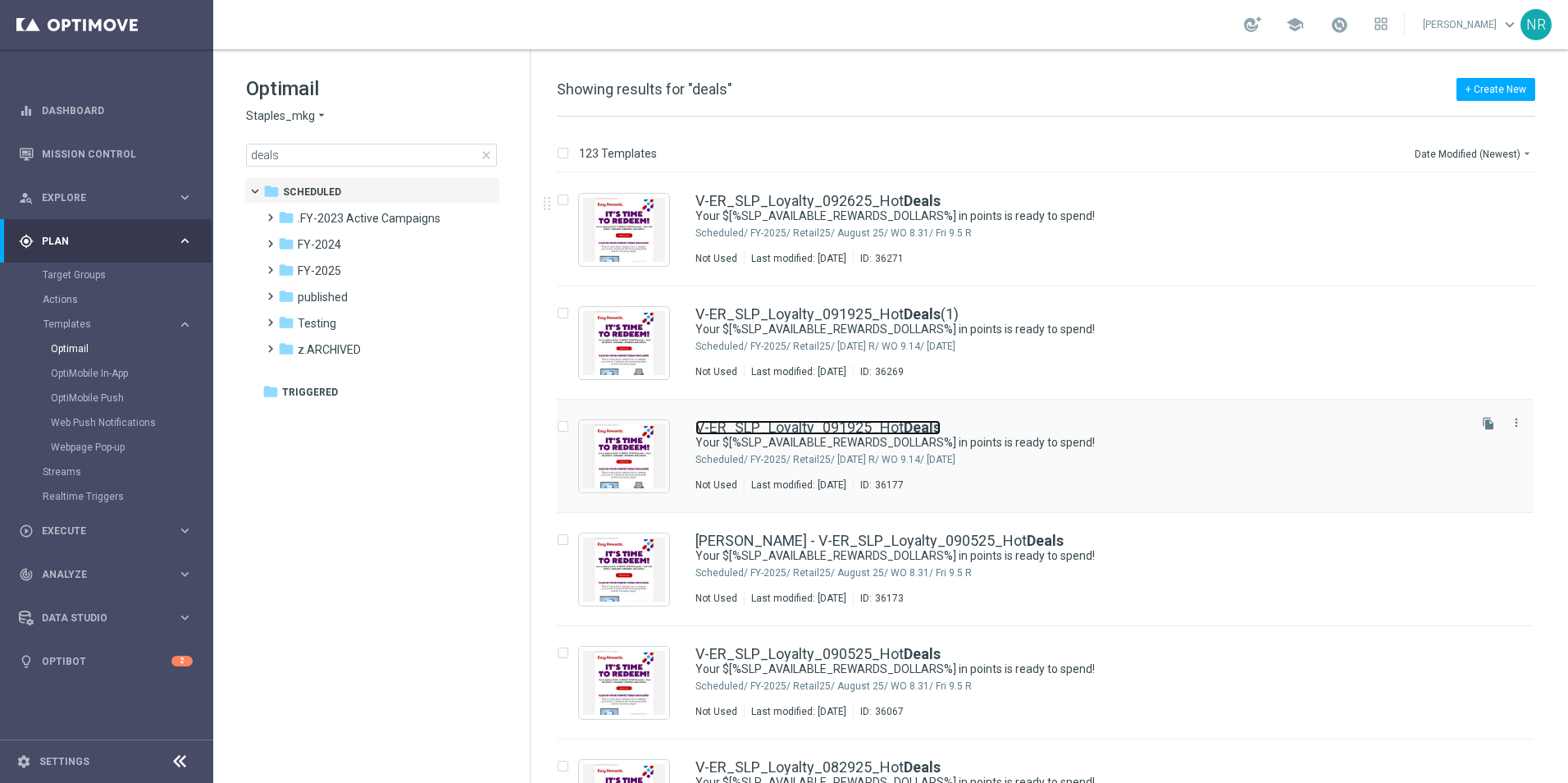
click at [872, 430] on link "V-ER_SLP_Loyalty_091925_Hot Deals" at bounding box center [818, 427] width 245 height 15
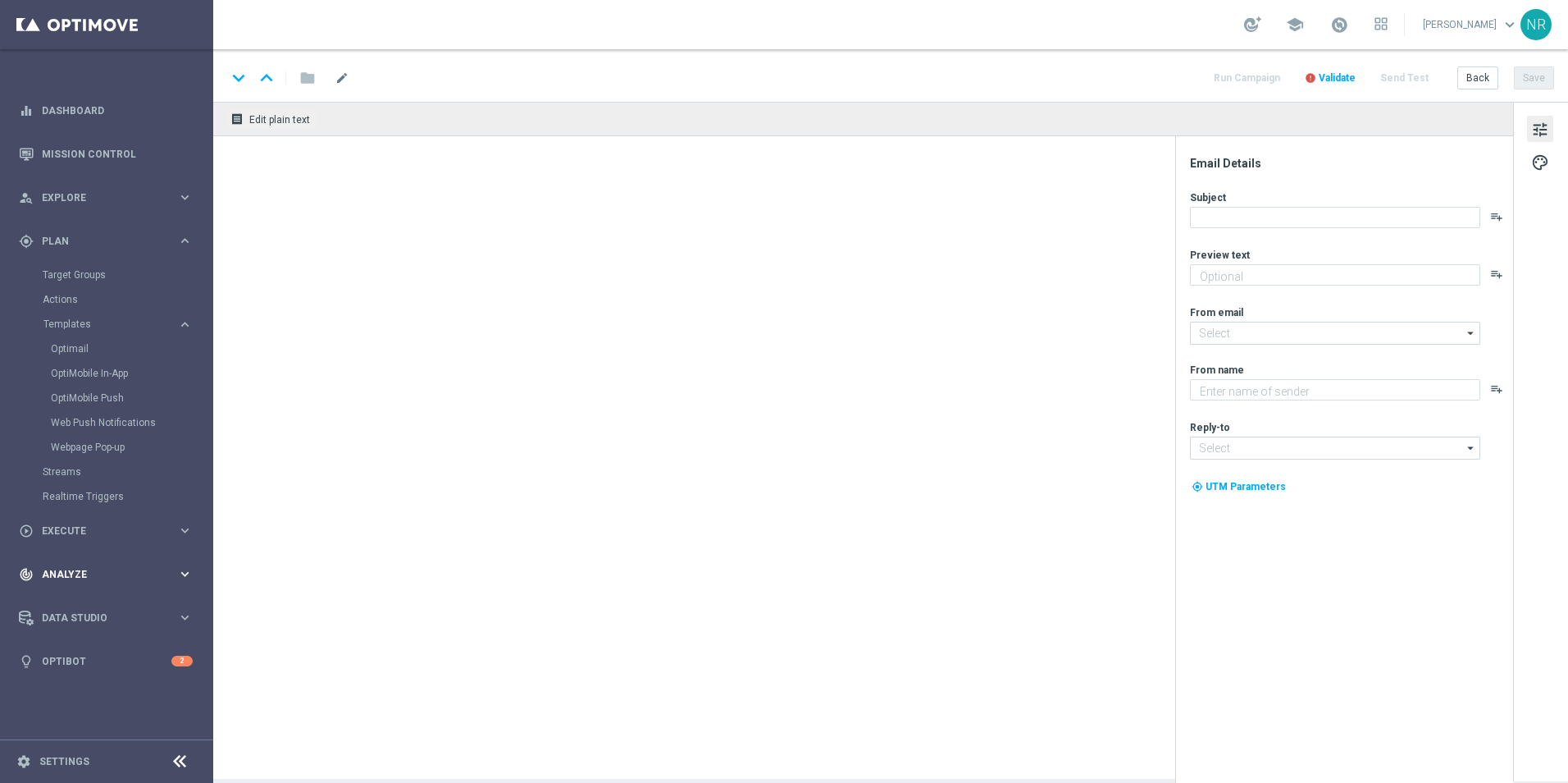
type textarea "Redeem now and save on these top deals."
type textarea "Staples"
type input "[EMAIL_ADDRESS][DOMAIN_NAME]"
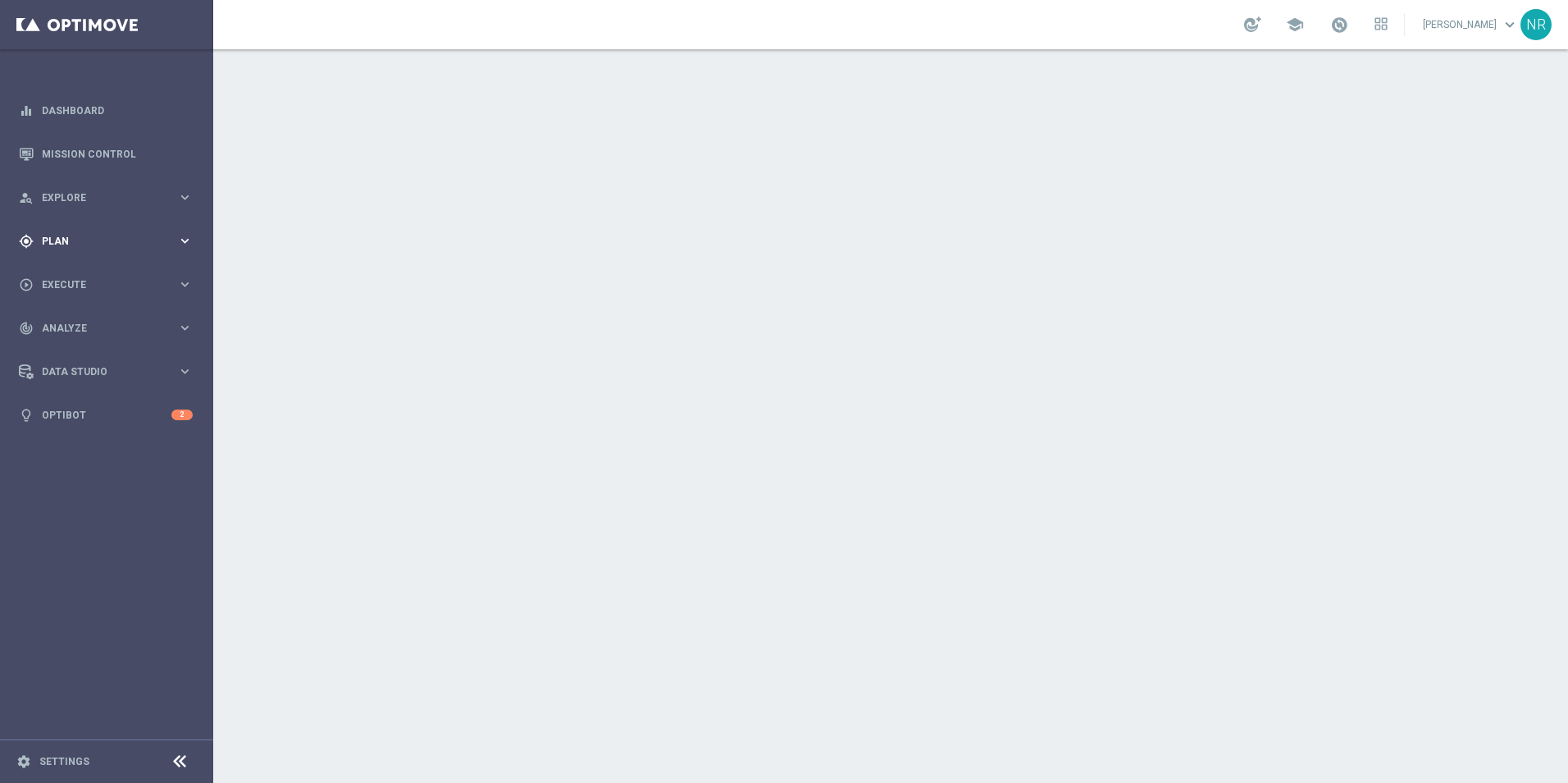
click at [93, 236] on span "Plan" at bounding box center [109, 241] width 136 height 10
click at [82, 321] on accordion "equalizer Dashboard Mission Control" at bounding box center [106, 263] width 211 height 348
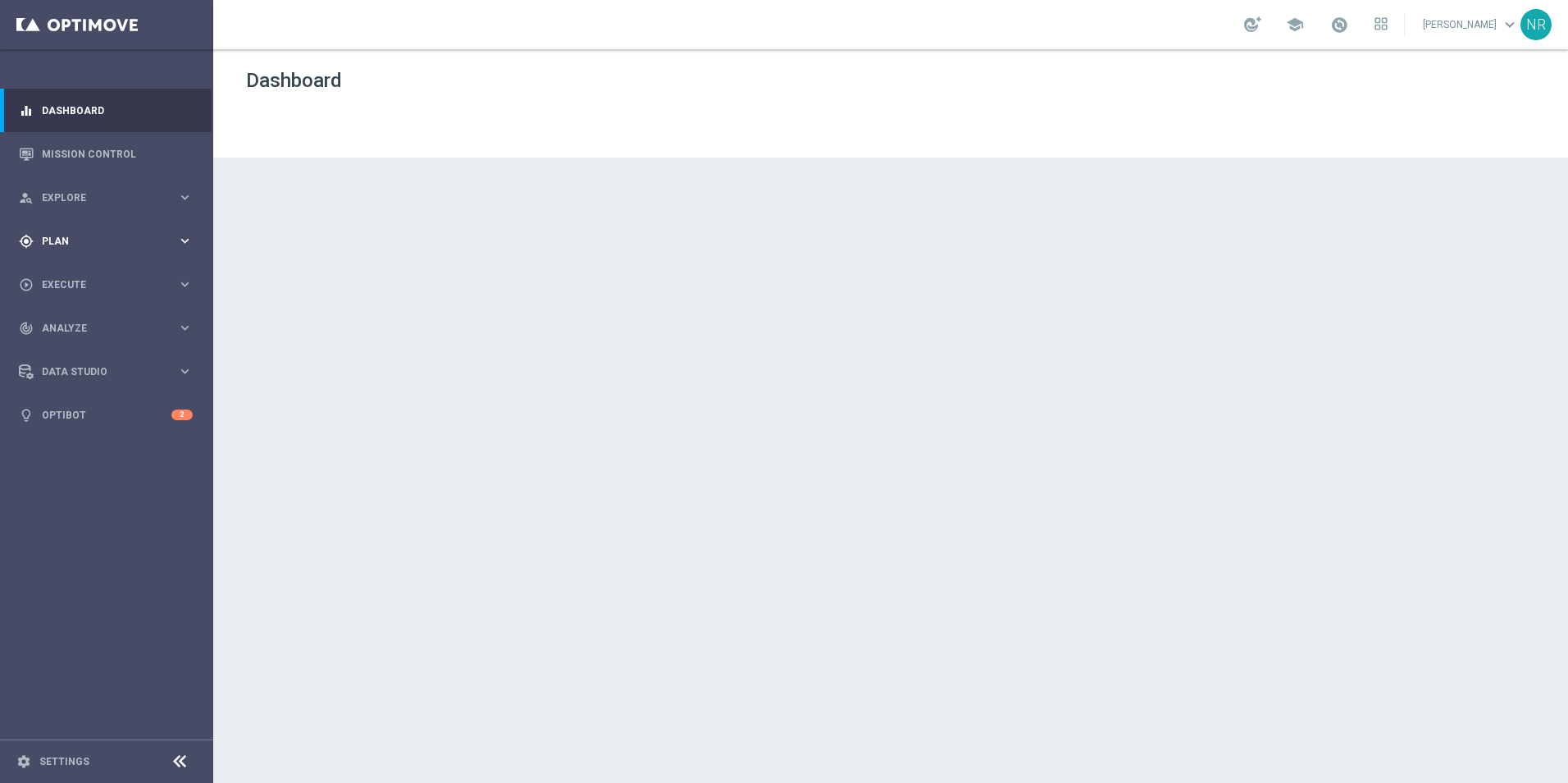
click at [87, 241] on span "Plan" at bounding box center [109, 241] width 136 height 10
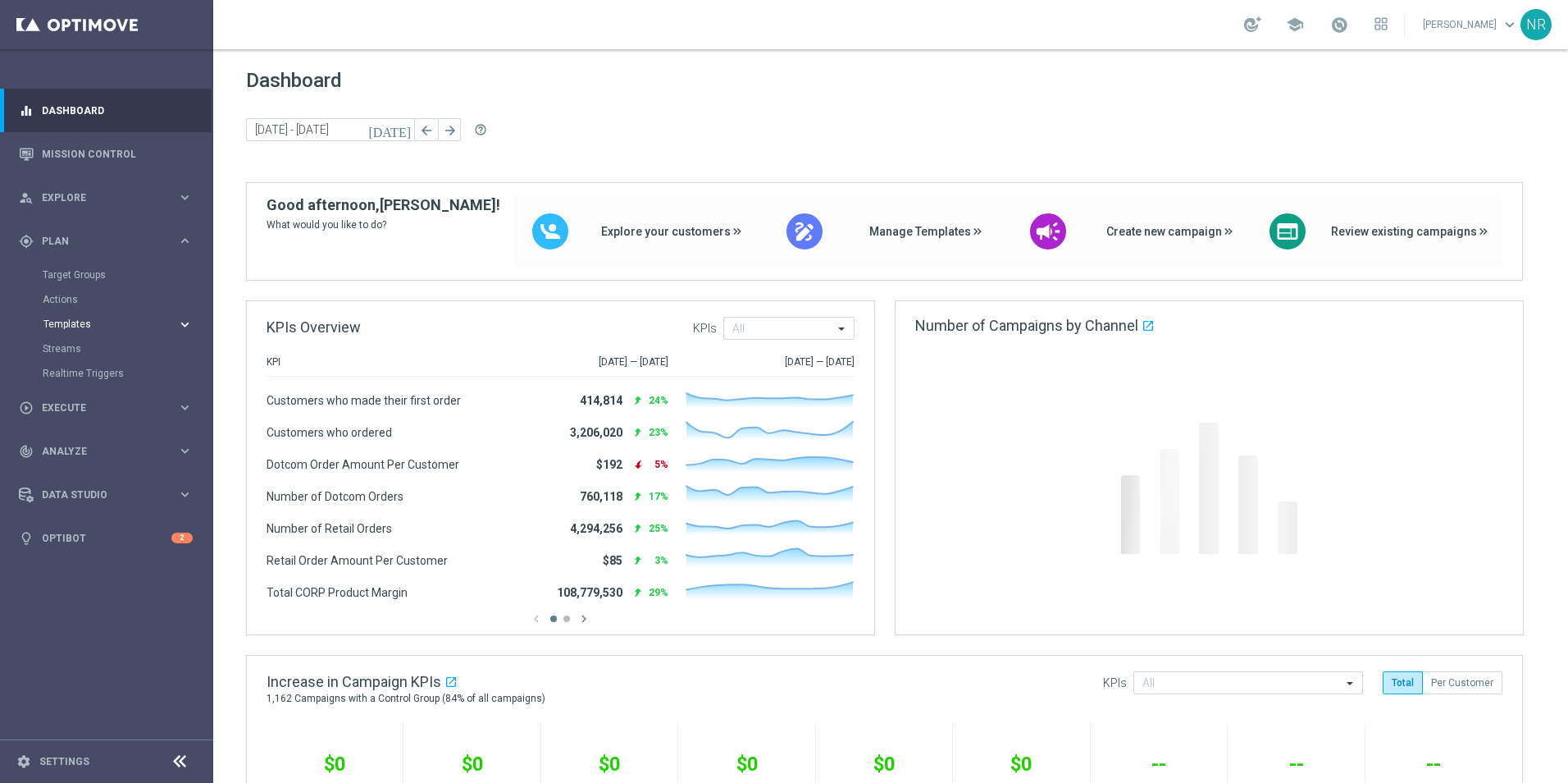
click at [70, 319] on button "Templates keyboard_arrow_right" at bounding box center [118, 324] width 151 height 13
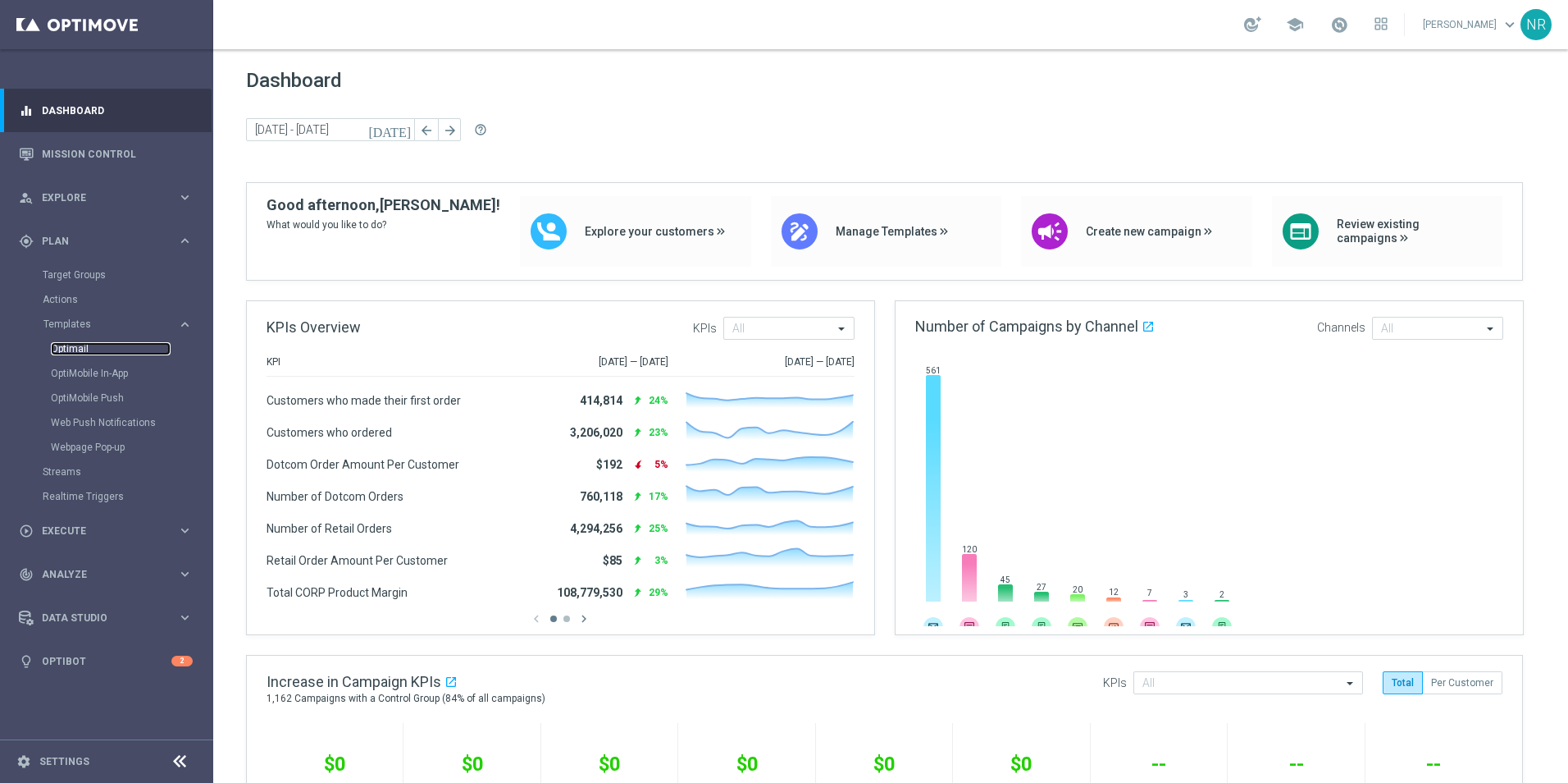
click at [81, 344] on link "Optimail" at bounding box center [110, 348] width 120 height 13
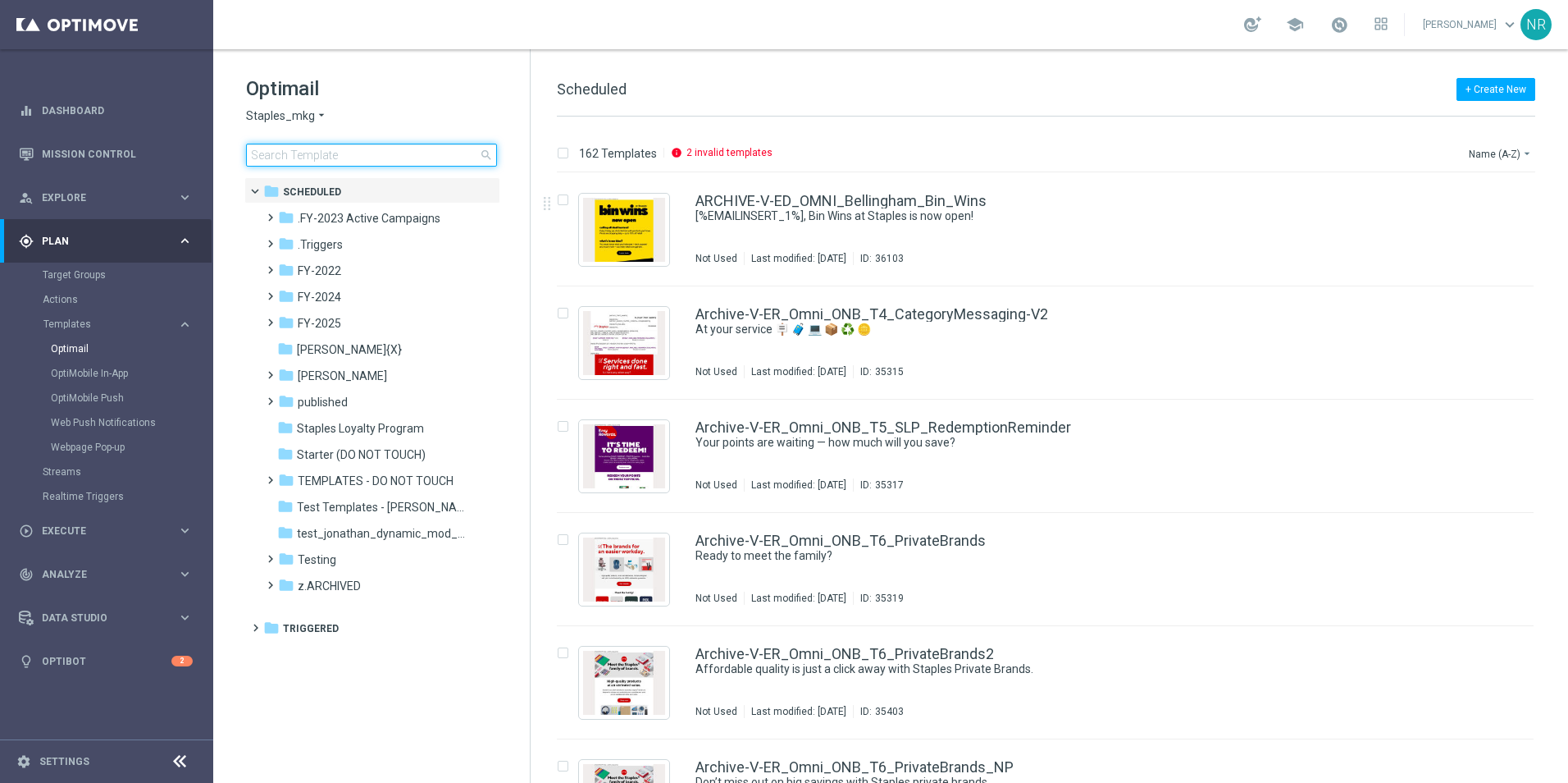
click at [382, 157] on input at bounding box center [371, 155] width 251 height 23
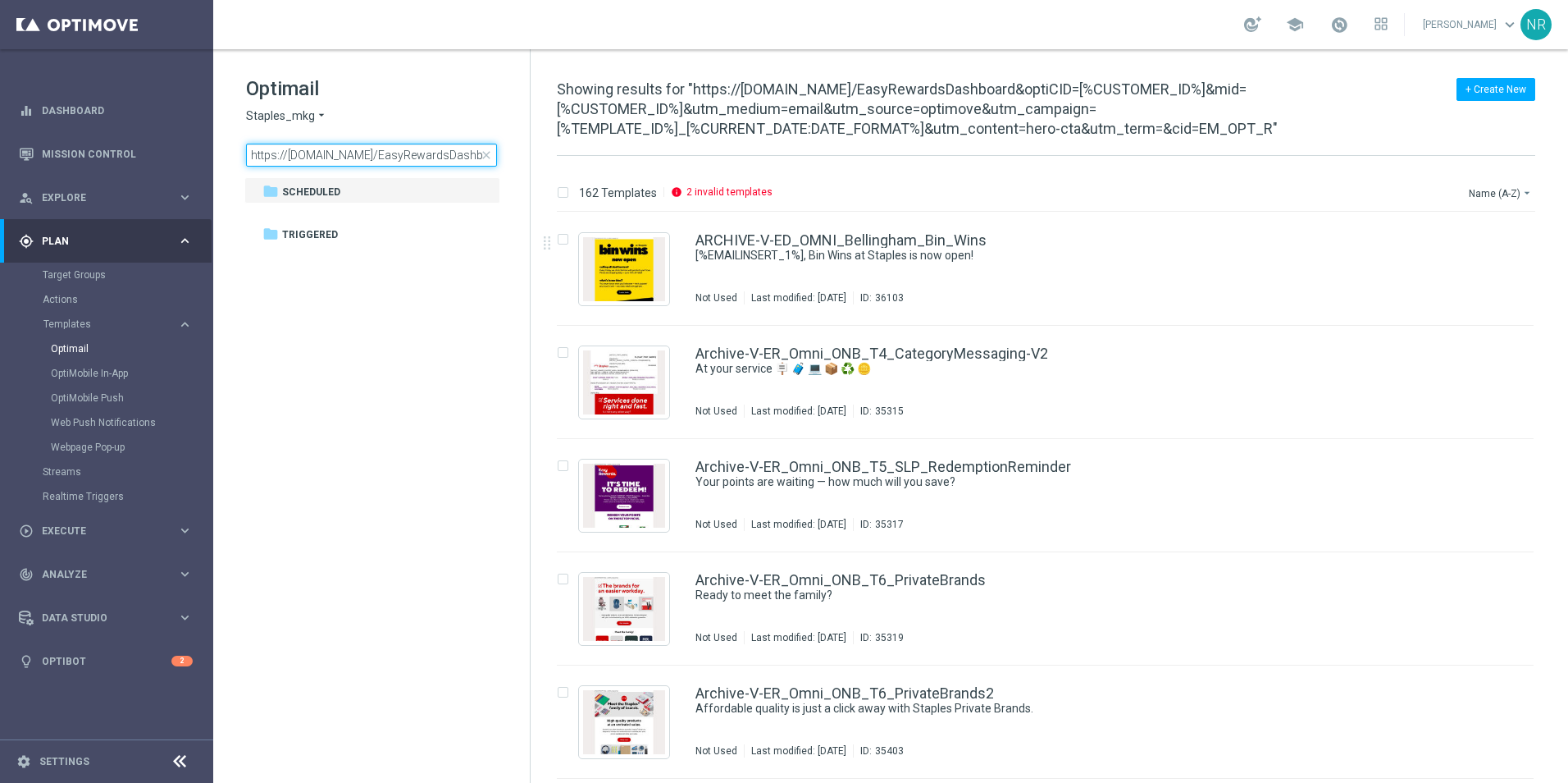
scroll to position [0, 1182]
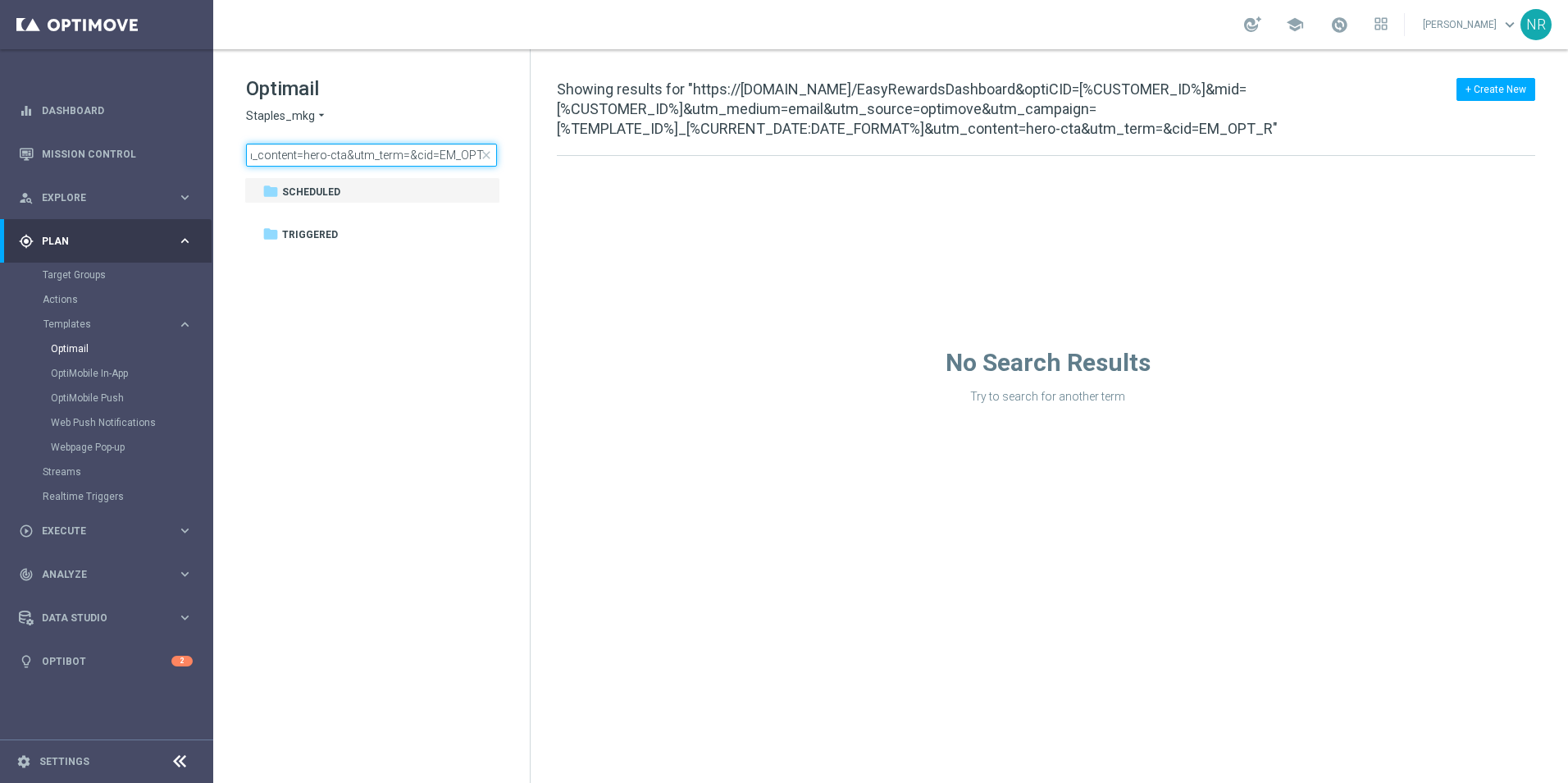
type input "https://l.staplesconnect.com/EasyRewardsDashboard&optiCID=[%CUSTOMER_ID%]&mid=[…"
click at [486, 154] on span "close" at bounding box center [486, 154] width 13 height 13
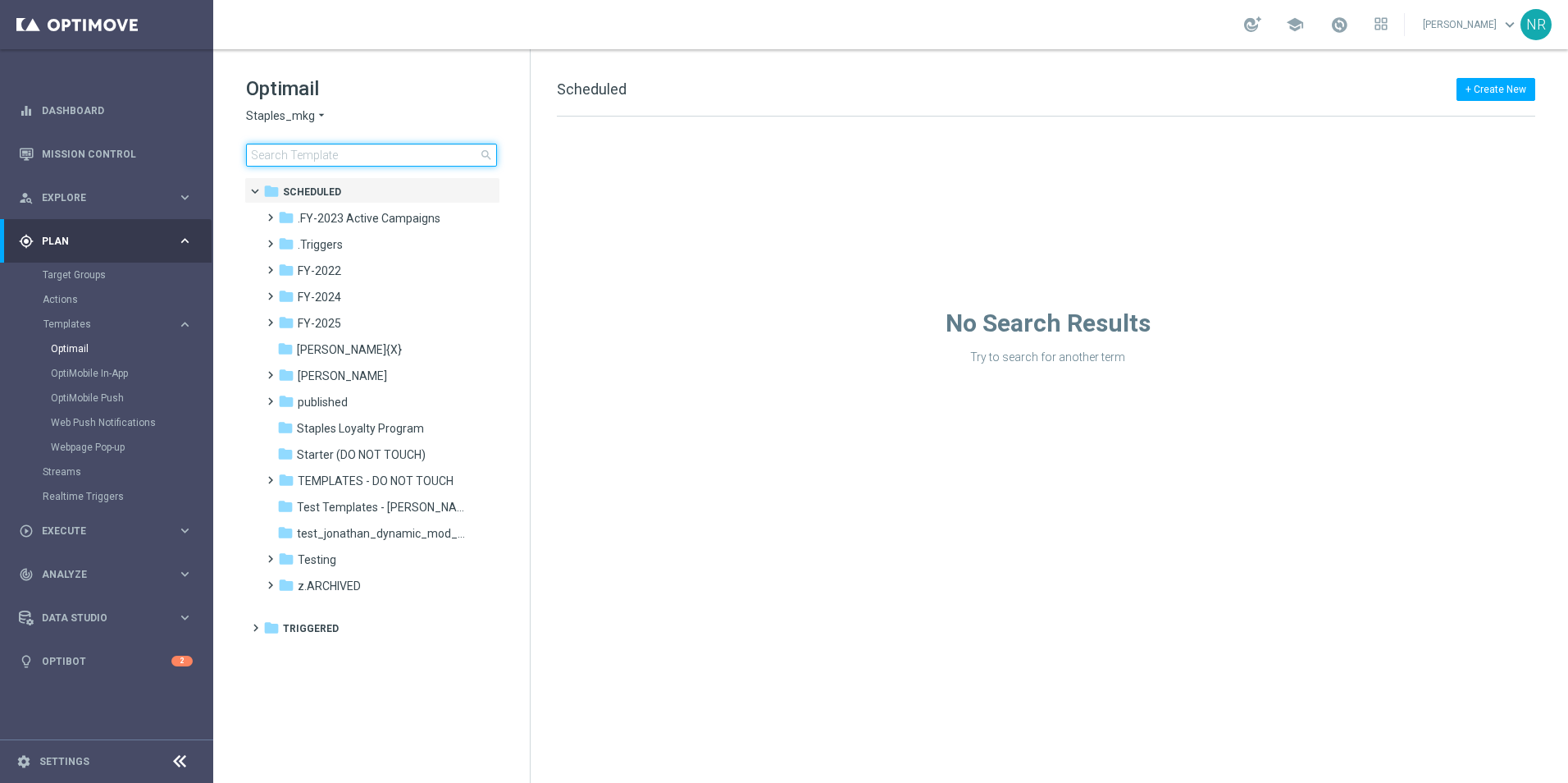
click at [406, 149] on input at bounding box center [371, 155] width 251 height 23
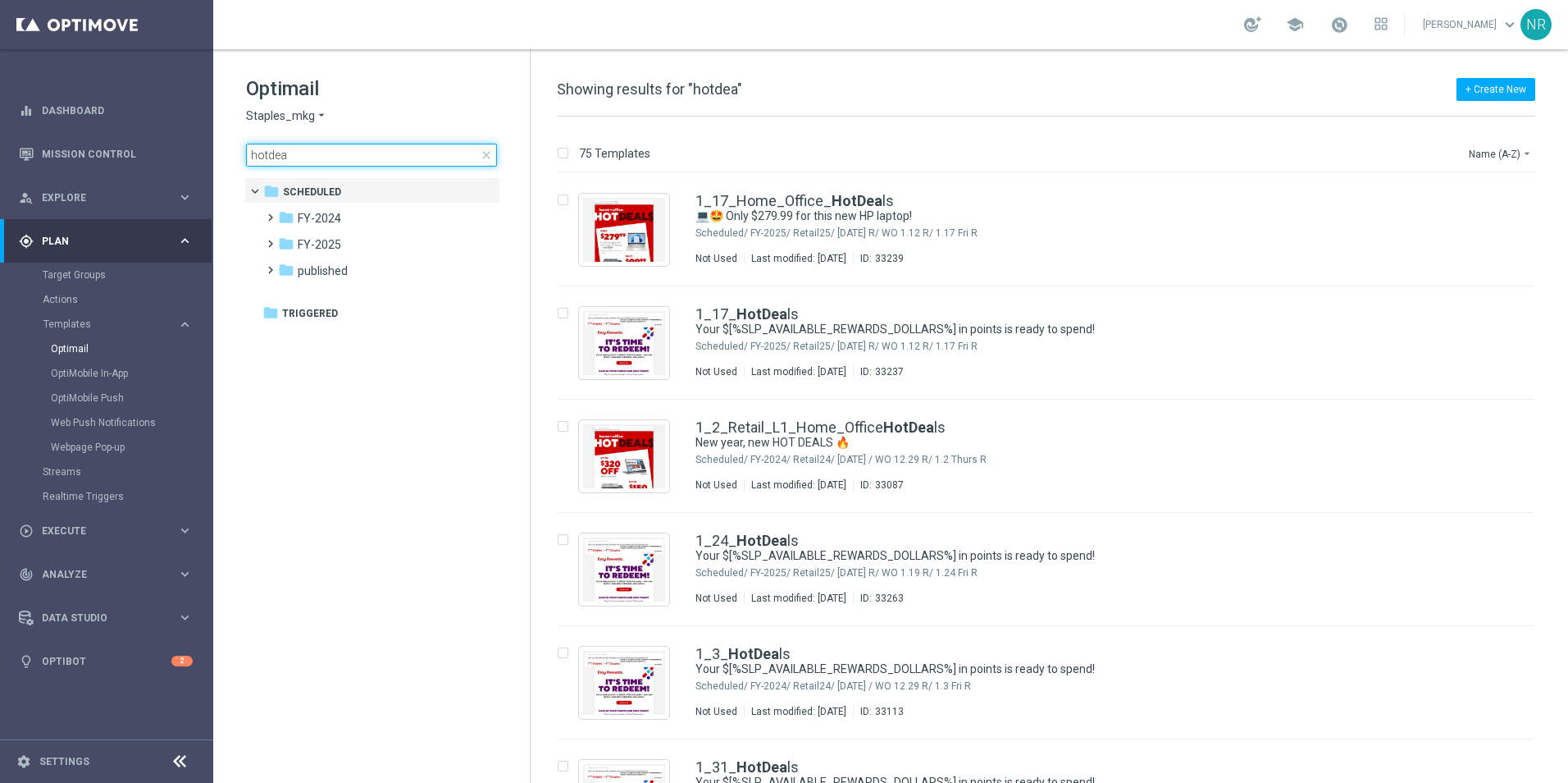
type input "hotdea"
click at [1509, 154] on button "Name (A-Z) arrow_drop_down" at bounding box center [1501, 154] width 68 height 20
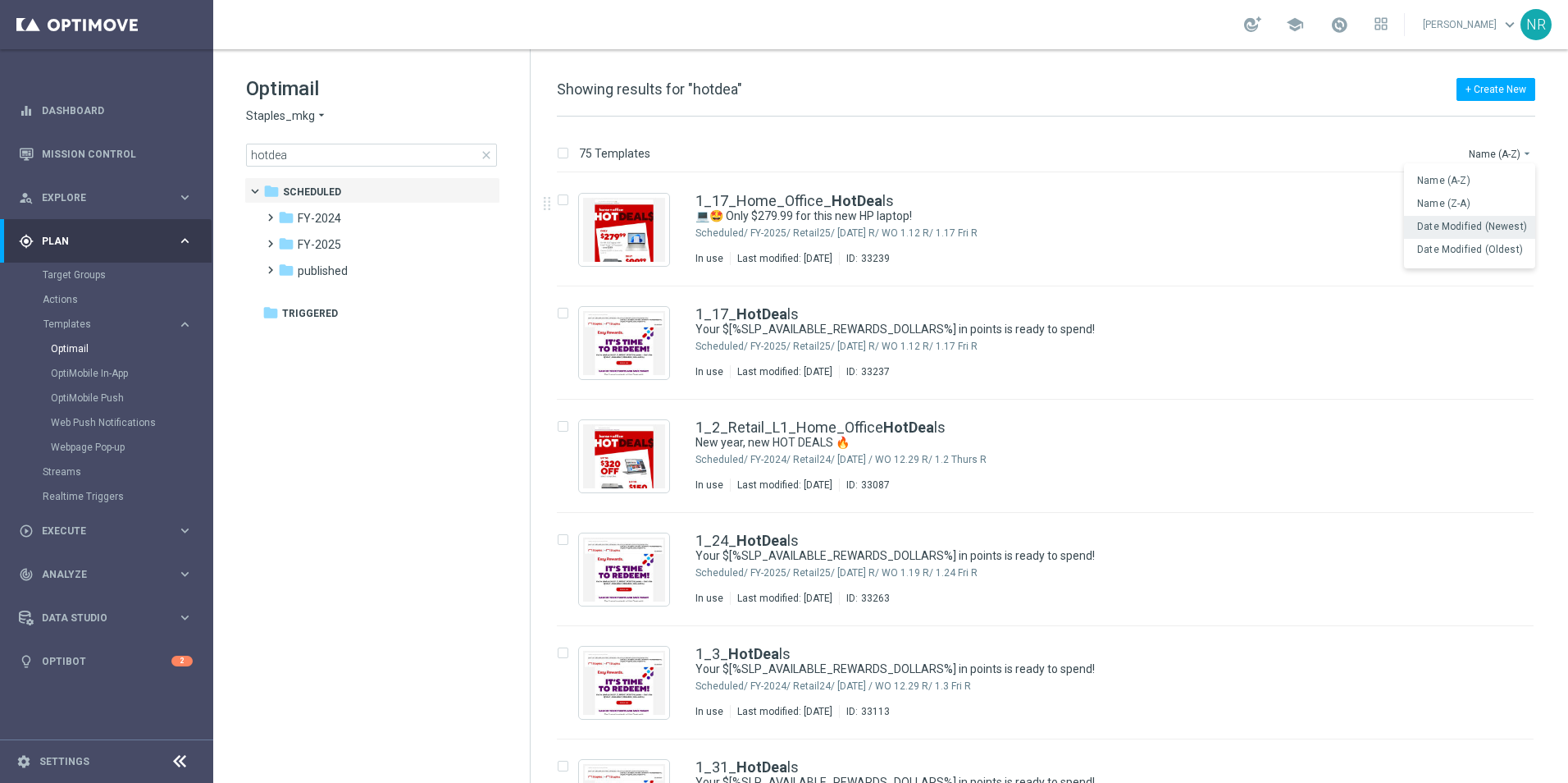
click at [1490, 225] on span "Date Modified (Newest)" at bounding box center [1472, 226] width 110 height 12
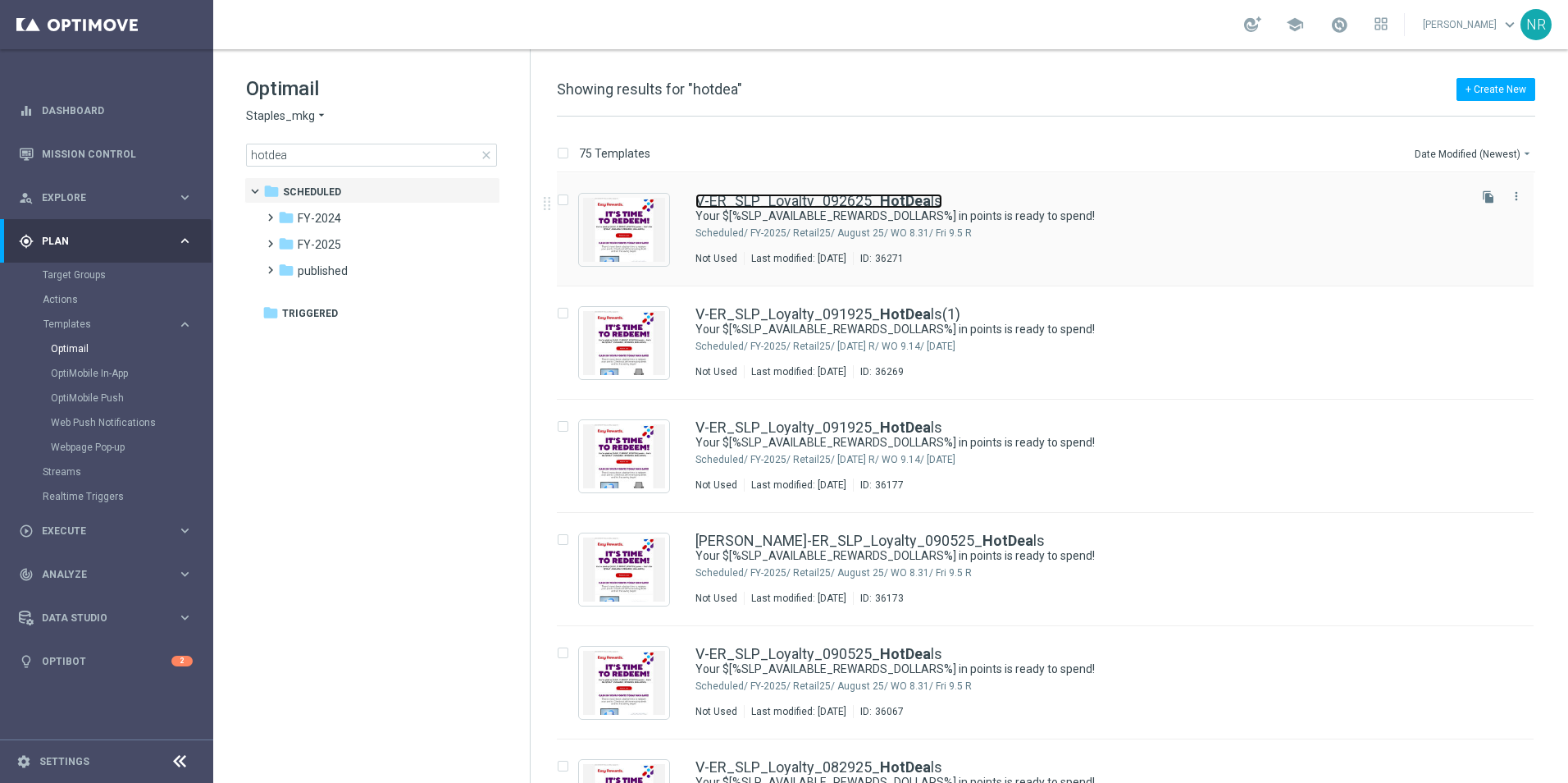
click at [882, 194] on b "HotDea" at bounding box center [905, 200] width 51 height 17
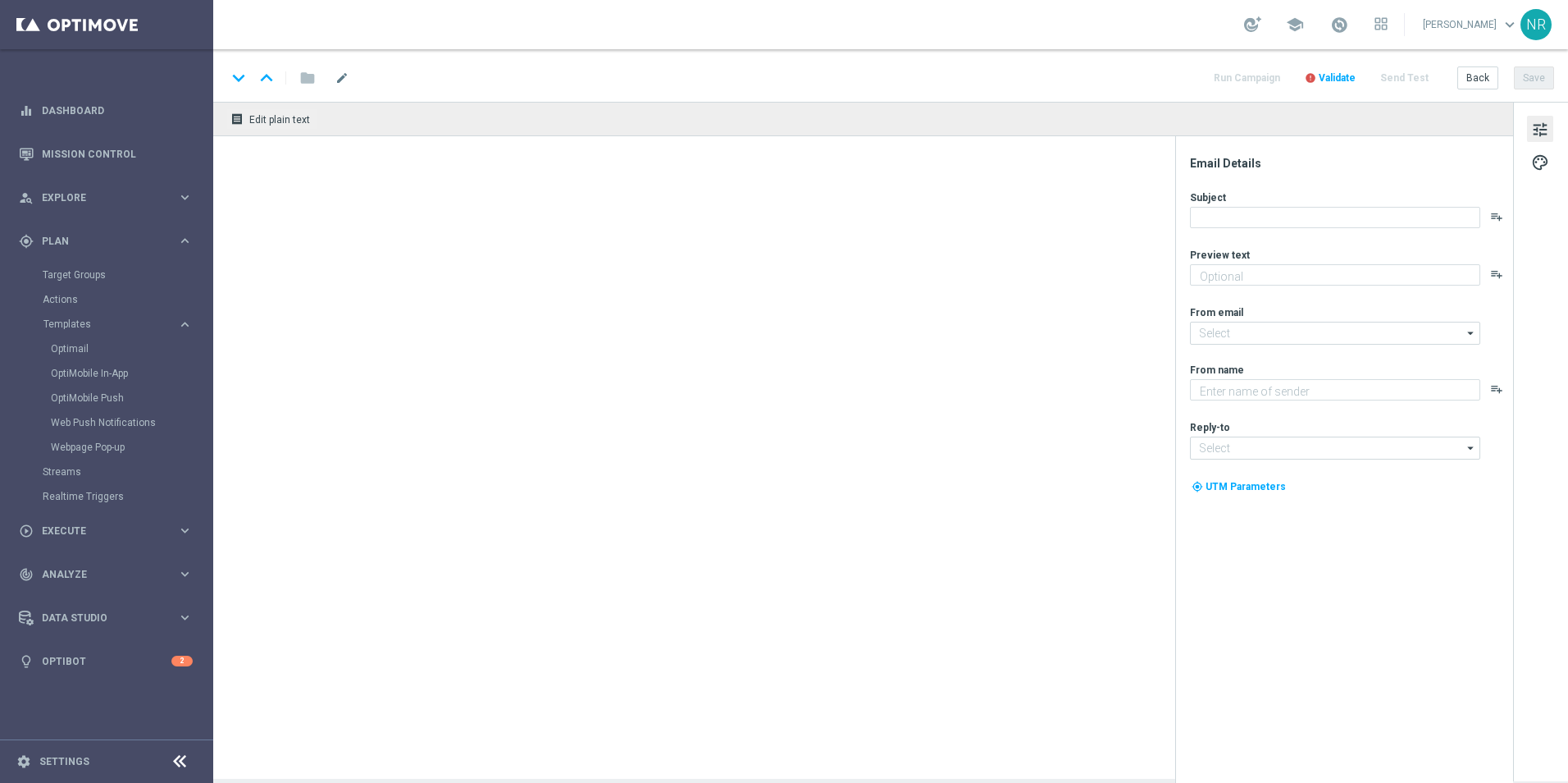
type textarea "Redeem now and save on these top deals."
type textarea "Staples"
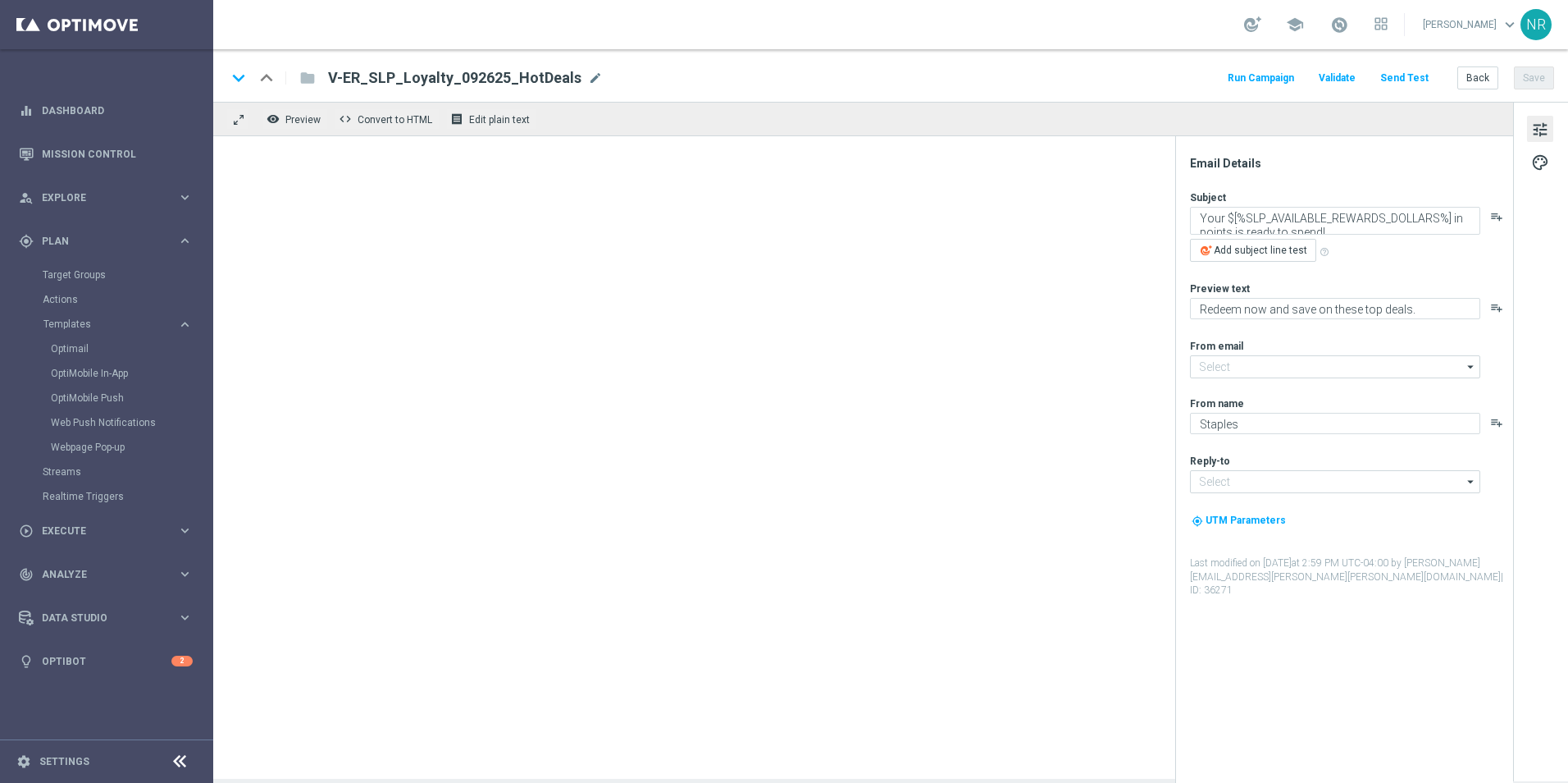
type input "staples@connected.staples.com"
type input "info@staples.com"
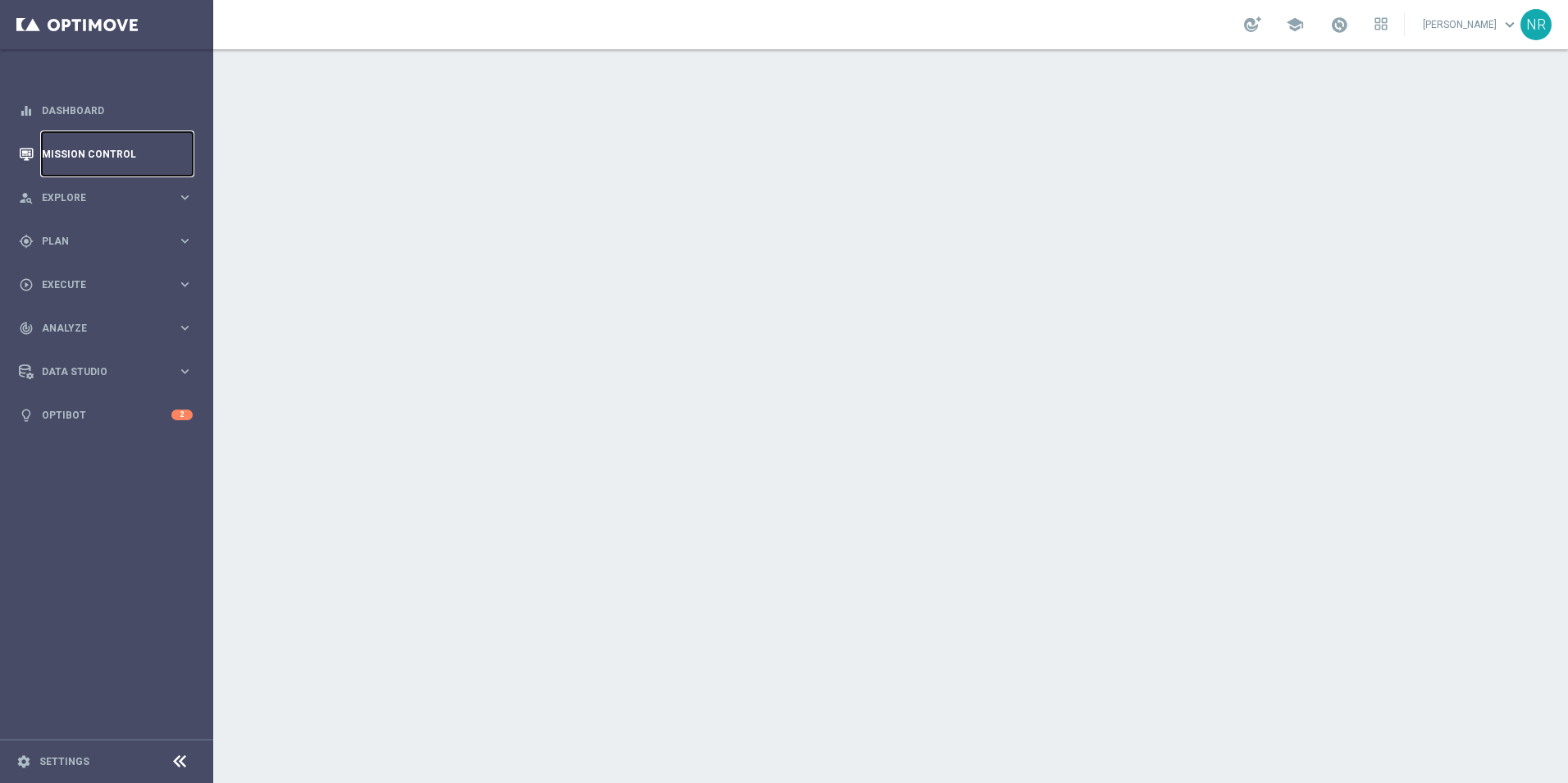
click at [104, 160] on link "Mission Control" at bounding box center [117, 154] width 151 height 44
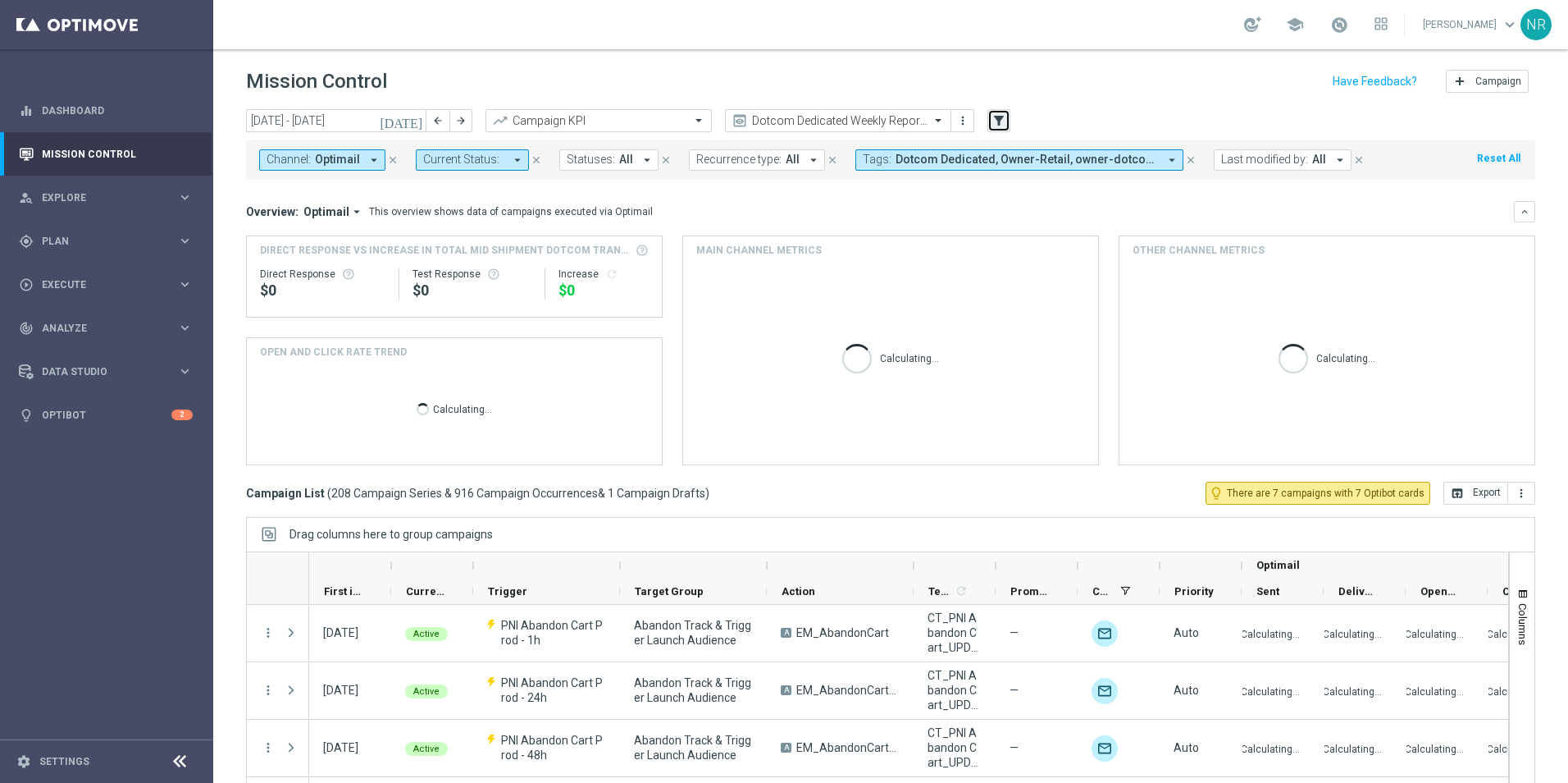
click at [1001, 123] on icon "filter_alt" at bounding box center [999, 121] width 15 height 15
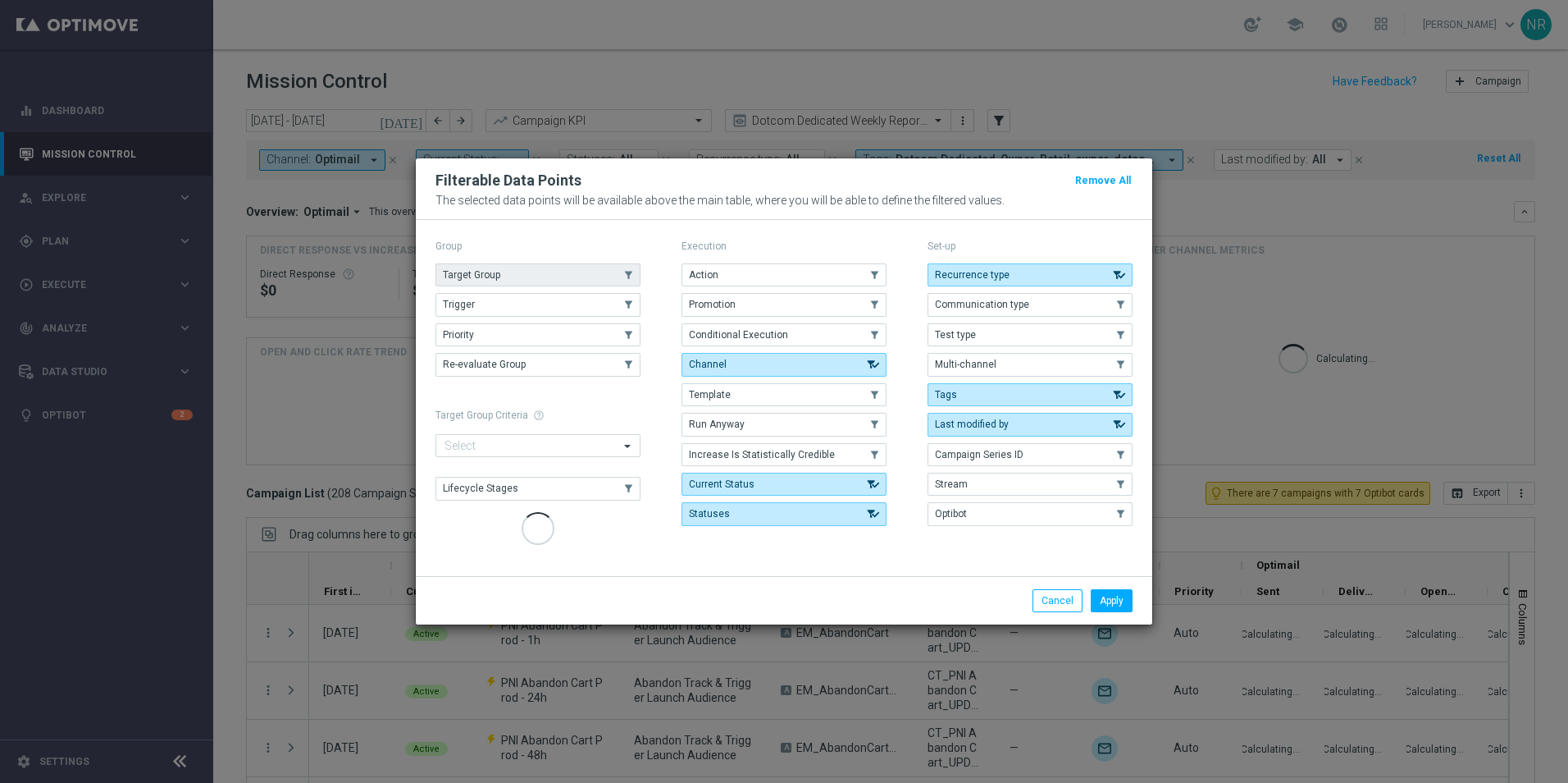
click at [525, 274] on button "Target Group" at bounding box center [538, 275] width 205 height 23
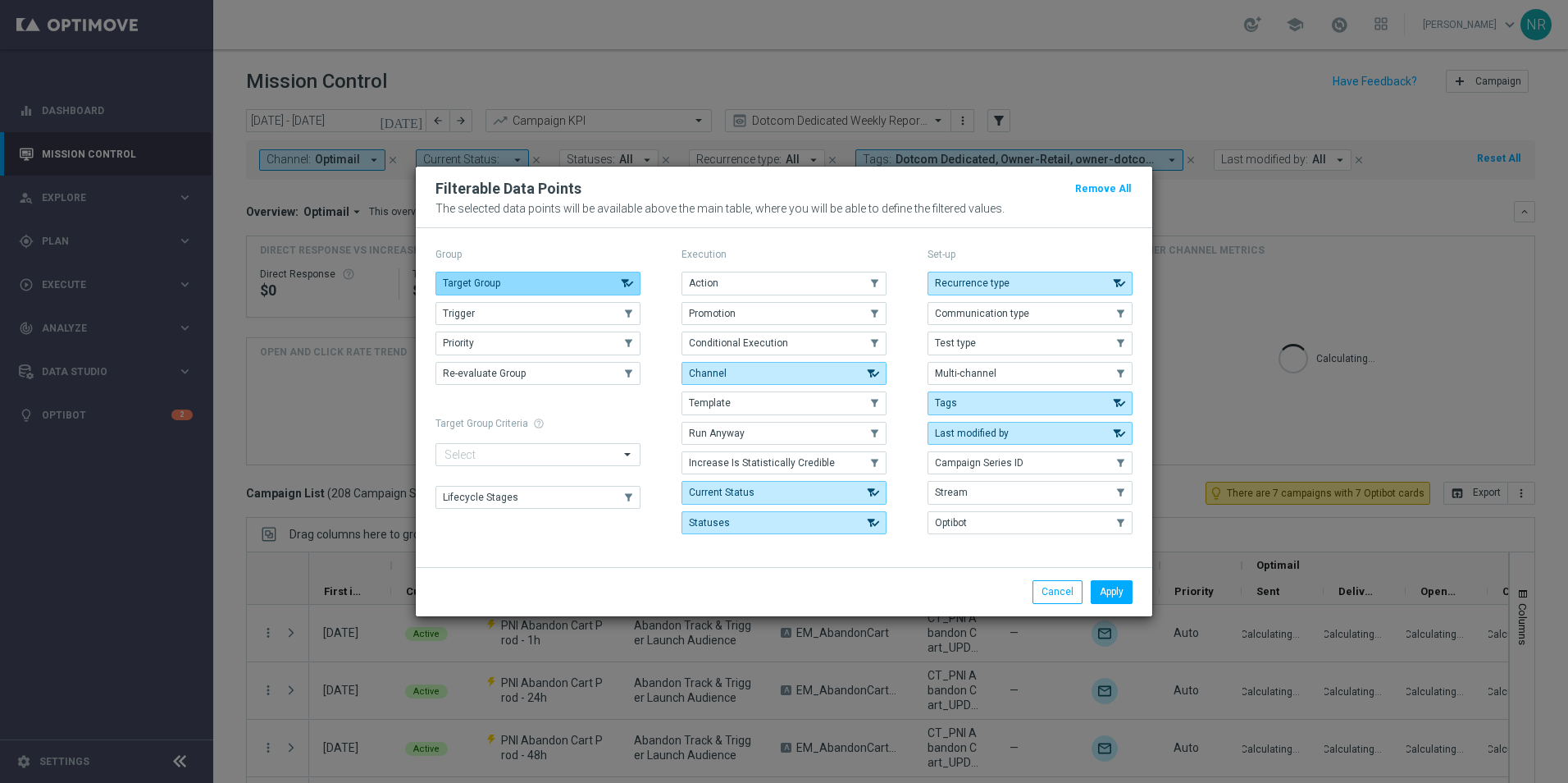
click at [563, 277] on button "Target Group" at bounding box center [538, 283] width 205 height 23
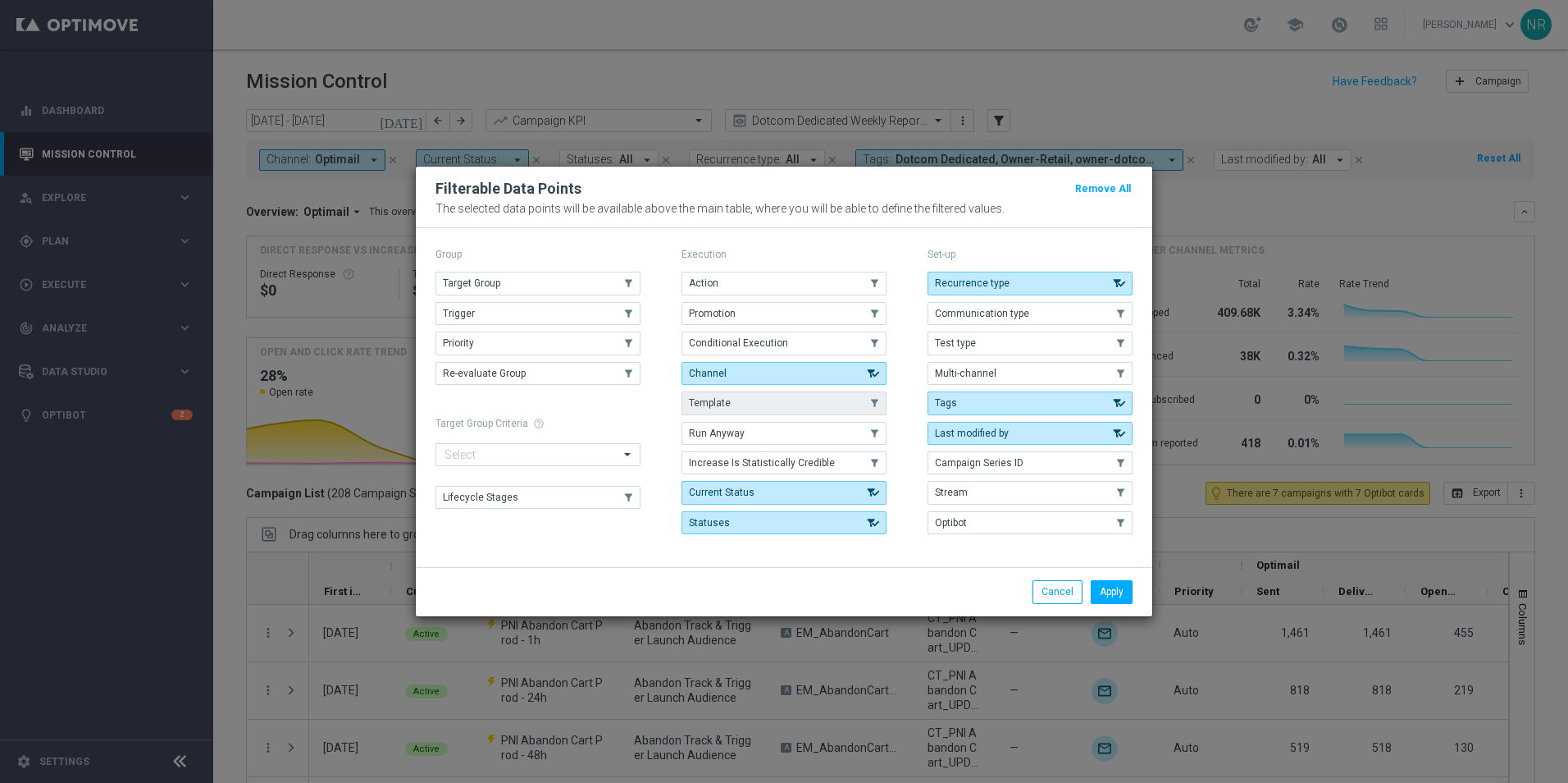
click at [765, 407] on button "Template" at bounding box center [784, 403] width 205 height 23
click at [1103, 590] on button "Apply" at bounding box center [1111, 592] width 42 height 23
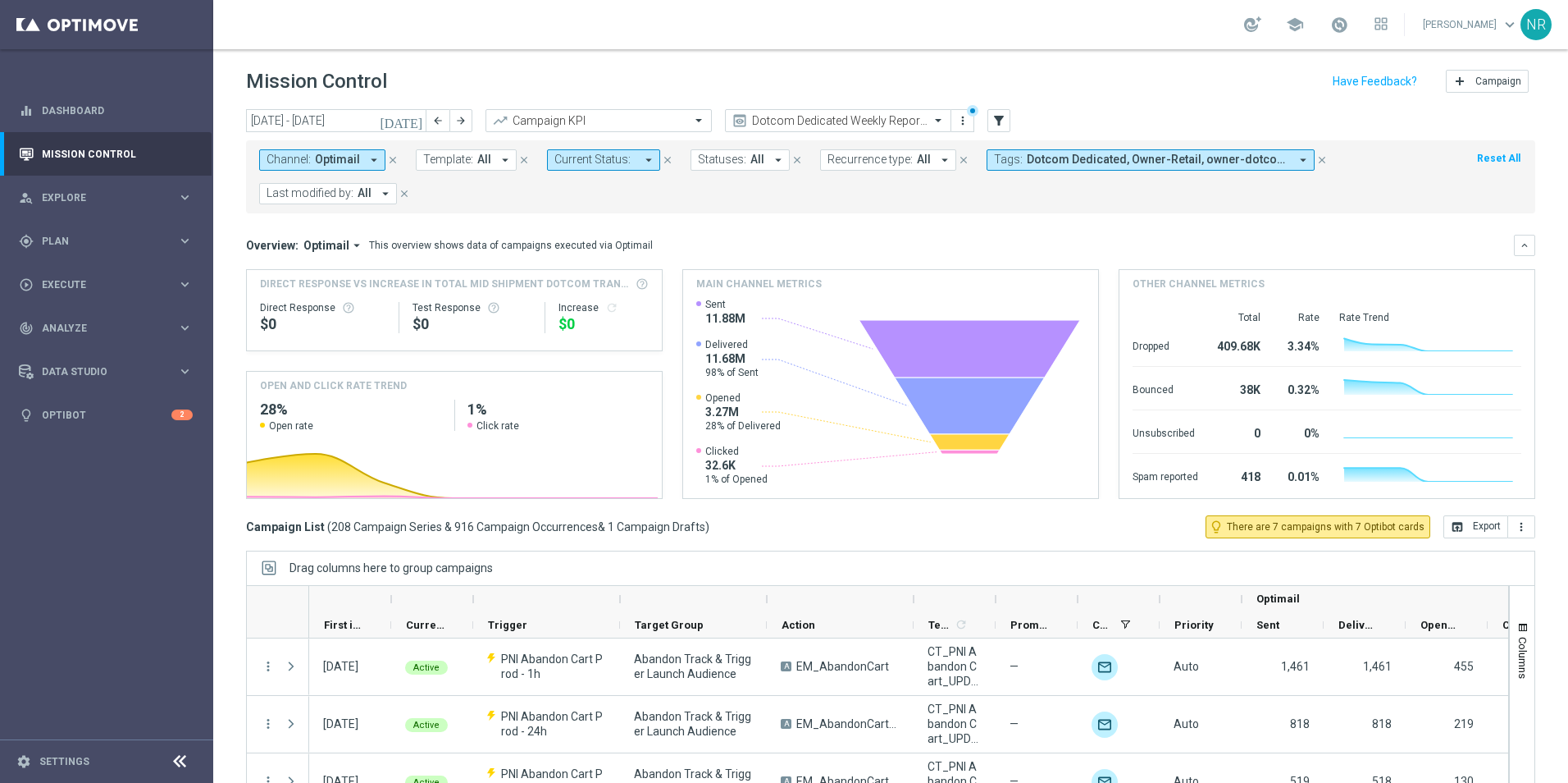
click at [461, 159] on span "Template:" at bounding box center [448, 160] width 50 height 14
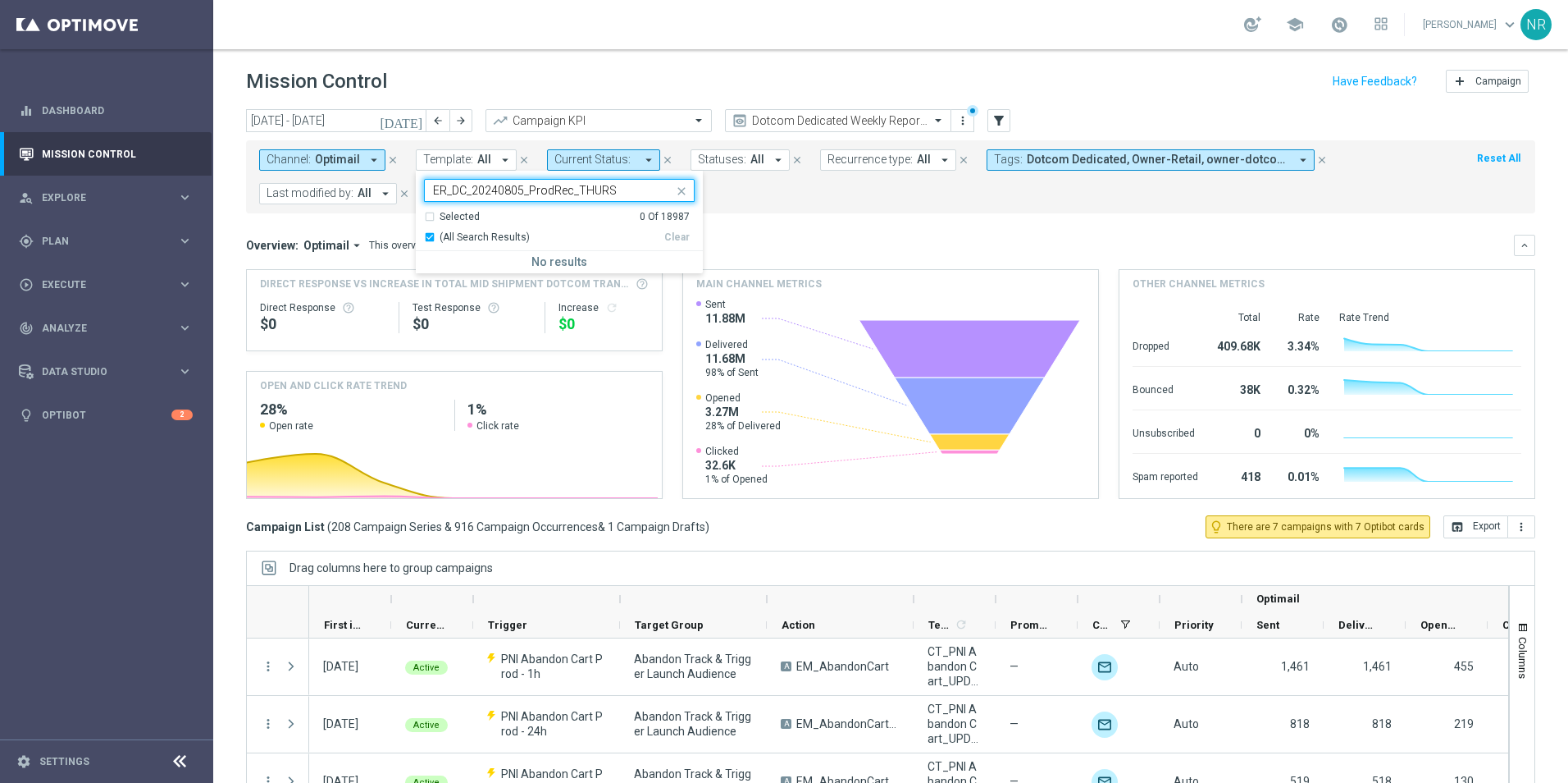
type input "ER_DC_20240805_ProdRec_THURS"
click at [675, 190] on icon "close" at bounding box center [682, 191] width 13 height 13
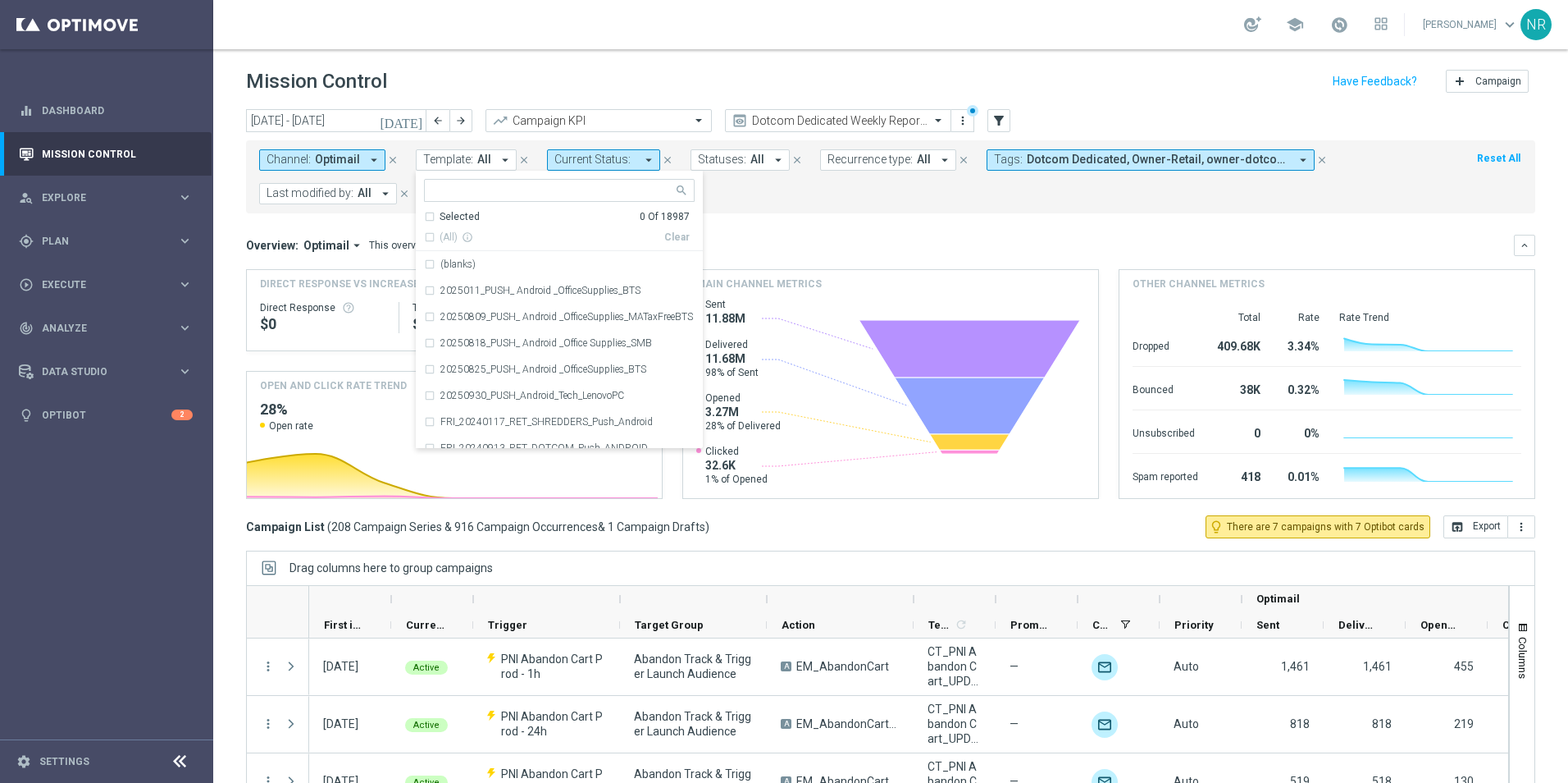
click at [374, 157] on icon "arrow_drop_down" at bounding box center [374, 160] width 15 height 15
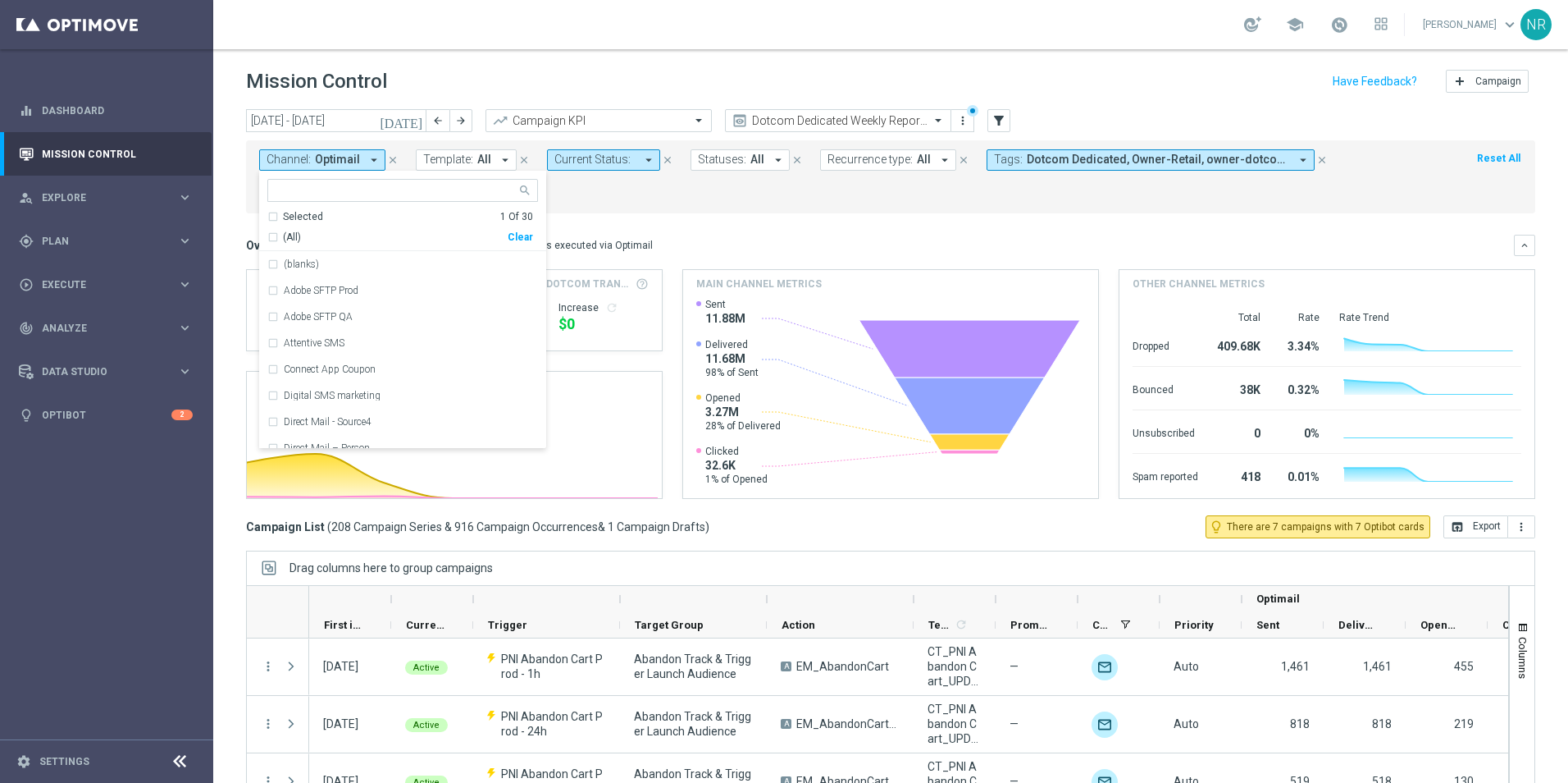
click at [1016, 116] on div "today 22 Sep 2025 - 28 Sep 2025 arrow_back arrow_forward Campaign KPI trending_…" at bounding box center [890, 122] width 1289 height 25
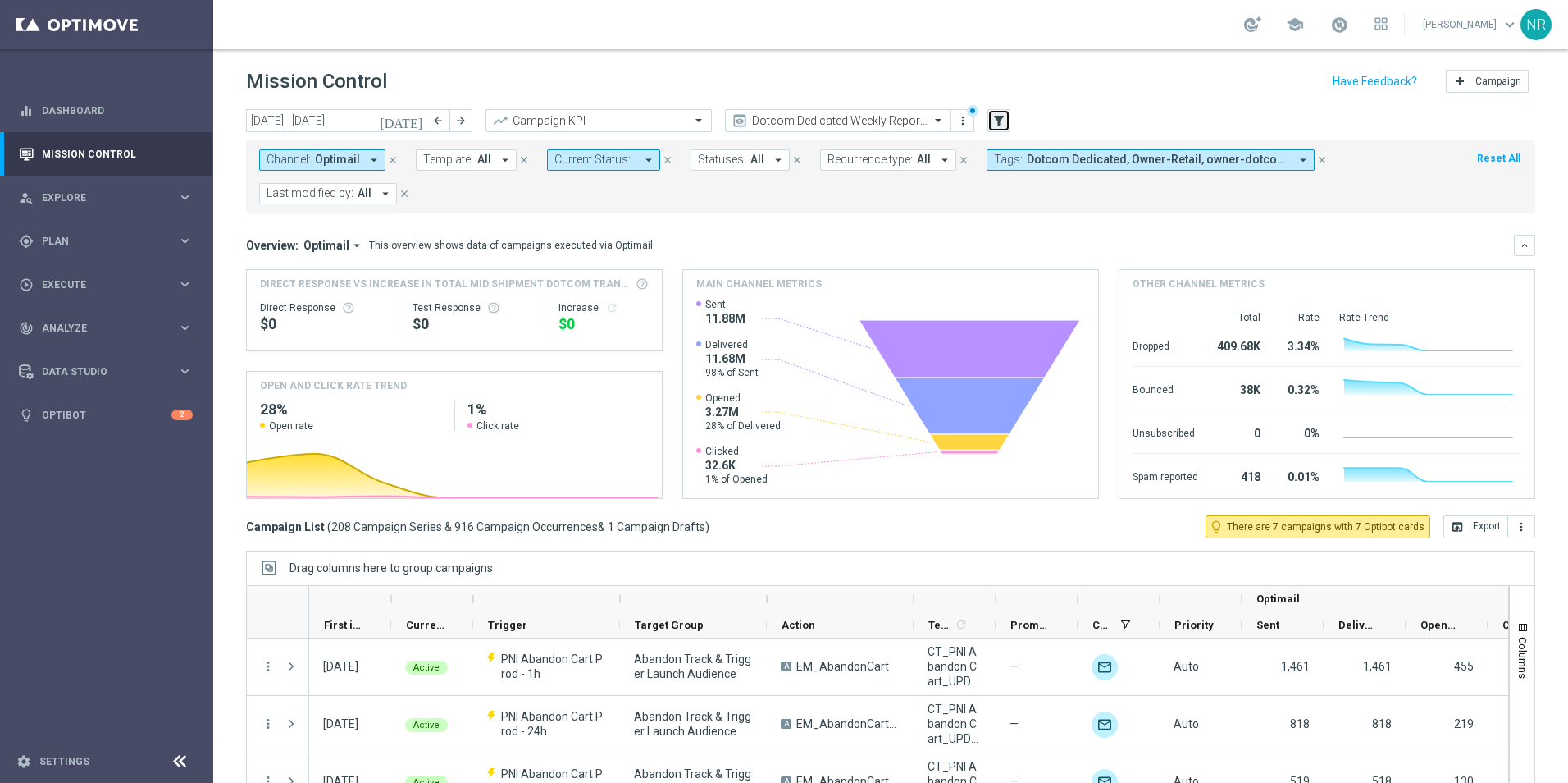
click at [1001, 120] on icon "filter_alt" at bounding box center [999, 121] width 15 height 15
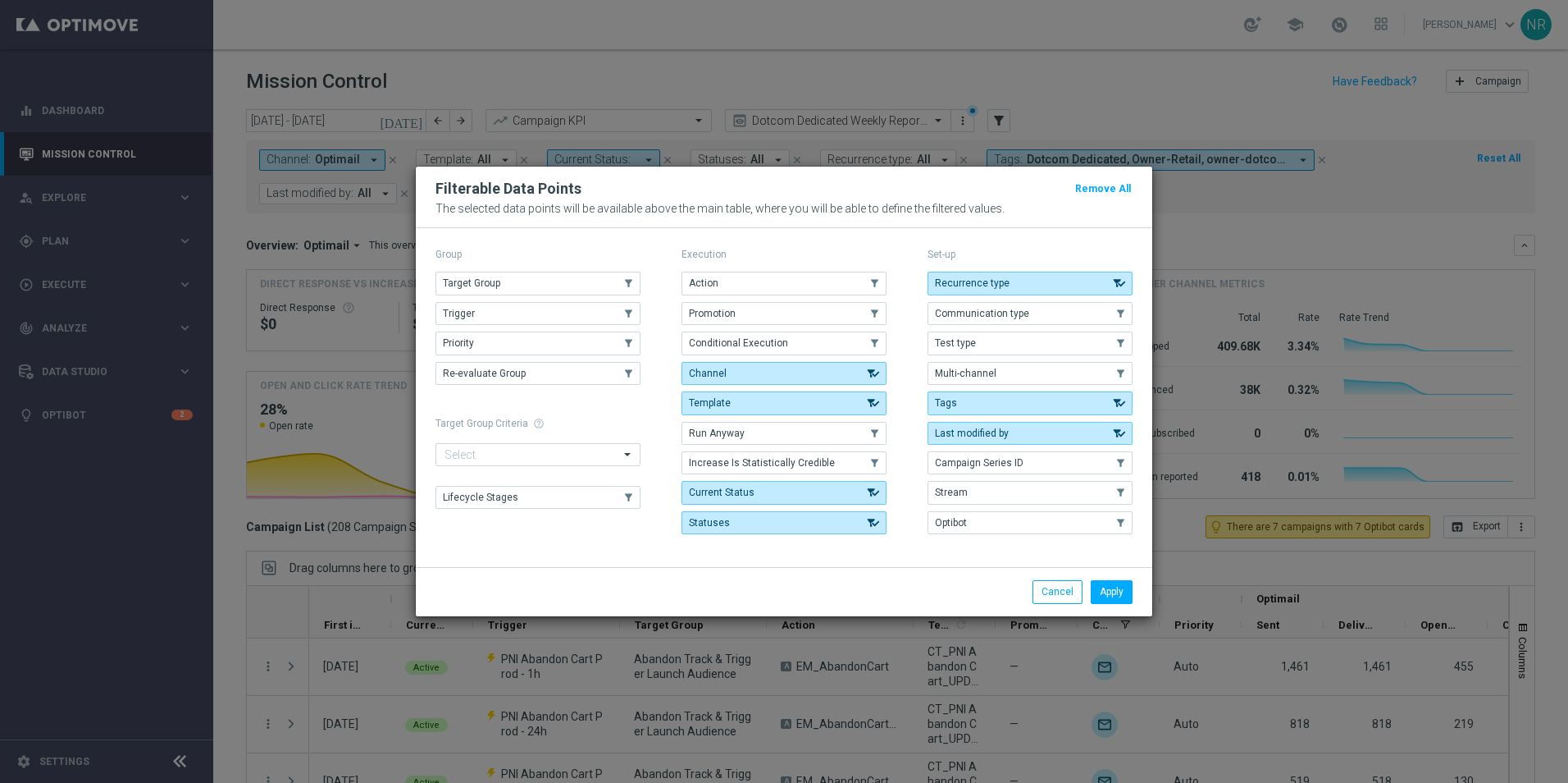
click at [566, 270] on div "Group Target Group .cls-1{fill:none;} .cls-1{fill:none;} Trigger .cls-1{fill:no…" at bounding box center [538, 392] width 205 height 297
click at [554, 277] on button "Target Group" at bounding box center [538, 283] width 205 height 23
click at [1108, 586] on button "Apply" at bounding box center [1111, 592] width 42 height 23
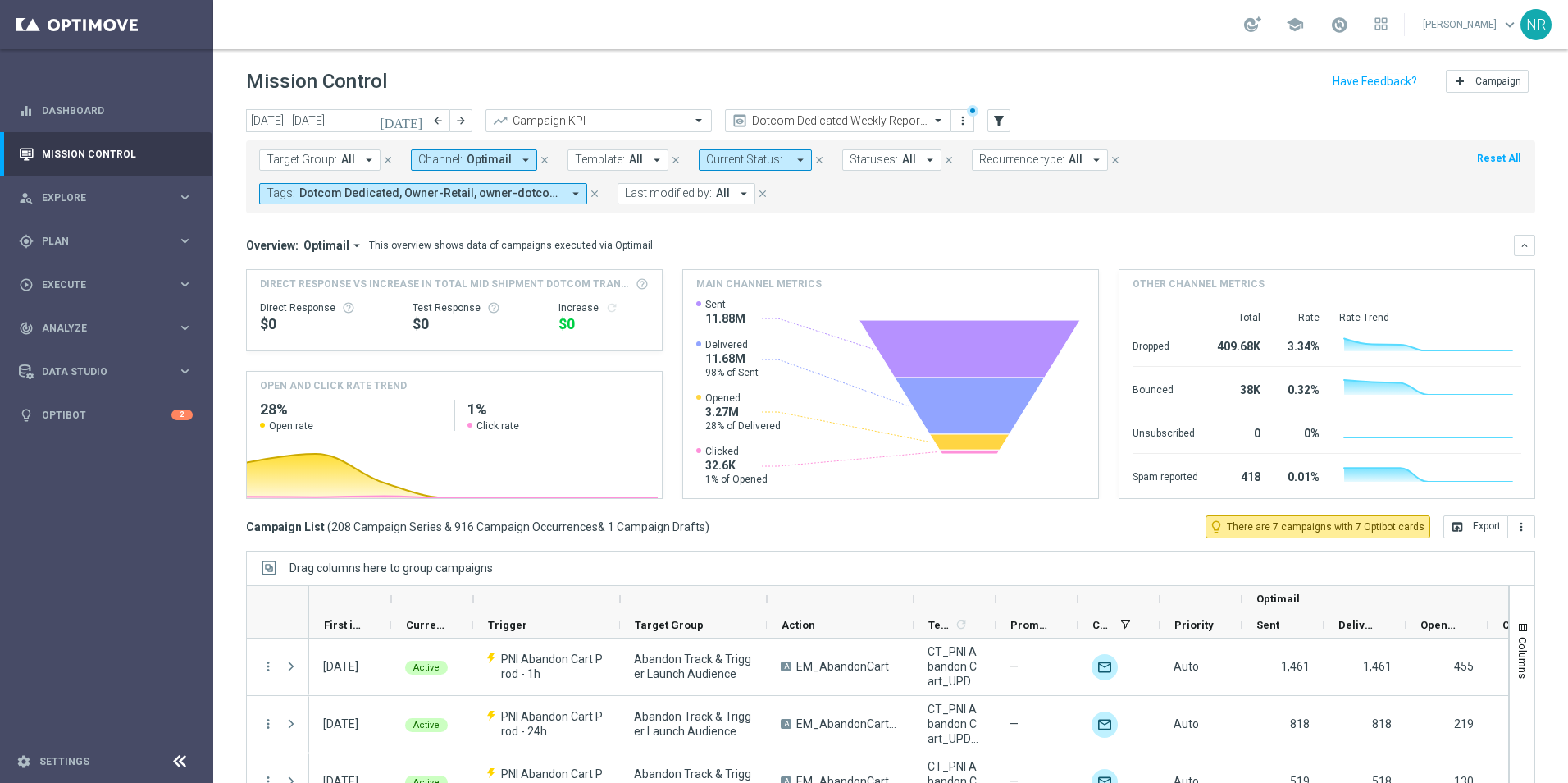
click at [299, 162] on span "Target Group:" at bounding box center [301, 160] width 70 height 14
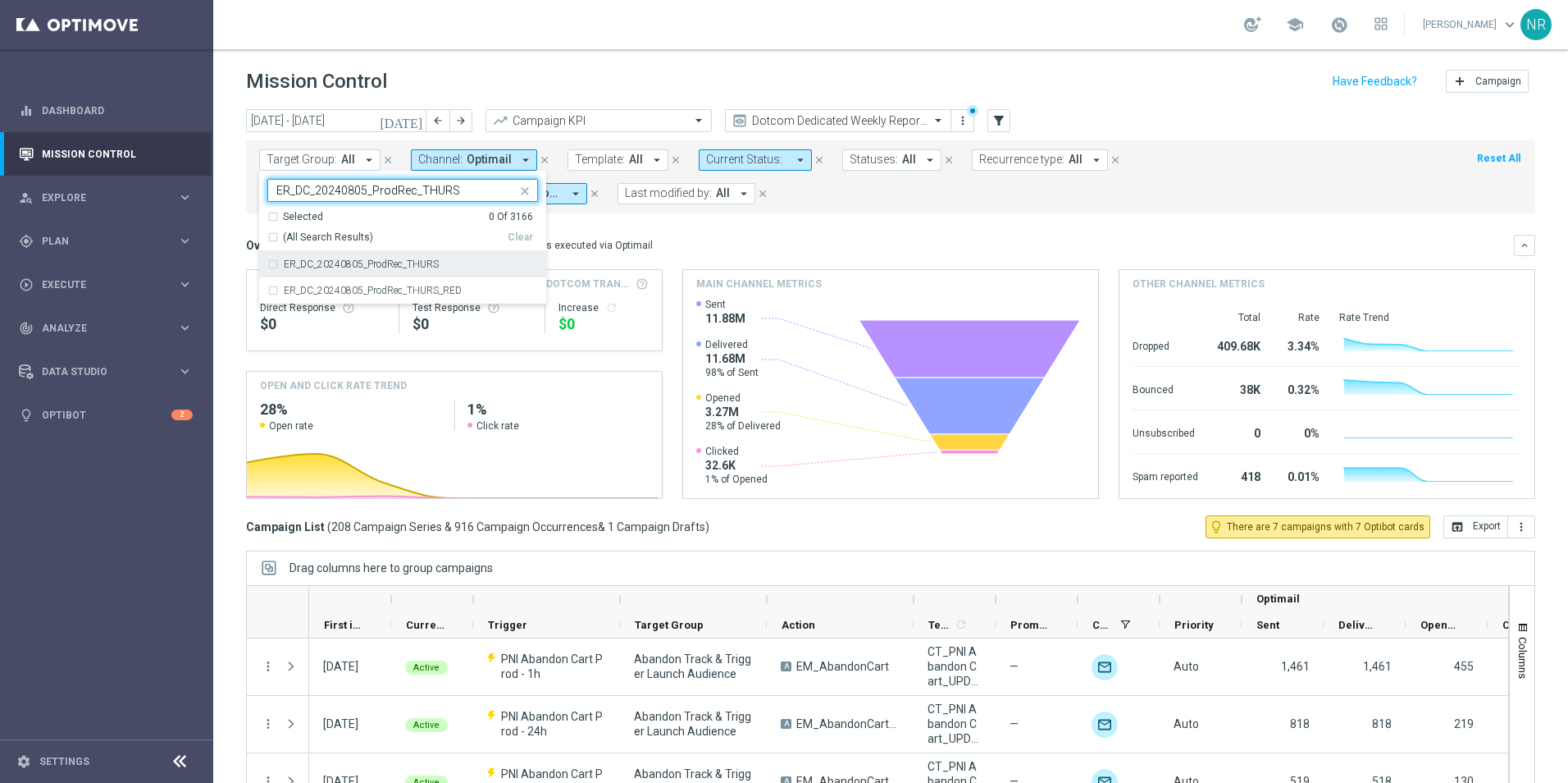
click at [447, 256] on div "ER_DC_20240805_ProdRec_THURS" at bounding box center [402, 265] width 271 height 27
type input "ER_DC_20240805_ProdRec_THURS"
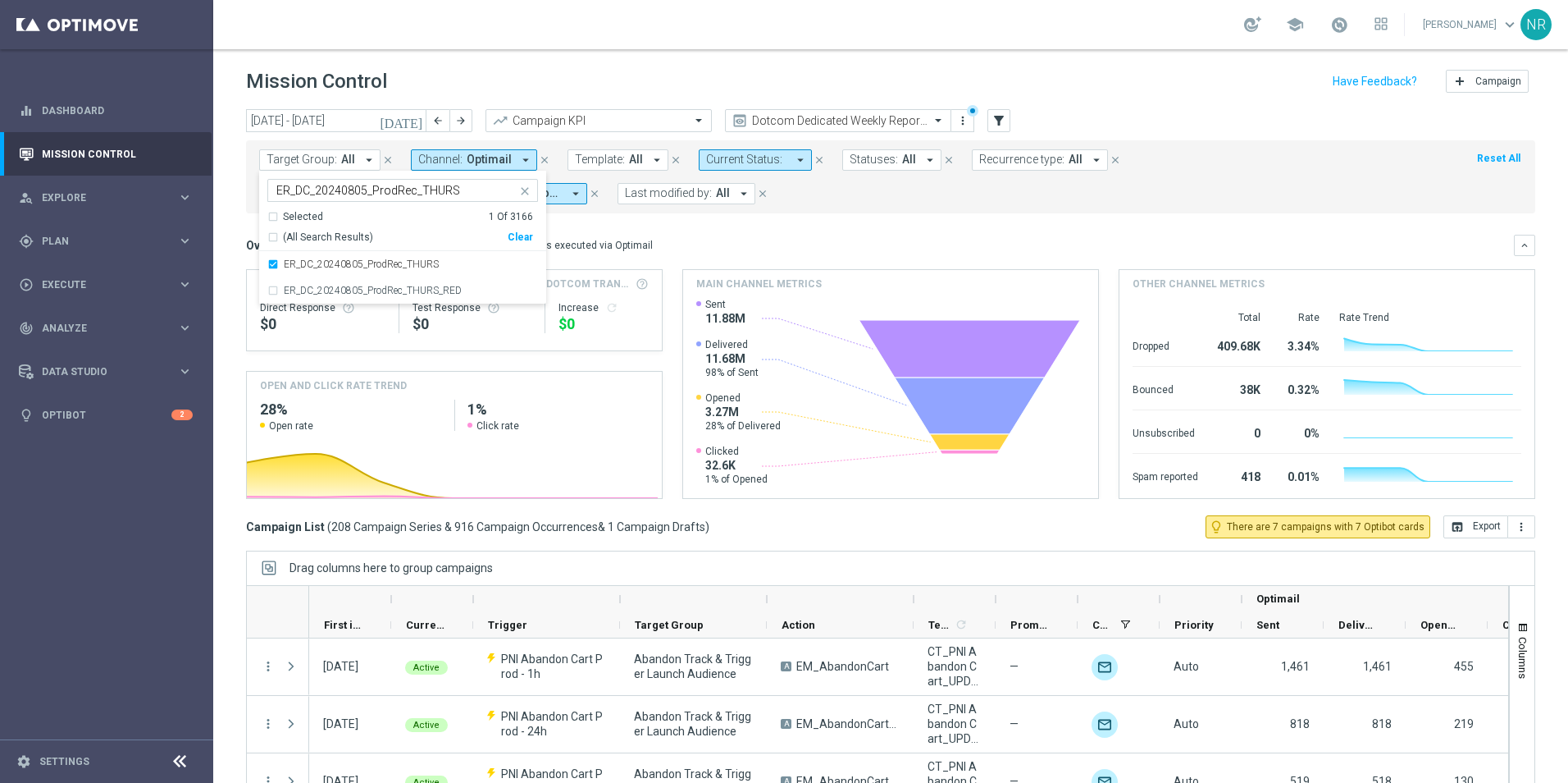
click at [871, 227] on mini-dashboard "Overview: Optimail arrow_drop_down This overview shows data of campaigns execut…" at bounding box center [890, 364] width 1289 height 302
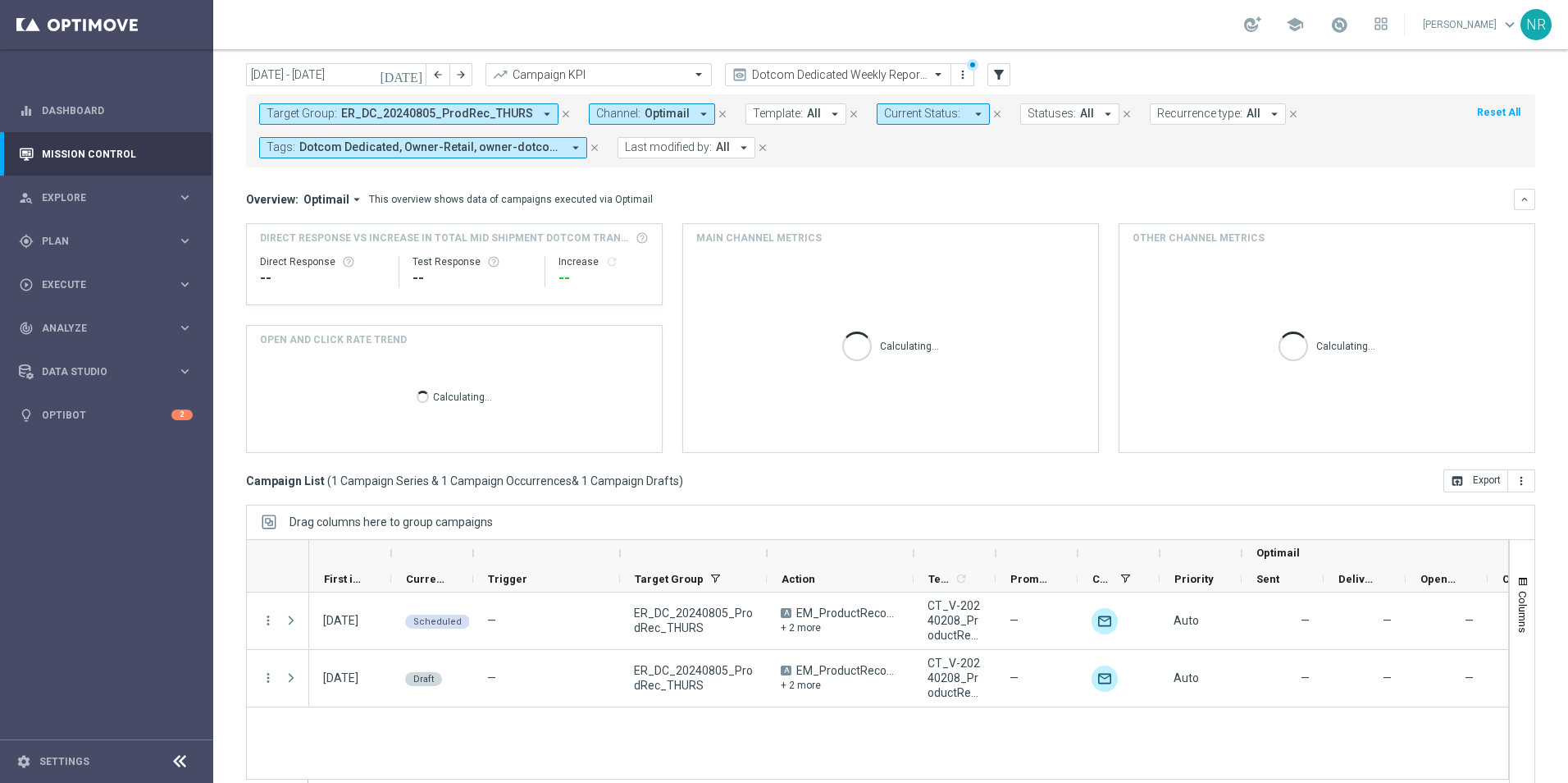
scroll to position [71, 0]
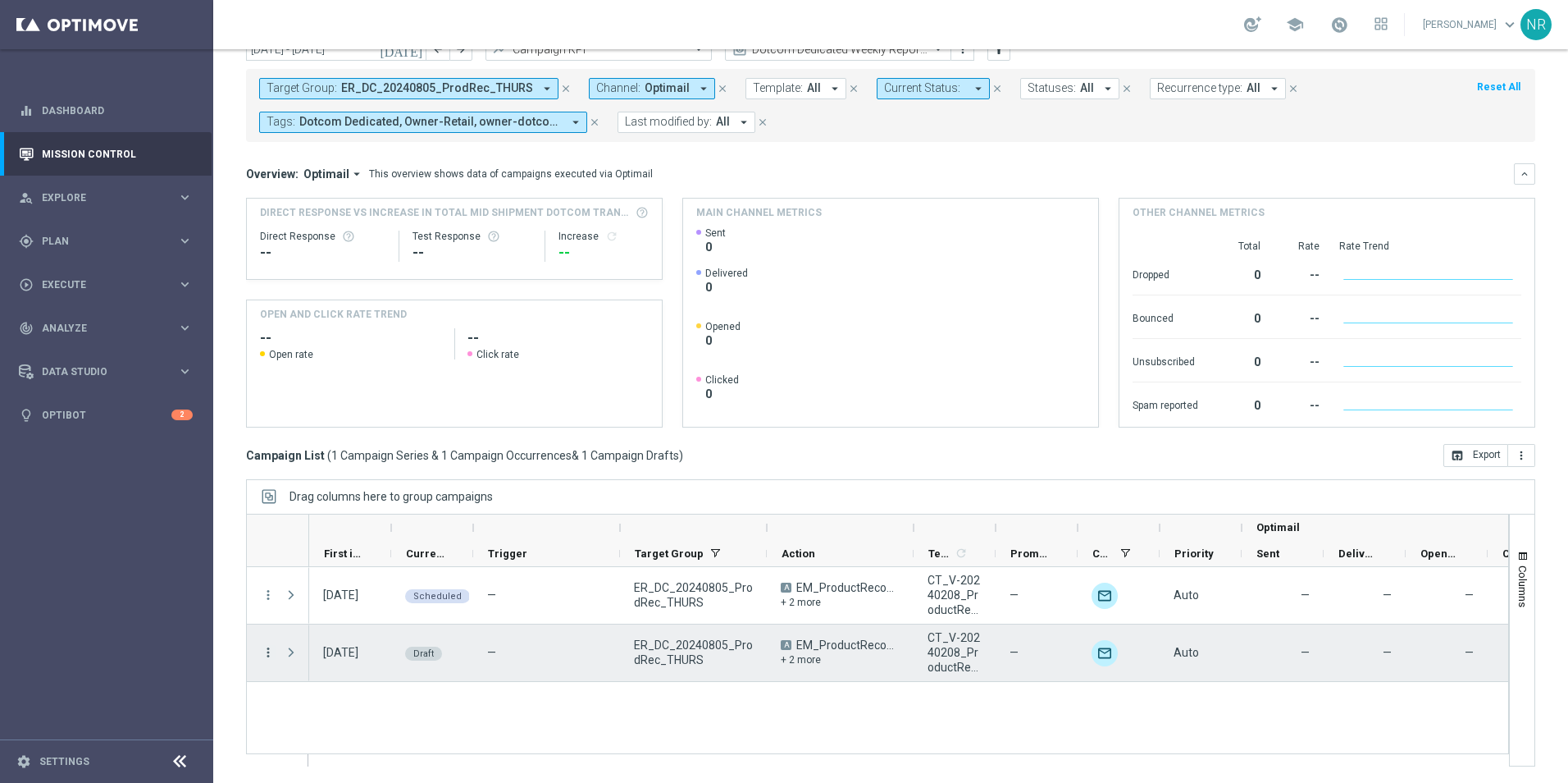
click at [271, 652] on icon "more_vert" at bounding box center [268, 652] width 15 height 15
click at [355, 664] on span "Campaign Details" at bounding box center [341, 662] width 83 height 12
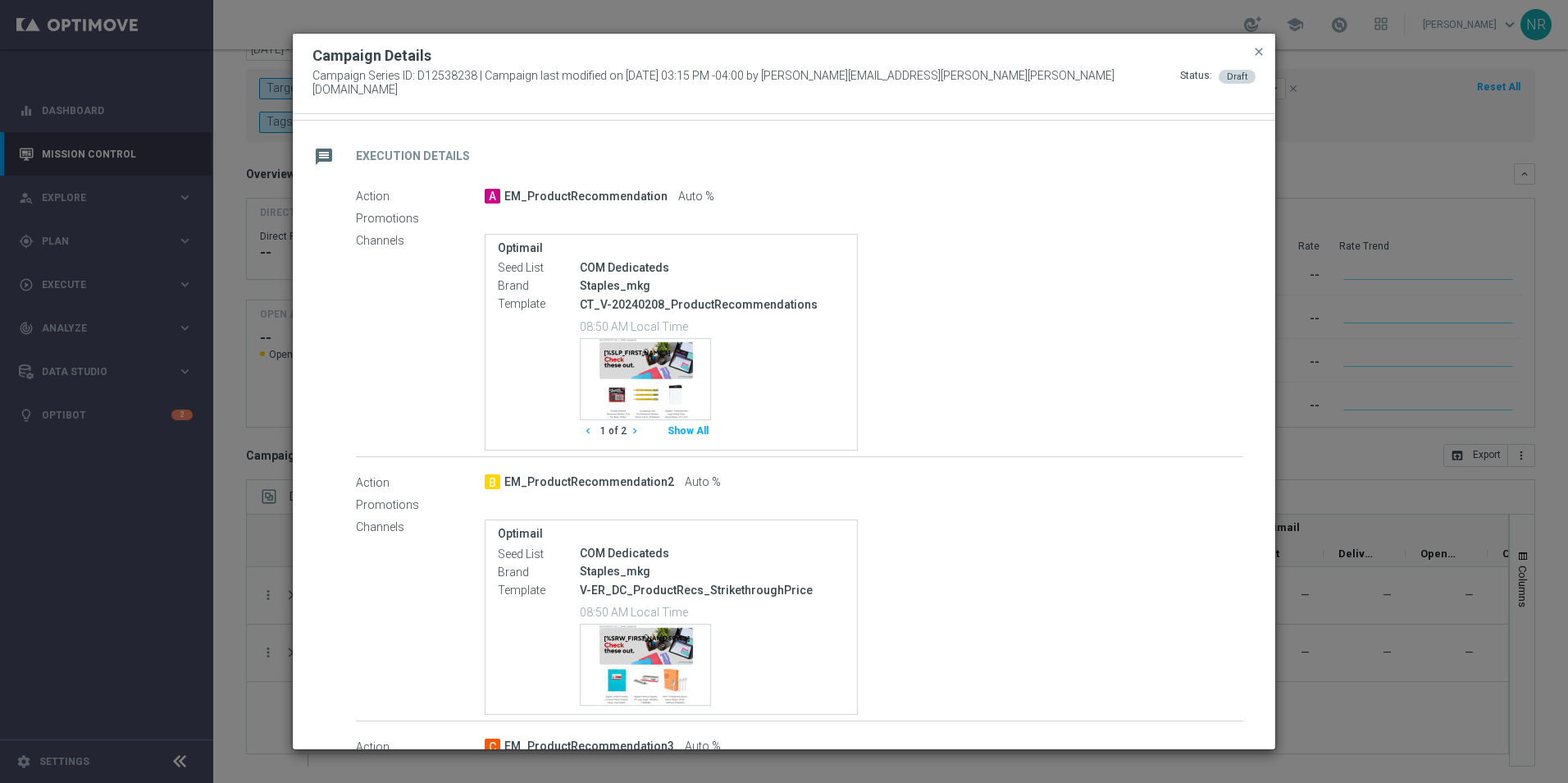
scroll to position [328, 0]
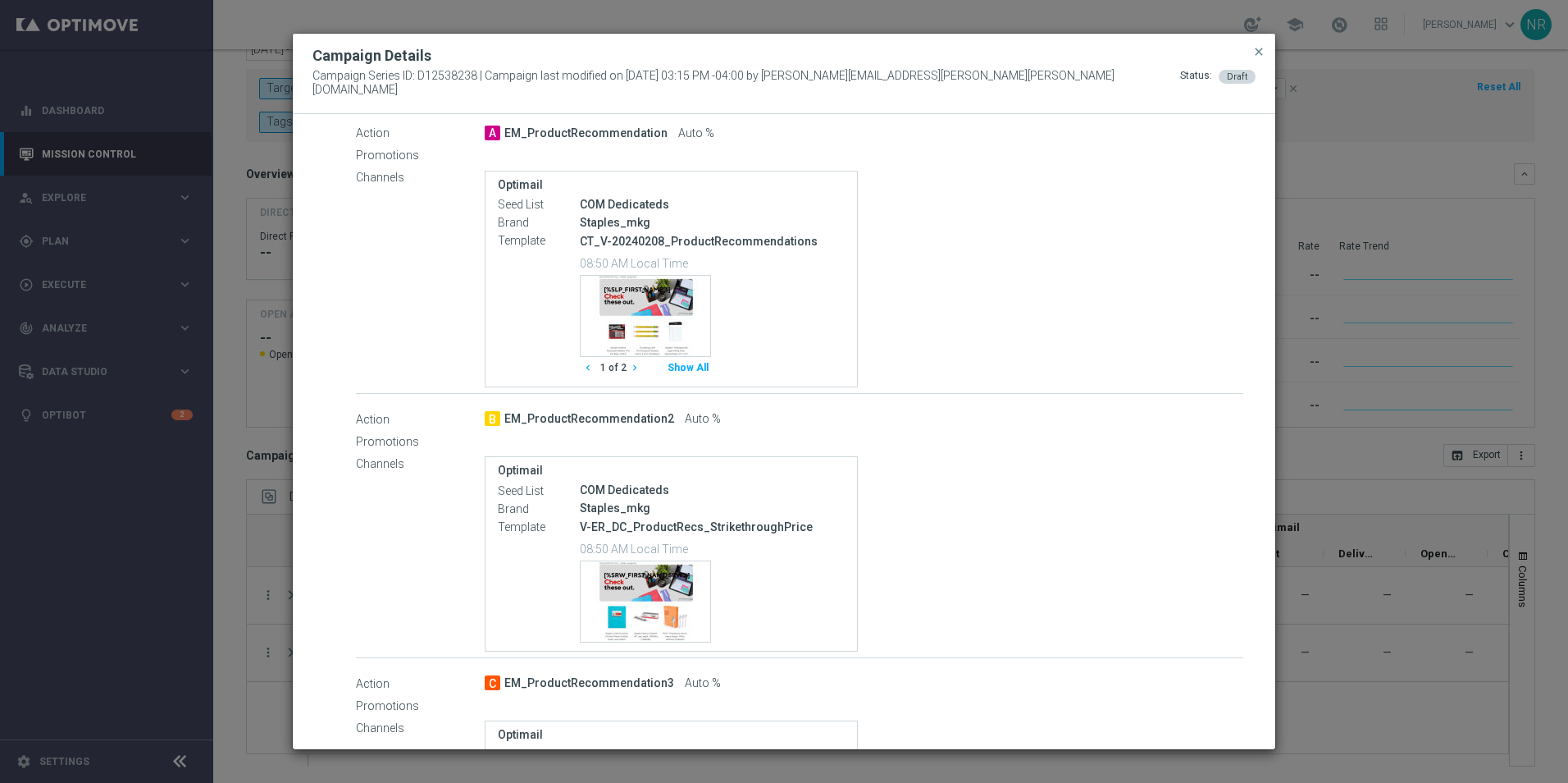
click at [634, 362] on icon "chevron_right" at bounding box center [634, 368] width 12 height 12
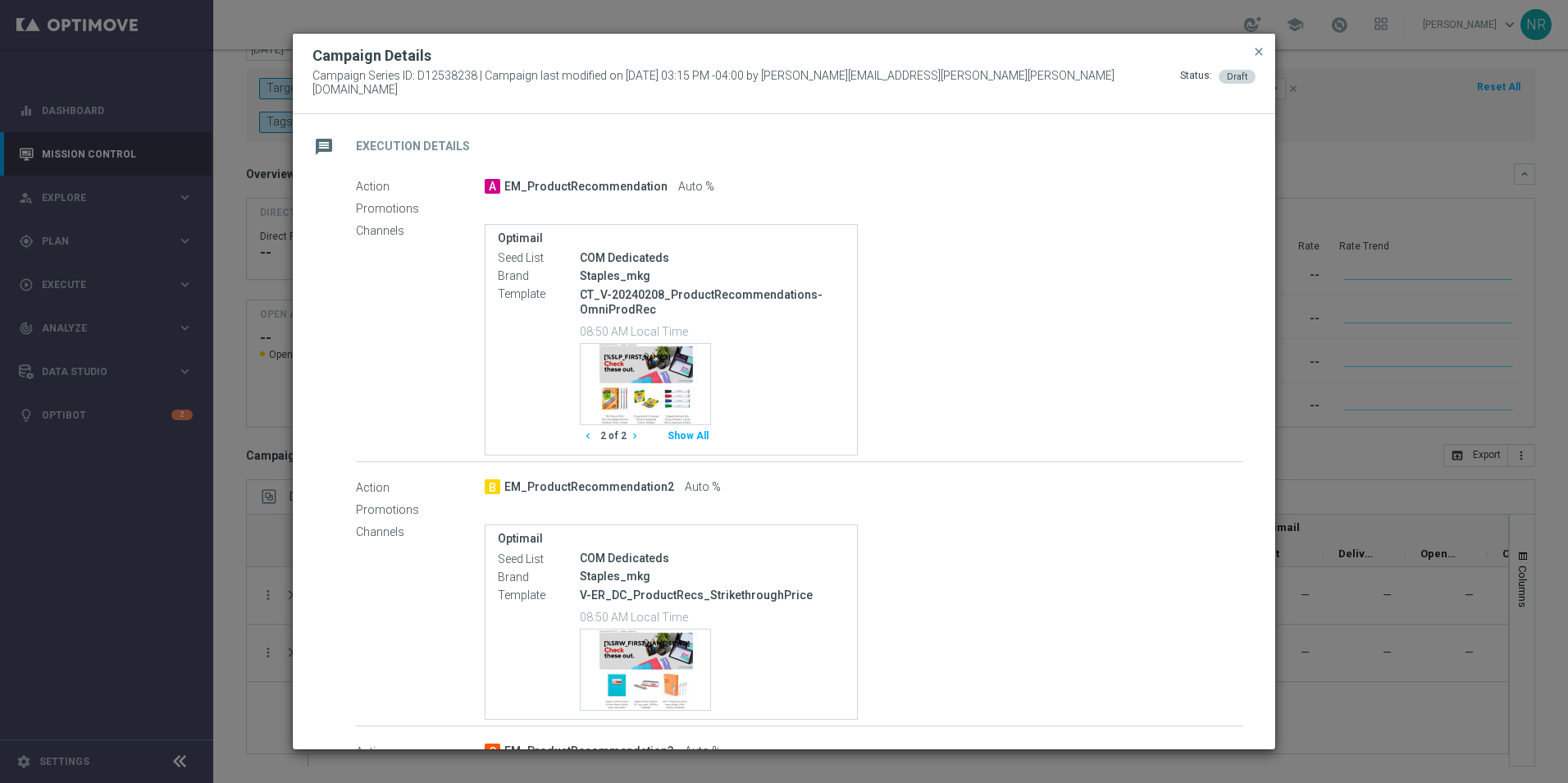
scroll to position [246, 0]
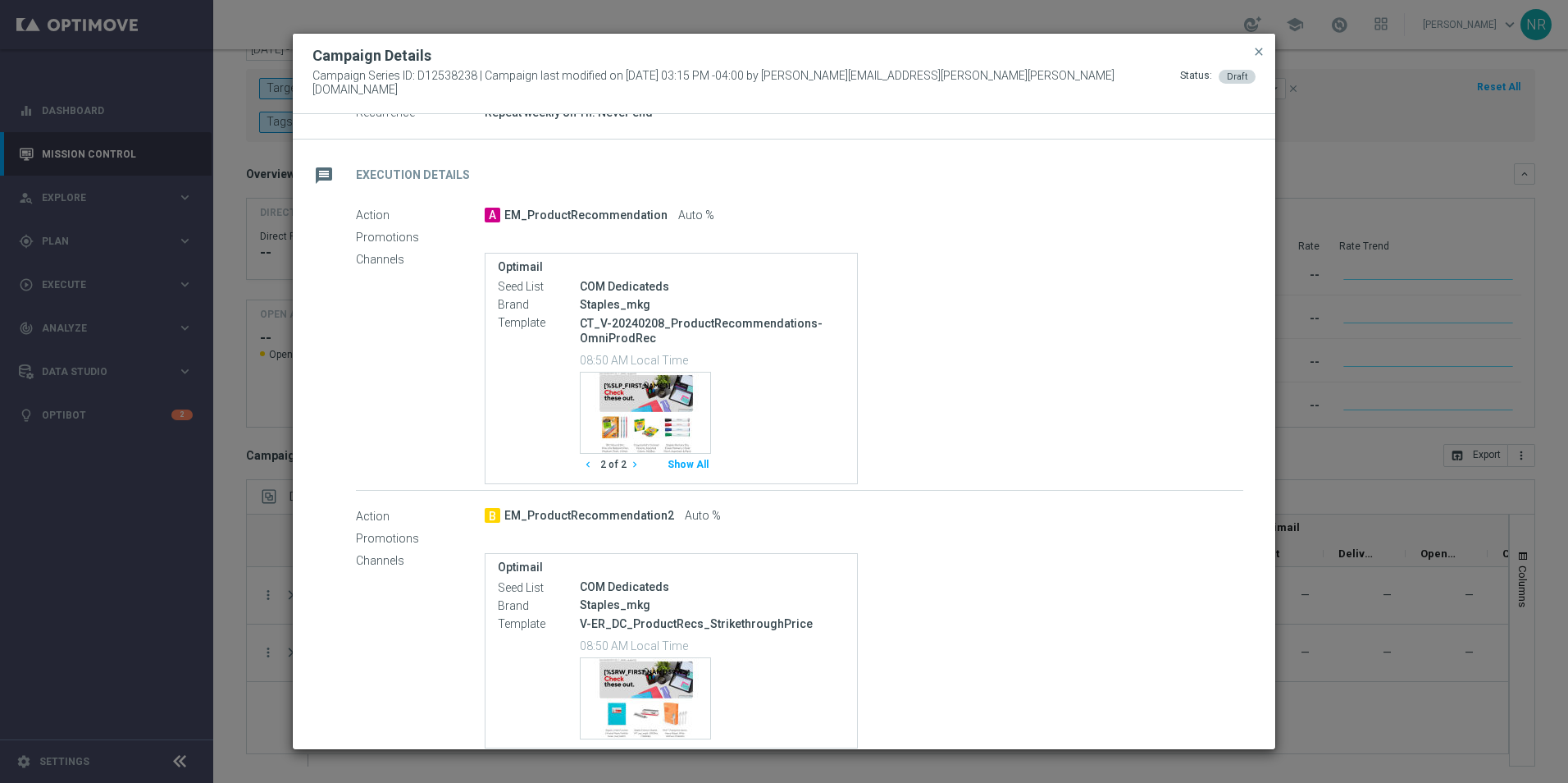
click at [590, 459] on icon "chevron_left" at bounding box center [587, 464] width 12 height 12
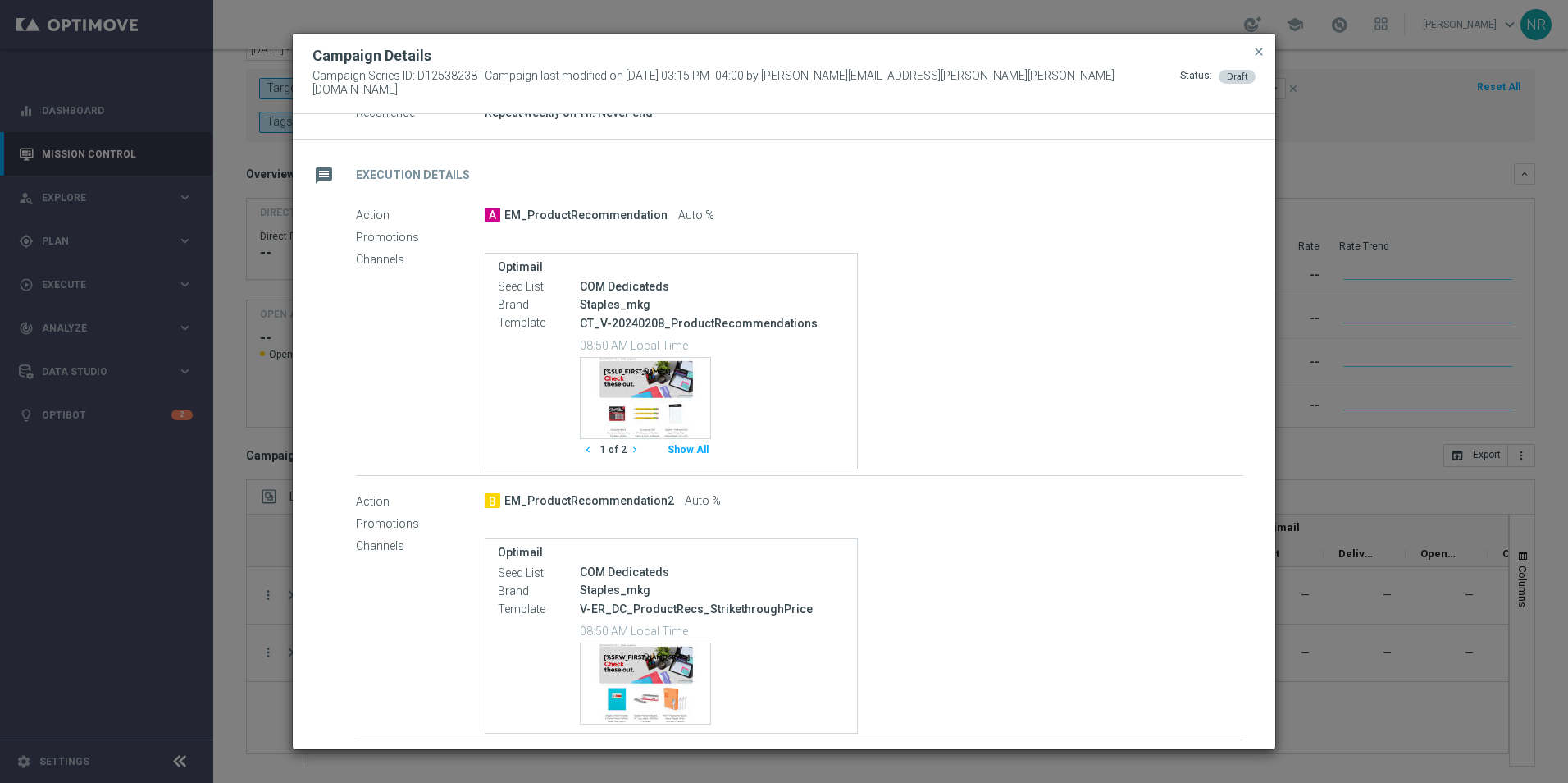
click at [633, 444] on icon "chevron_right" at bounding box center [634, 449] width 12 height 12
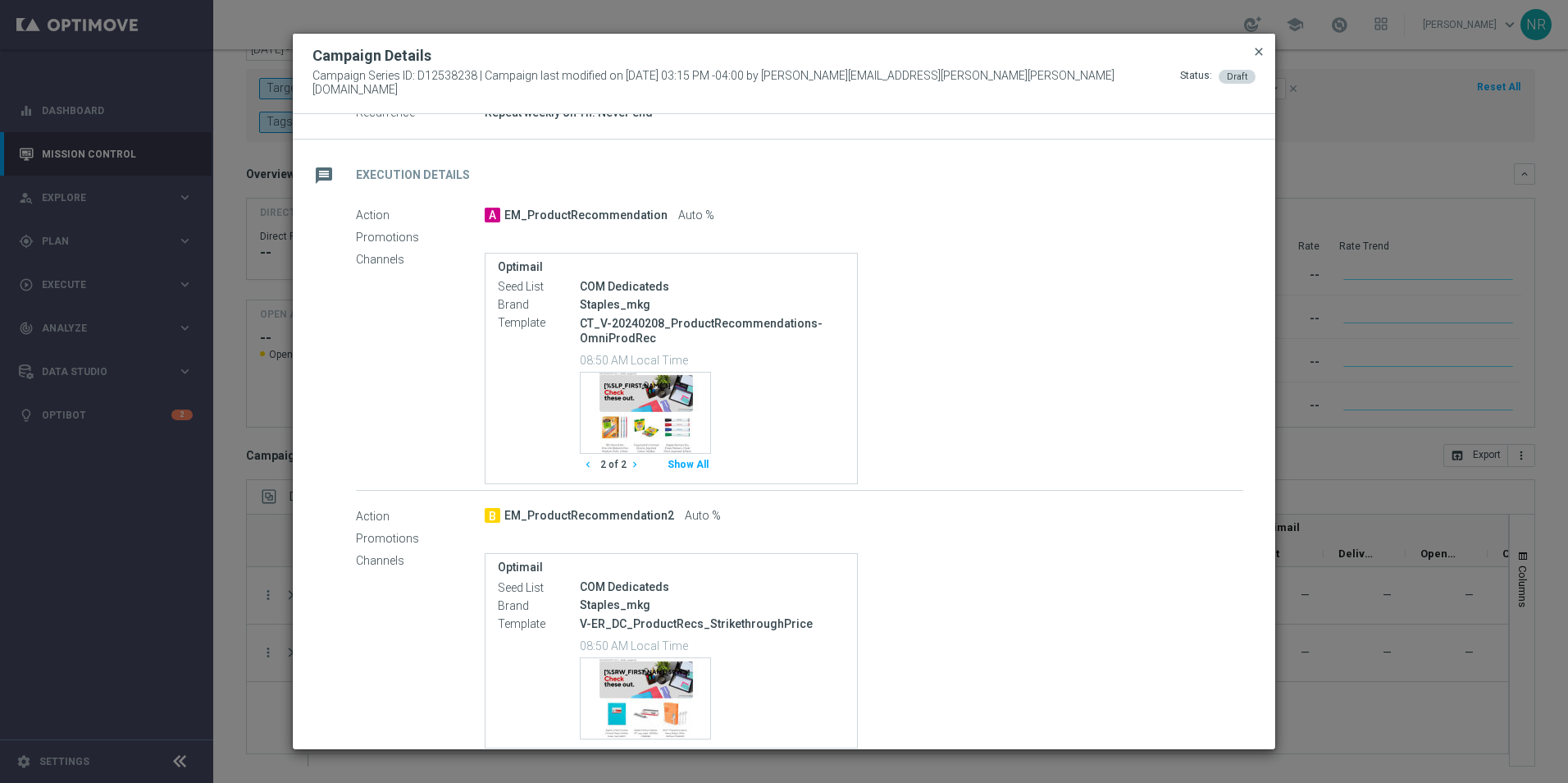
click at [1257, 56] on span "close" at bounding box center [1259, 51] width 13 height 13
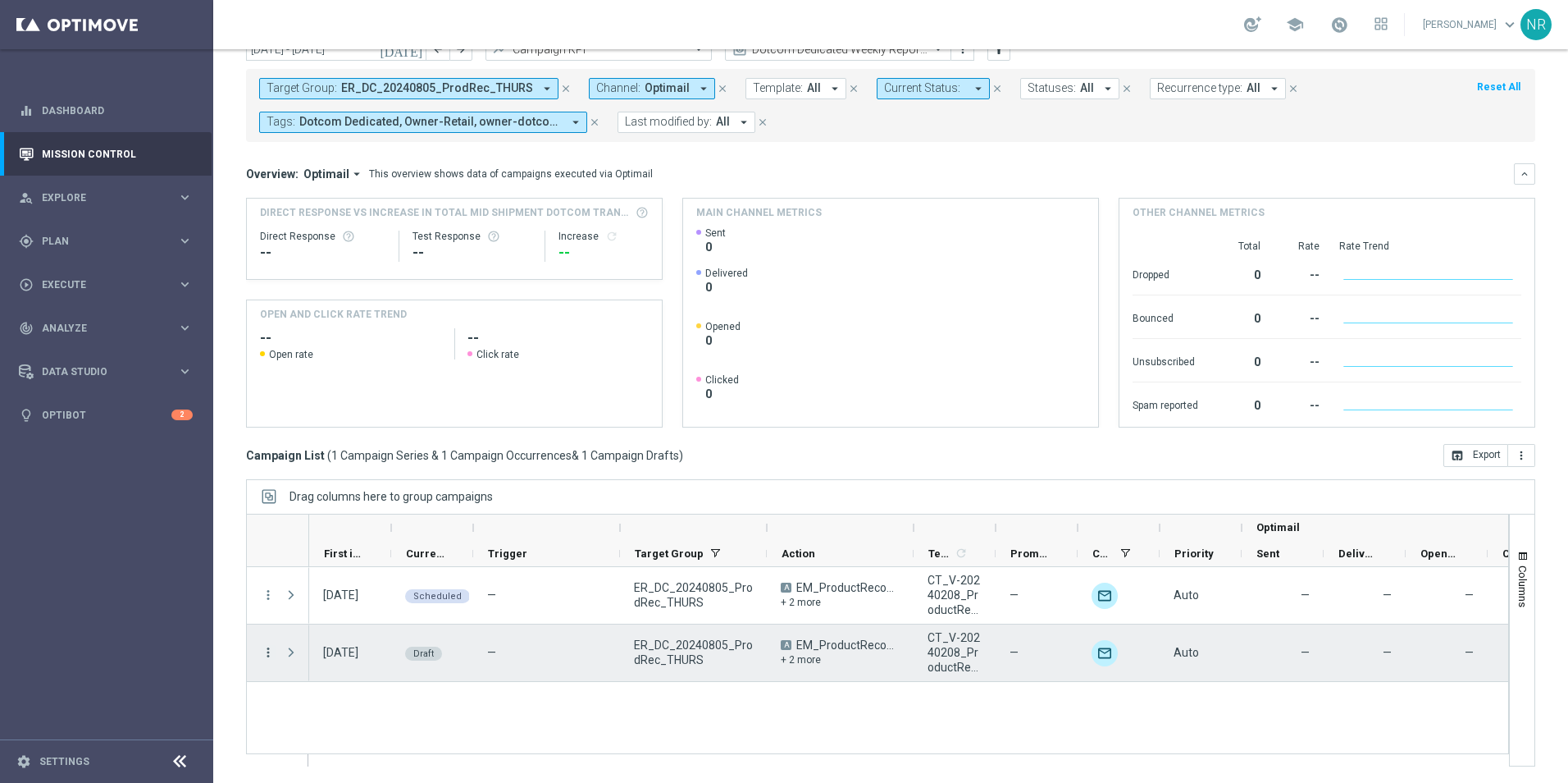
click at [266, 649] on icon "more_vert" at bounding box center [268, 652] width 15 height 15
click at [345, 717] on div "Edit" at bounding box center [376, 716] width 153 height 12
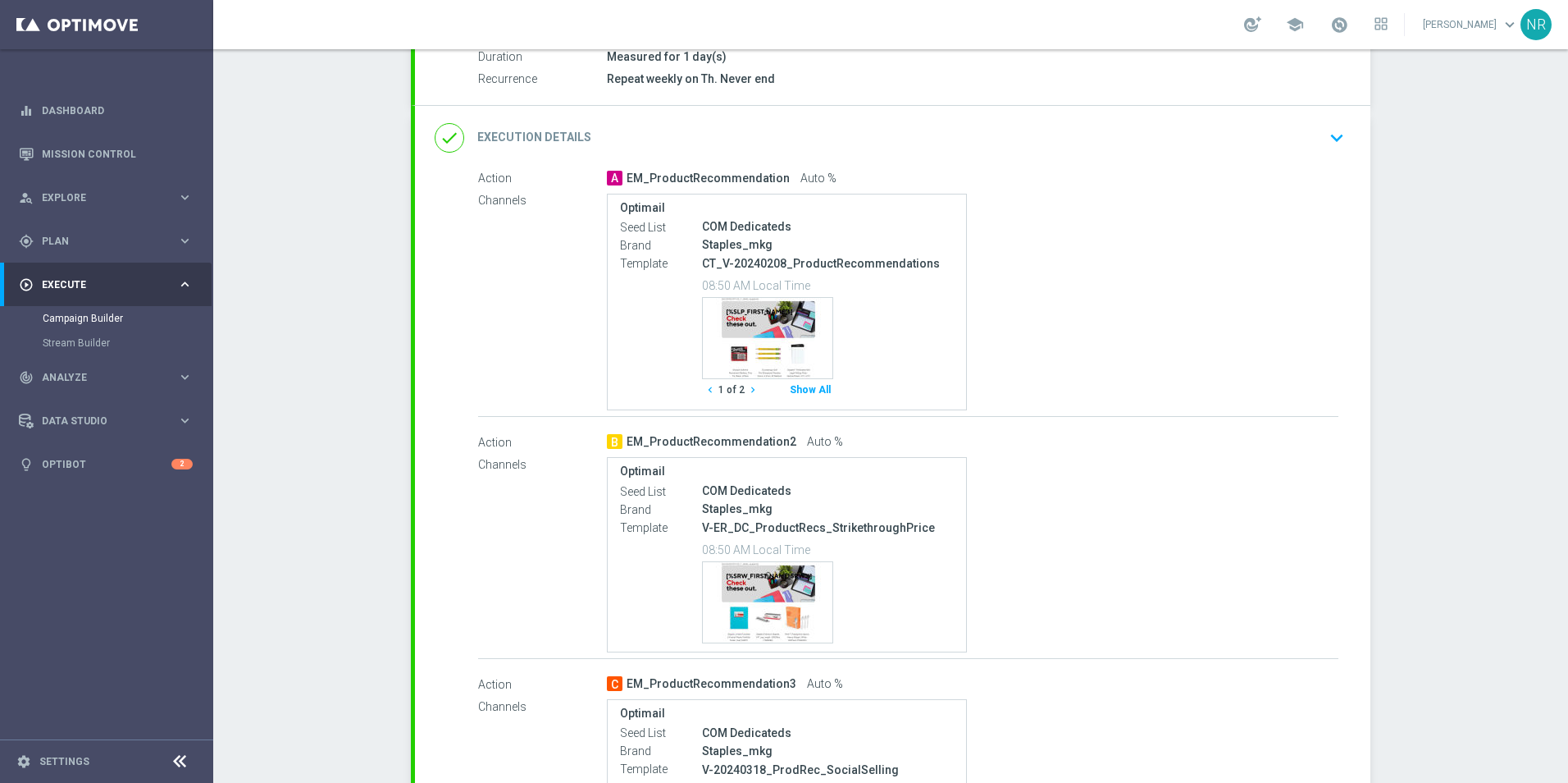
scroll to position [246, 0]
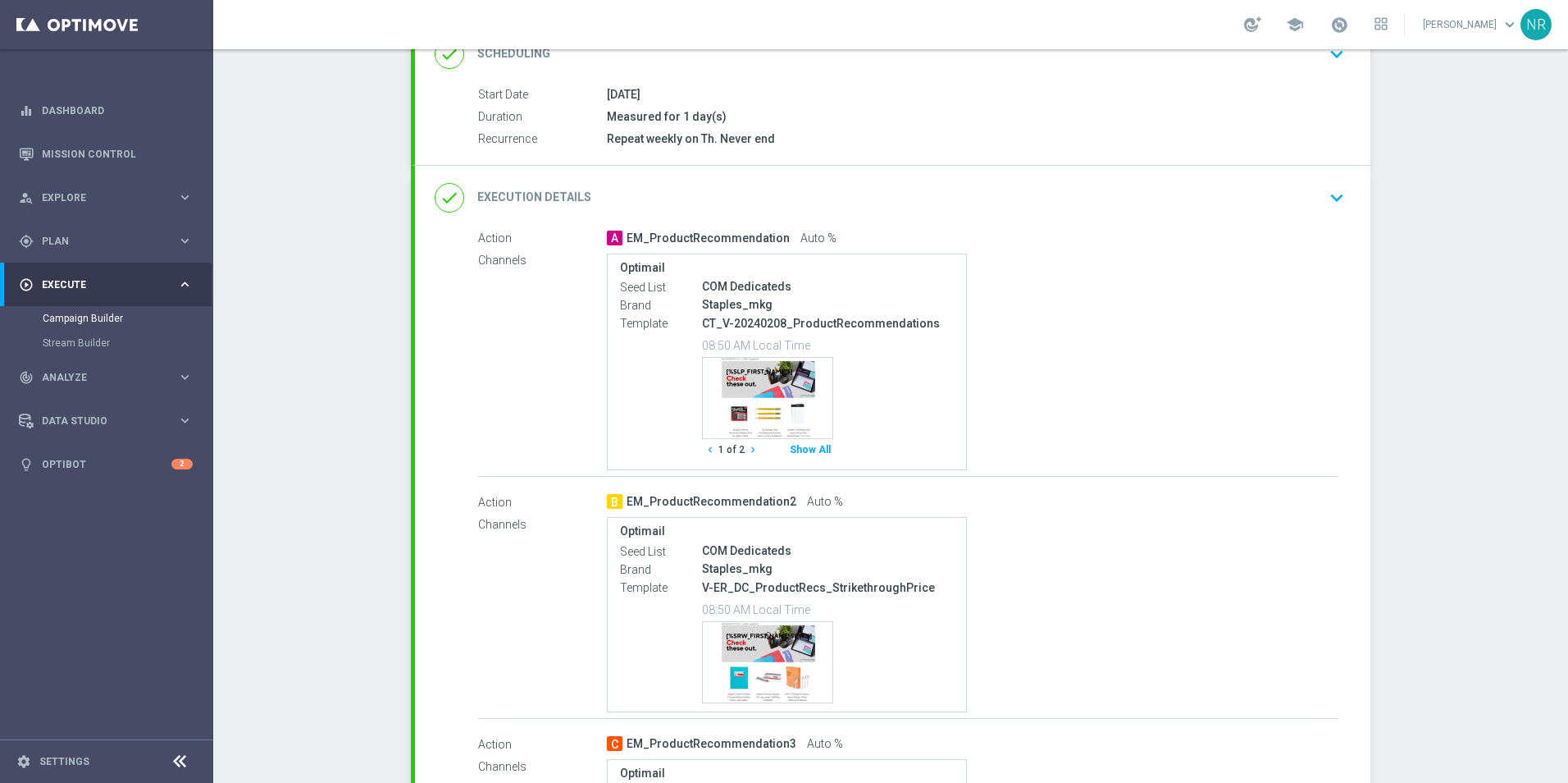
click at [1332, 204] on icon "keyboard_arrow_down" at bounding box center [1337, 198] width 25 height 25
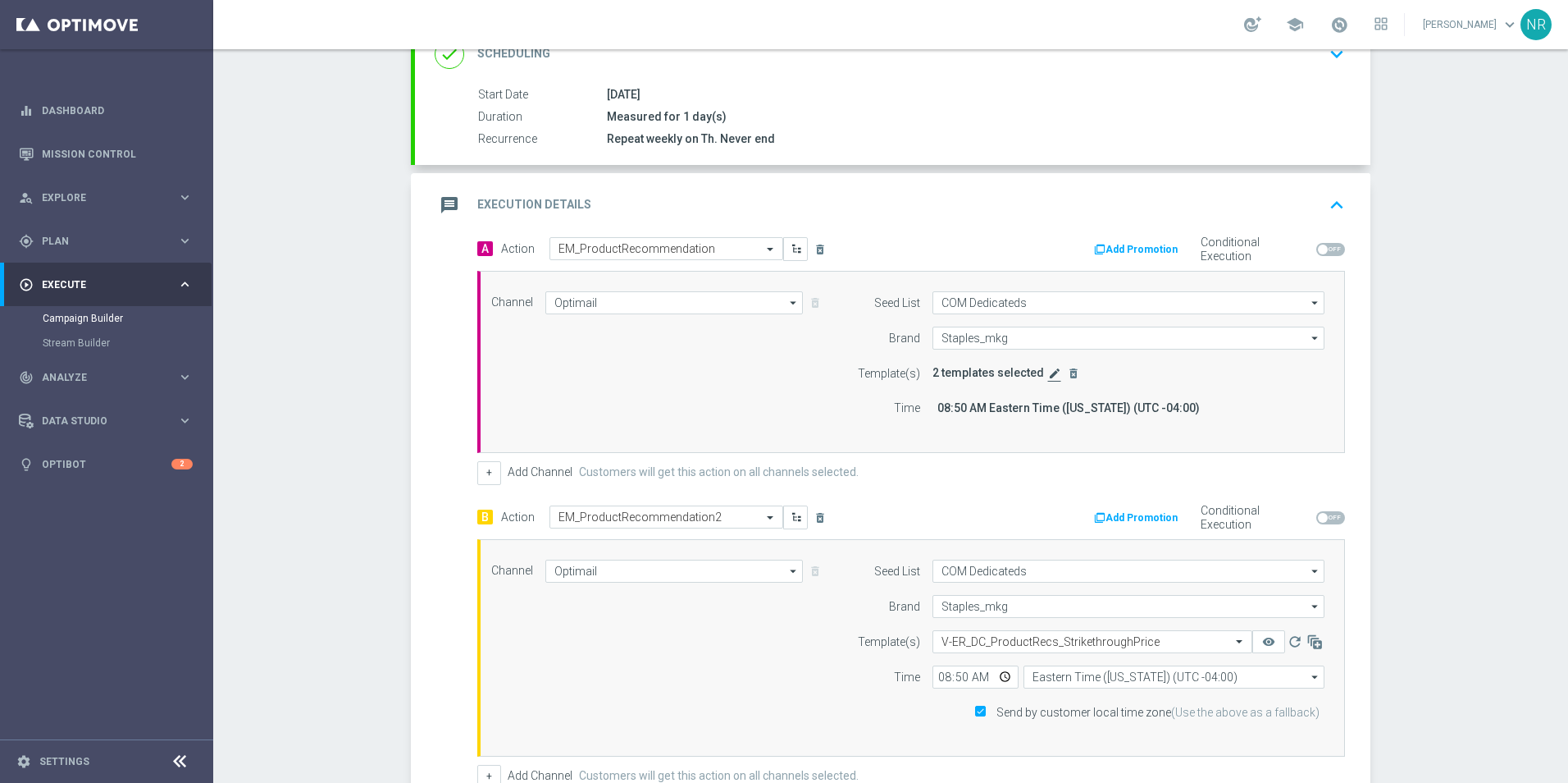
click at [1048, 373] on icon "edit" at bounding box center [1054, 373] width 13 height 13
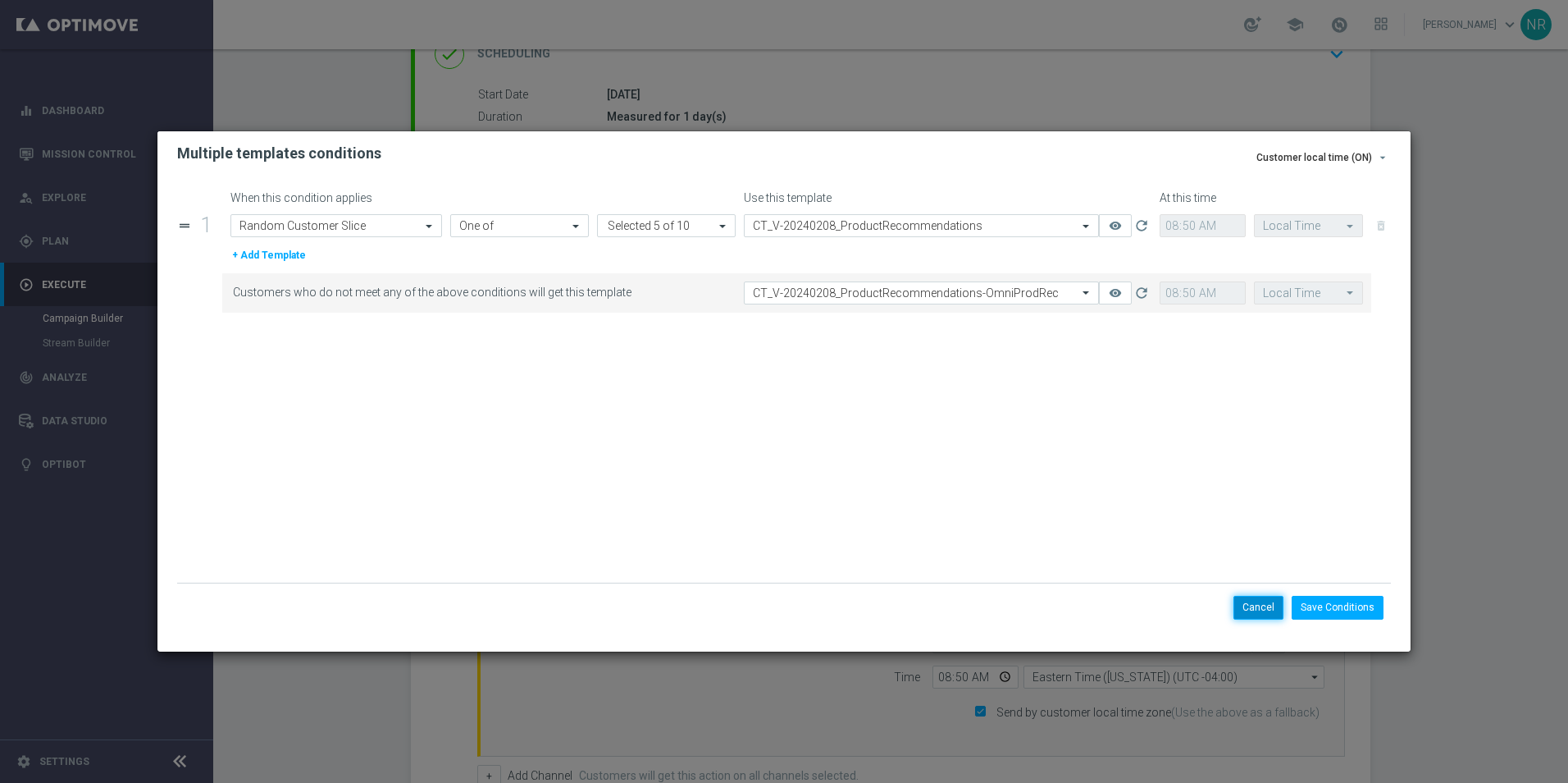
click at [1260, 609] on button "Cancel" at bounding box center [1258, 607] width 50 height 23
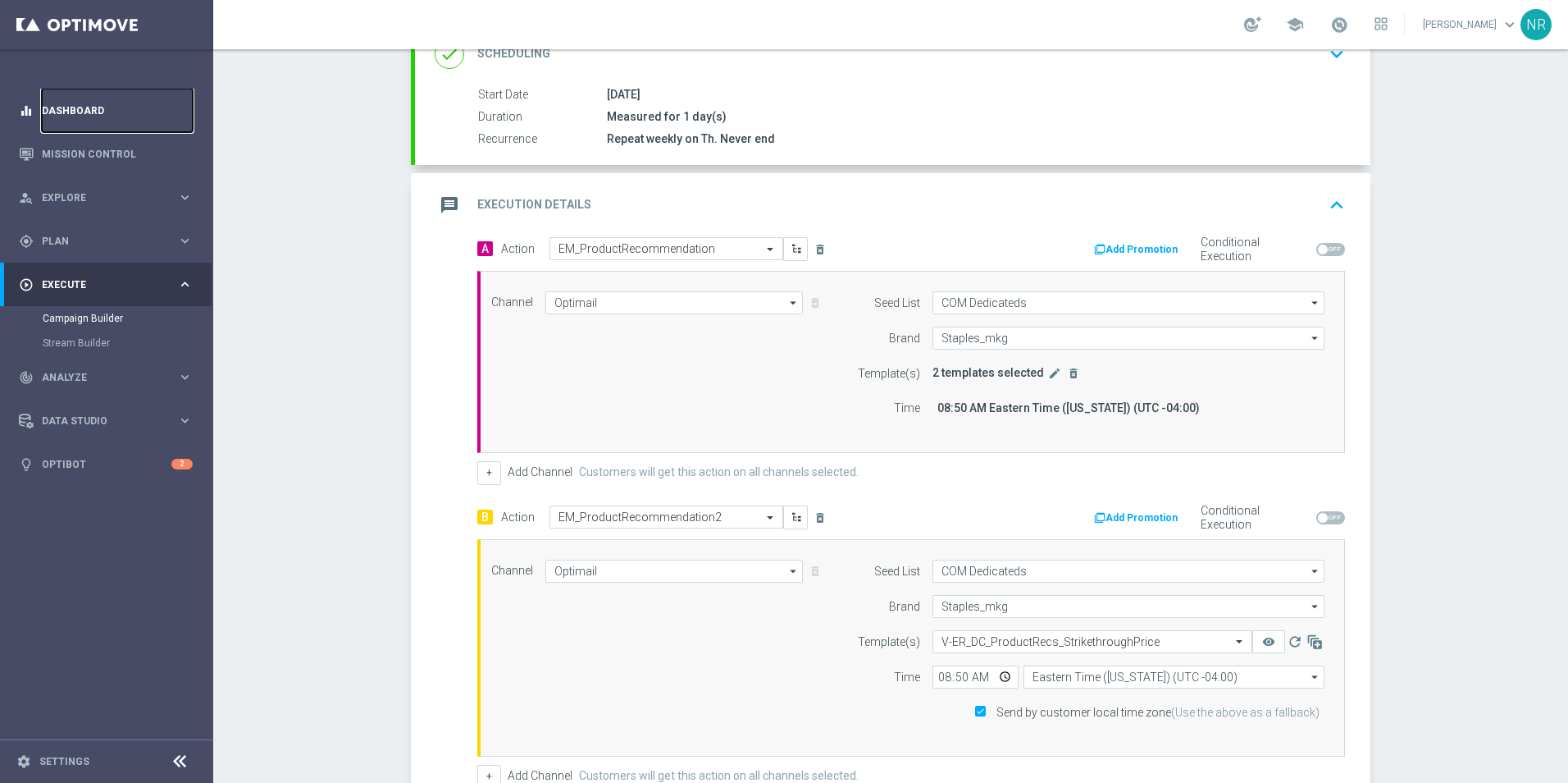
click at [94, 90] on link "Dashboard" at bounding box center [117, 110] width 151 height 44
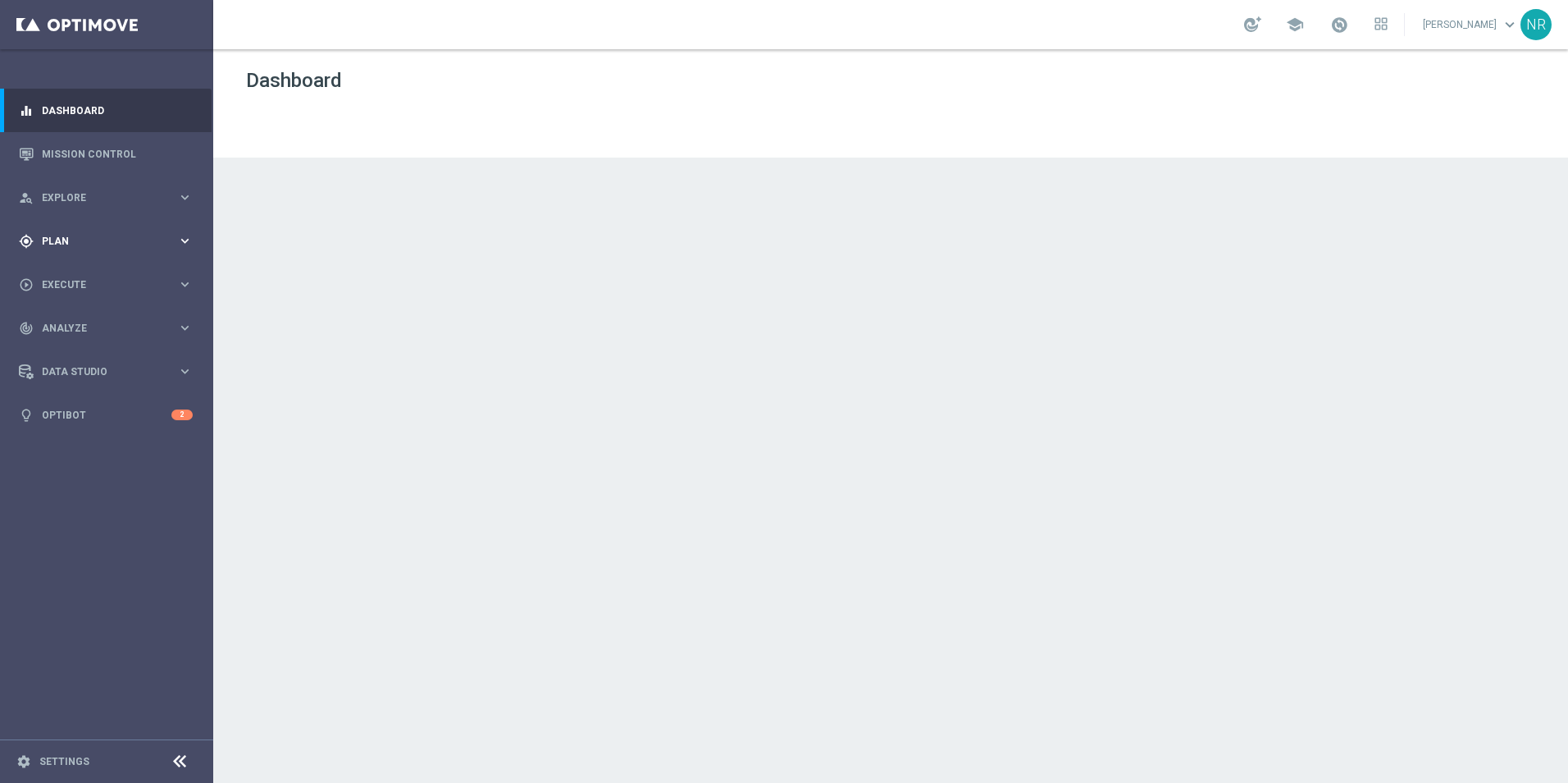
click at [76, 242] on span "Plan" at bounding box center [109, 241] width 136 height 10
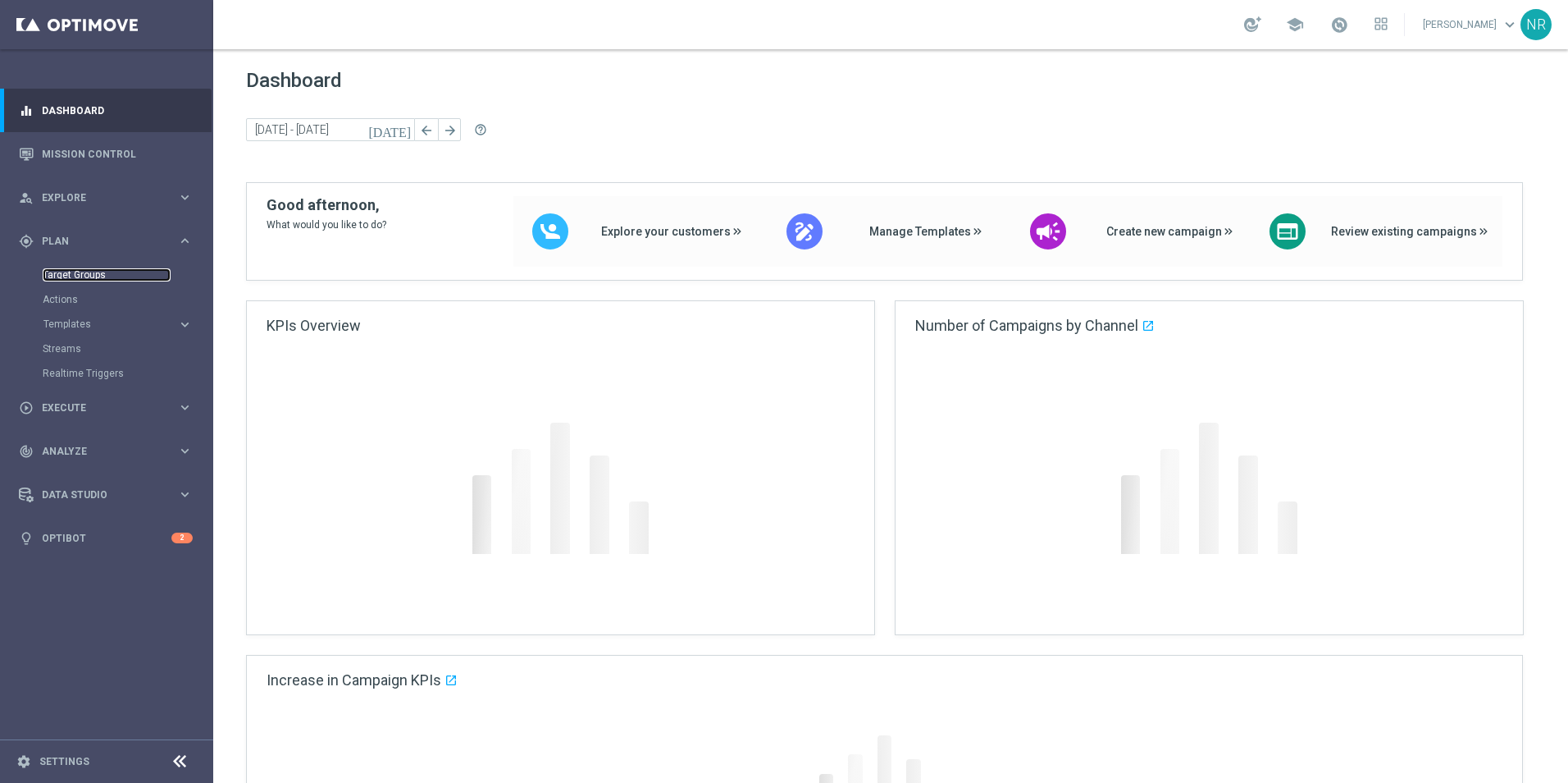
click at [107, 273] on link "Target Groups" at bounding box center [106, 274] width 128 height 13
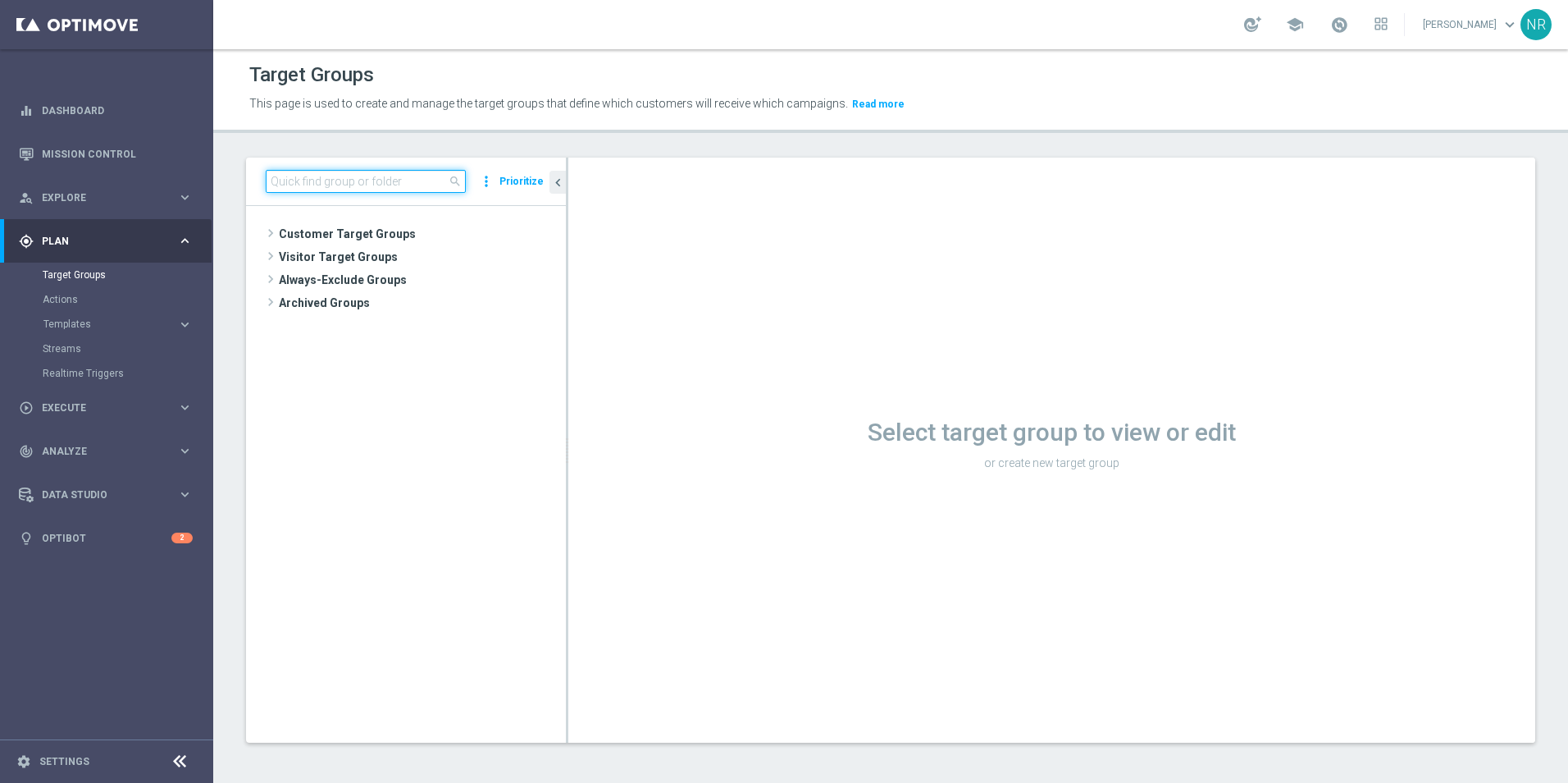
click at [393, 186] on input at bounding box center [366, 181] width 201 height 23
paste input "ER_DC_20240805_ProdRec_THURS"
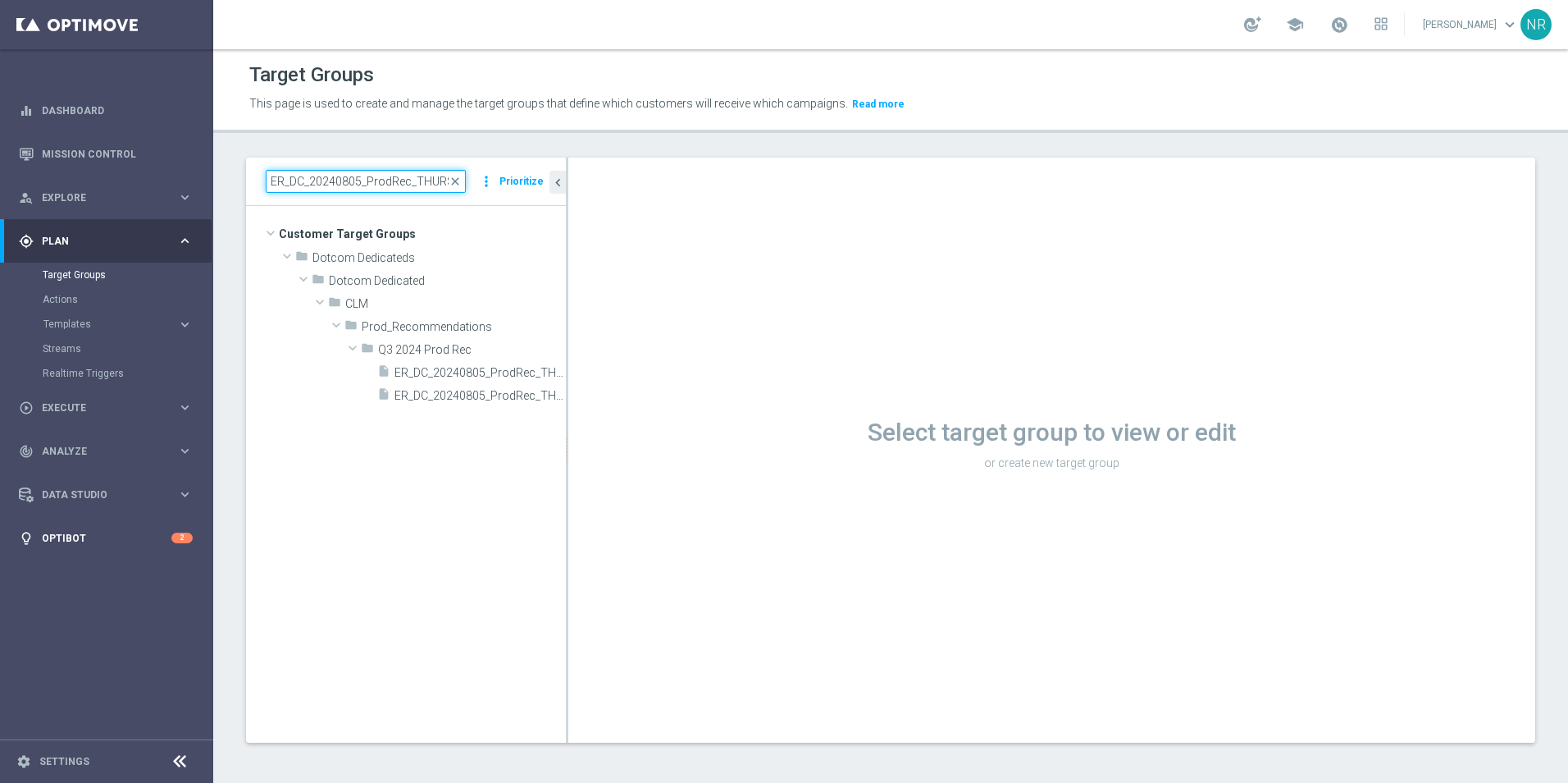
type input "ER_DC_20240805_ProdRec_THURS"
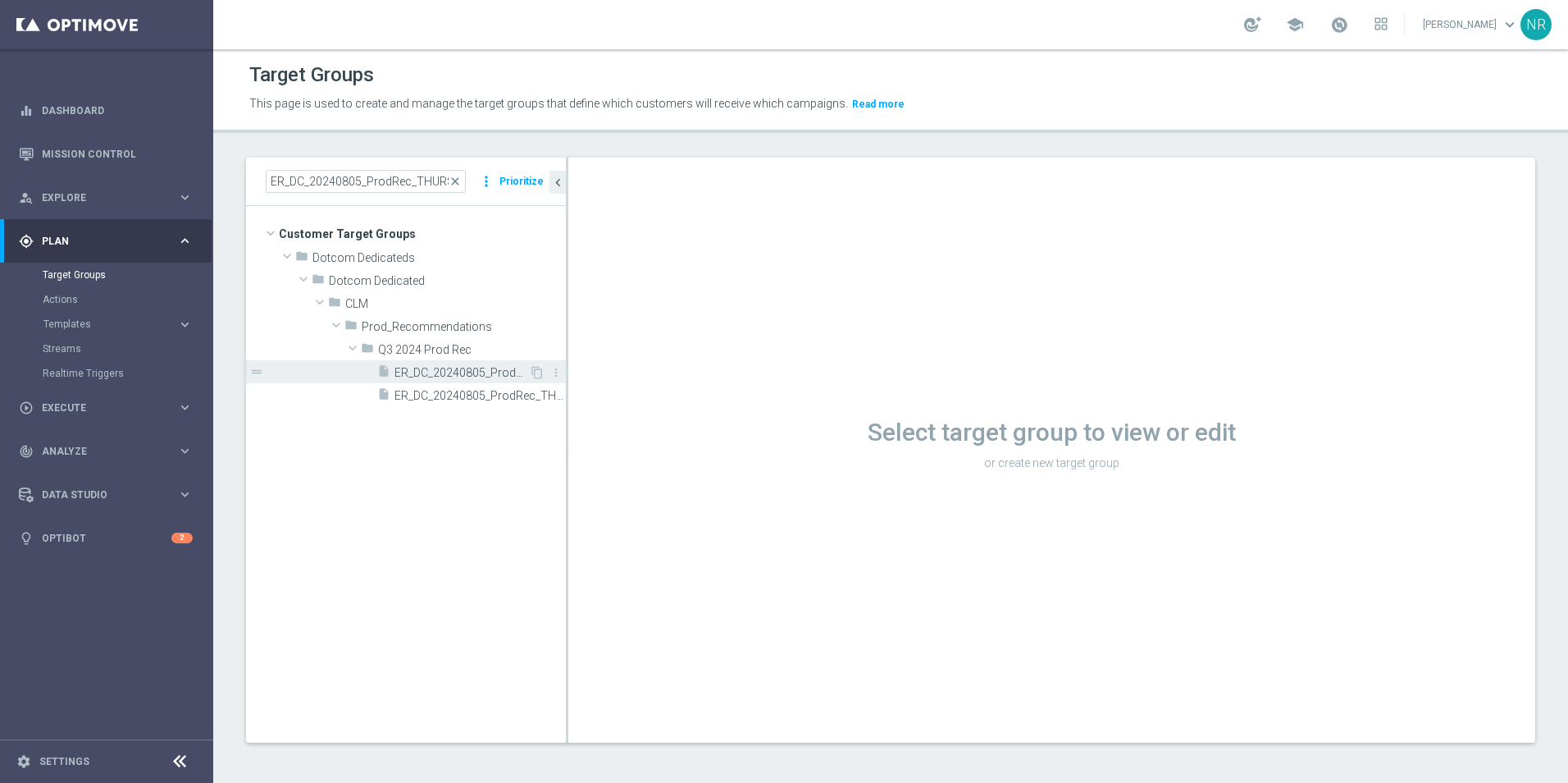
click at [429, 370] on span "ER_DC_20240805_ProdRec_THURS" at bounding box center [462, 373] width 135 height 14
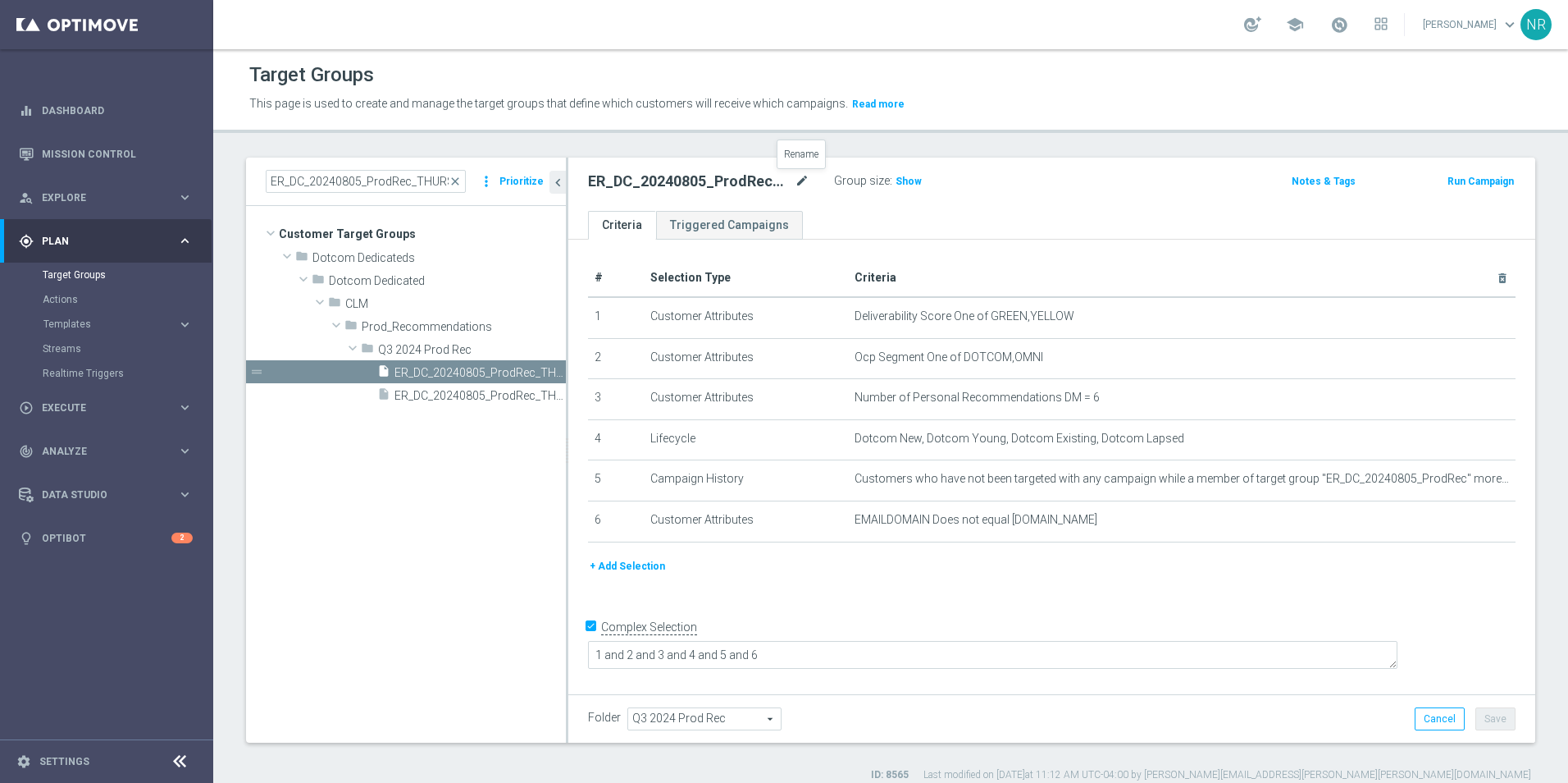
click at [798, 175] on icon "mode_edit" at bounding box center [802, 181] width 15 height 20
click at [1055, 204] on div "ER_DC_20240805_ProdRec_THURS Group size : Show Notes & Tags Run Campaign" at bounding box center [1052, 184] width 967 height 53
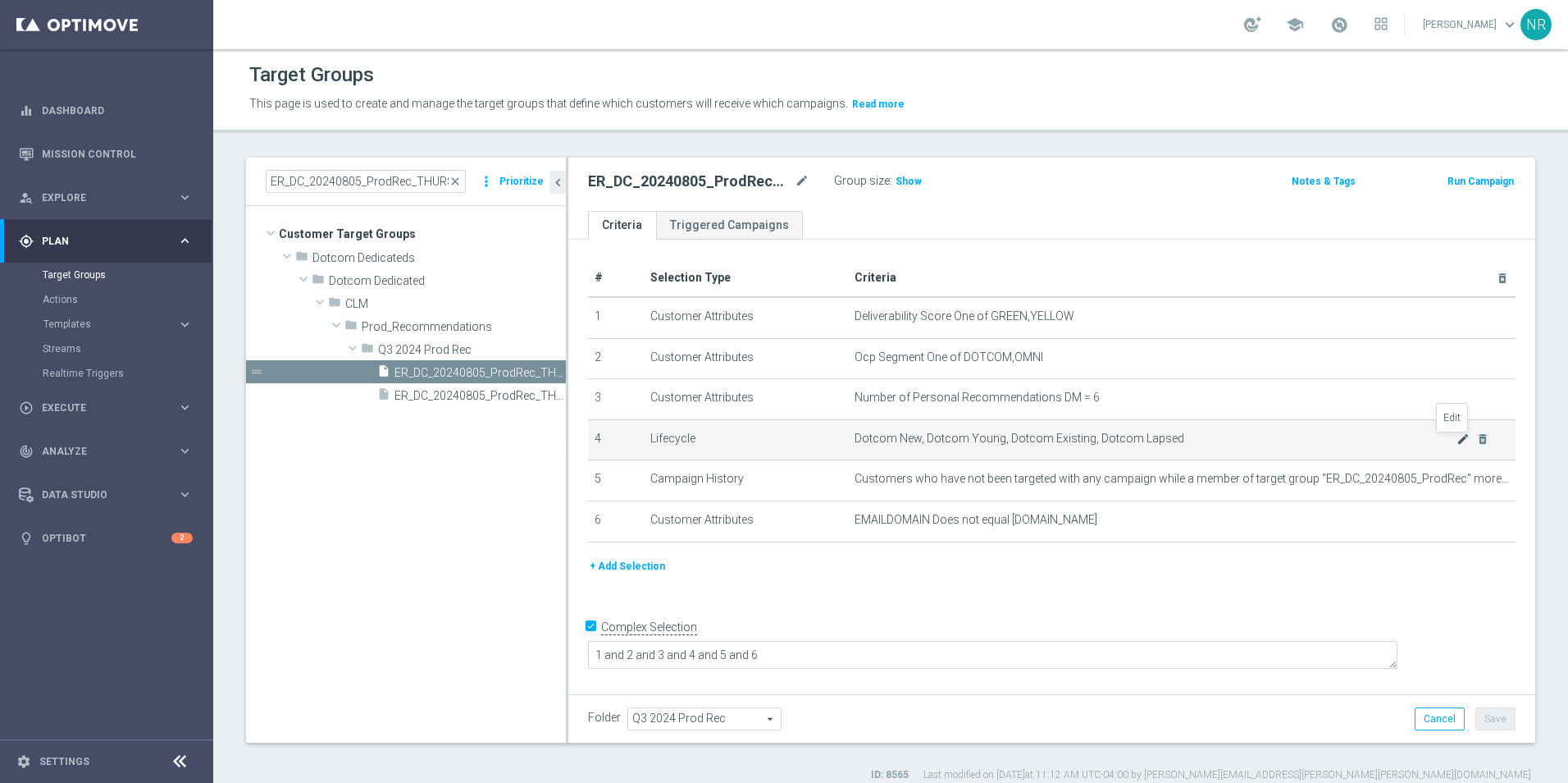
click at [1457, 446] on icon "mode_edit" at bounding box center [1463, 439] width 13 height 13
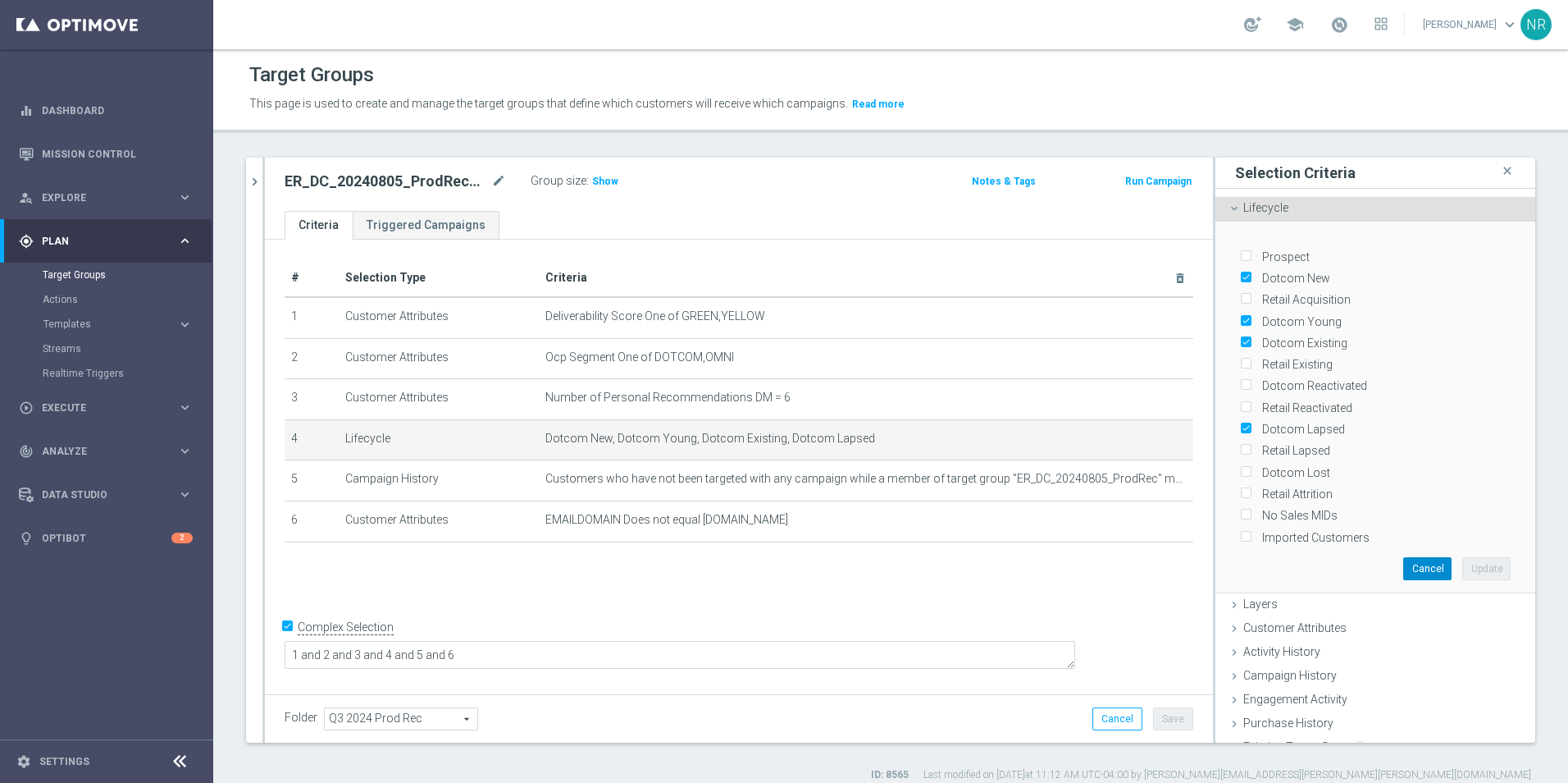
click at [1404, 558] on button "Cancel" at bounding box center [1428, 569] width 49 height 23
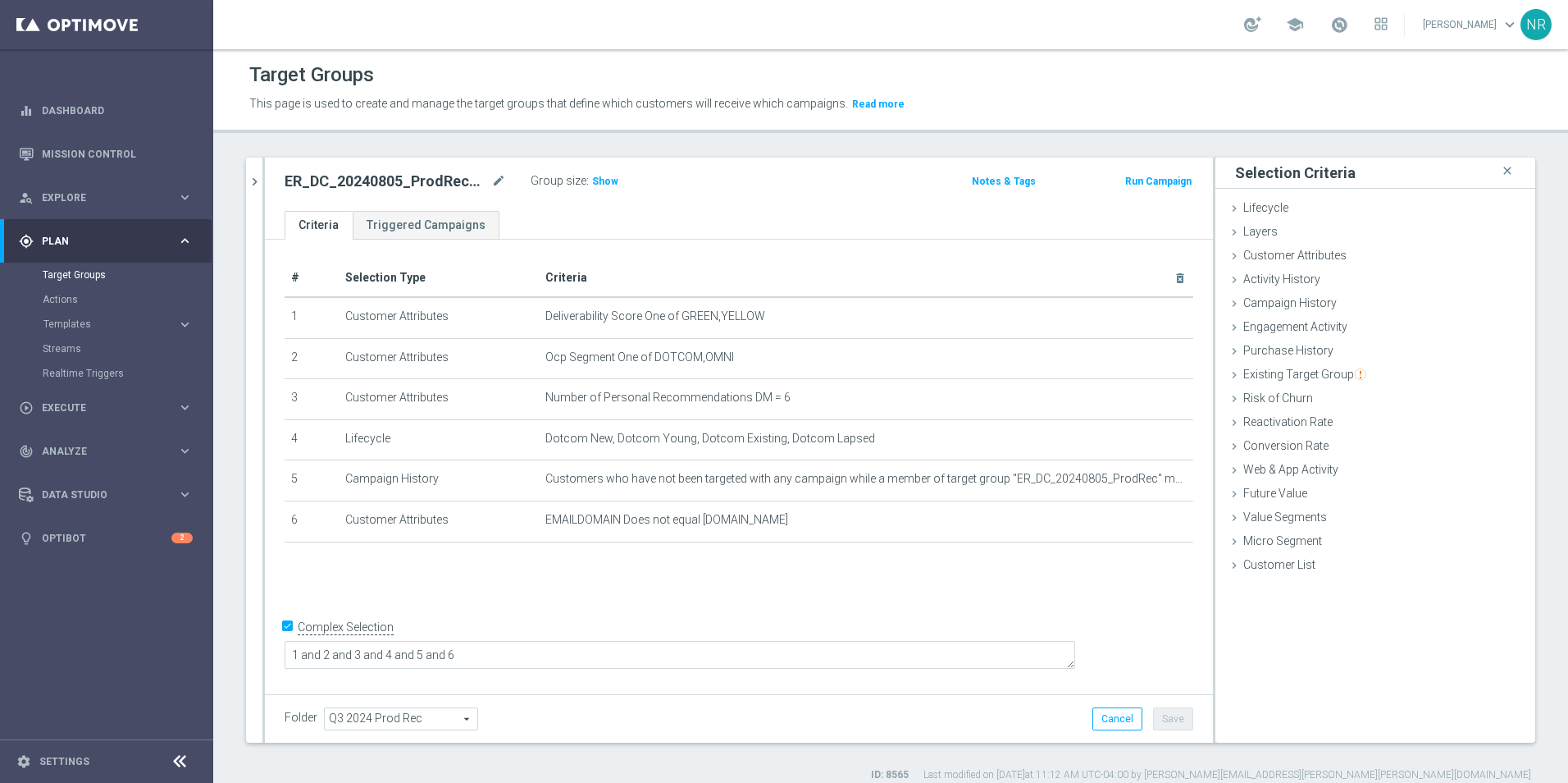
click at [751, 206] on div "ER_DC_20240805_ProdRec_THURS mode_edit Group size : Show Notes & Tags Run Campa…" at bounding box center [739, 184] width 949 height 53
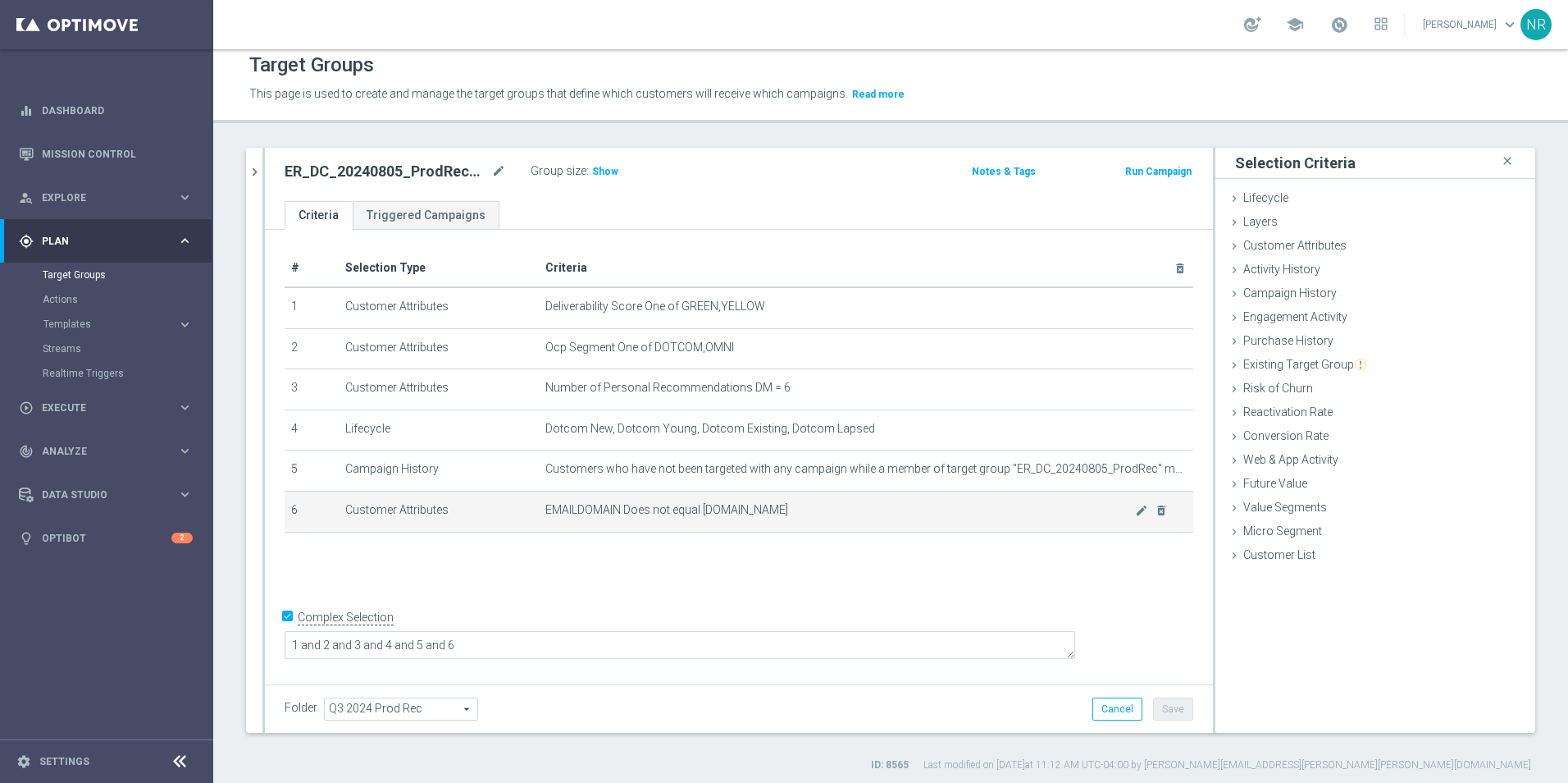
scroll to position [15, 0]
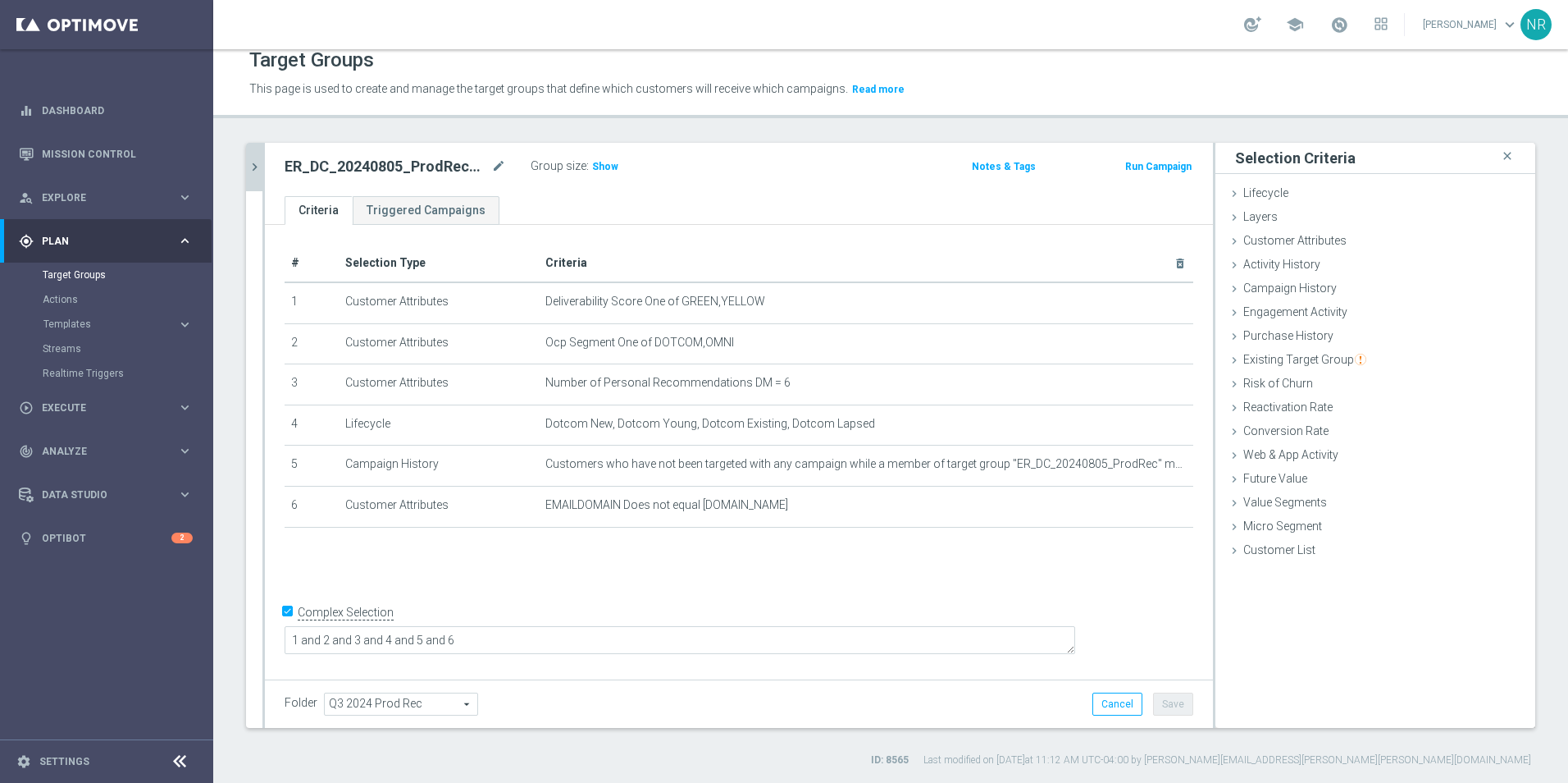
click at [254, 161] on icon "chevron_right" at bounding box center [255, 167] width 16 height 16
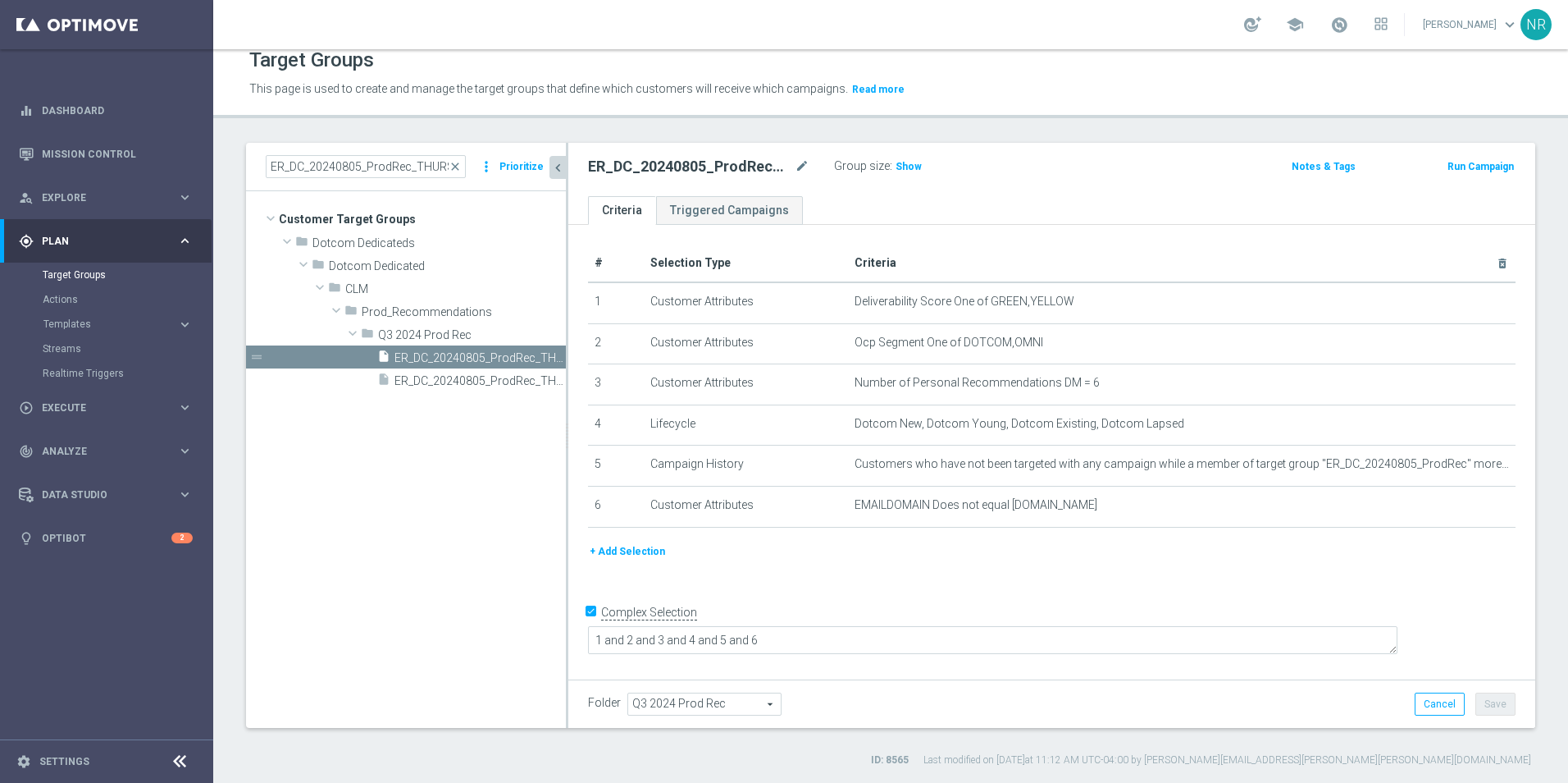
click at [551, 171] on icon "chevron_left" at bounding box center [558, 168] width 16 height 16
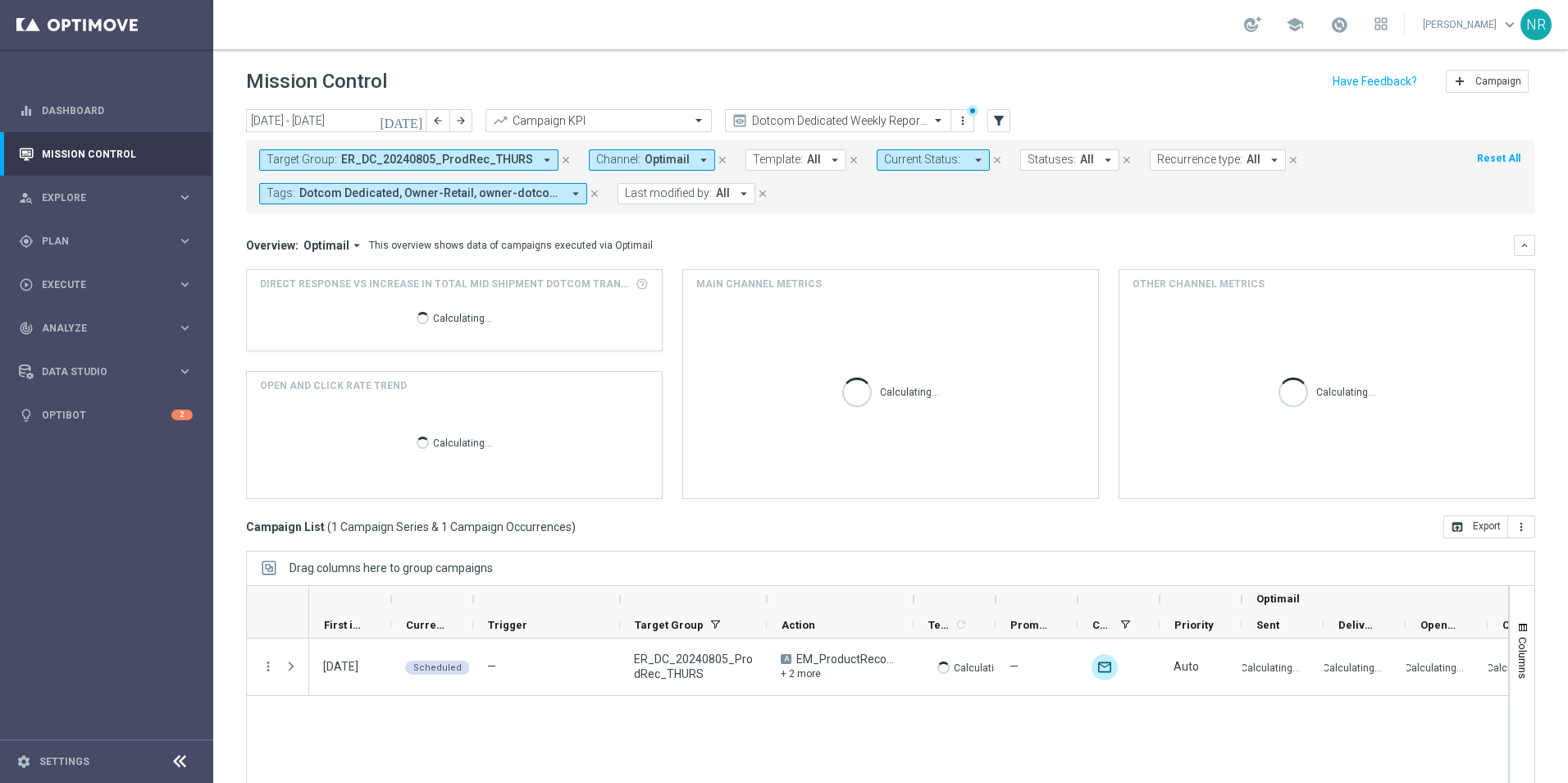
click at [422, 160] on span "ER_DC_20240805_ProdRec_THURS" at bounding box center [437, 160] width 192 height 14
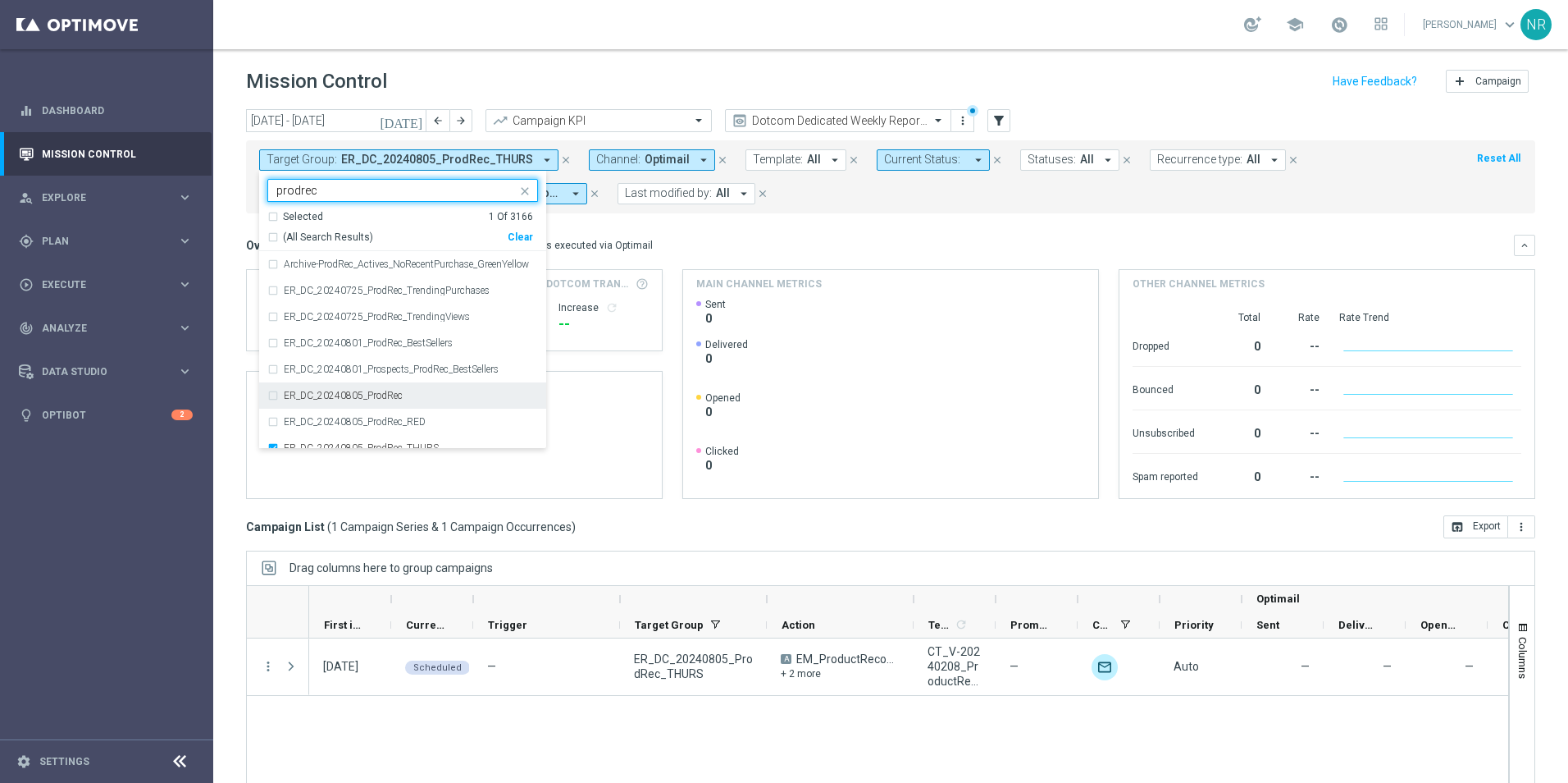
click at [401, 394] on label "ER_DC_20240805_ProdRec" at bounding box center [343, 395] width 119 height 10
type input "prodrec"
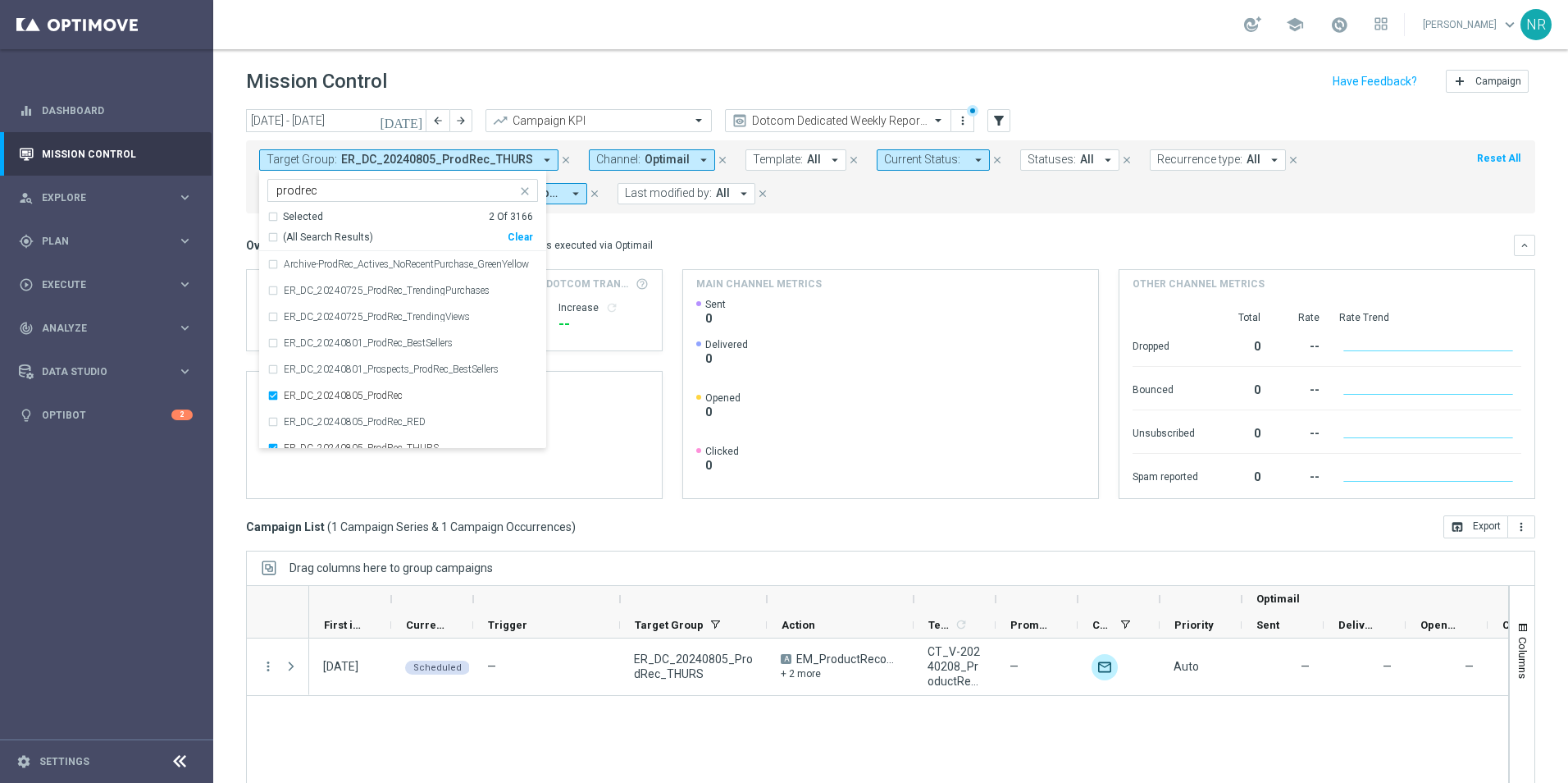
click at [744, 223] on mini-dashboard "Overview: Optimail arrow_drop_down This overview shows data of campaigns execut…" at bounding box center [890, 364] width 1289 height 302
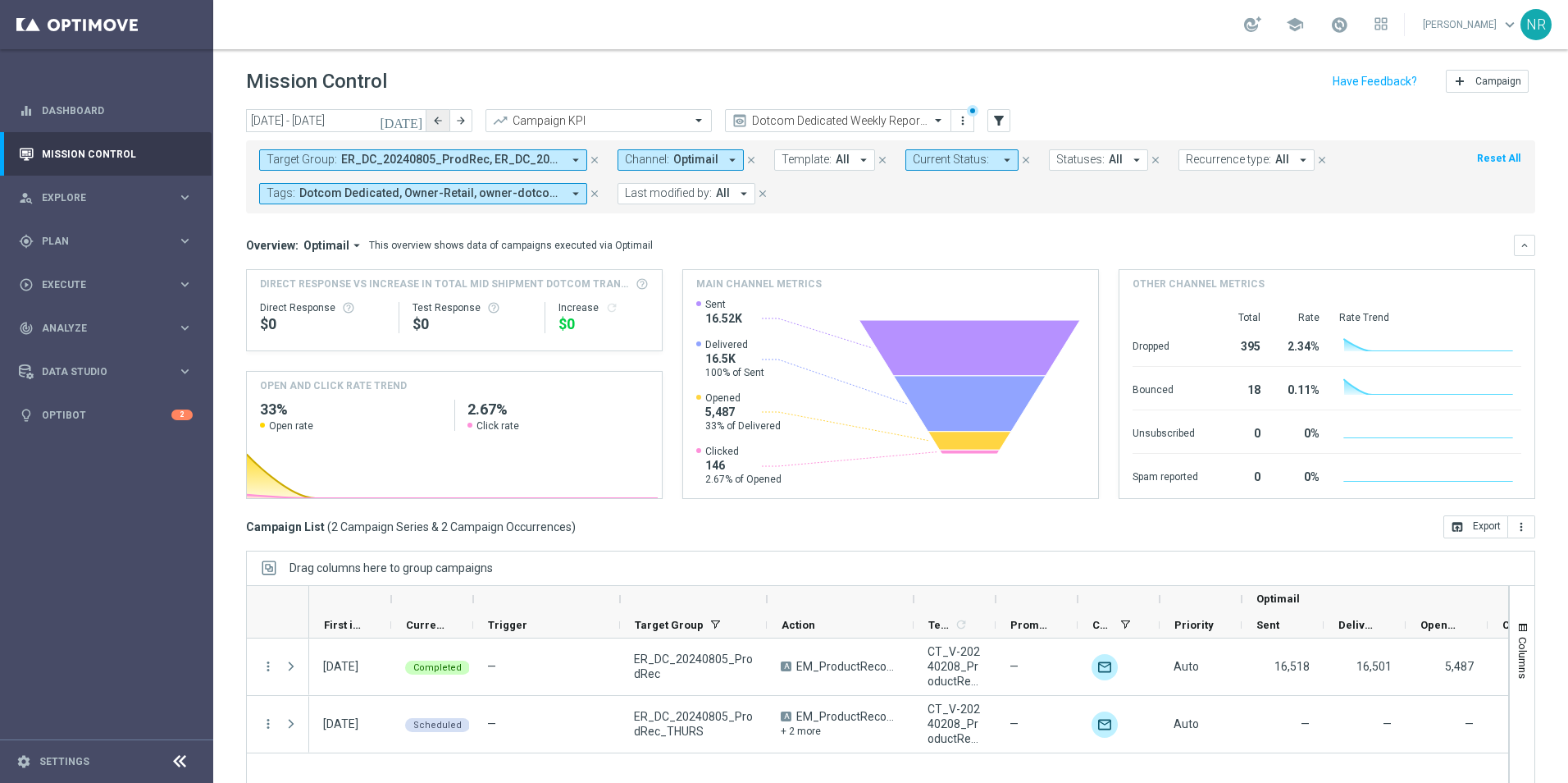
click at [427, 116] on button "arrow_back" at bounding box center [438, 121] width 23 height 23
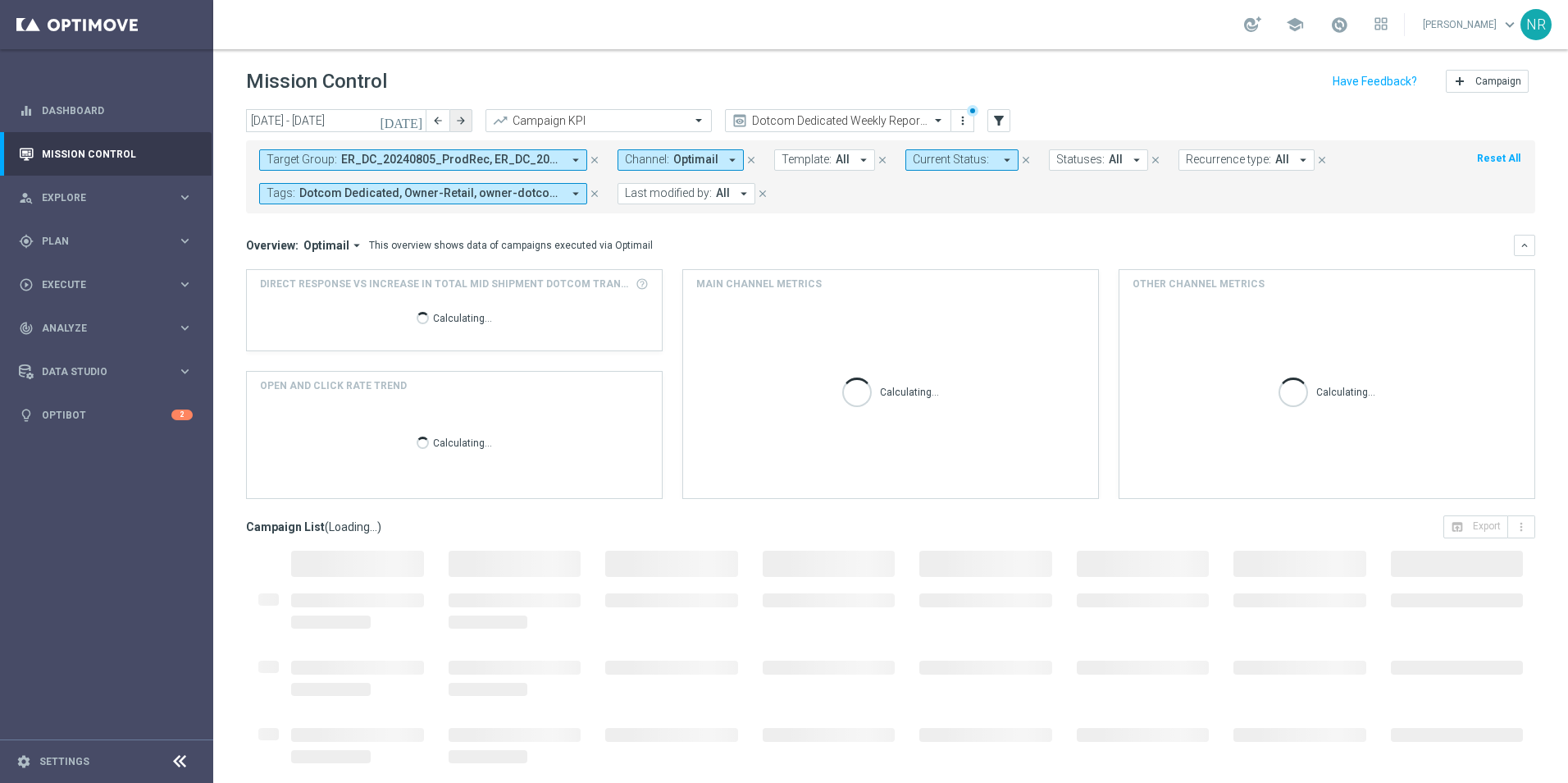
click at [452, 116] on button "arrow_forward" at bounding box center [461, 121] width 23 height 23
click at [420, 123] on icon "[DATE]" at bounding box center [402, 121] width 44 height 15
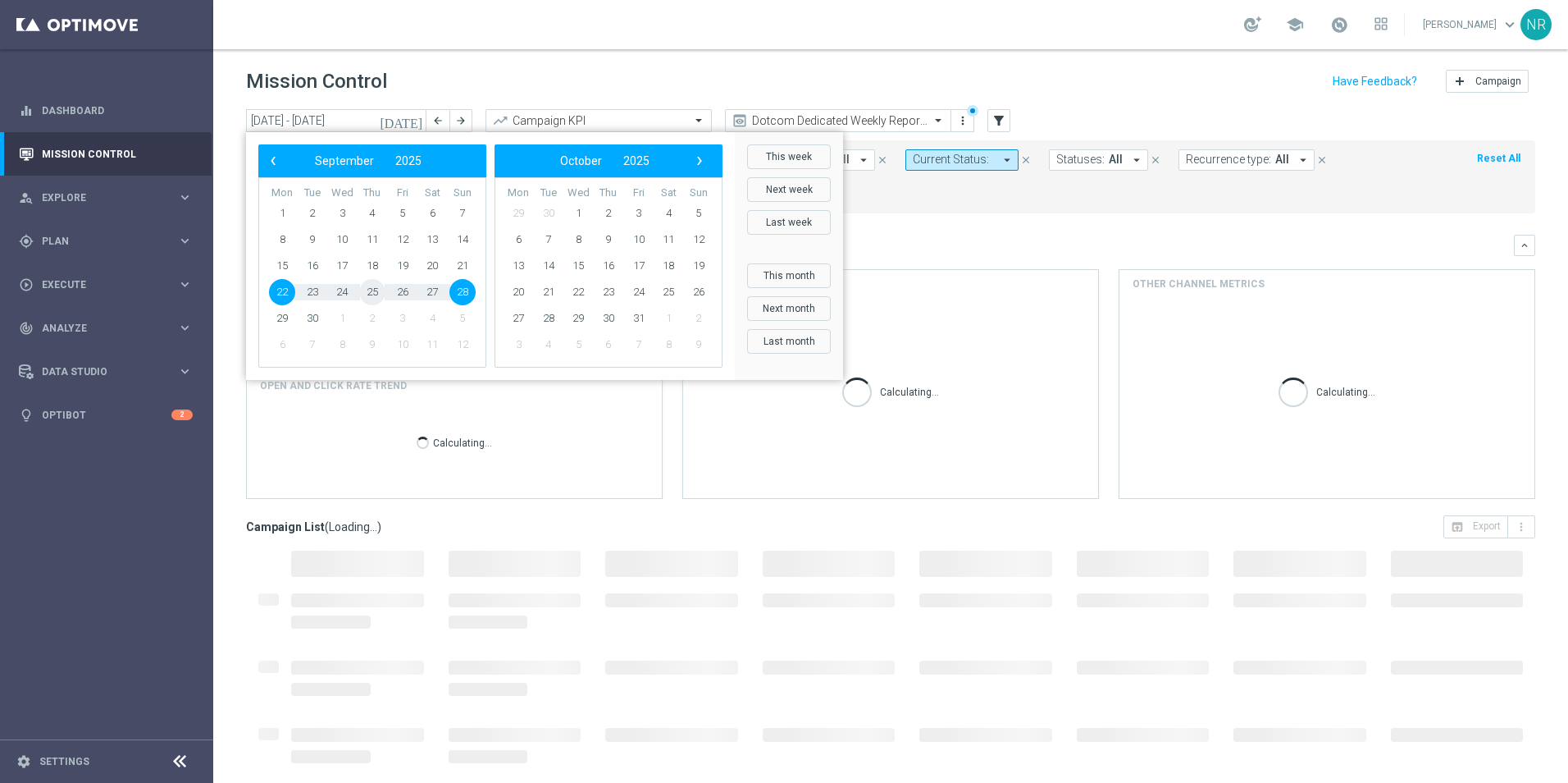
click at [374, 289] on span "25" at bounding box center [373, 292] width 27 height 27
click at [322, 316] on span "30" at bounding box center [312, 319] width 27 height 27
type input "[DATE] - [DATE]"
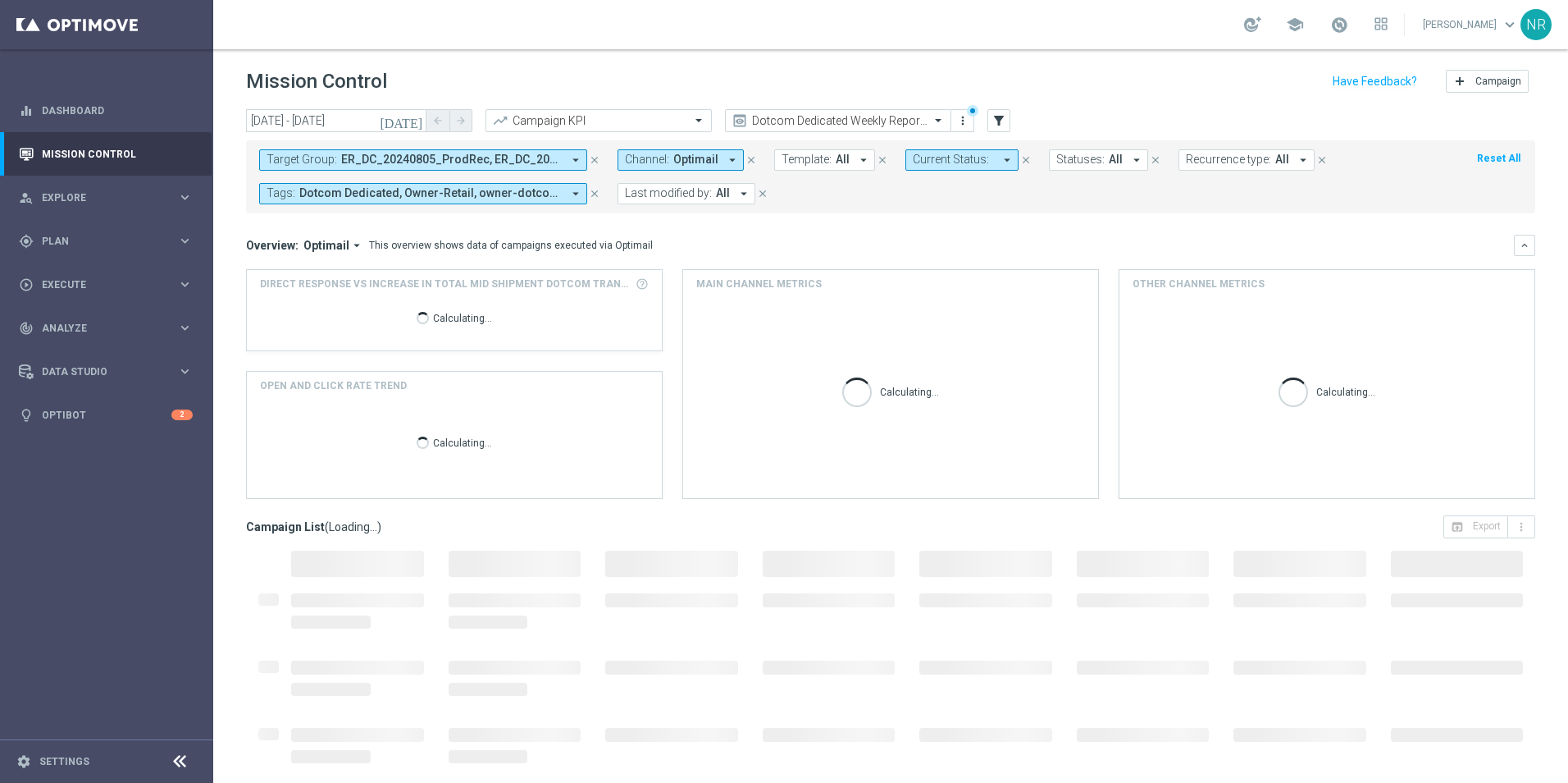
scroll to position [71, 0]
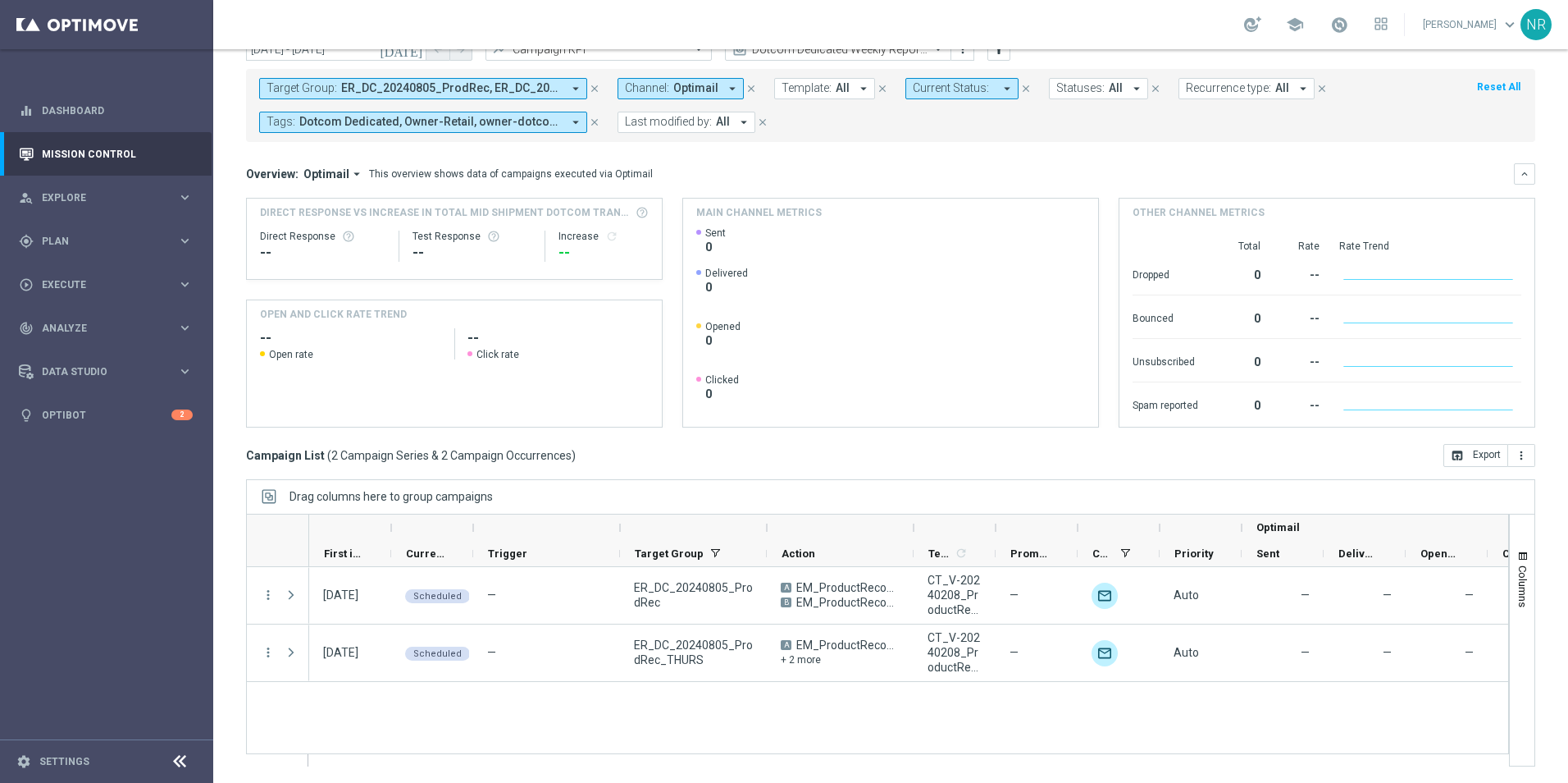
click at [992, 527] on div at bounding box center [955, 528] width 82 height 27
drag, startPoint x: 994, startPoint y: 526, endPoint x: 1058, endPoint y: 526, distance: 64.0
click at [1000, 526] on div at bounding box center [996, 528] width 6 height 27
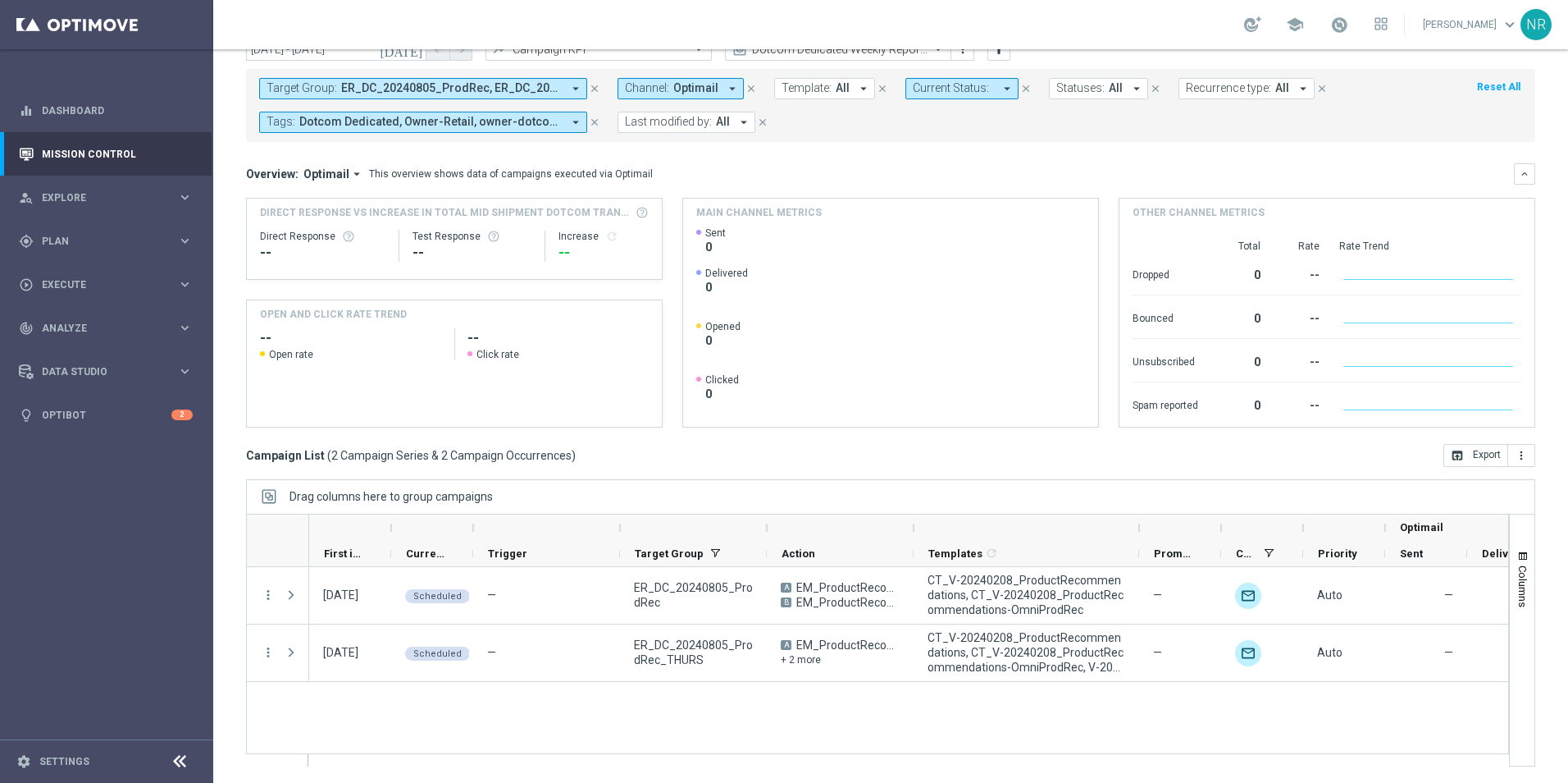
drag, startPoint x: 1058, startPoint y: 526, endPoint x: 1139, endPoint y: 525, distance: 81.0
click at [1139, 525] on div at bounding box center [1139, 528] width 6 height 27
click at [968, 440] on mini-dashboard "Overview: Optimail arrow_drop_down This overview shows data of campaigns execut…" at bounding box center [890, 293] width 1289 height 302
drag, startPoint x: 765, startPoint y: 526, endPoint x: 830, endPoint y: 527, distance: 65.0
click at [770, 527] on div at bounding box center [767, 528] width 6 height 27
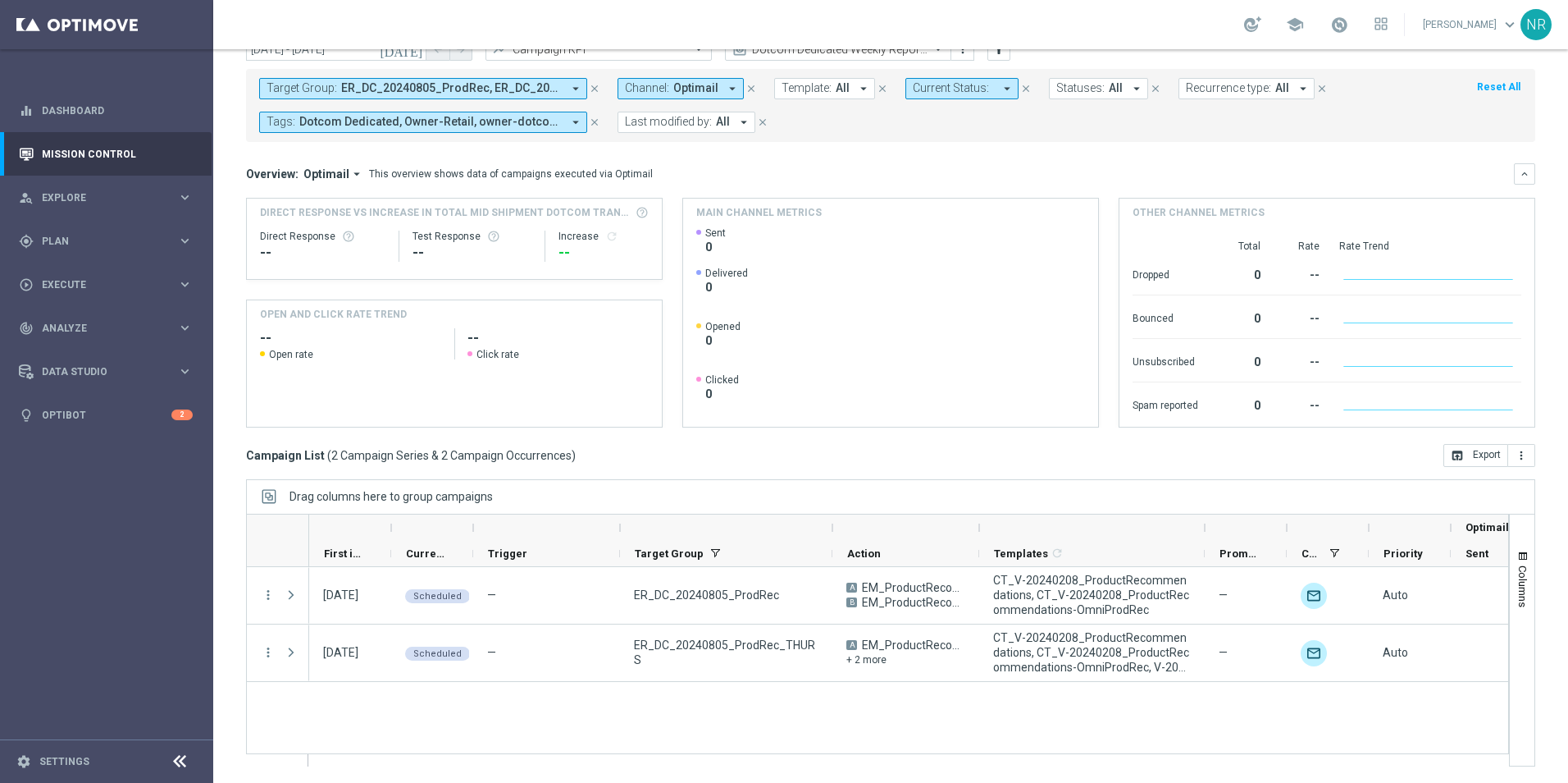
click at [1014, 154] on mini-dashboard "Overview: Optimail arrow_drop_down This overview shows data of campaigns execut…" at bounding box center [890, 293] width 1289 height 302
click at [674, 468] on div "[DATE] [DATE] - [DATE] arrow_back arrow_forward Campaign KPI trending_up Dotcom…" at bounding box center [890, 368] width 1355 height 659
drag, startPoint x: 610, startPoint y: 455, endPoint x: 228, endPoint y: 453, distance: 382.0
click at [228, 453] on div "[DATE] [DATE] - [DATE] arrow_back arrow_forward Campaign KPI trending_up Dotcom…" at bounding box center [890, 368] width 1355 height 659
click at [605, 460] on div "Campaign List ( 2 Campaign Series & 2 Campaign Occurrences ) open_in_browser Ex…" at bounding box center [890, 455] width 1289 height 23
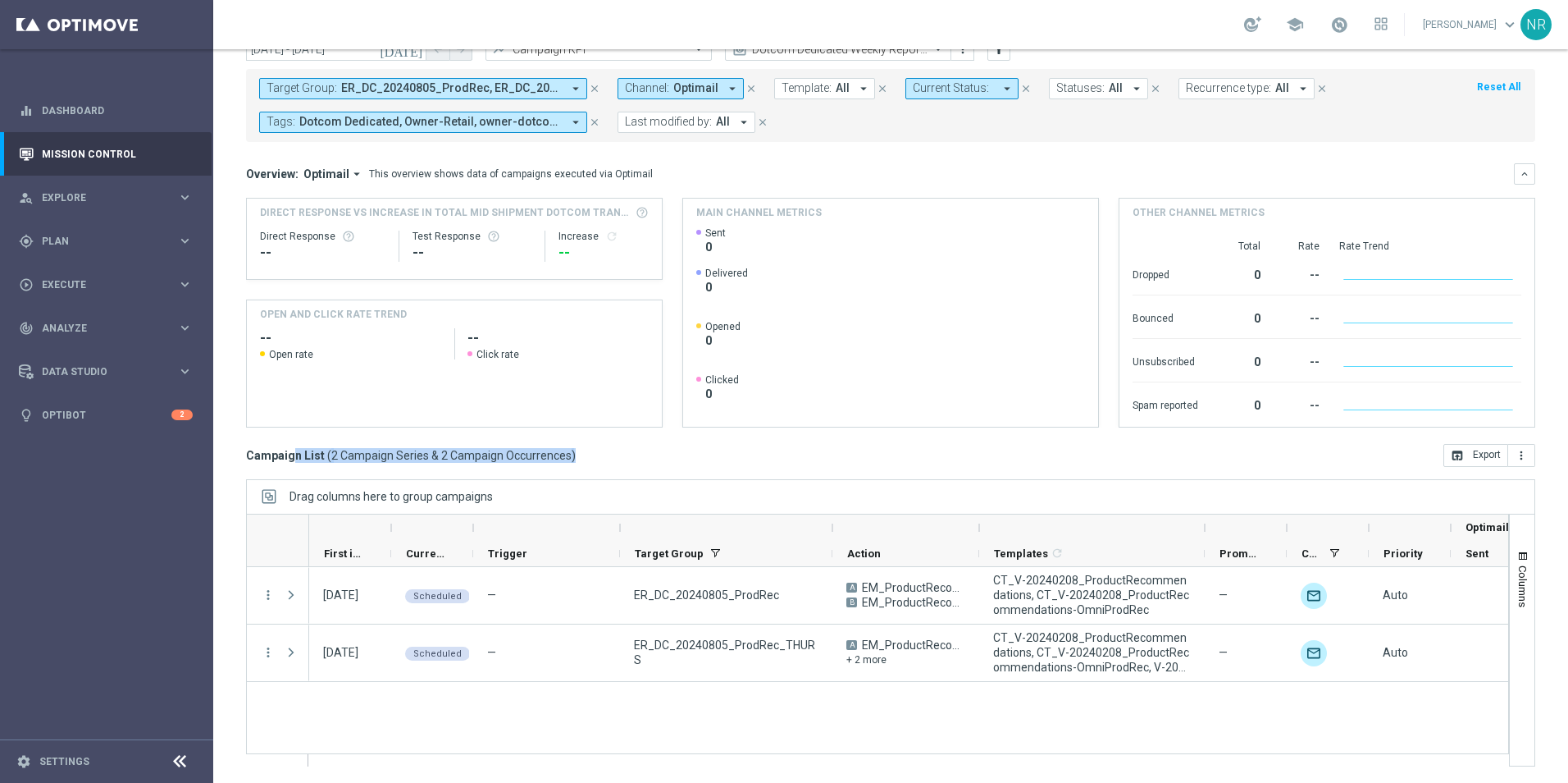
drag, startPoint x: 590, startPoint y: 460, endPoint x: 244, endPoint y: 458, distance: 346.0
click at [244, 458] on div "[DATE] [DATE] - [DATE] arrow_back arrow_forward Campaign KPI trending_up Dotcom…" at bounding box center [890, 368] width 1355 height 659
click at [548, 455] on span "2 Campaign Series & 2 Campaign Occurrences" at bounding box center [451, 455] width 240 height 15
drag, startPoint x: 594, startPoint y: 453, endPoint x: 245, endPoint y: 456, distance: 349.0
click at [245, 456] on div "[DATE] [DATE] - [DATE] arrow_back arrow_forward Campaign KPI trending_up Dotcom…" at bounding box center [890, 368] width 1355 height 659
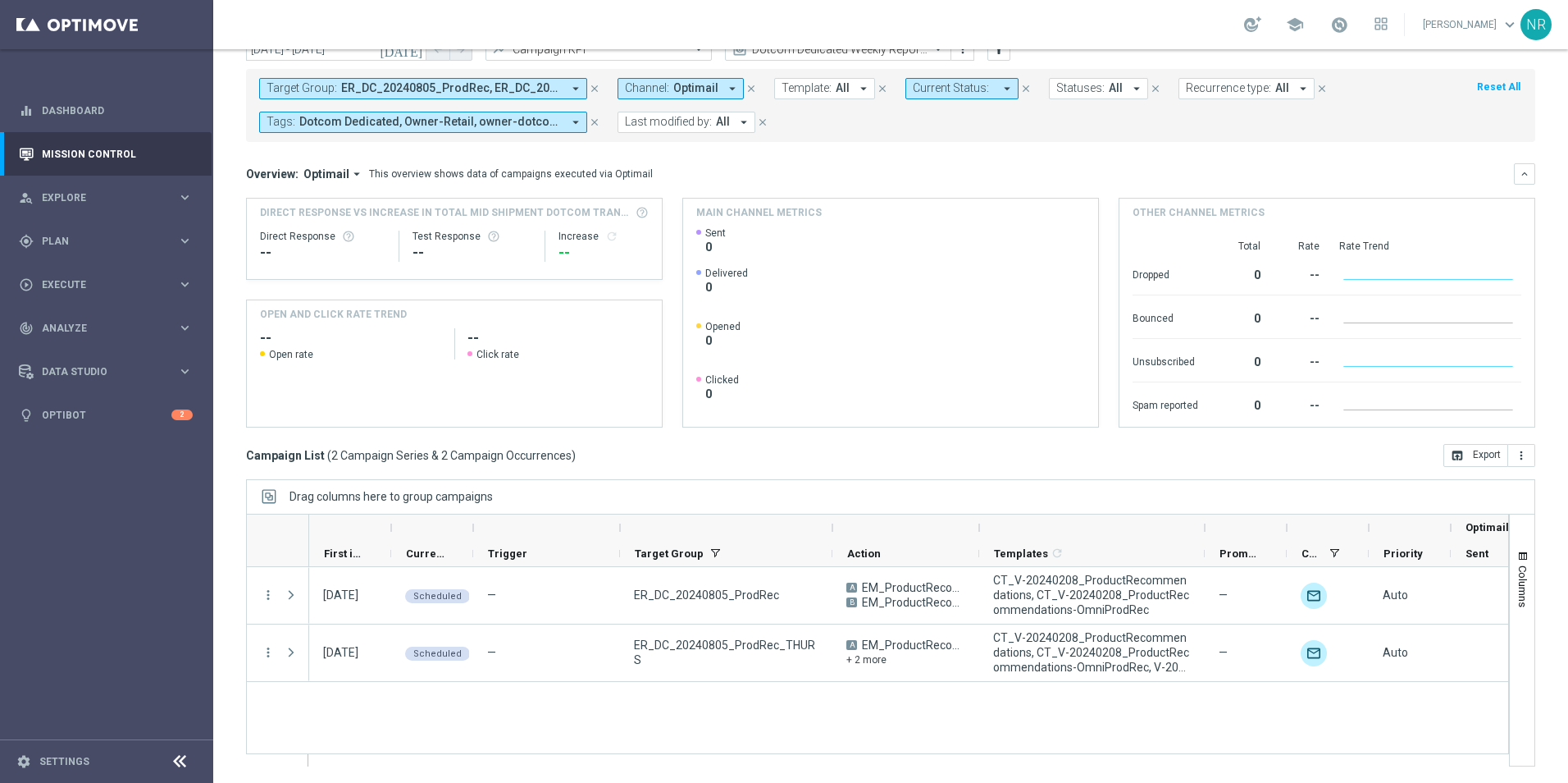
click at [625, 458] on div "Campaign List ( 2 Campaign Series & 2 Campaign Occurrences ) open_in_browser Ex…" at bounding box center [890, 455] width 1289 height 23
